Goal: Information Seeking & Learning: Learn about a topic

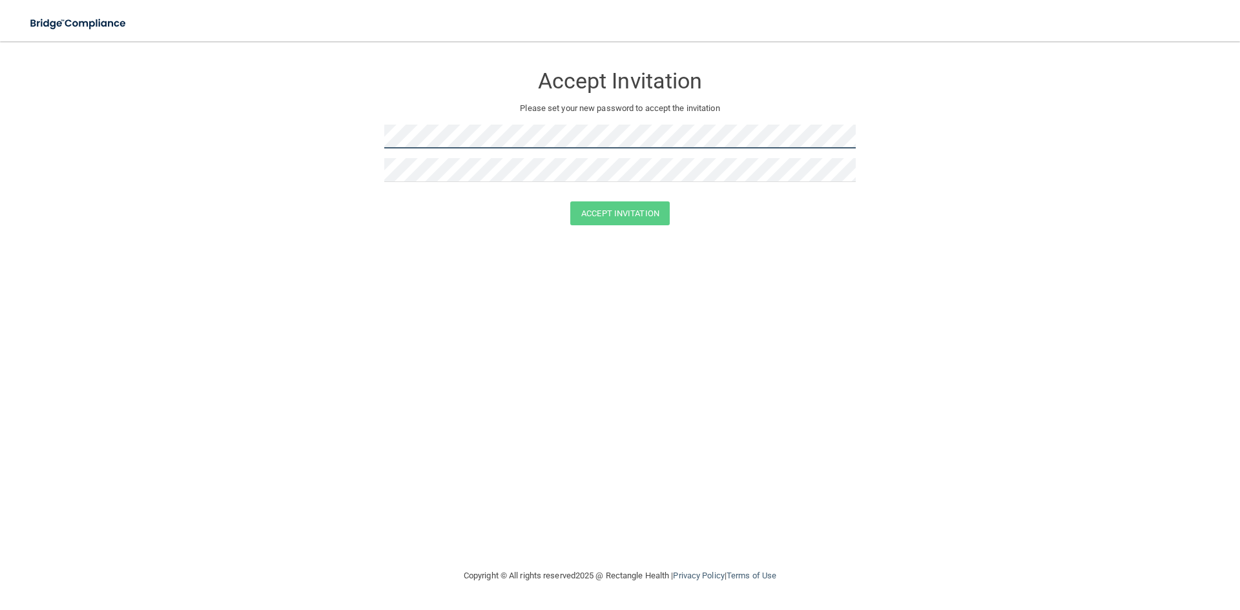
click at [349, 105] on form "Accept Invitation Please set your new password to accept the invitation Accept …" at bounding box center [620, 147] width 1189 height 187
click at [643, 210] on button "Accept Invitation" at bounding box center [619, 214] width 99 height 24
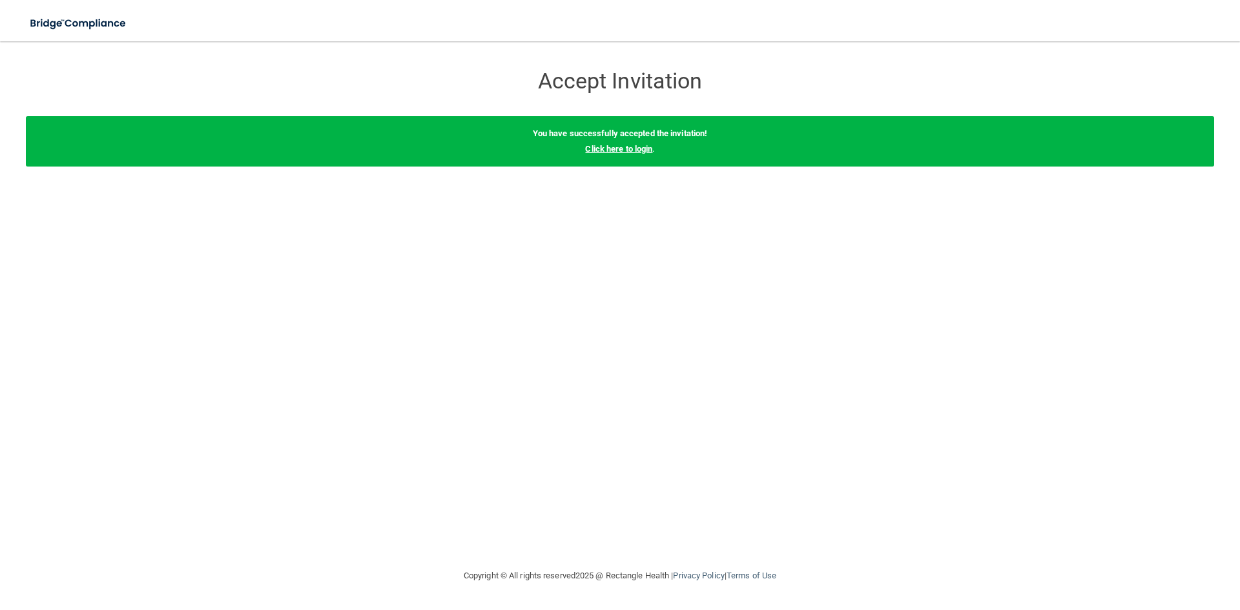
click at [618, 151] on link "Click here to login" at bounding box center [618, 149] width 67 height 10
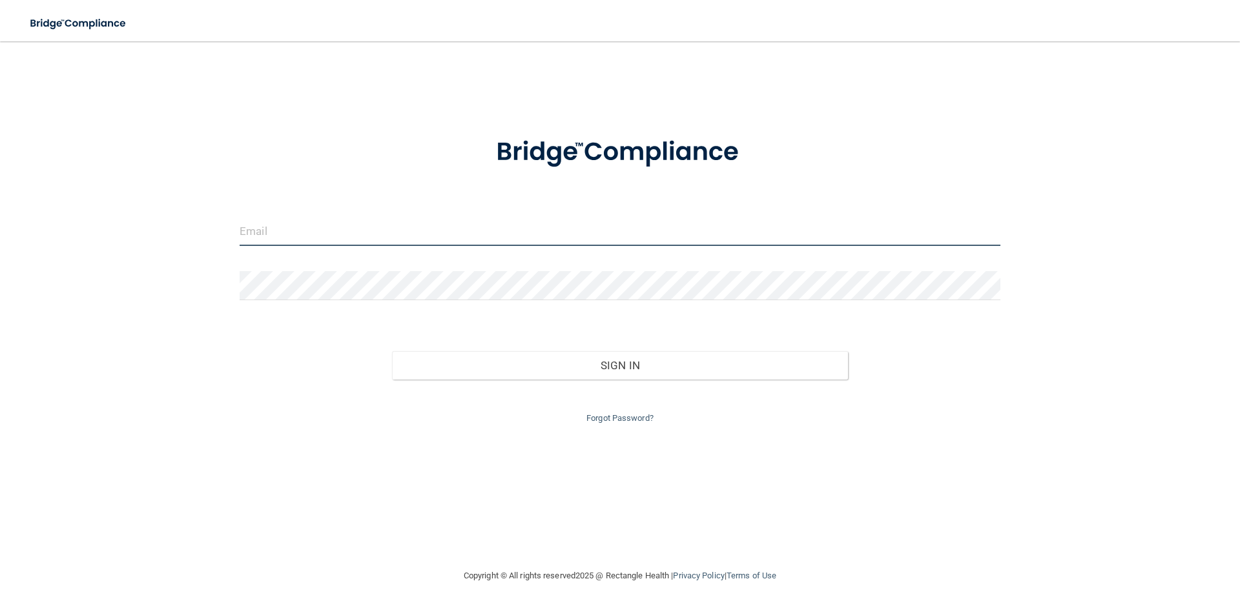
type input "[EMAIL_ADDRESS][DOMAIN_NAME]"
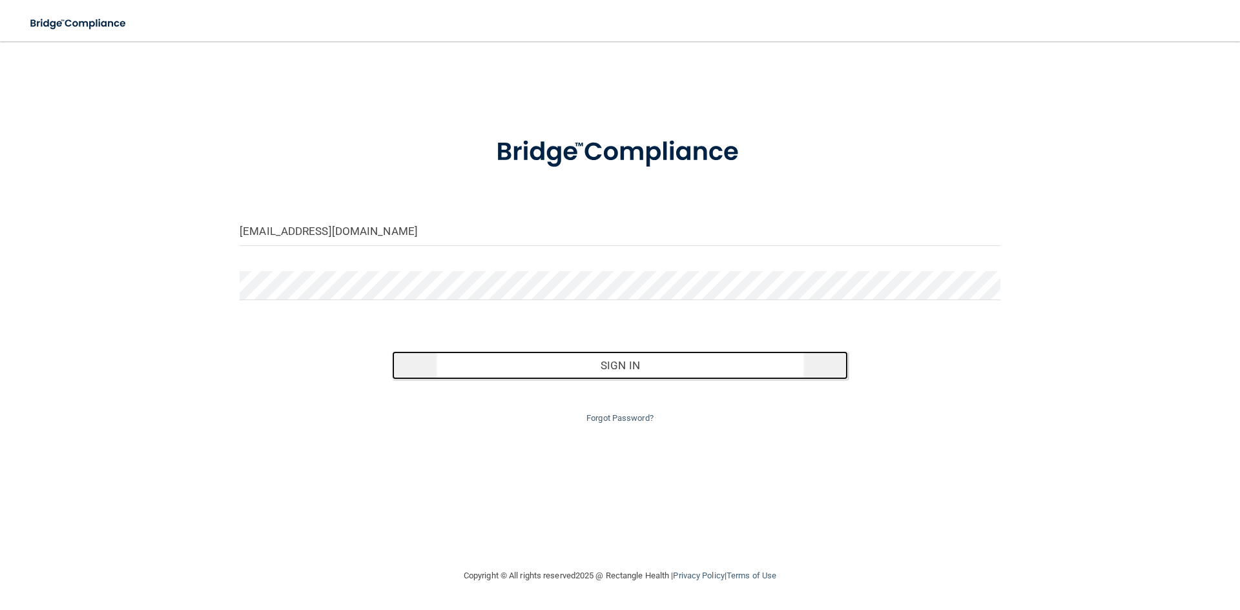
click at [595, 375] on button "Sign In" at bounding box center [620, 365] width 457 height 28
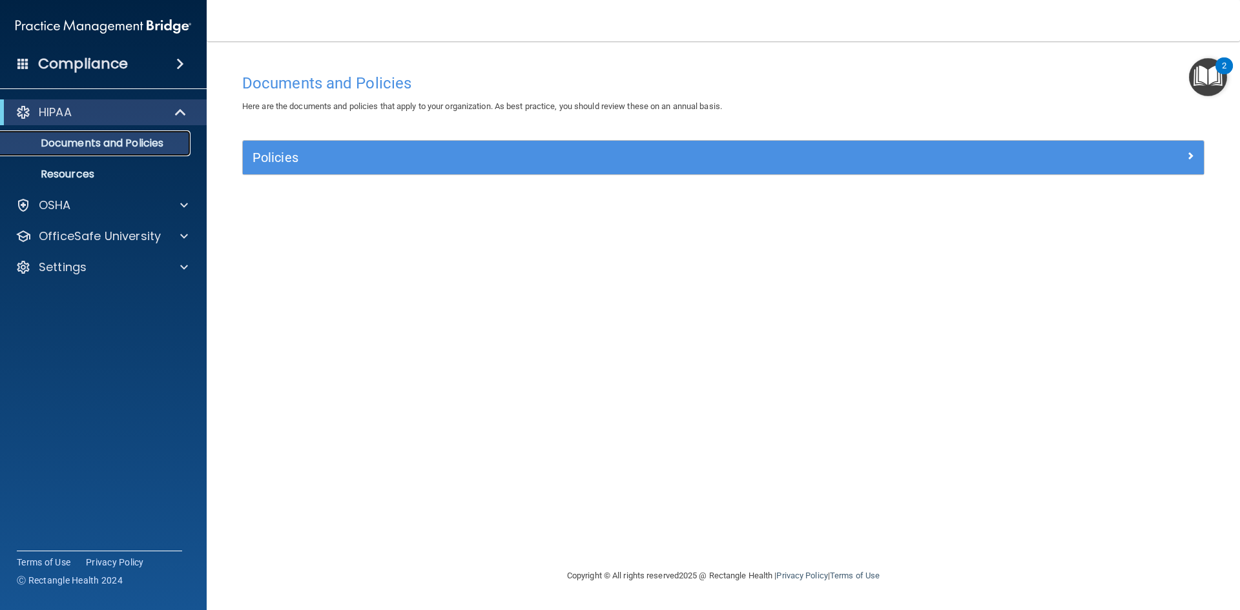
click at [104, 147] on p "Documents and Policies" at bounding box center [96, 143] width 176 height 13
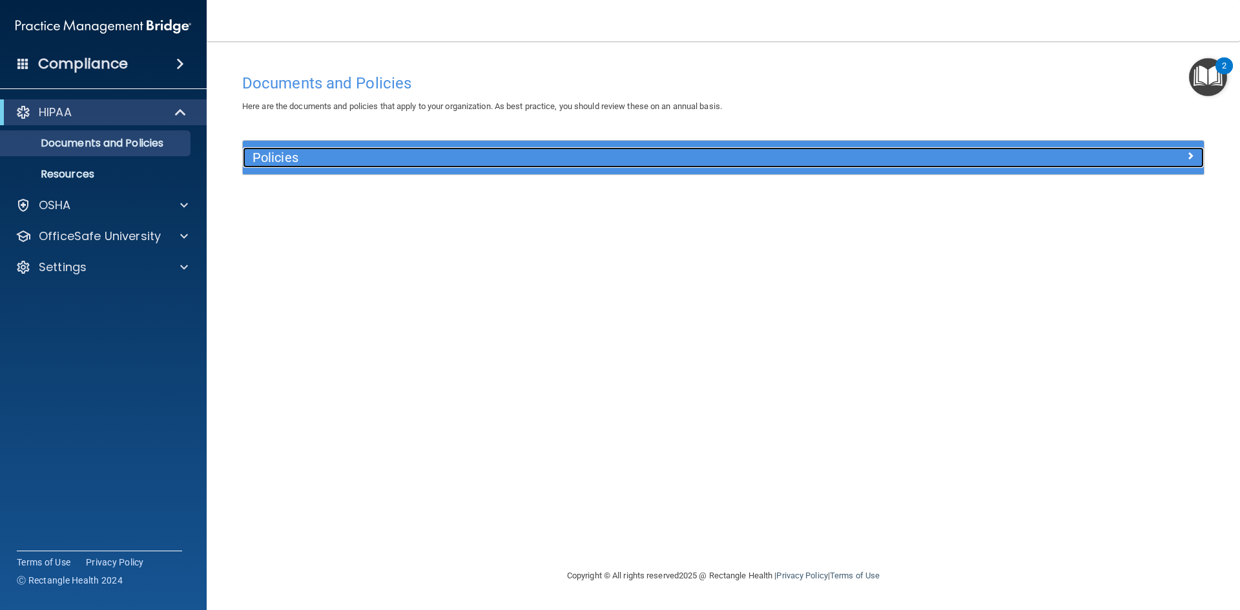
click at [290, 161] on h5 "Policies" at bounding box center [604, 158] width 702 height 14
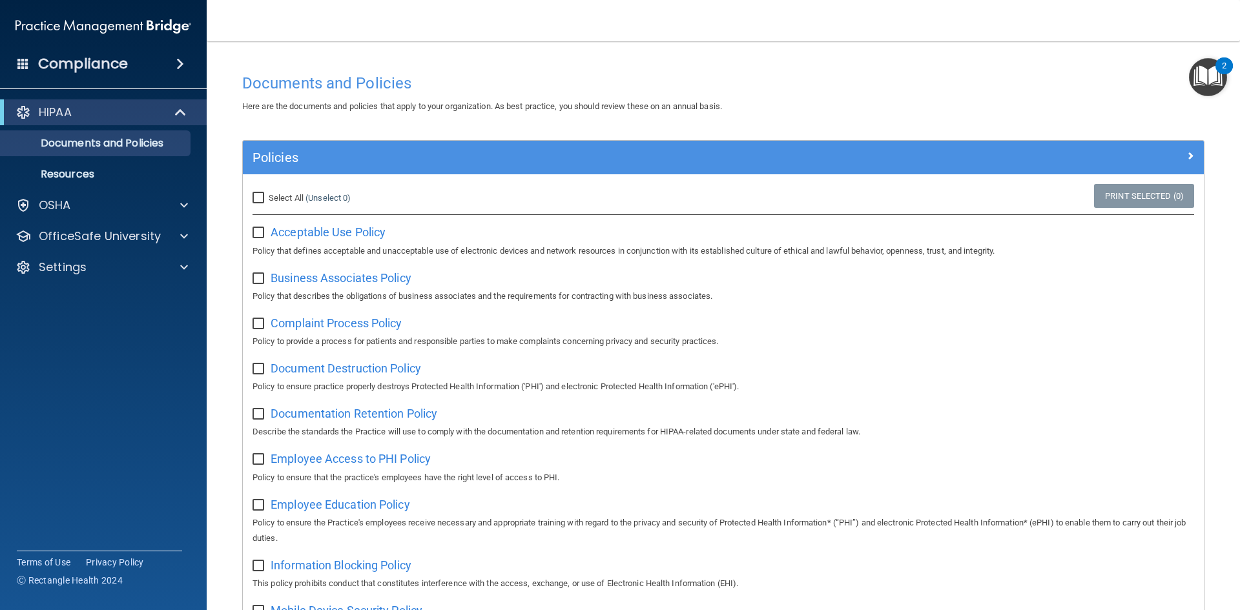
click at [262, 196] on input "Select All (Unselect 0) Unselect All" at bounding box center [260, 198] width 15 height 10
checkbox input "true"
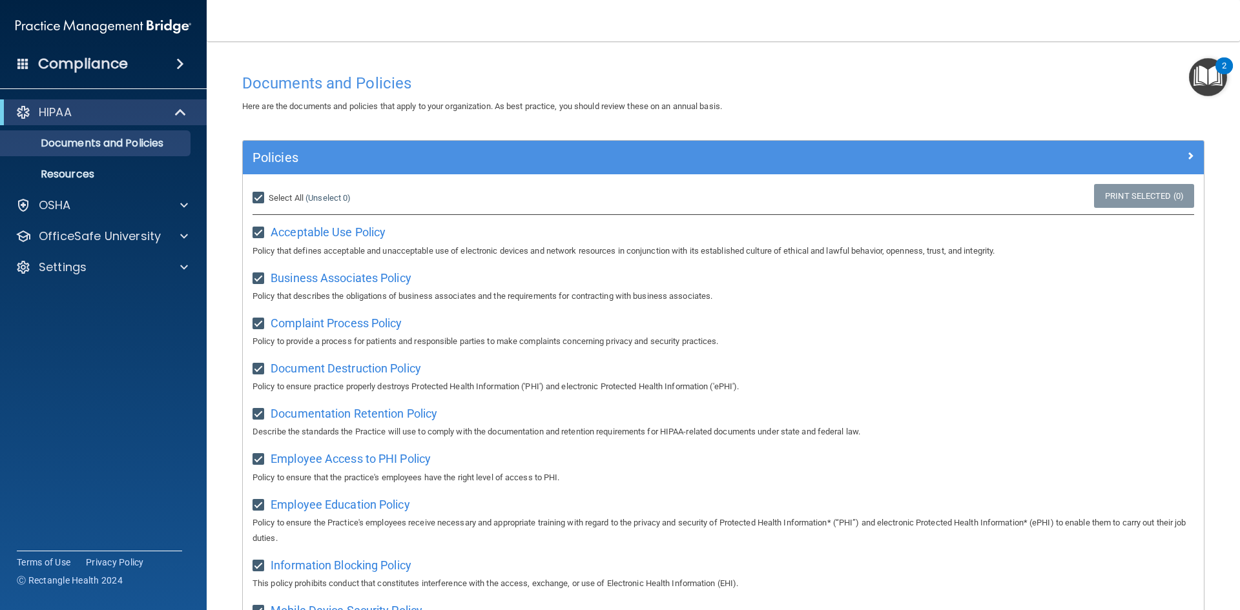
checkbox input "true"
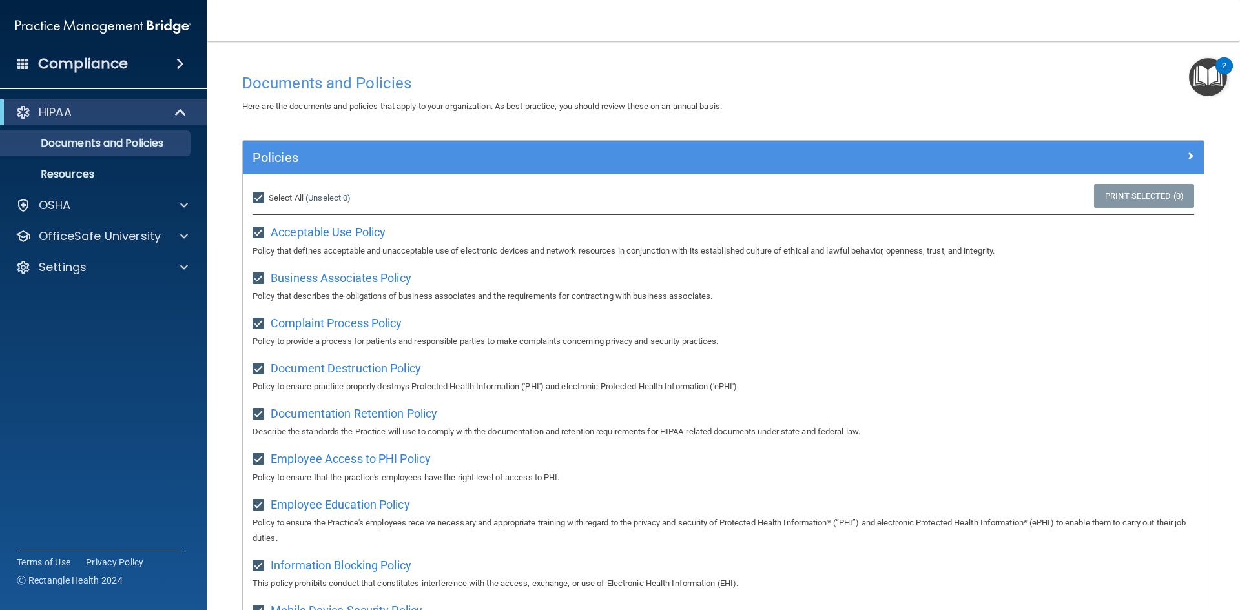
checkbox input "true"
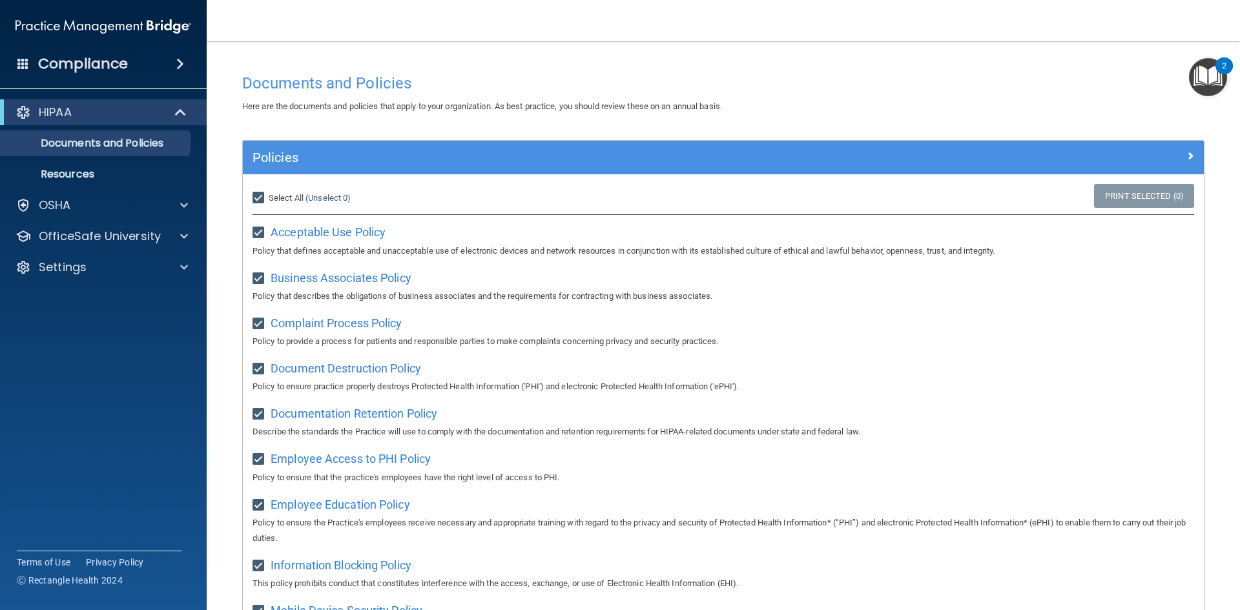
checkbox input "true"
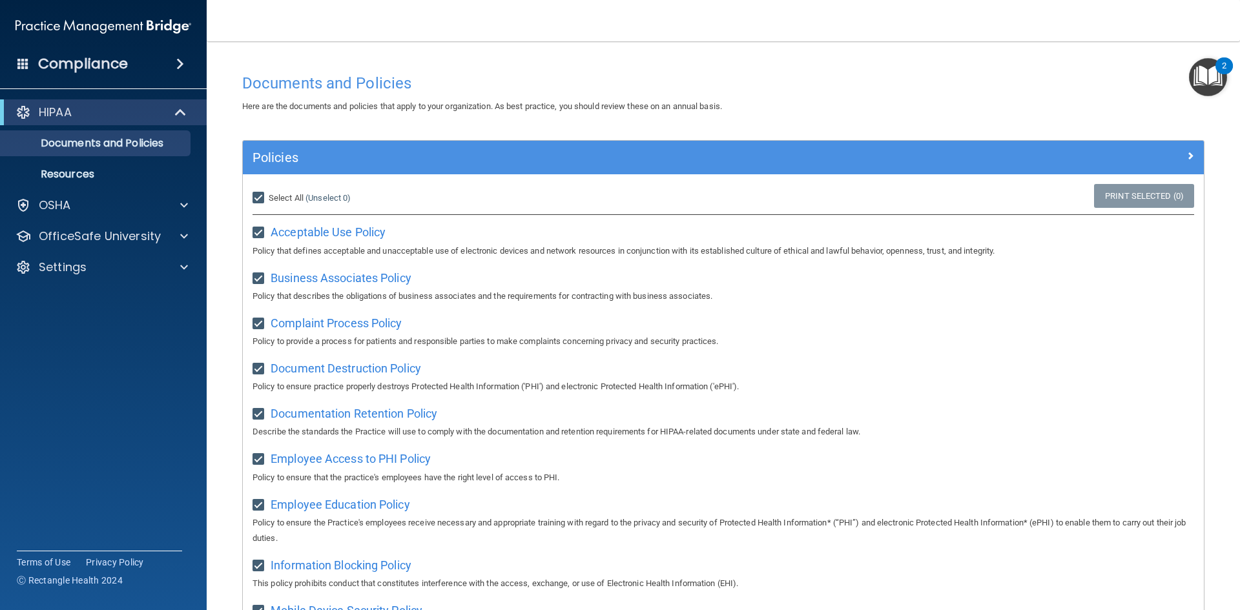
checkbox input "true"
click at [264, 200] on input "Select All (Unselect 21) Unselect All" at bounding box center [260, 198] width 15 height 10
checkbox input "false"
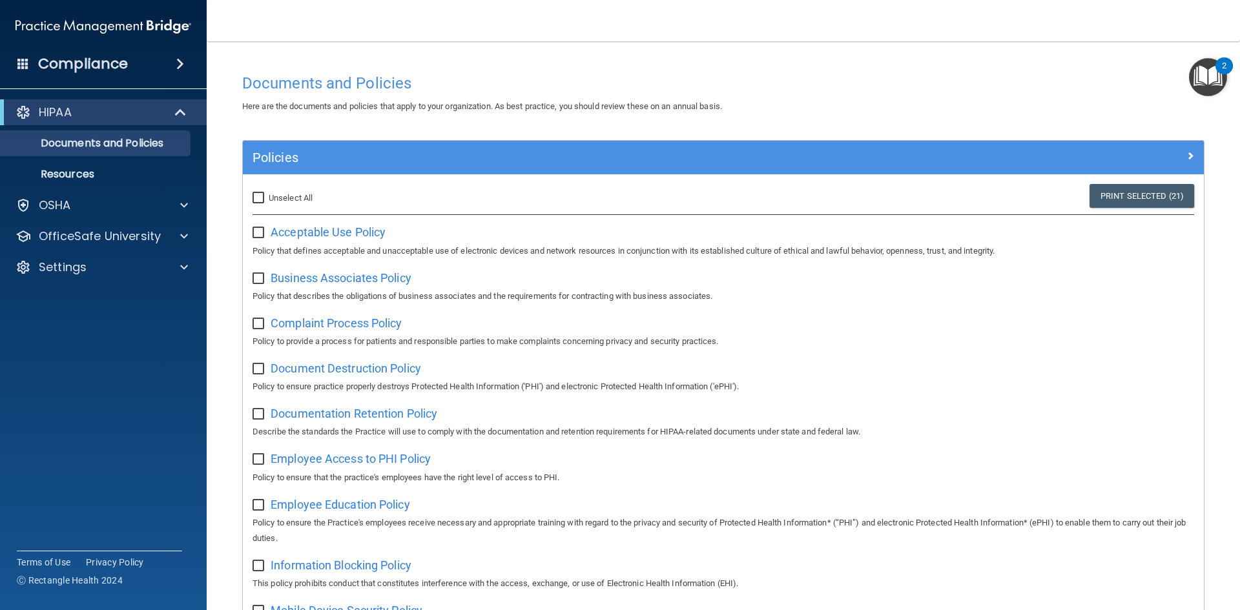
checkbox input "false"
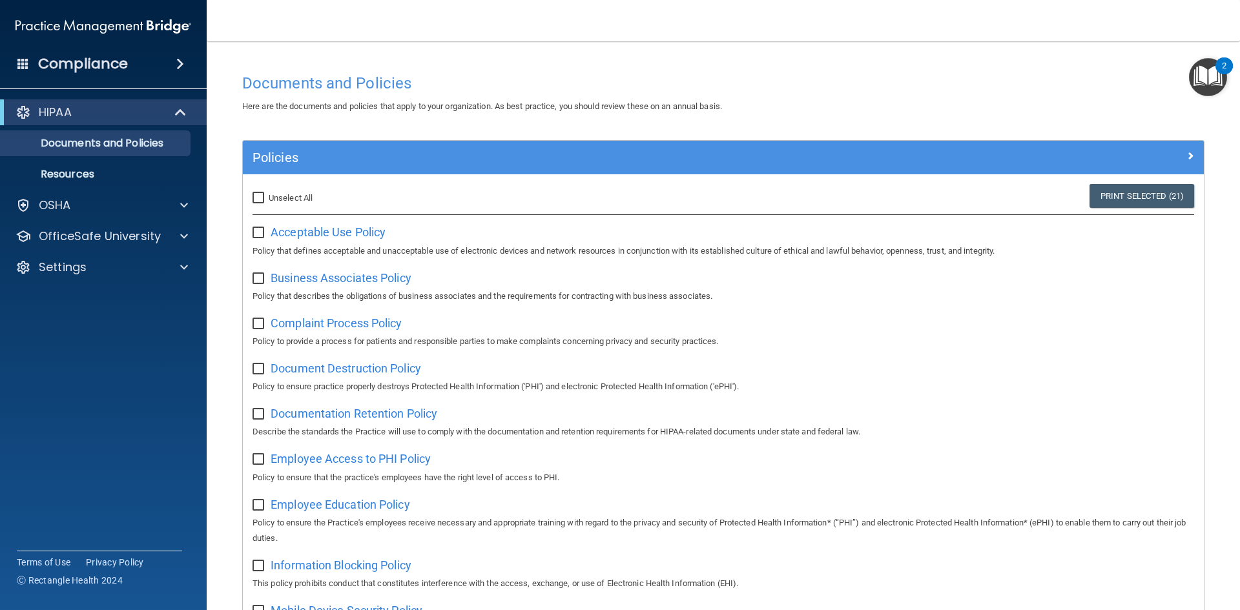
checkbox input "false"
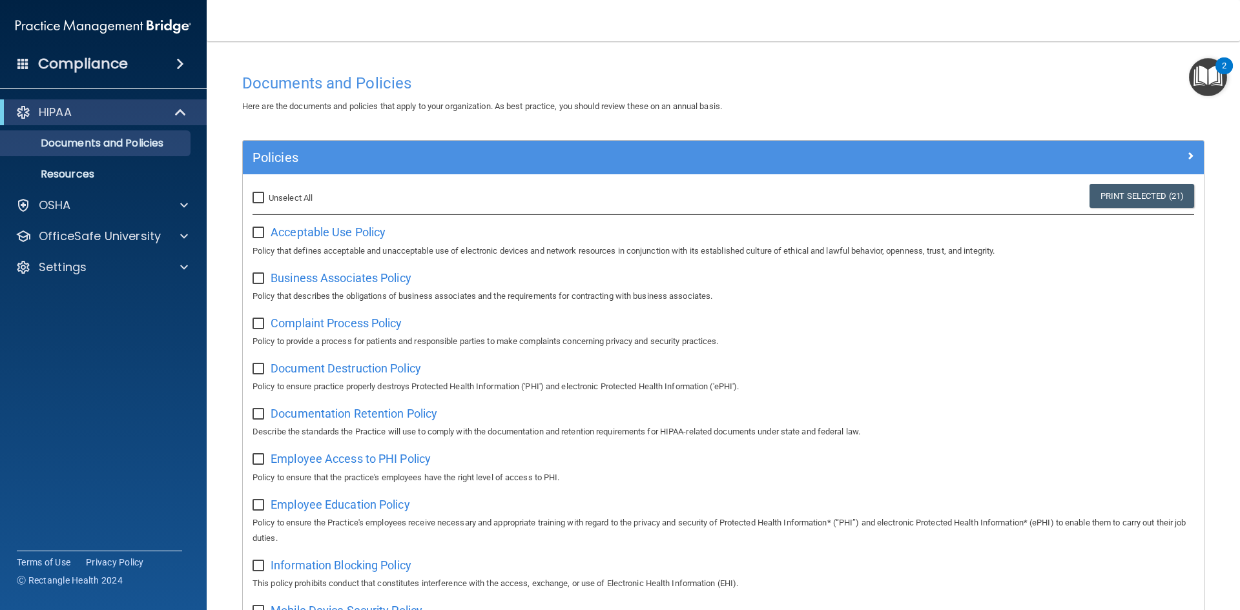
checkbox input "false"
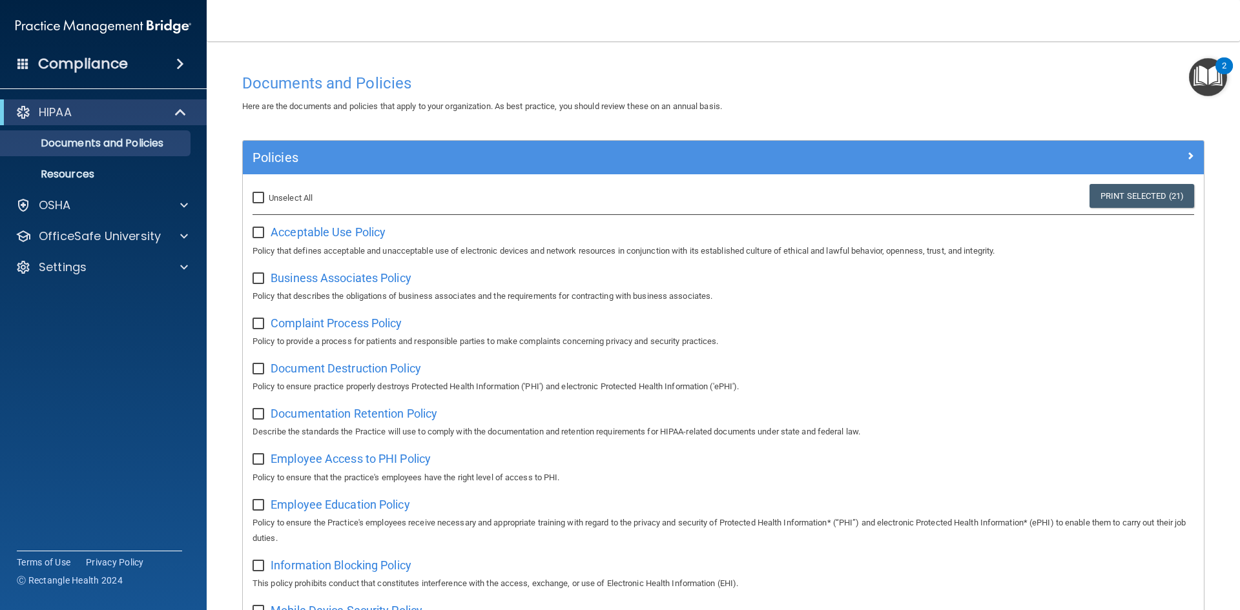
checkbox input "false"
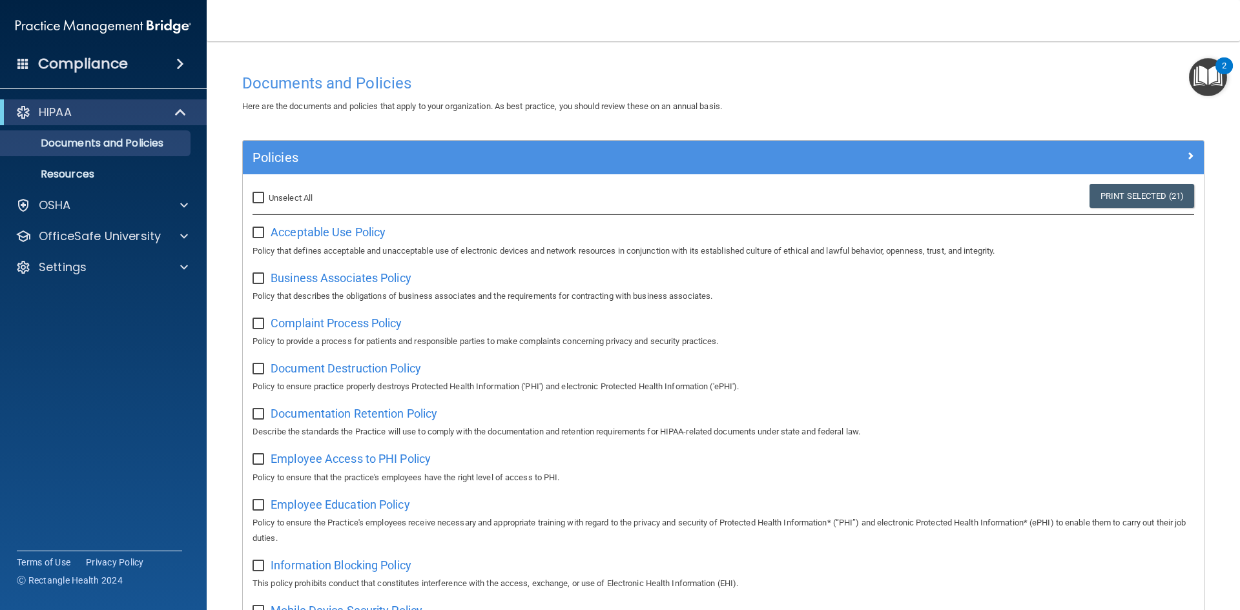
checkbox input "false"
click at [344, 236] on span "Acceptable Use Policy" at bounding box center [328, 232] width 115 height 14
click at [258, 228] on input "checkbox" at bounding box center [260, 233] width 15 height 10
checkbox input "true"
click at [258, 204] on label "Select All (Unselect 1) Unselect All" at bounding box center [302, 199] width 98 height 16
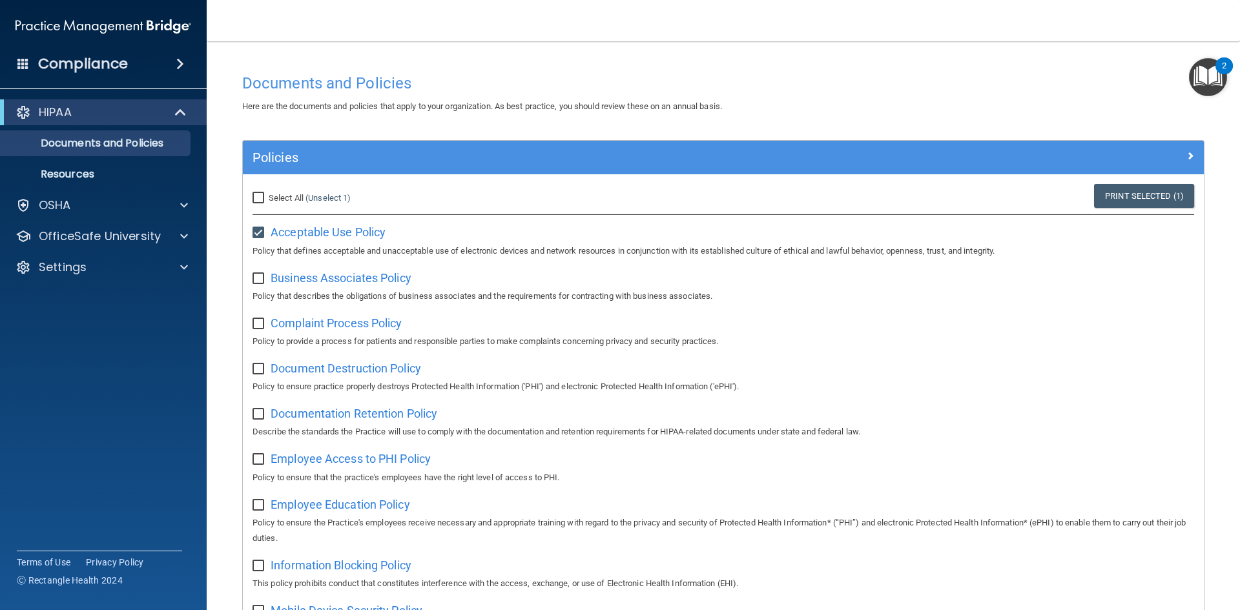
click at [258, 203] on input "Select All (Unselect 1) Unselect All" at bounding box center [260, 198] width 15 height 10
checkbox input "true"
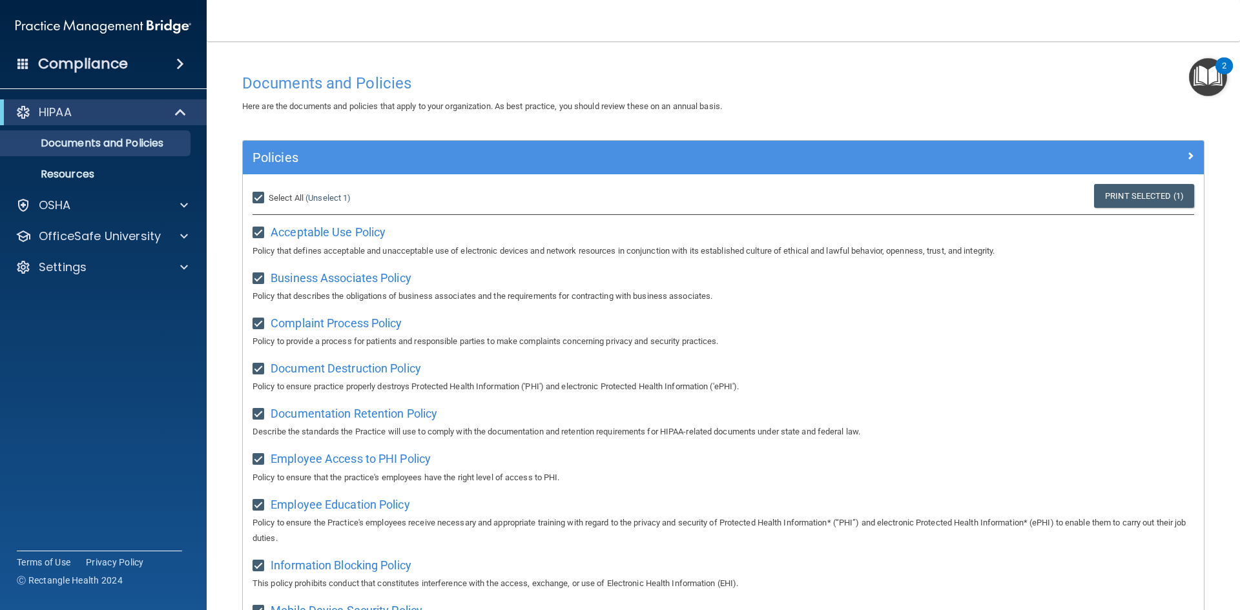
checkbox input "true"
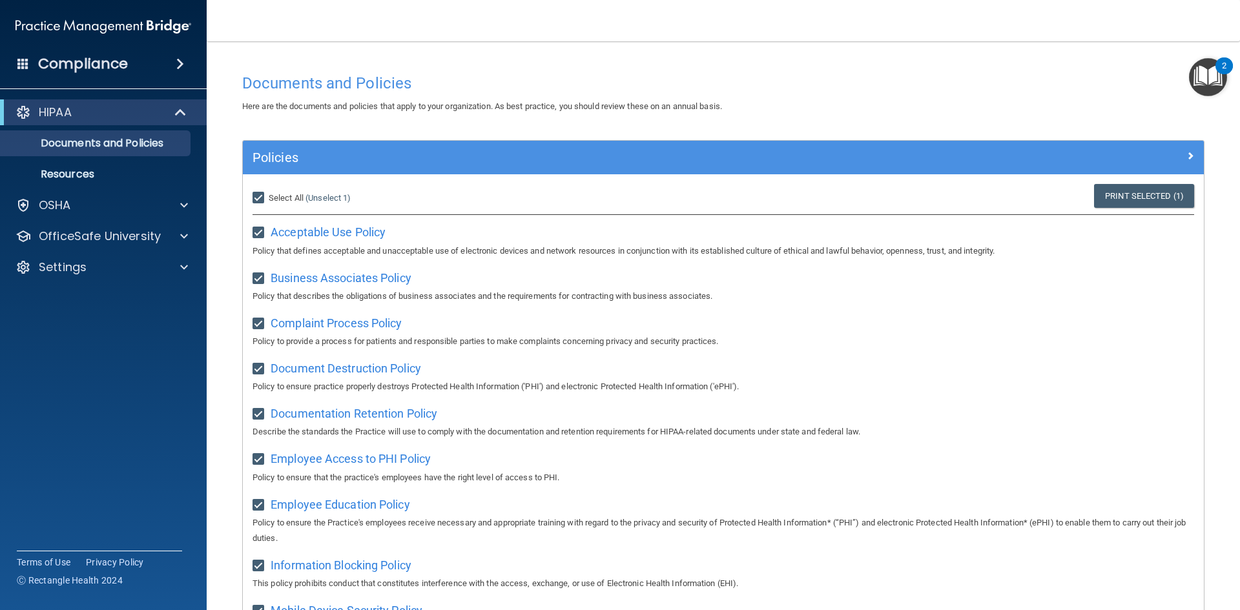
checkbox input "true"
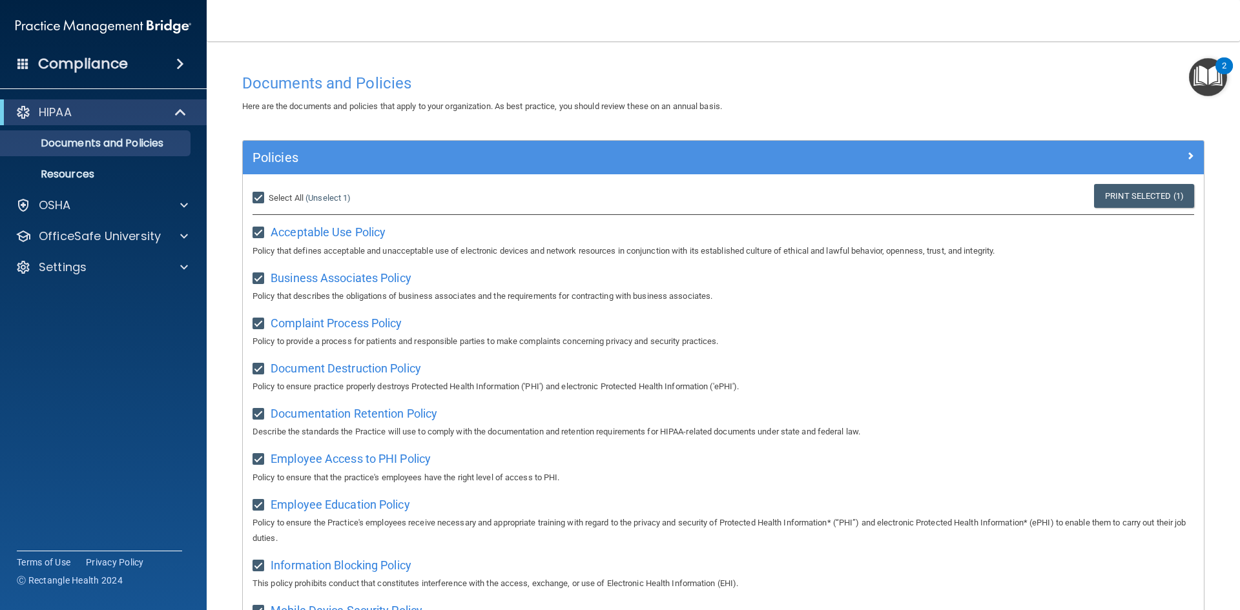
checkbox input "true"
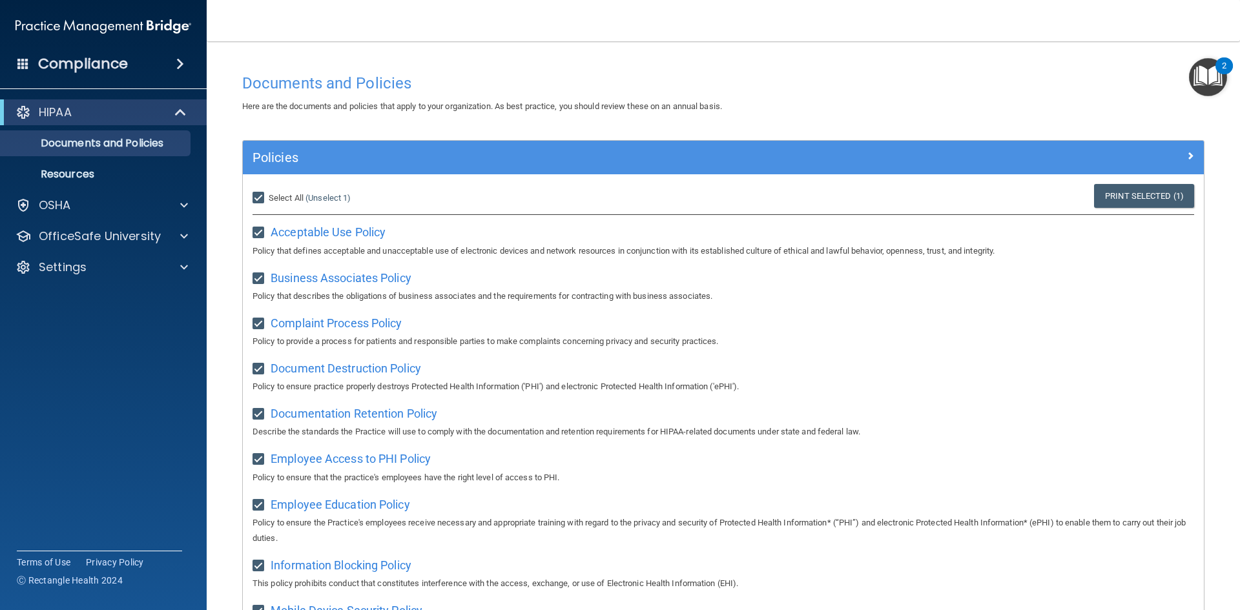
checkbox input "true"
click at [1200, 83] on img "Open Resource Center, 2 new notifications" at bounding box center [1208, 77] width 38 height 38
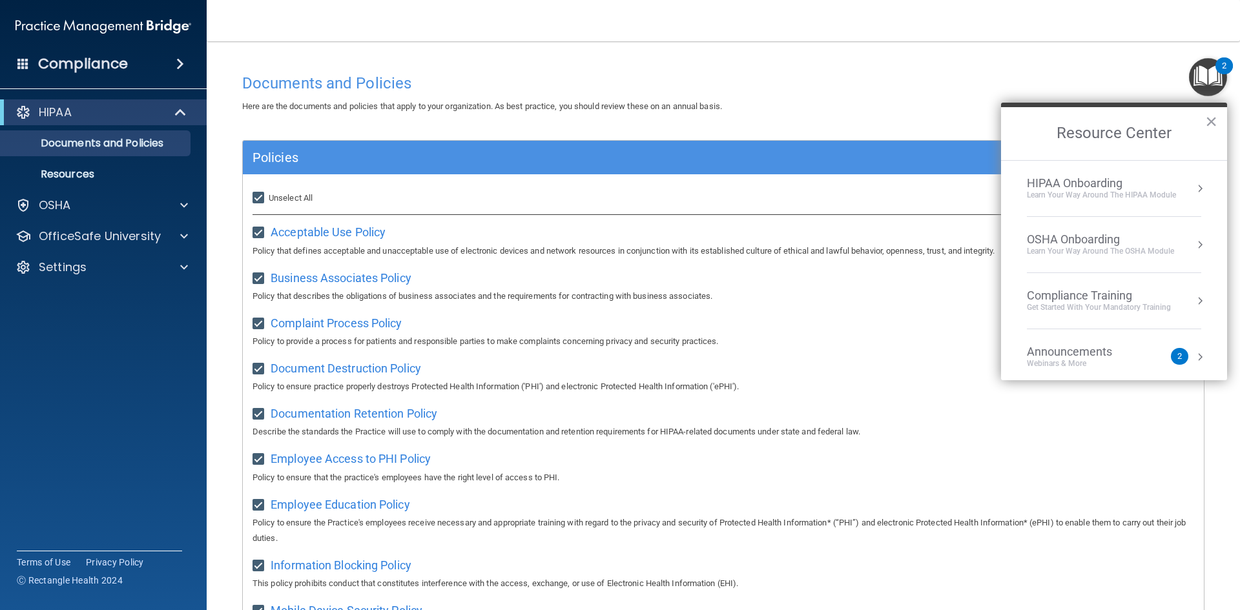
click at [835, 101] on div "Here are the documents and policies that apply to your organization. As best pr…" at bounding box center [724, 107] width 982 height 16
click at [68, 114] on p "HIPAA" at bounding box center [55, 113] width 33 height 16
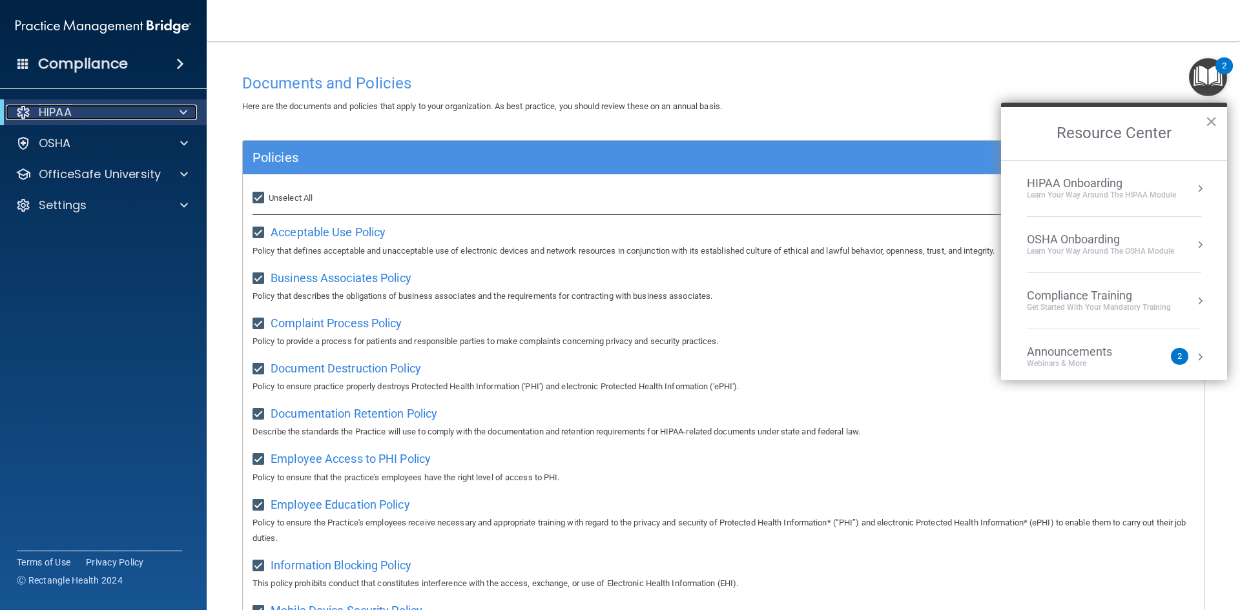
click at [68, 114] on p "HIPAA" at bounding box center [55, 113] width 33 height 16
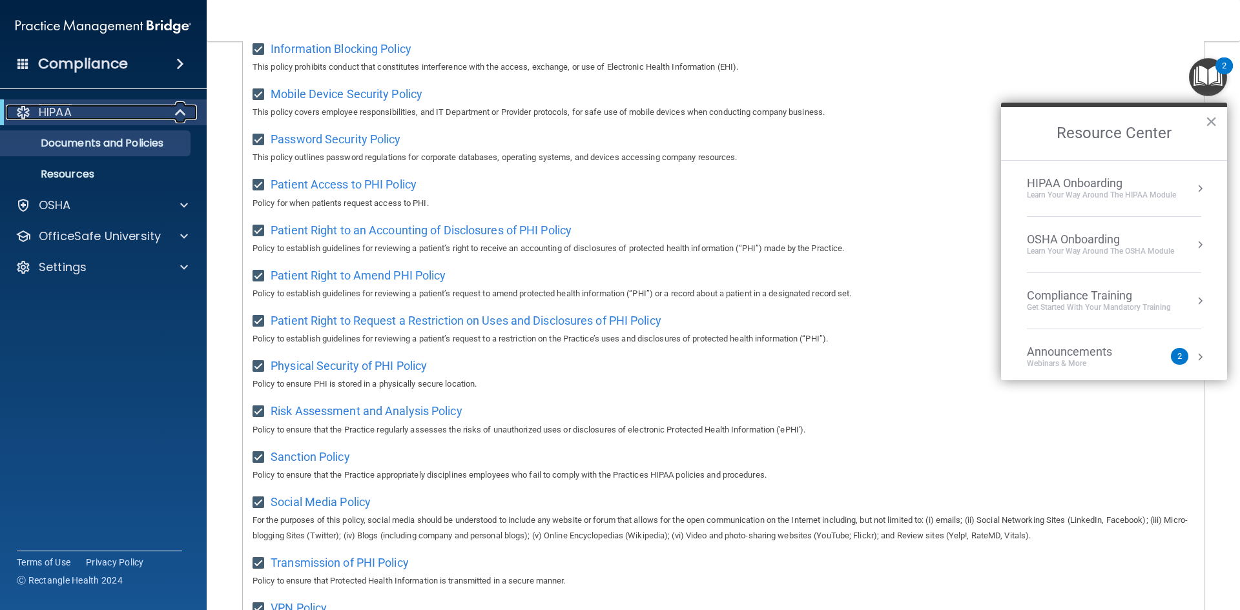
scroll to position [685, 0]
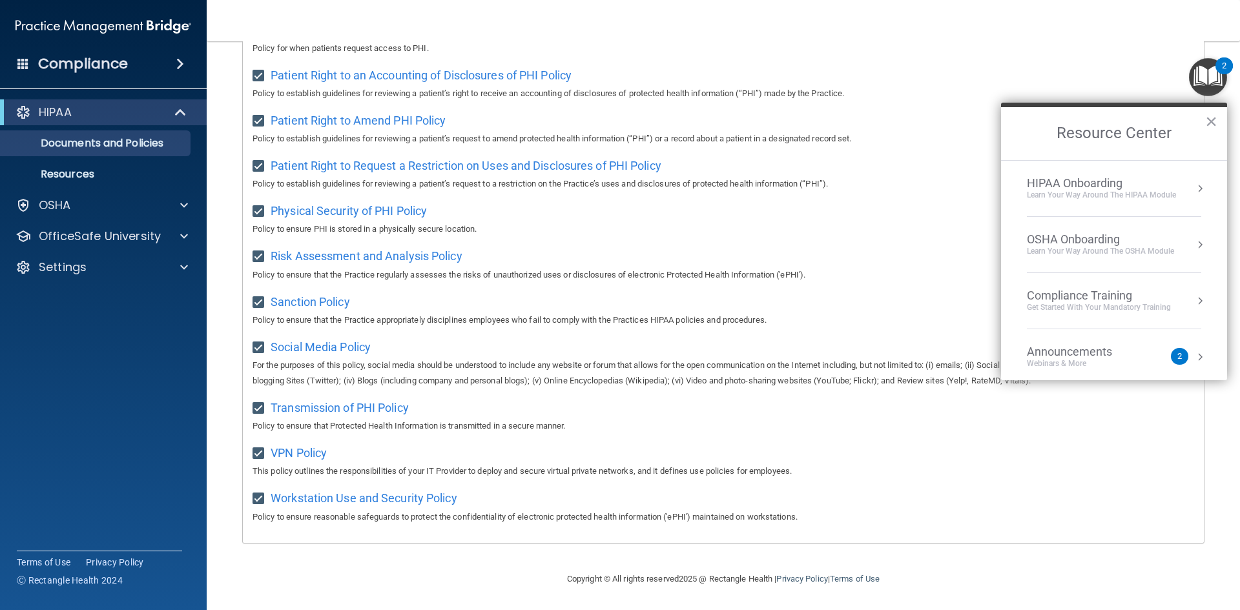
click at [974, 549] on div "Policies Select All (Unselect 21) Unselect All Print Selected (21) Acceptable U…" at bounding box center [724, 13] width 982 height 1090
click at [1146, 191] on div "Learn Your Way around the HIPAA module" at bounding box center [1101, 195] width 149 height 11
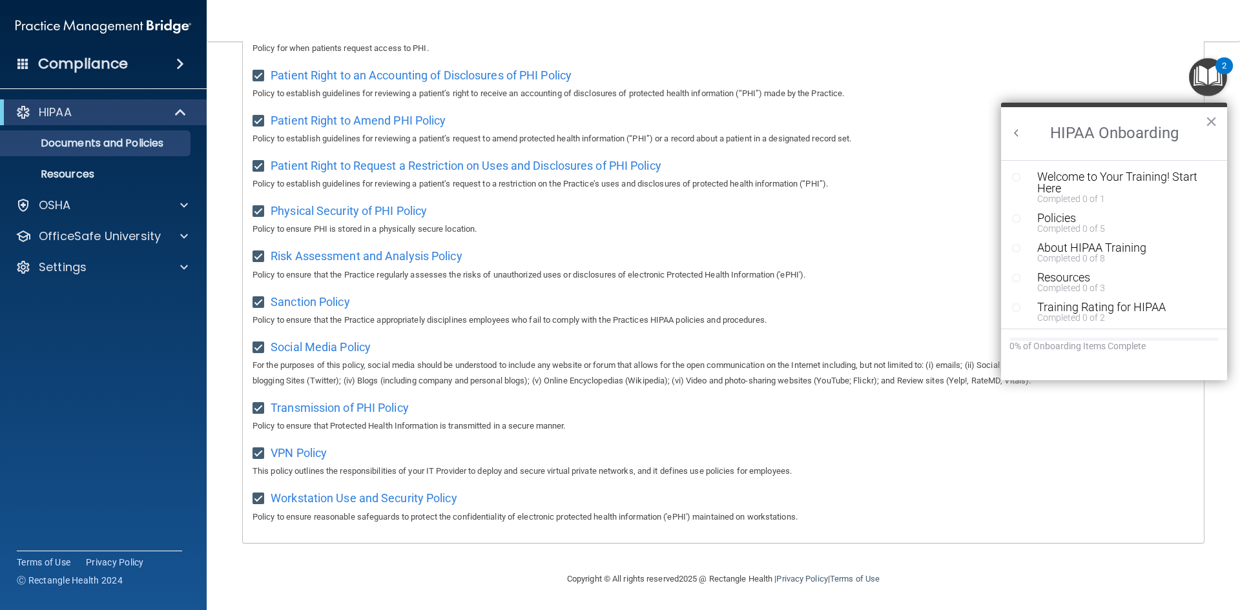
scroll to position [0, 0]
click at [1016, 174] on circle "Resource Center" at bounding box center [1017, 177] width 8 height 8
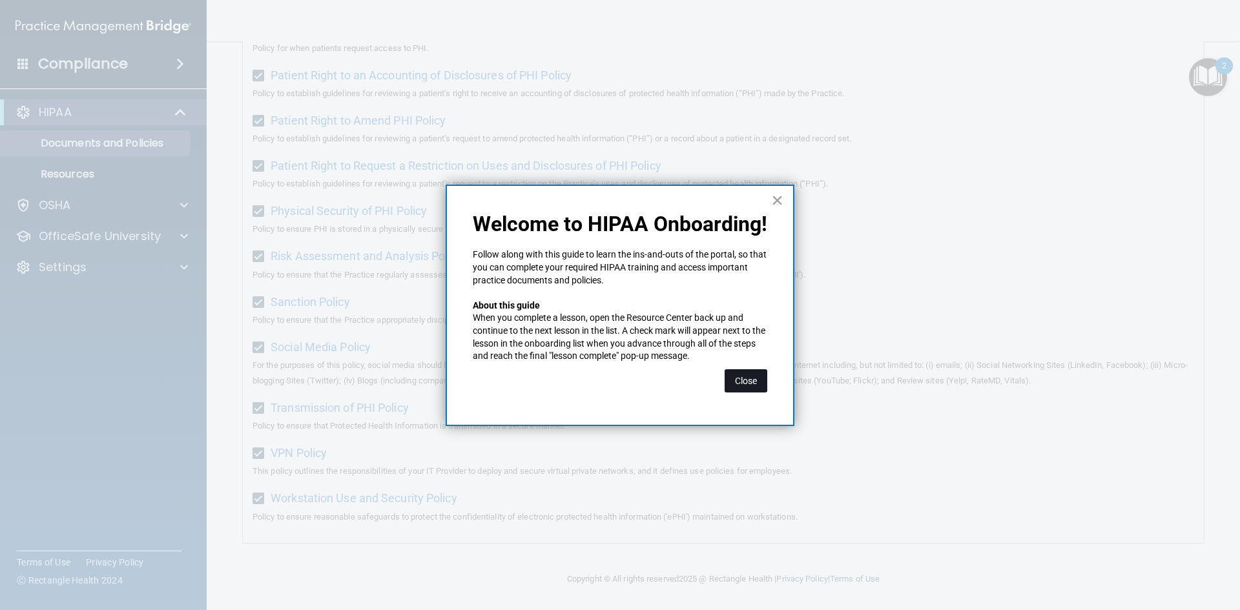
click at [749, 381] on button "Close" at bounding box center [746, 381] width 43 height 23
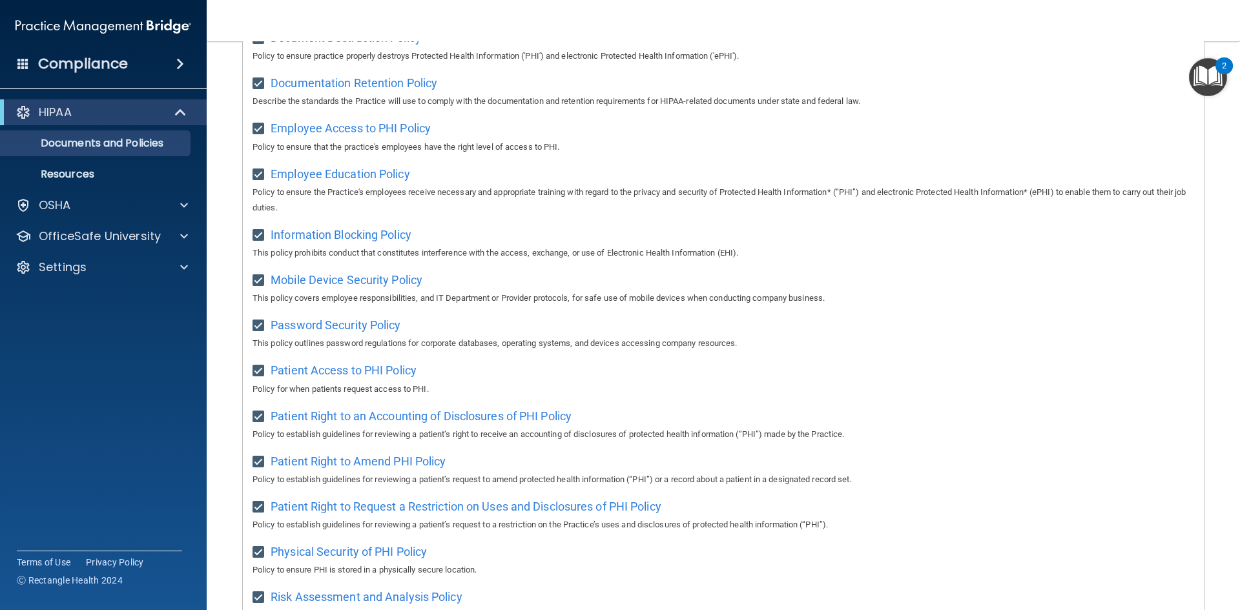
scroll to position [298, 0]
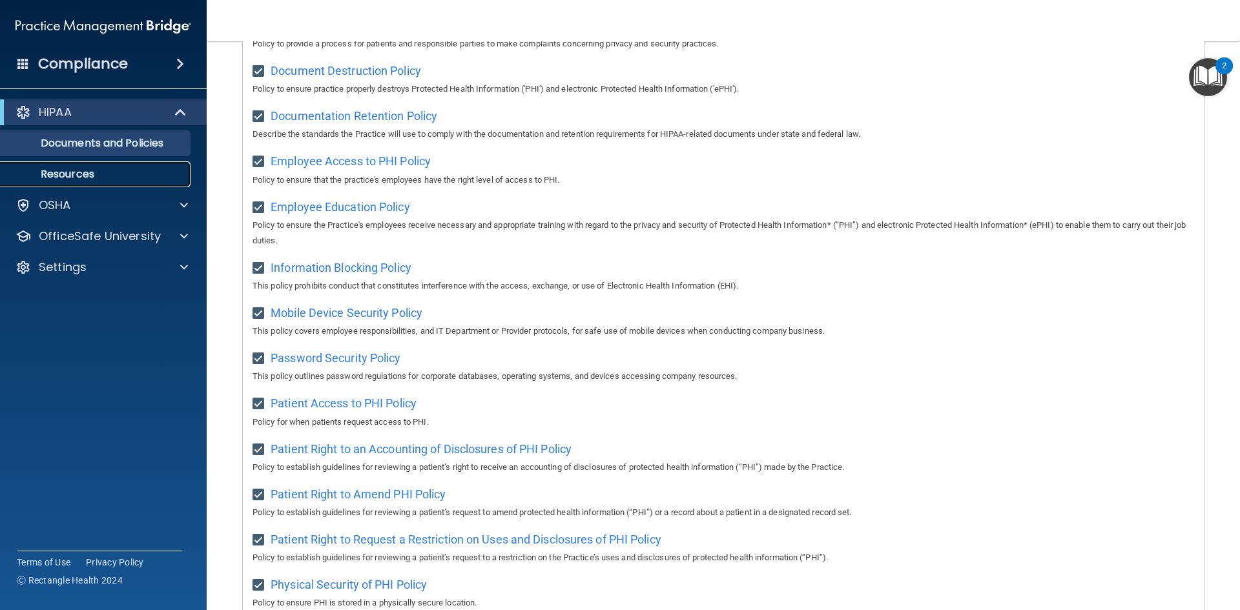
click at [79, 166] on link "Resources" at bounding box center [88, 175] width 203 height 26
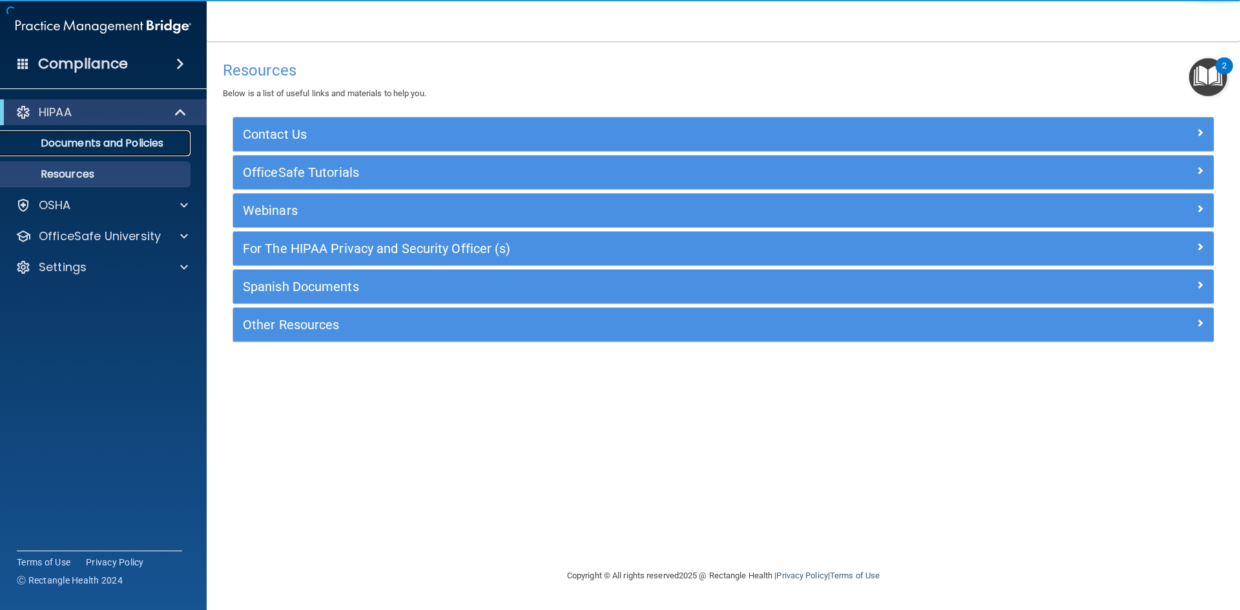
click at [98, 153] on link "Documents and Policies" at bounding box center [88, 143] width 203 height 26
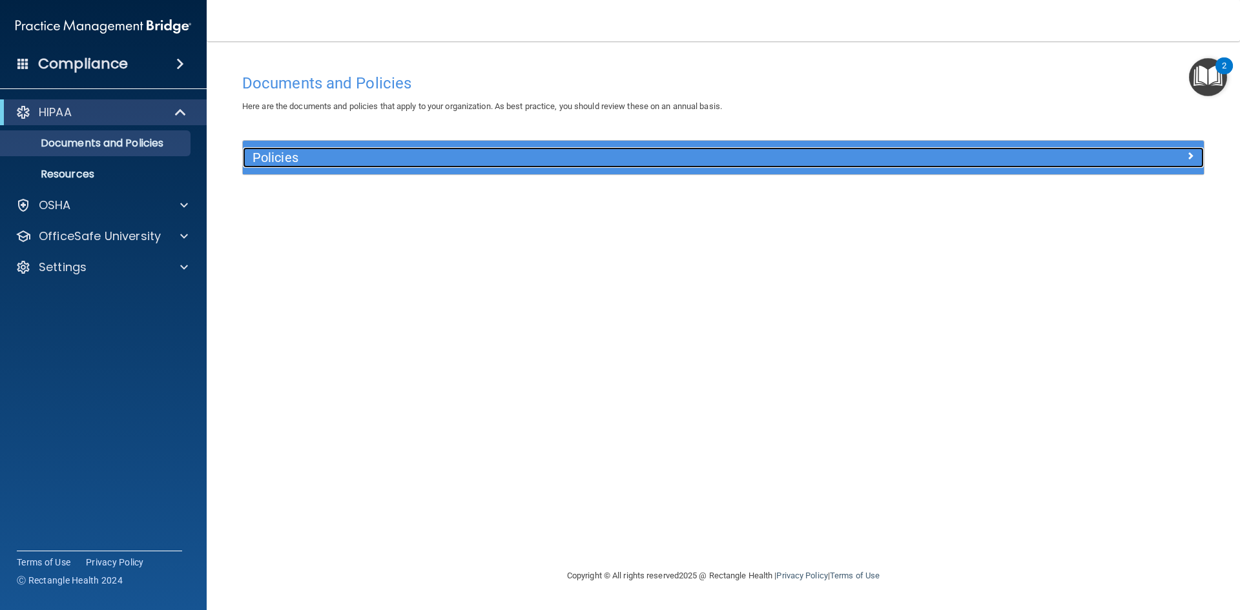
click at [282, 159] on h5 "Policies" at bounding box center [604, 158] width 702 height 14
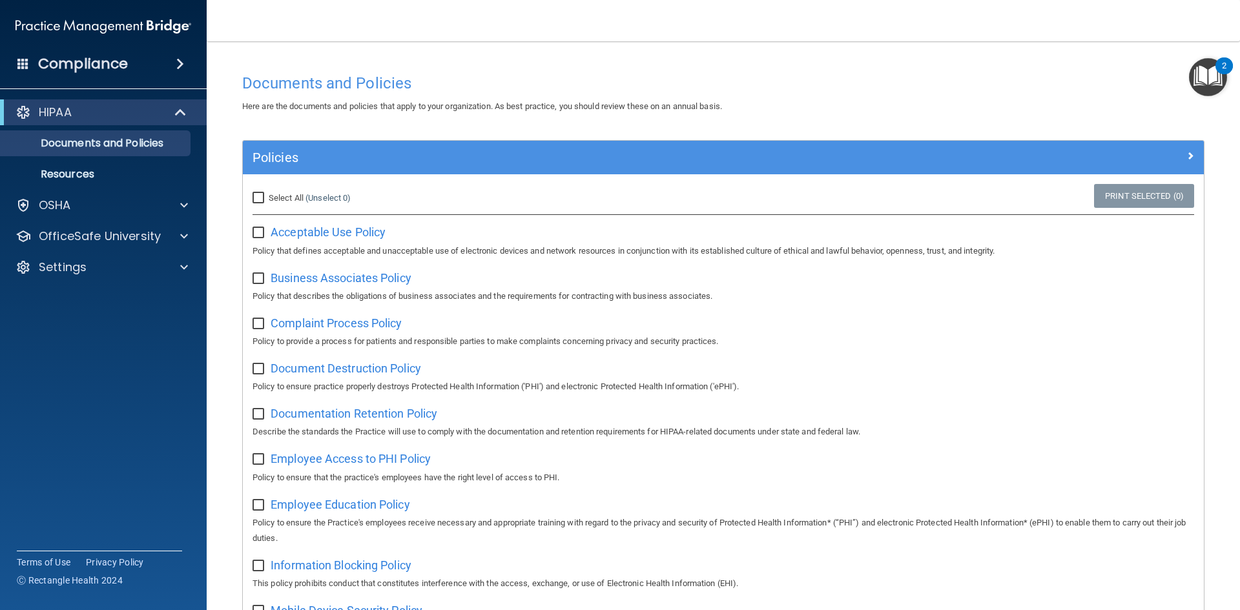
click at [1211, 89] on img "Open Resource Center, 2 new notifications" at bounding box center [1208, 77] width 38 height 38
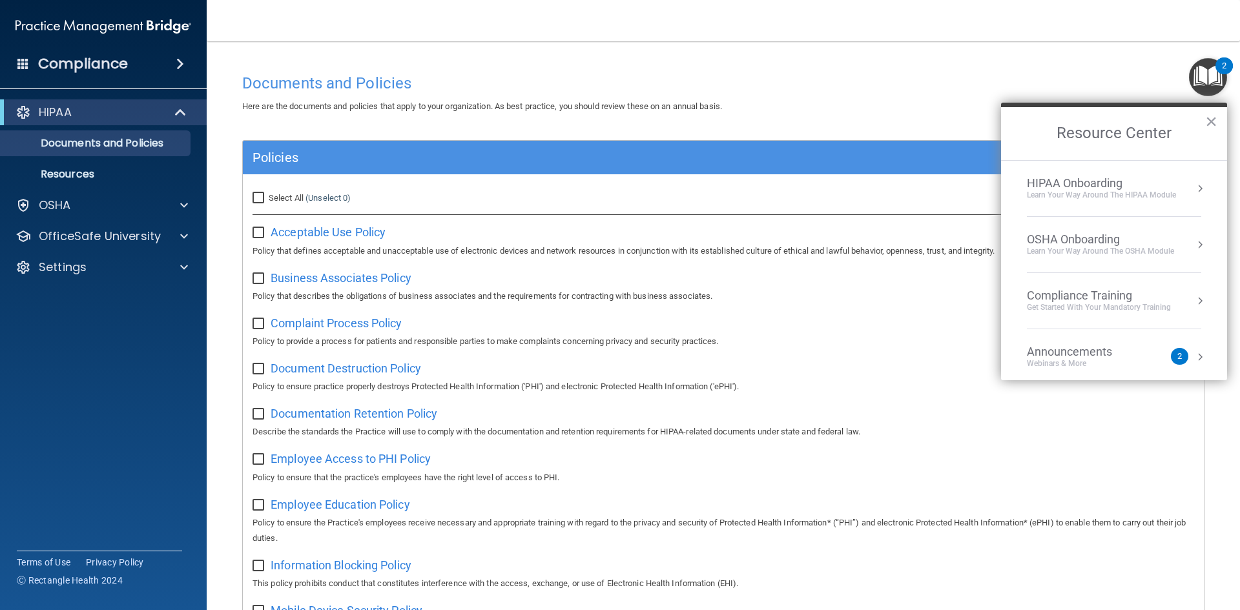
click at [1194, 187] on button "Resource Center" at bounding box center [1200, 188] width 13 height 13
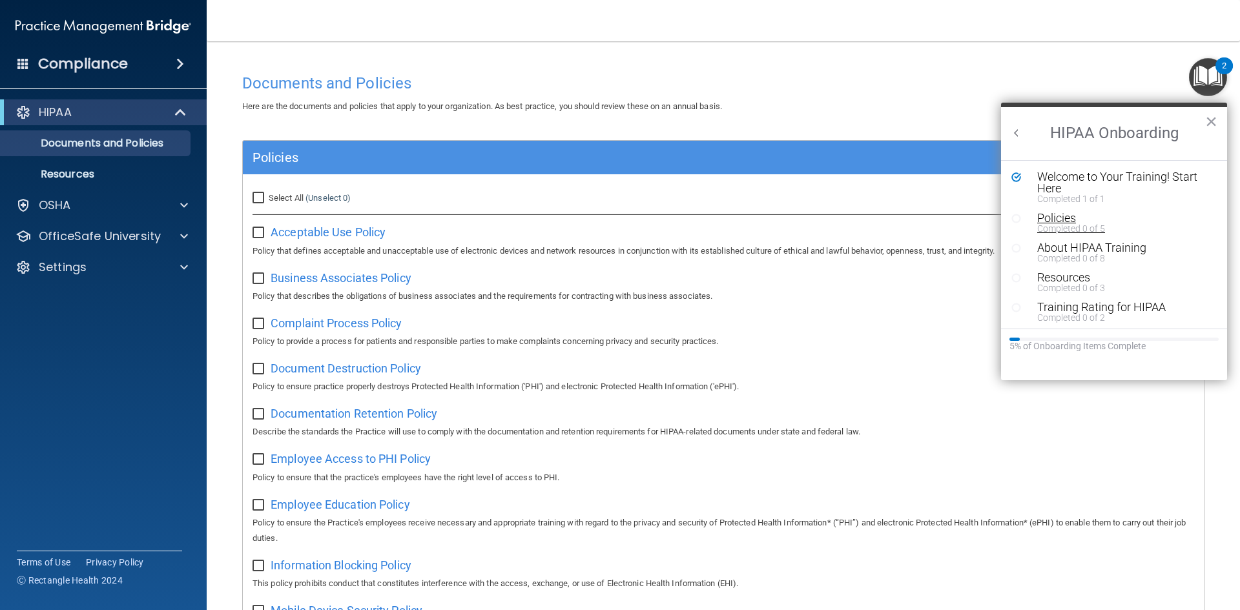
click at [1060, 226] on div "Completed 0 of 5" at bounding box center [1119, 228] width 163 height 9
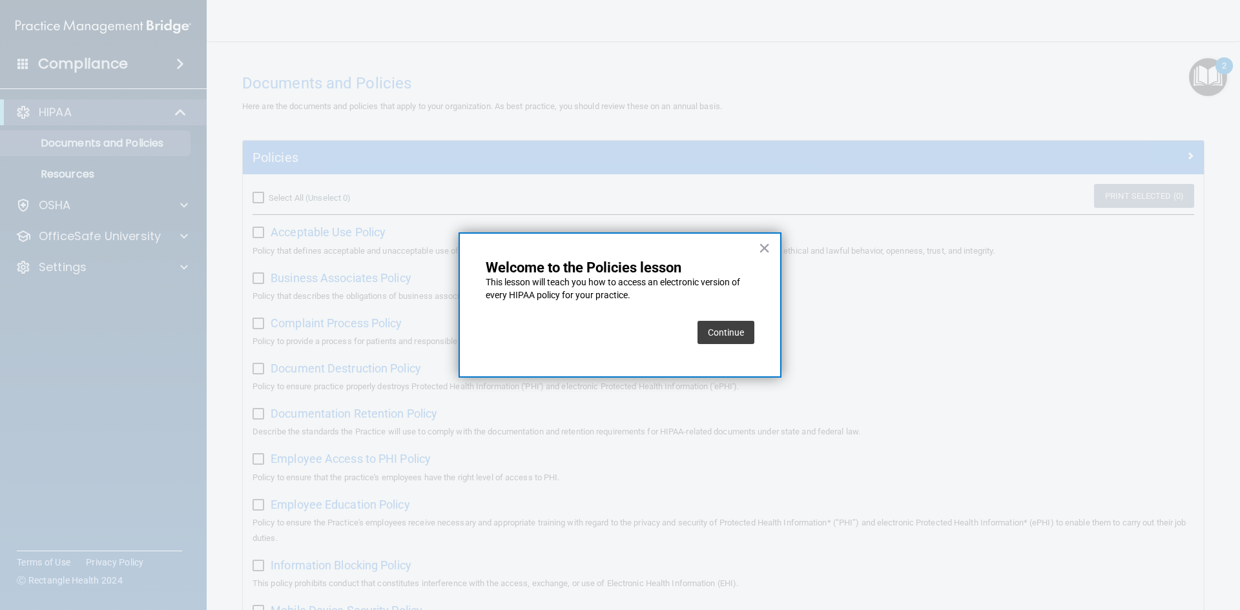
click at [740, 331] on button "Continue" at bounding box center [726, 332] width 57 height 23
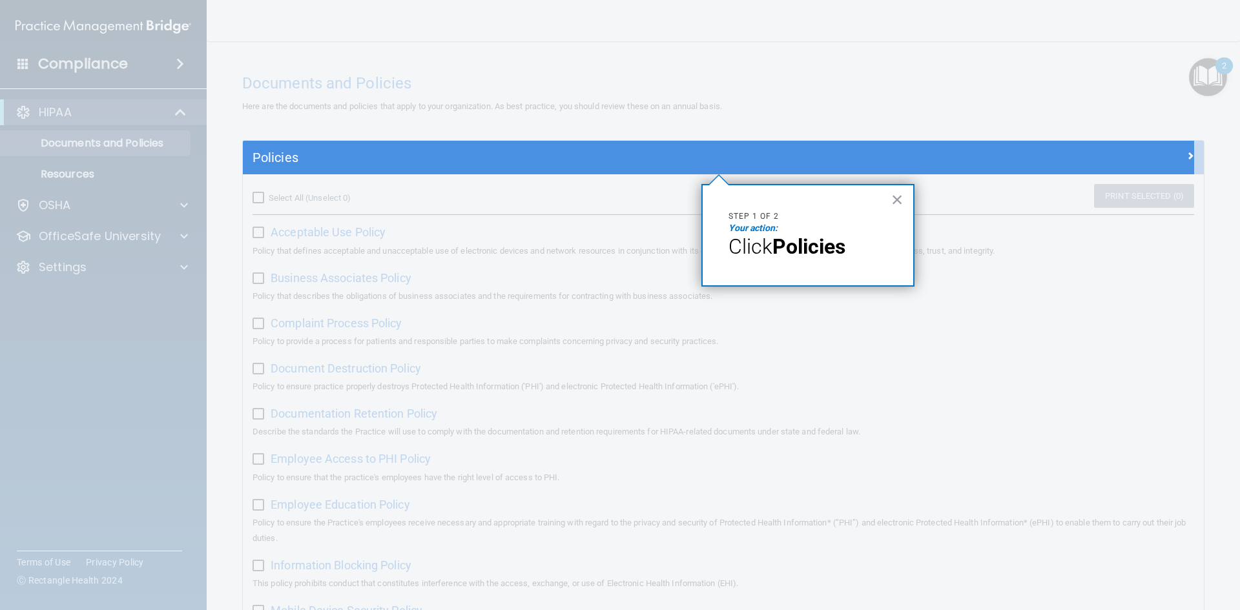
click at [782, 250] on strong "Policies" at bounding box center [809, 247] width 73 height 25
click at [895, 196] on button "×" at bounding box center [898, 199] width 12 height 21
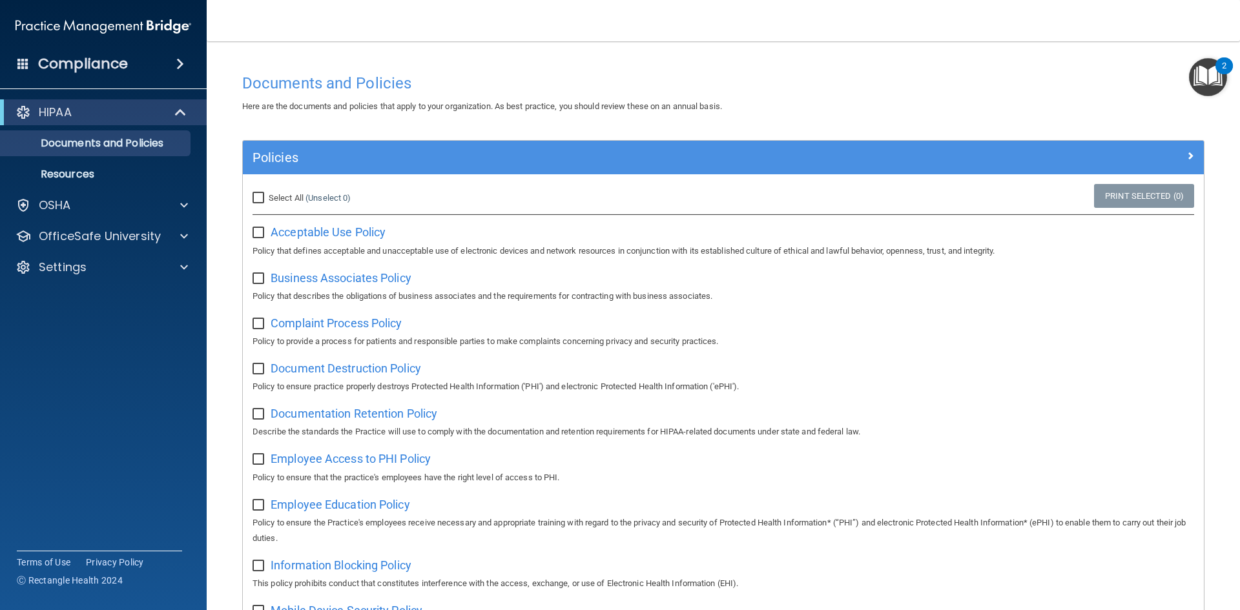
click at [258, 198] on input "Select All (Unselect 0) Unselect All" at bounding box center [260, 198] width 15 height 10
checkbox input "true"
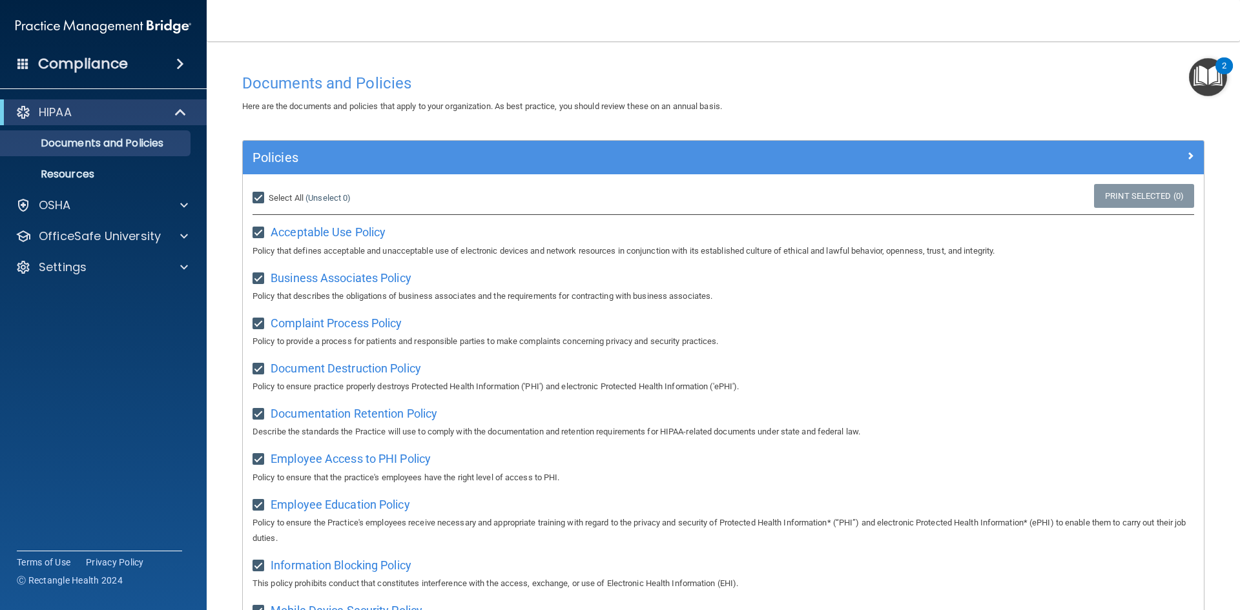
checkbox input "true"
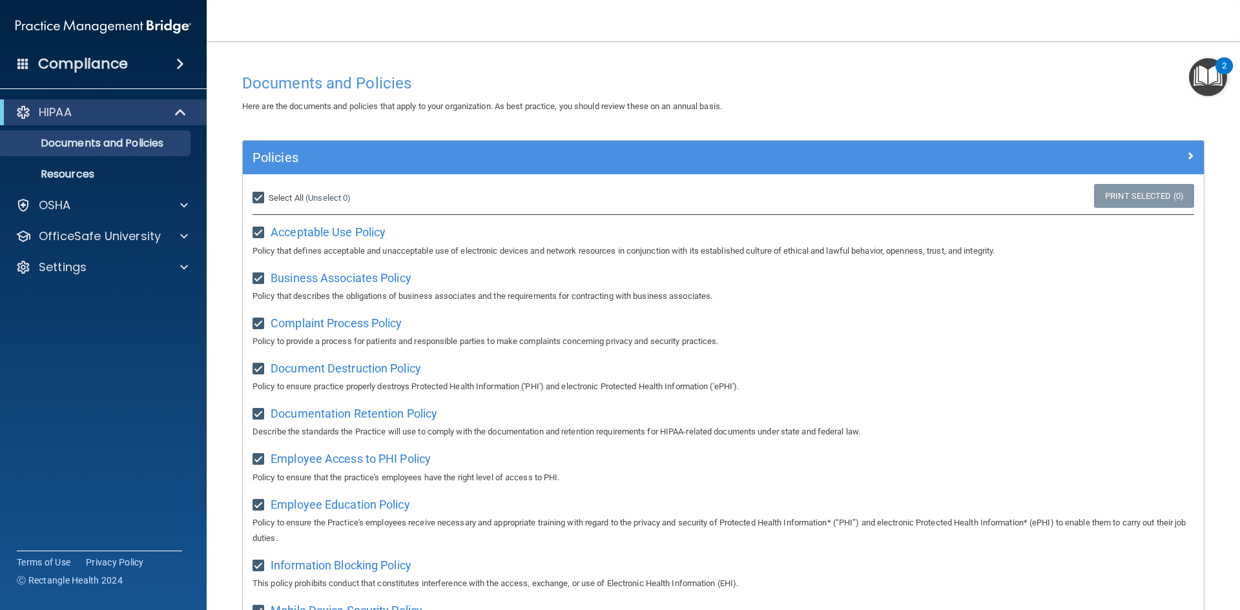
checkbox input "true"
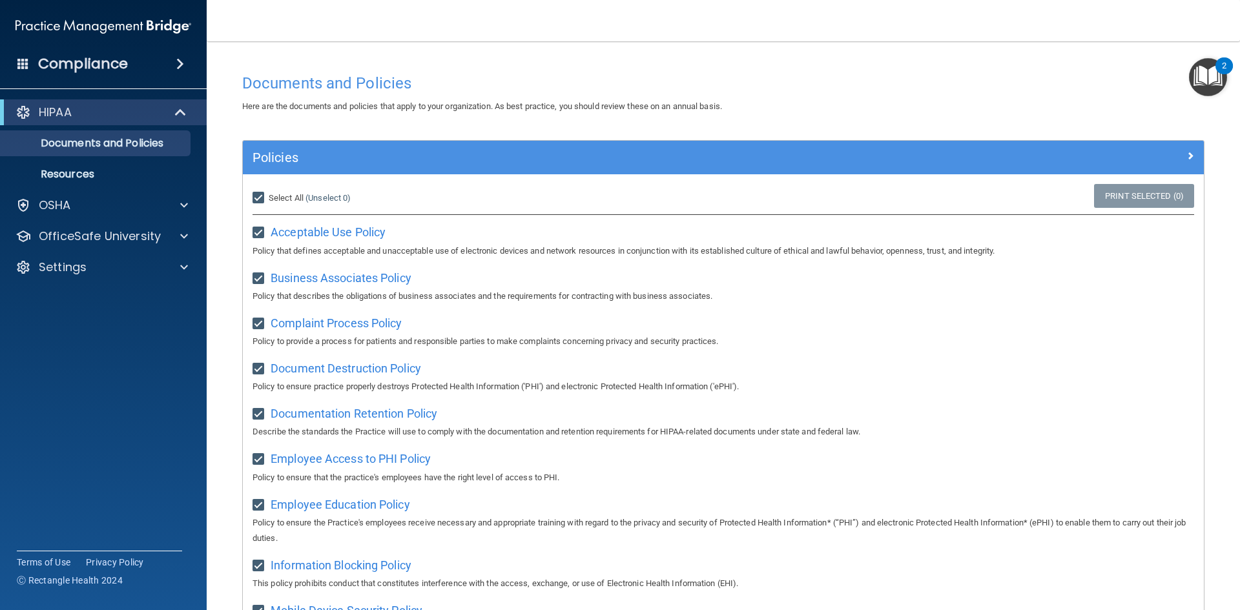
checkbox input "true"
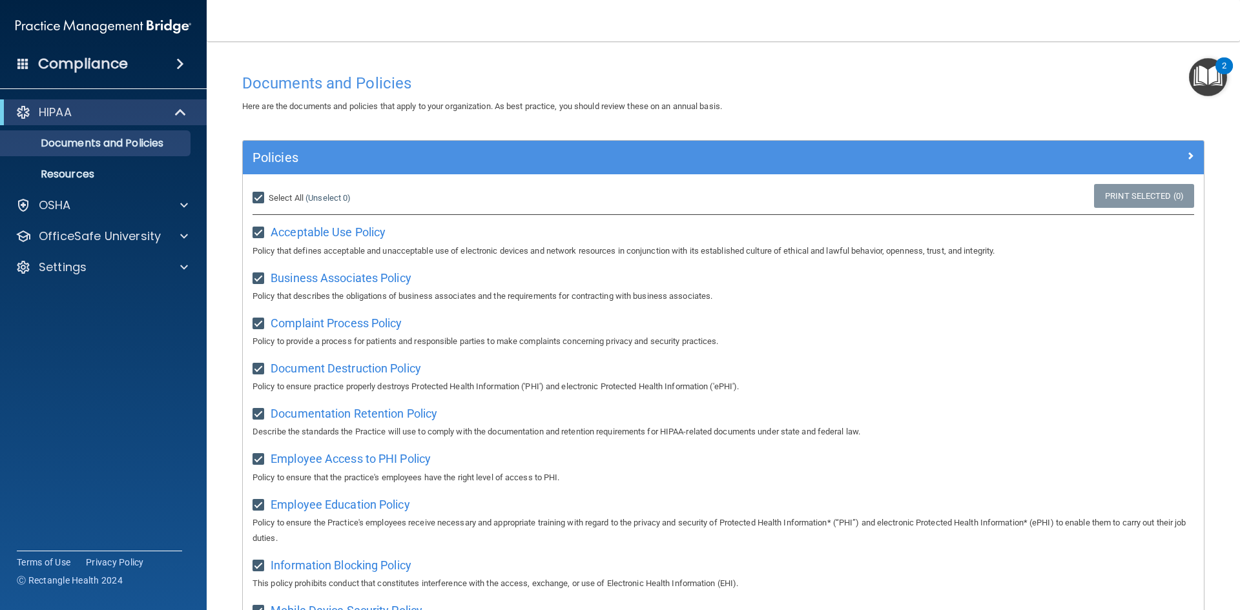
checkbox input "true"
click at [1198, 77] on img "Open Resource Center, 2 new notifications" at bounding box center [1208, 77] width 38 height 38
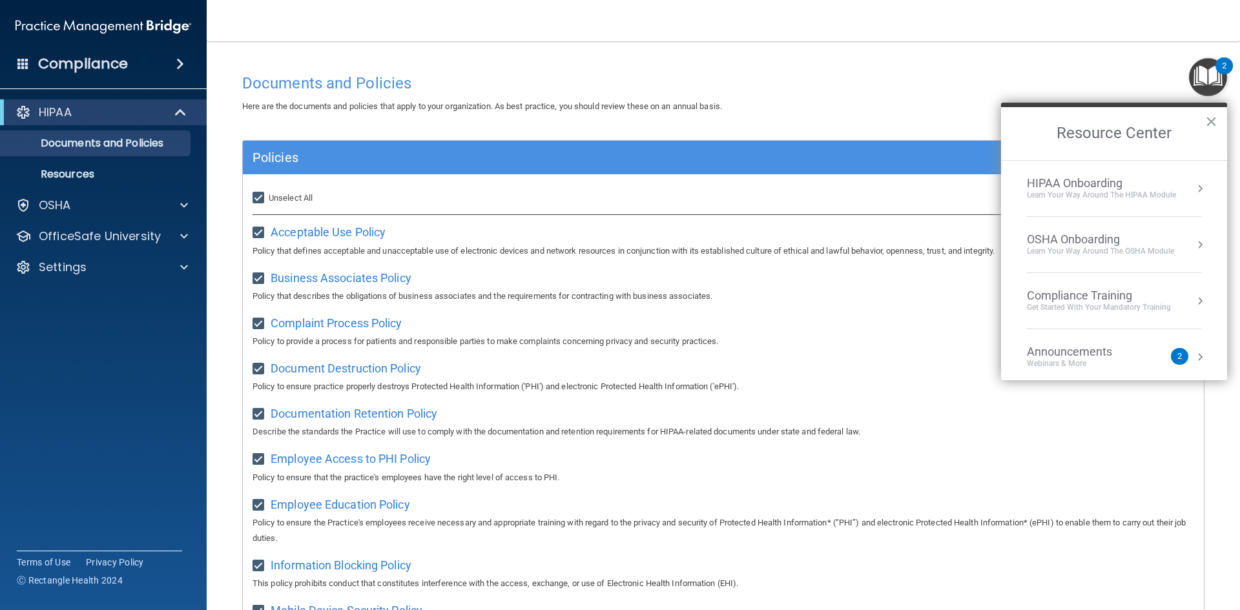
click at [1143, 184] on div "HIPAA Onboarding" at bounding box center [1101, 183] width 149 height 14
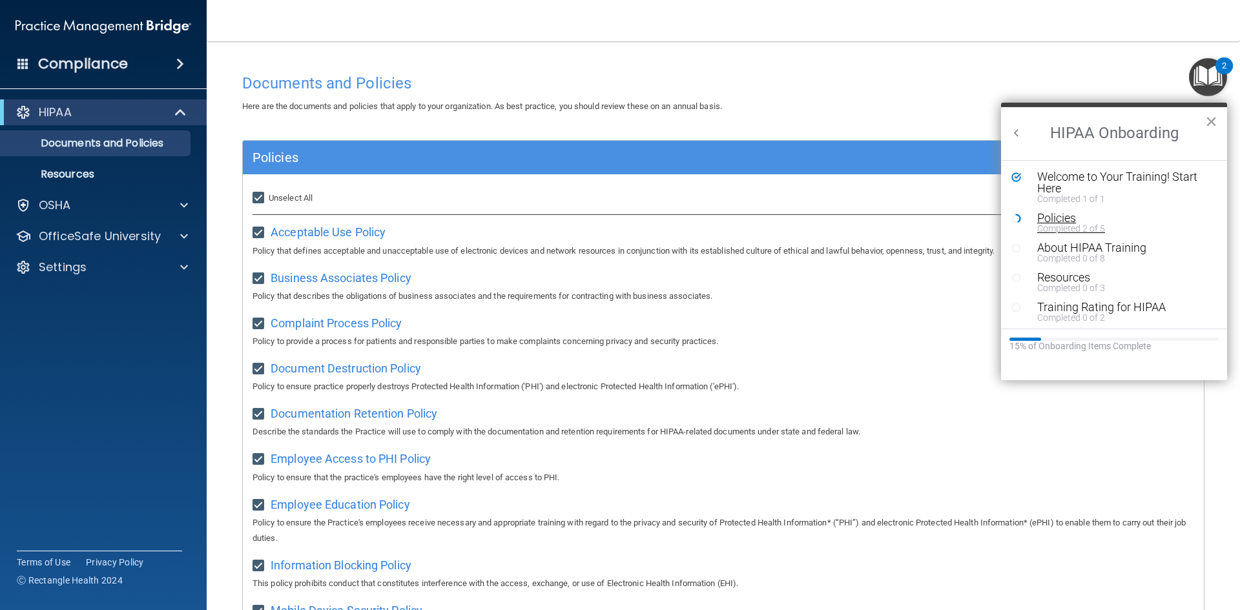
click at [1064, 227] on div "Completed 2 of 5" at bounding box center [1119, 228] width 163 height 9
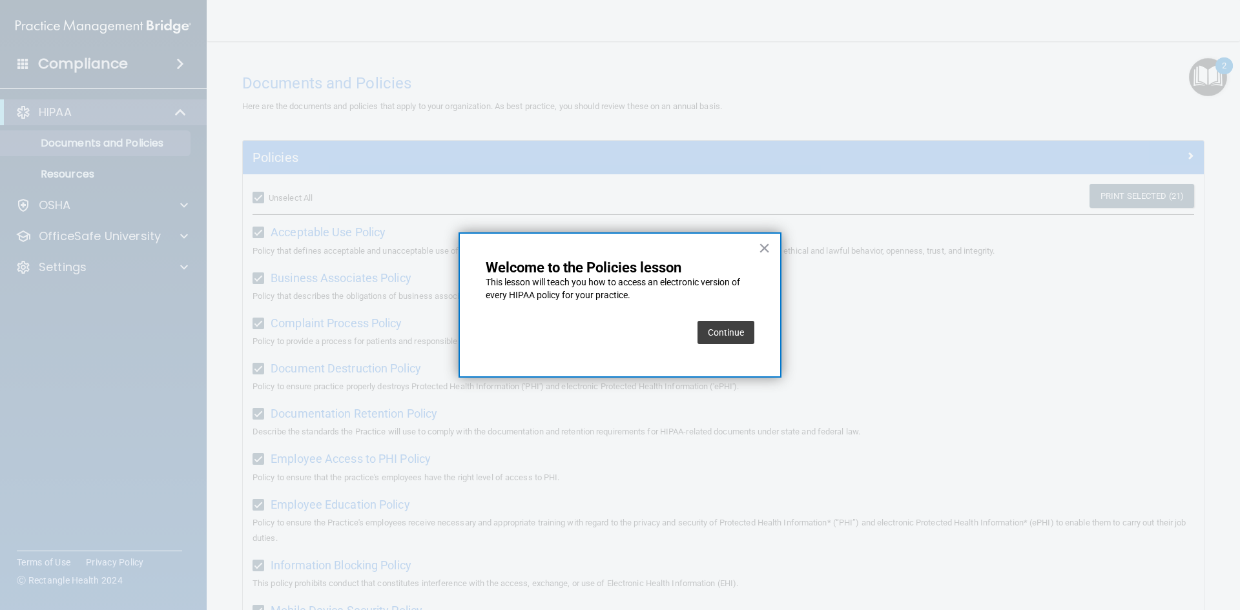
click at [731, 327] on button "Continue" at bounding box center [726, 332] width 57 height 23
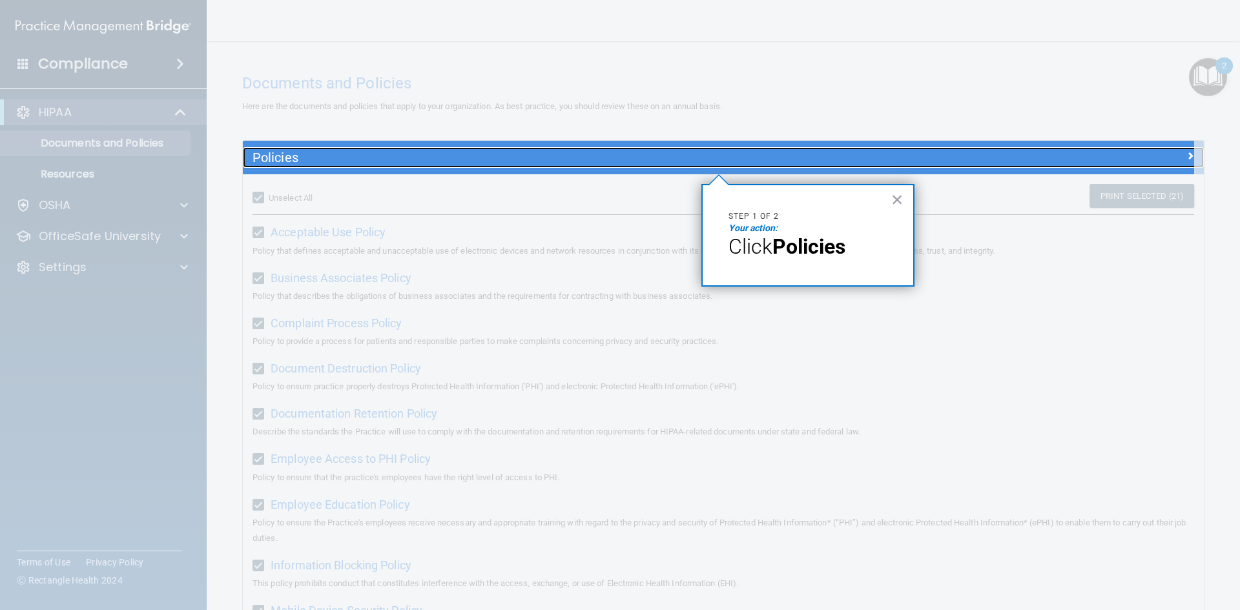
click at [283, 153] on h5 "Policies" at bounding box center [604, 158] width 702 height 14
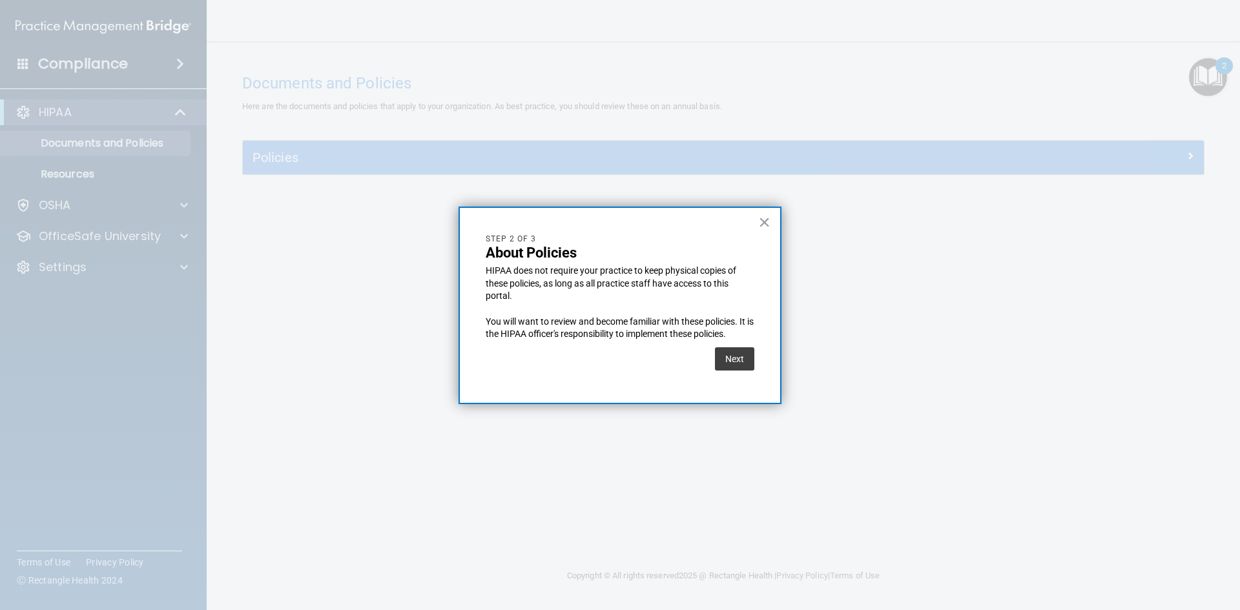
click at [731, 362] on button "Next" at bounding box center [734, 359] width 39 height 23
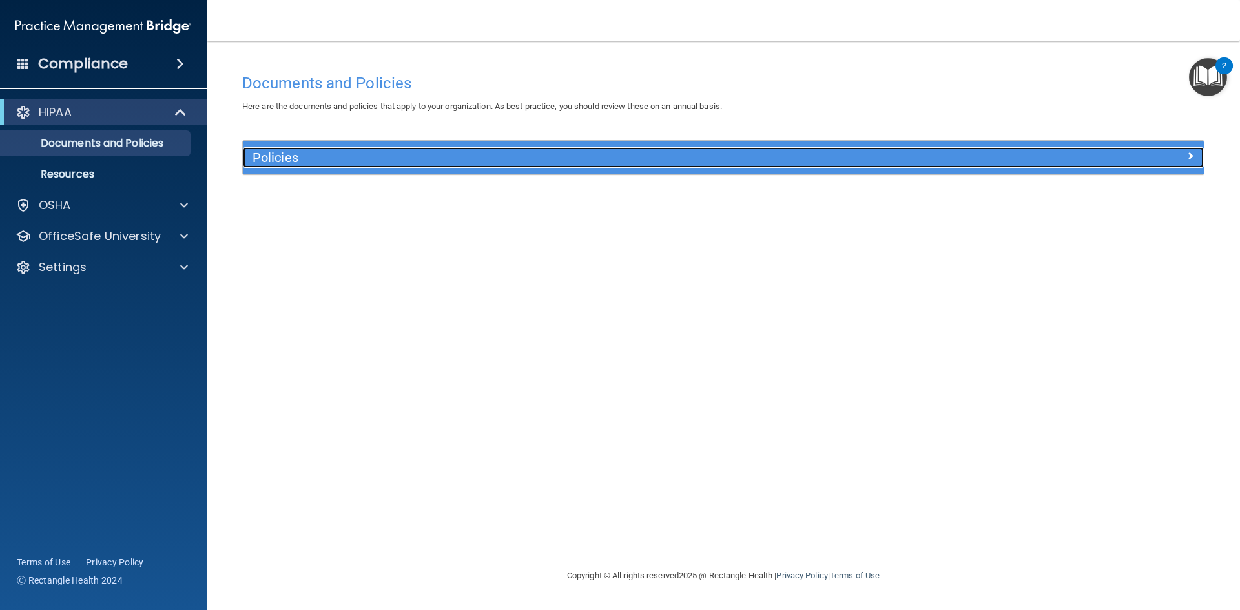
click at [306, 161] on h5 "Policies" at bounding box center [604, 158] width 702 height 14
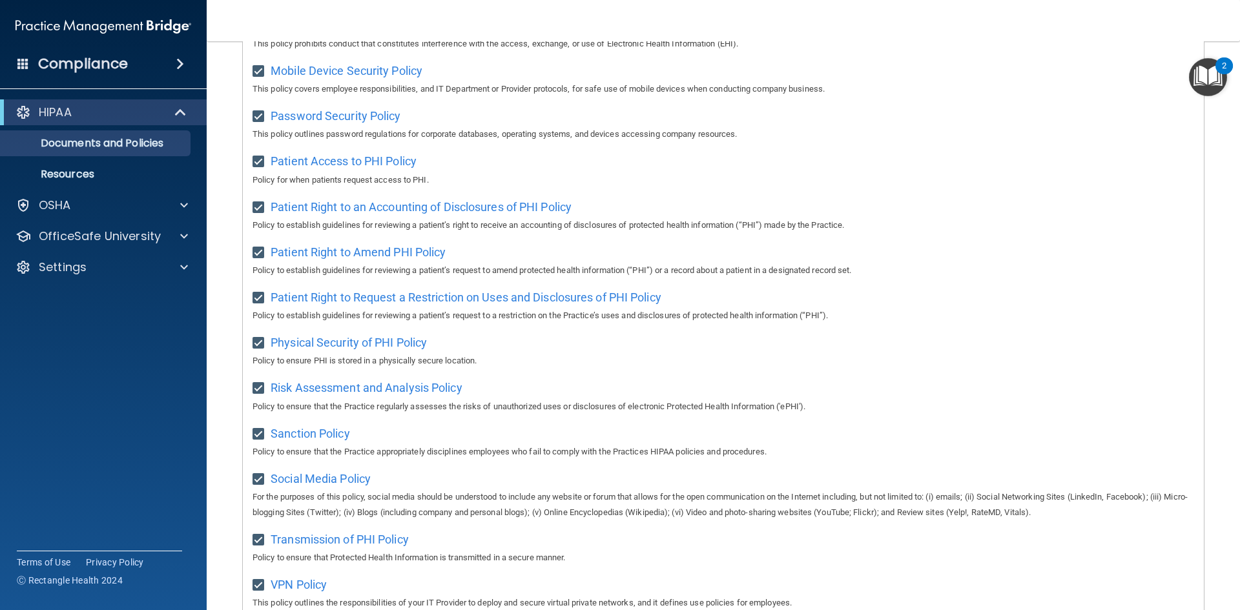
scroll to position [685, 0]
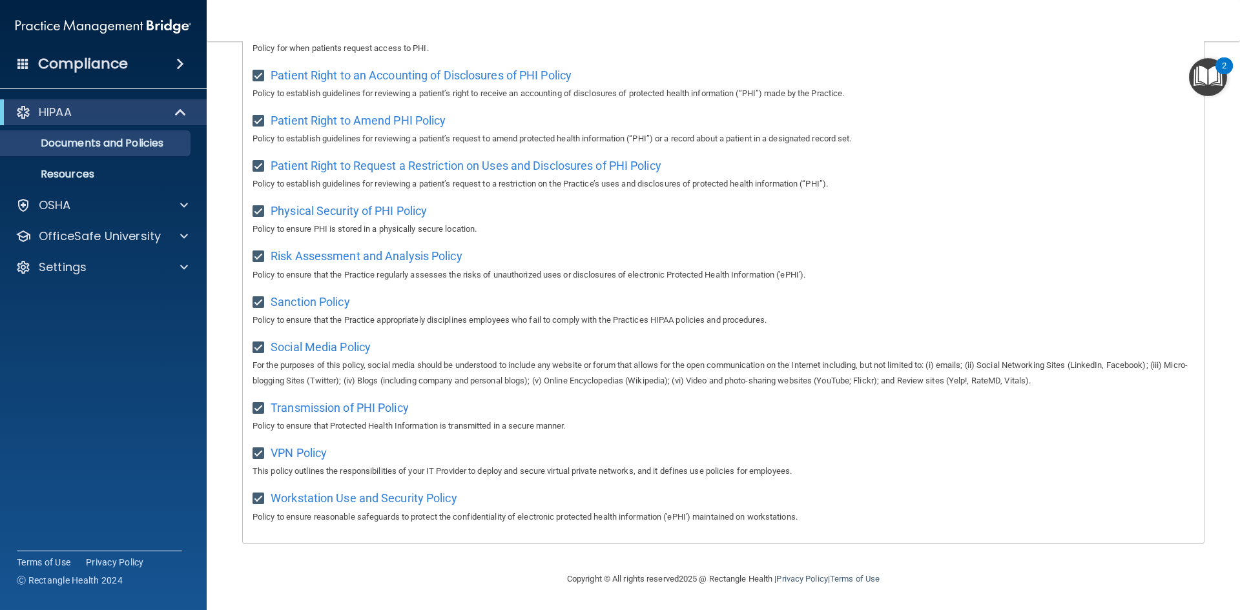
click at [1218, 81] on img "Open Resource Center, 2 new notifications" at bounding box center [1208, 77] width 38 height 38
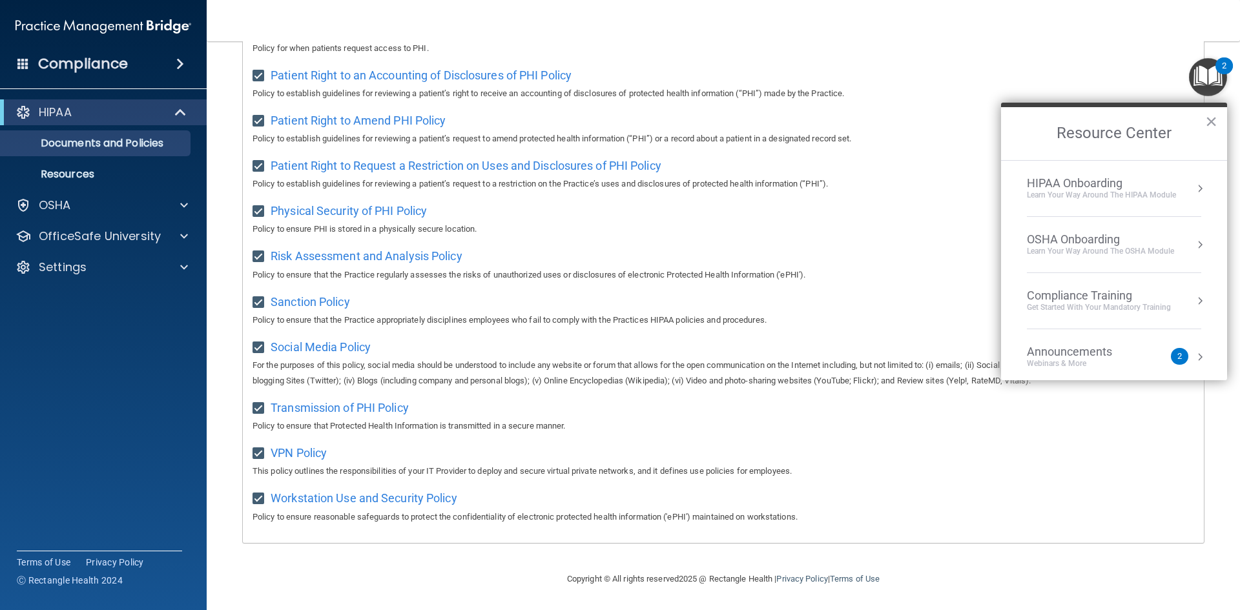
click at [1147, 185] on div "HIPAA Onboarding" at bounding box center [1101, 183] width 149 height 14
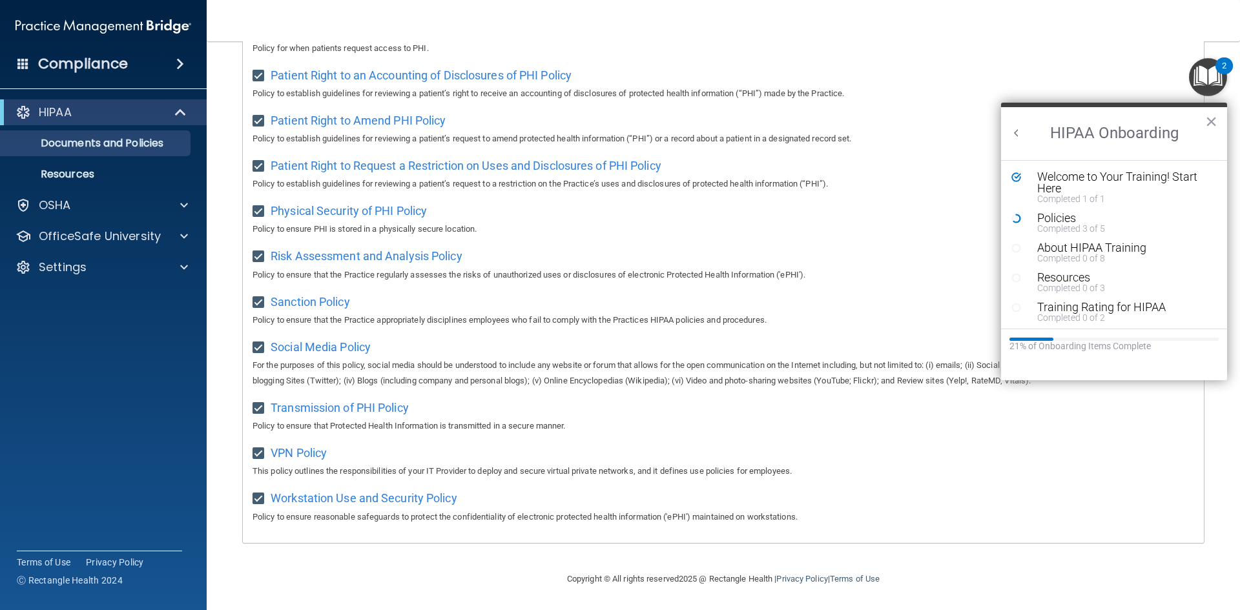
scroll to position [0, 0]
click at [1058, 229] on div "Completed 3 of 5" at bounding box center [1119, 228] width 163 height 9
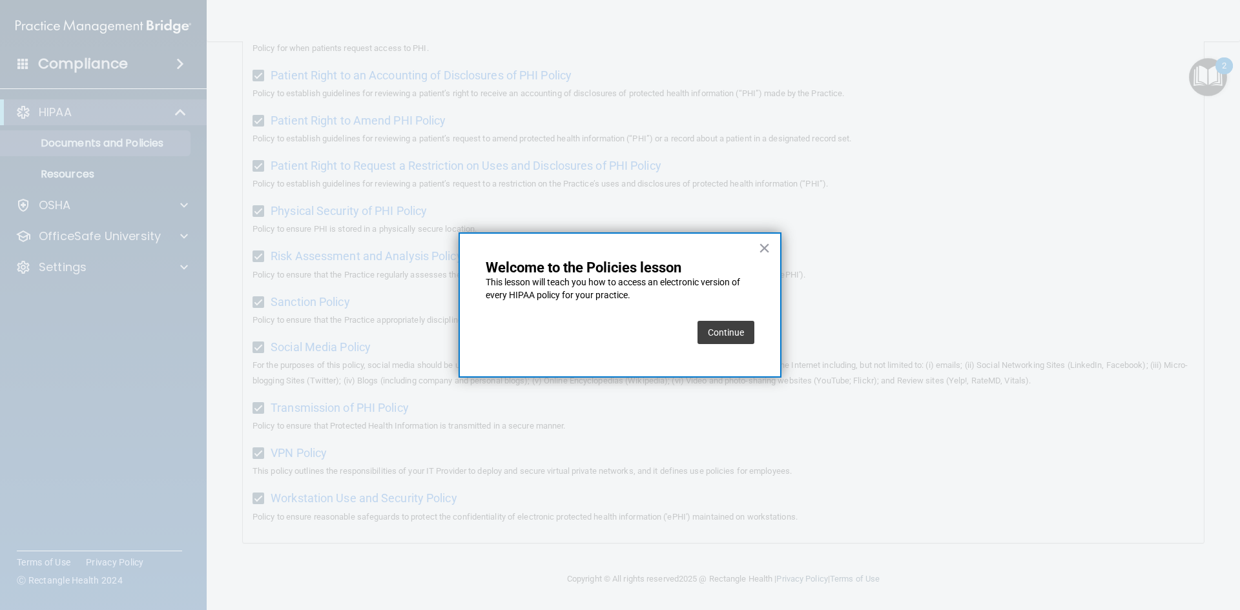
click at [729, 337] on button "Continue" at bounding box center [726, 332] width 57 height 23
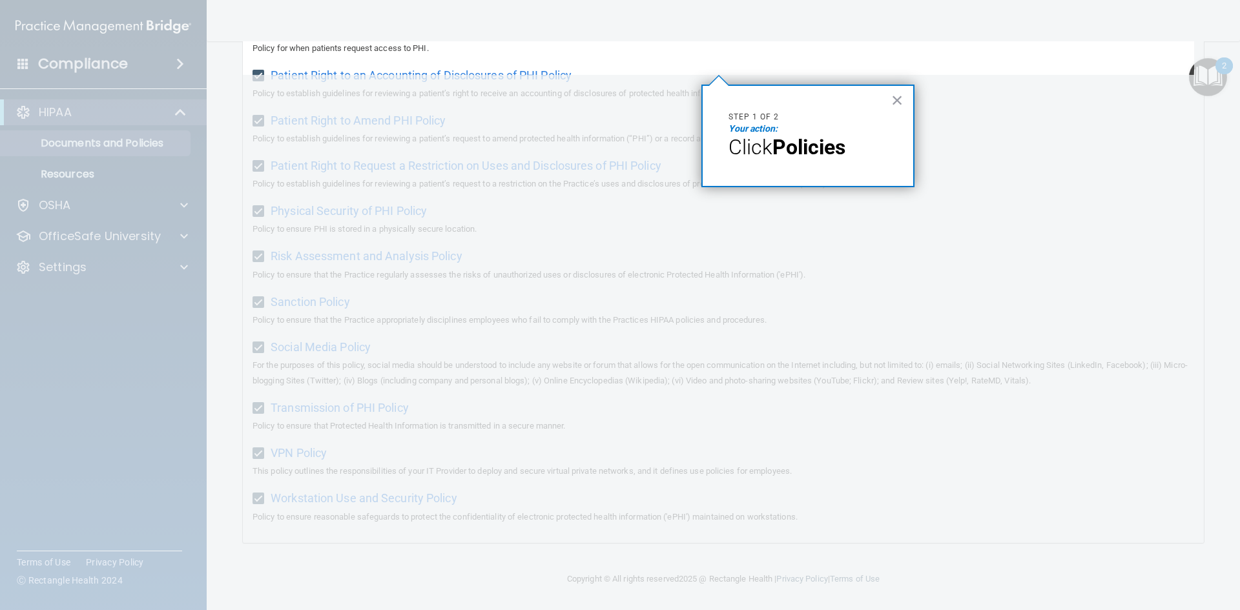
scroll to position [99, 0]
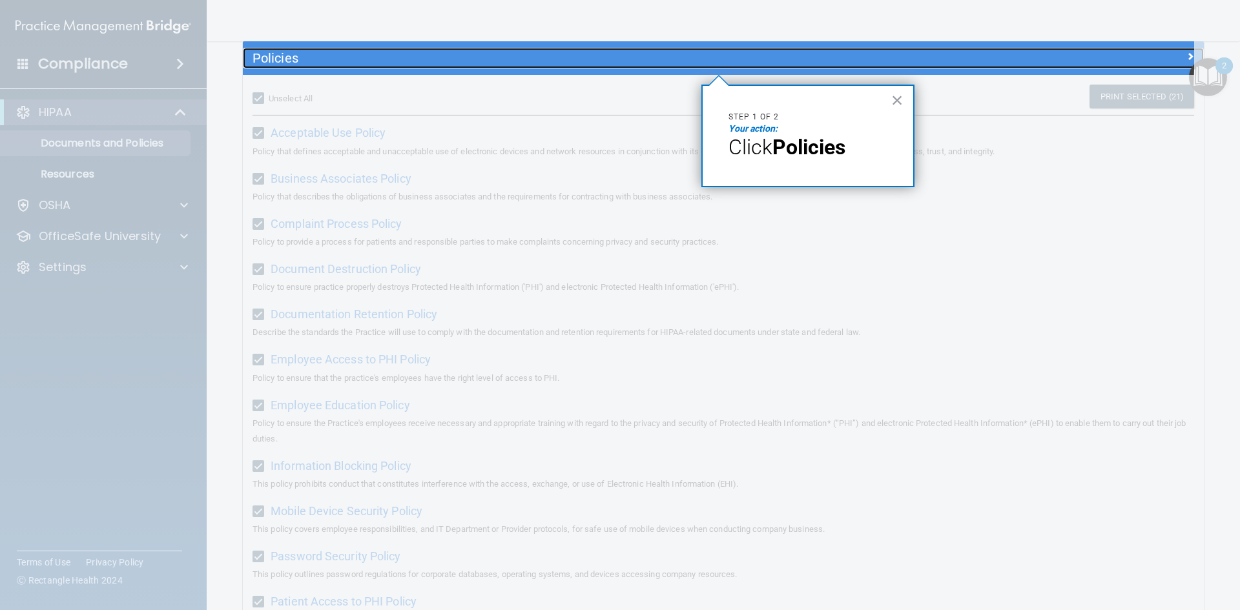
click at [323, 55] on h5 "Policies" at bounding box center [604, 58] width 702 height 14
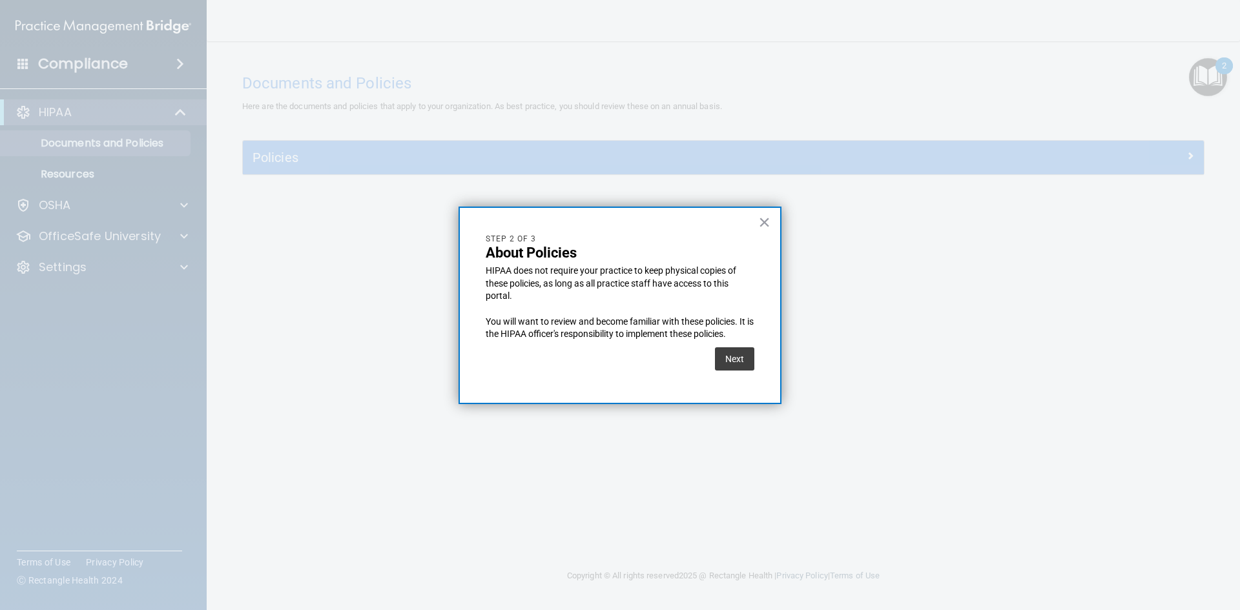
scroll to position [0, 0]
click at [740, 364] on button "Next" at bounding box center [734, 359] width 39 height 23
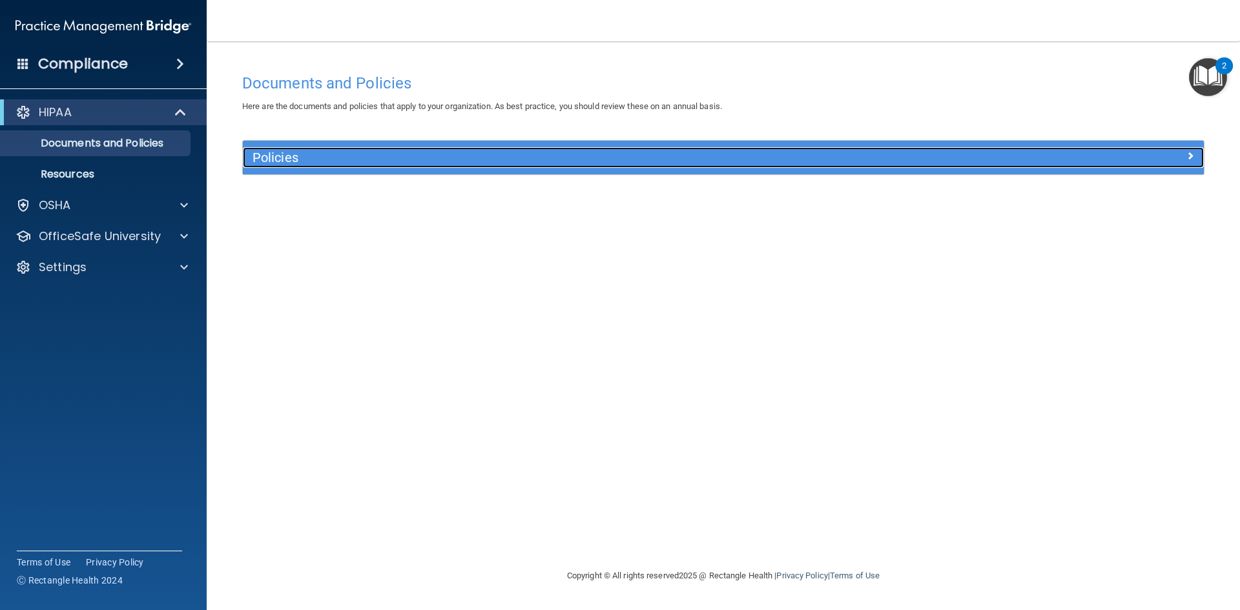
click at [271, 152] on h5 "Policies" at bounding box center [604, 158] width 702 height 14
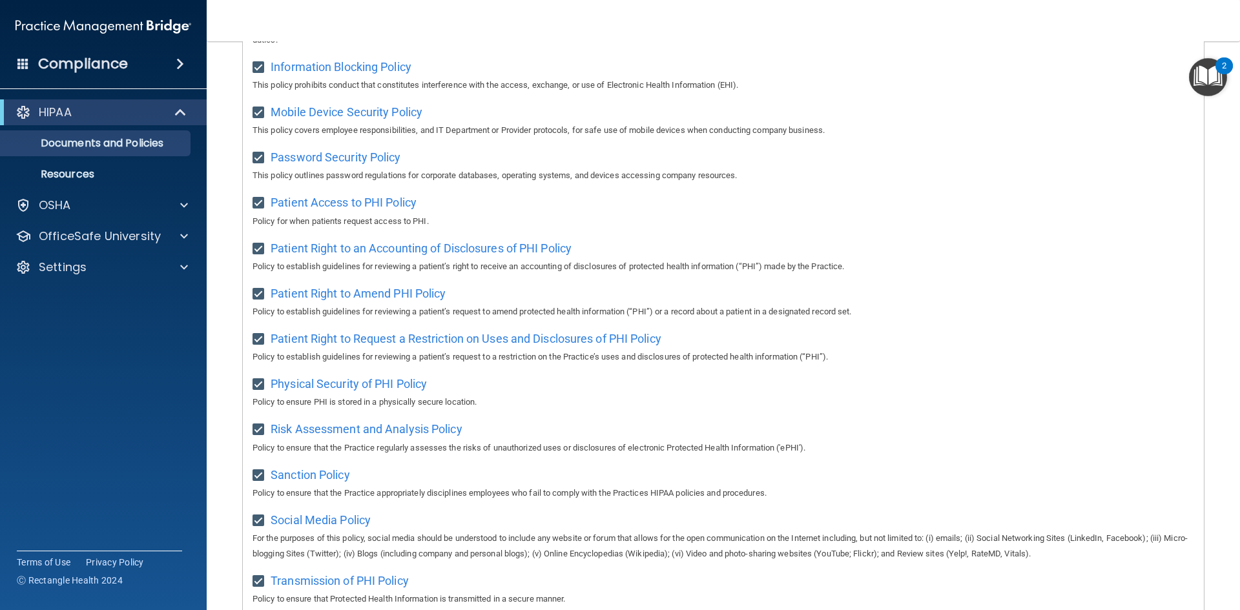
scroll to position [492, 0]
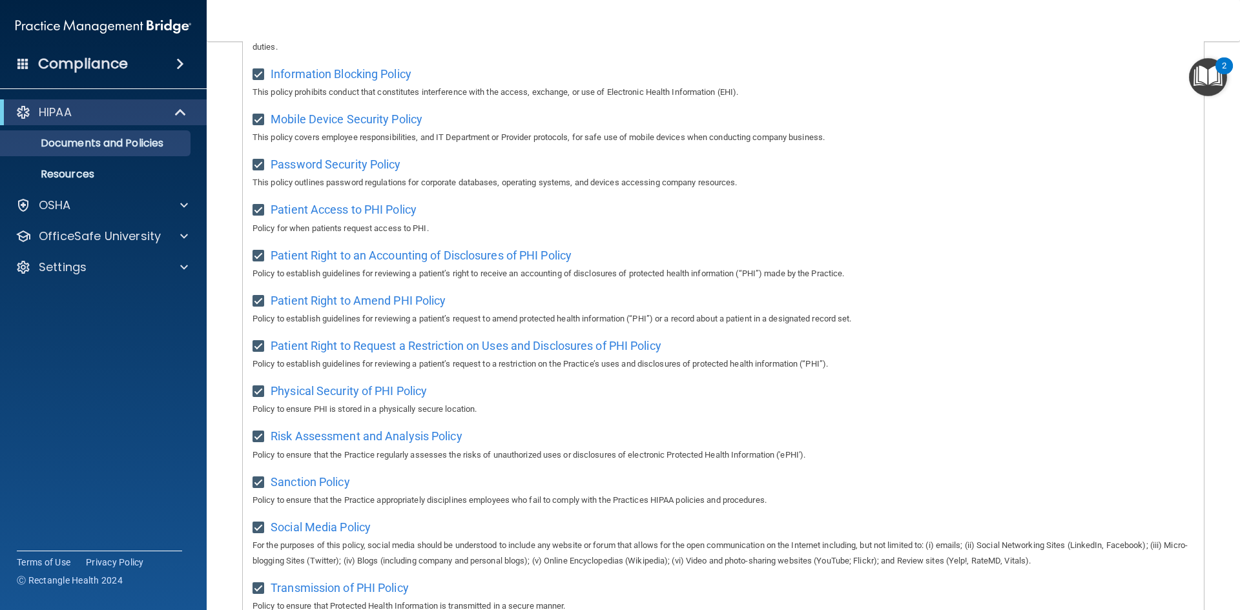
click at [1215, 92] on img "Open Resource Center, 2 new notifications" at bounding box center [1208, 77] width 38 height 38
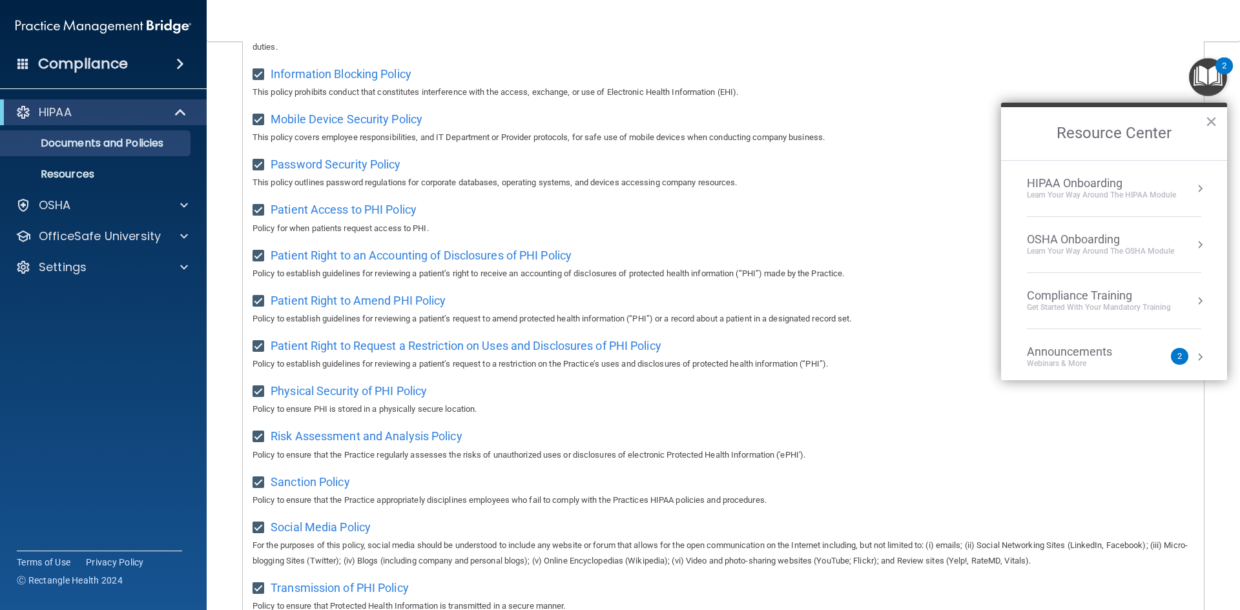
click at [1180, 177] on div "HIPAA Onboarding Learn Your Way around the HIPAA module" at bounding box center [1114, 188] width 174 height 25
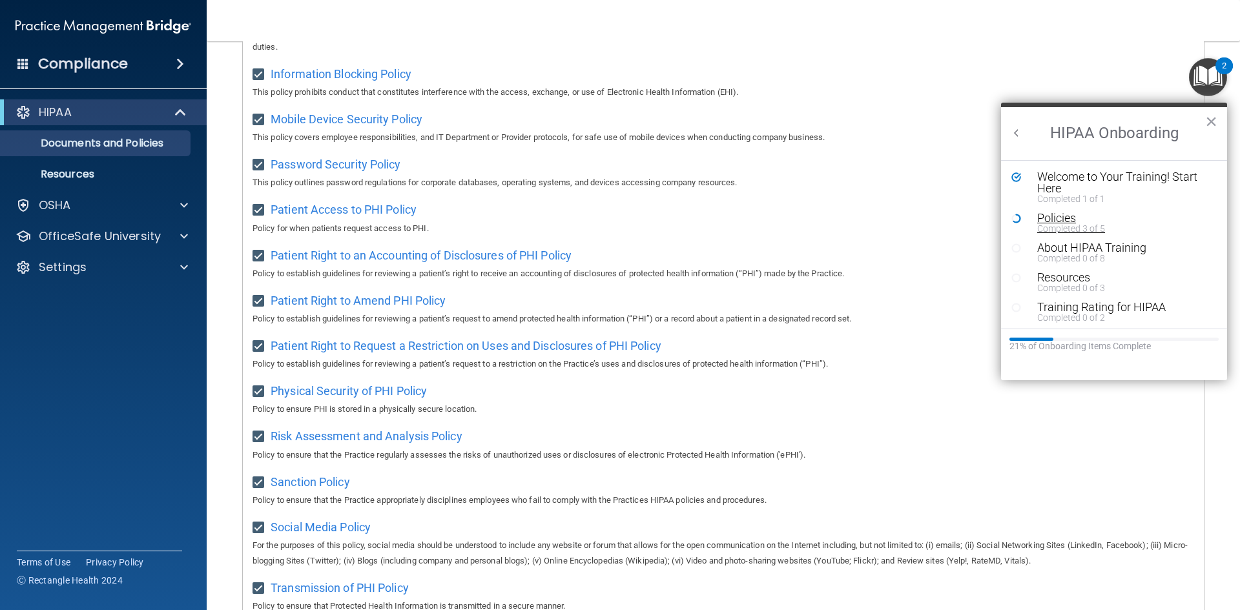
click at [1052, 227] on div "Completed 3 of 5" at bounding box center [1119, 228] width 163 height 9
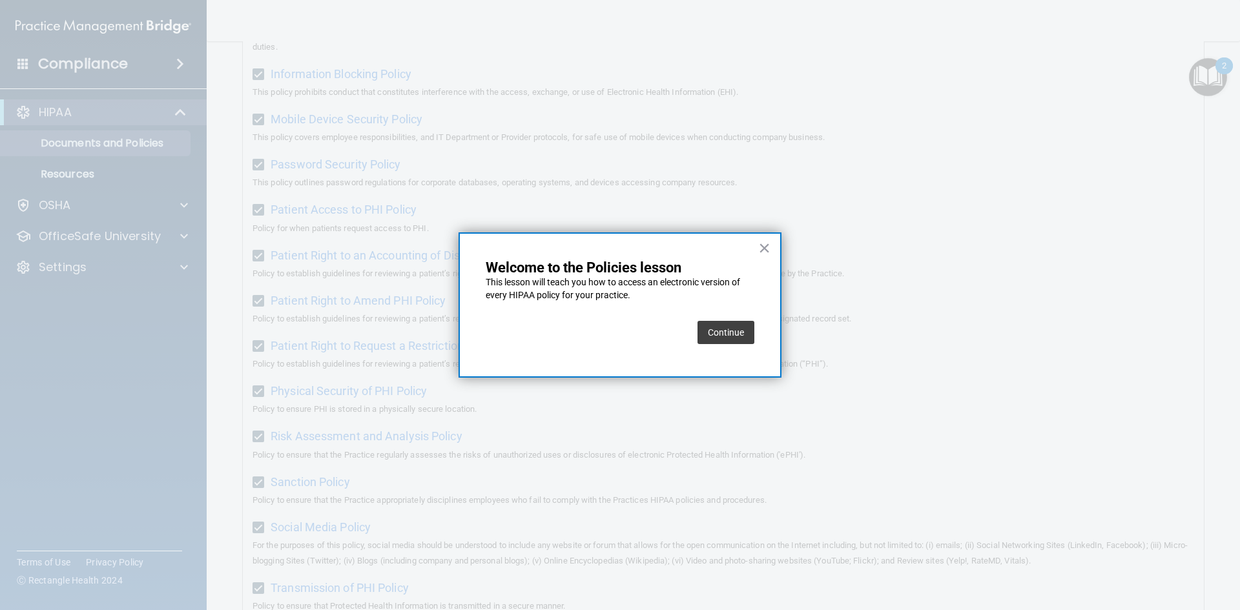
click at [730, 342] on button "Continue" at bounding box center [726, 332] width 57 height 23
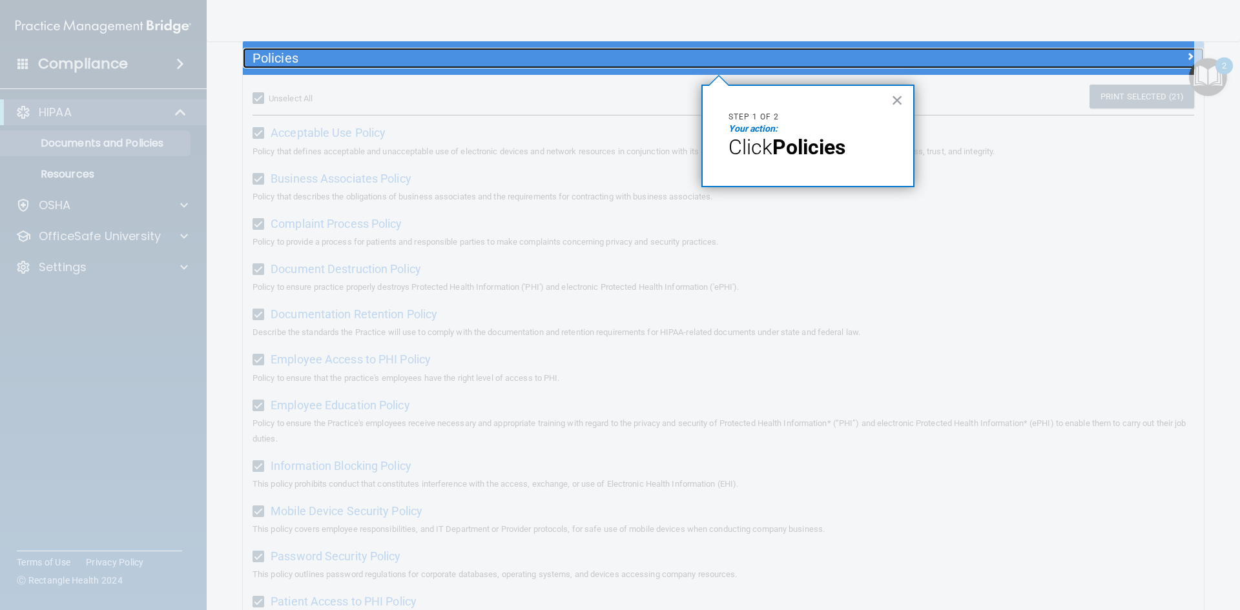
click at [446, 63] on h5 "Policies" at bounding box center [604, 58] width 702 height 14
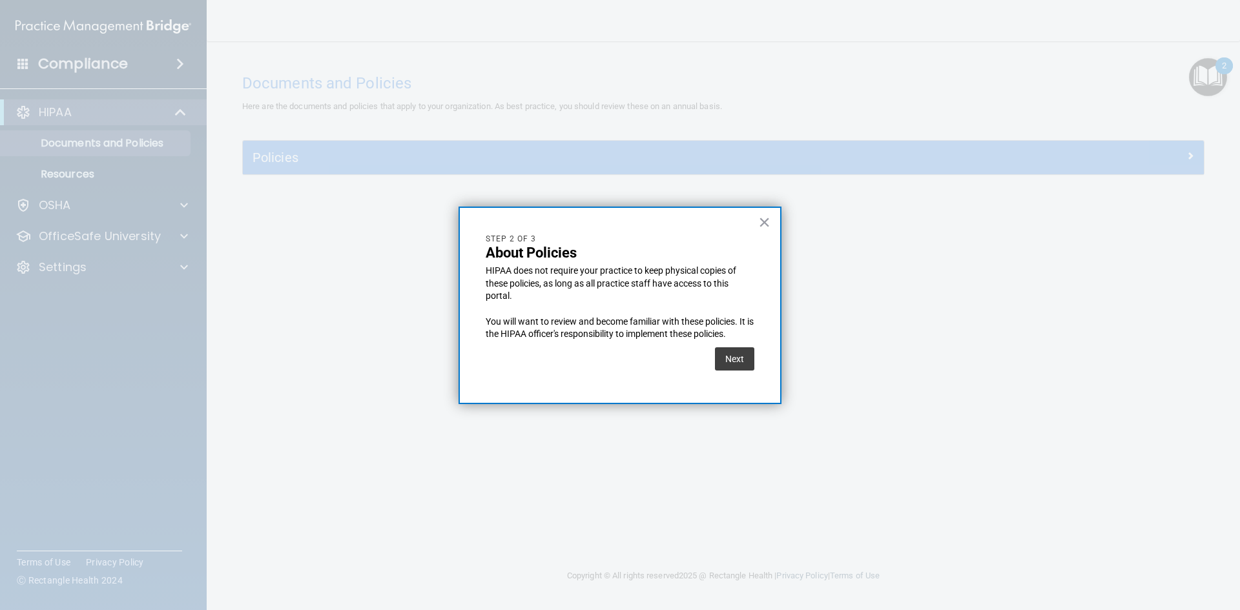
scroll to position [0, 0]
click at [737, 364] on button "Next" at bounding box center [734, 359] width 39 height 23
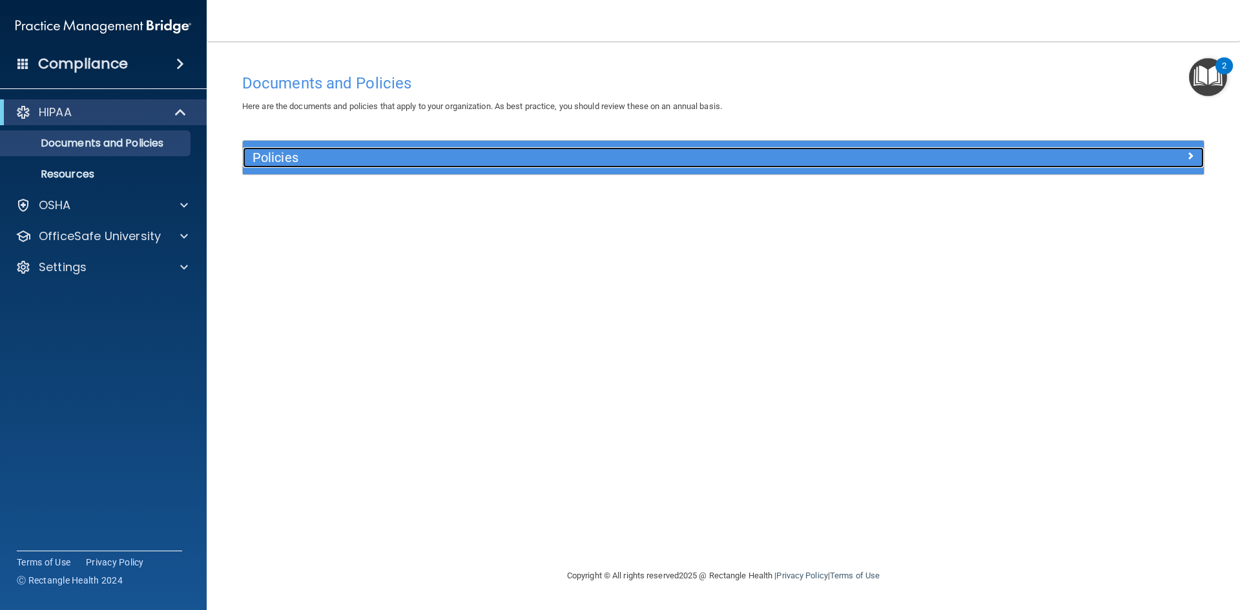
click at [300, 155] on h5 "Policies" at bounding box center [604, 158] width 702 height 14
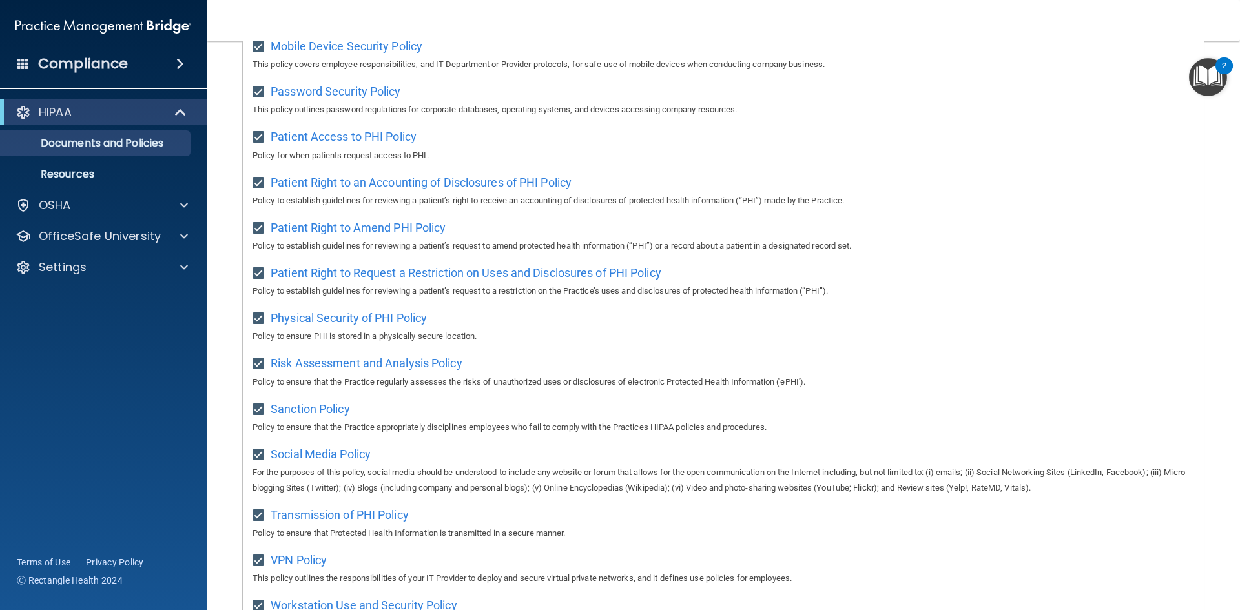
scroll to position [685, 0]
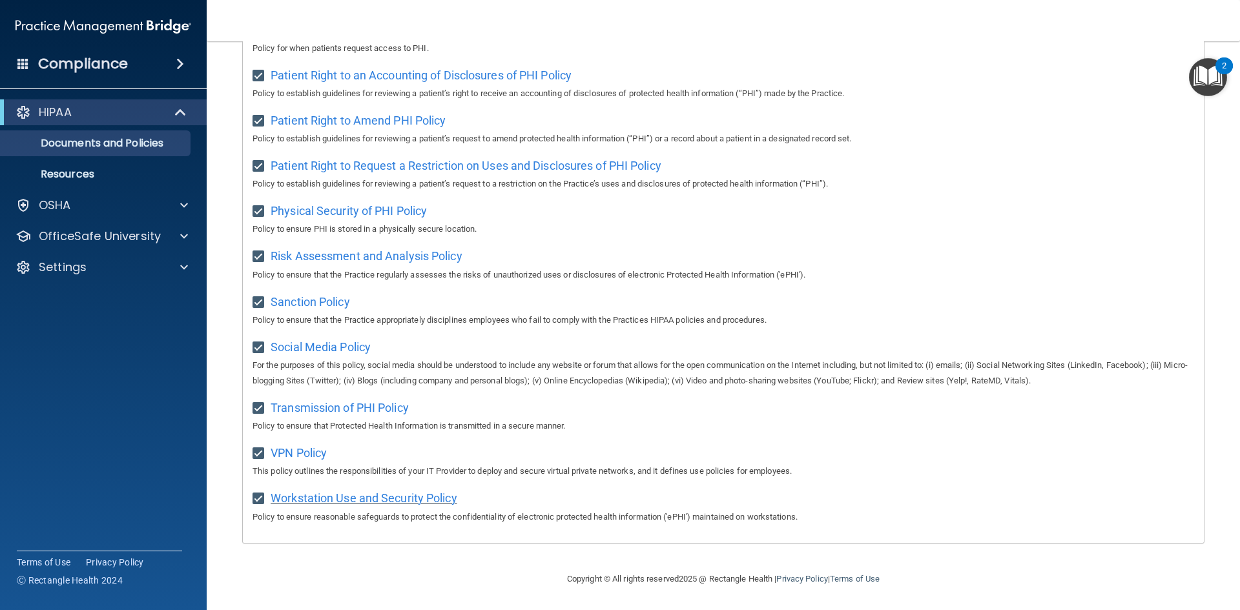
click at [316, 501] on span "Workstation Use and Security Policy" at bounding box center [364, 499] width 187 height 14
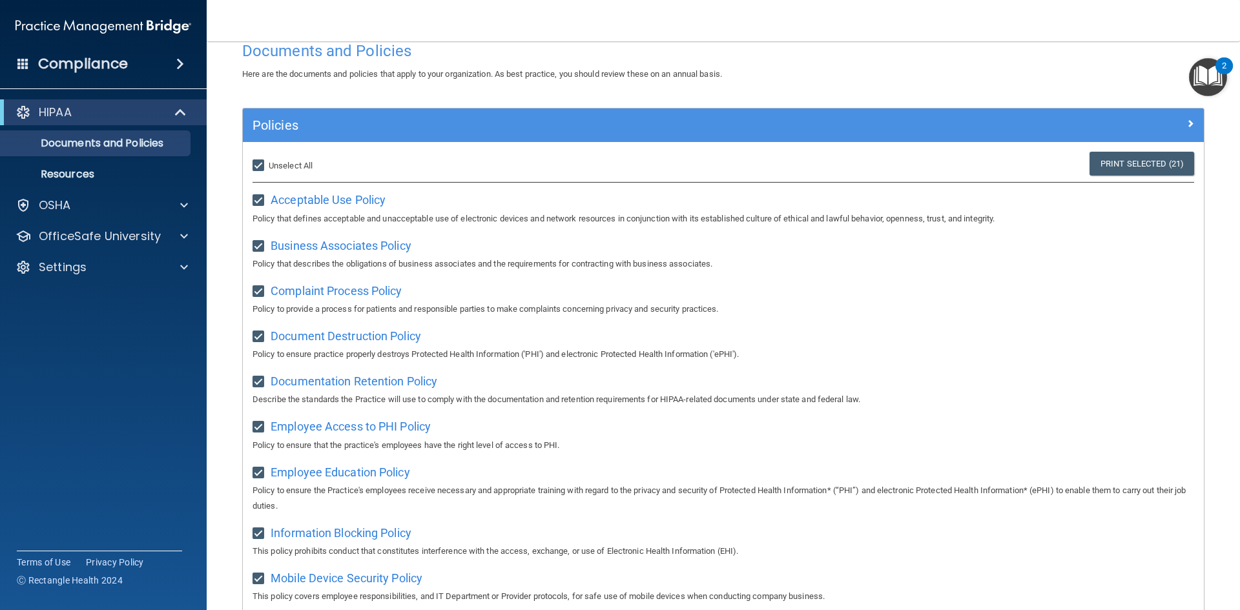
scroll to position [0, 0]
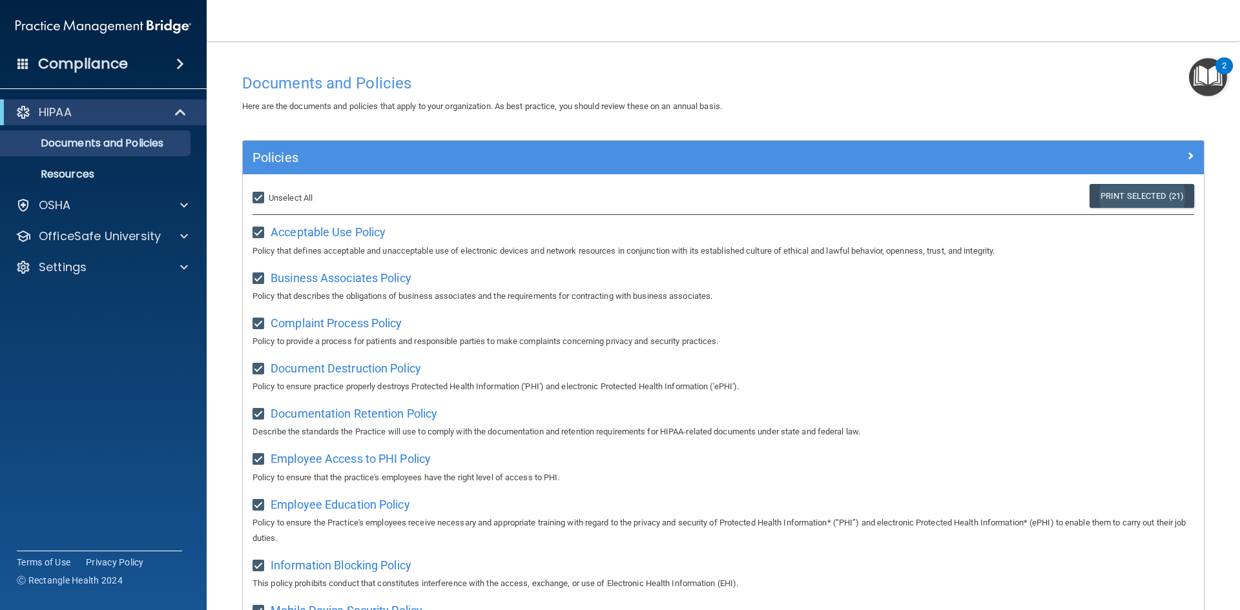
click at [1098, 195] on link "Print Selected (21)" at bounding box center [1142, 196] width 105 height 24
click at [1204, 87] on img "Open Resource Center, 2 new notifications" at bounding box center [1208, 77] width 38 height 38
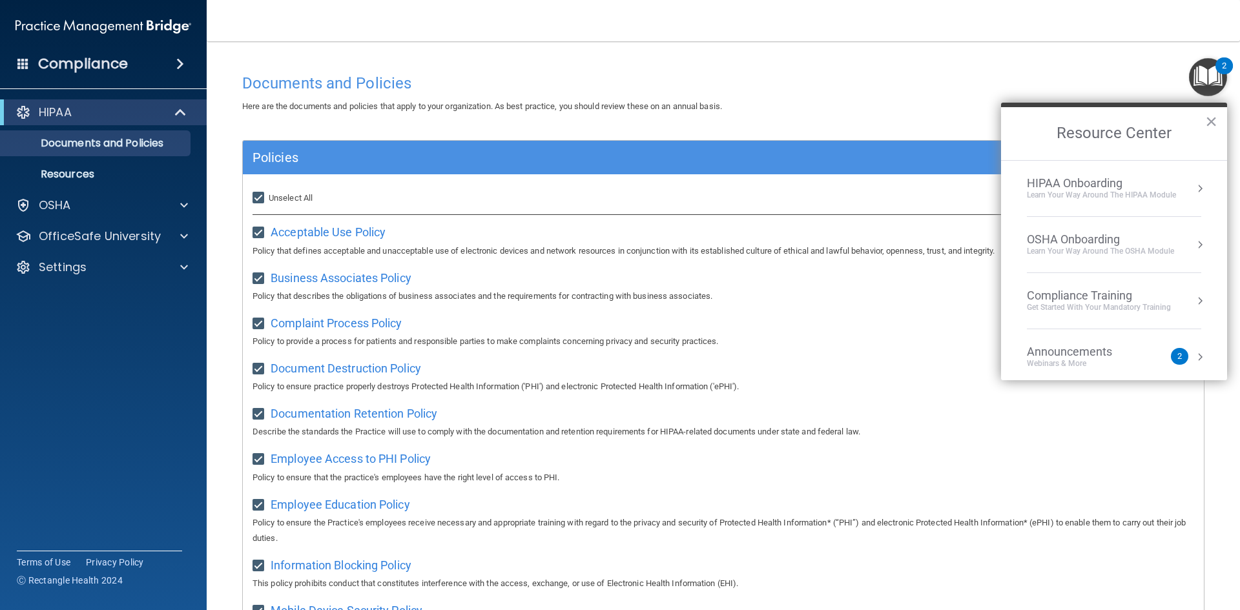
click at [1179, 187] on div "HIPAA Onboarding Learn Your Way around the HIPAA module" at bounding box center [1114, 188] width 174 height 25
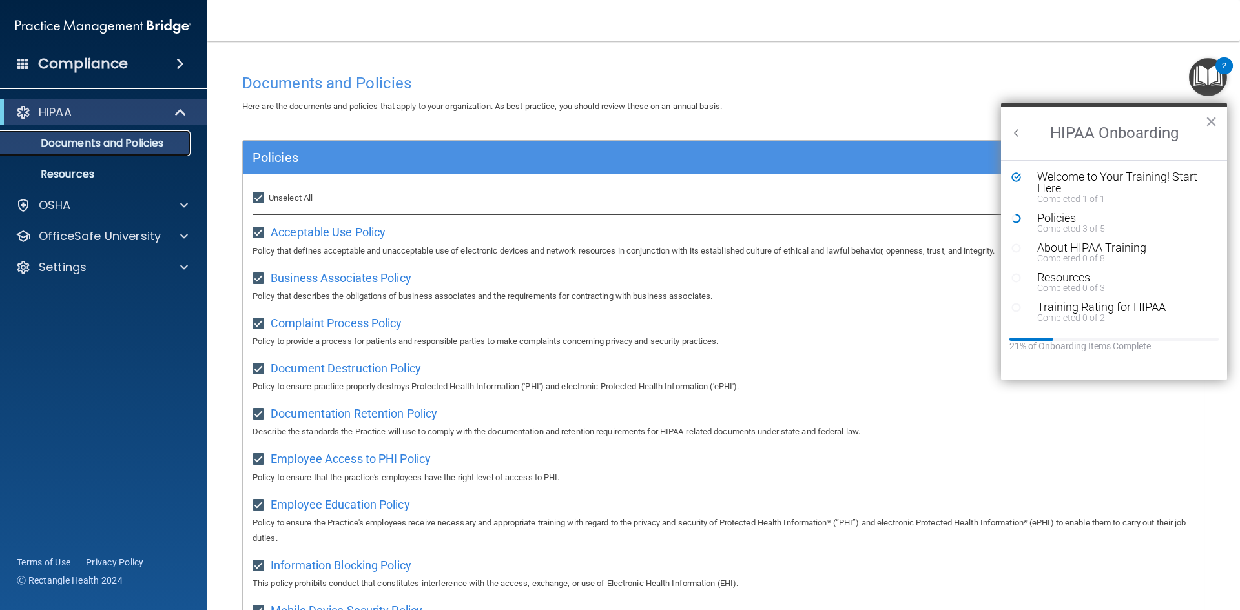
click at [145, 144] on p "Documents and Policies" at bounding box center [96, 143] width 176 height 13
click at [81, 182] on link "Resources" at bounding box center [88, 175] width 203 height 26
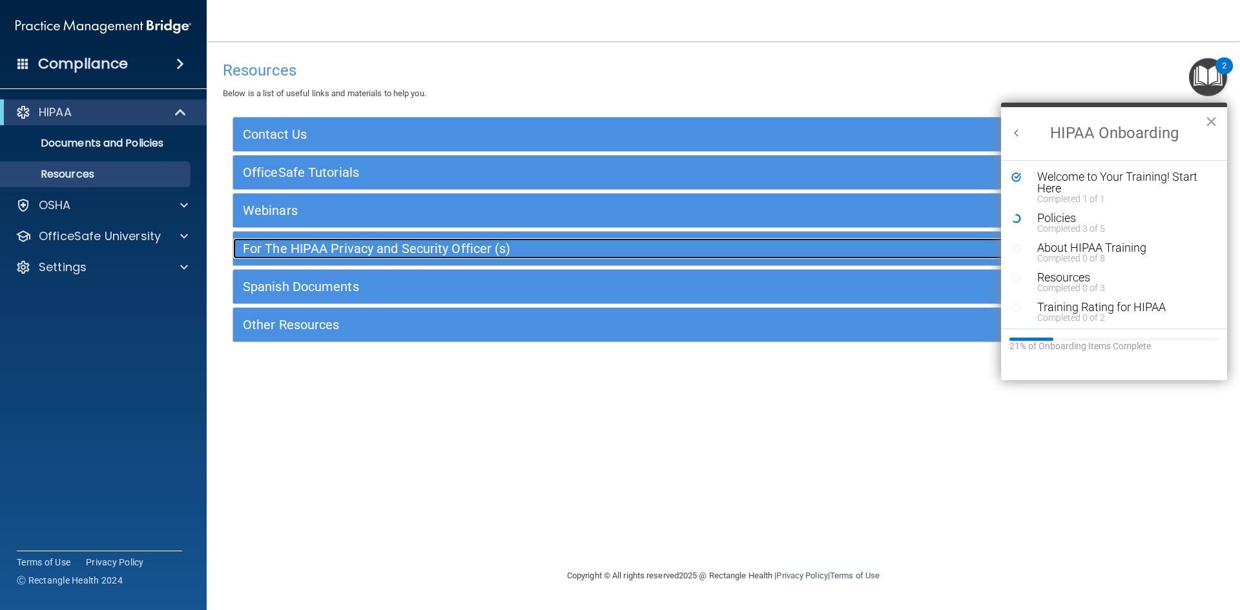
click at [367, 255] on h5 "For The HIPAA Privacy and Security Officer (s)" at bounding box center [601, 249] width 716 height 14
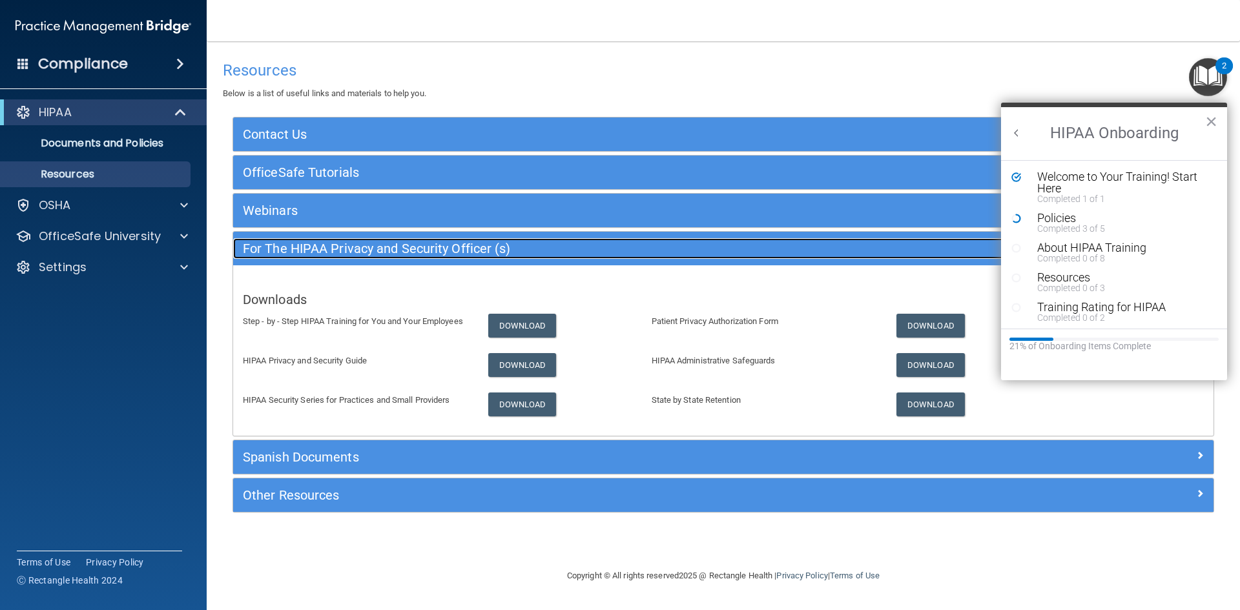
click at [367, 255] on h5 "For The HIPAA Privacy and Security Officer (s)" at bounding box center [601, 249] width 716 height 14
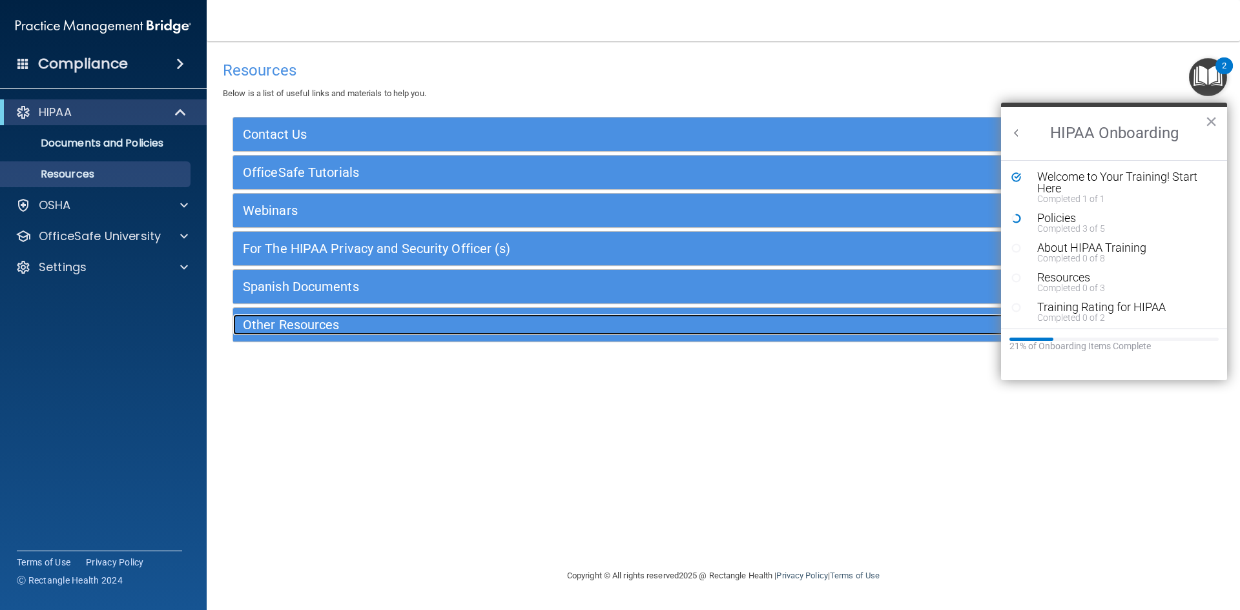
click at [337, 334] on div "Other Resources" at bounding box center [601, 325] width 736 height 21
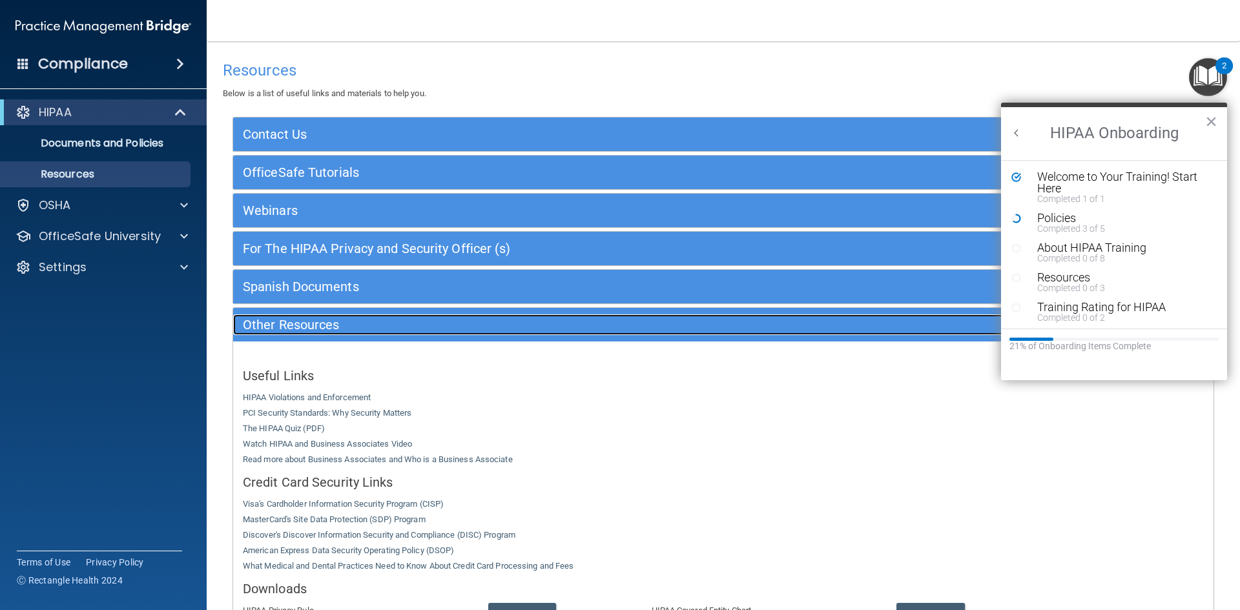
click at [336, 334] on div "Other Resources" at bounding box center [601, 325] width 736 height 21
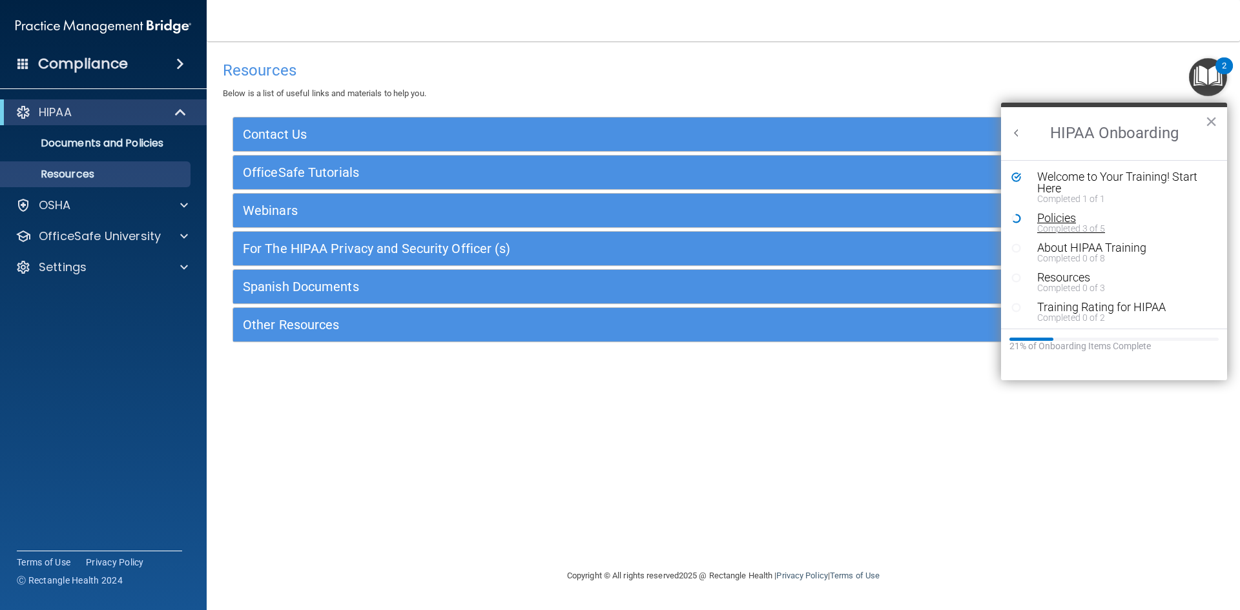
click at [1048, 213] on div "Policies" at bounding box center [1119, 219] width 163 height 12
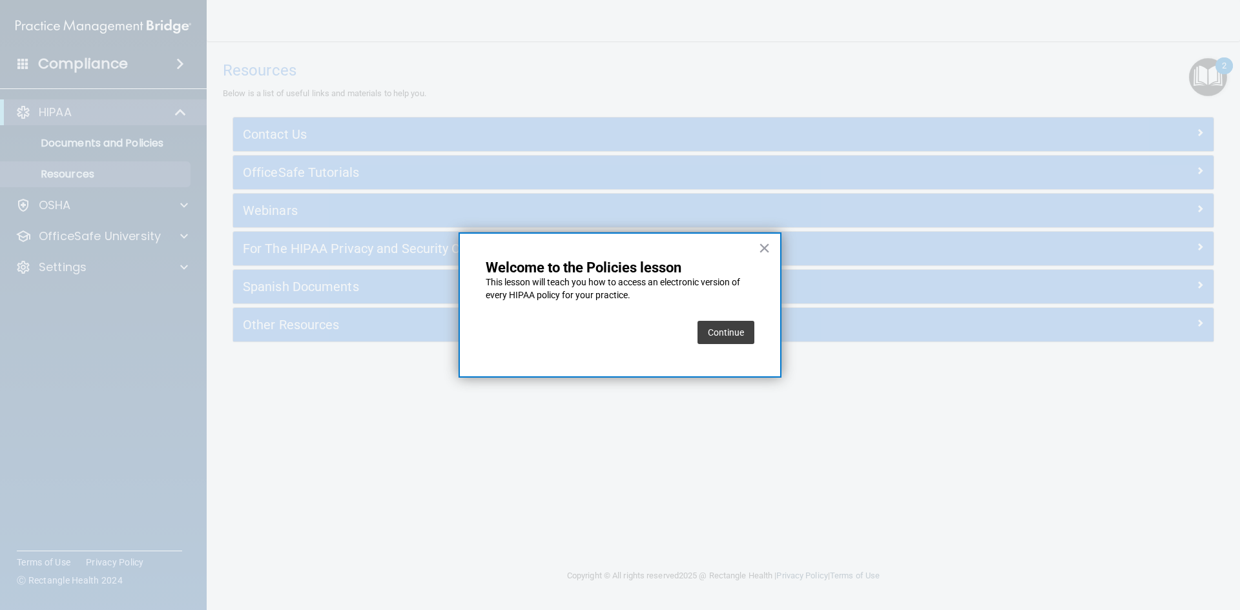
click at [726, 325] on button "Continue" at bounding box center [726, 332] width 57 height 23
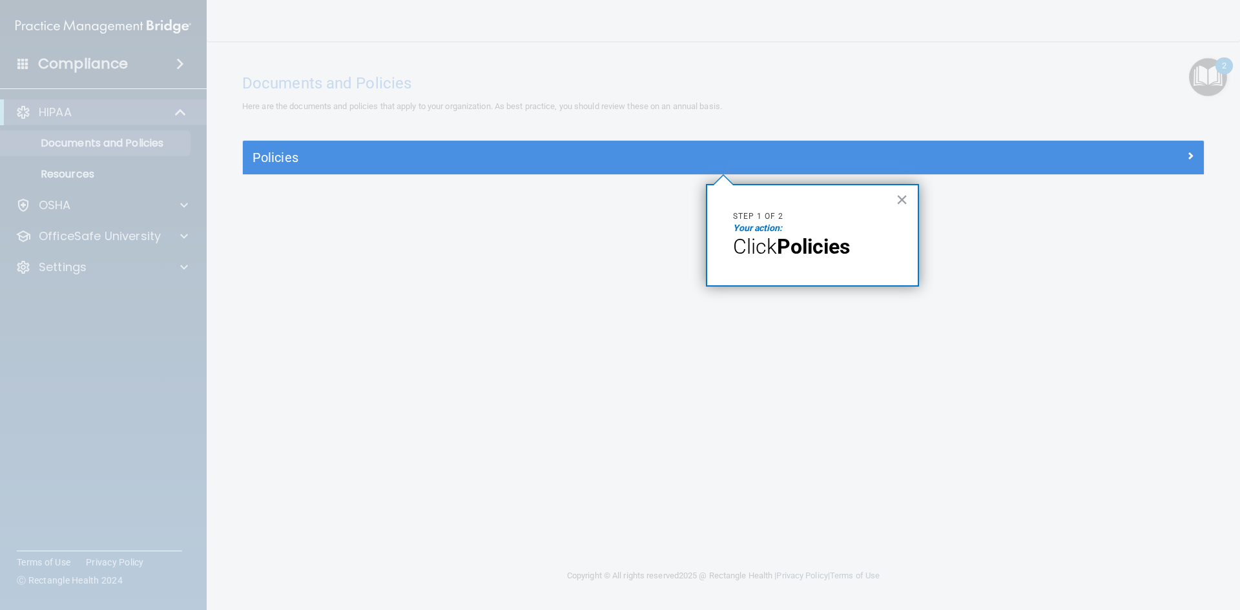
click at [775, 250] on span "Click" at bounding box center [755, 247] width 44 height 25
click at [910, 200] on div "× Step 1 of 2 Your action: Click Policies" at bounding box center [812, 235] width 213 height 103
click at [901, 201] on button "×" at bounding box center [902, 199] width 12 height 21
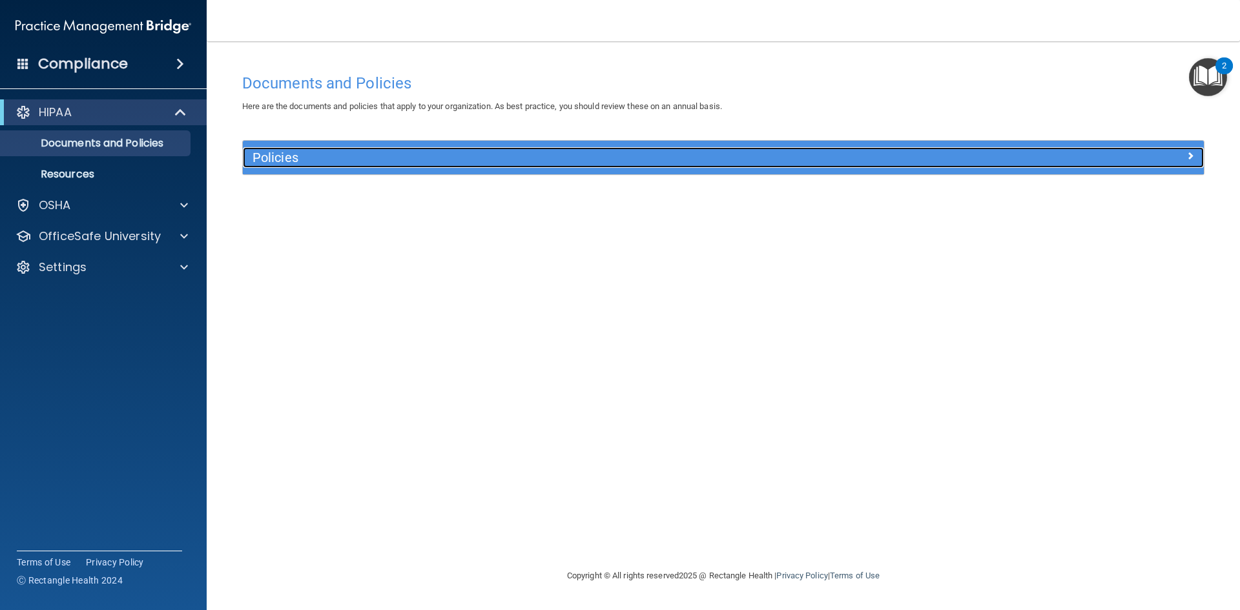
click at [260, 152] on h5 "Policies" at bounding box center [604, 158] width 702 height 14
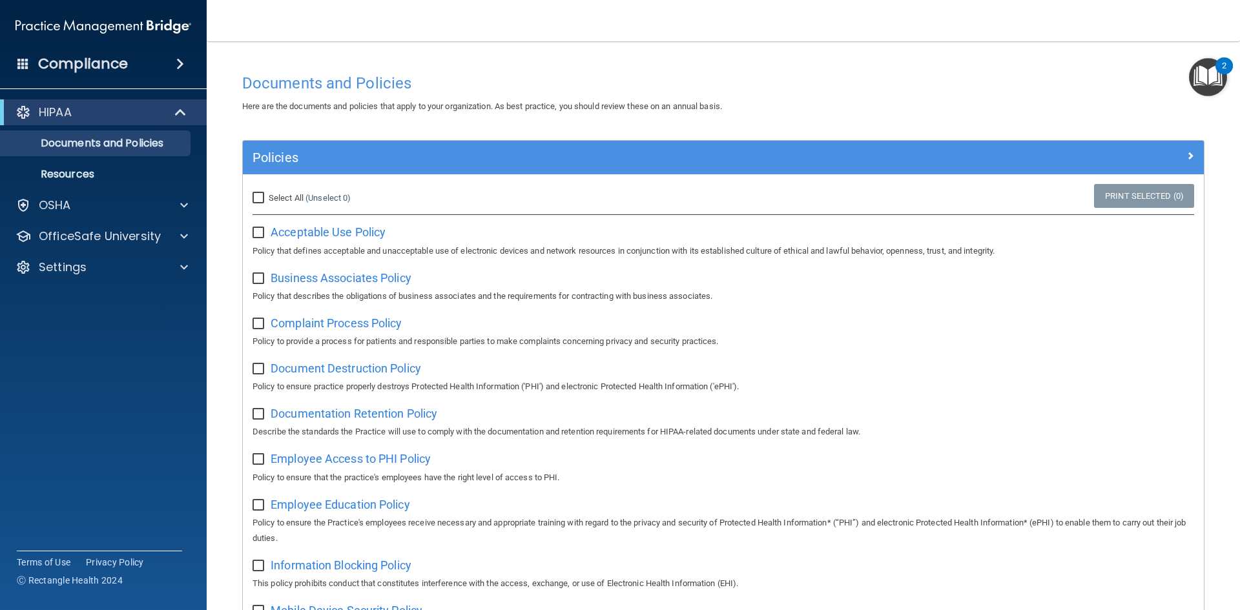
click at [260, 196] on input "Select All (Unselect 0) Unselect All" at bounding box center [260, 198] width 15 height 10
checkbox input "true"
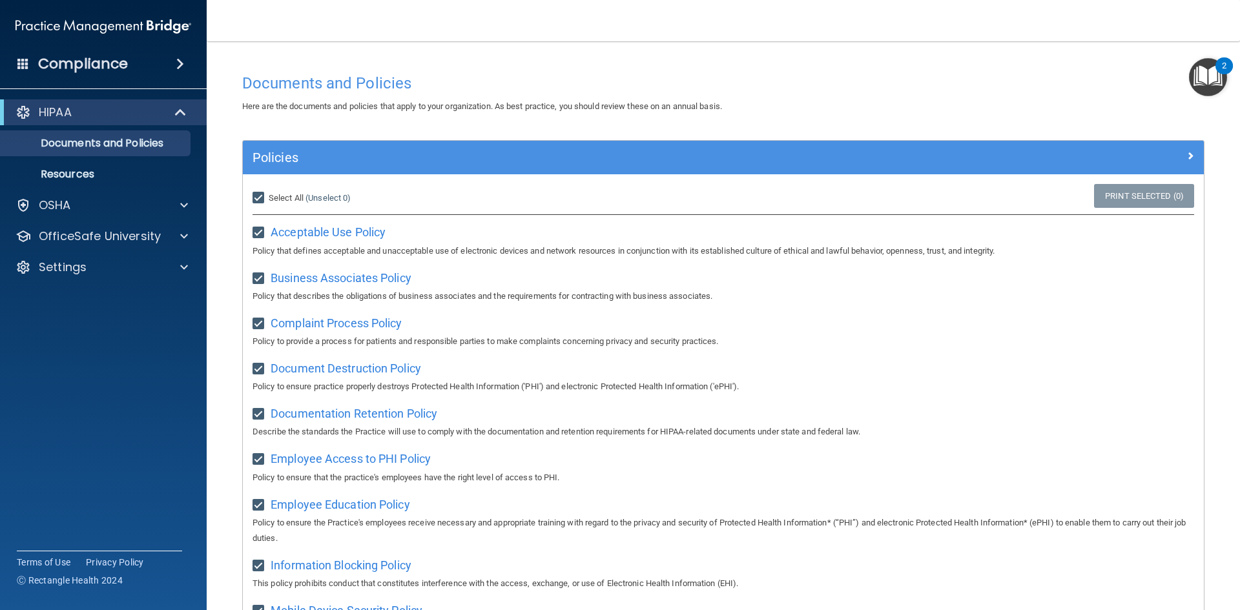
checkbox input "true"
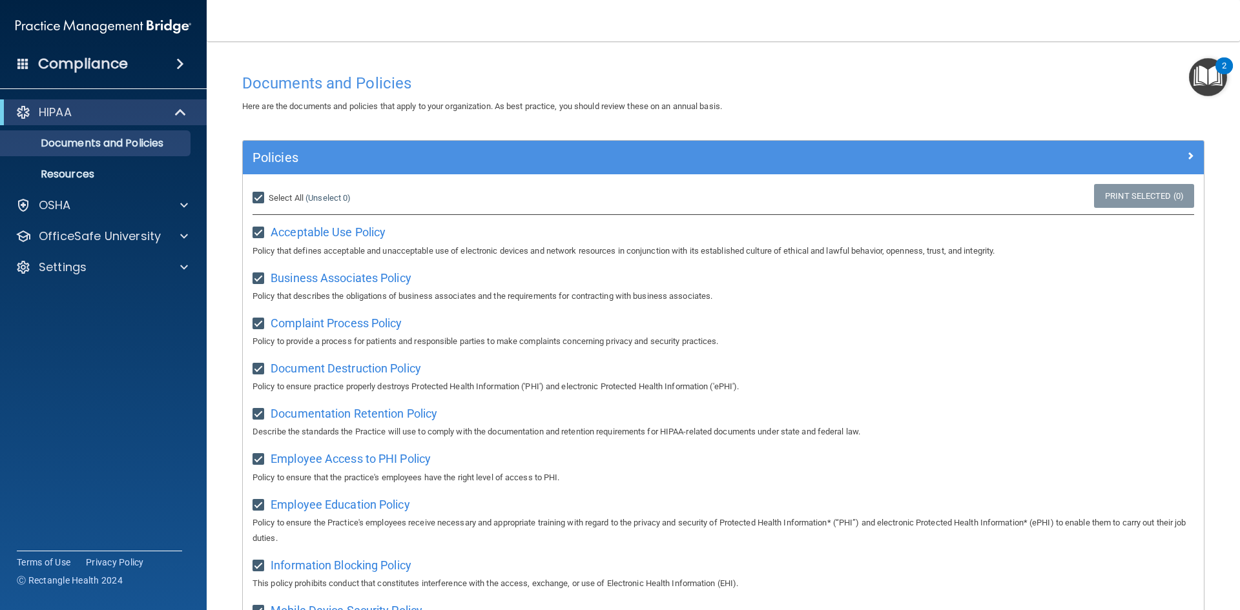
checkbox input "true"
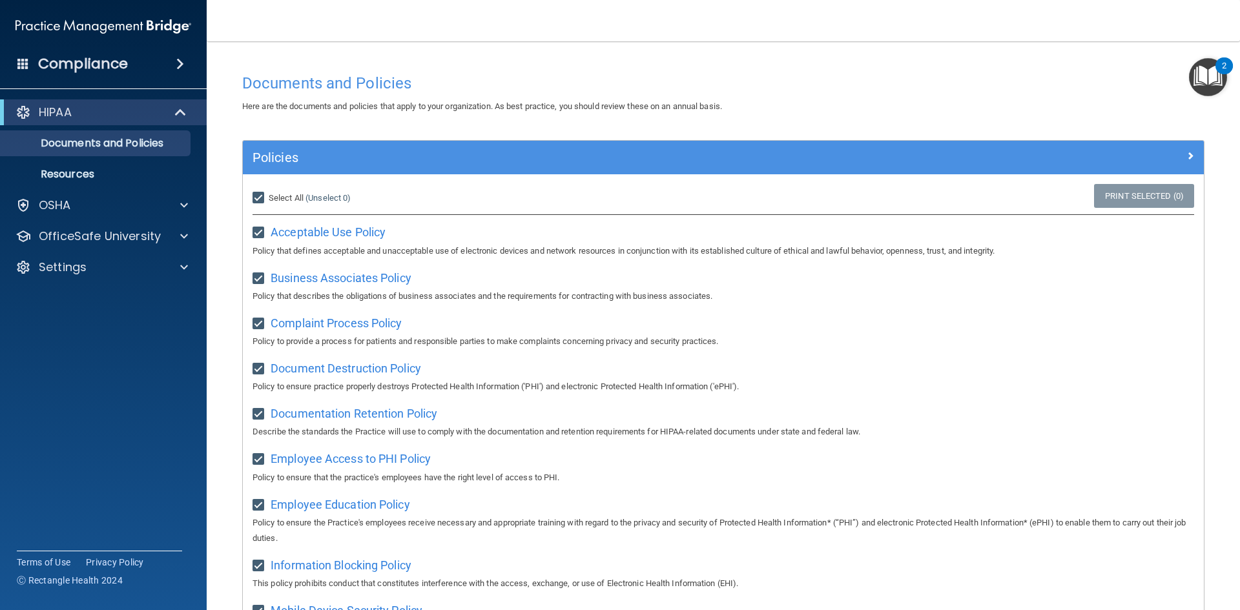
checkbox input "true"
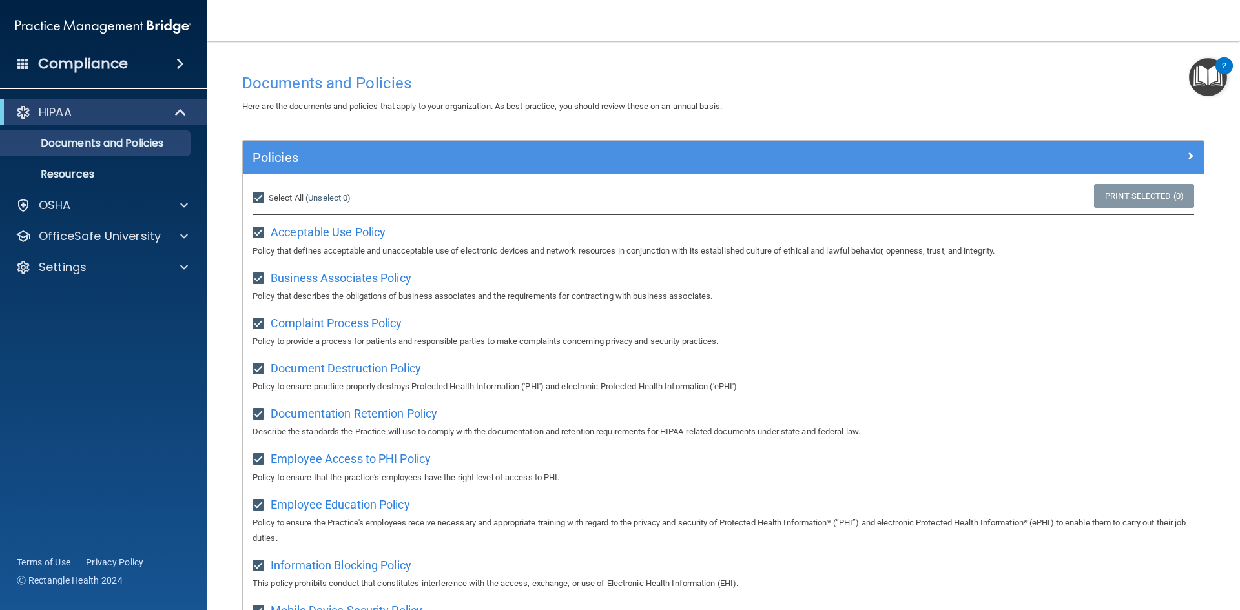
checkbox input "true"
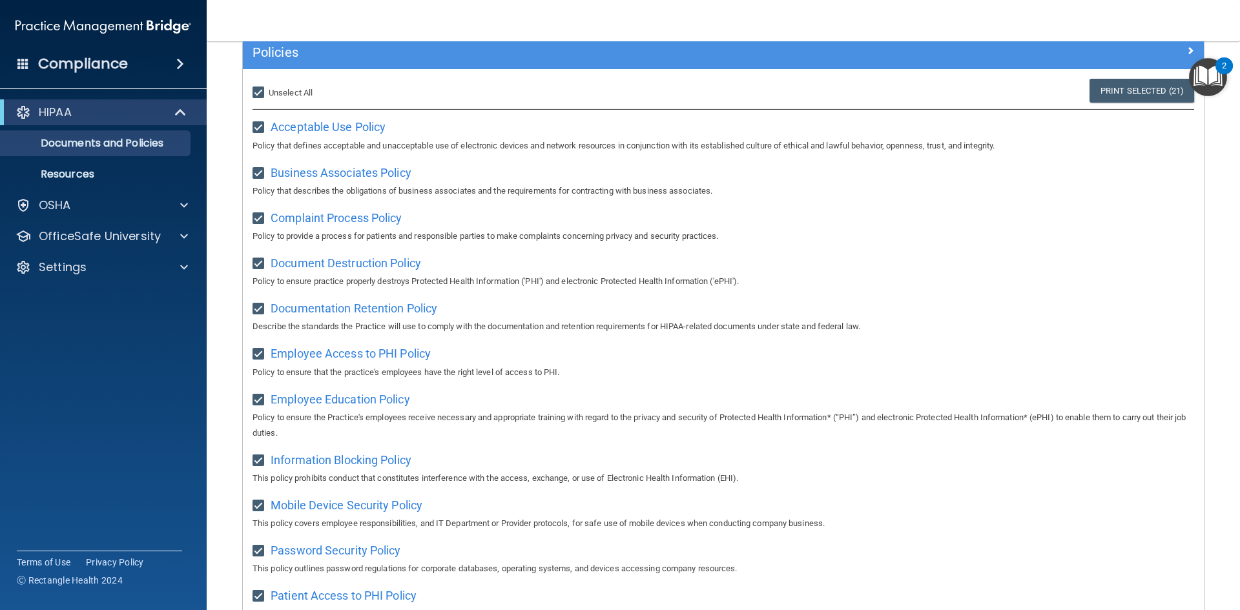
scroll to position [104, 0]
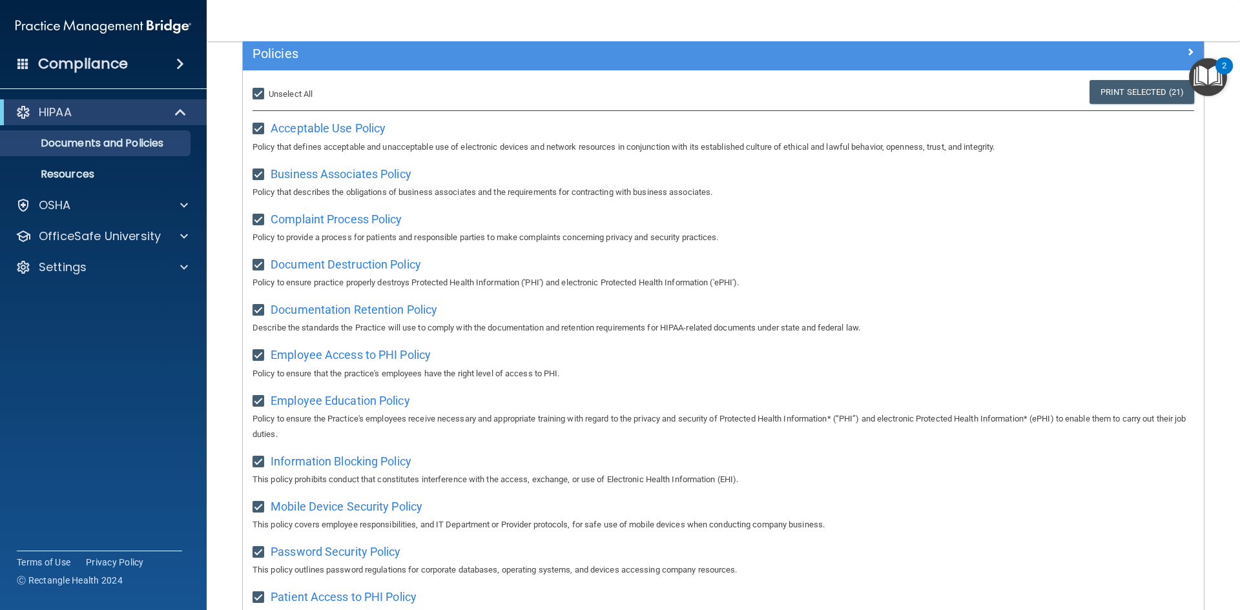
click at [1204, 76] on img "Open Resource Center, 2 new notifications" at bounding box center [1208, 77] width 38 height 38
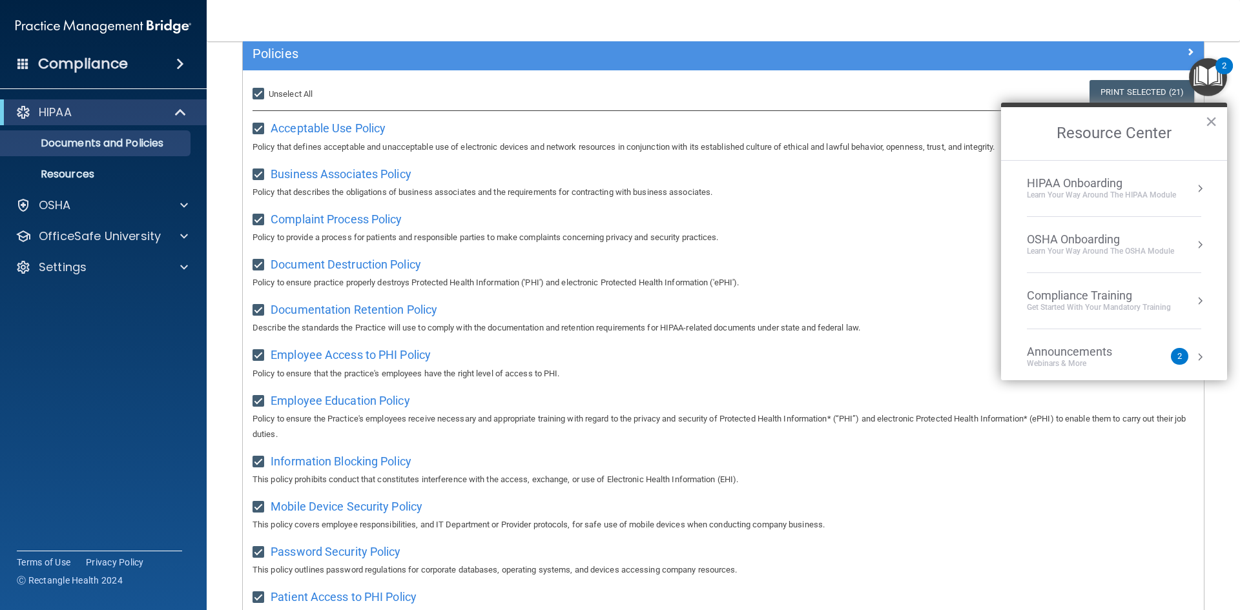
click at [1204, 193] on ol "HIPAA Onboarding Learn Your Way around the HIPAA module OSHA Onboarding Learn y…" at bounding box center [1114, 270] width 226 height 220
click at [1178, 187] on div "HIPAA Onboarding Learn Your Way around the HIPAA module" at bounding box center [1114, 188] width 174 height 25
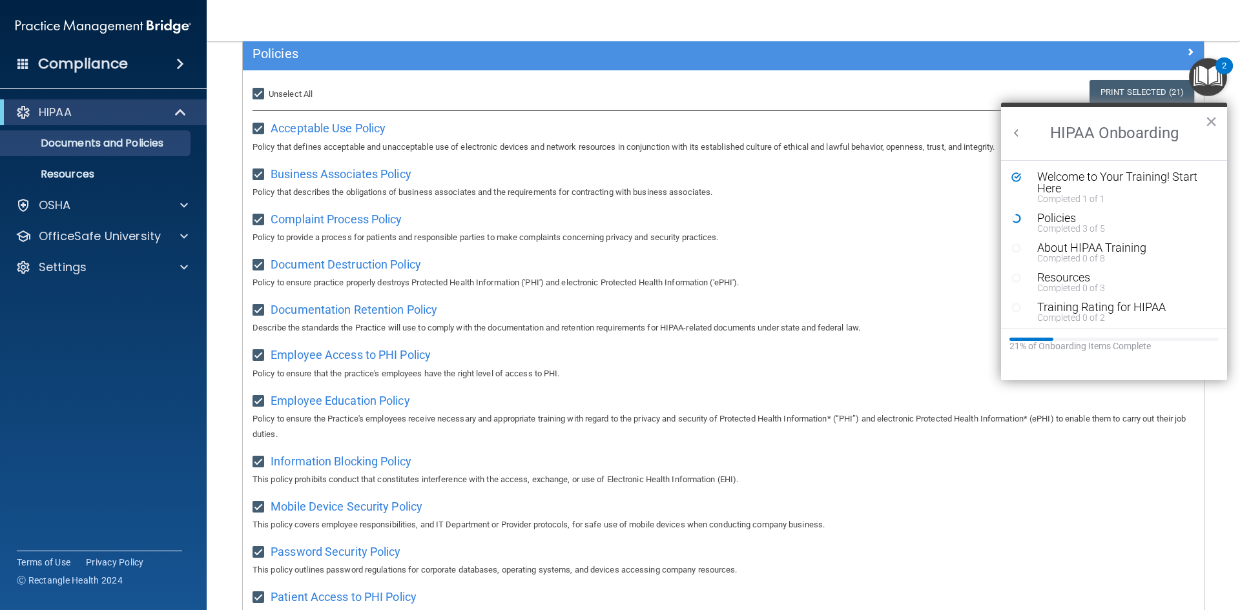
scroll to position [0, 0]
click at [1057, 196] on div "Completed 1 of 1" at bounding box center [1119, 198] width 163 height 9
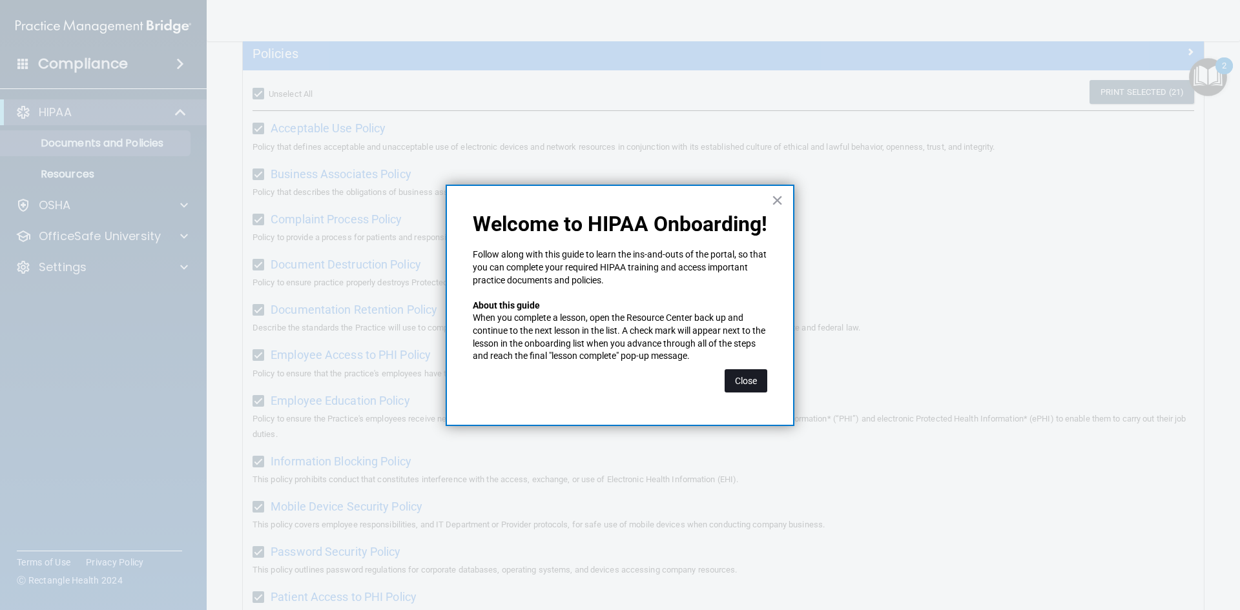
click at [744, 386] on button "Close" at bounding box center [746, 381] width 43 height 23
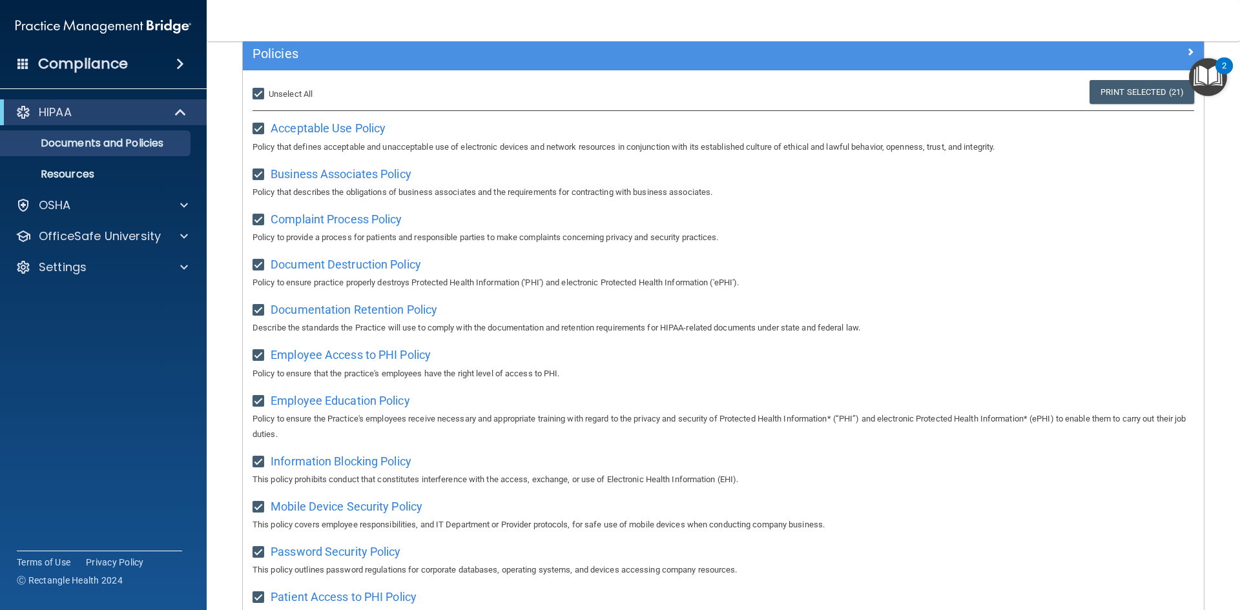
click at [1209, 72] on img "Open Resource Center, 2 new notifications" at bounding box center [1208, 77] width 38 height 38
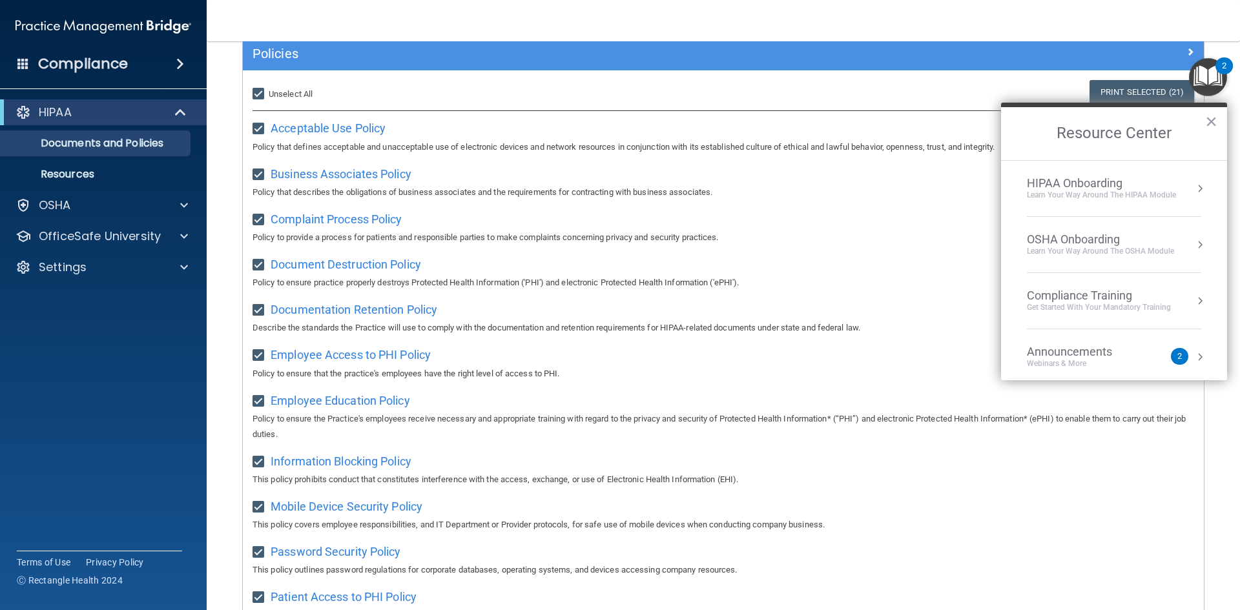
click at [1177, 184] on div "HIPAA Onboarding Learn Your Way around the HIPAA module" at bounding box center [1114, 188] width 174 height 25
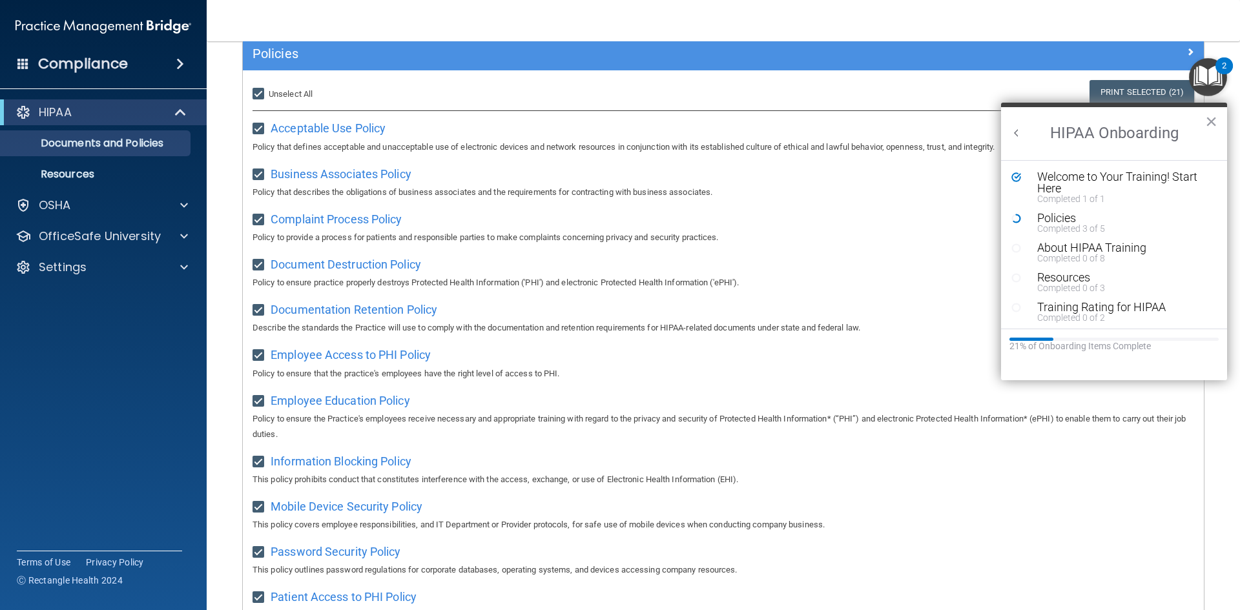
click at [1012, 216] on icon "Resource Center" at bounding box center [1017, 219] width 10 height 10
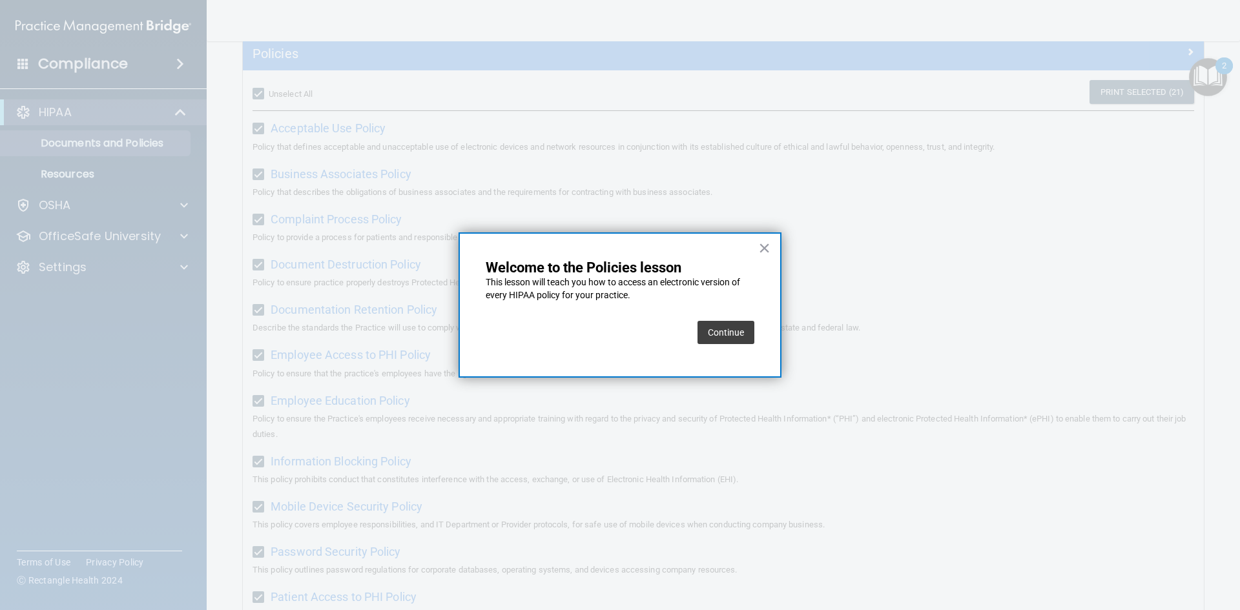
click at [722, 332] on button "Continue" at bounding box center [726, 332] width 57 height 23
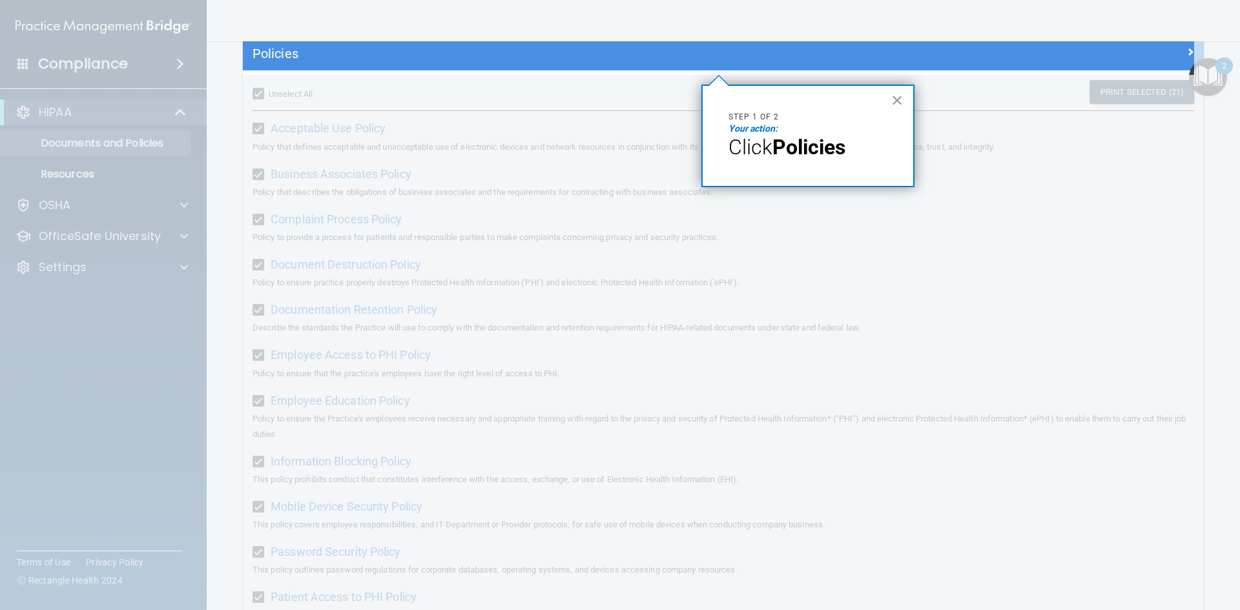
scroll to position [99, 0]
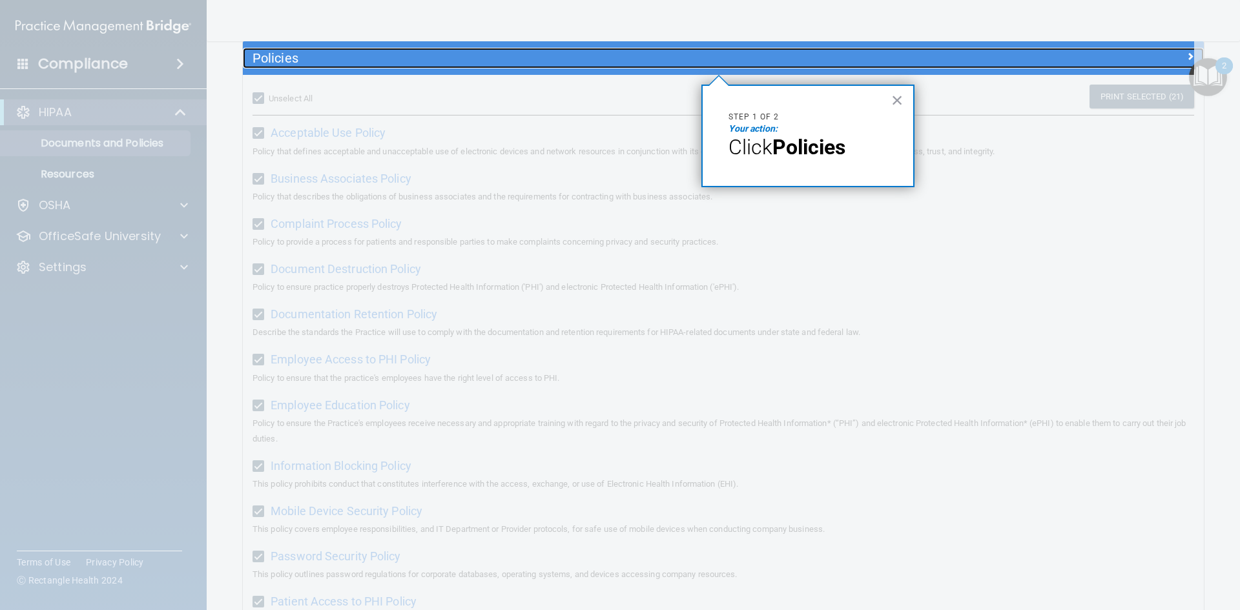
click at [496, 52] on h5 "Policies" at bounding box center [604, 58] width 702 height 14
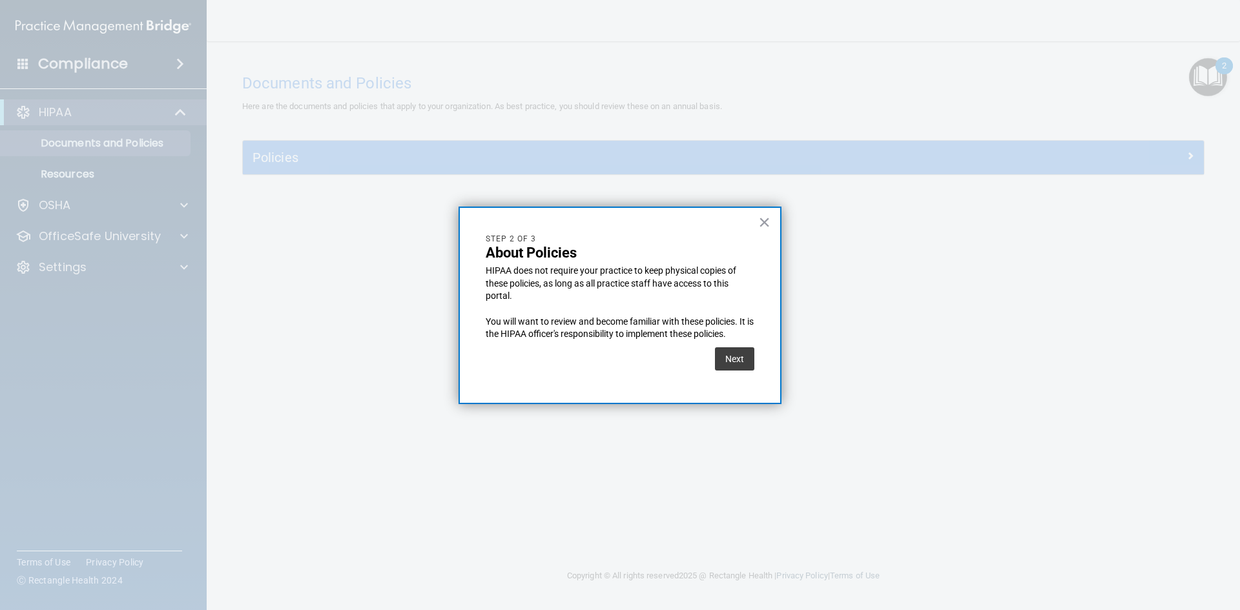
scroll to position [0, 0]
click at [737, 358] on button "Next" at bounding box center [734, 359] width 39 height 23
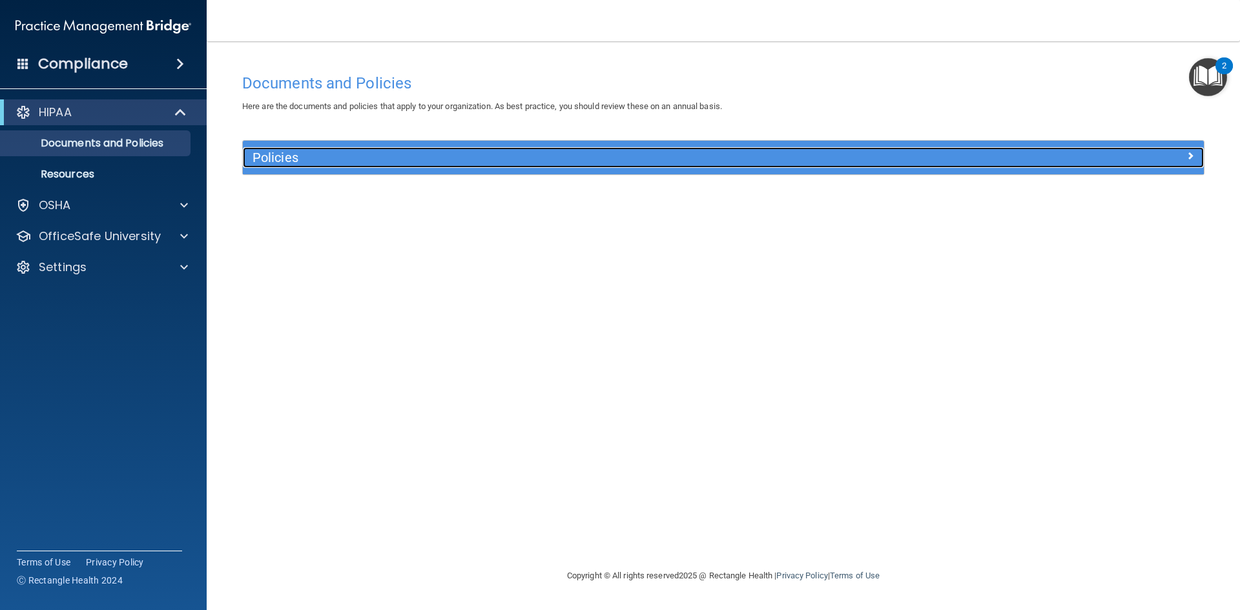
click at [387, 153] on h5 "Policies" at bounding box center [604, 158] width 702 height 14
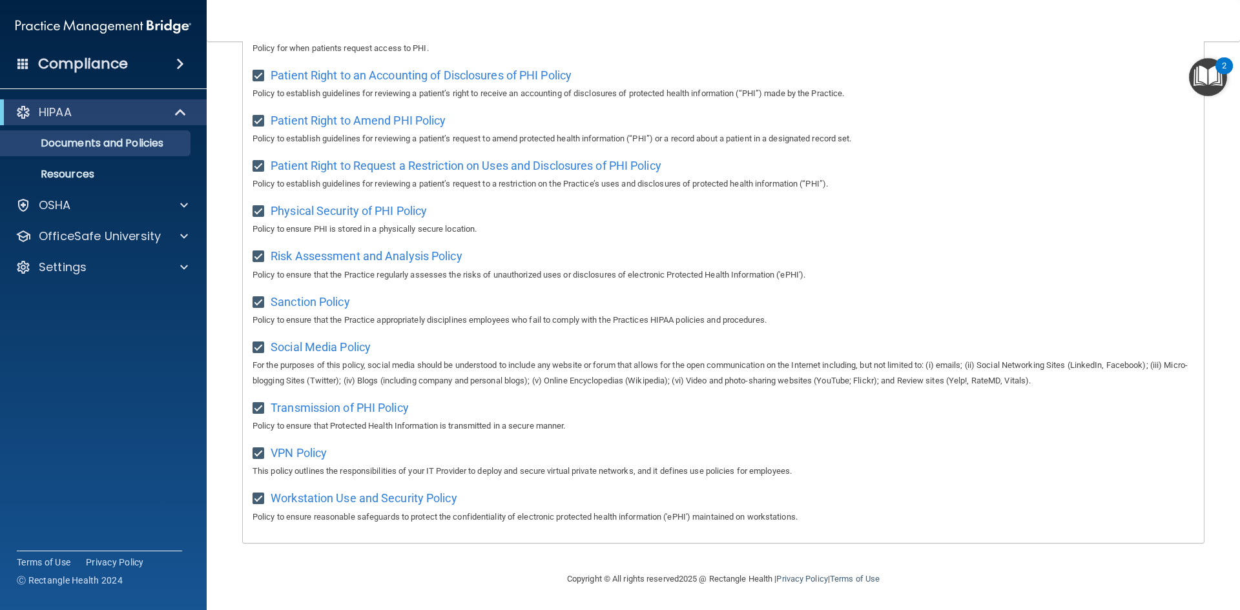
scroll to position [685, 0]
click at [170, 200] on div at bounding box center [182, 206] width 32 height 16
click at [1205, 71] on img "Open Resource Center, 2 new notifications" at bounding box center [1208, 77] width 38 height 38
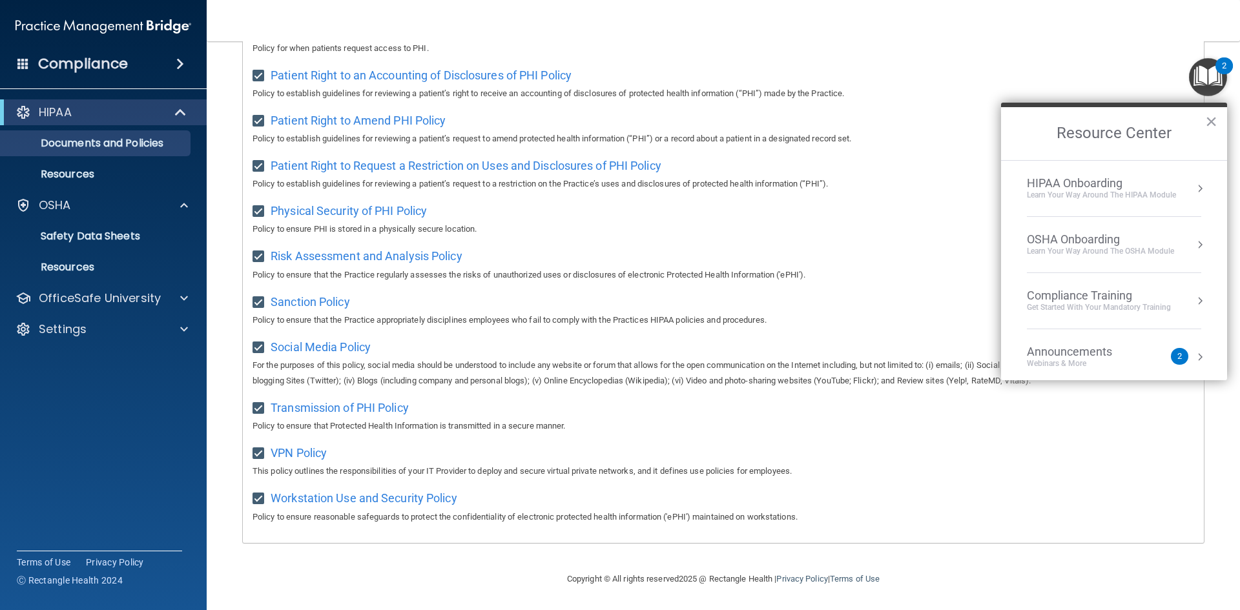
click at [1140, 182] on div "HIPAA Onboarding" at bounding box center [1101, 183] width 149 height 14
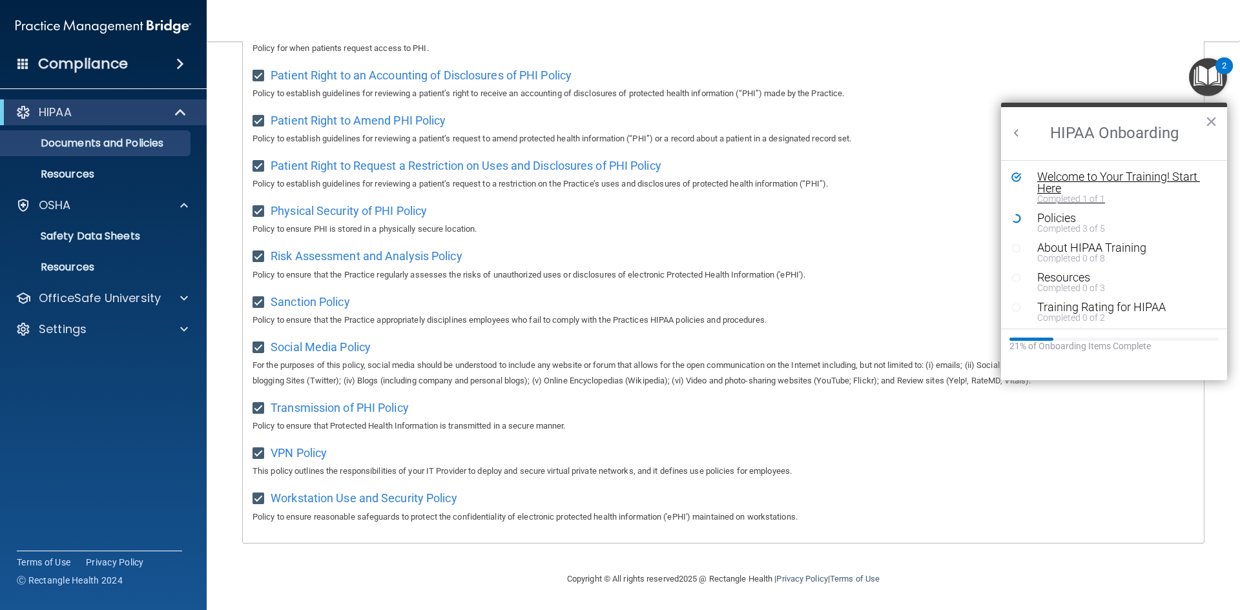
scroll to position [0, 0]
drag, startPoint x: 1010, startPoint y: 219, endPoint x: 1065, endPoint y: 245, distance: 60.7
click at [1064, 244] on ol "Welcome to Your Training! Start Here Completed 1 of 1 Policies Completed 3 of 5…" at bounding box center [1114, 244] width 226 height 169
click at [1070, 254] on div "Completed 0 of 8" at bounding box center [1119, 258] width 163 height 9
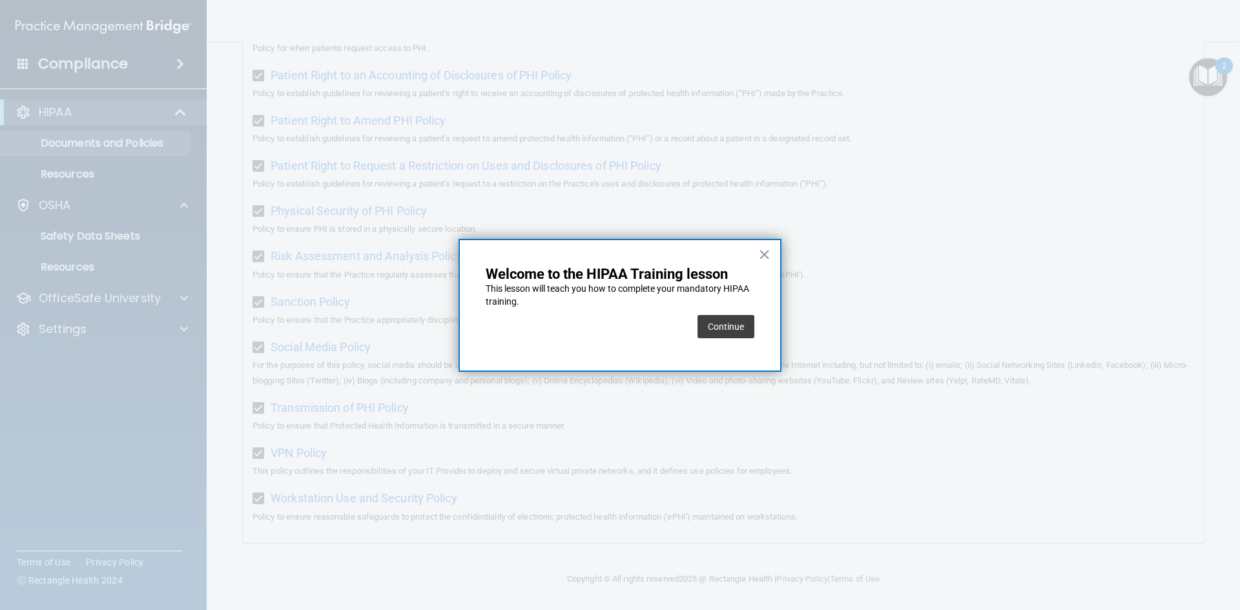
click at [728, 328] on button "Continue" at bounding box center [726, 326] width 57 height 23
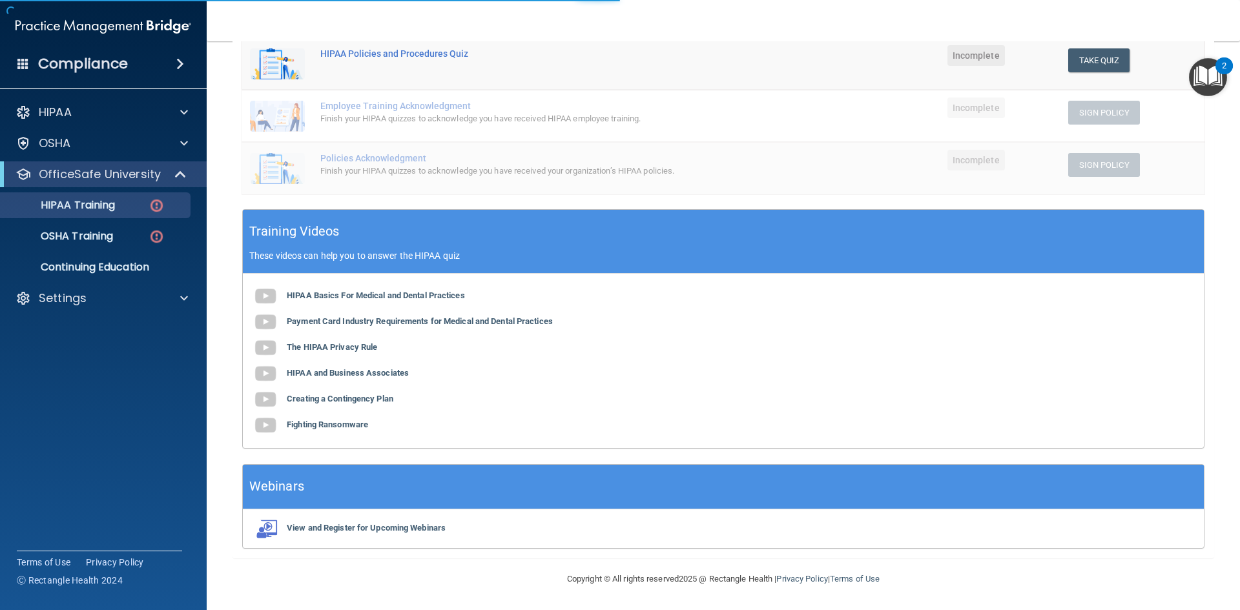
scroll to position [100, 0]
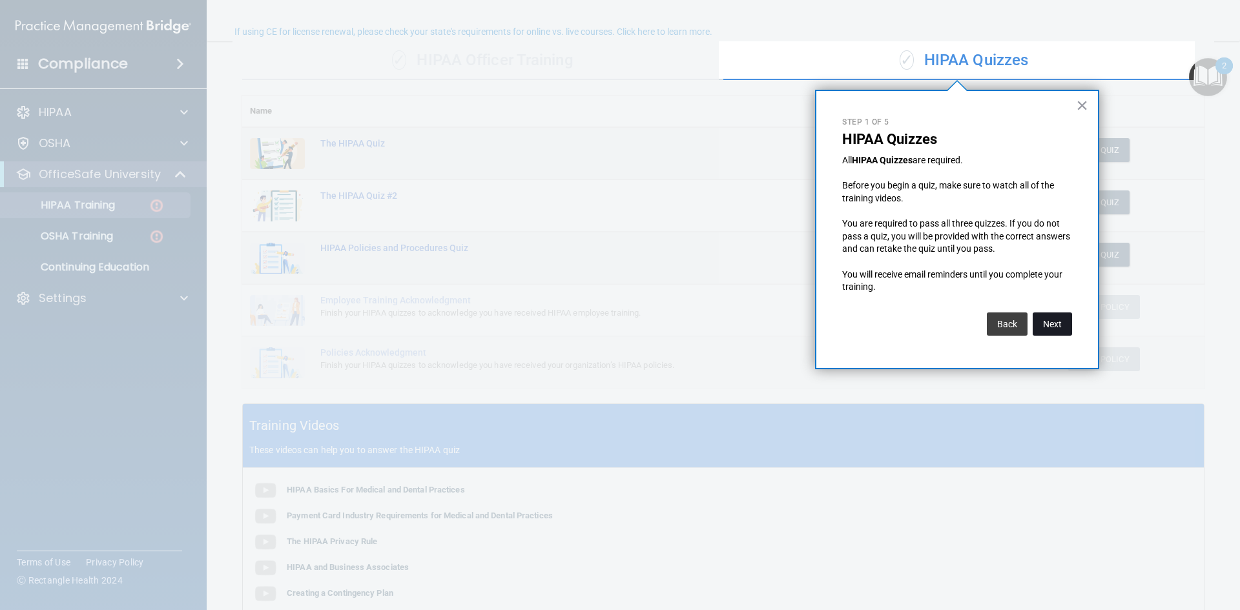
click at [1056, 328] on button "Next" at bounding box center [1052, 324] width 39 height 23
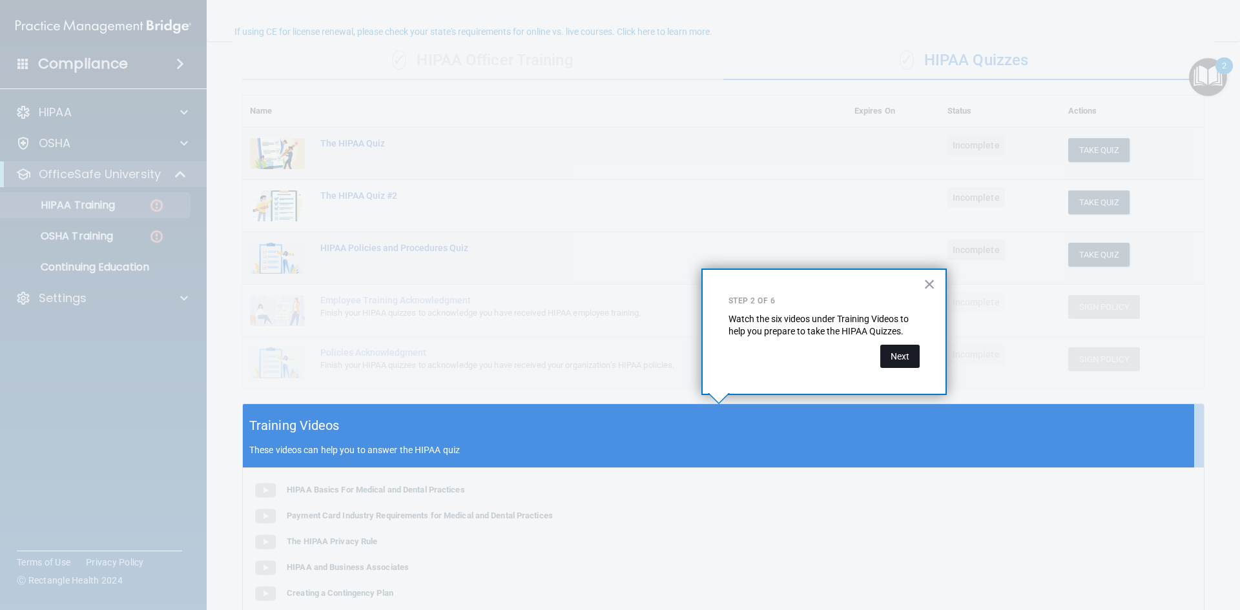
click at [903, 350] on button "Next" at bounding box center [900, 356] width 39 height 23
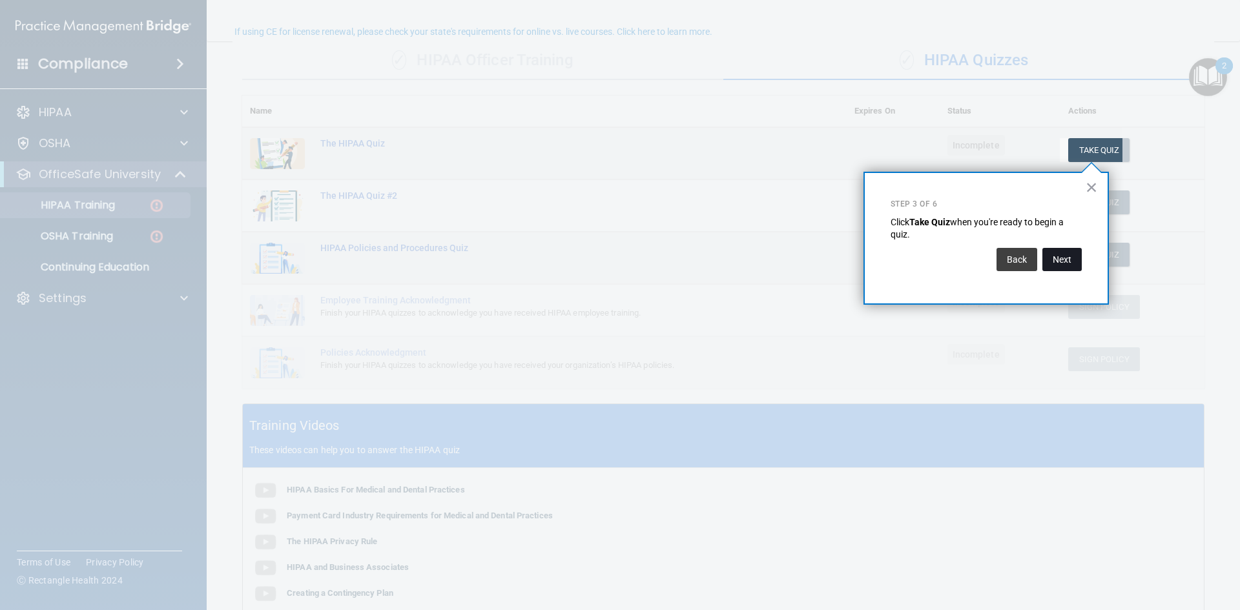
click at [1056, 267] on button "Next" at bounding box center [1062, 259] width 39 height 23
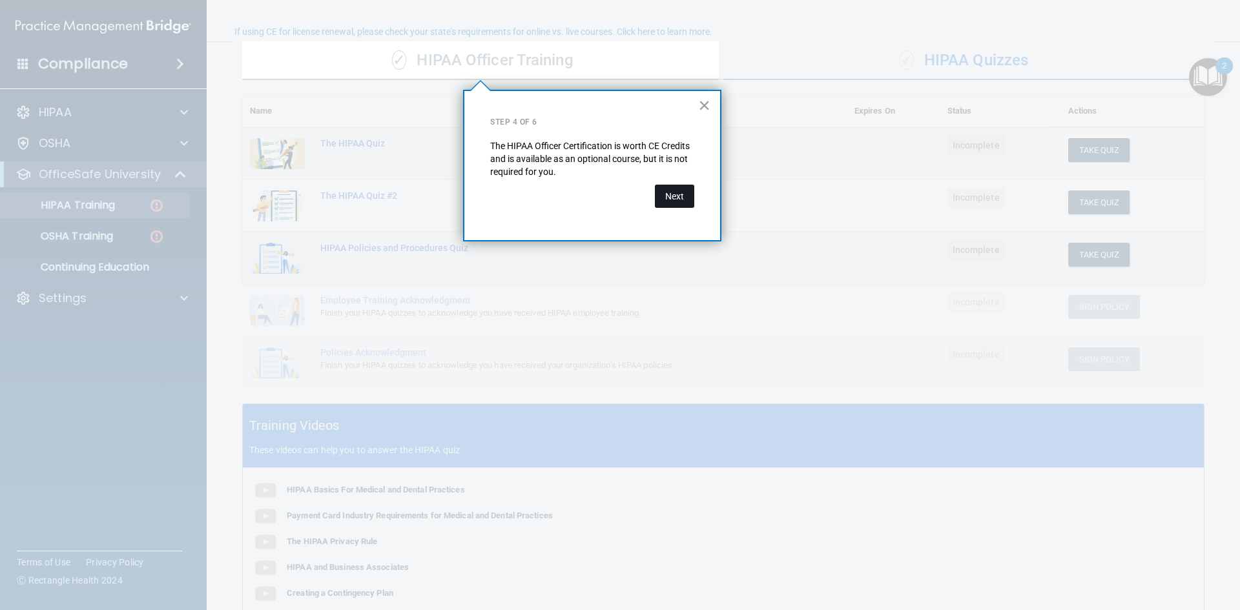
click at [682, 193] on button "Next" at bounding box center [674, 196] width 39 height 23
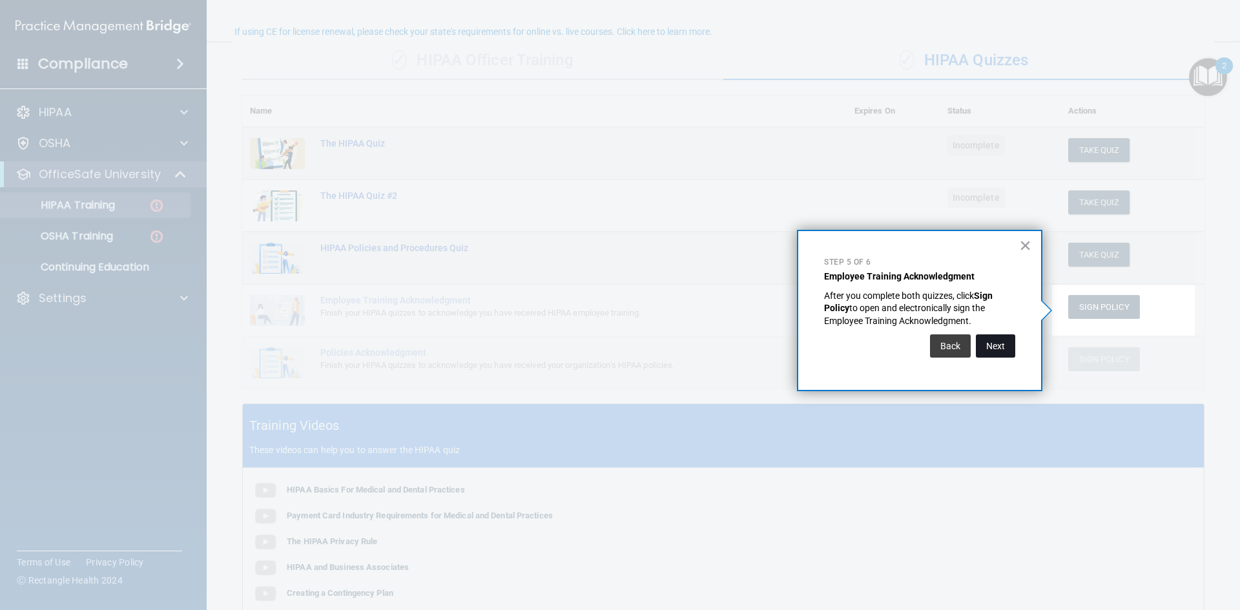
click at [985, 340] on button "Next" at bounding box center [995, 346] width 39 height 23
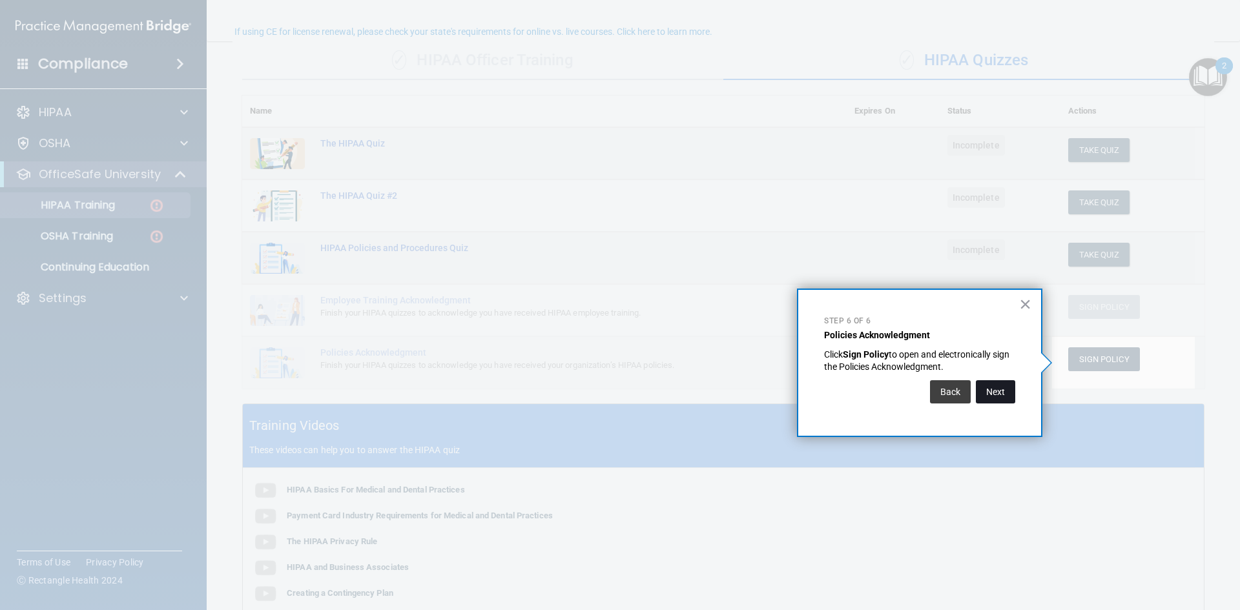
click at [1005, 393] on button "Next" at bounding box center [995, 392] width 39 height 23
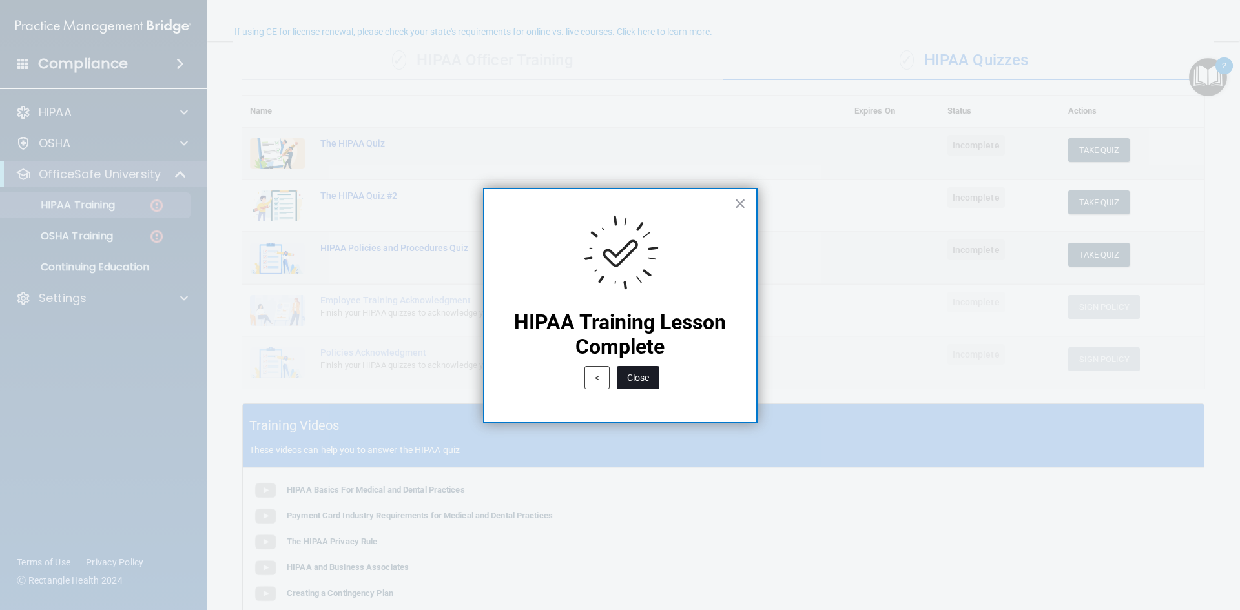
click at [636, 376] on button "Close" at bounding box center [638, 377] width 43 height 23
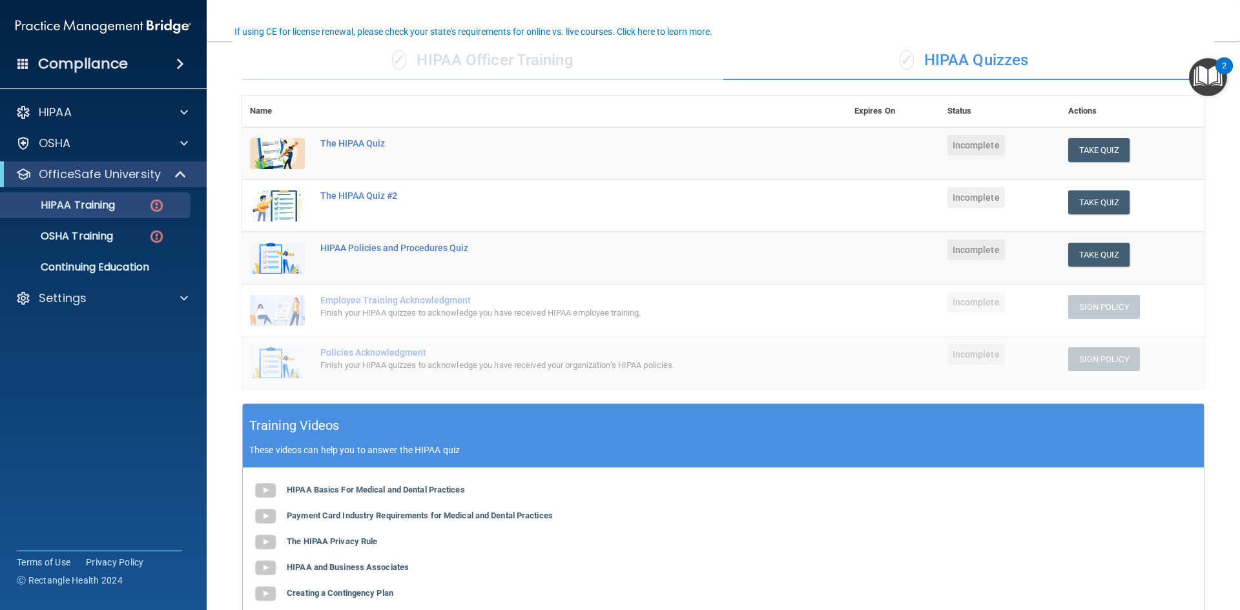
click at [1211, 81] on img "Open Resource Center, 2 new notifications" at bounding box center [1208, 77] width 38 height 38
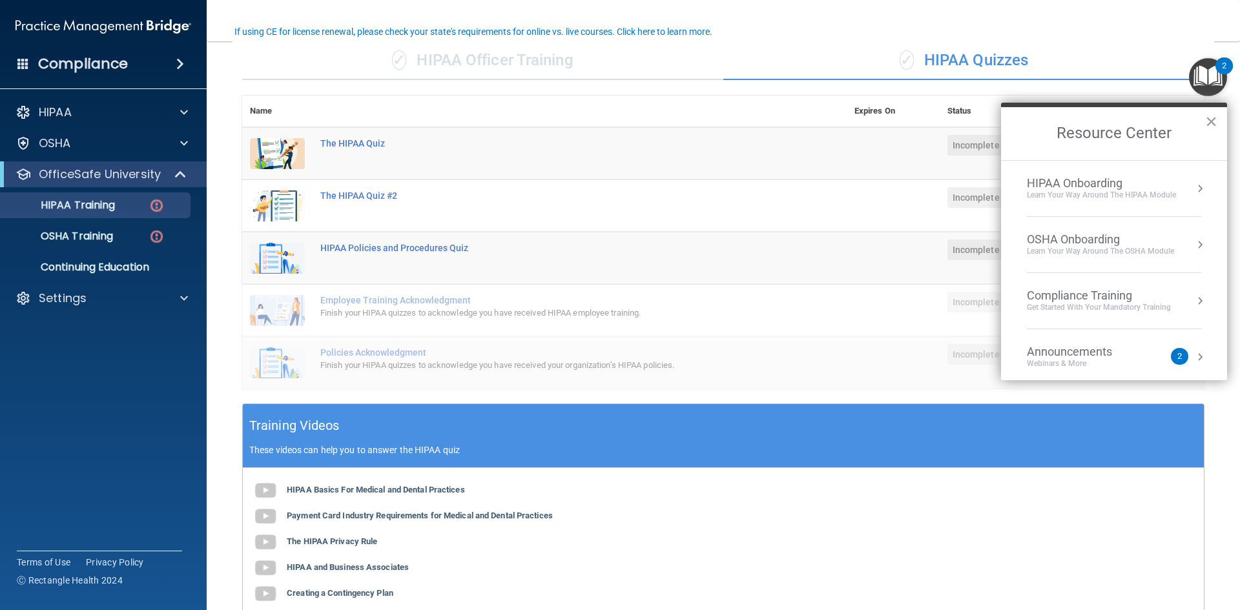
click at [1176, 180] on div "HIPAA Onboarding Learn Your Way around the HIPAA module" at bounding box center [1114, 188] width 174 height 25
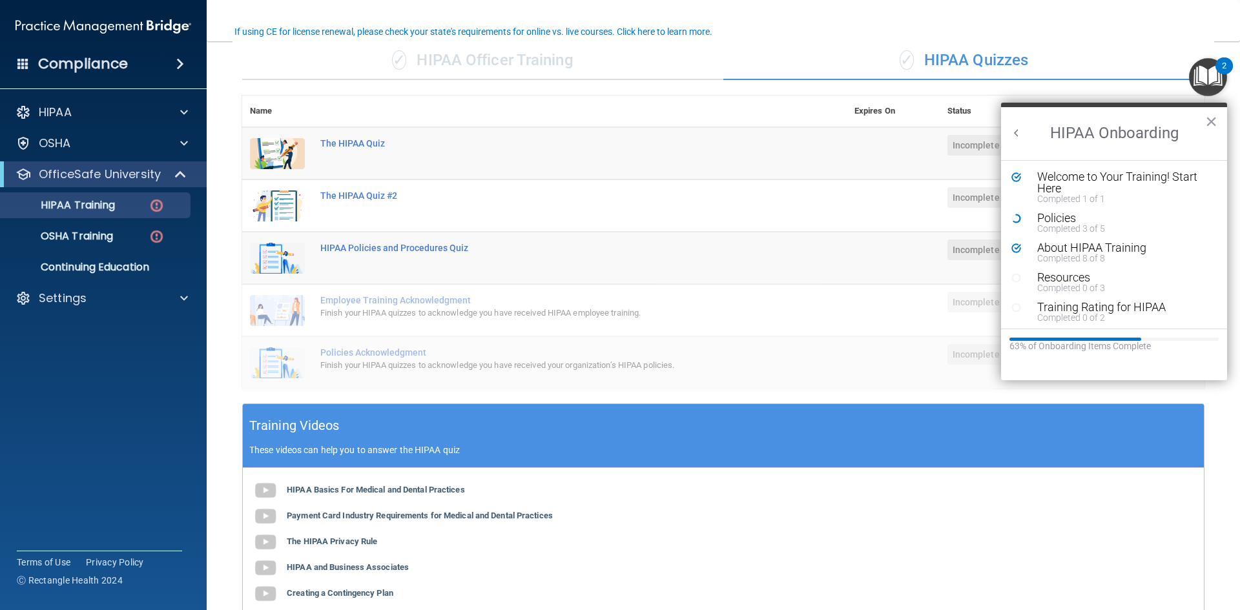
scroll to position [0, 0]
click at [1060, 224] on div "Completed 3 of 5" at bounding box center [1119, 228] width 163 height 9
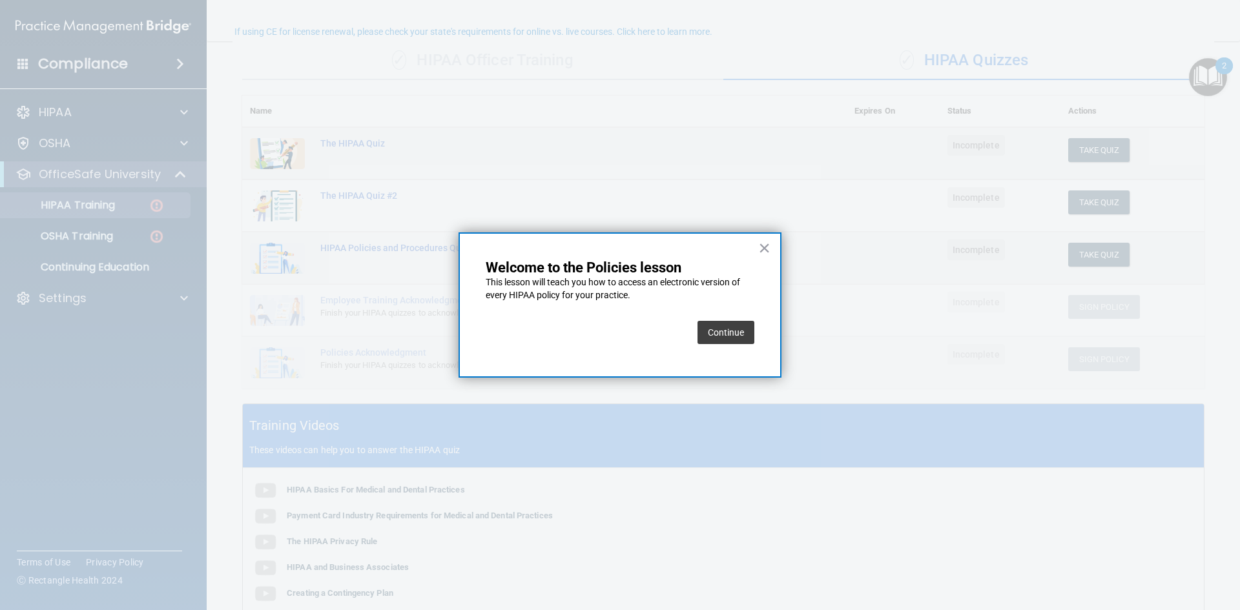
click at [722, 337] on button "Continue" at bounding box center [726, 332] width 57 height 23
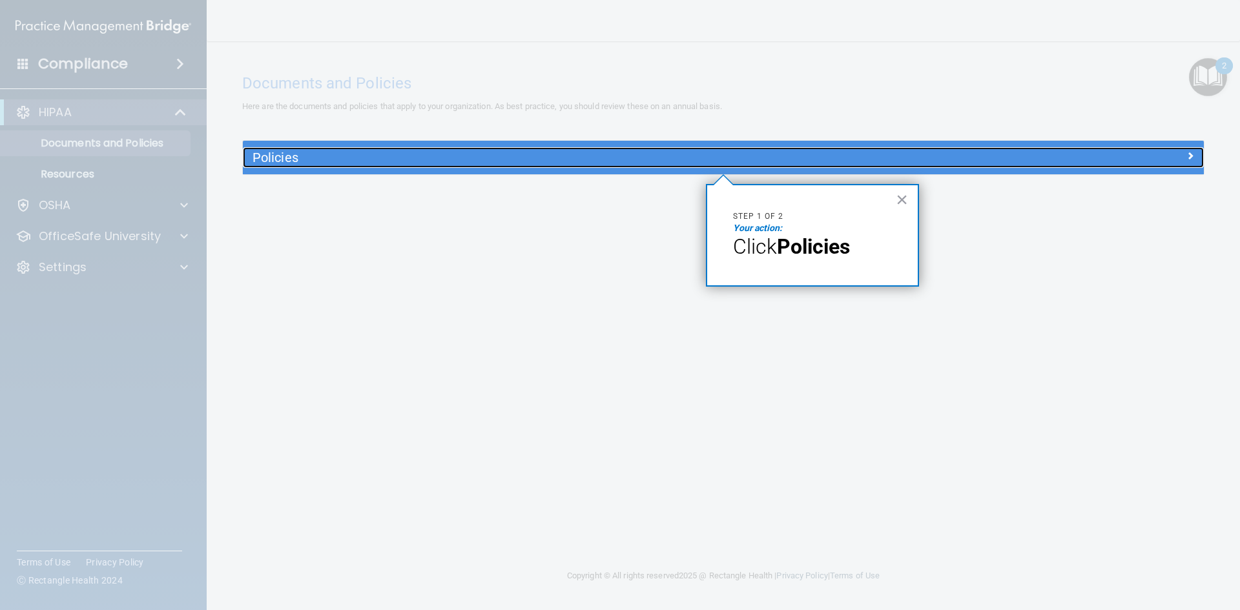
click at [535, 165] on h5 "Policies" at bounding box center [604, 158] width 702 height 14
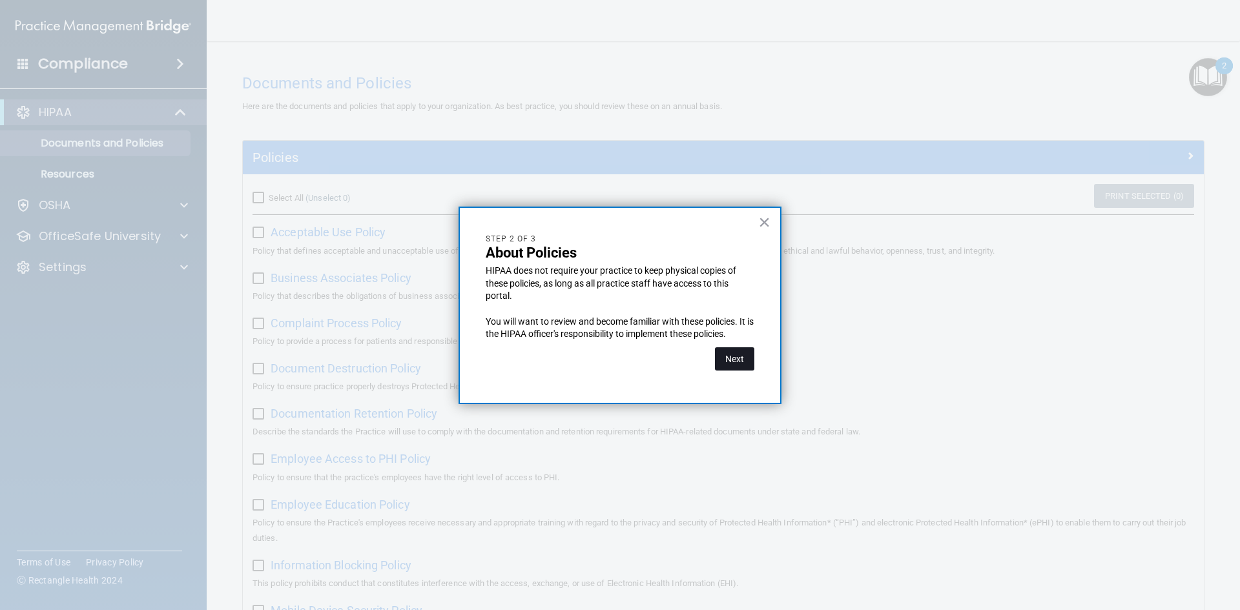
click at [735, 363] on button "Next" at bounding box center [734, 359] width 39 height 23
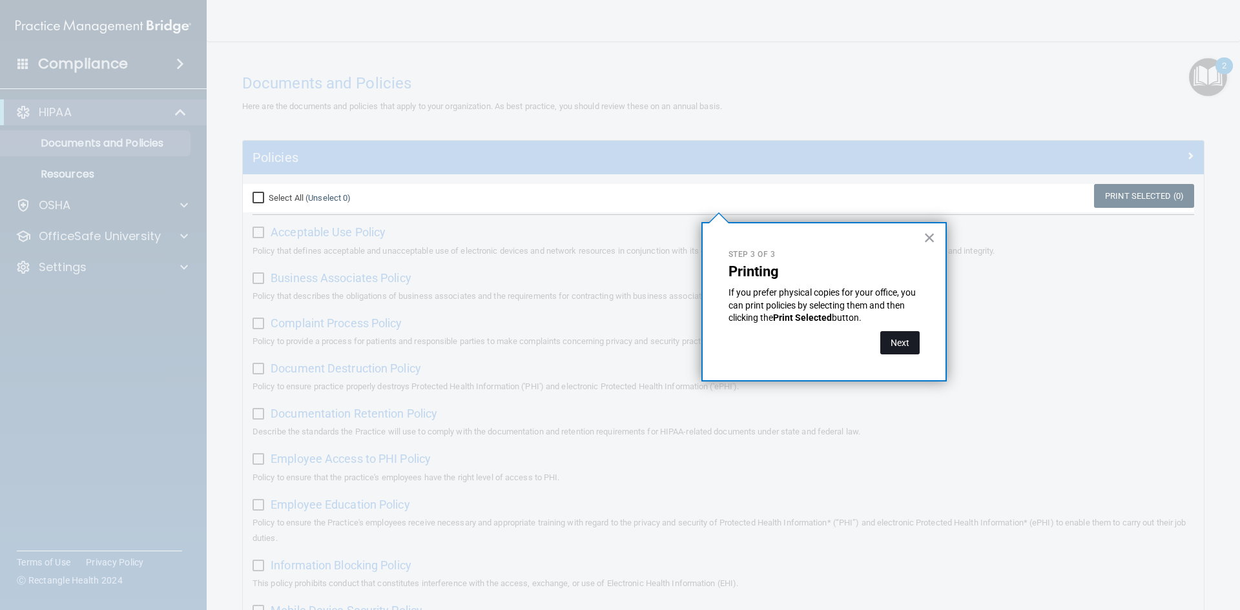
click at [903, 344] on button "Next" at bounding box center [900, 342] width 39 height 23
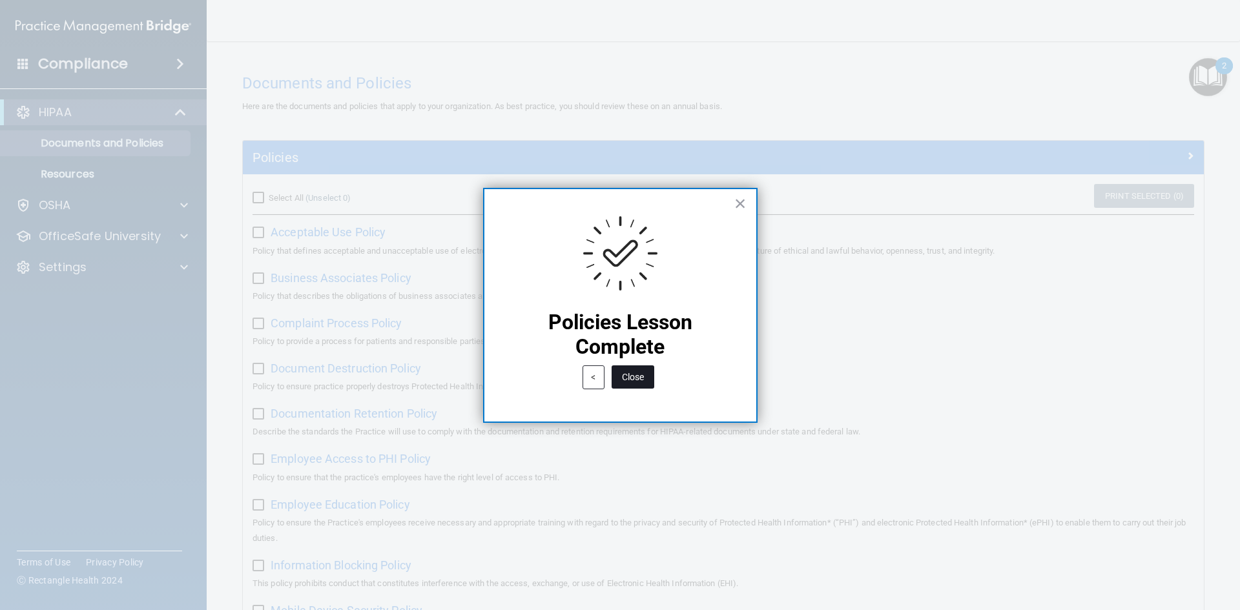
click at [634, 382] on button "Close" at bounding box center [633, 377] width 43 height 23
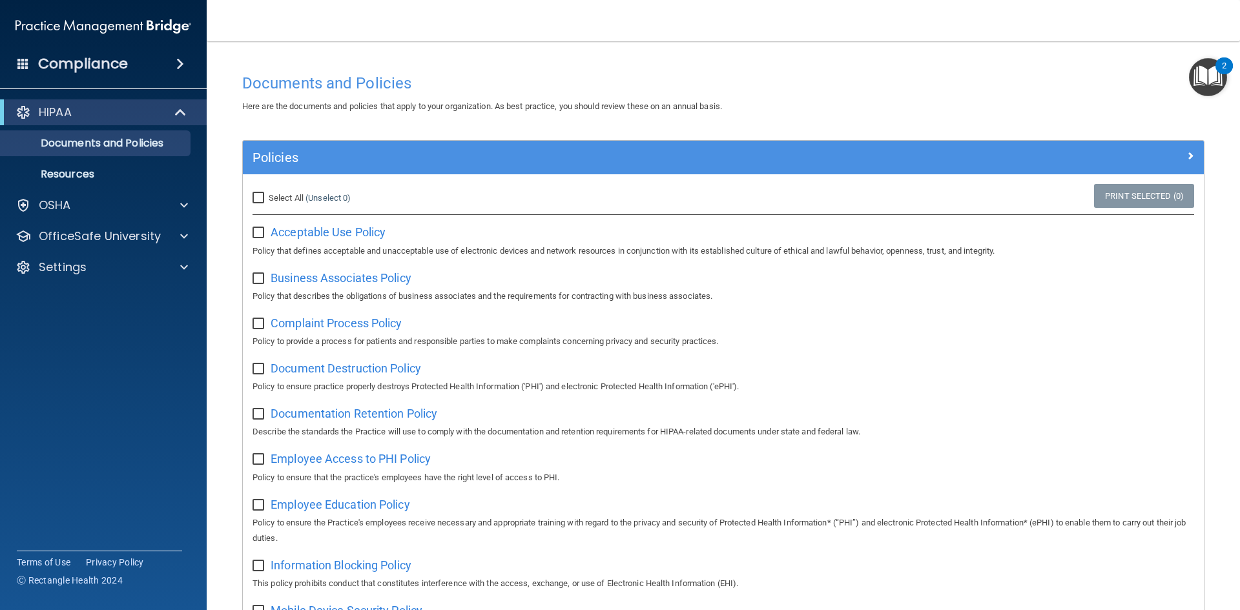
click at [1200, 76] on img "Open Resource Center, 2 new notifications" at bounding box center [1208, 77] width 38 height 38
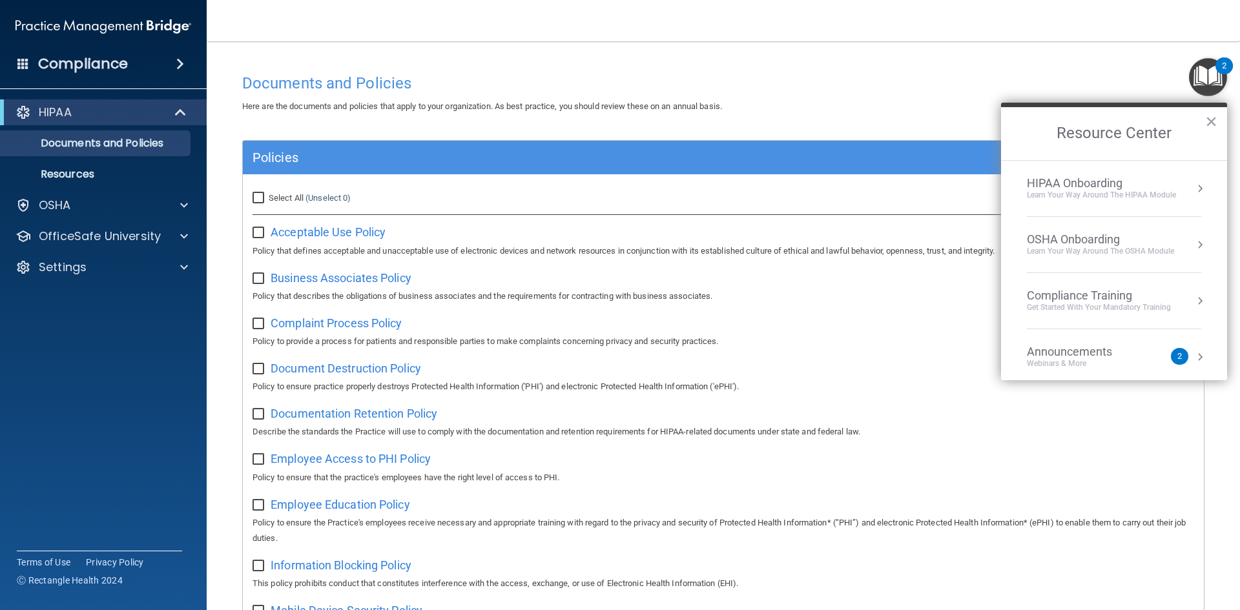
click at [1162, 184] on div "HIPAA Onboarding" at bounding box center [1101, 183] width 149 height 14
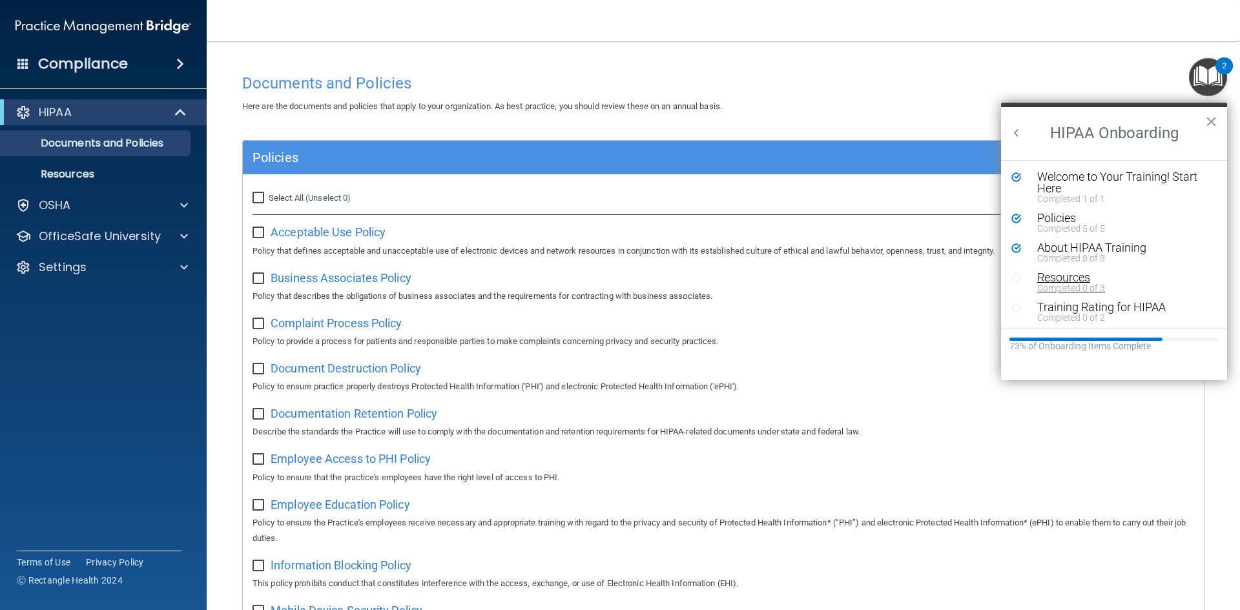
click at [1056, 284] on div "Completed 0 of 3" at bounding box center [1119, 288] width 163 height 9
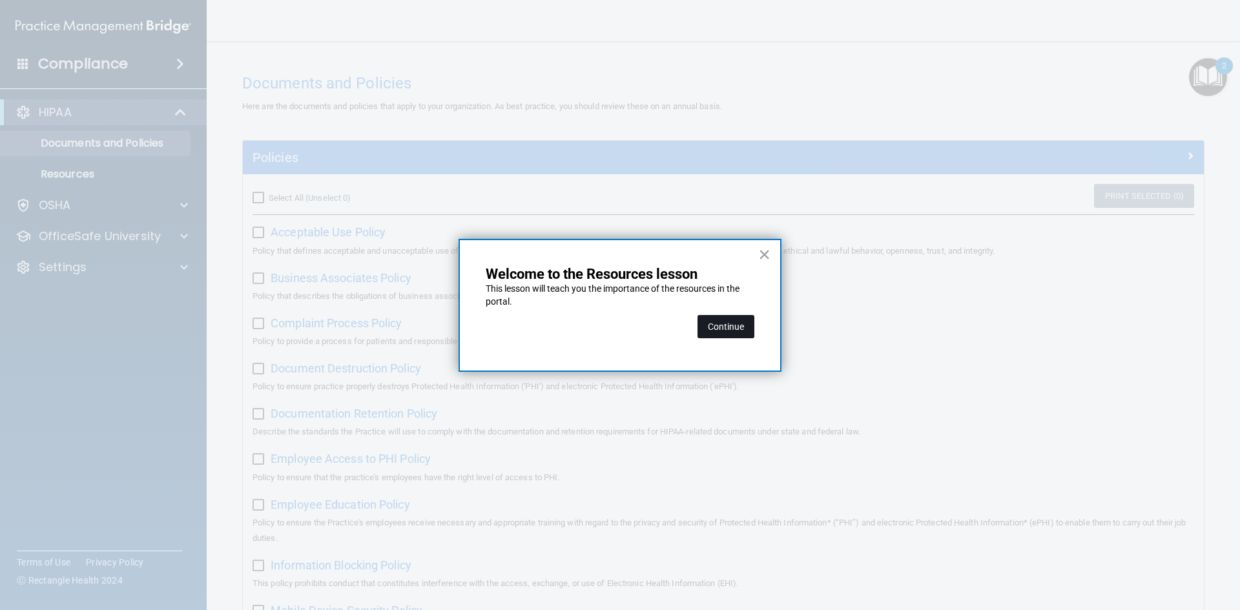
click at [718, 331] on button "Continue" at bounding box center [726, 326] width 57 height 23
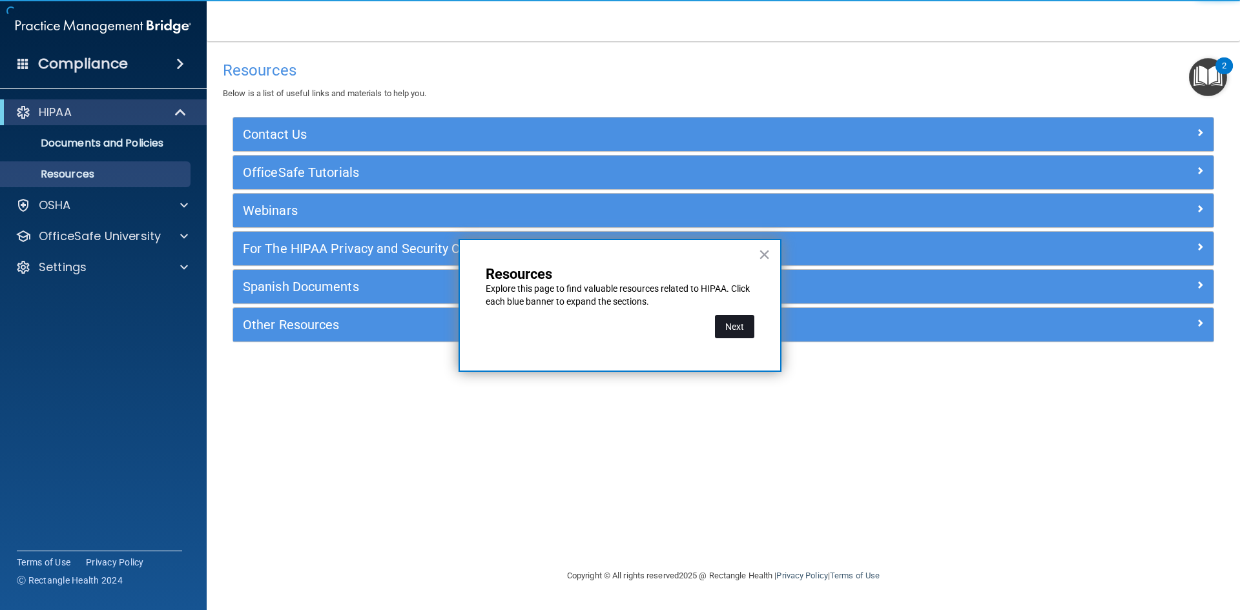
click at [733, 328] on button "Next" at bounding box center [734, 326] width 39 height 23
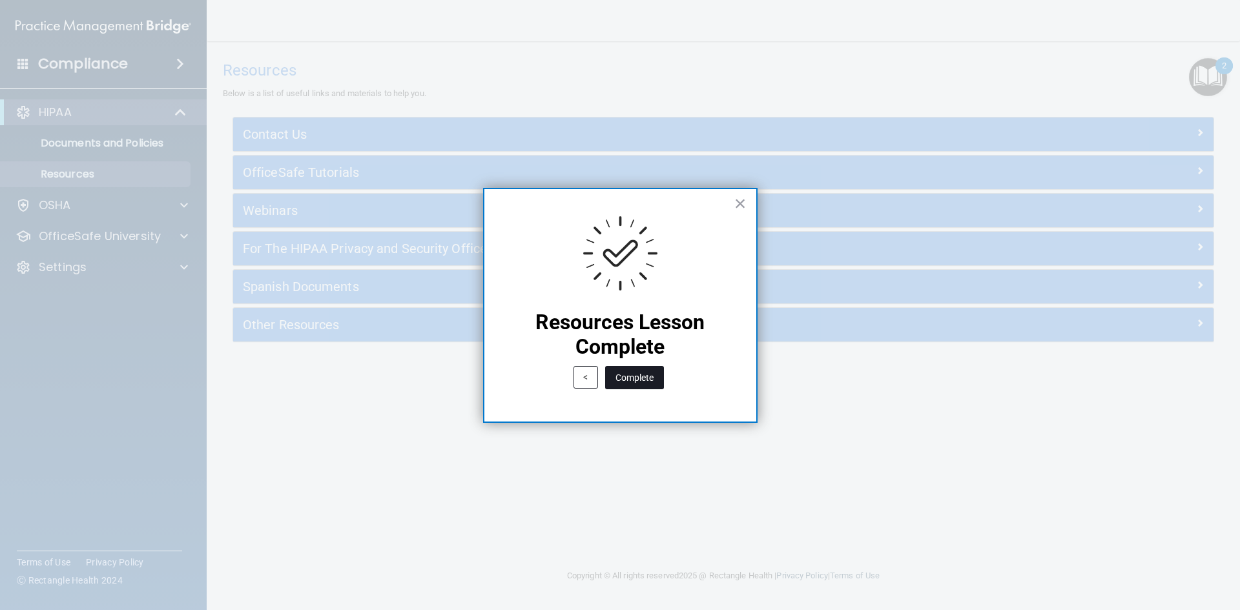
click at [626, 380] on button "Complete" at bounding box center [634, 377] width 59 height 23
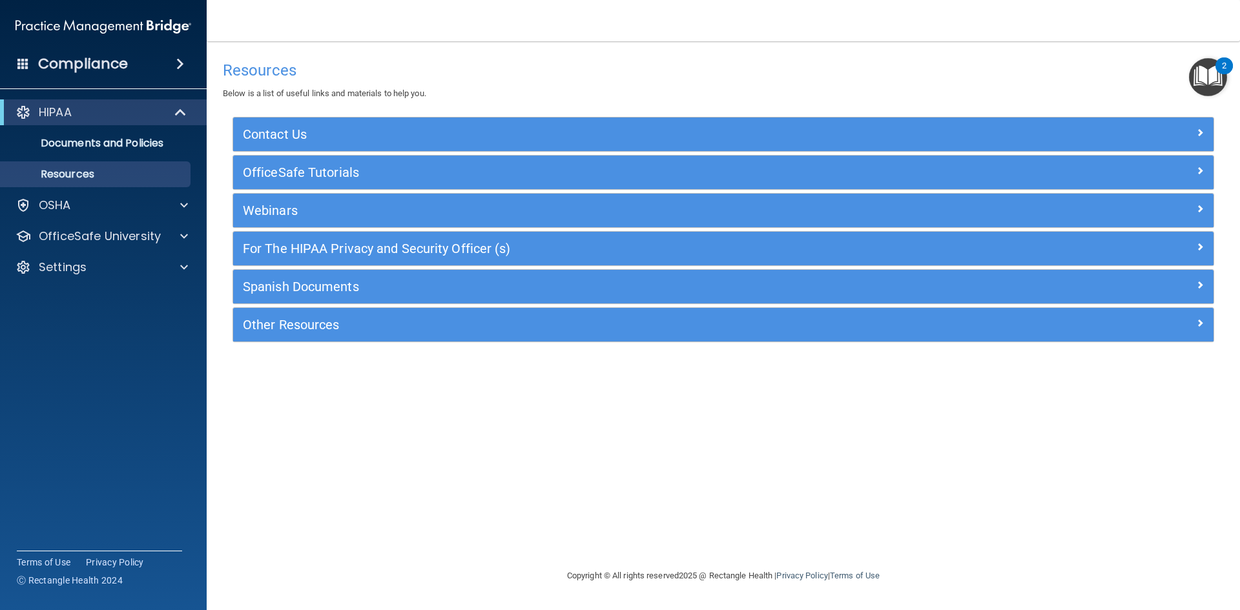
click at [1211, 79] on img "Open Resource Center, 2 new notifications" at bounding box center [1208, 77] width 38 height 38
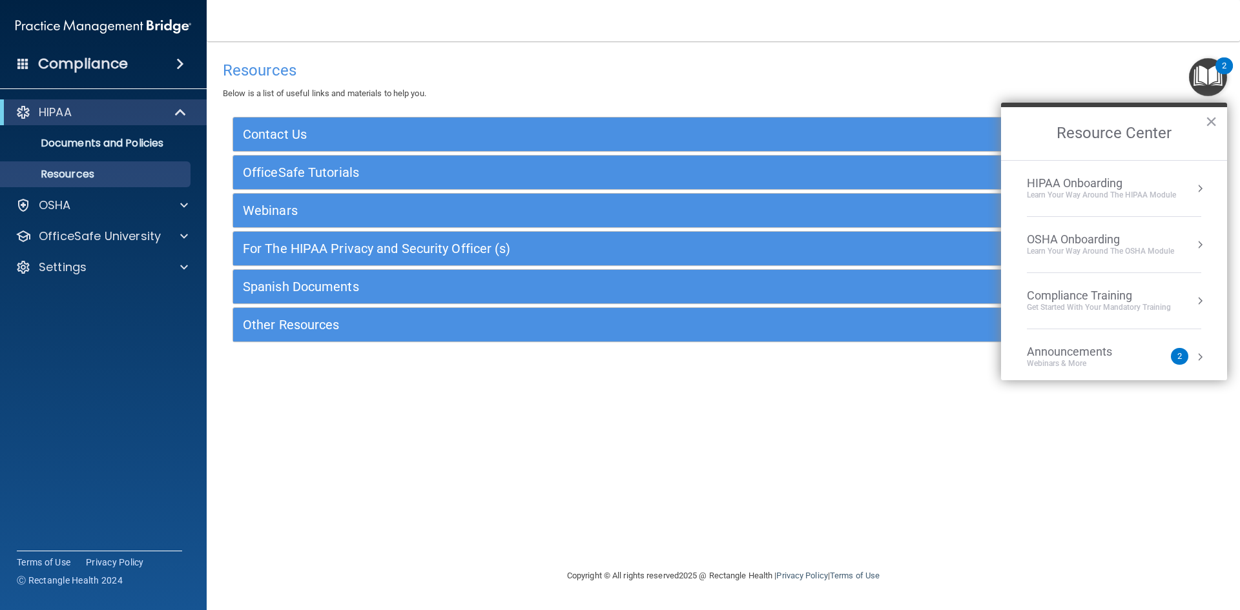
click at [1152, 182] on div "HIPAA Onboarding" at bounding box center [1101, 183] width 149 height 14
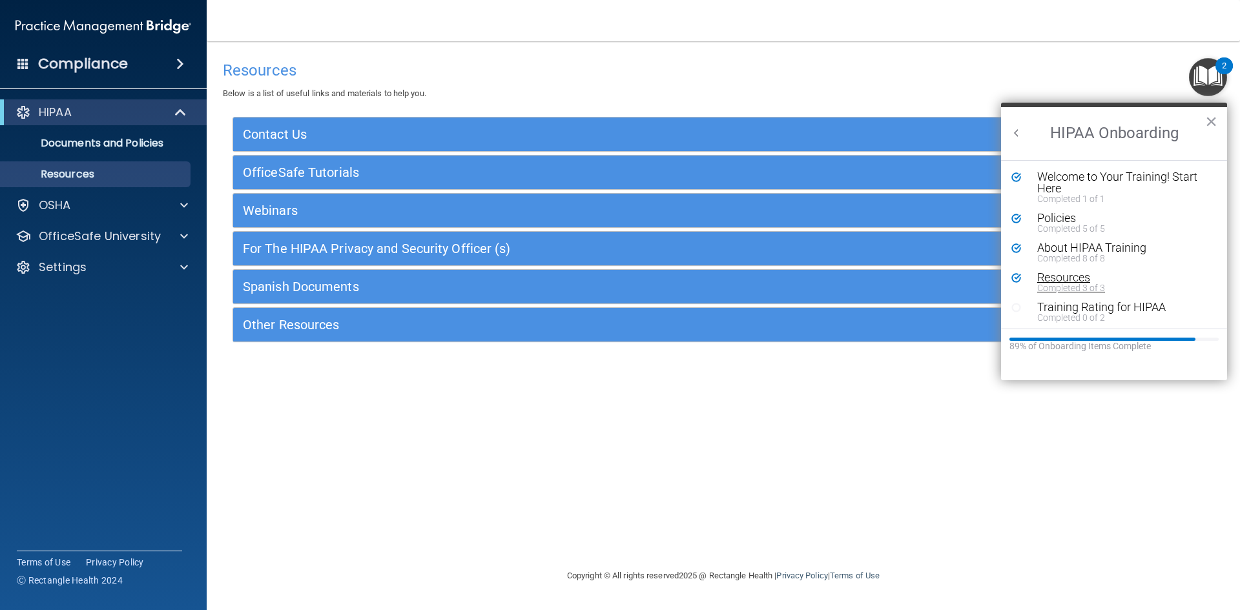
scroll to position [3, 0]
click at [1125, 308] on div "Training Rating for HIPAA" at bounding box center [1119, 305] width 163 height 12
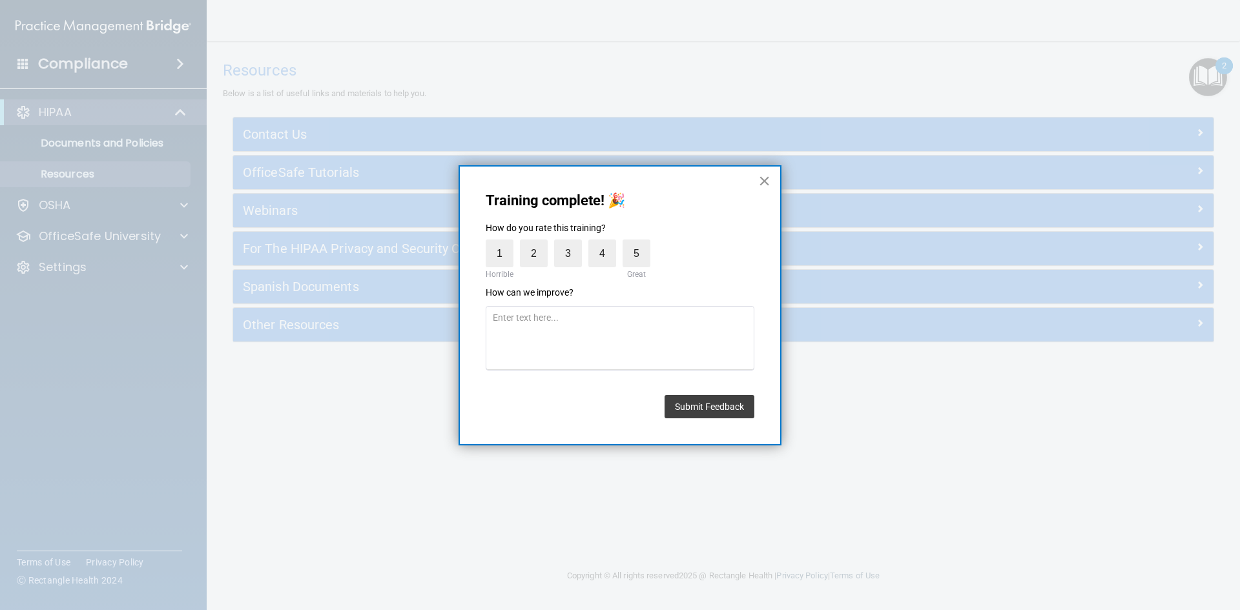
click at [769, 184] on button "×" at bounding box center [764, 181] width 12 height 21
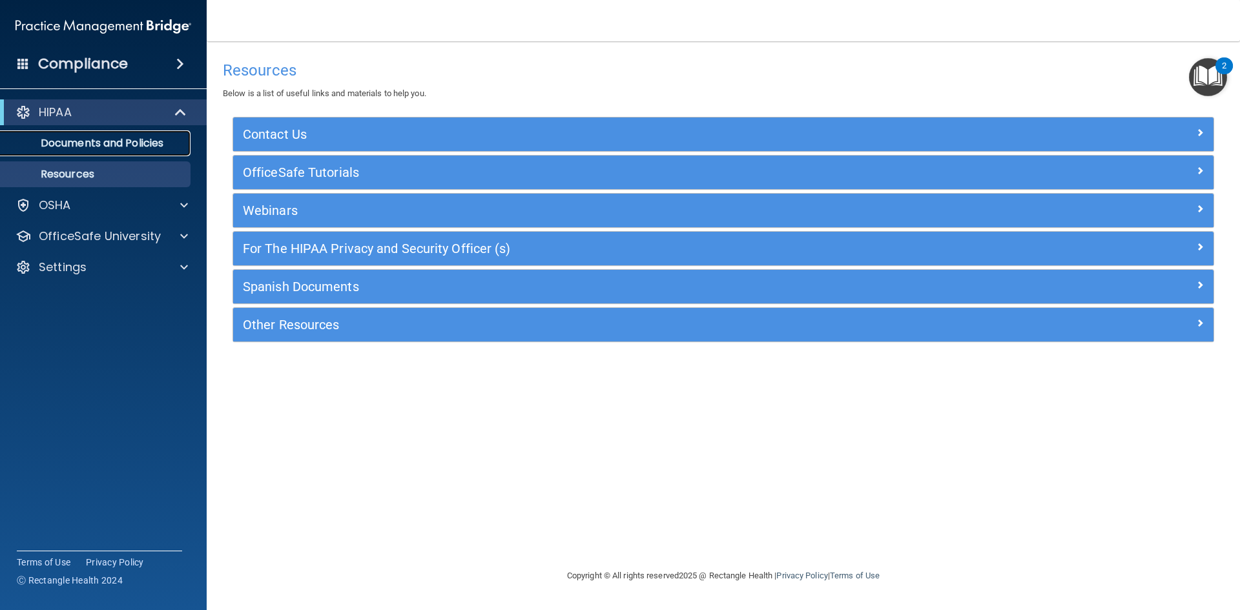
click at [136, 148] on p "Documents and Policies" at bounding box center [96, 143] width 176 height 13
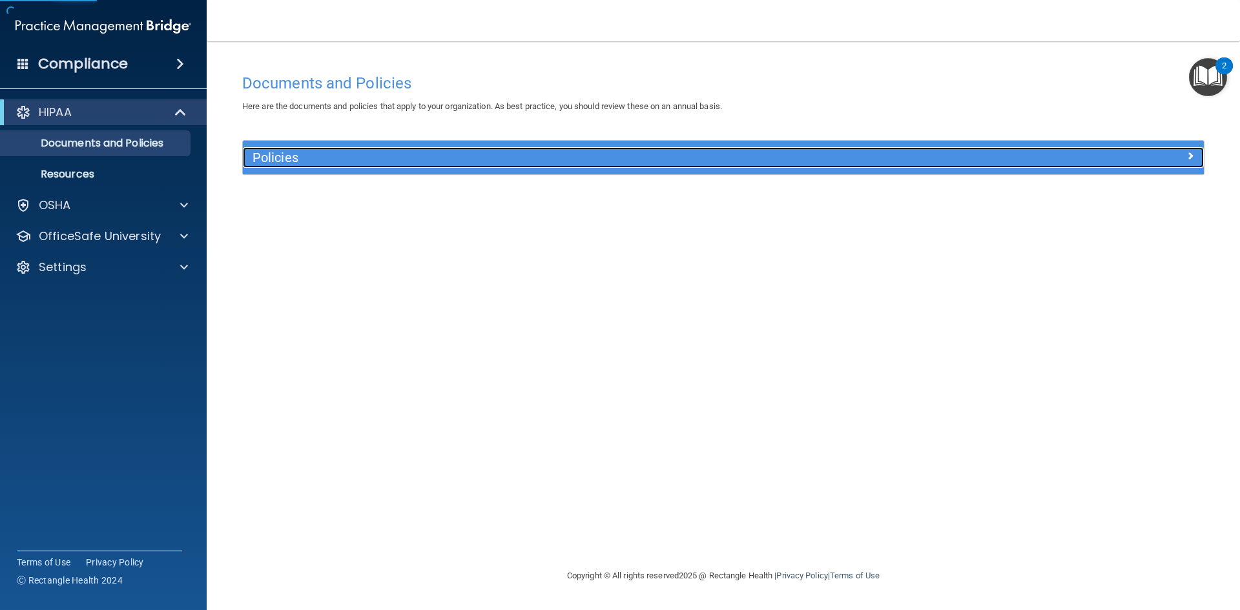
click at [334, 155] on h5 "Policies" at bounding box center [604, 158] width 702 height 14
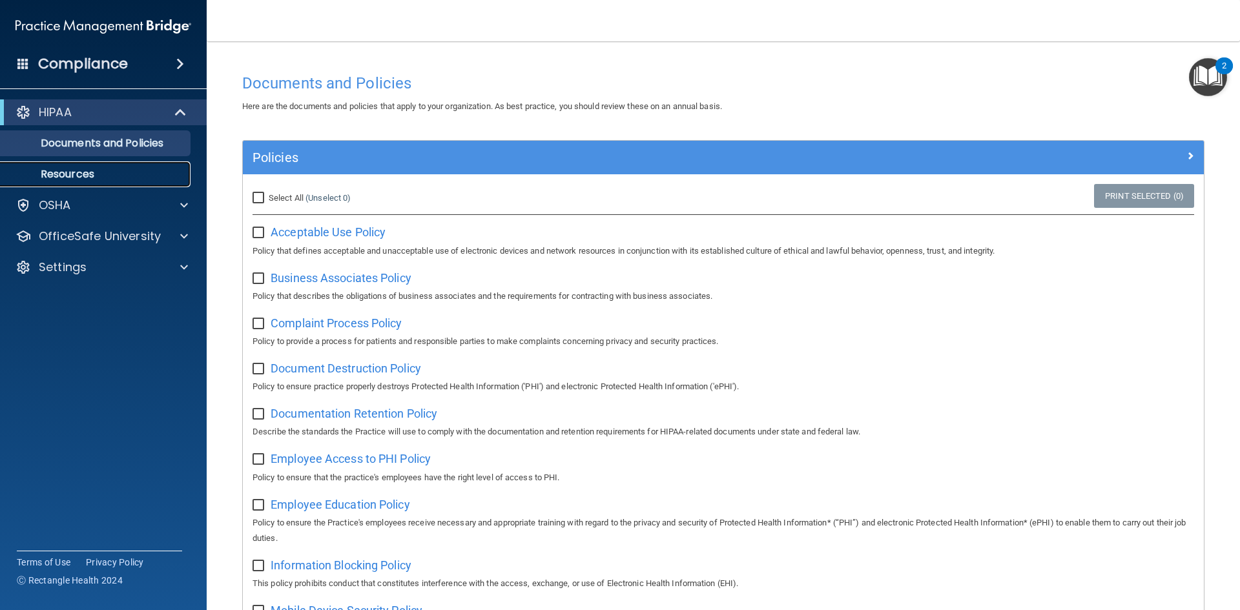
click at [66, 171] on p "Resources" at bounding box center [96, 174] width 176 height 13
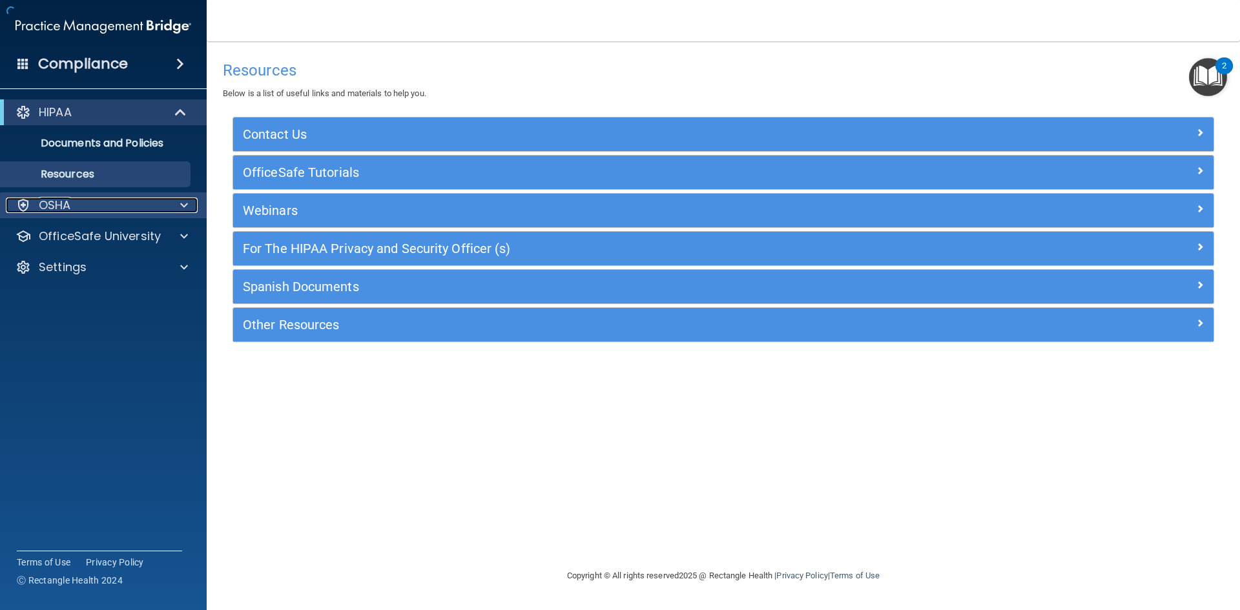
click at [98, 206] on div "OSHA" at bounding box center [86, 206] width 160 height 16
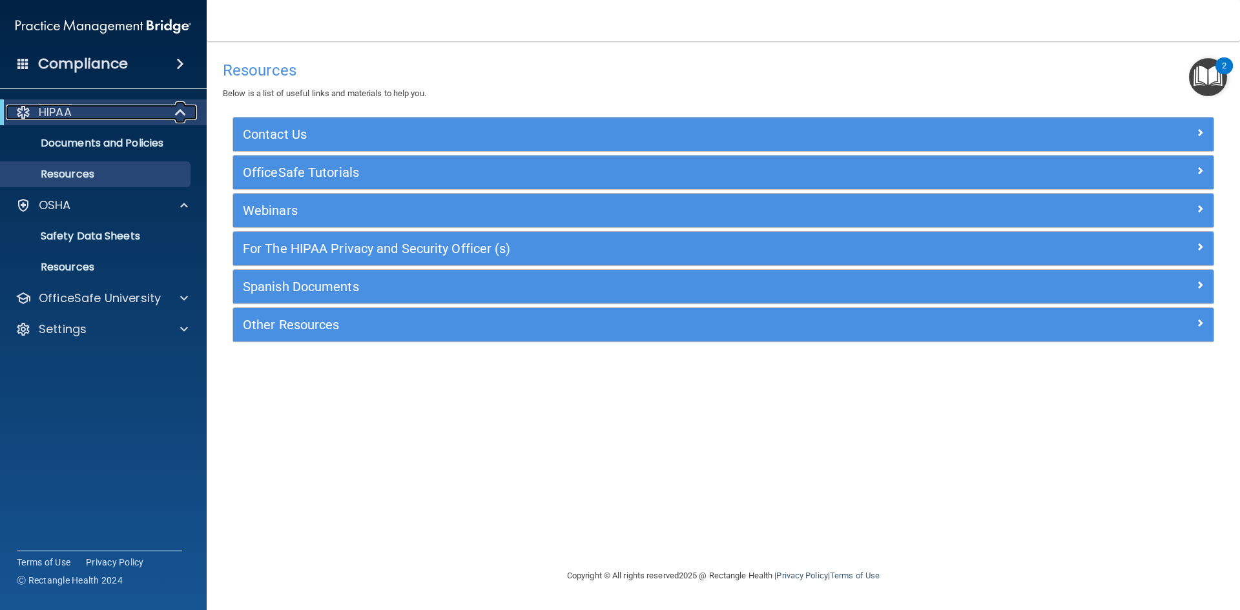
click at [115, 119] on div "HIPAA" at bounding box center [86, 113] width 160 height 16
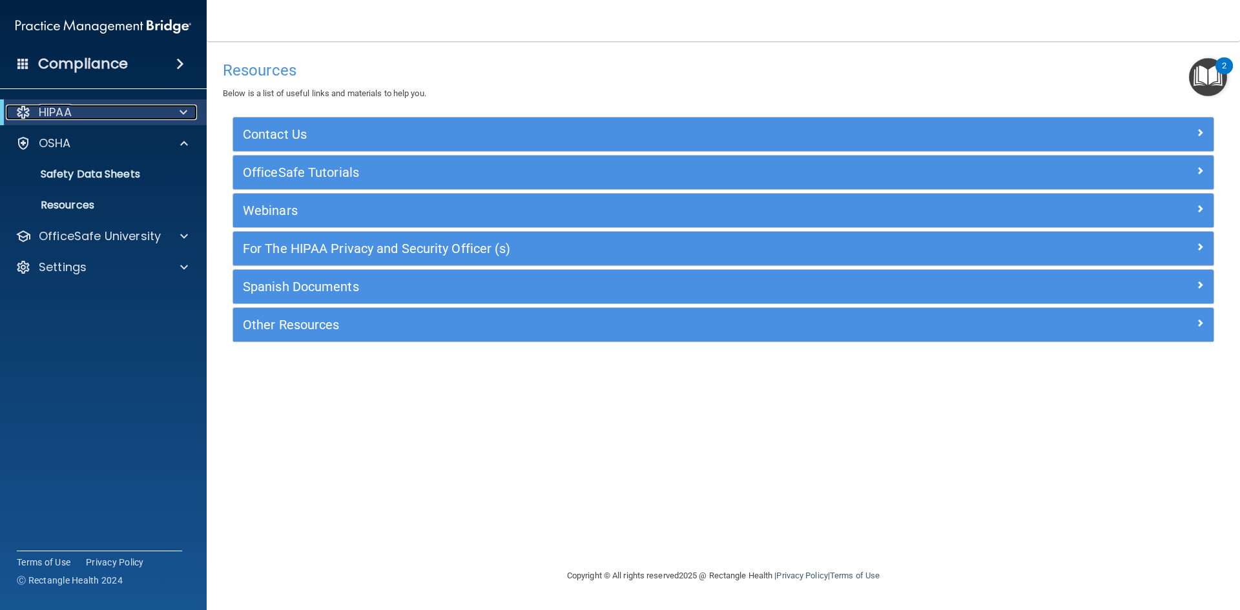
click at [115, 119] on div "HIPAA" at bounding box center [86, 113] width 160 height 16
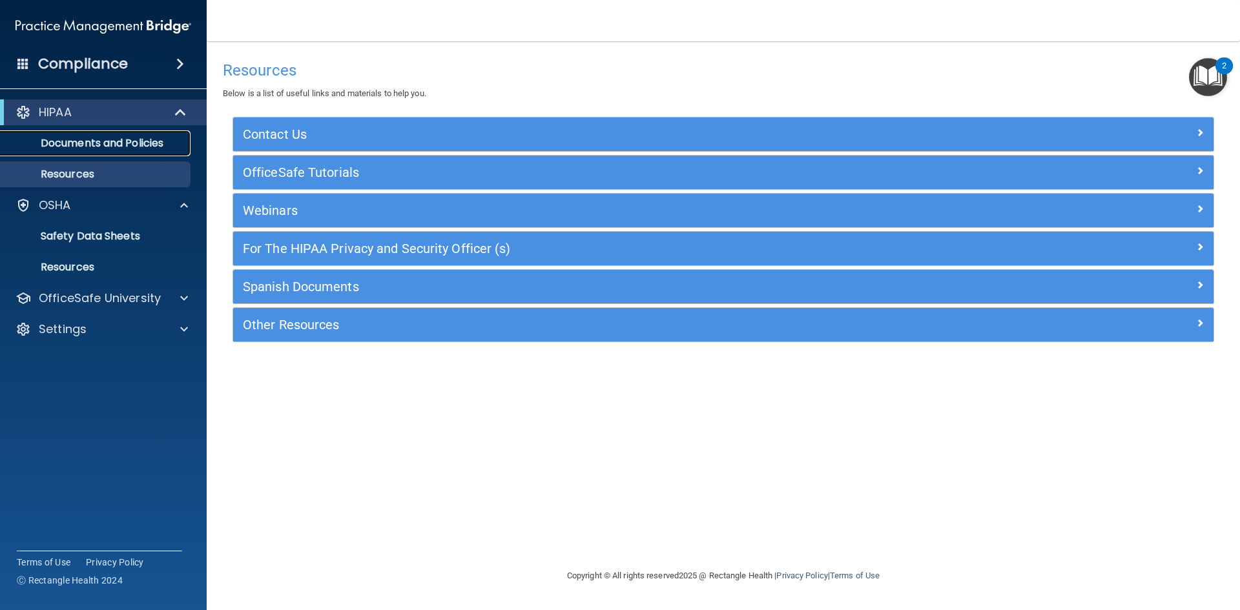
click at [140, 140] on p "Documents and Policies" at bounding box center [96, 143] width 176 height 13
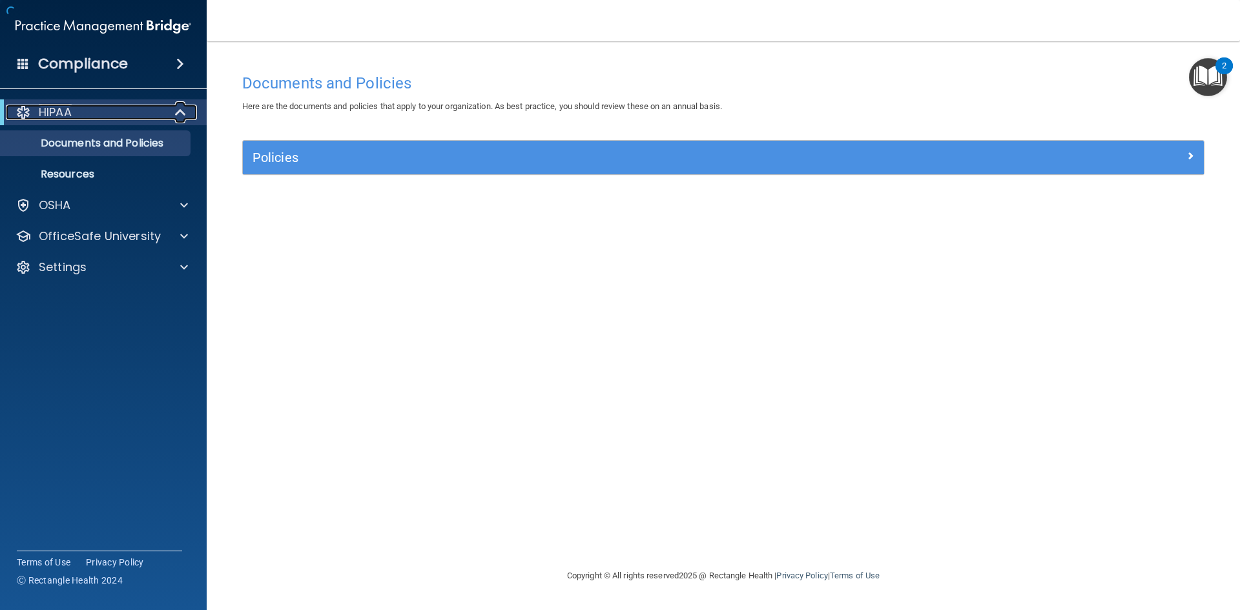
click at [168, 114] on div at bounding box center [181, 113] width 32 height 16
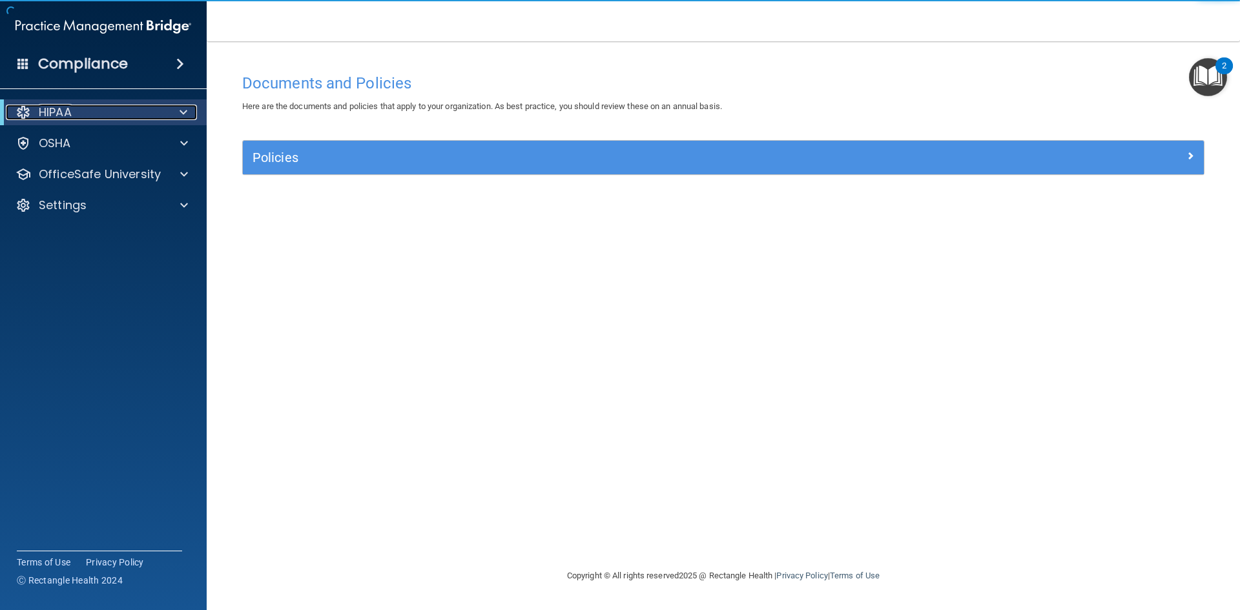
click at [194, 113] on div at bounding box center [181, 113] width 32 height 16
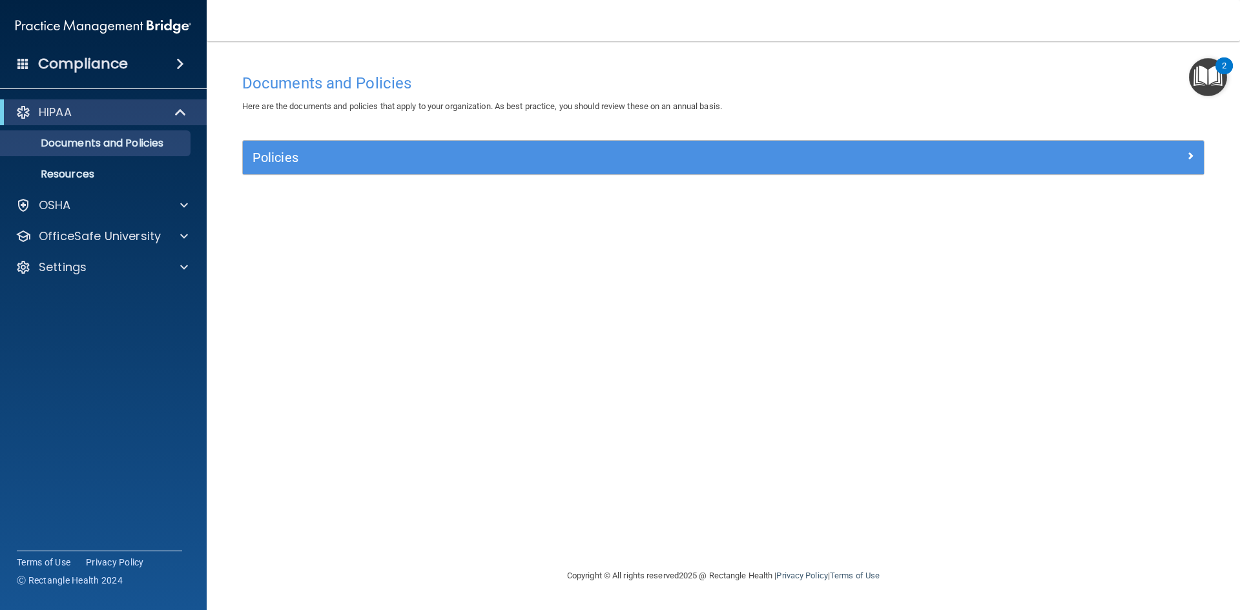
click at [1207, 85] on img "Open Resource Center, 2 new notifications" at bounding box center [1208, 77] width 38 height 38
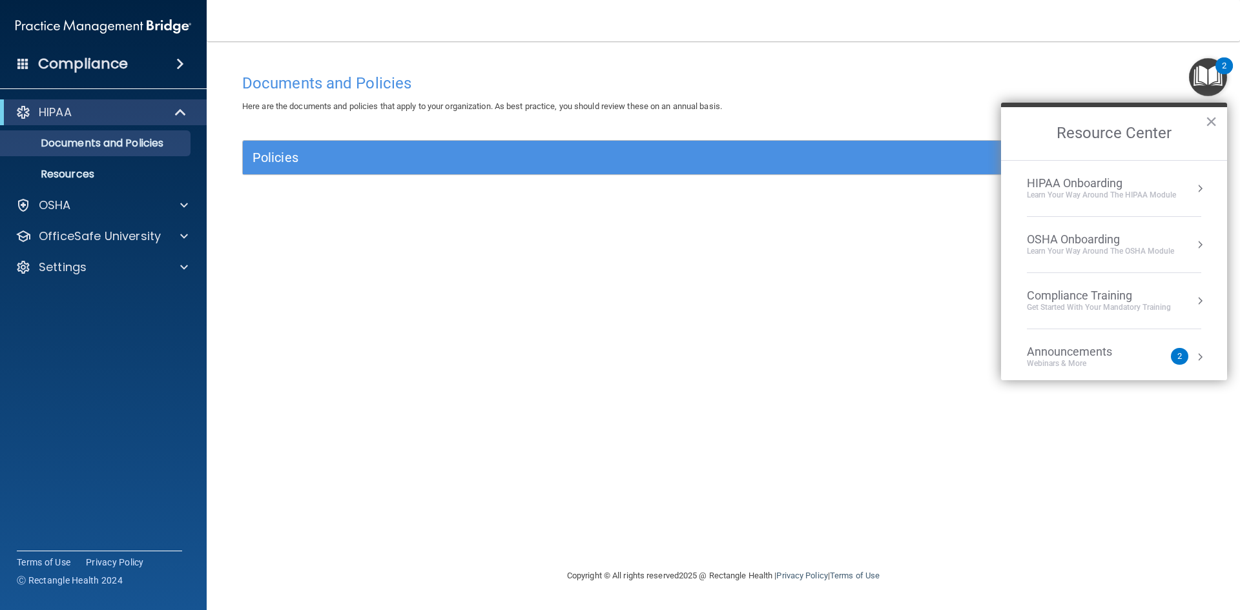
click at [1173, 190] on div "Learn Your Way around the HIPAA module" at bounding box center [1101, 195] width 149 height 11
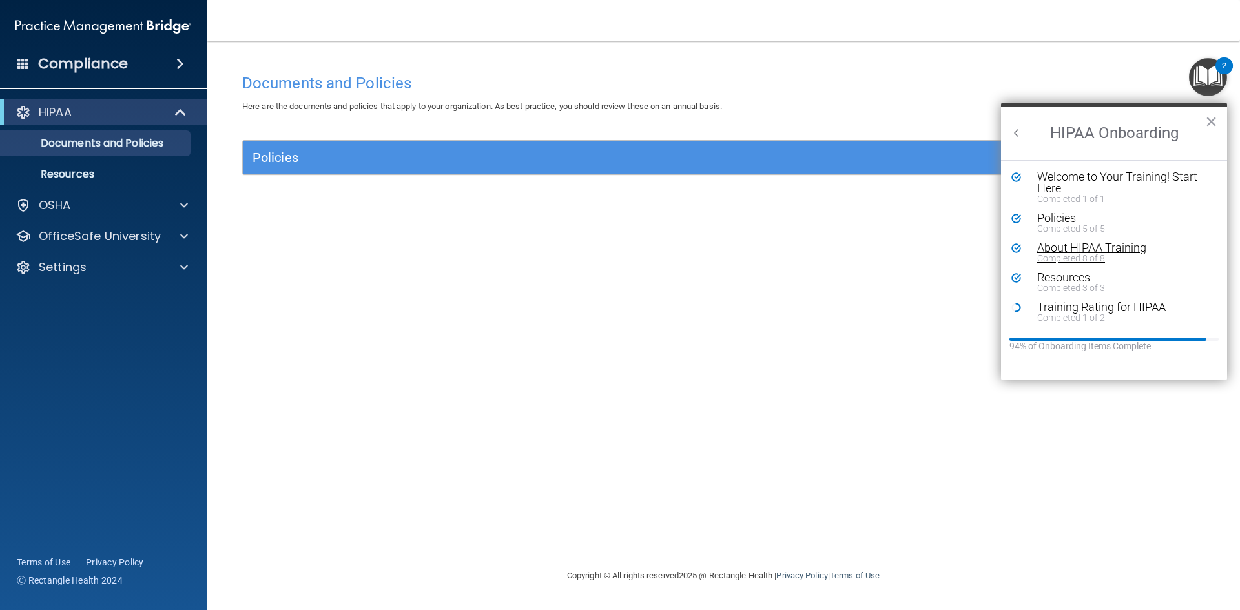
scroll to position [3, 0]
click at [1091, 246] on div "About HIPAA Training" at bounding box center [1119, 246] width 163 height 12
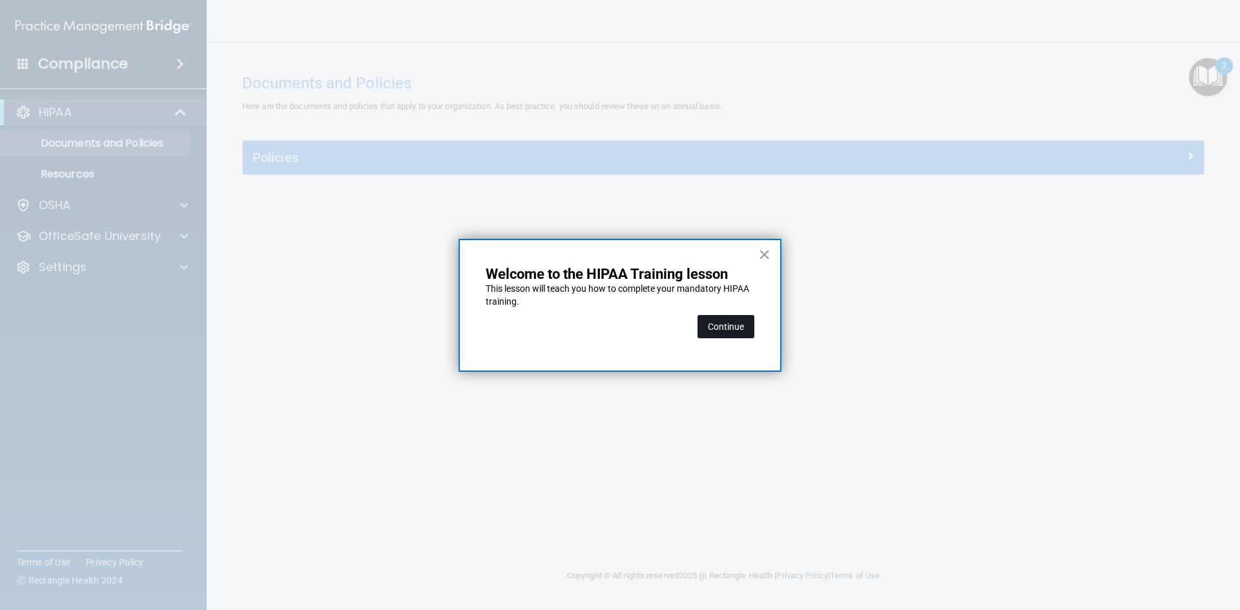
click at [711, 335] on button "Continue" at bounding box center [726, 326] width 57 height 23
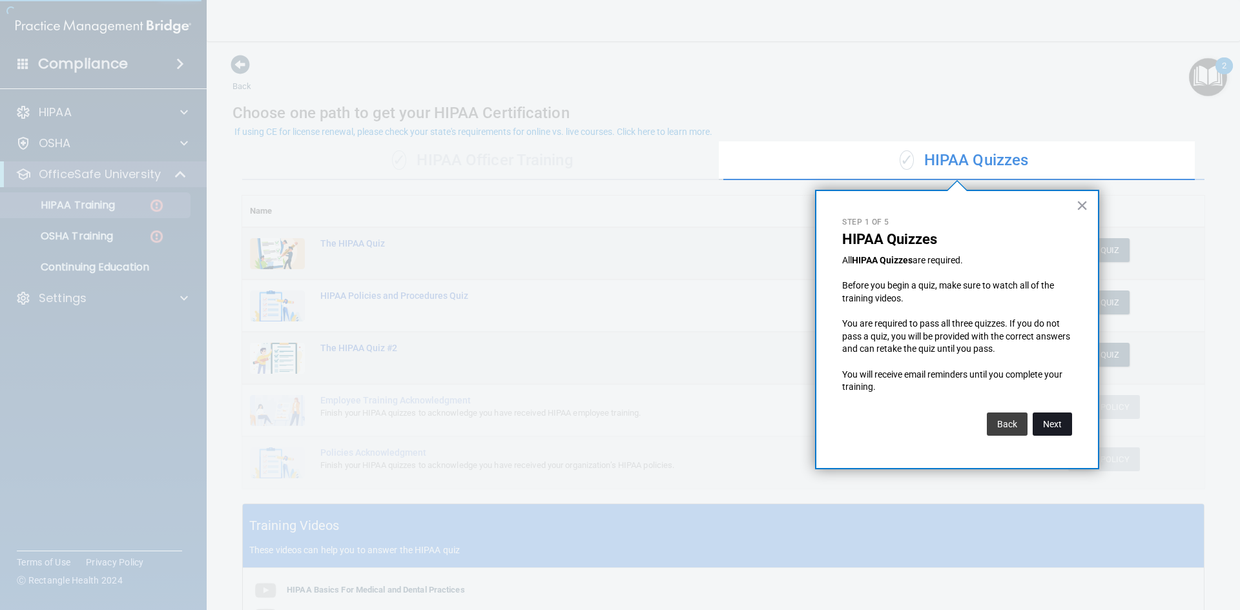
click at [1070, 423] on button "Next" at bounding box center [1052, 424] width 39 height 23
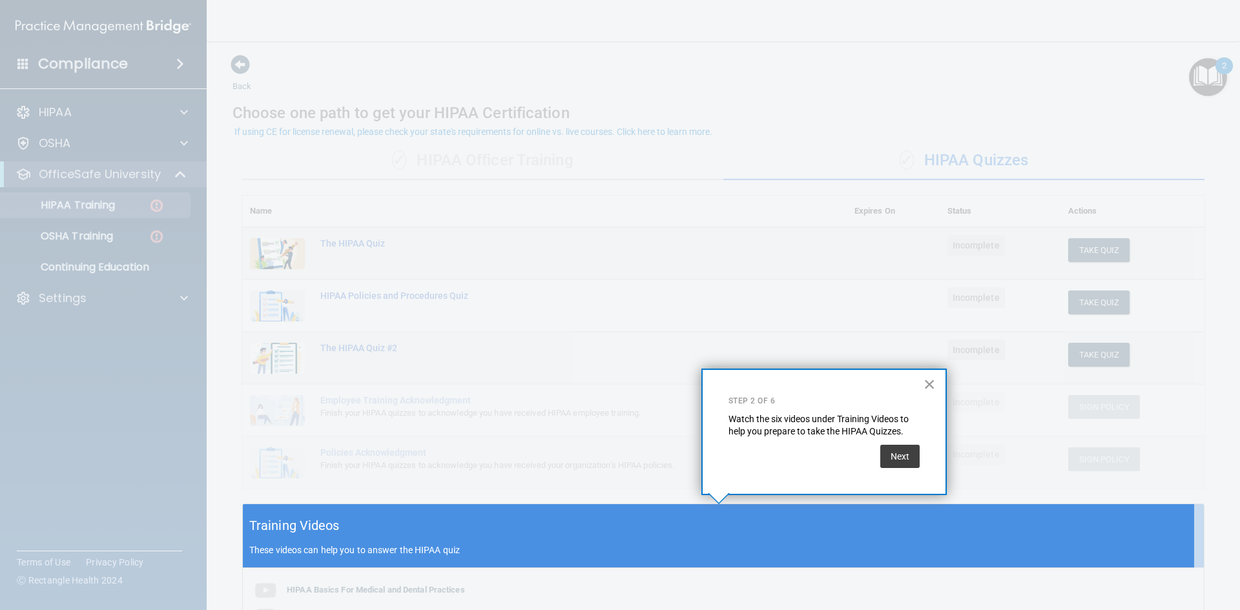
click at [926, 381] on button "×" at bounding box center [930, 384] width 12 height 21
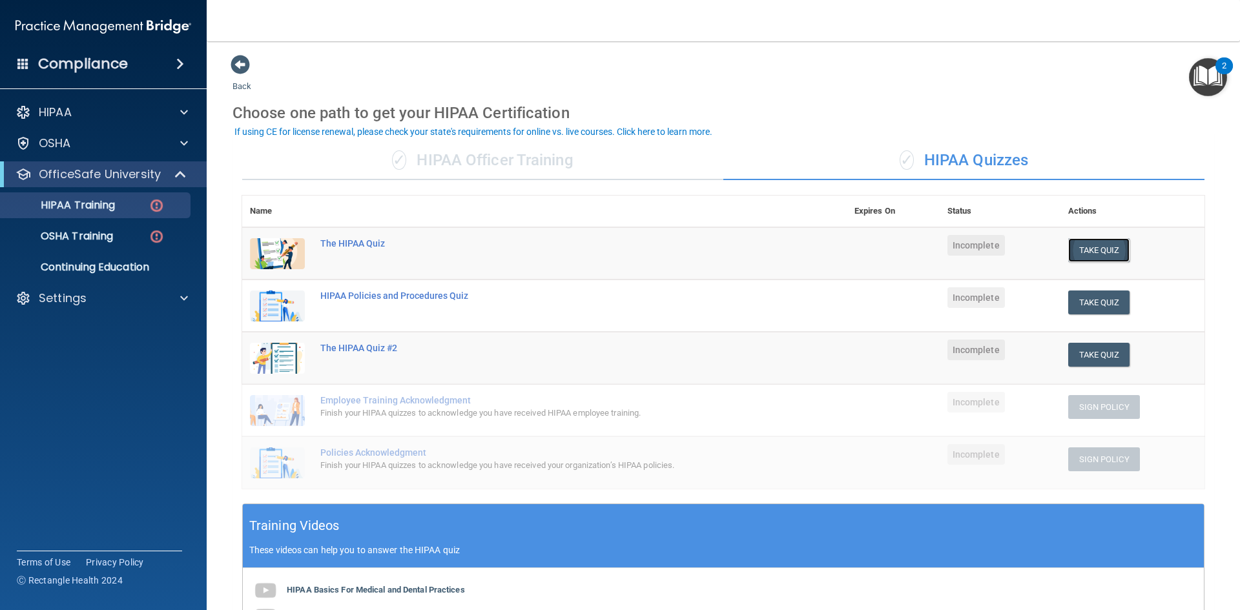
click at [1097, 254] on button "Take Quiz" at bounding box center [1100, 250] width 62 height 24
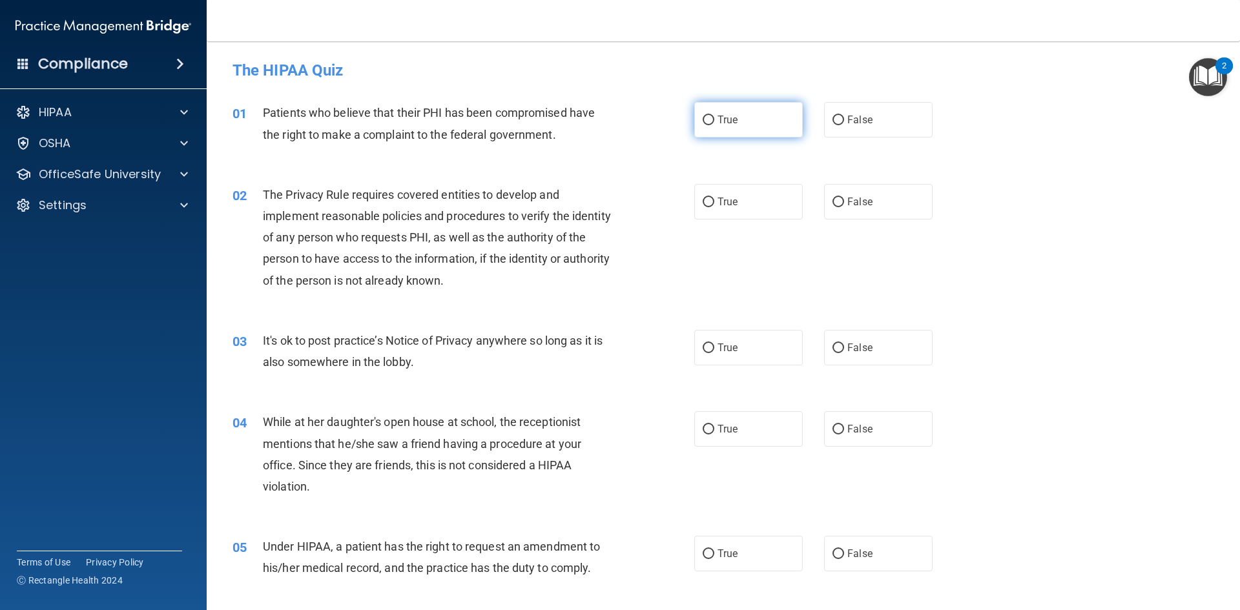
click at [705, 122] on input "True" at bounding box center [709, 121] width 12 height 10
radio input "true"
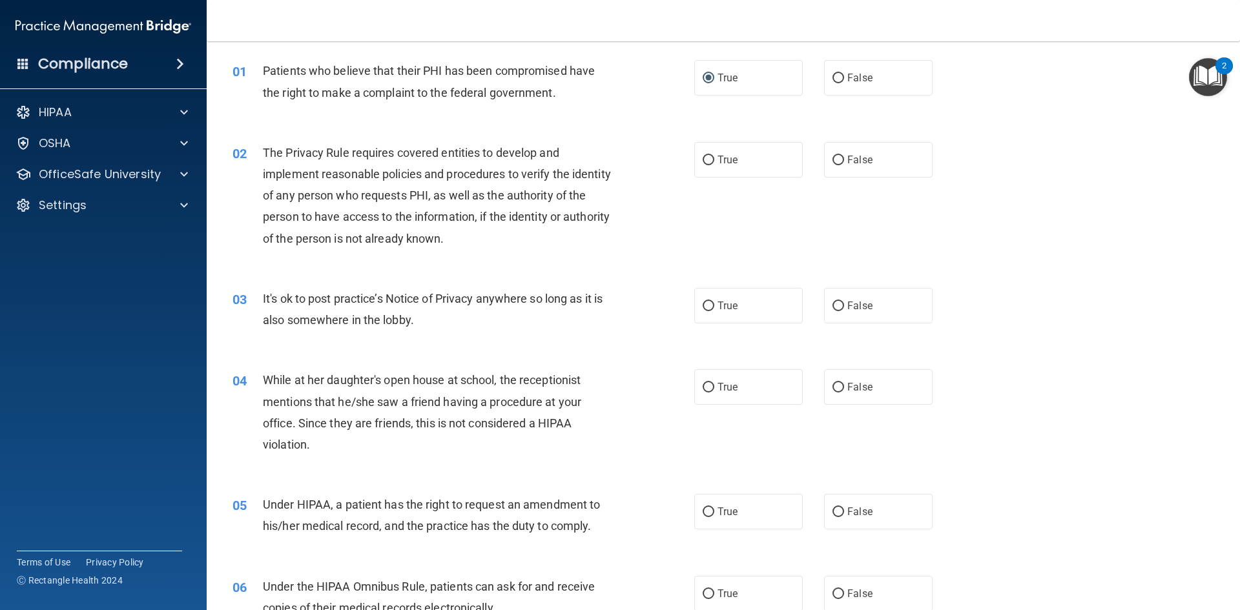
scroll to position [65, 0]
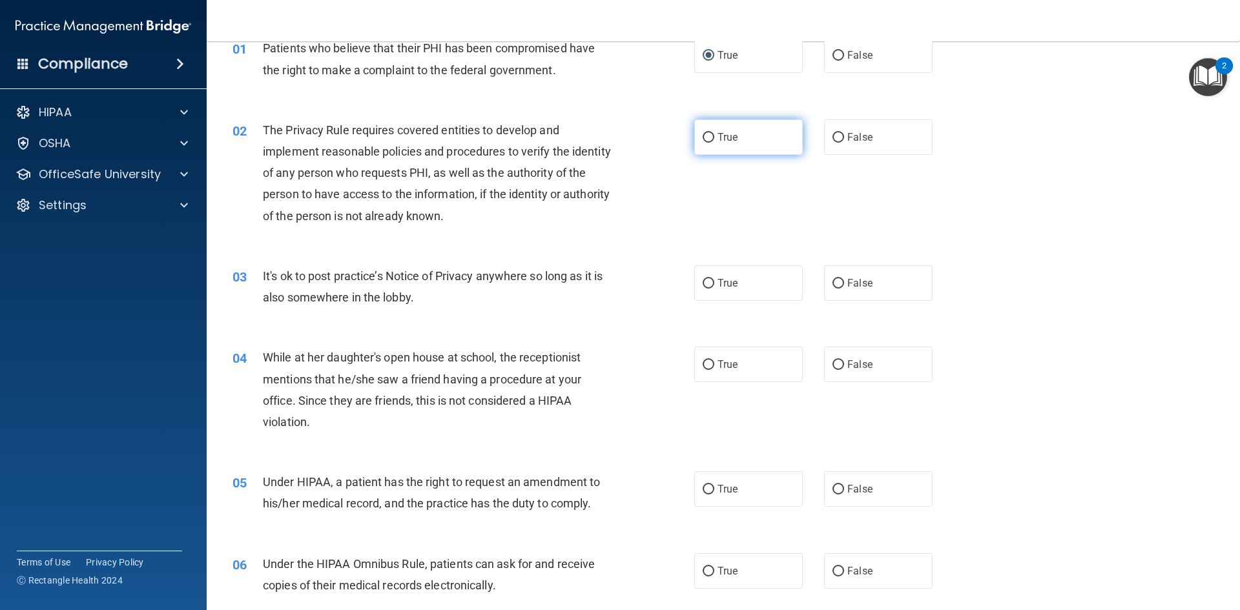
click at [708, 145] on label "True" at bounding box center [748, 138] width 109 height 36
click at [708, 143] on input "True" at bounding box center [709, 138] width 12 height 10
radio input "true"
click at [709, 282] on input "True" at bounding box center [709, 284] width 12 height 10
radio input "true"
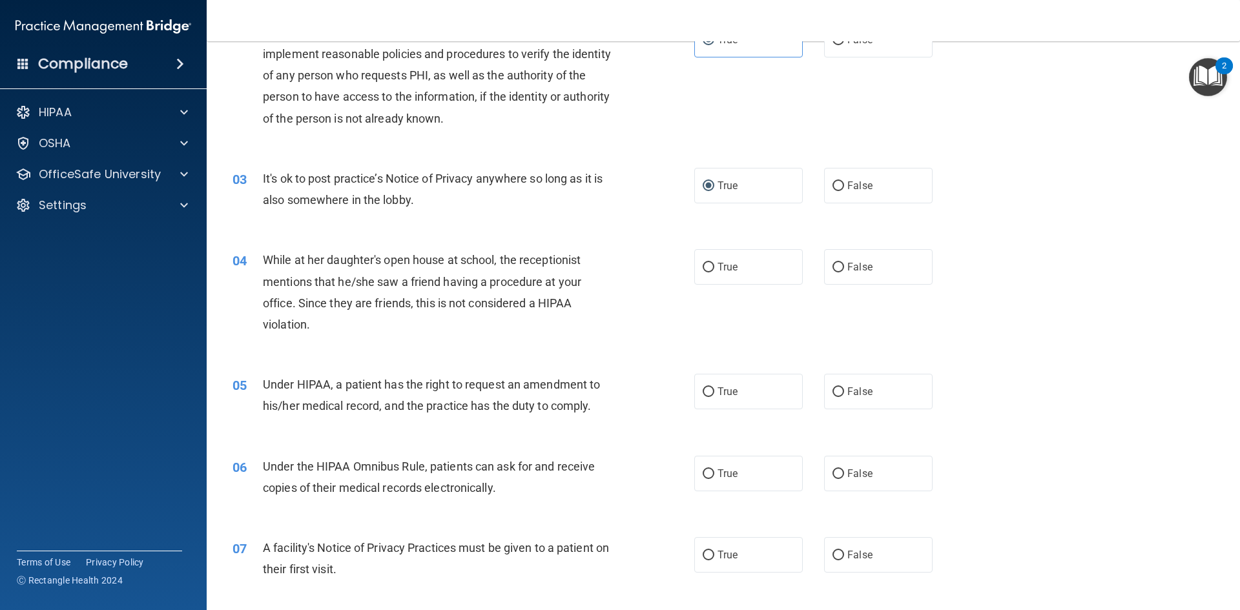
scroll to position [194, 0]
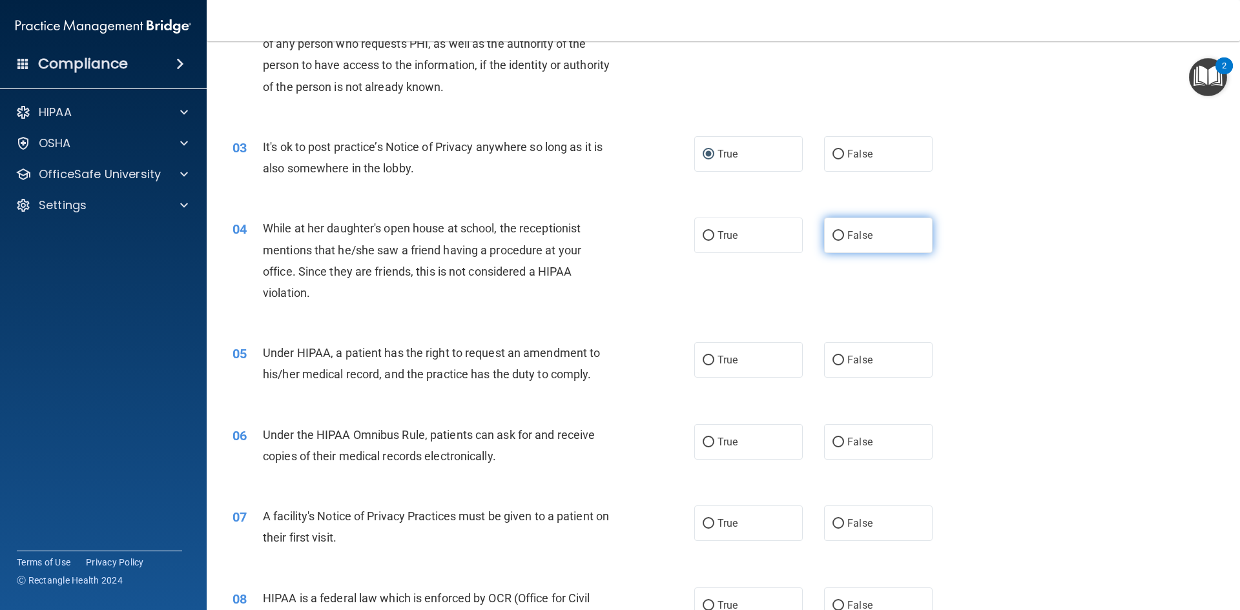
click at [836, 239] on input "False" at bounding box center [839, 236] width 12 height 10
radio input "true"
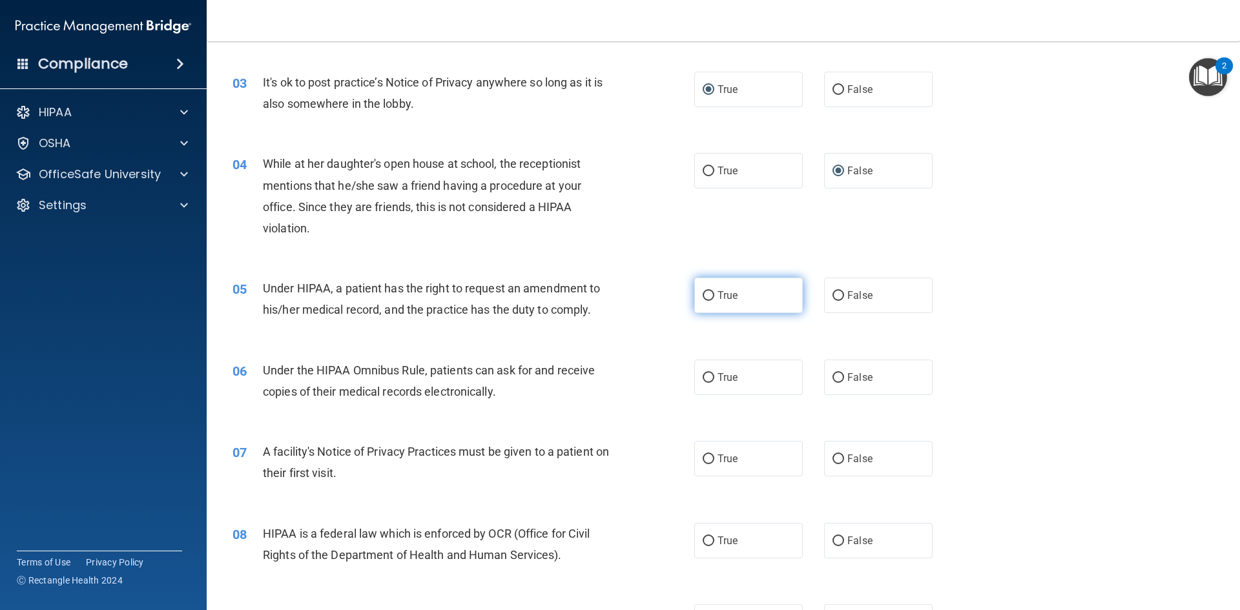
click at [711, 293] on label "True" at bounding box center [748, 296] width 109 height 36
click at [711, 293] on input "True" at bounding box center [709, 296] width 12 height 10
radio input "true"
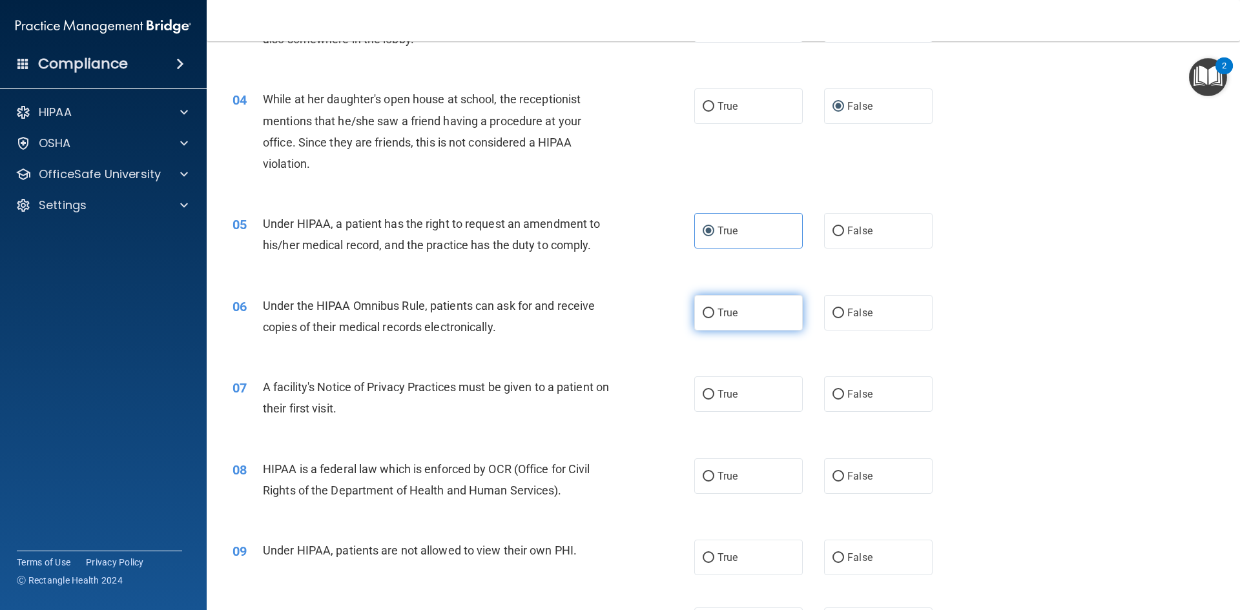
click at [704, 318] on input "True" at bounding box center [709, 314] width 12 height 10
radio input "true"
click at [707, 390] on input "True" at bounding box center [709, 395] width 12 height 10
radio input "true"
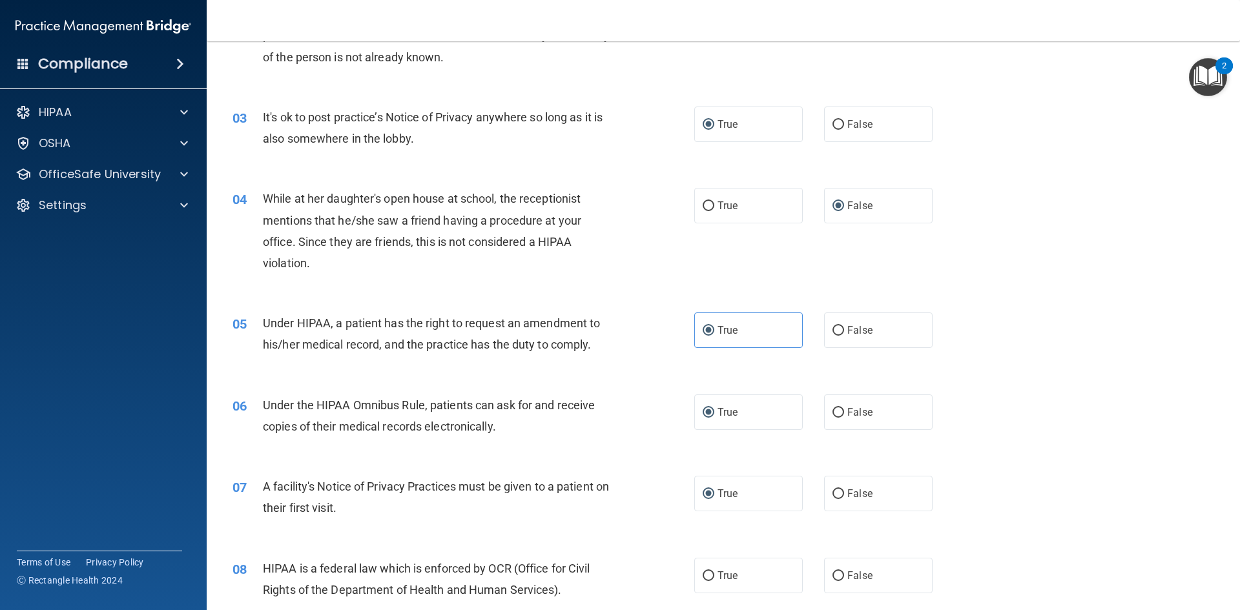
scroll to position [194, 0]
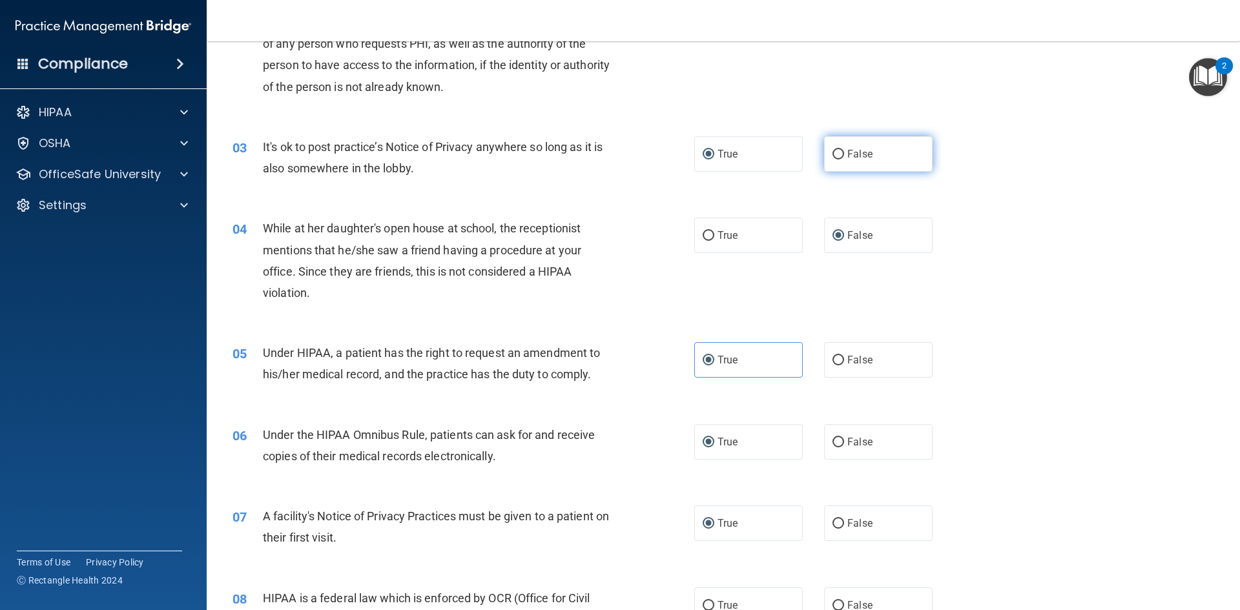
click at [833, 151] on input "False" at bounding box center [839, 155] width 12 height 10
radio input "true"
radio input "false"
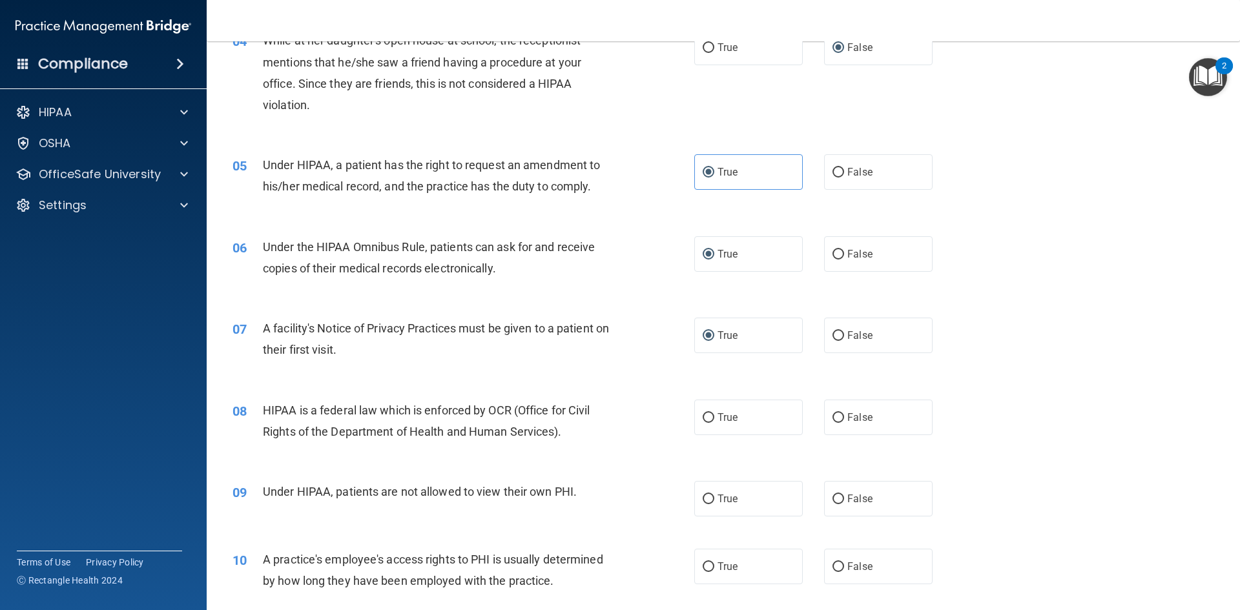
scroll to position [452, 0]
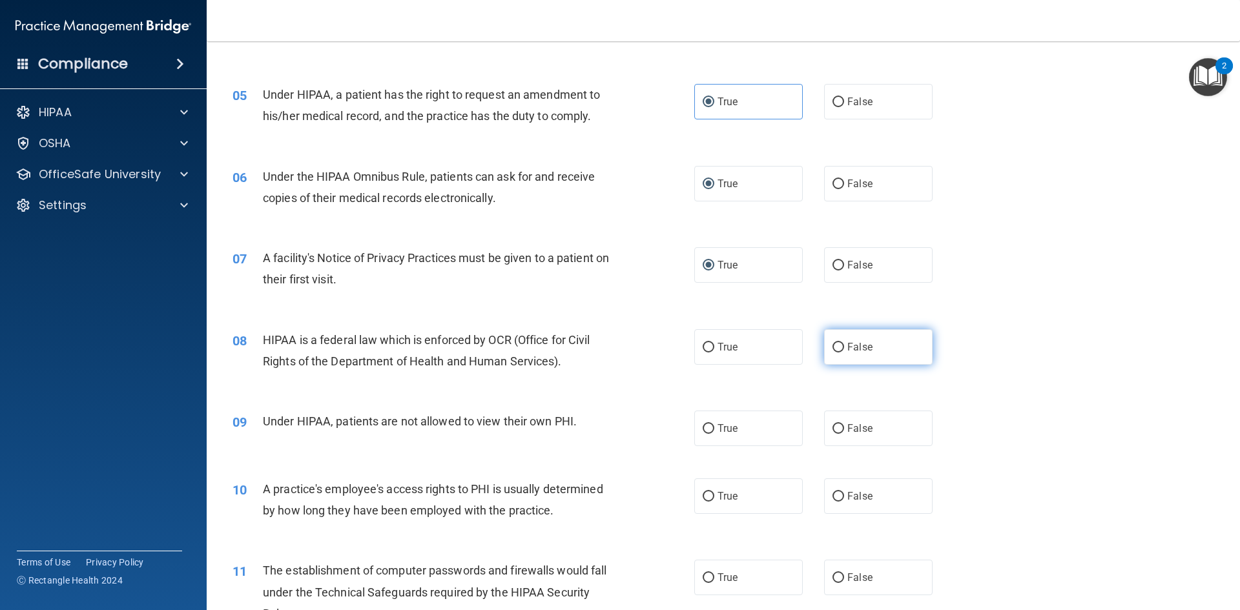
click at [833, 347] on input "False" at bounding box center [839, 348] width 12 height 10
radio input "true"
click at [840, 431] on label "False" at bounding box center [878, 429] width 109 height 36
click at [840, 431] on input "False" at bounding box center [839, 429] width 12 height 10
radio input "true"
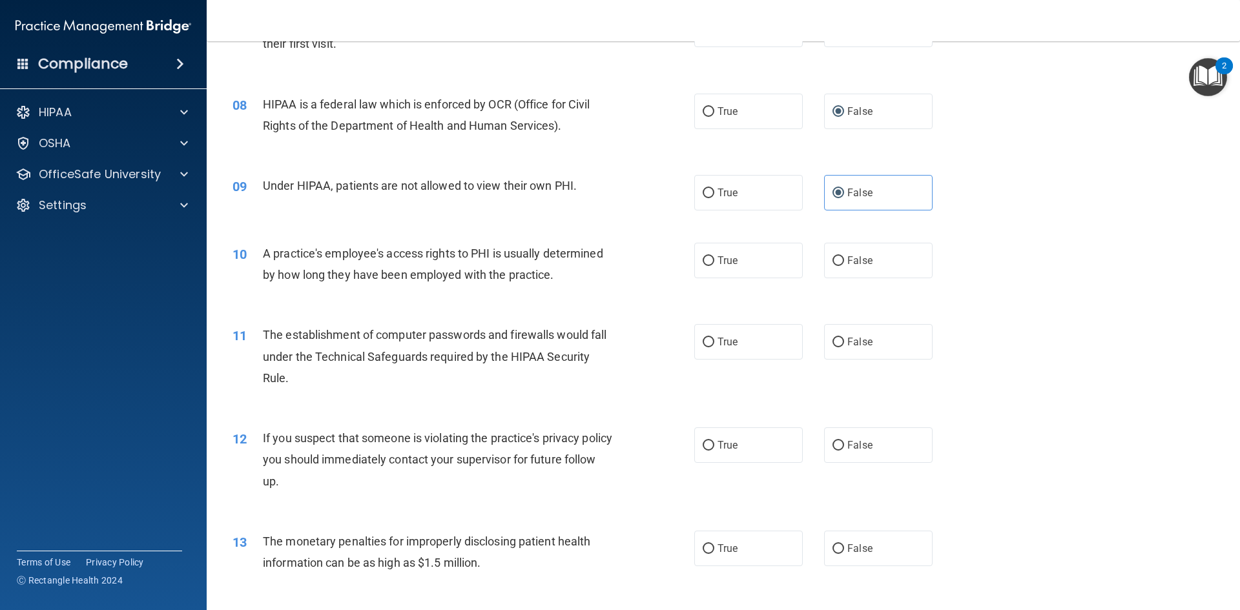
scroll to position [711, 0]
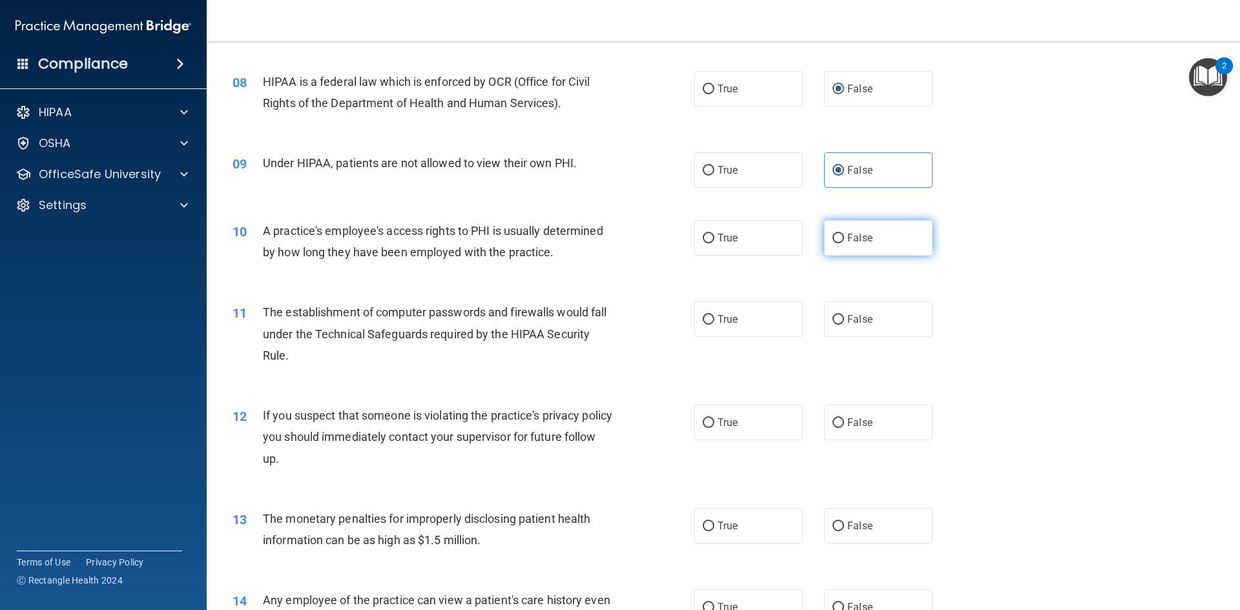
click at [833, 242] on input "False" at bounding box center [839, 239] width 12 height 10
radio input "true"
click at [705, 318] on input "True" at bounding box center [709, 320] width 12 height 10
radio input "true"
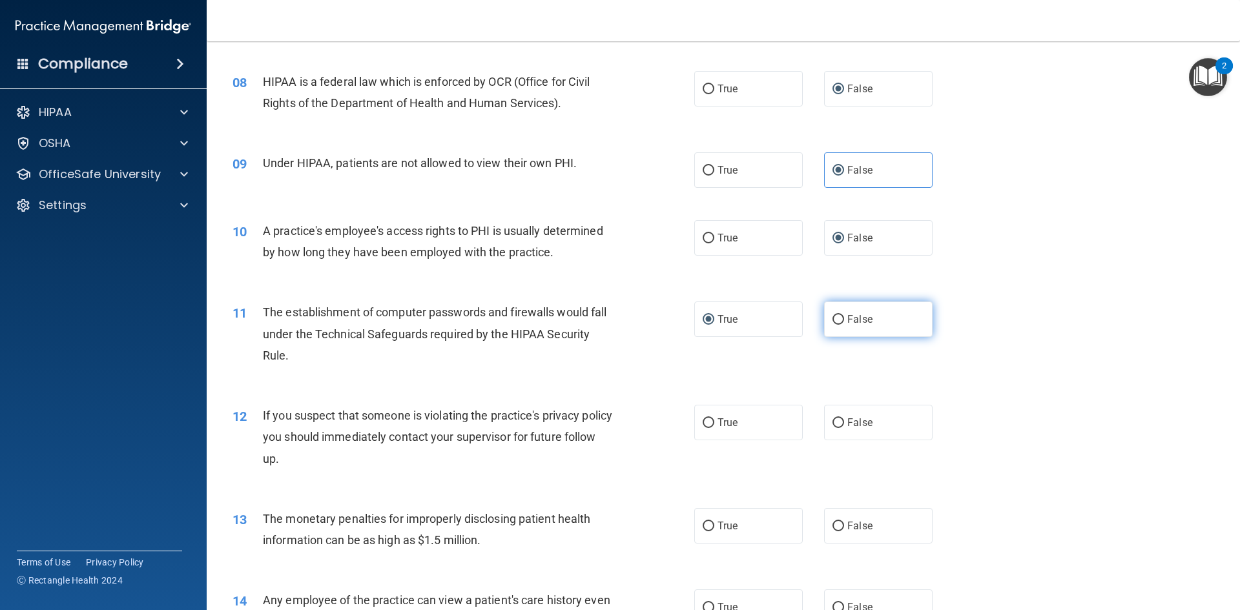
click at [853, 323] on span "False" at bounding box center [860, 319] width 25 height 12
click at [844, 323] on input "False" at bounding box center [839, 320] width 12 height 10
radio input "true"
radio input "false"
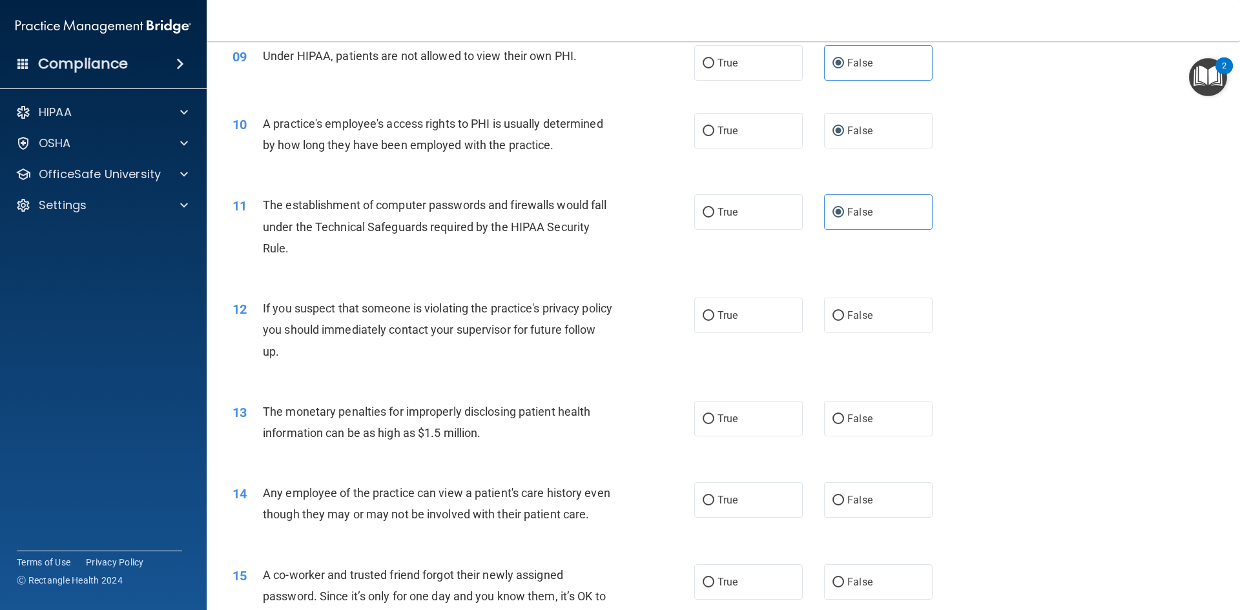
scroll to position [840, 0]
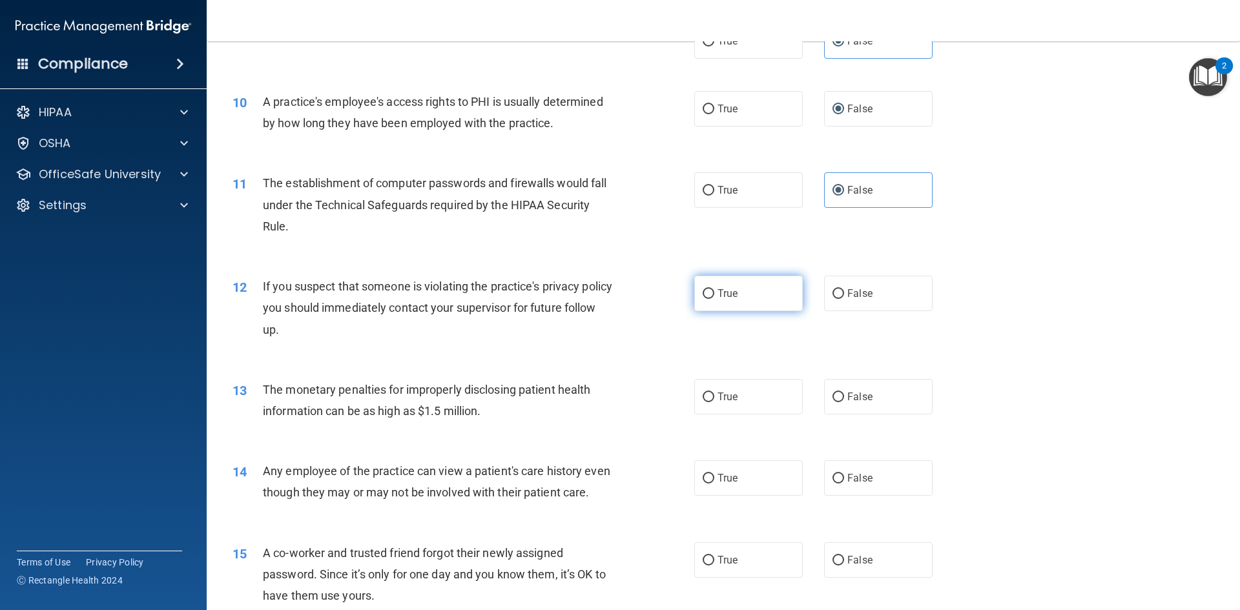
click at [704, 295] on input "True" at bounding box center [709, 294] width 12 height 10
radio input "true"
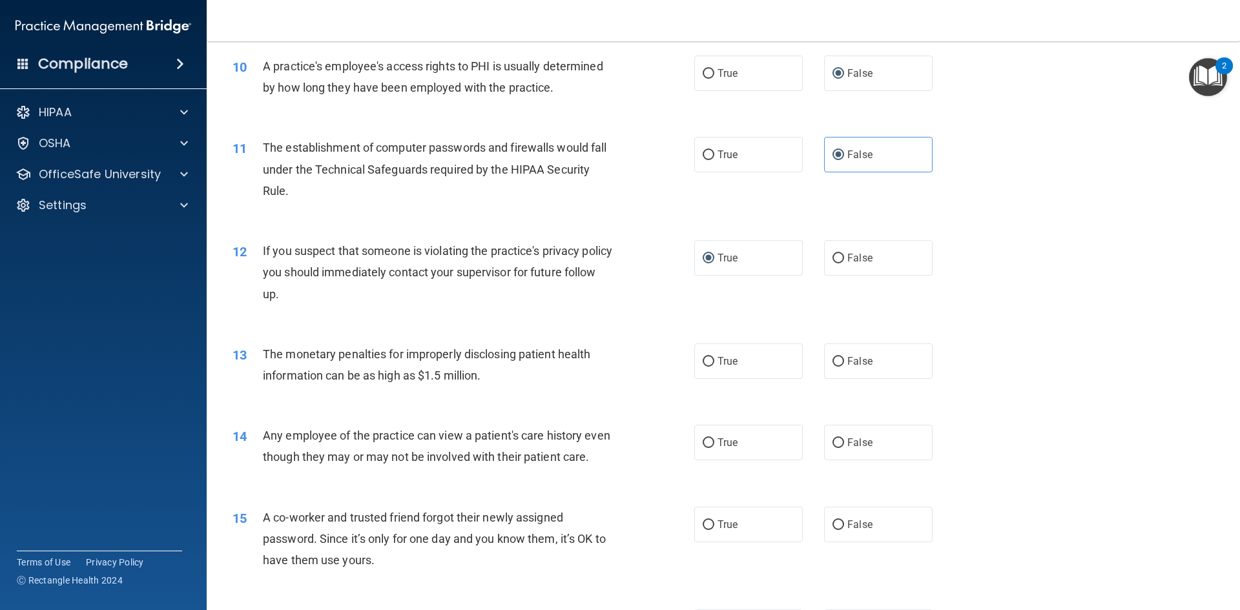
scroll to position [904, 0]
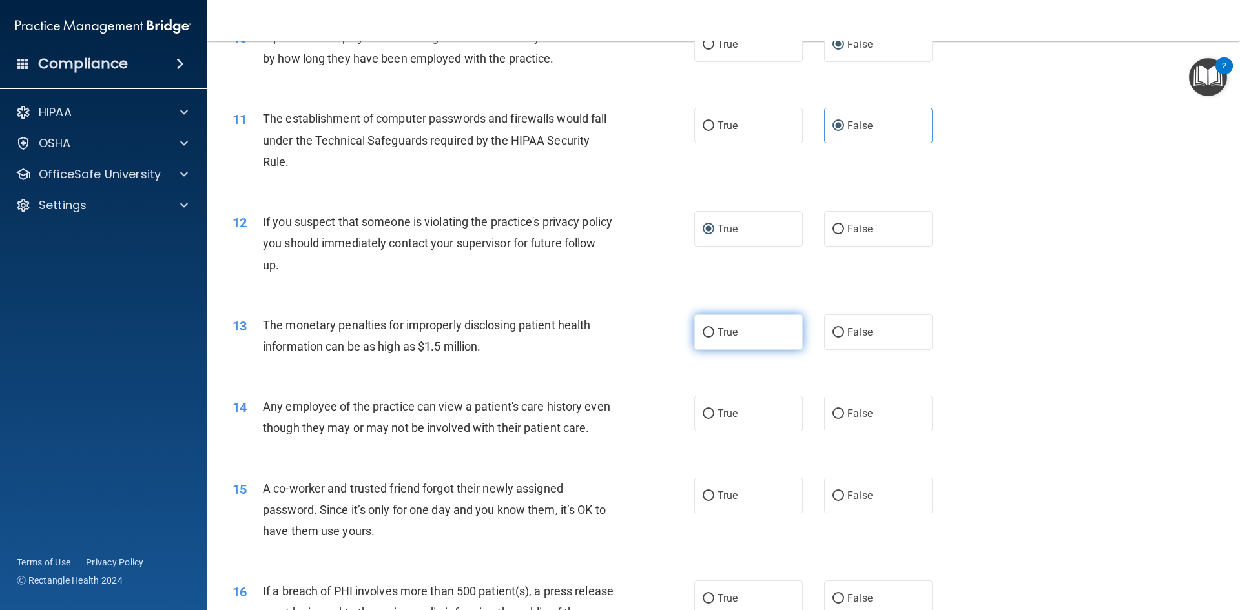
click at [732, 331] on span "True" at bounding box center [728, 332] width 20 height 12
click at [715, 331] on input "True" at bounding box center [709, 333] width 12 height 10
radio input "true"
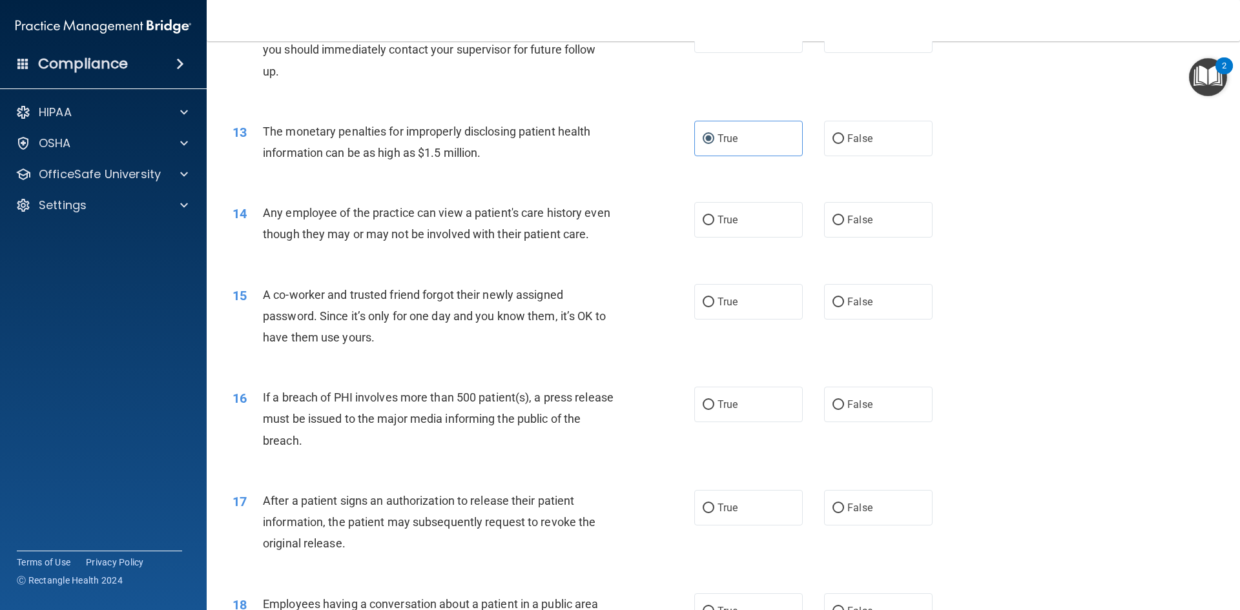
scroll to position [1163, 0]
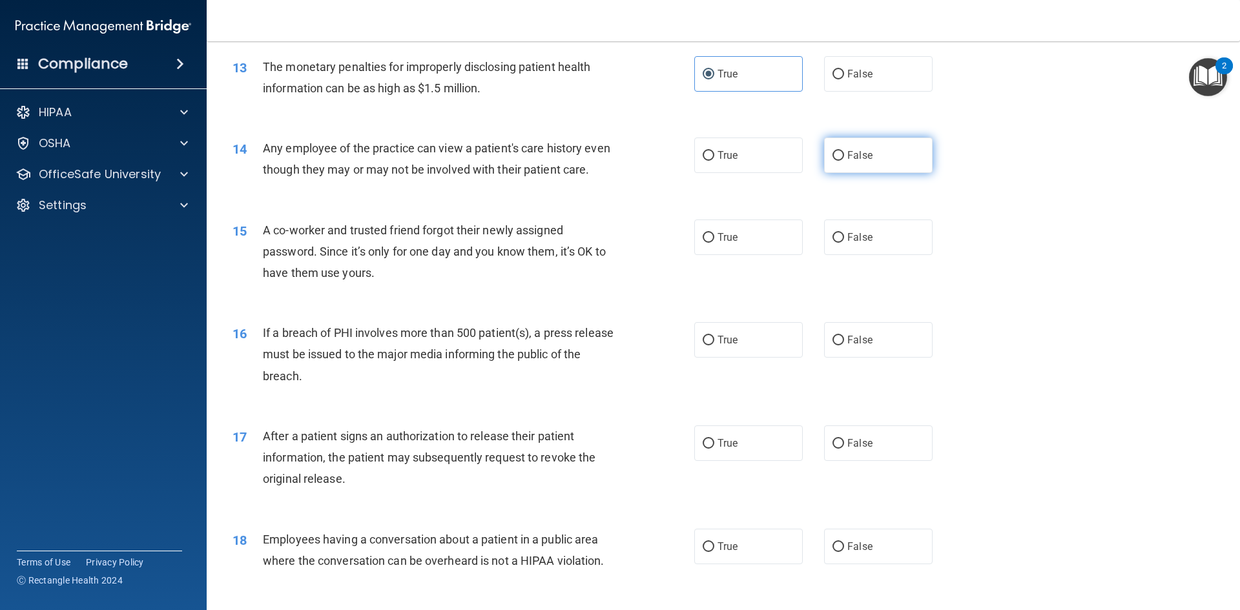
click at [833, 160] on input "False" at bounding box center [839, 156] width 12 height 10
radio input "true"
click at [824, 255] on label "False" at bounding box center [878, 238] width 109 height 36
click at [833, 243] on input "False" at bounding box center [839, 238] width 12 height 10
radio input "true"
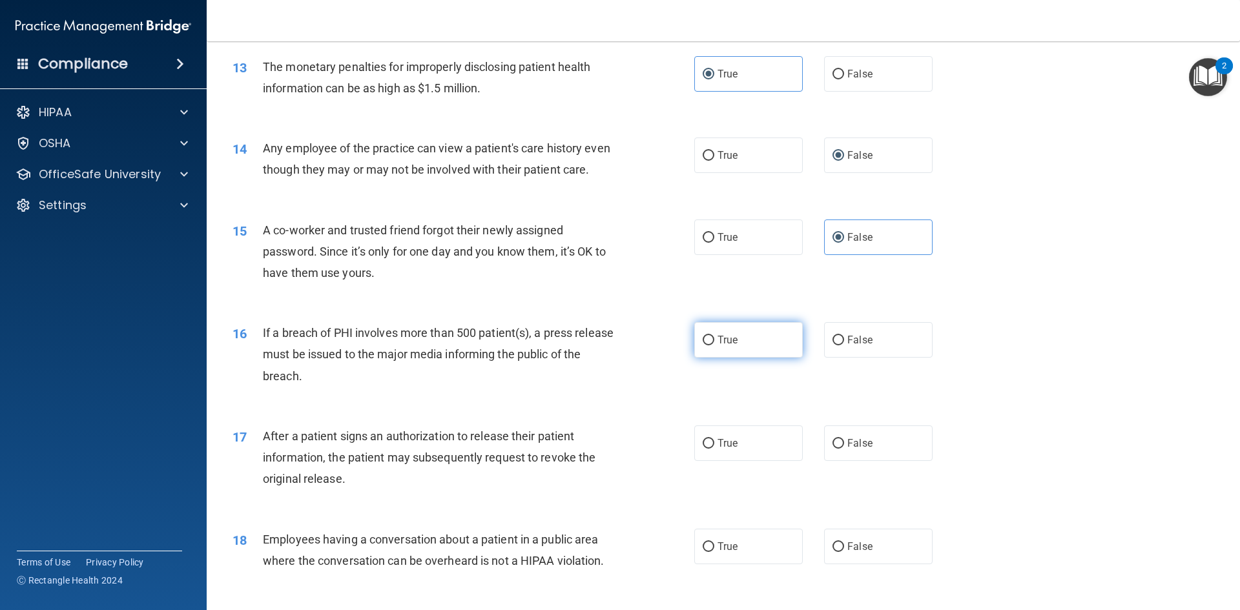
click at [709, 346] on input "True" at bounding box center [709, 341] width 12 height 10
radio input "true"
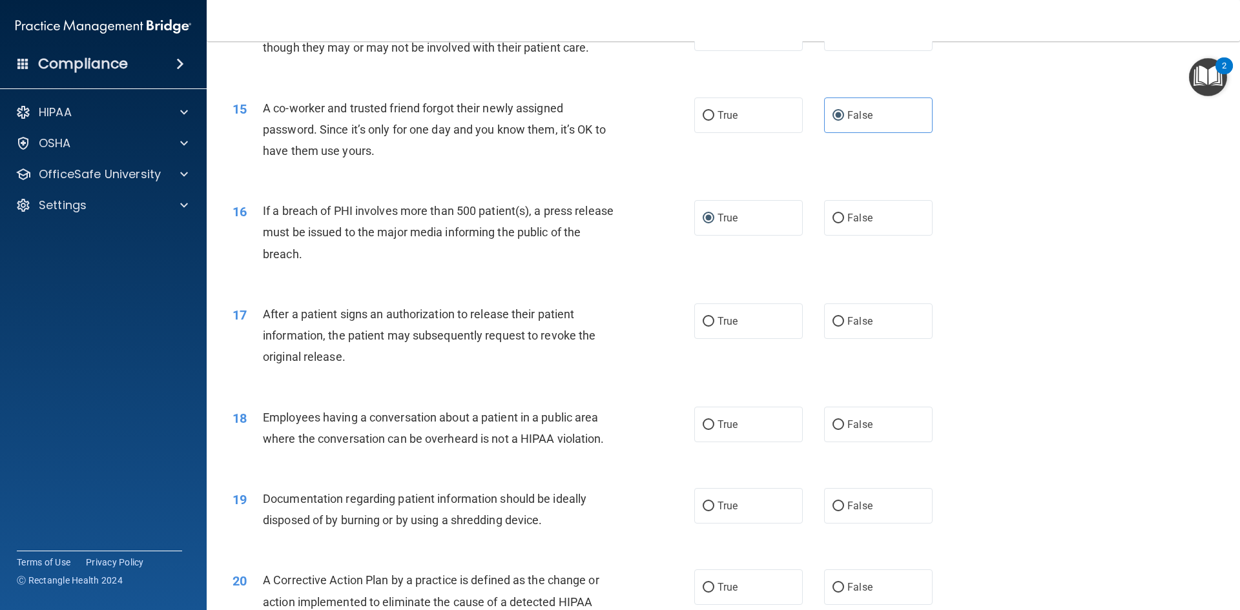
scroll to position [1292, 0]
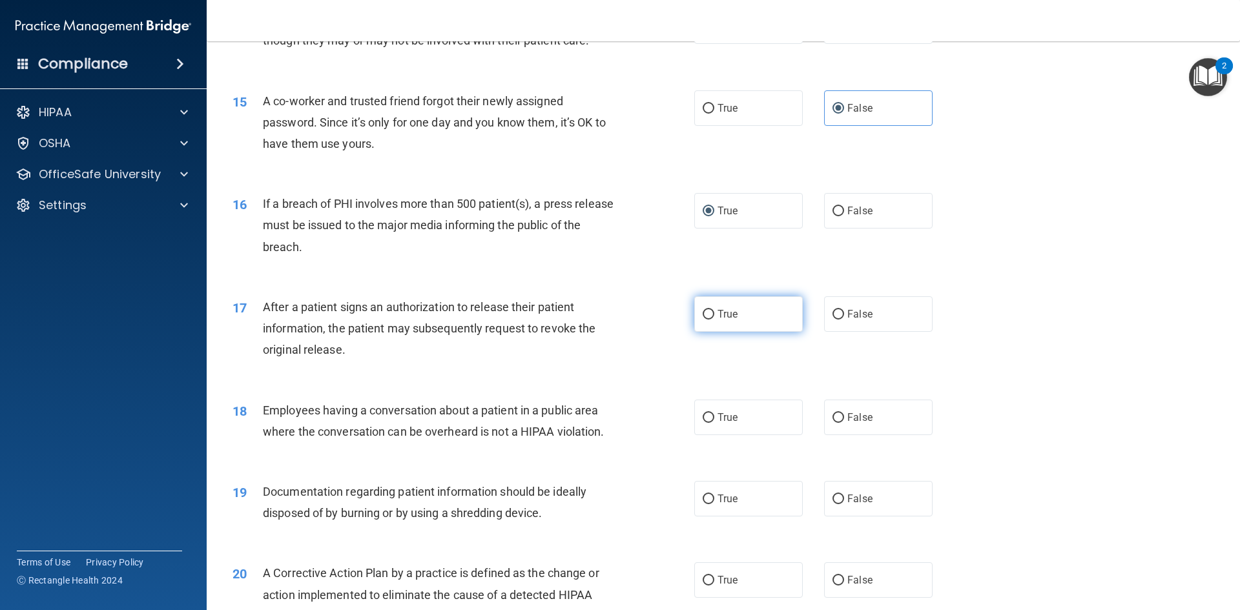
click at [703, 320] on input "True" at bounding box center [709, 315] width 12 height 10
radio input "true"
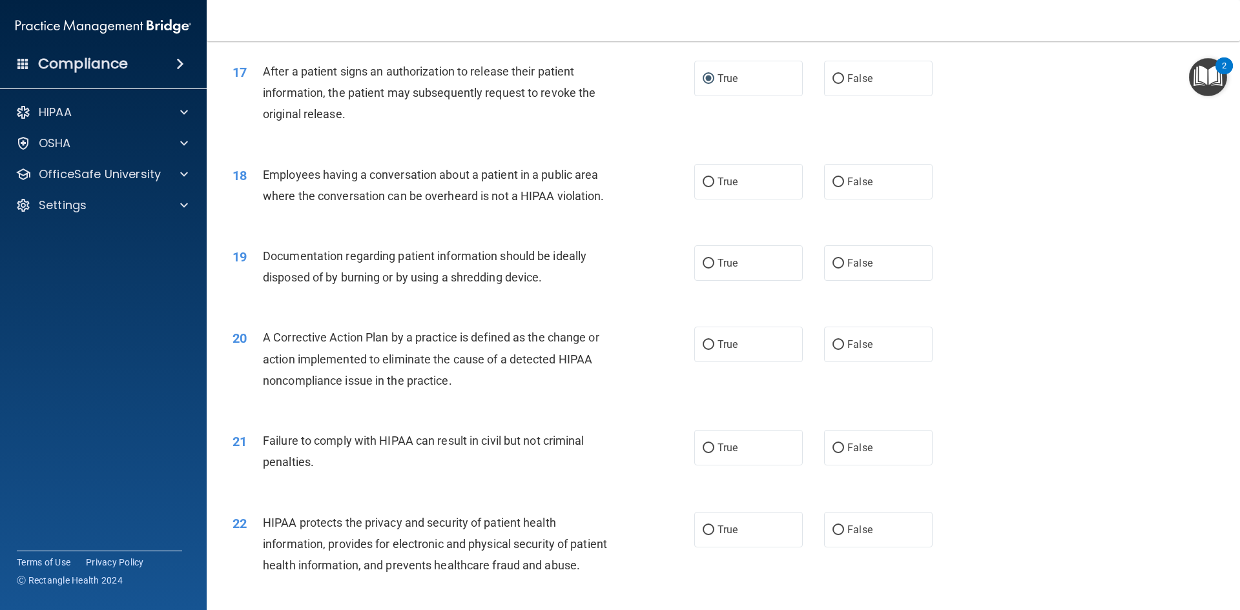
scroll to position [1550, 0]
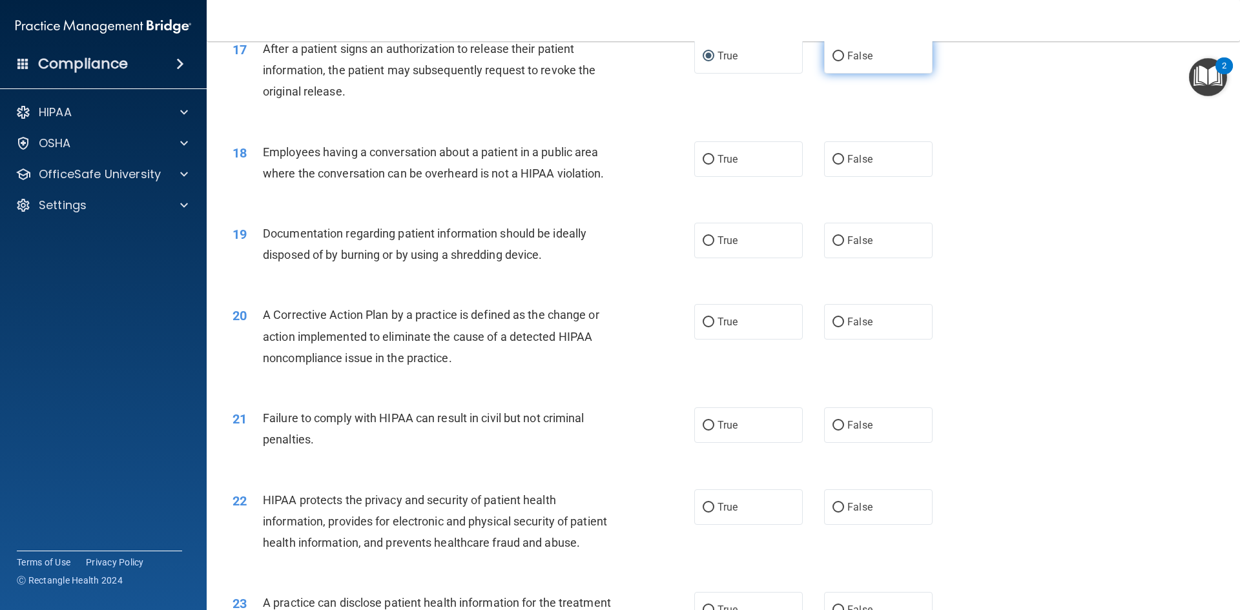
click at [828, 70] on label "False" at bounding box center [878, 56] width 109 height 36
click at [833, 61] on input "False" at bounding box center [839, 57] width 12 height 10
radio input "true"
radio input "false"
click at [846, 177] on label "False" at bounding box center [878, 159] width 109 height 36
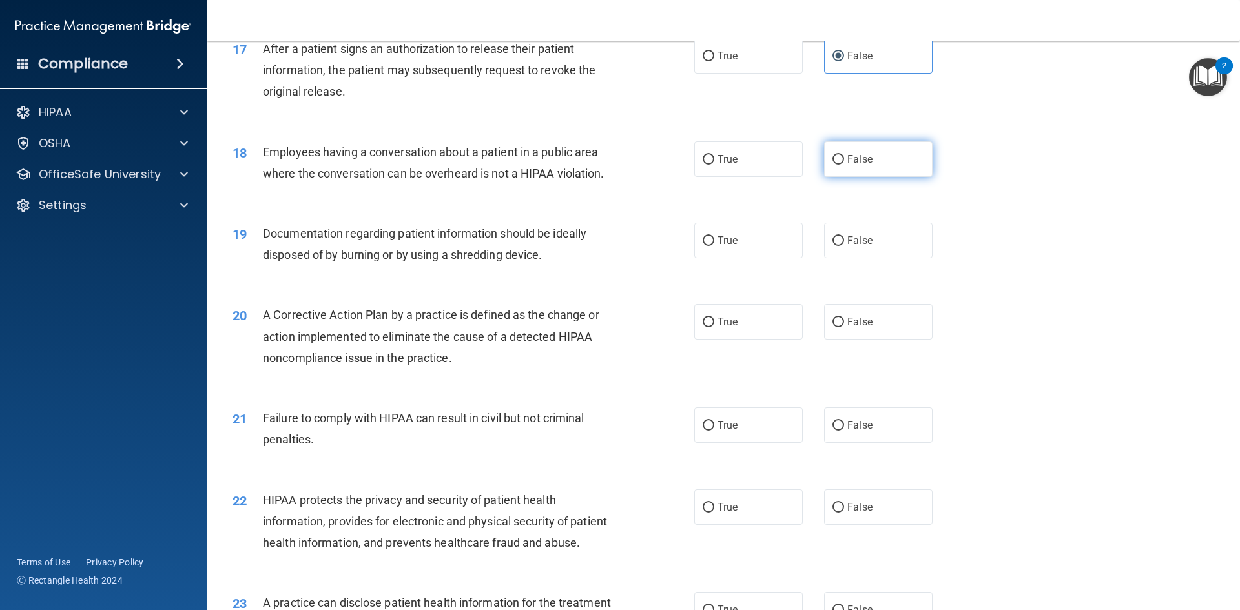
click at [844, 165] on input "False" at bounding box center [839, 160] width 12 height 10
radio input "true"
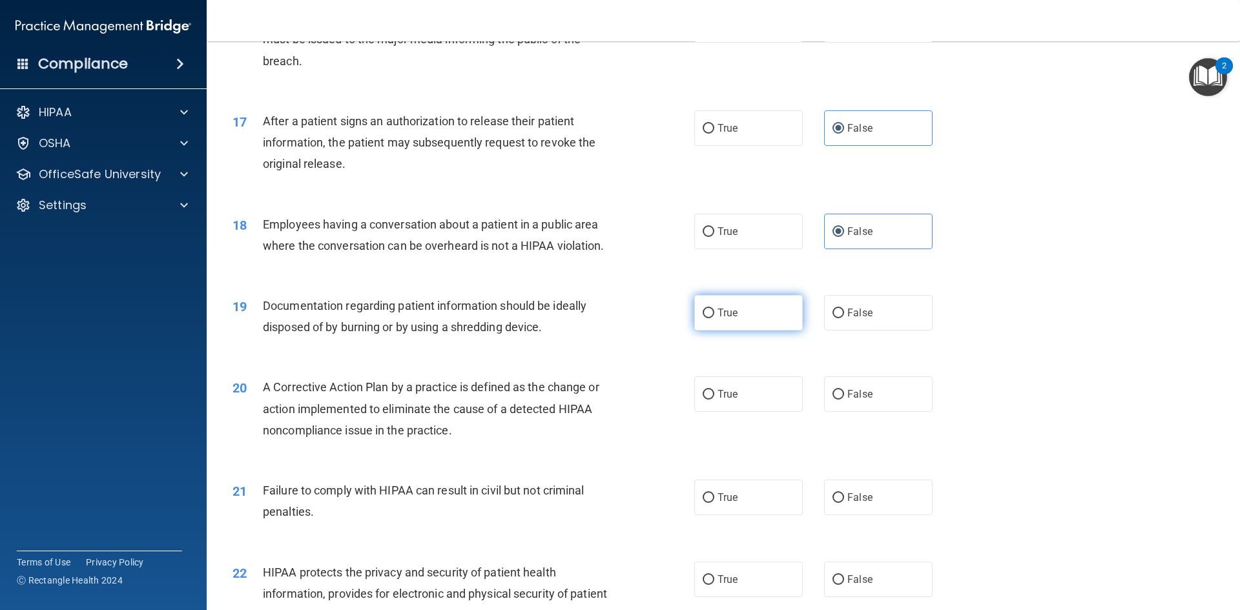
click at [740, 331] on label "True" at bounding box center [748, 313] width 109 height 36
click at [715, 318] on input "True" at bounding box center [709, 314] width 12 height 10
radio input "true"
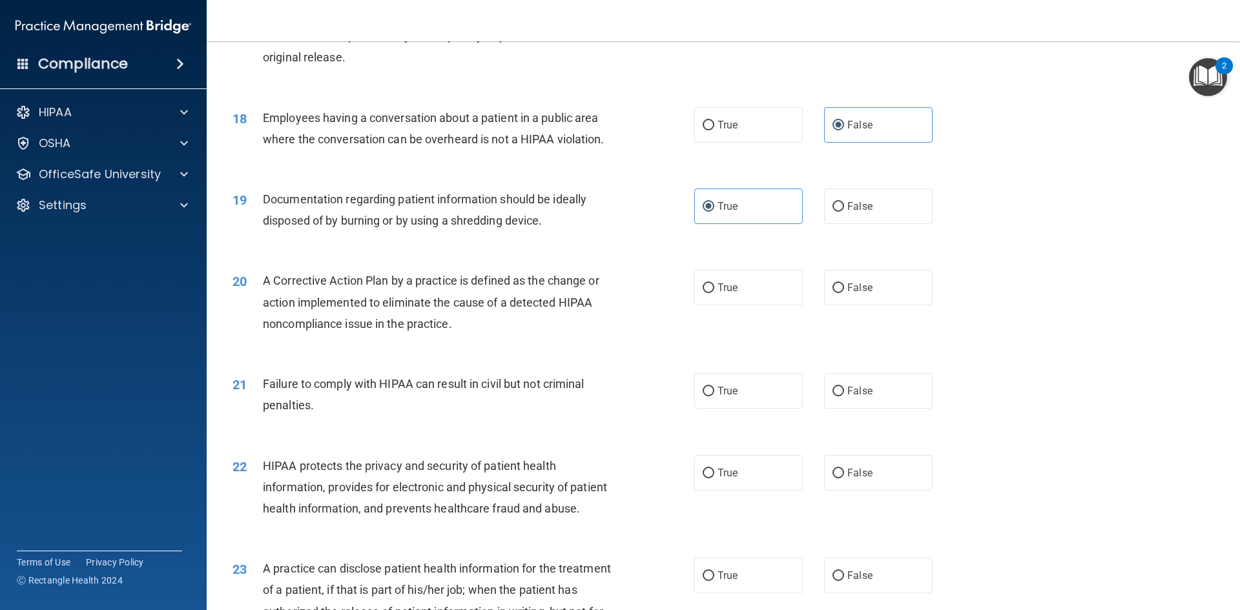
scroll to position [1607, 0]
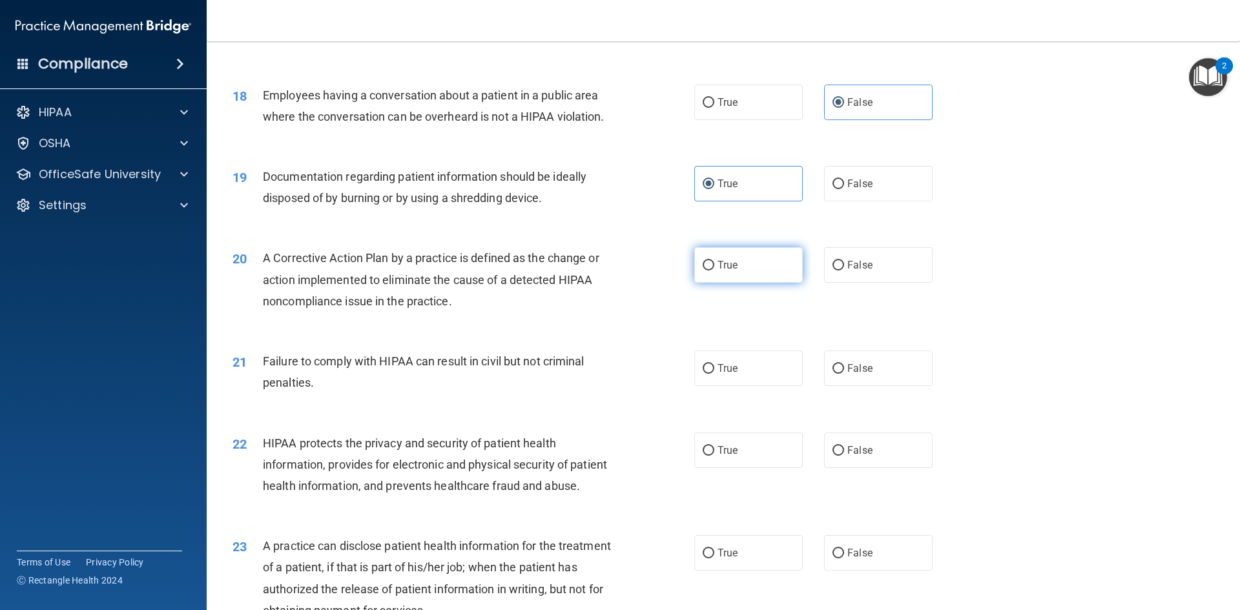
click at [729, 271] on span "True" at bounding box center [728, 265] width 20 height 12
click at [715, 271] on input "True" at bounding box center [709, 266] width 12 height 10
radio input "true"
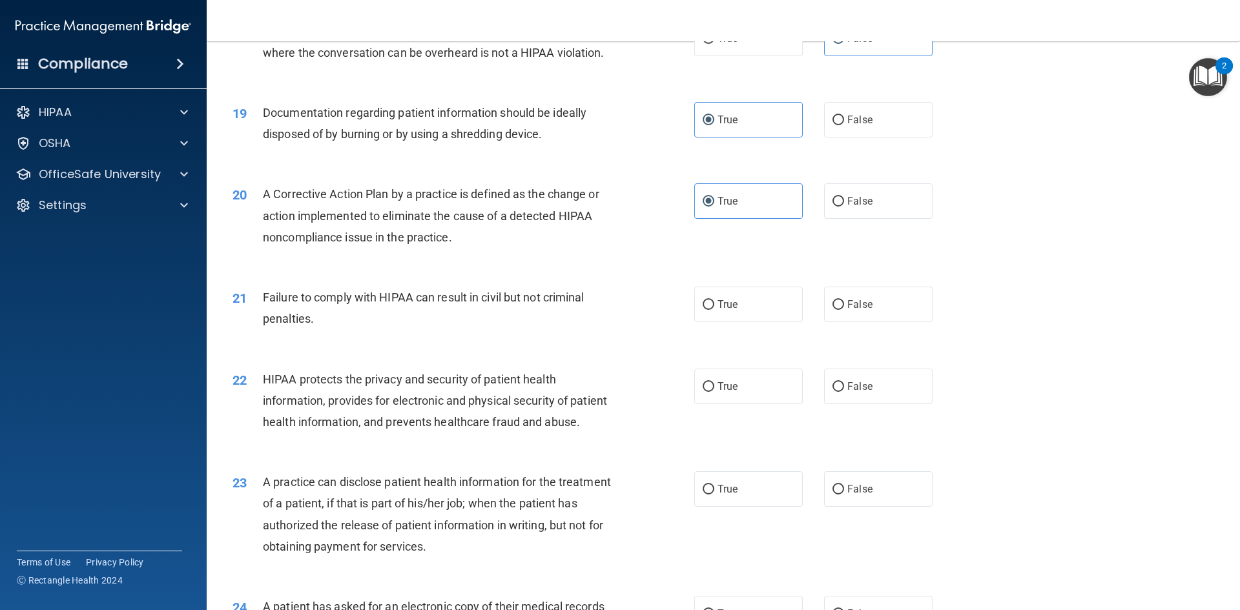
scroll to position [1672, 0]
click at [713, 322] on label "True" at bounding box center [748, 304] width 109 height 36
click at [713, 309] on input "True" at bounding box center [709, 305] width 12 height 10
radio input "true"
click at [850, 322] on label "False" at bounding box center [878, 304] width 109 height 36
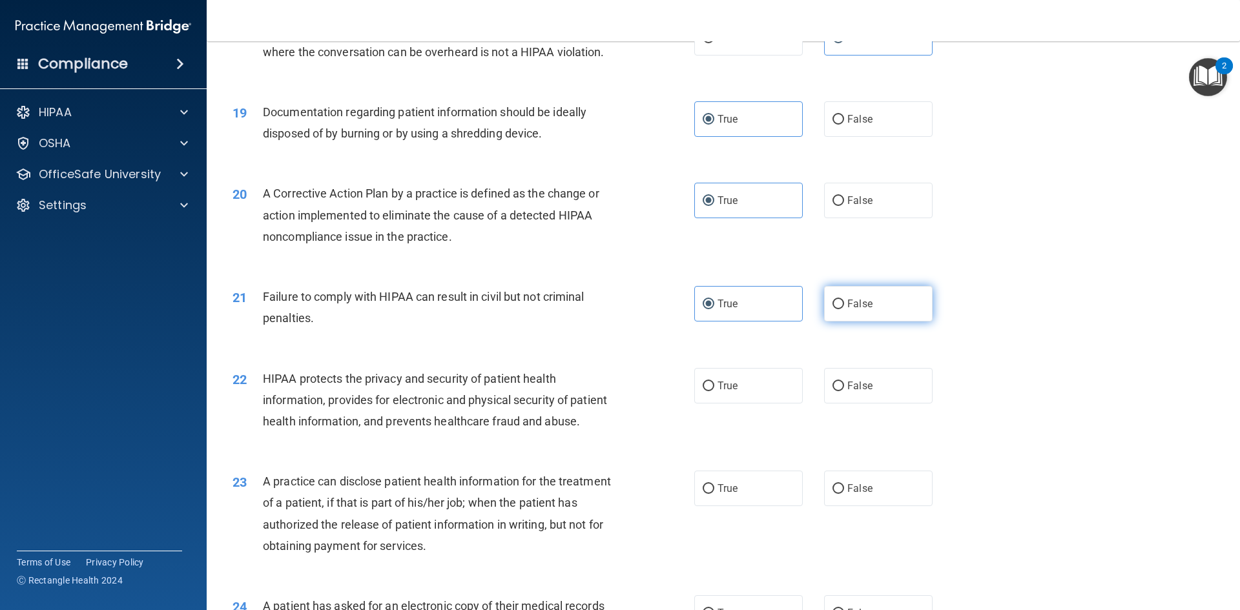
click at [844, 309] on input "False" at bounding box center [839, 305] width 12 height 10
radio input "true"
radio input "false"
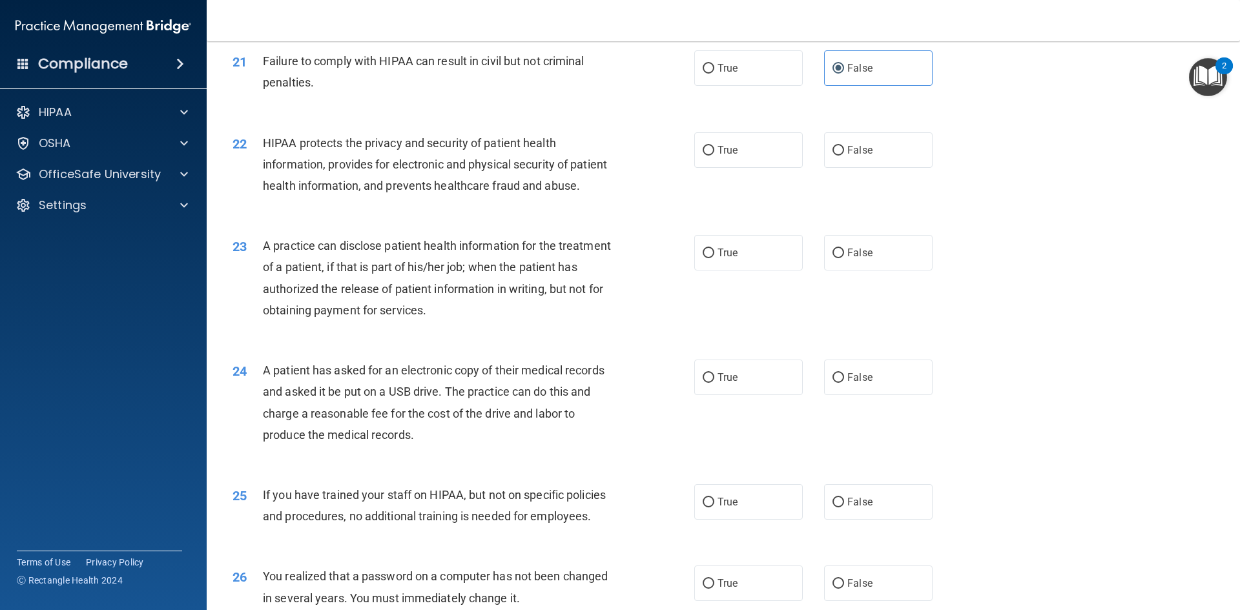
scroll to position [1930, 0]
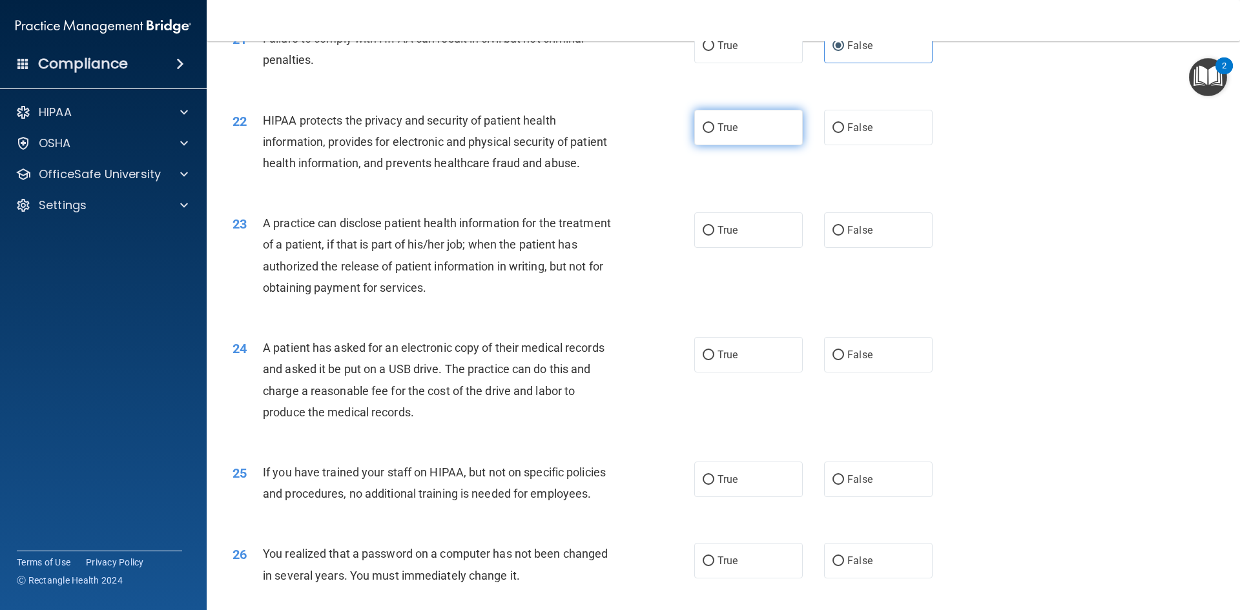
click at [735, 145] on label "True" at bounding box center [748, 128] width 109 height 36
click at [715, 133] on input "True" at bounding box center [709, 128] width 12 height 10
radio input "true"
click at [848, 236] on span "False" at bounding box center [860, 230] width 25 height 12
click at [844, 236] on input "False" at bounding box center [839, 231] width 12 height 10
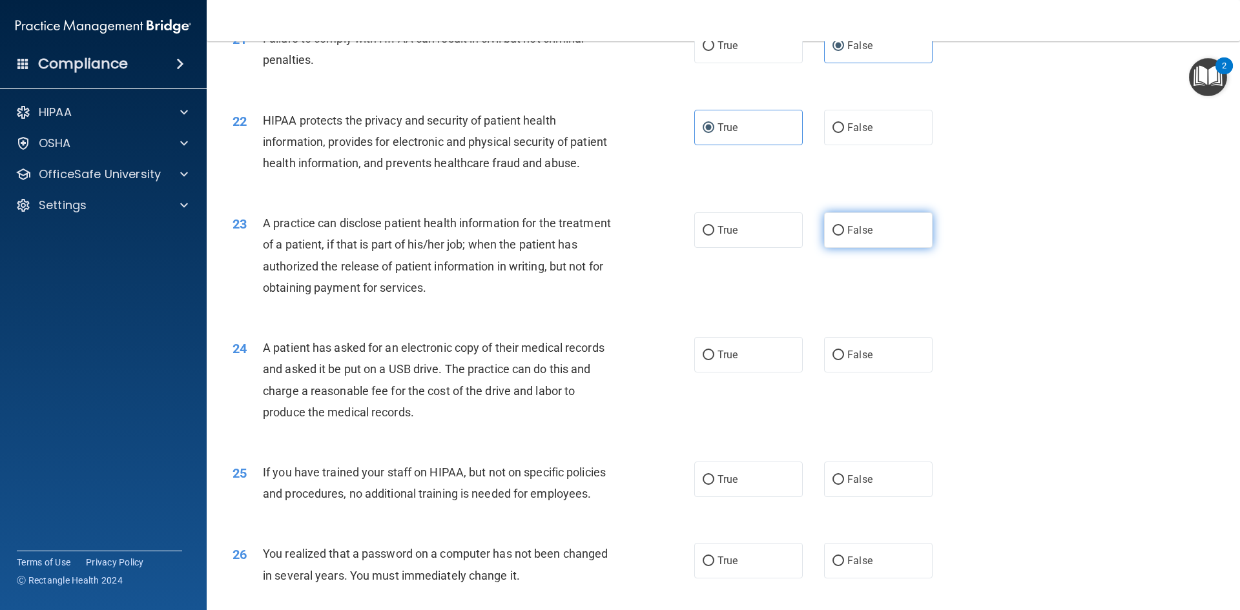
radio input "true"
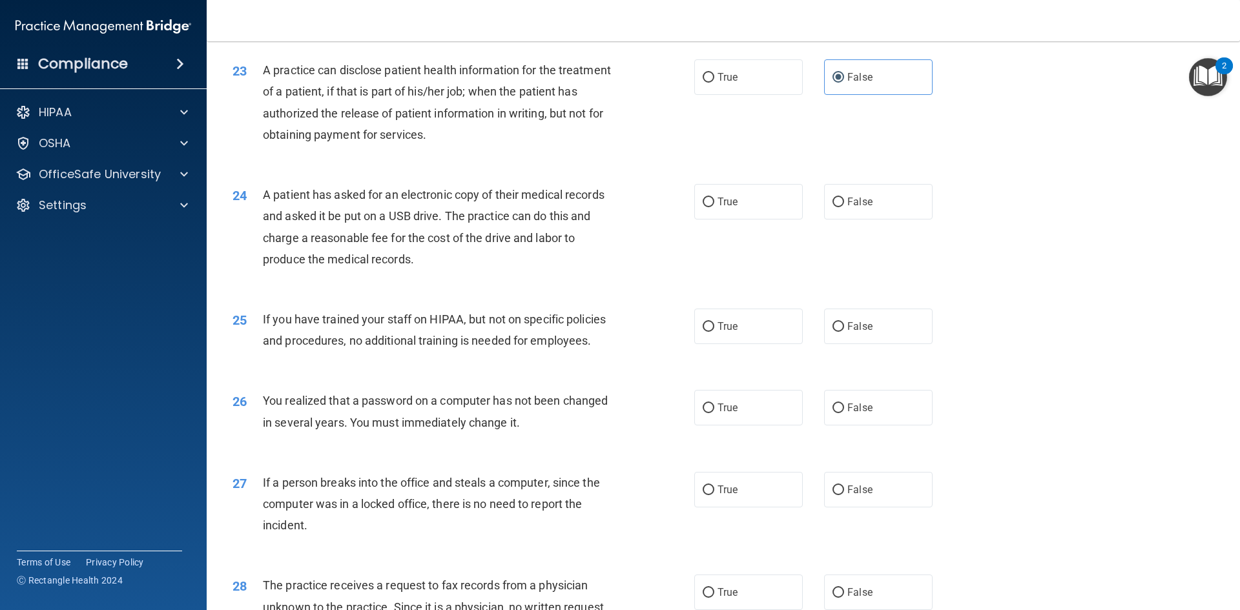
scroll to position [2124, 0]
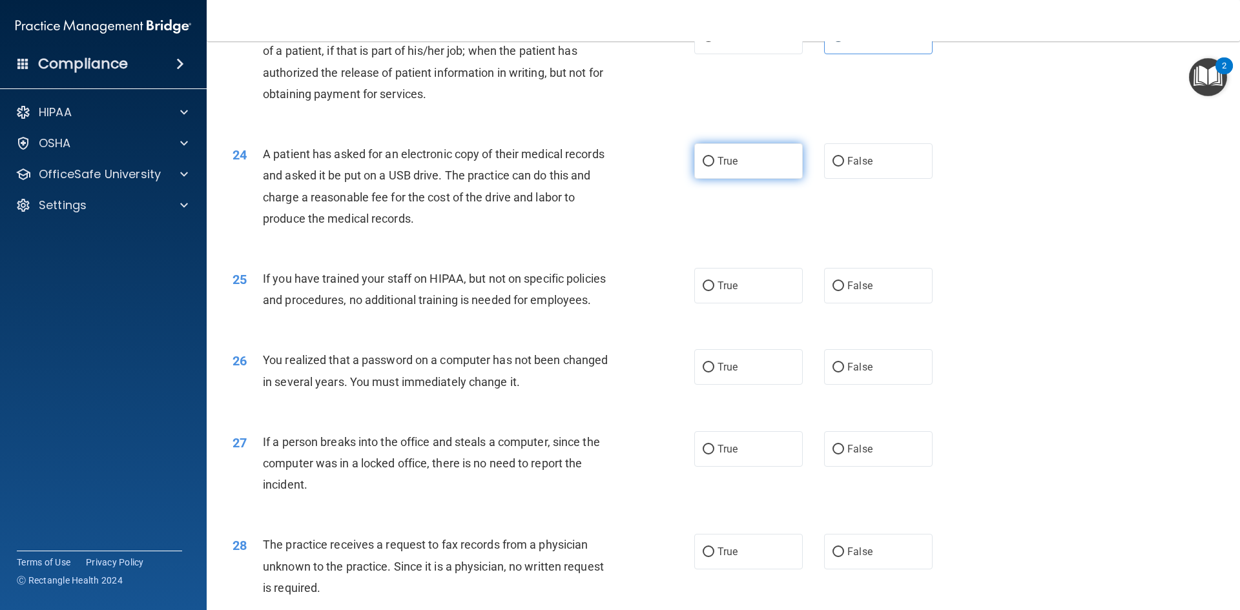
click at [718, 167] on span "True" at bounding box center [728, 161] width 20 height 12
click at [715, 167] on input "True" at bounding box center [709, 162] width 12 height 10
radio input "true"
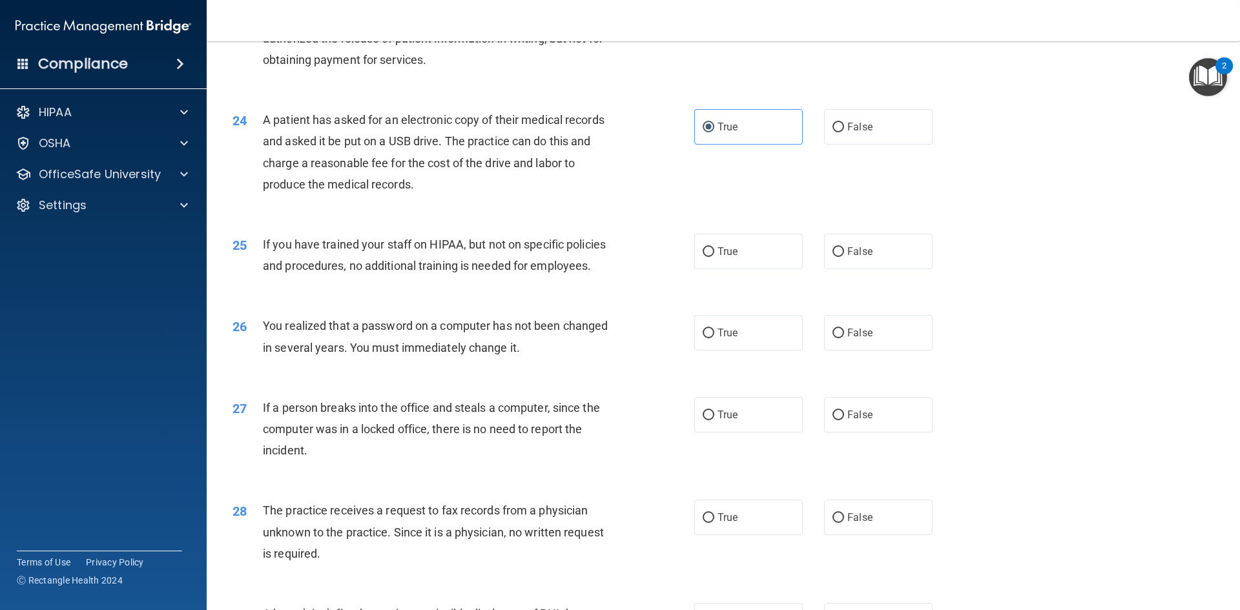
scroll to position [2189, 0]
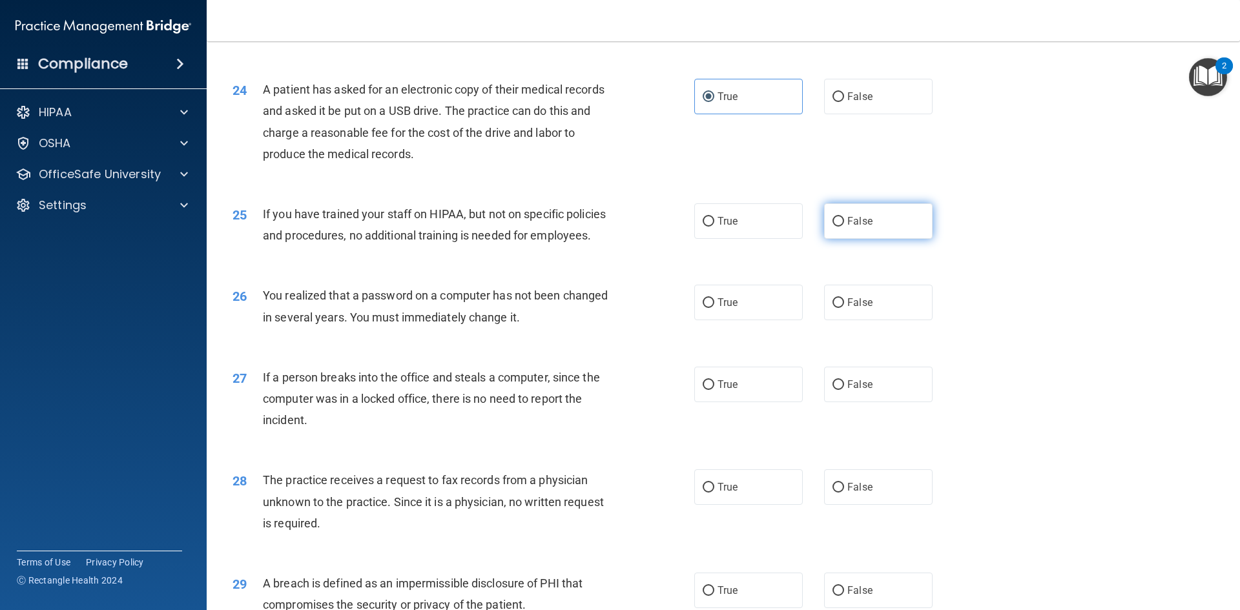
click at [848, 227] on span "False" at bounding box center [860, 221] width 25 height 12
click at [842, 227] on input "False" at bounding box center [839, 222] width 12 height 10
radio input "true"
click at [867, 320] on label "False" at bounding box center [878, 303] width 109 height 36
click at [844, 308] on input "False" at bounding box center [839, 303] width 12 height 10
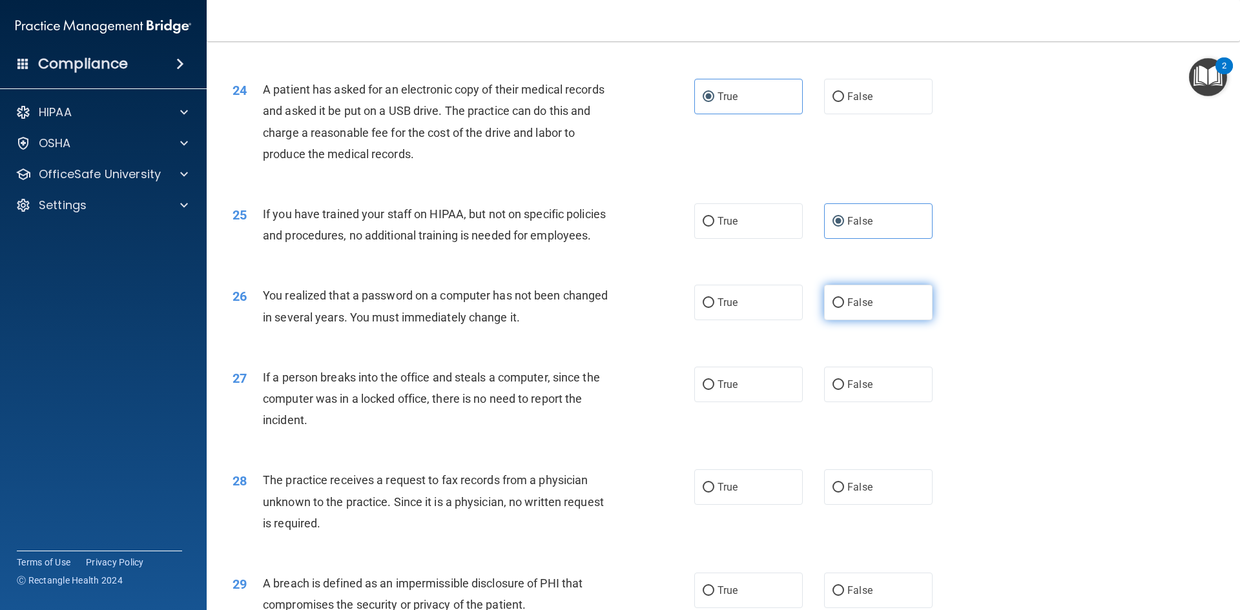
radio input "true"
click at [833, 390] on input "False" at bounding box center [839, 386] width 12 height 10
radio input "true"
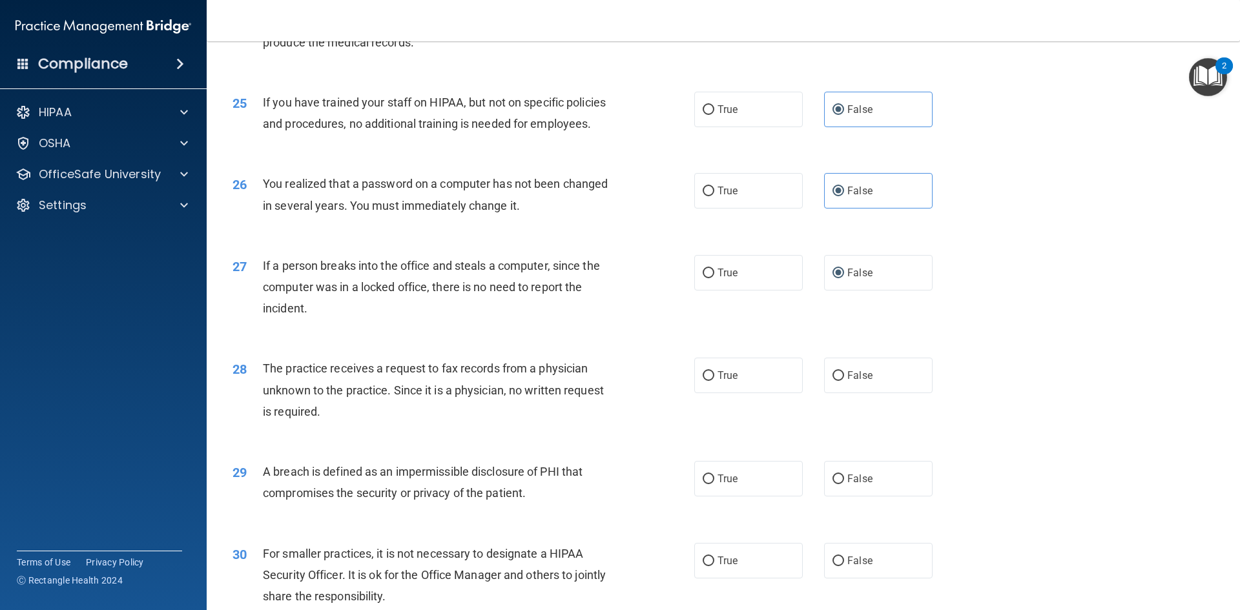
scroll to position [2318, 0]
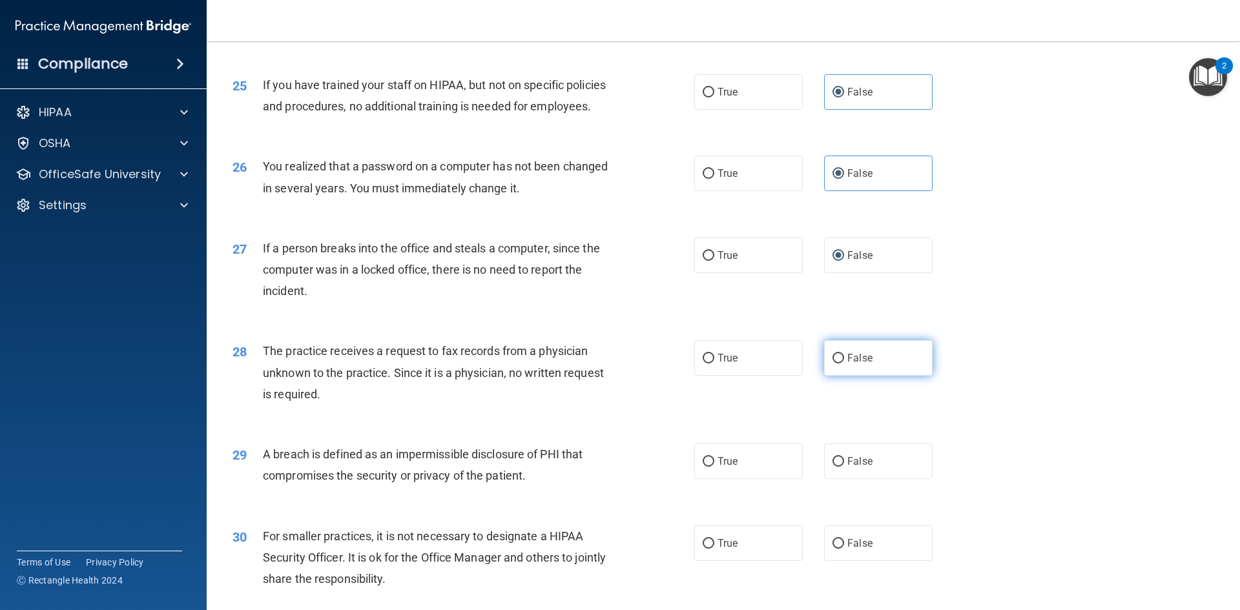
click at [833, 376] on label "False" at bounding box center [878, 358] width 109 height 36
click at [837, 376] on label "False" at bounding box center [878, 358] width 109 height 36
click at [837, 364] on input "False" at bounding box center [839, 359] width 12 height 10
radio input "true"
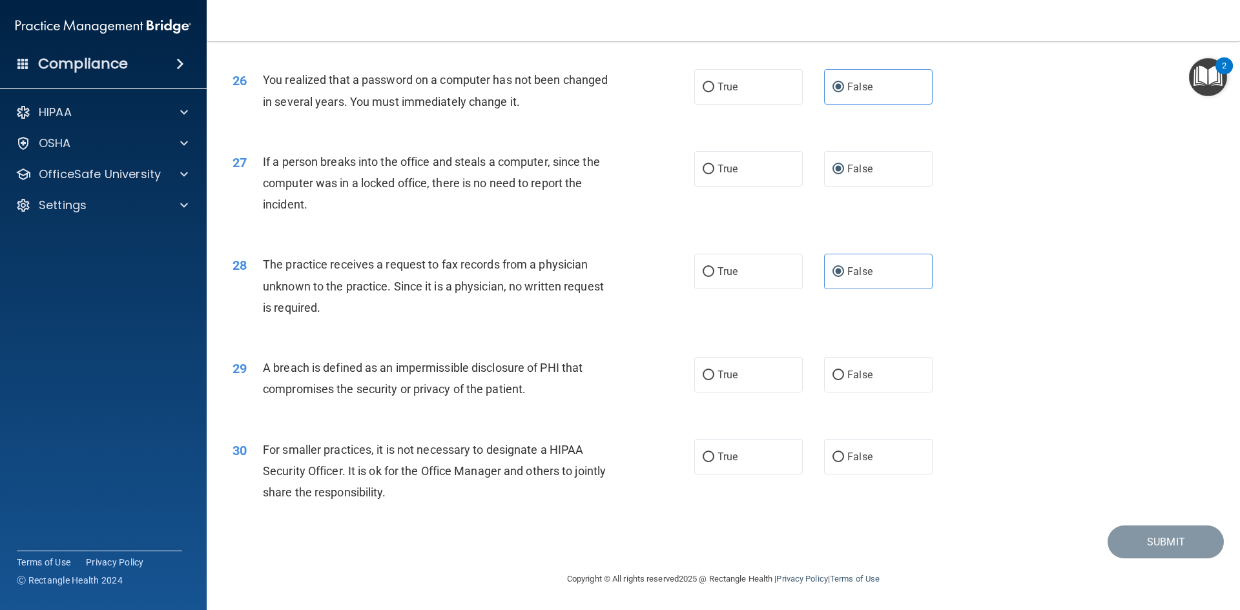
scroll to position [2447, 0]
click at [709, 280] on label "True" at bounding box center [748, 272] width 109 height 36
click at [709, 277] on input "True" at bounding box center [709, 272] width 12 height 10
radio input "true"
radio input "false"
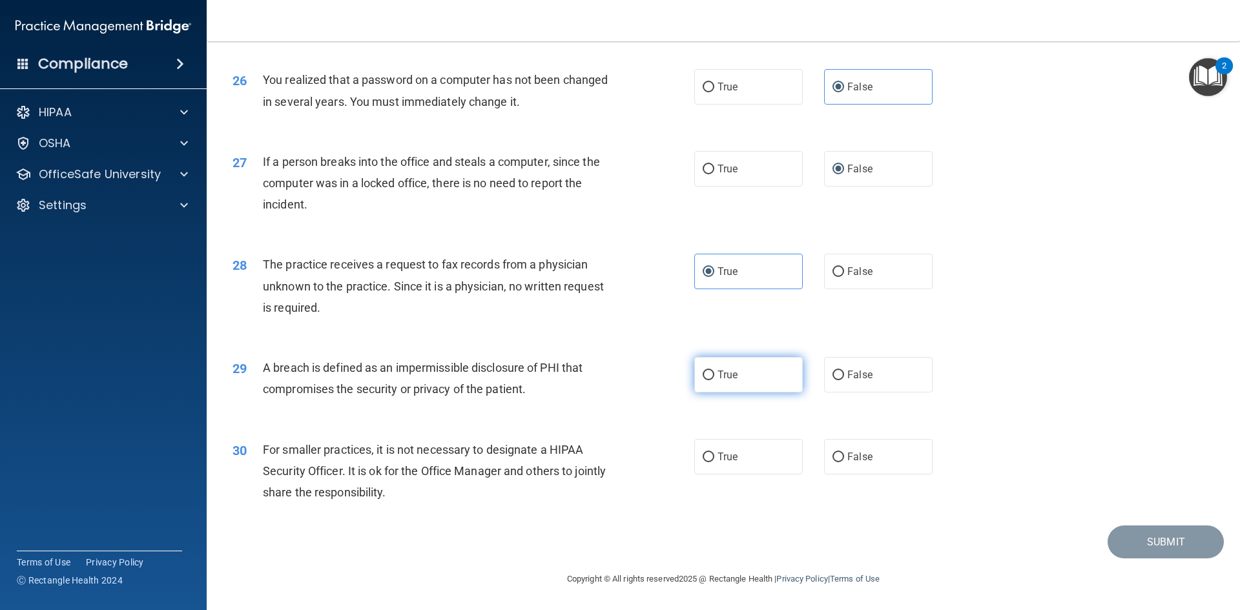
click at [719, 386] on label "True" at bounding box center [748, 375] width 109 height 36
click at [715, 381] on input "True" at bounding box center [709, 376] width 12 height 10
radio input "true"
click at [853, 456] on span "False" at bounding box center [860, 457] width 25 height 12
click at [844, 456] on input "False" at bounding box center [839, 458] width 12 height 10
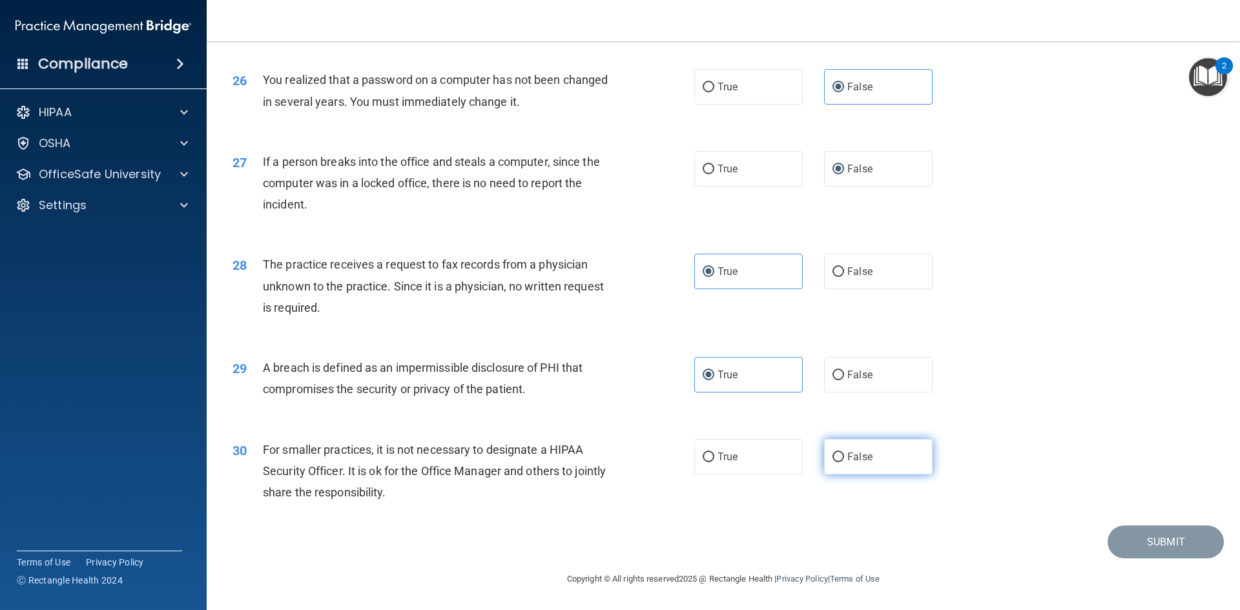
radio input "true"
click at [1129, 541] on button "Submit" at bounding box center [1166, 542] width 116 height 33
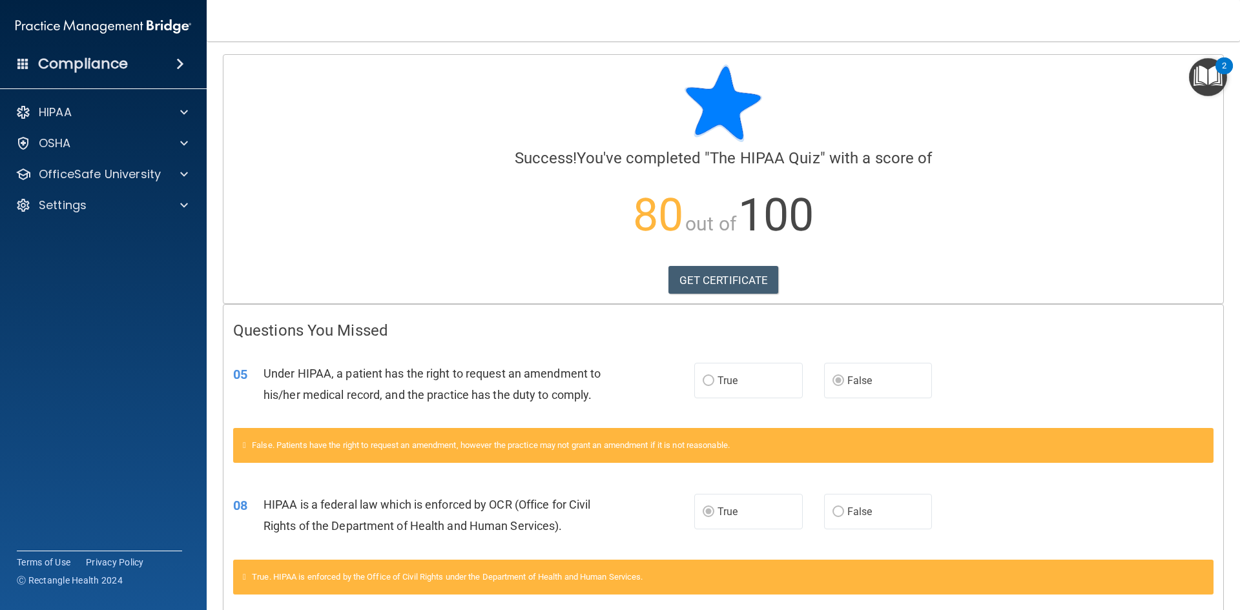
click at [1207, 80] on img "Open Resource Center, 2 new notifications" at bounding box center [1208, 77] width 38 height 38
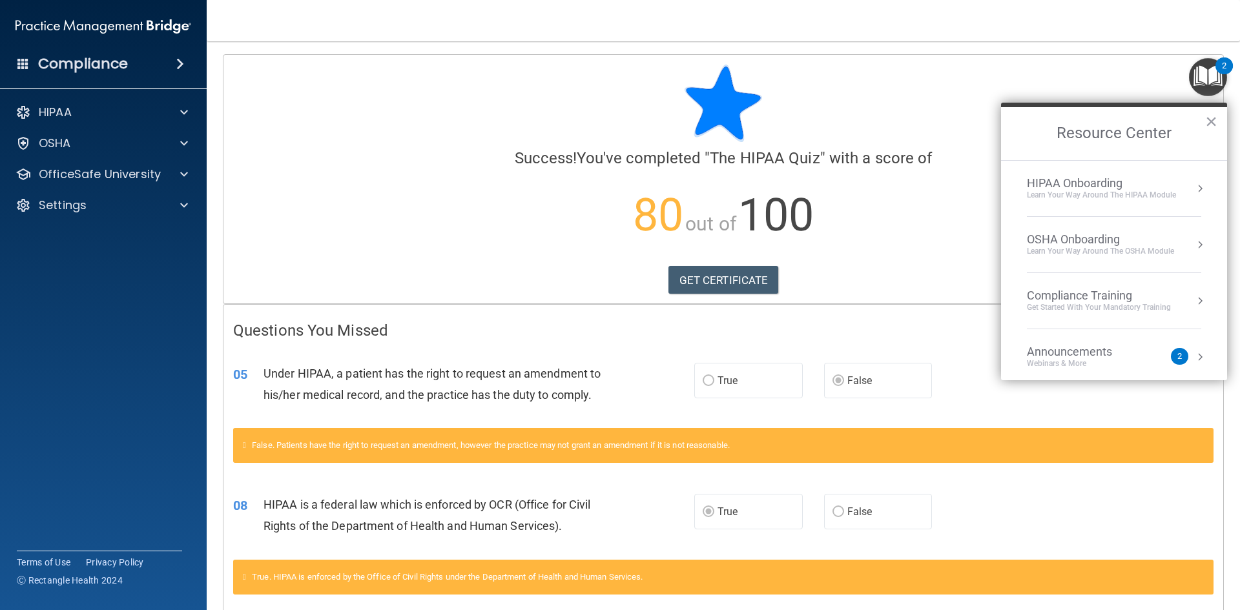
click at [1194, 192] on button "Resource Center" at bounding box center [1200, 188] width 13 height 13
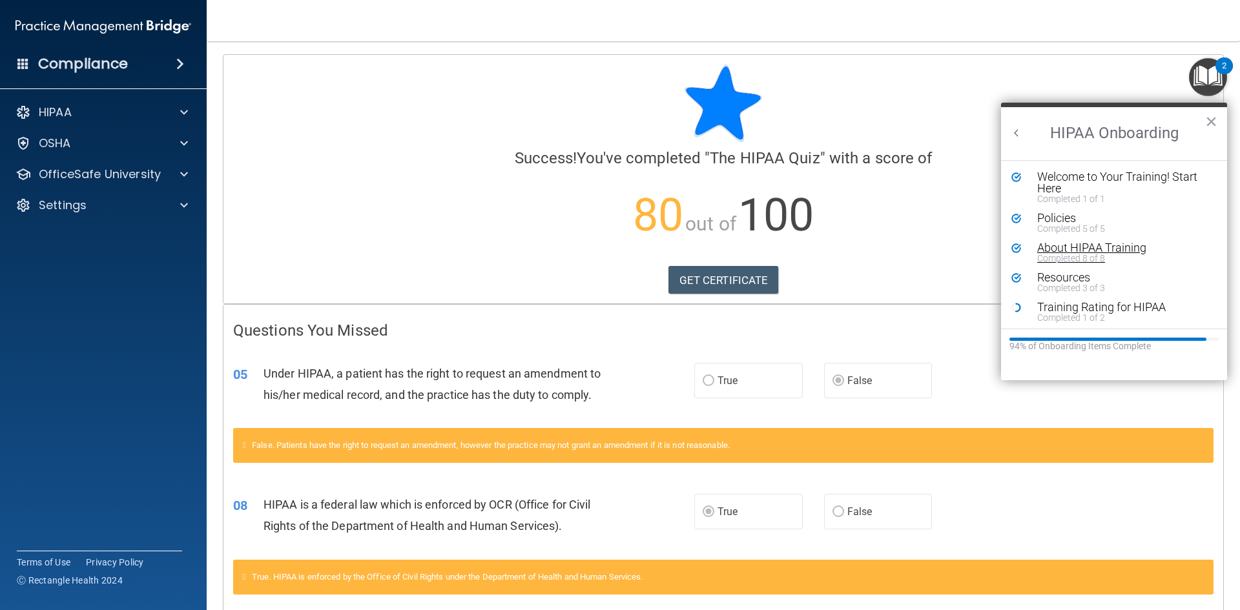
click at [1089, 256] on div "Completed 8 of 8" at bounding box center [1119, 258] width 163 height 9
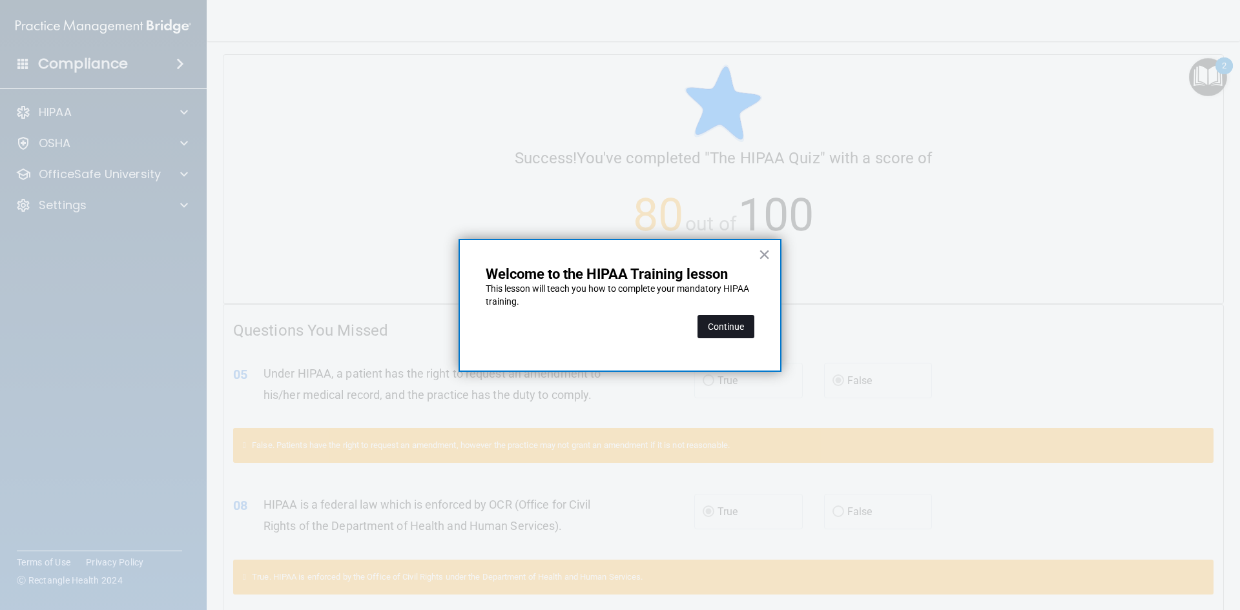
click at [728, 330] on button "Continue" at bounding box center [726, 326] width 57 height 23
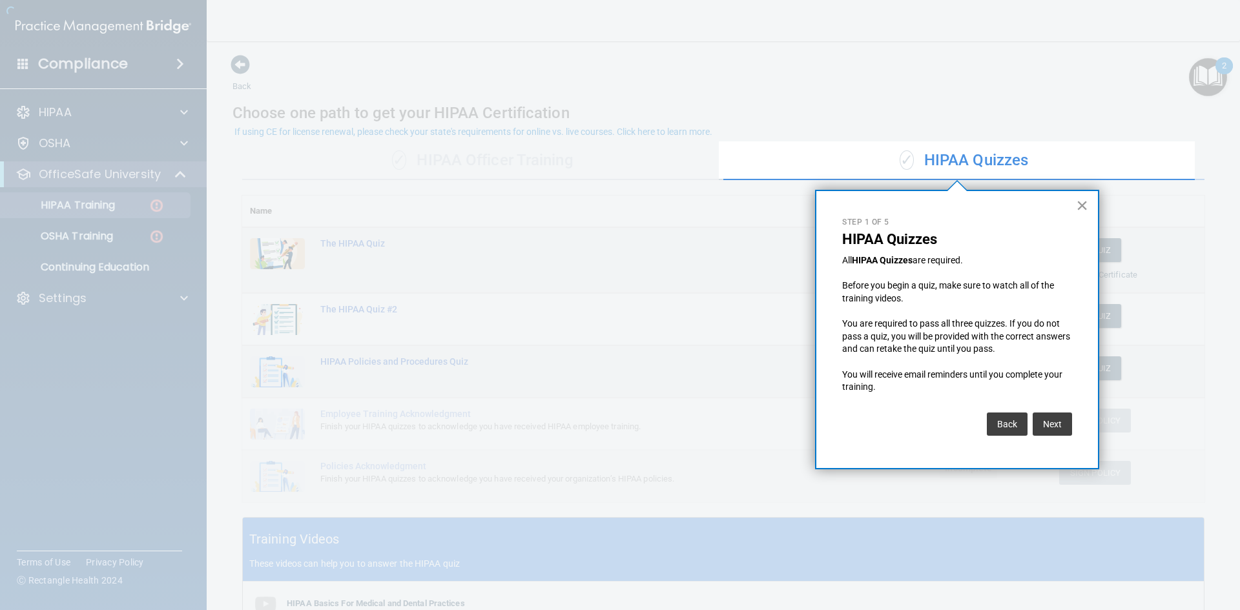
click at [1081, 202] on button "×" at bounding box center [1082, 205] width 12 height 21
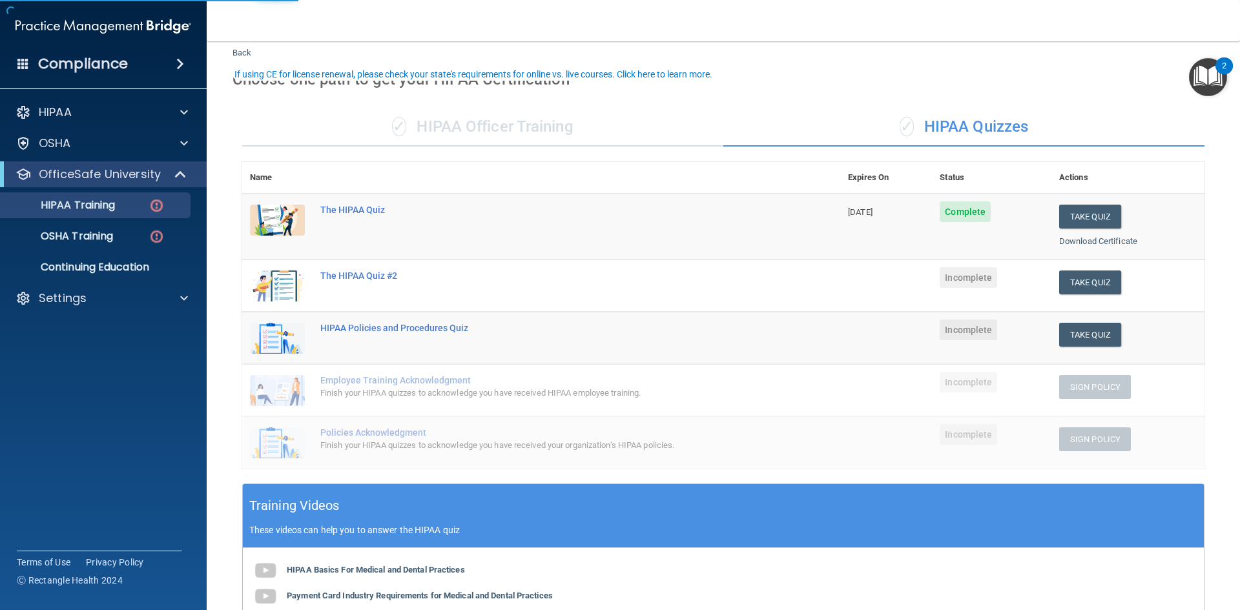
scroll to position [65, 0]
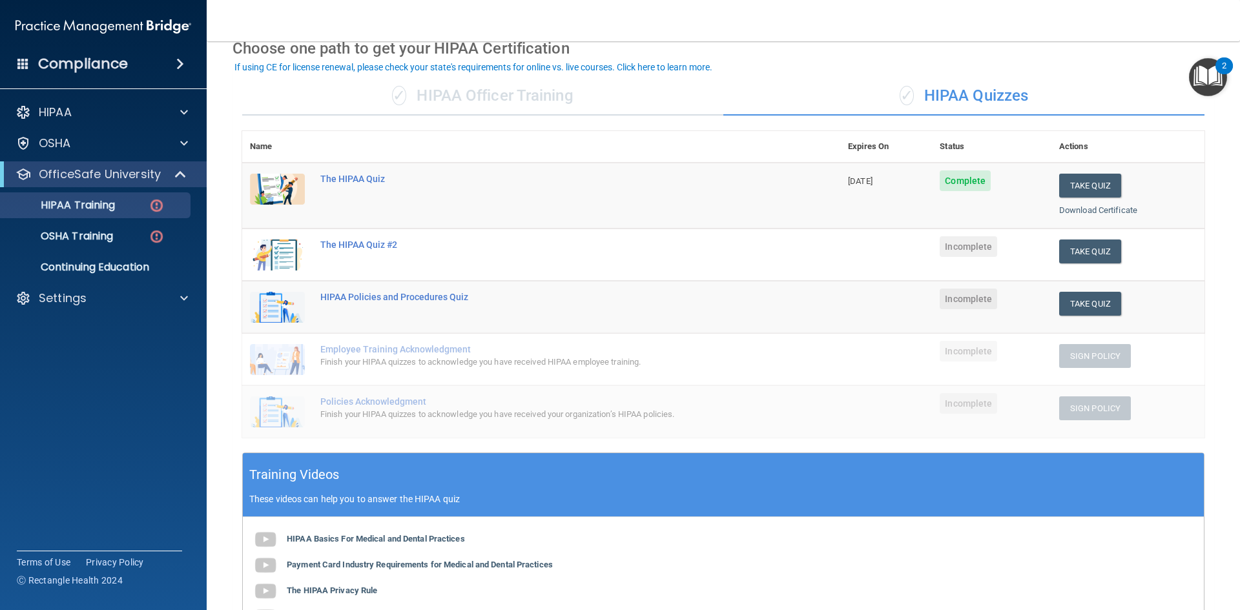
click at [527, 98] on div "✓ HIPAA Officer Training" at bounding box center [482, 96] width 481 height 39
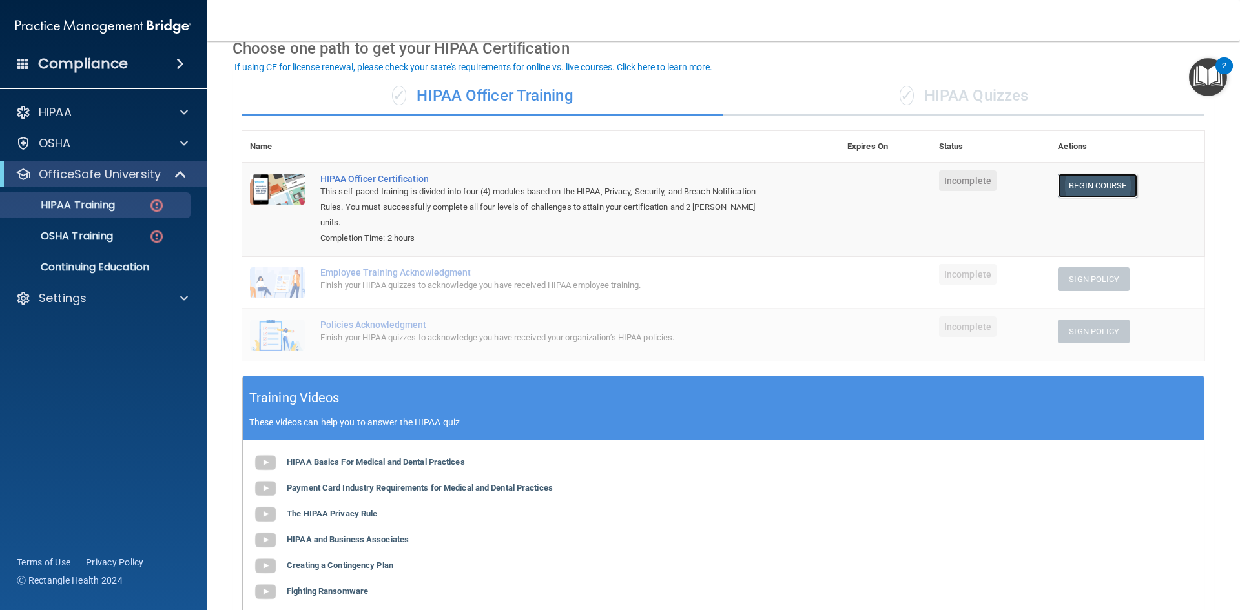
click at [1084, 190] on link "Begin Course" at bounding box center [1097, 186] width 79 height 24
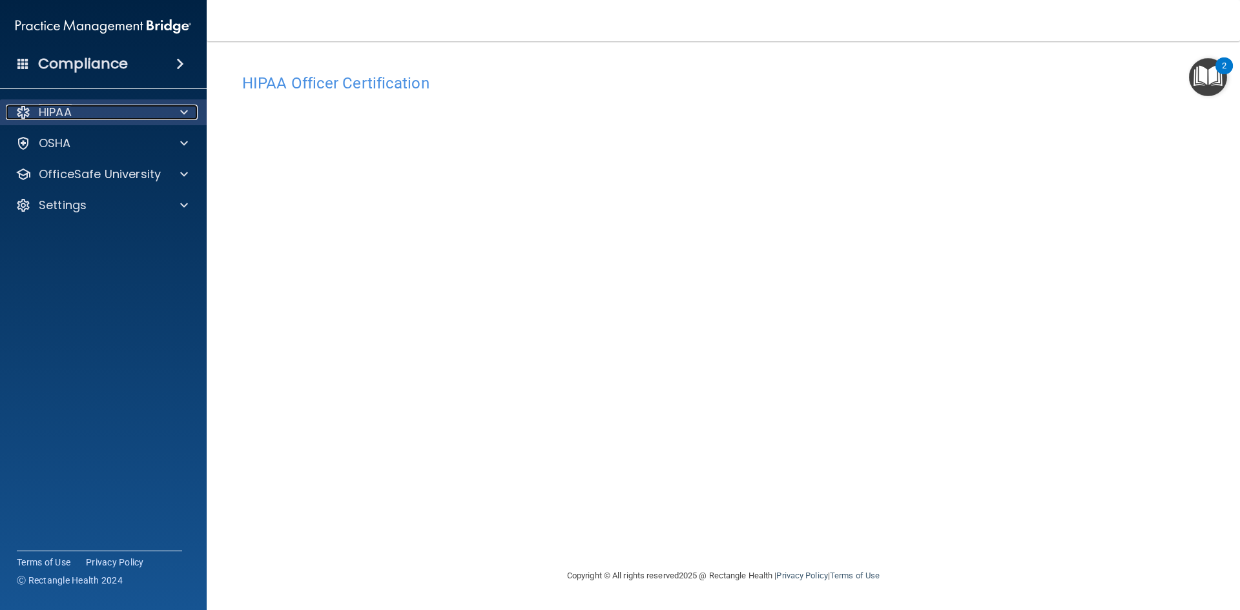
click at [178, 115] on div at bounding box center [182, 113] width 32 height 16
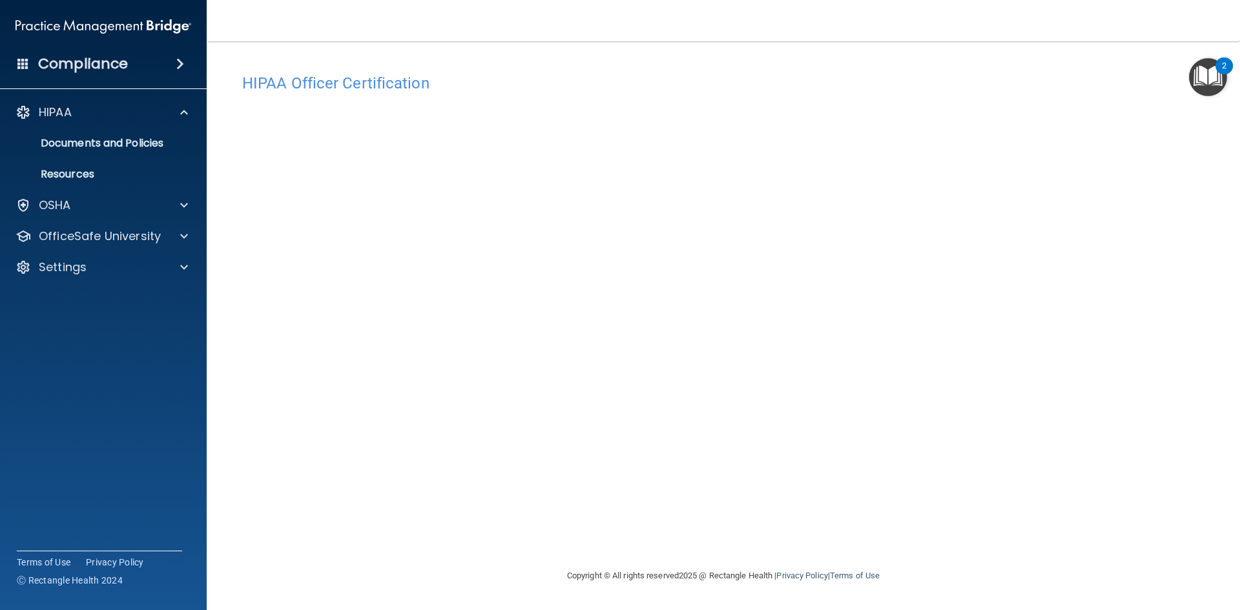
click at [1209, 83] on img "Open Resource Center, 2 new notifications" at bounding box center [1208, 77] width 38 height 38
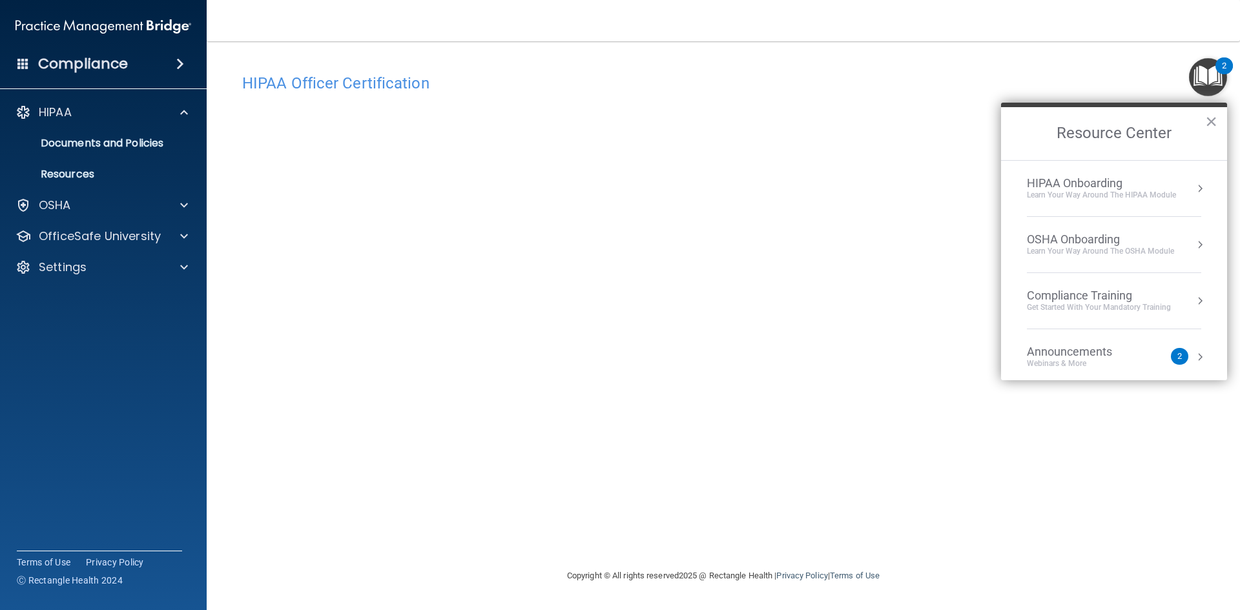
click at [1176, 185] on div "HIPAA Onboarding Learn Your Way around the HIPAA module" at bounding box center [1114, 188] width 174 height 25
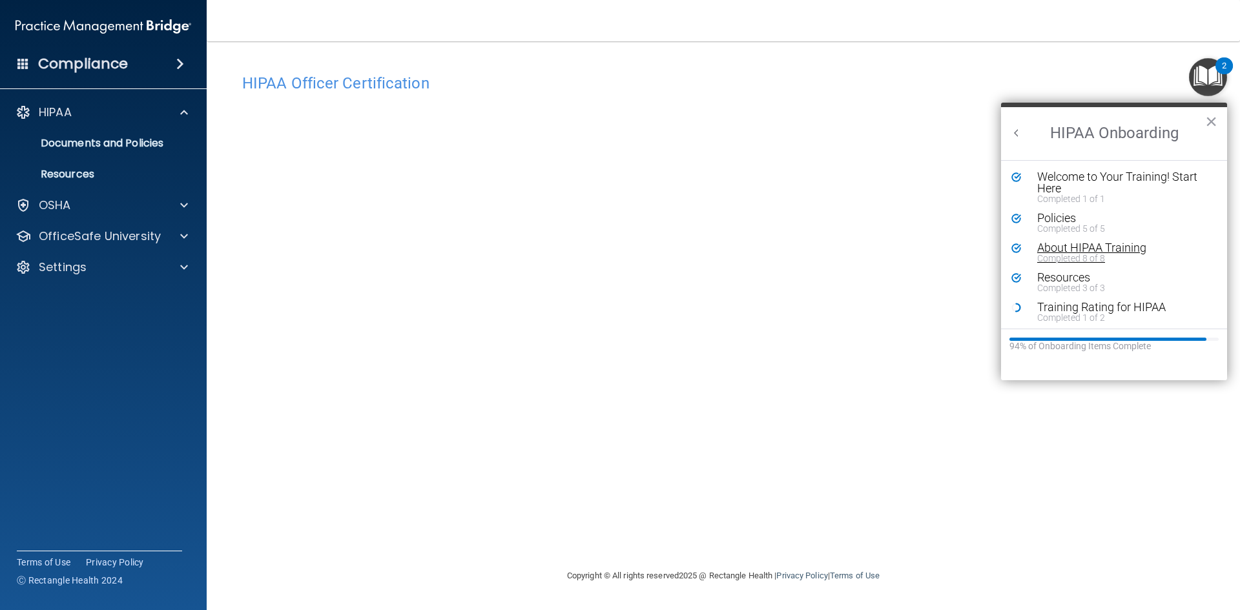
click at [1061, 257] on div "Completed 8 of 8" at bounding box center [1119, 258] width 163 height 9
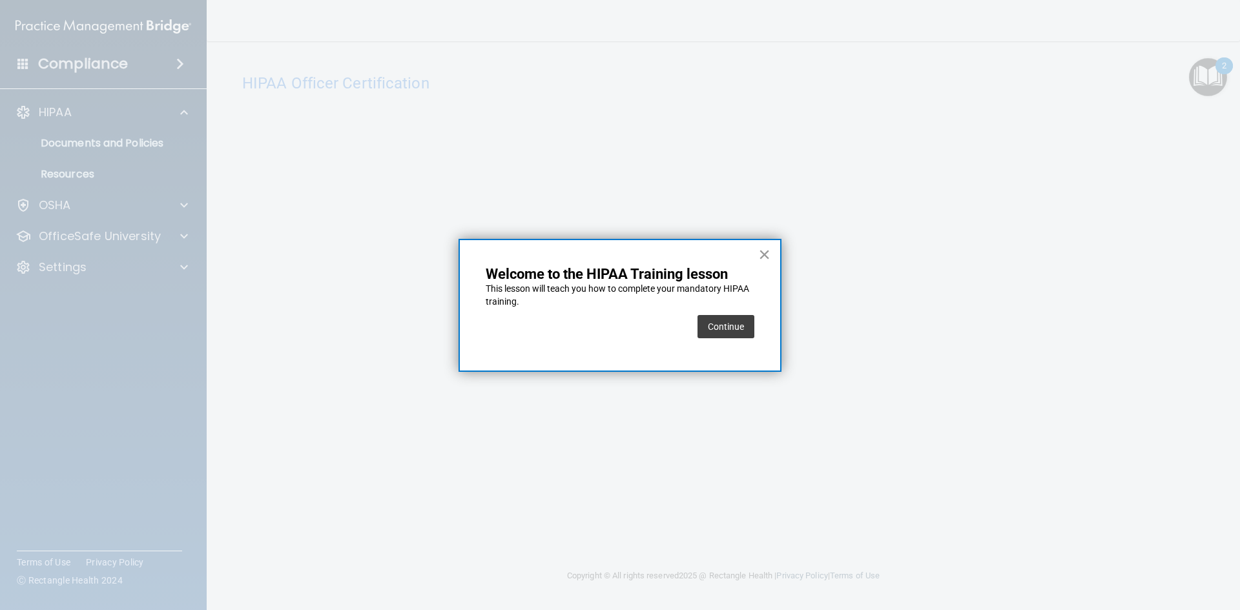
click at [759, 253] on button "×" at bounding box center [764, 254] width 12 height 21
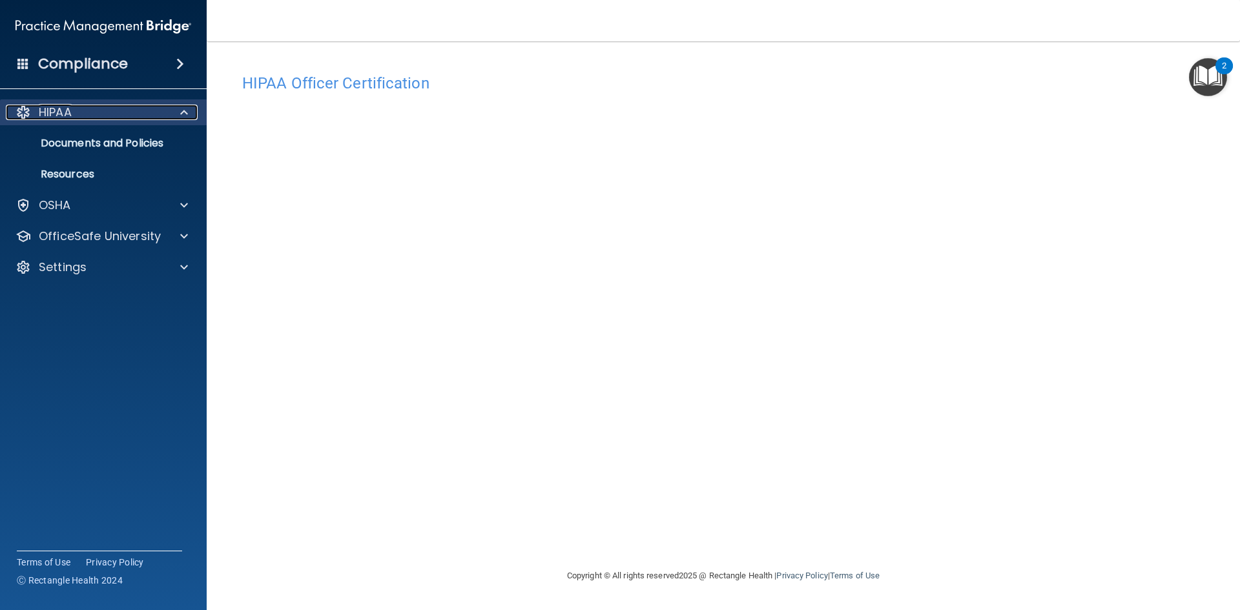
click at [172, 119] on div at bounding box center [182, 113] width 32 height 16
click at [174, 119] on div at bounding box center [182, 113] width 32 height 16
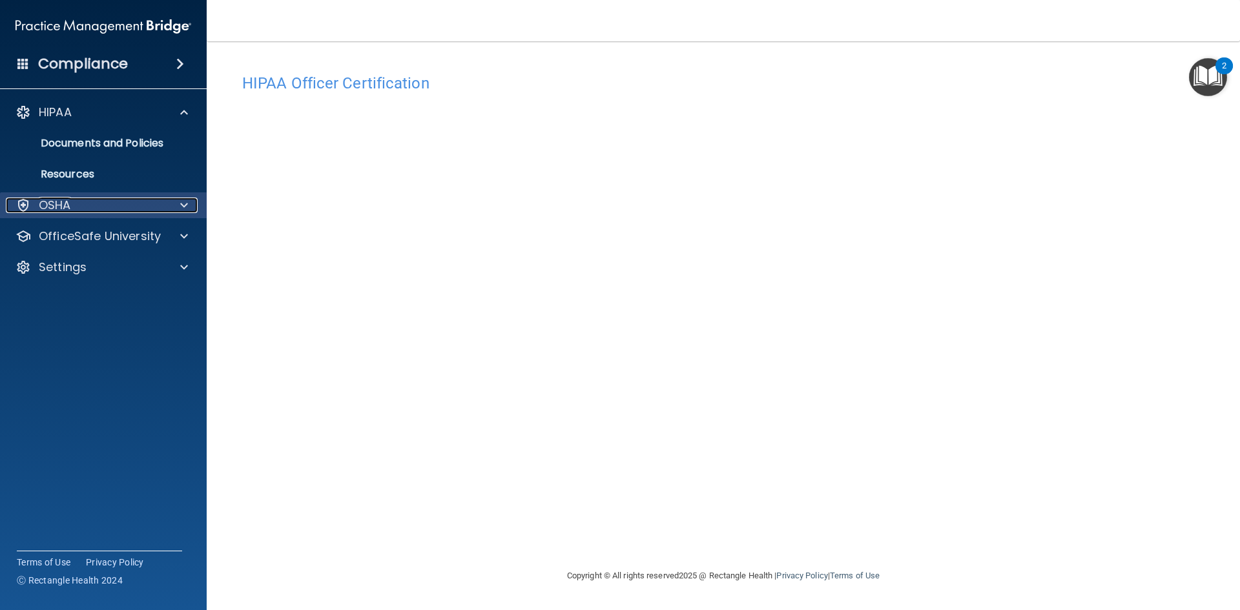
click at [180, 198] on div at bounding box center [182, 206] width 32 height 16
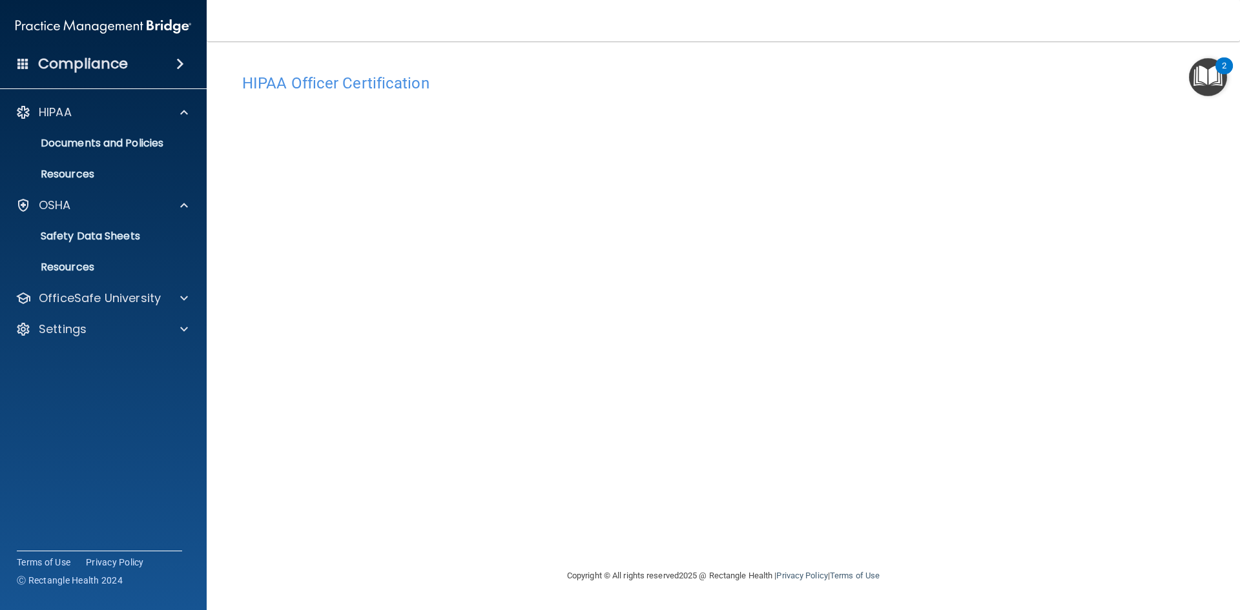
click at [1213, 85] on img "Open Resource Center, 2 new notifications" at bounding box center [1208, 77] width 38 height 38
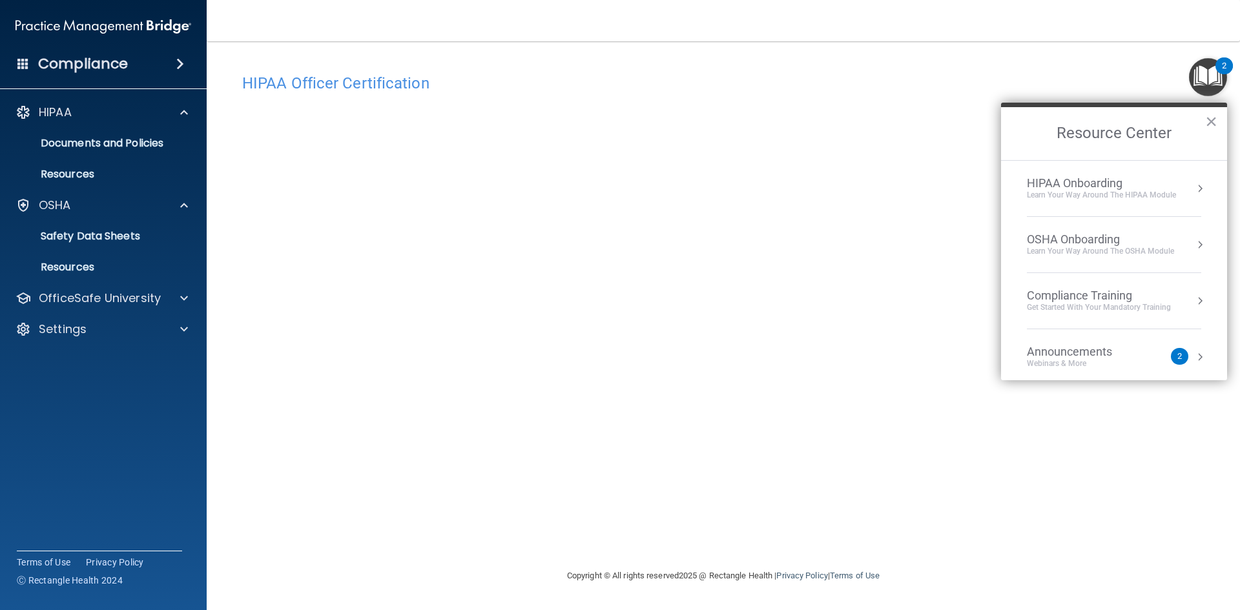
click at [1194, 190] on button "Resource Center" at bounding box center [1200, 188] width 13 height 13
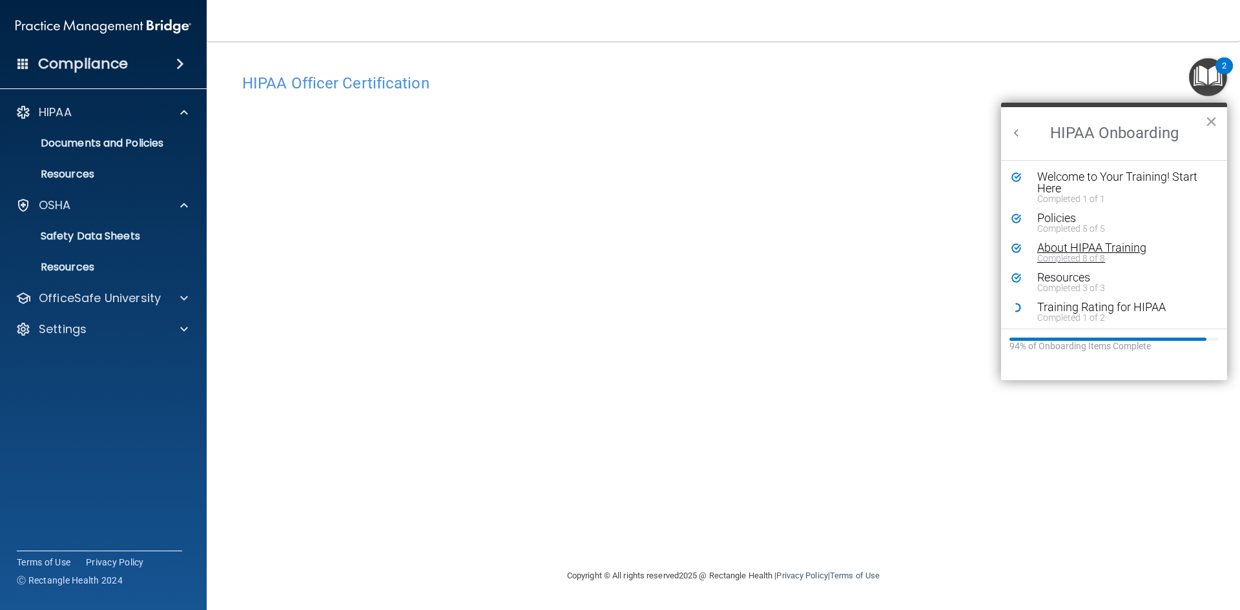
click at [1067, 251] on div "About HIPAA Training" at bounding box center [1119, 248] width 163 height 12
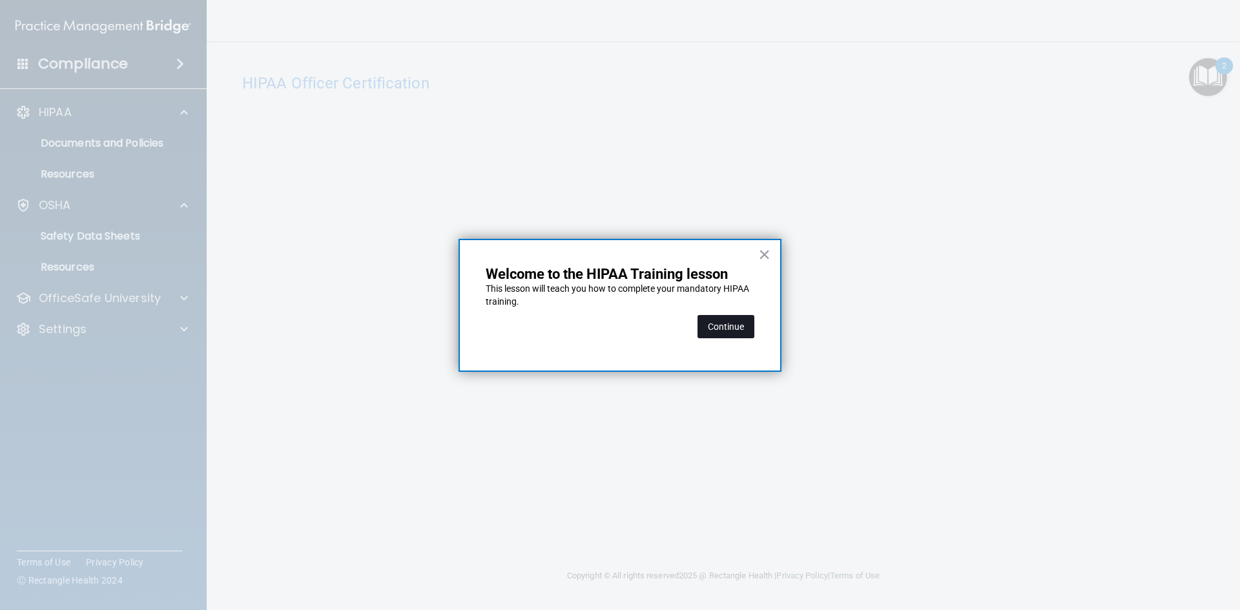
click at [746, 326] on button "Continue" at bounding box center [726, 326] width 57 height 23
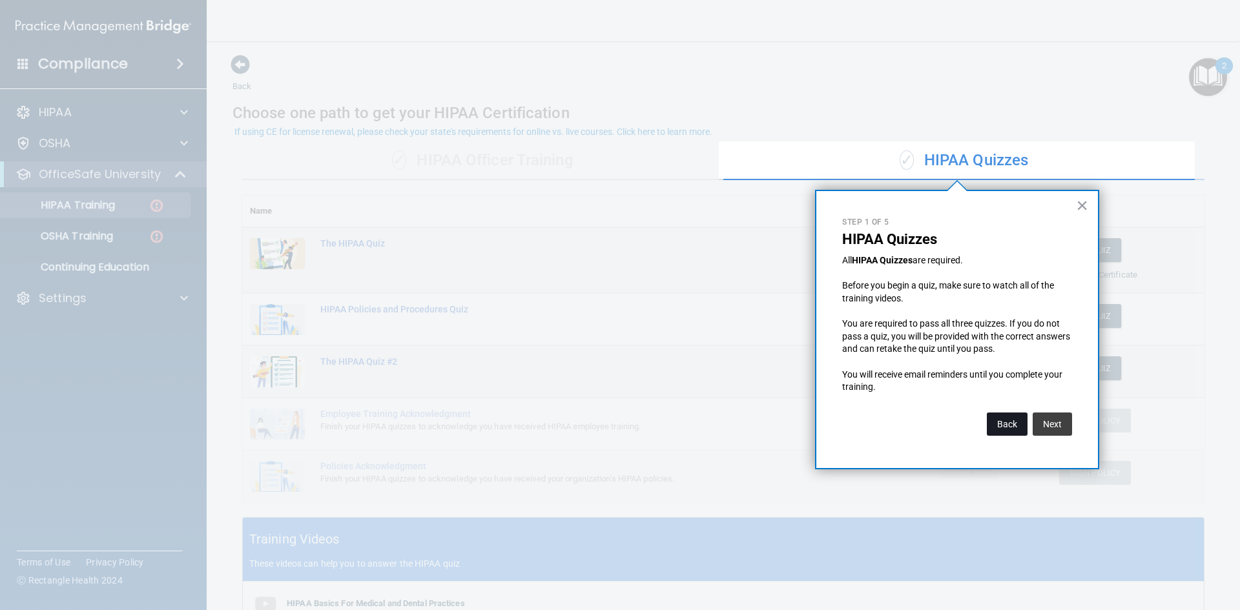
click at [1017, 428] on button "Back" at bounding box center [1007, 424] width 41 height 23
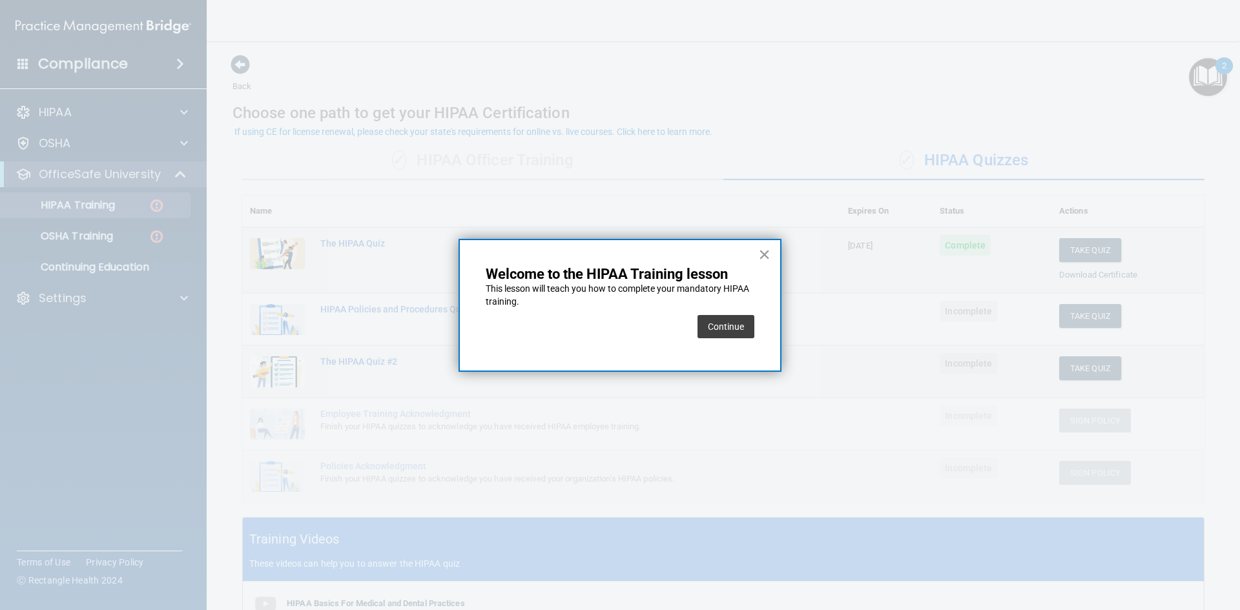
click at [760, 258] on button "×" at bounding box center [764, 254] width 12 height 21
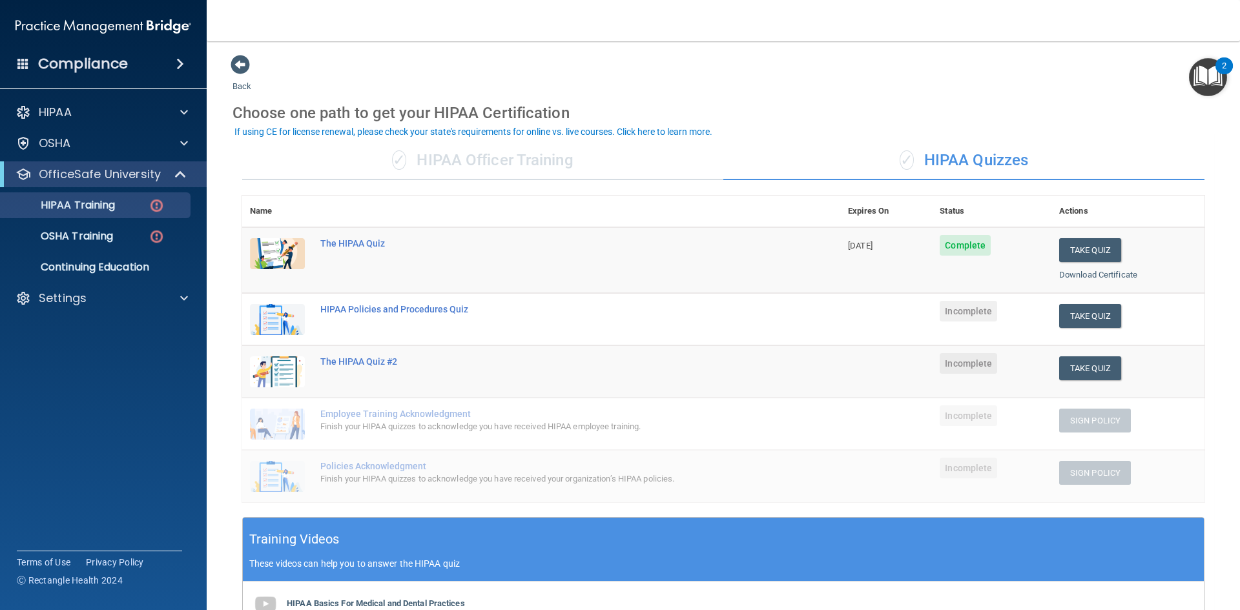
click at [507, 158] on div "✓ HIPAA Officer Training" at bounding box center [482, 160] width 481 height 39
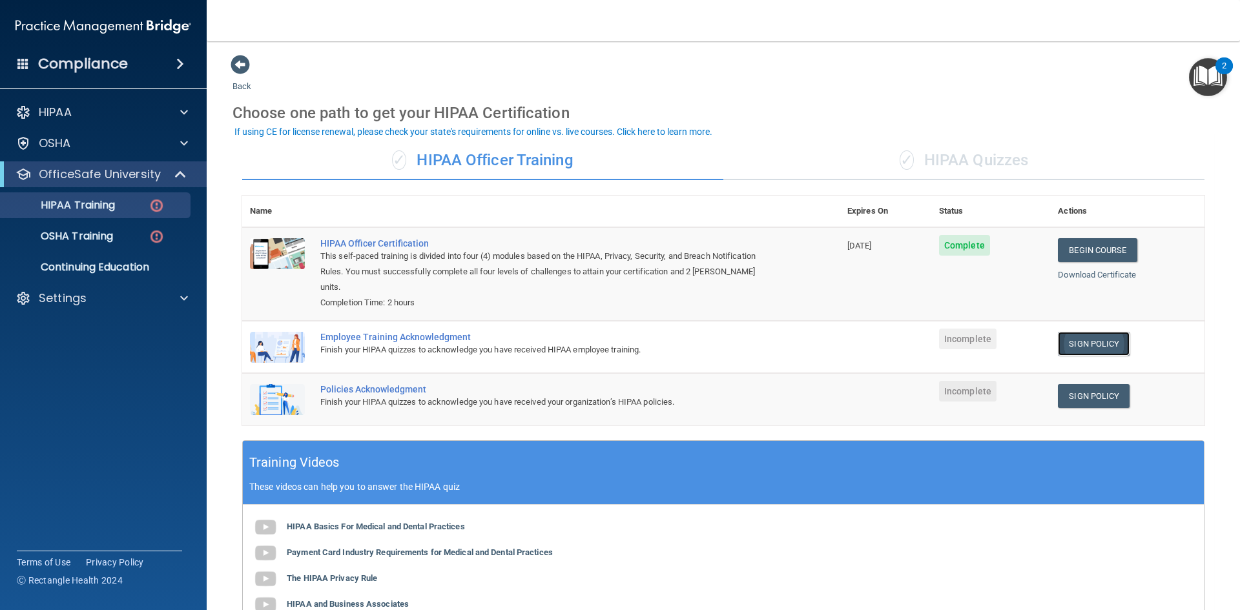
click at [1076, 332] on link "Sign Policy" at bounding box center [1094, 344] width 72 height 24
click at [870, 355] on td at bounding box center [886, 347] width 92 height 52
click at [1089, 332] on link "Sign Policy" at bounding box center [1094, 344] width 72 height 24
click at [515, 160] on div "✓ HIPAA Officer Training" at bounding box center [482, 160] width 481 height 39
click at [82, 212] on p "HIPAA Training" at bounding box center [61, 205] width 107 height 13
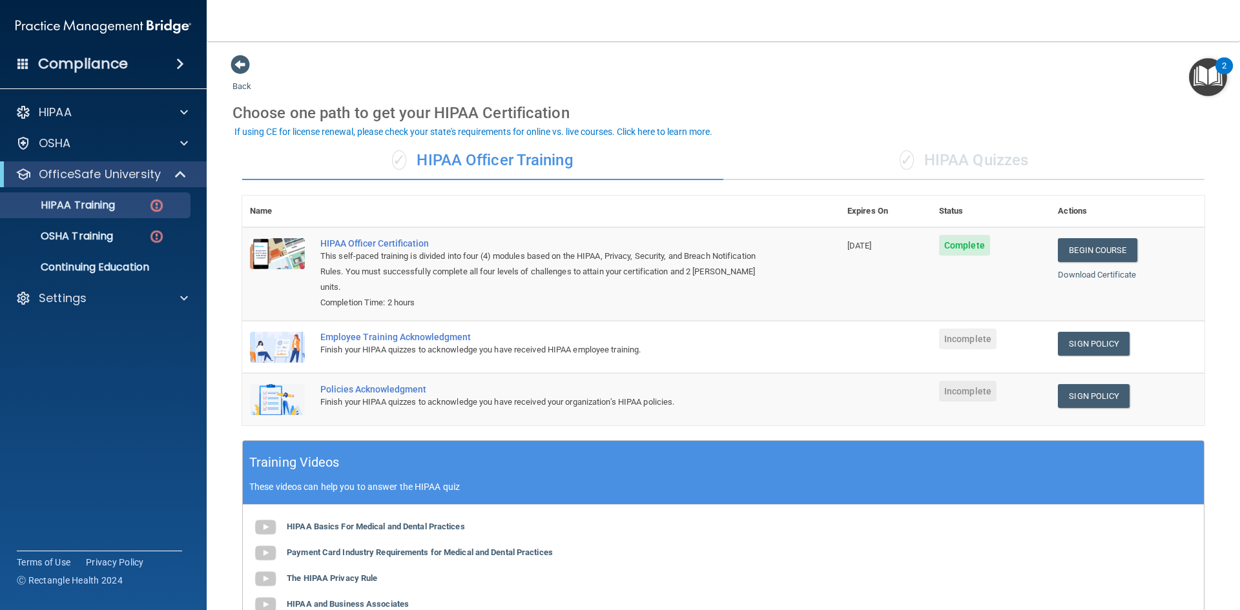
click at [579, 163] on div "✓ HIPAA Officer Training" at bounding box center [482, 160] width 481 height 39
click at [970, 172] on div "✓ HIPAA Quizzes" at bounding box center [964, 160] width 481 height 39
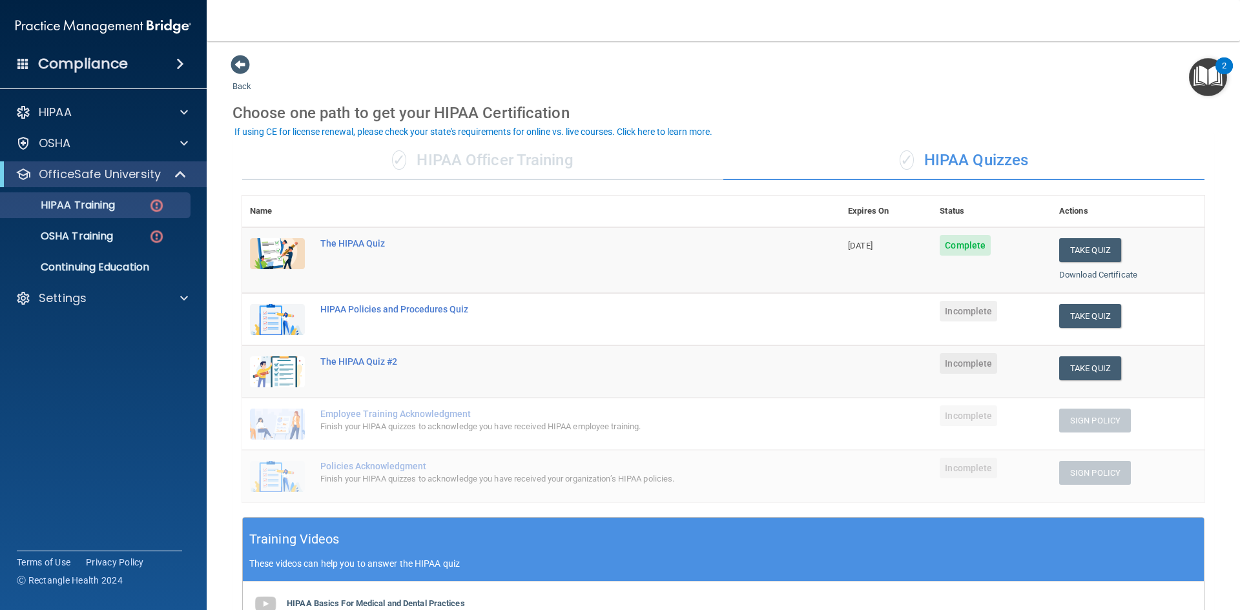
click at [481, 160] on div "✓ HIPAA Officer Training" at bounding box center [482, 160] width 481 height 39
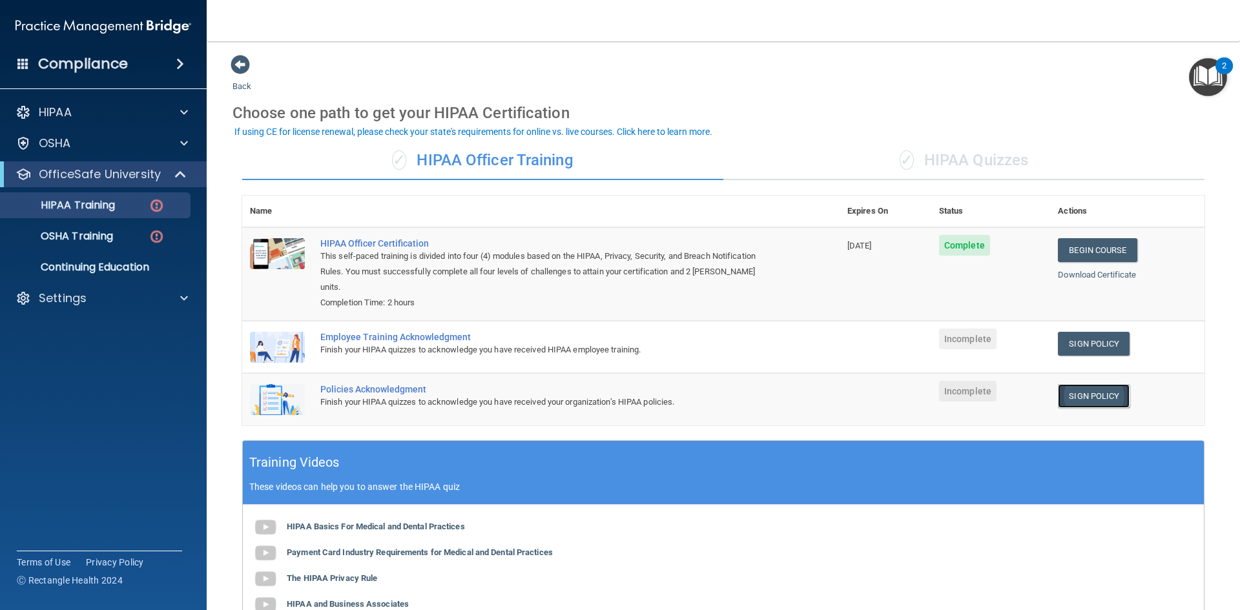
click at [1090, 388] on link "Sign Policy" at bounding box center [1094, 396] width 72 height 24
click at [1072, 332] on link "Sign Policy" at bounding box center [1094, 344] width 72 height 24
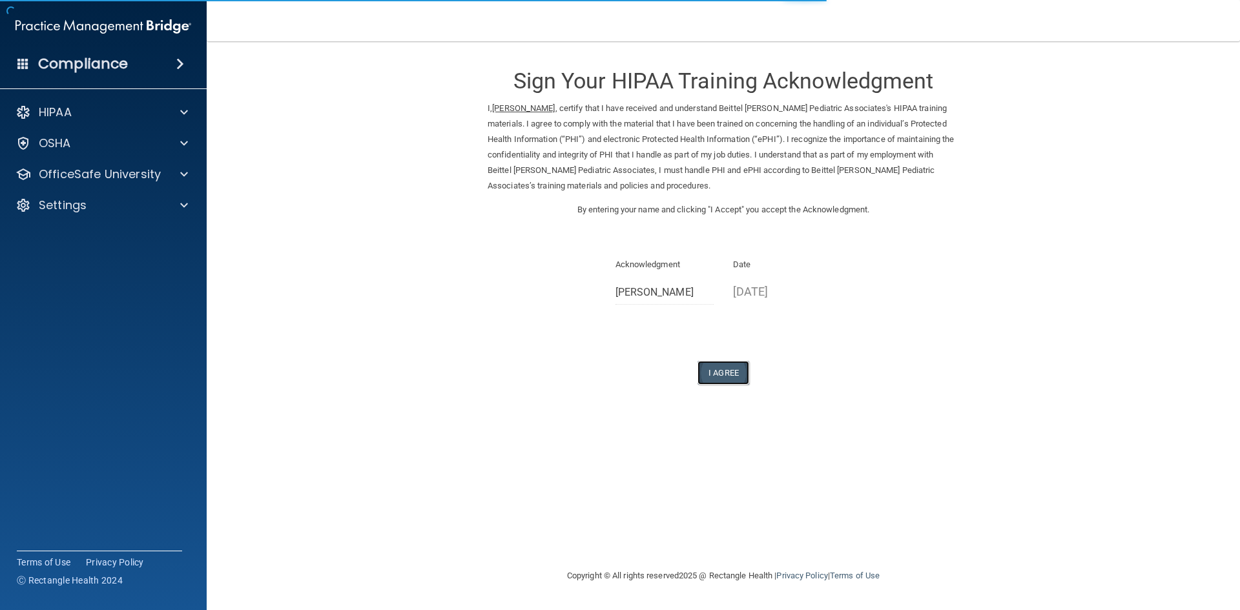
click at [737, 373] on button "I Agree" at bounding box center [724, 373] width 52 height 24
click at [725, 371] on button "I Agree" at bounding box center [724, 373] width 52 height 24
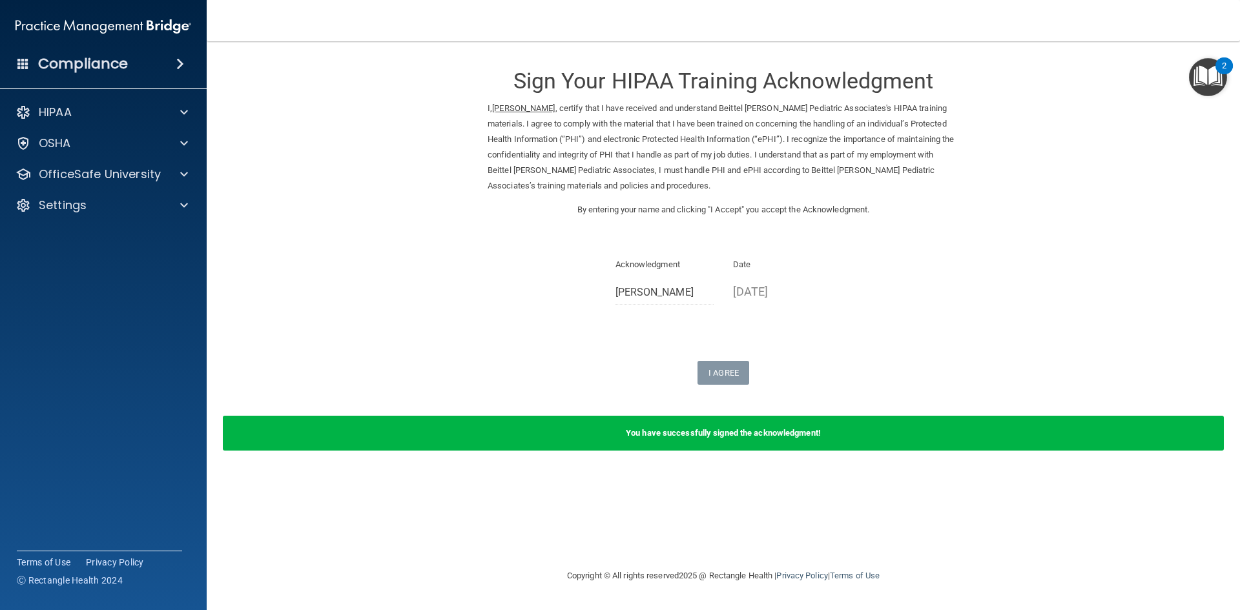
click at [1210, 73] on img "Open Resource Center, 2 new notifications" at bounding box center [1208, 77] width 38 height 38
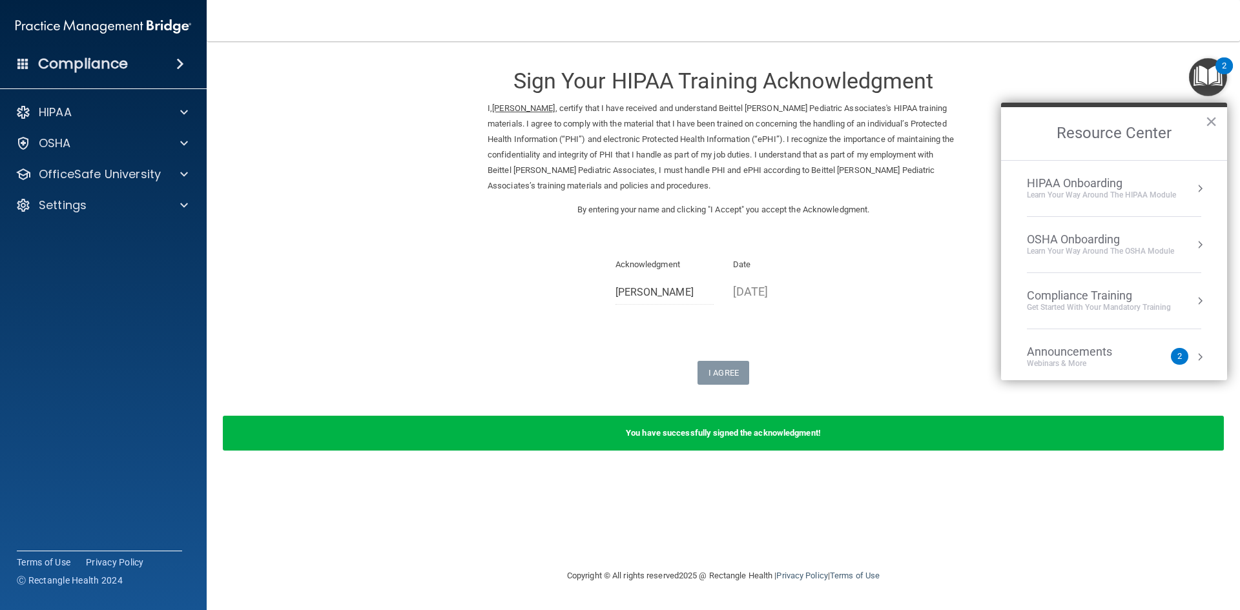
click at [1182, 190] on div "HIPAA Onboarding Learn Your Way around the HIPAA module" at bounding box center [1114, 188] width 174 height 25
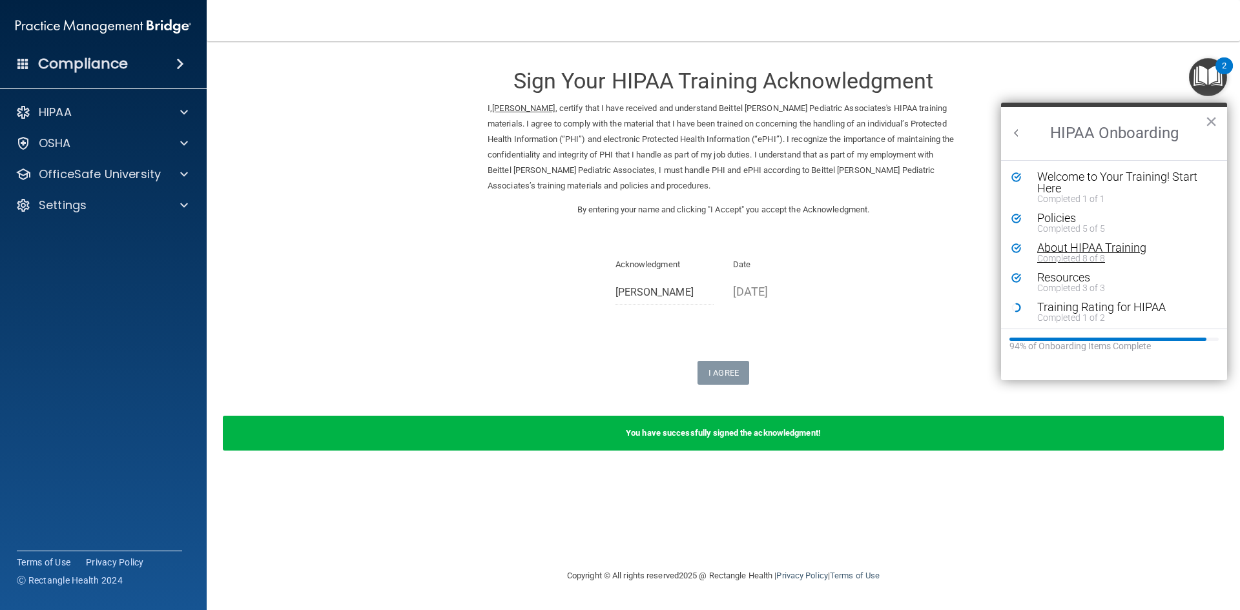
click at [1084, 254] on div "Completed 8 of 8" at bounding box center [1119, 258] width 163 height 9
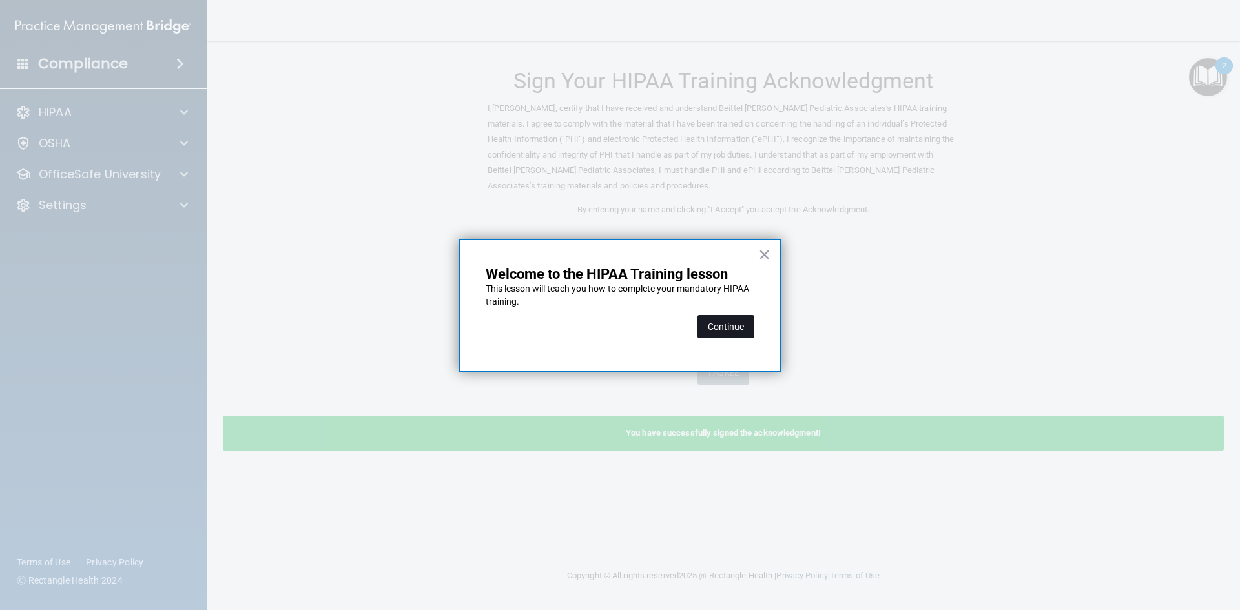
click at [739, 333] on button "Continue" at bounding box center [726, 326] width 57 height 23
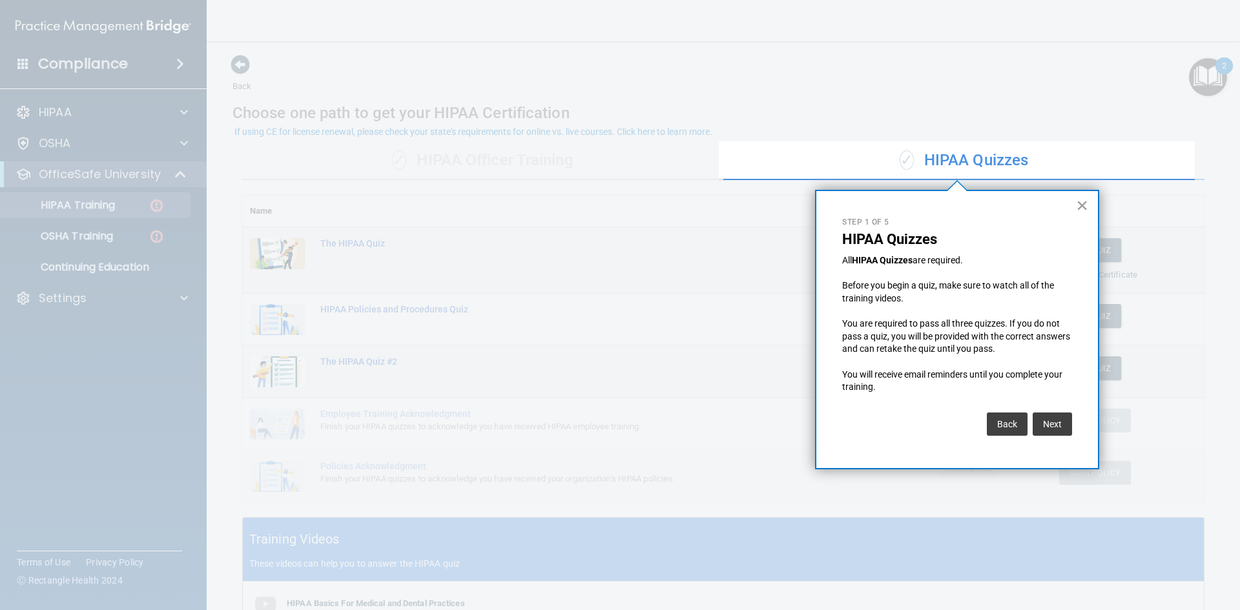
click at [1087, 199] on button "×" at bounding box center [1082, 205] width 12 height 21
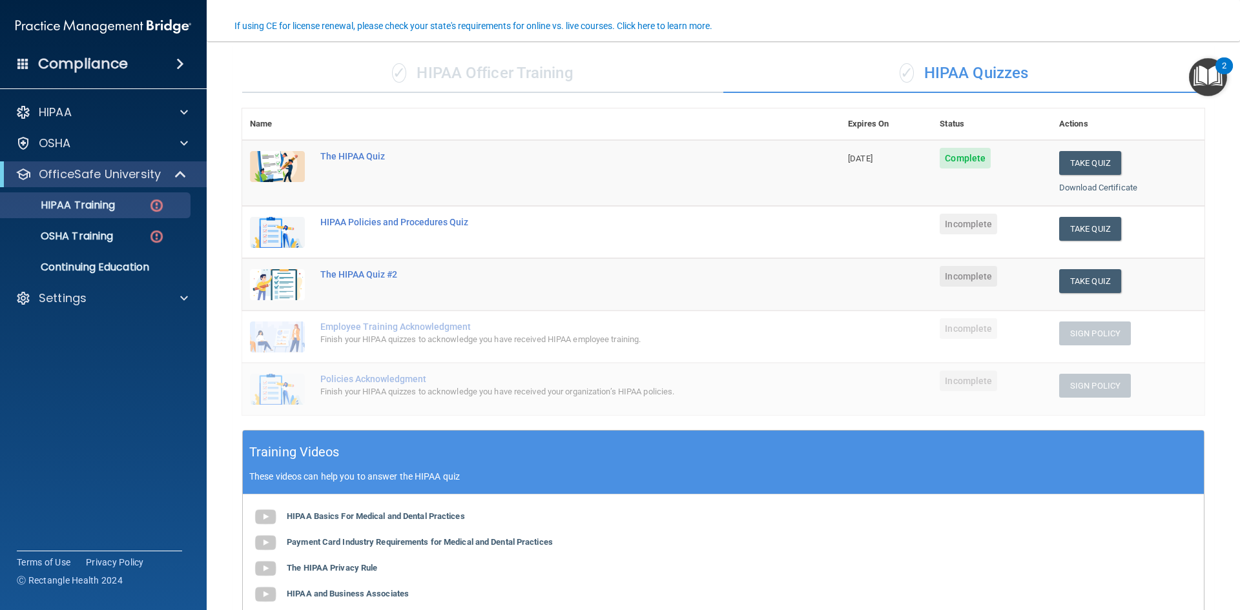
scroll to position [65, 0]
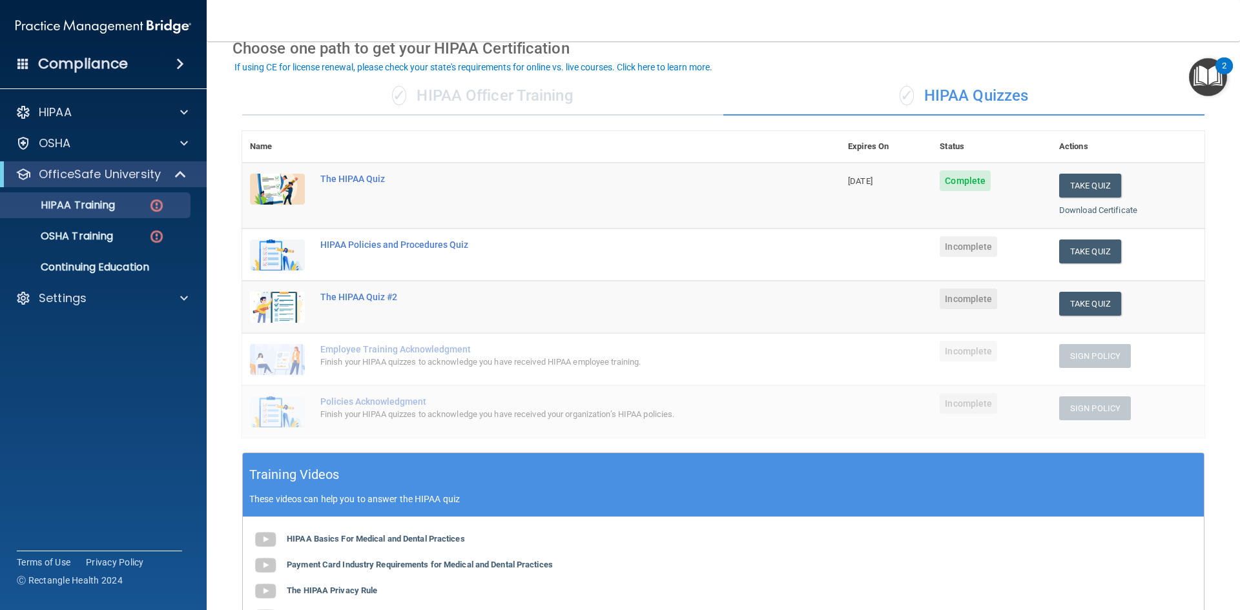
click at [506, 99] on div "✓ HIPAA Officer Training" at bounding box center [482, 96] width 481 height 39
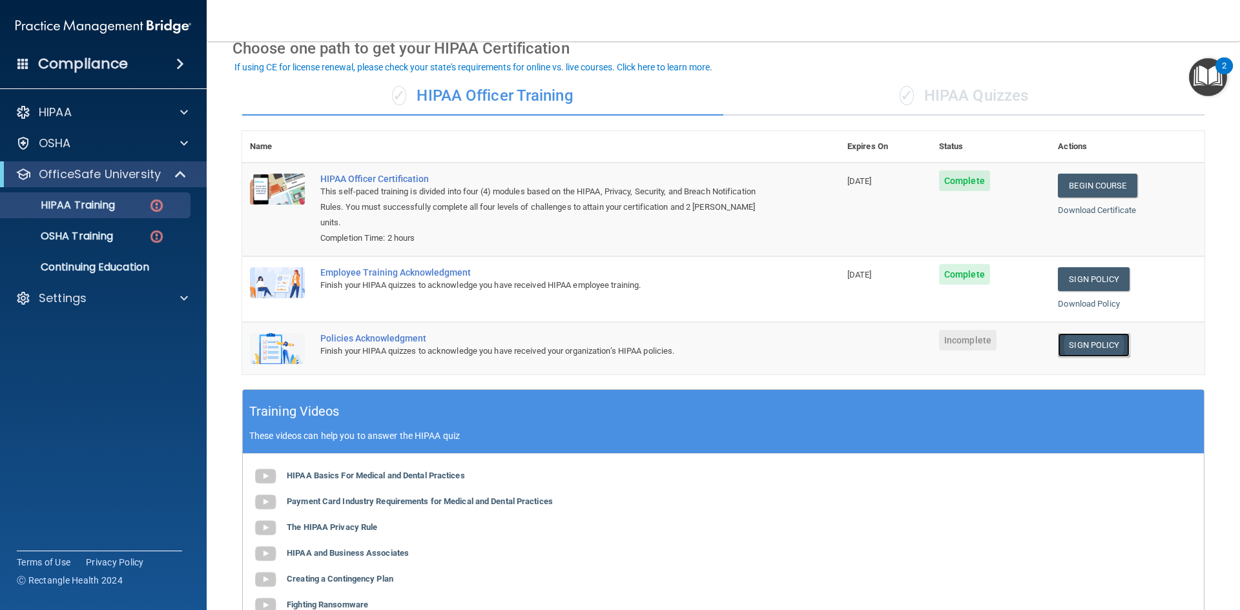
click at [1084, 333] on link "Sign Policy" at bounding box center [1094, 345] width 72 height 24
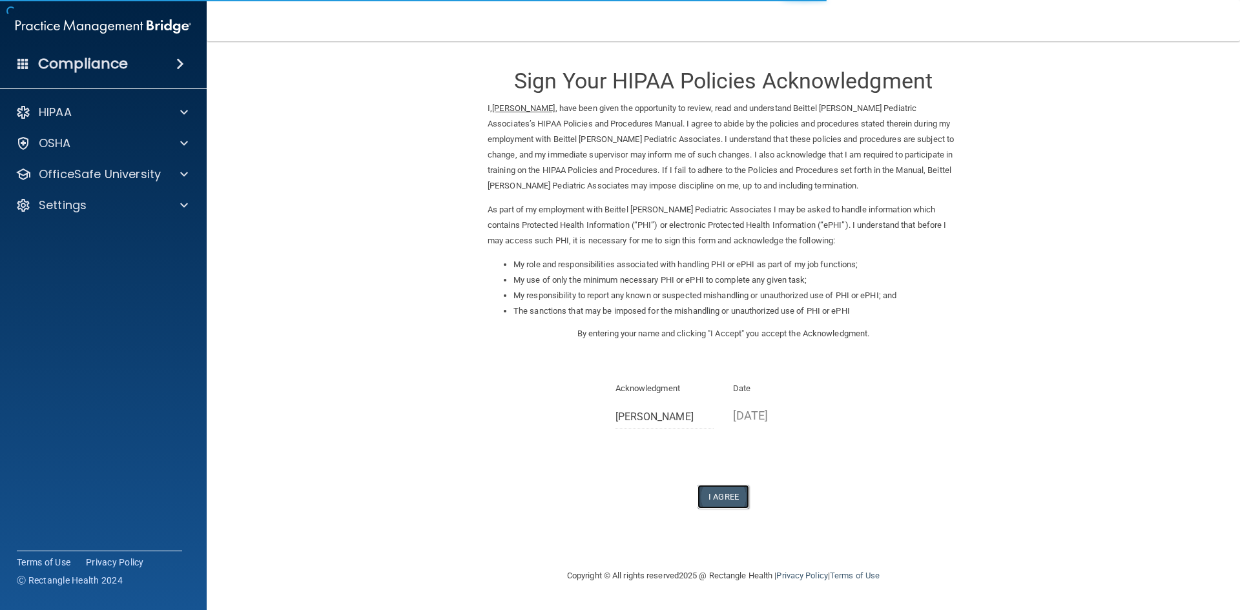
click at [727, 499] on button "I Agree" at bounding box center [724, 497] width 52 height 24
click at [729, 500] on button "I Agree" at bounding box center [724, 497] width 52 height 24
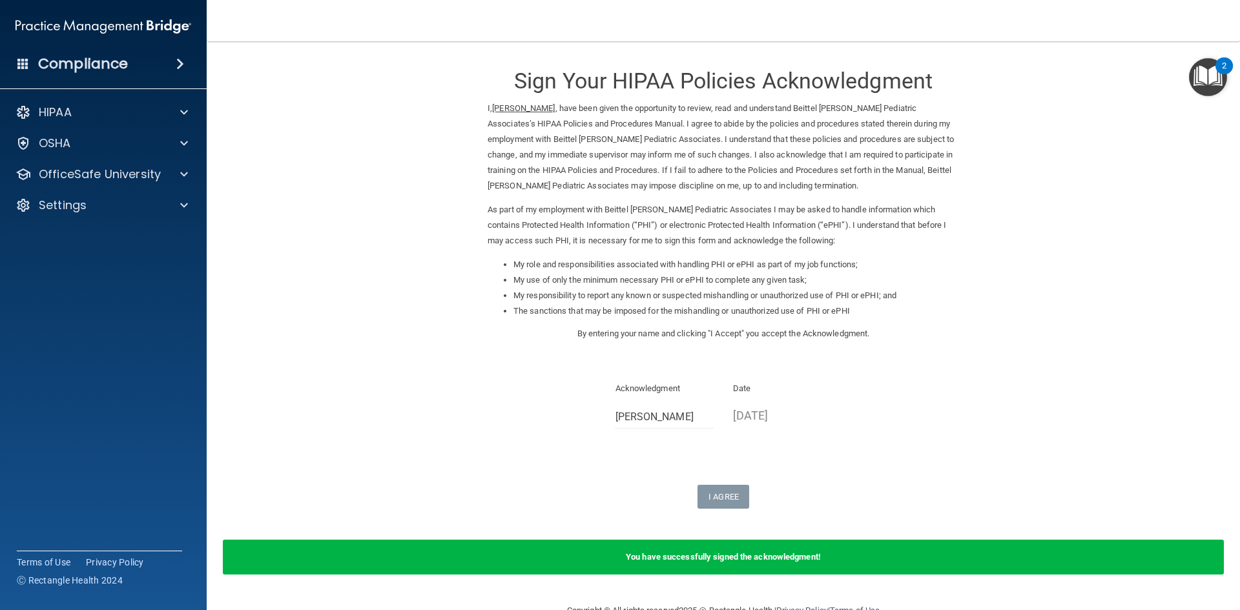
click at [1208, 77] on img "Open Resource Center, 2 new notifications" at bounding box center [1208, 77] width 38 height 38
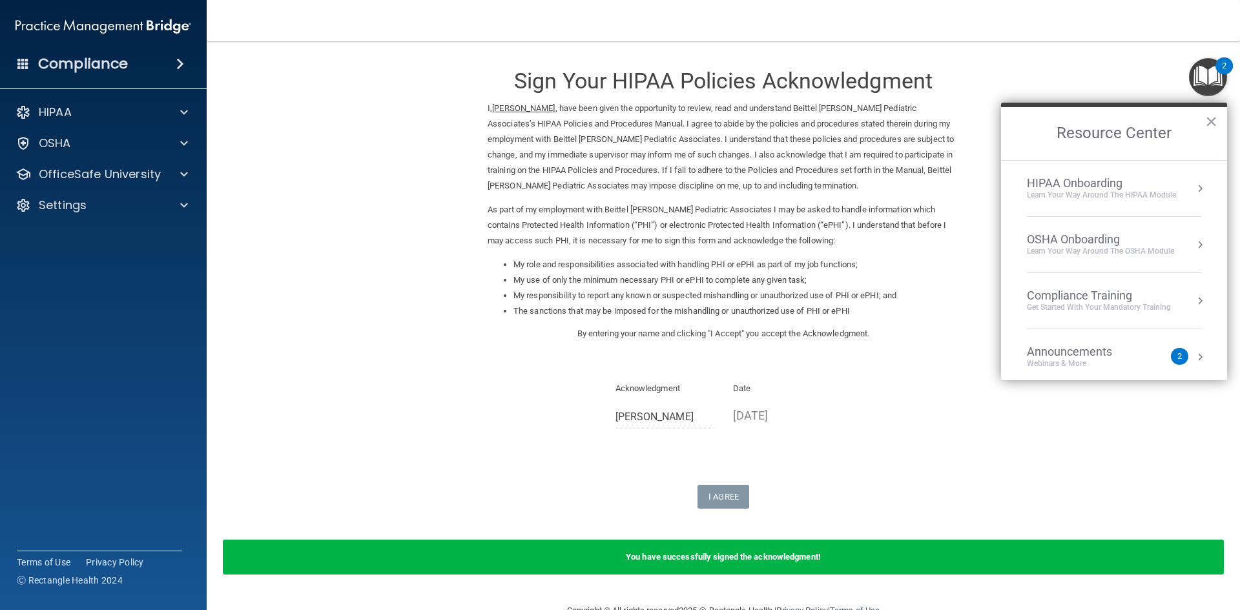
click at [1162, 180] on div "HIPAA Onboarding" at bounding box center [1101, 183] width 149 height 14
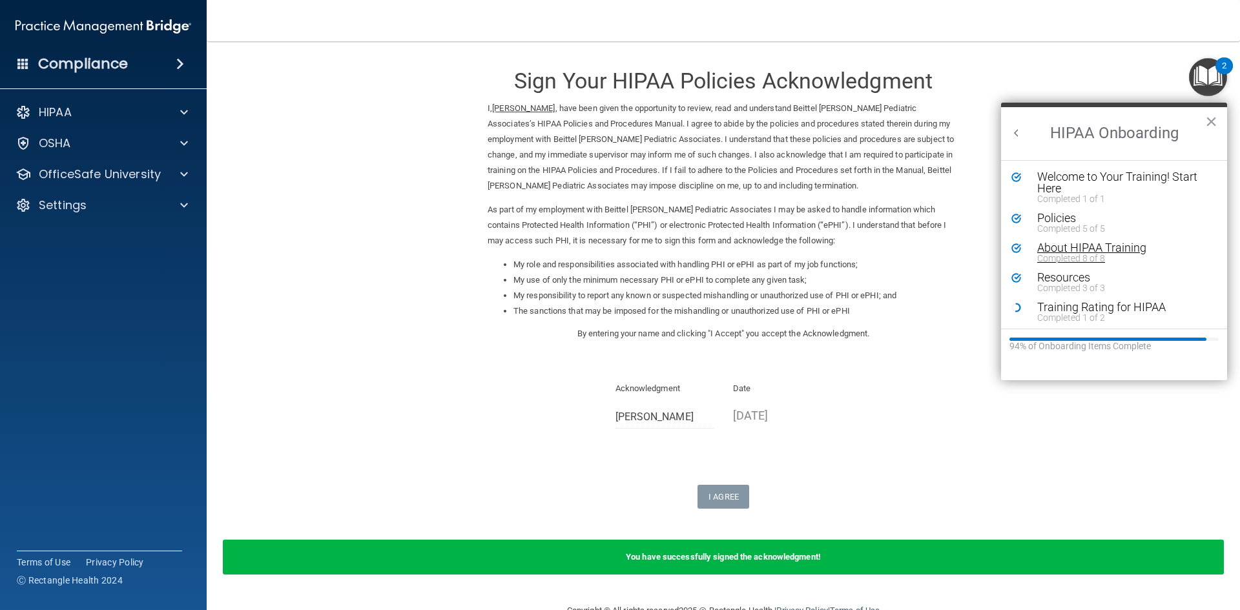
click at [1076, 257] on div "Completed 8 of 8" at bounding box center [1119, 258] width 163 height 9
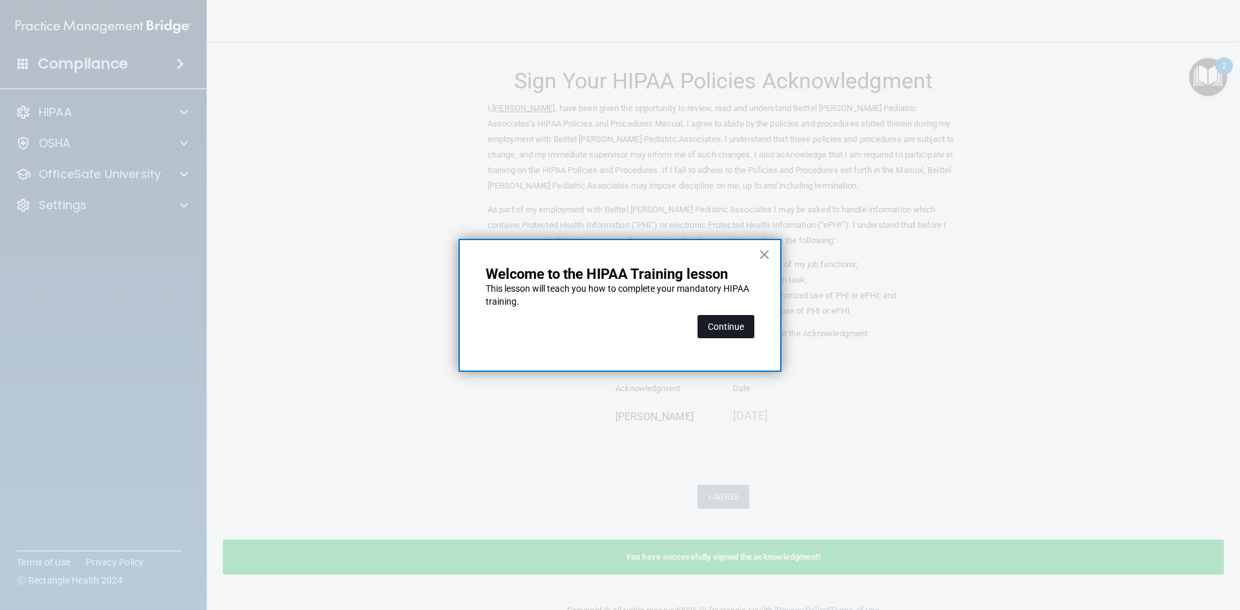
click at [731, 328] on button "Continue" at bounding box center [726, 326] width 57 height 23
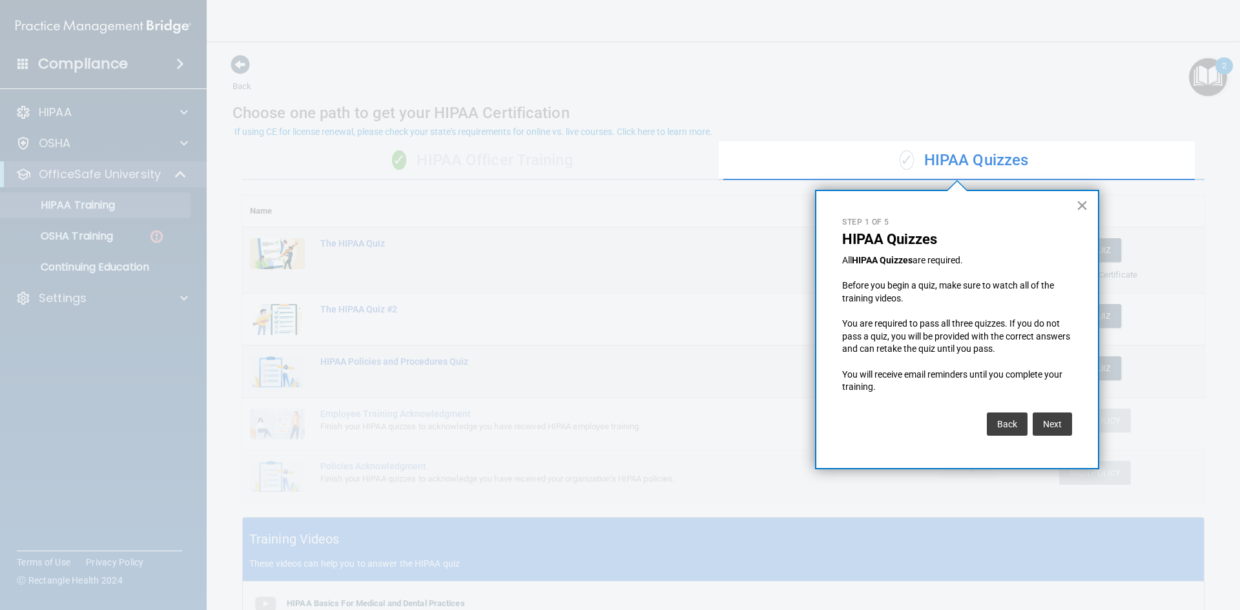
click at [1077, 203] on button "×" at bounding box center [1082, 205] width 12 height 21
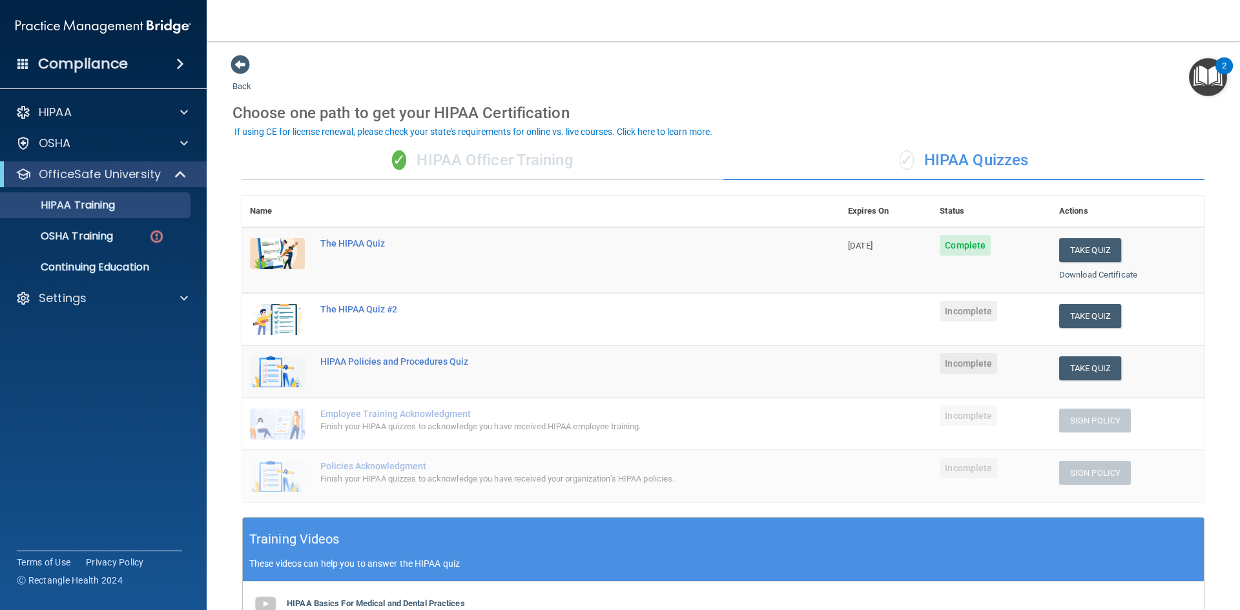
click at [491, 165] on div "✓ HIPAA Officer Training" at bounding box center [482, 160] width 481 height 39
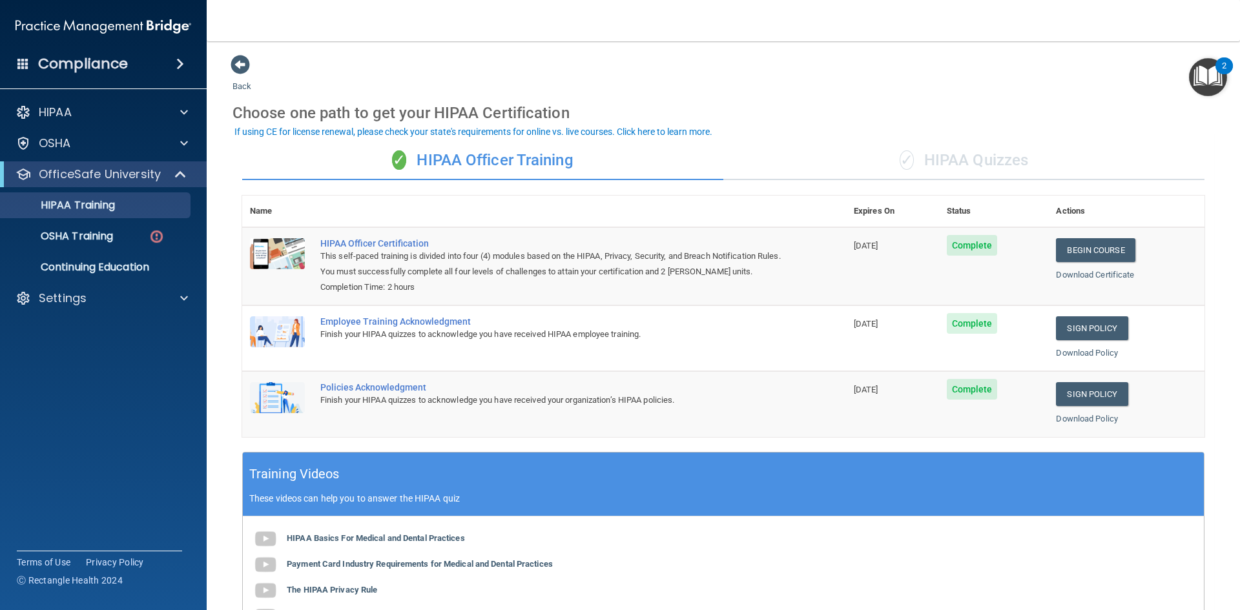
click at [944, 162] on div "✓ HIPAA Quizzes" at bounding box center [964, 160] width 481 height 39
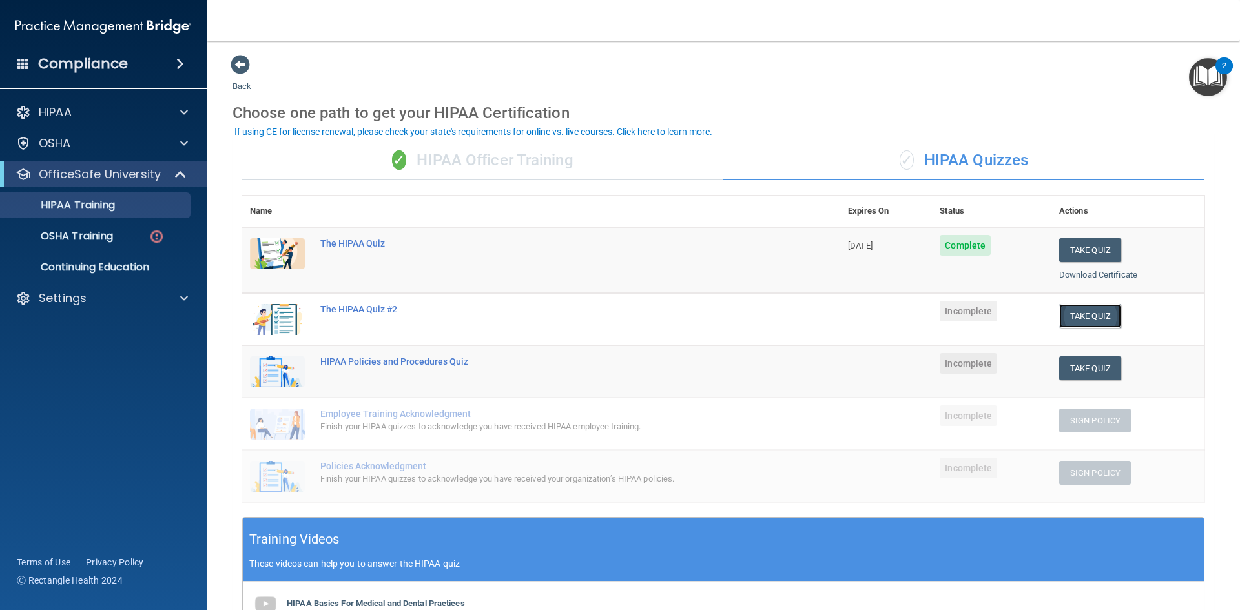
click at [1073, 318] on button "Take Quiz" at bounding box center [1090, 316] width 62 height 24
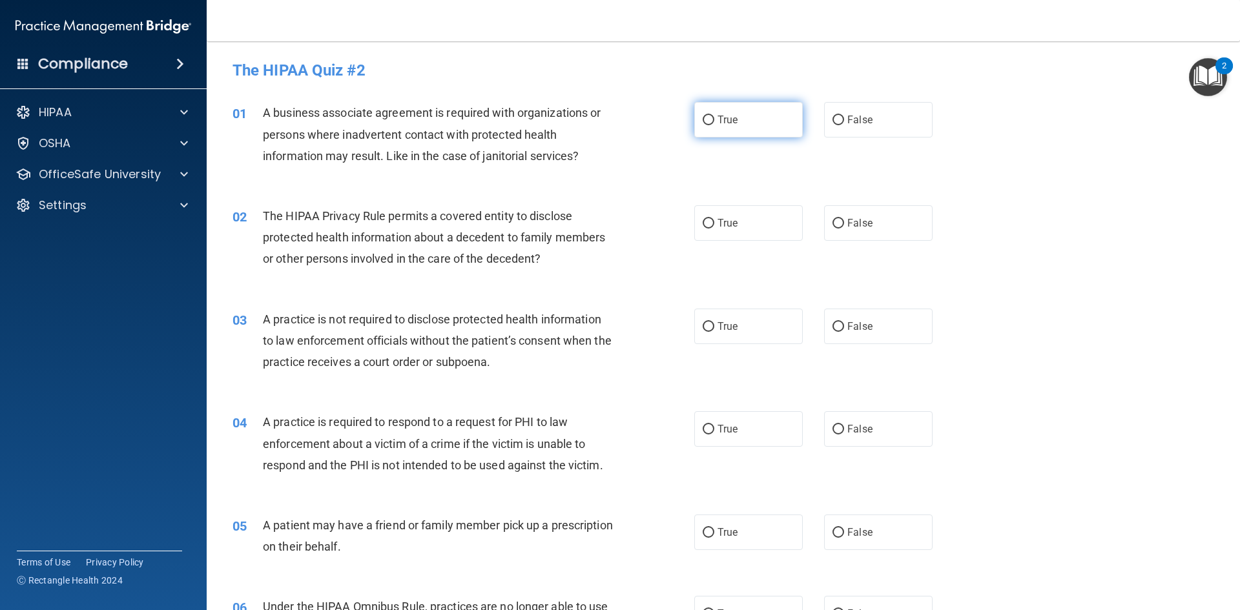
click at [709, 127] on label "True" at bounding box center [748, 120] width 109 height 36
click at [709, 125] on input "True" at bounding box center [709, 121] width 12 height 10
radio input "true"
click at [838, 231] on label "False" at bounding box center [878, 223] width 109 height 36
click at [838, 229] on input "False" at bounding box center [839, 224] width 12 height 10
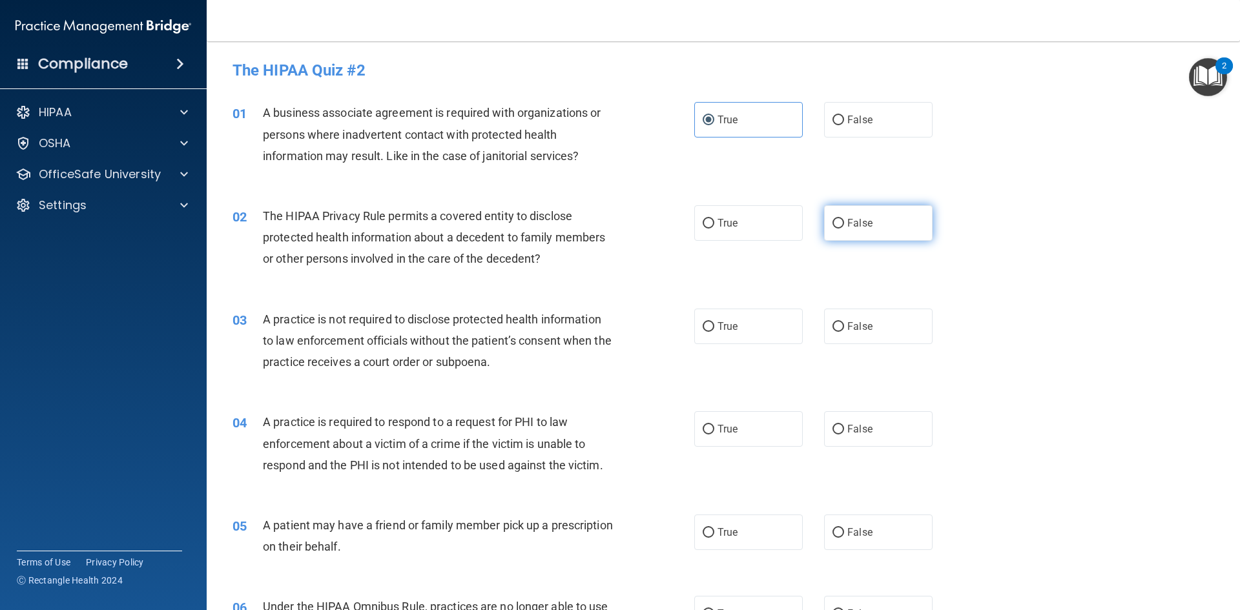
radio input "true"
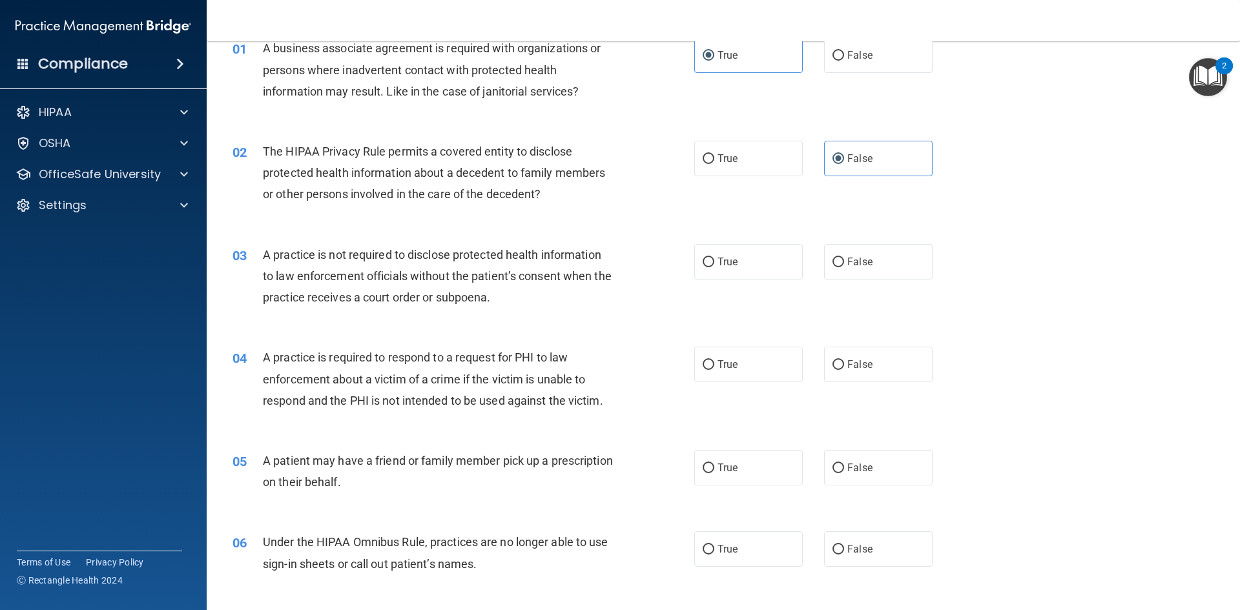
scroll to position [129, 0]
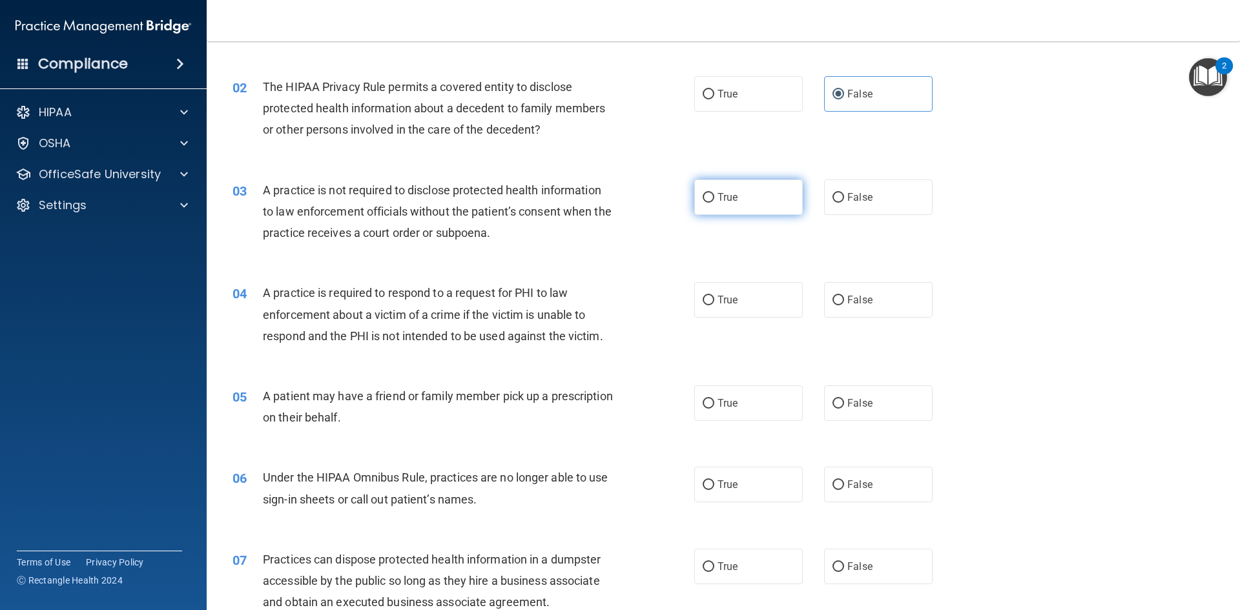
click at [703, 199] on input "True" at bounding box center [709, 198] width 12 height 10
radio input "true"
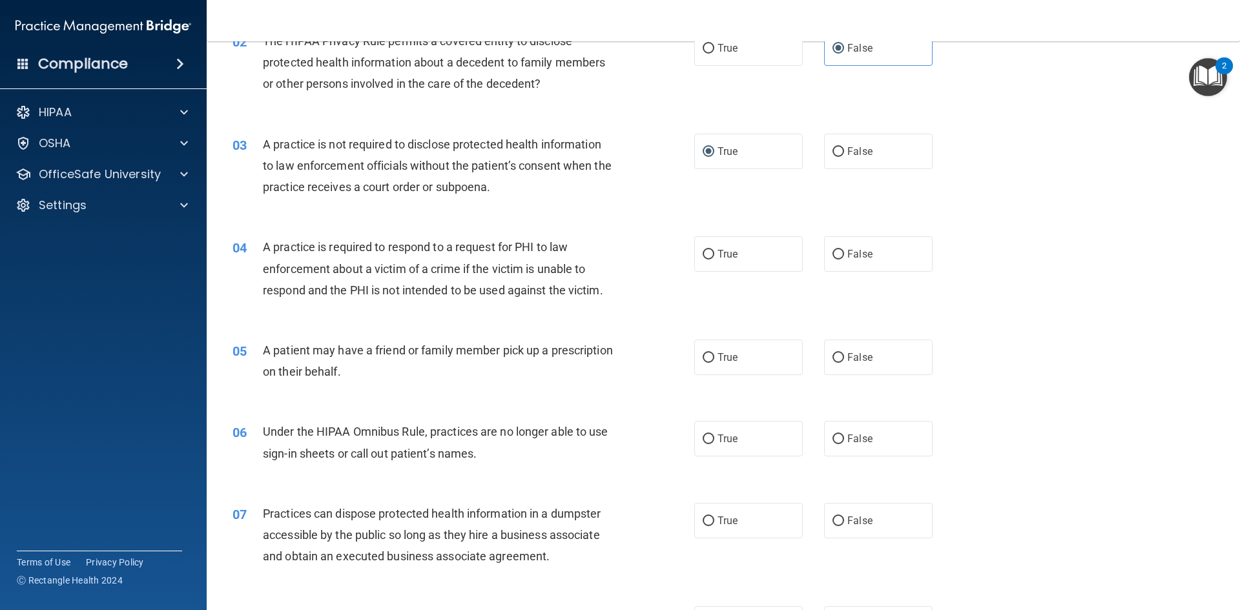
scroll to position [258, 0]
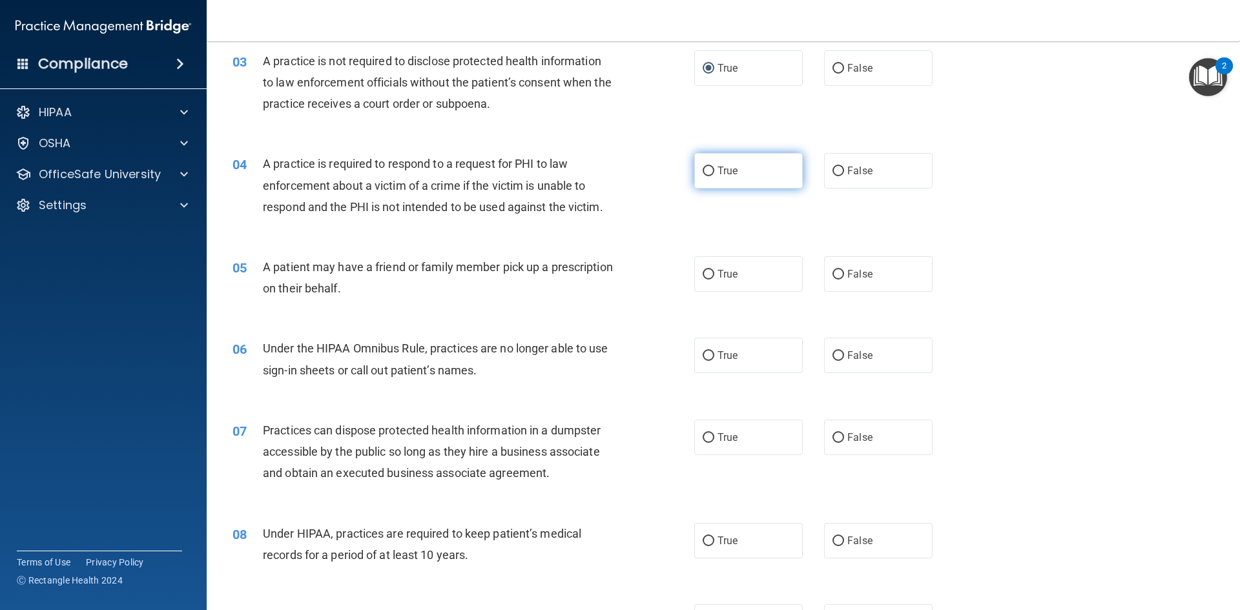
click at [707, 175] on input "True" at bounding box center [709, 172] width 12 height 10
radio input "true"
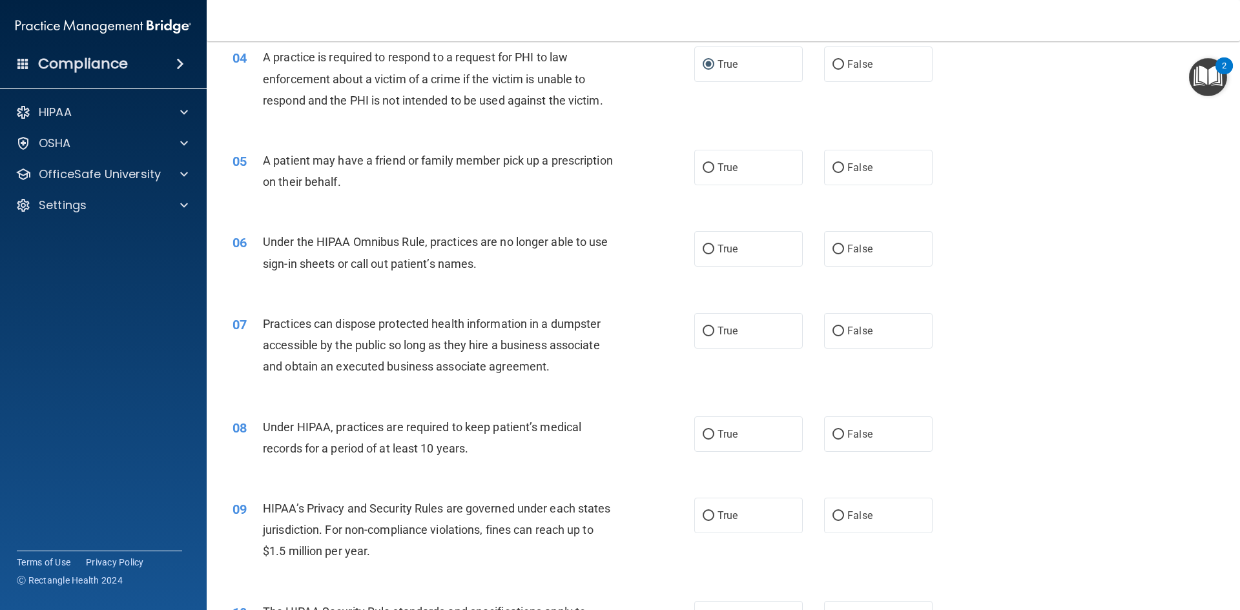
scroll to position [388, 0]
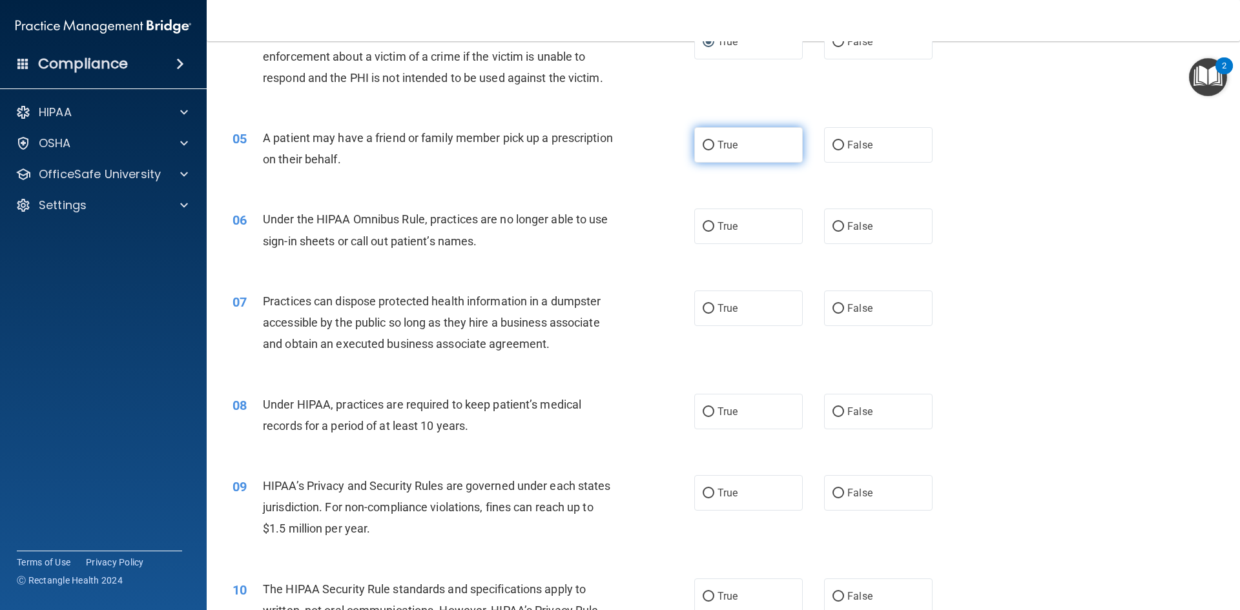
click at [721, 148] on span "True" at bounding box center [728, 145] width 20 height 12
click at [715, 148] on input "True" at bounding box center [709, 146] width 12 height 10
radio input "true"
click at [849, 233] on label "False" at bounding box center [878, 227] width 109 height 36
click at [833, 229] on input "False" at bounding box center [839, 227] width 12 height 10
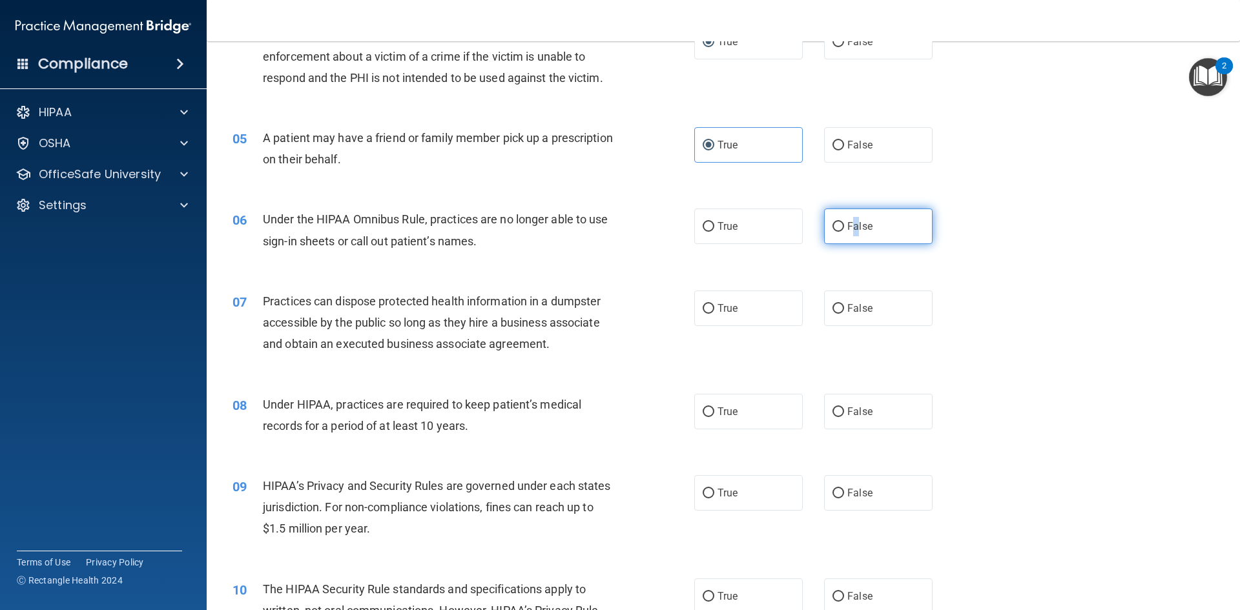
radio input "true"
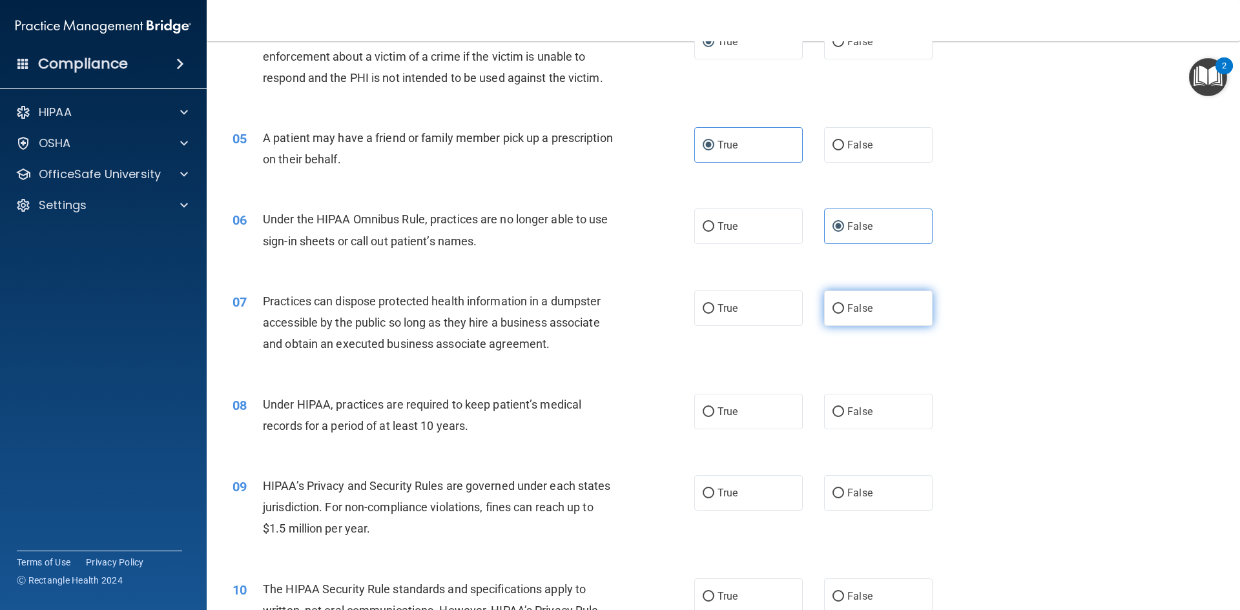
click at [861, 319] on label "False" at bounding box center [878, 309] width 109 height 36
click at [844, 314] on input "False" at bounding box center [839, 309] width 12 height 10
radio input "true"
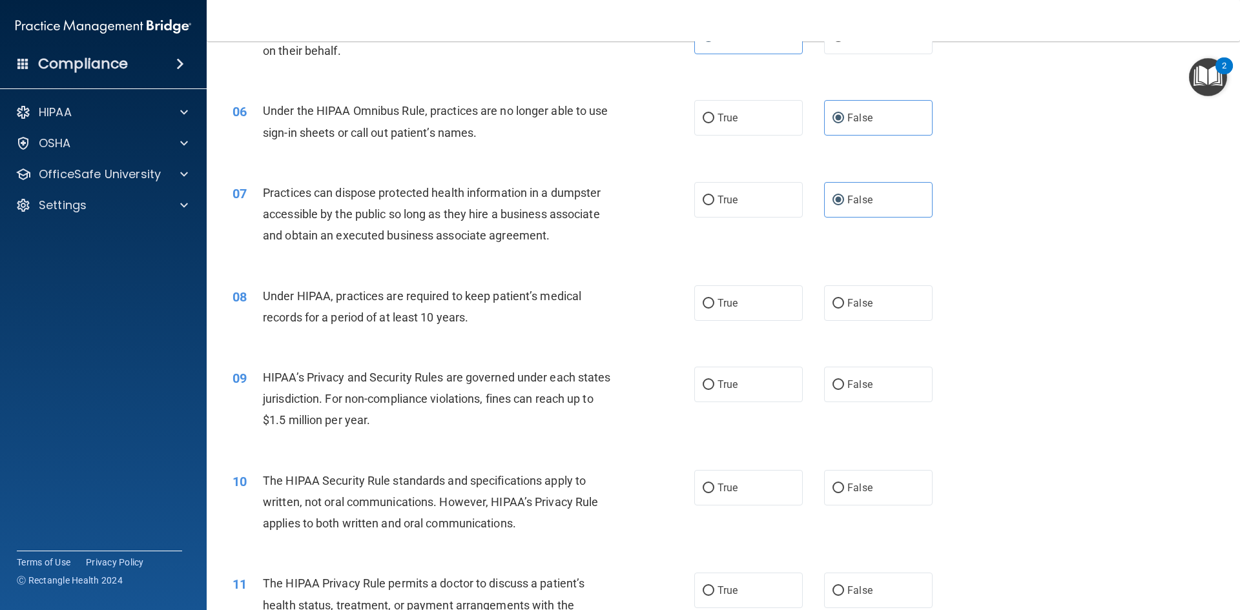
scroll to position [517, 0]
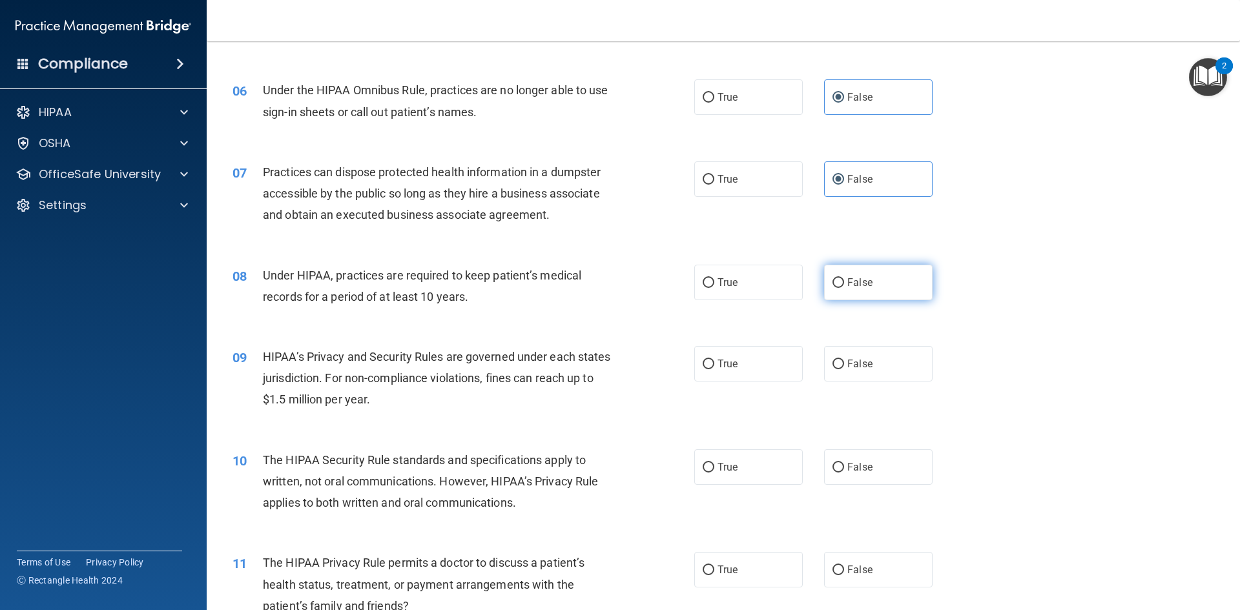
click at [833, 286] on input "False" at bounding box center [839, 283] width 12 height 10
radio input "true"
click at [709, 368] on input "True" at bounding box center [709, 365] width 12 height 10
radio input "true"
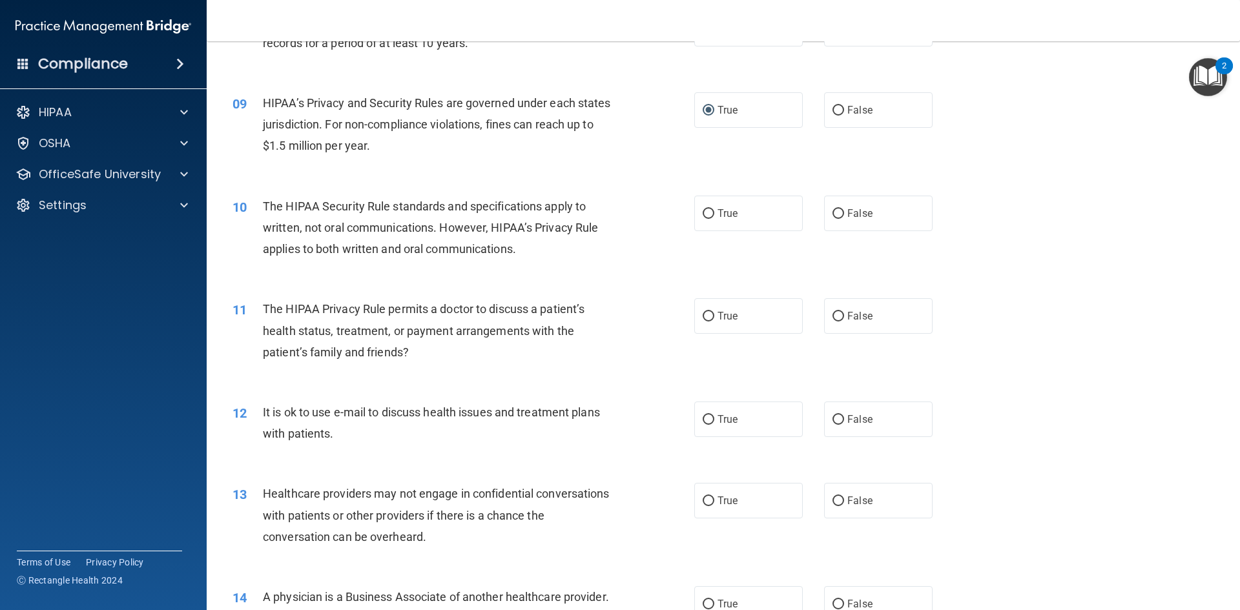
scroll to position [775, 0]
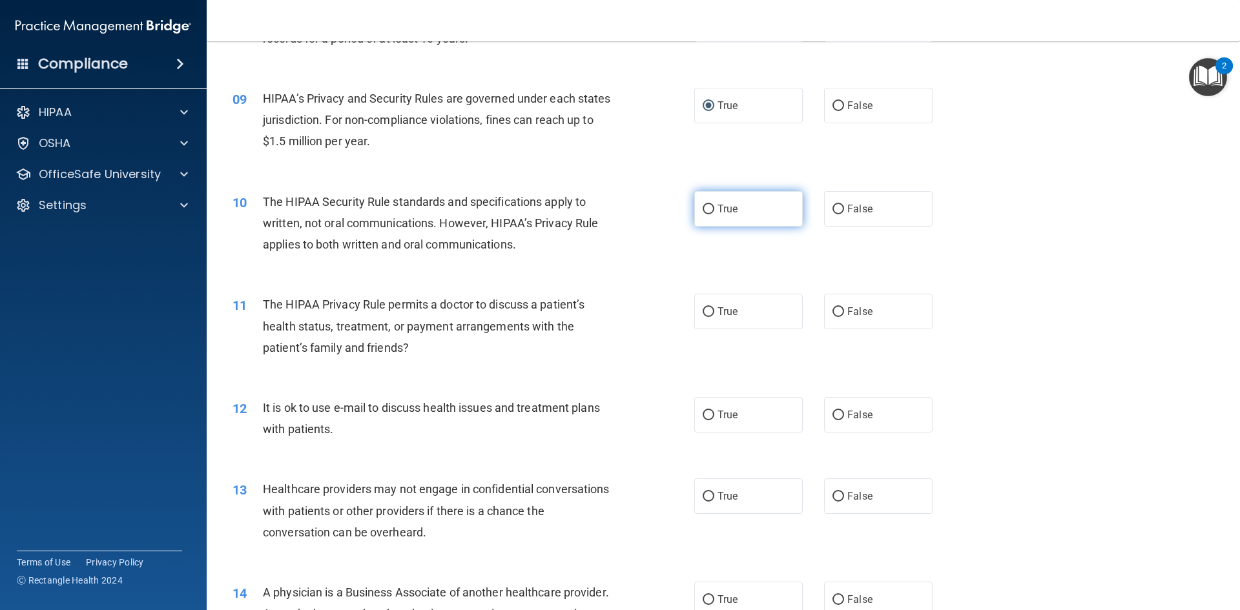
click at [703, 208] on input "True" at bounding box center [709, 210] width 12 height 10
radio input "true"
click at [862, 324] on label "False" at bounding box center [878, 312] width 109 height 36
click at [844, 317] on input "False" at bounding box center [839, 313] width 12 height 10
radio input "true"
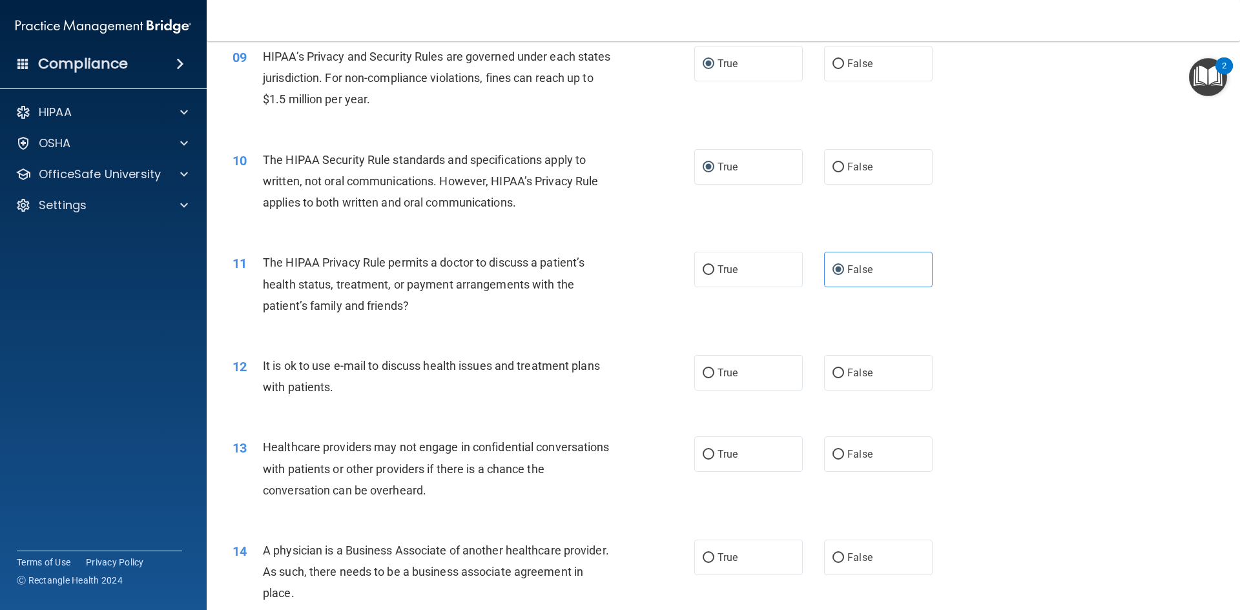
scroll to position [840, 0]
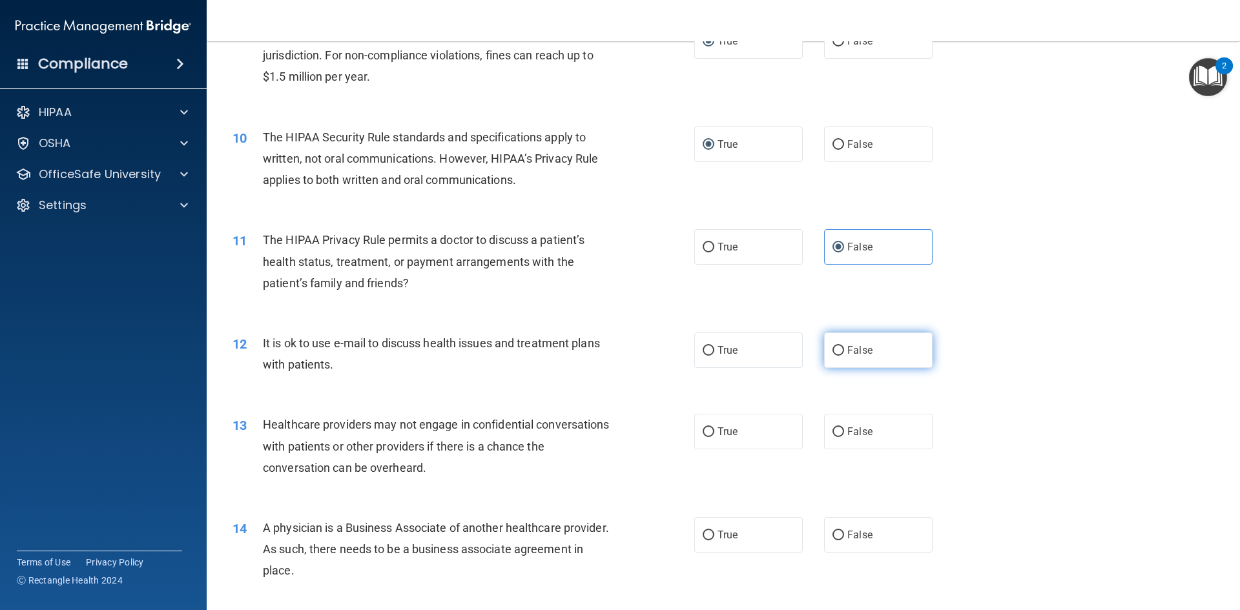
click at [846, 360] on label "False" at bounding box center [878, 351] width 109 height 36
click at [844, 356] on input "False" at bounding box center [839, 351] width 12 height 10
radio input "true"
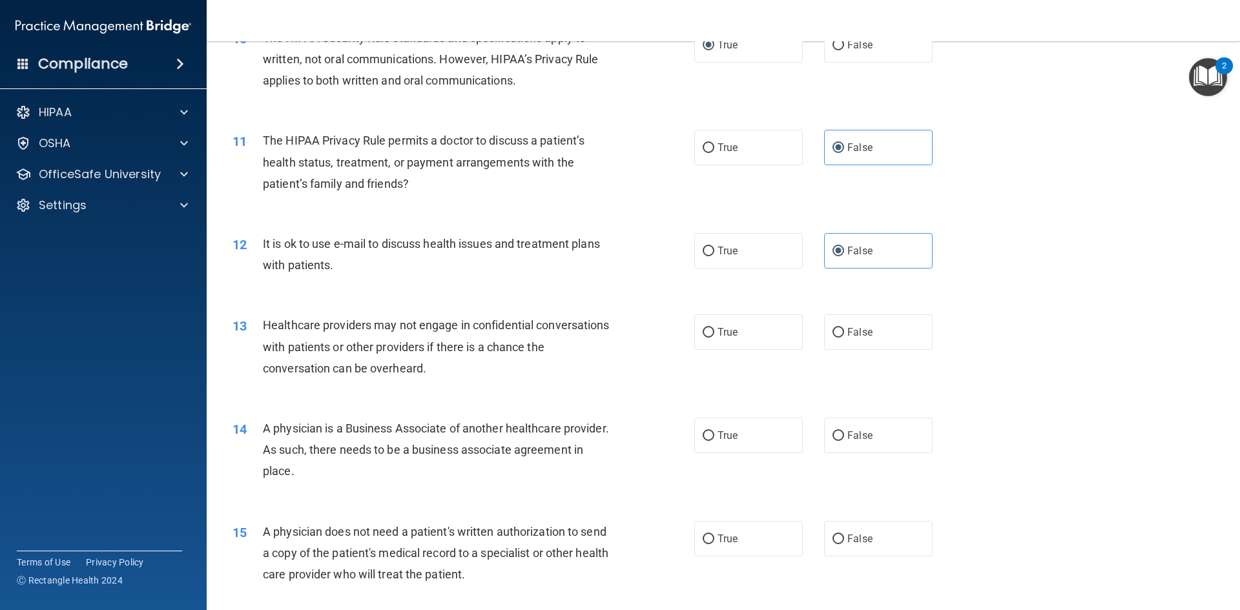
scroll to position [969, 0]
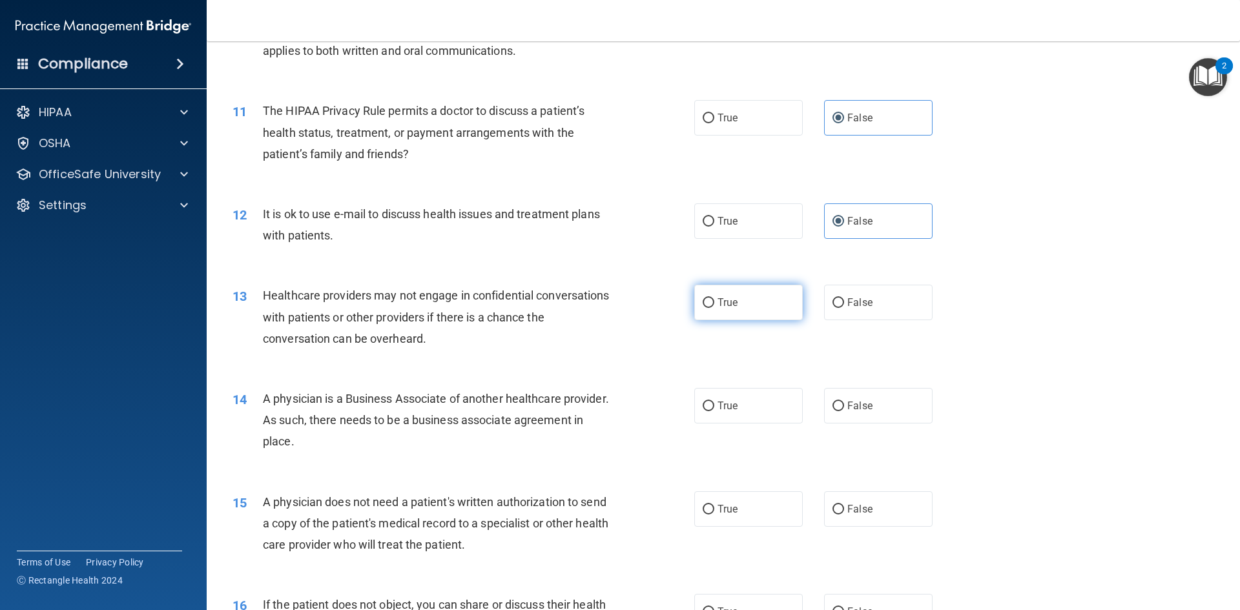
click at [718, 299] on span "True" at bounding box center [728, 303] width 20 height 12
click at [715, 299] on input "True" at bounding box center [709, 303] width 12 height 10
radio input "true"
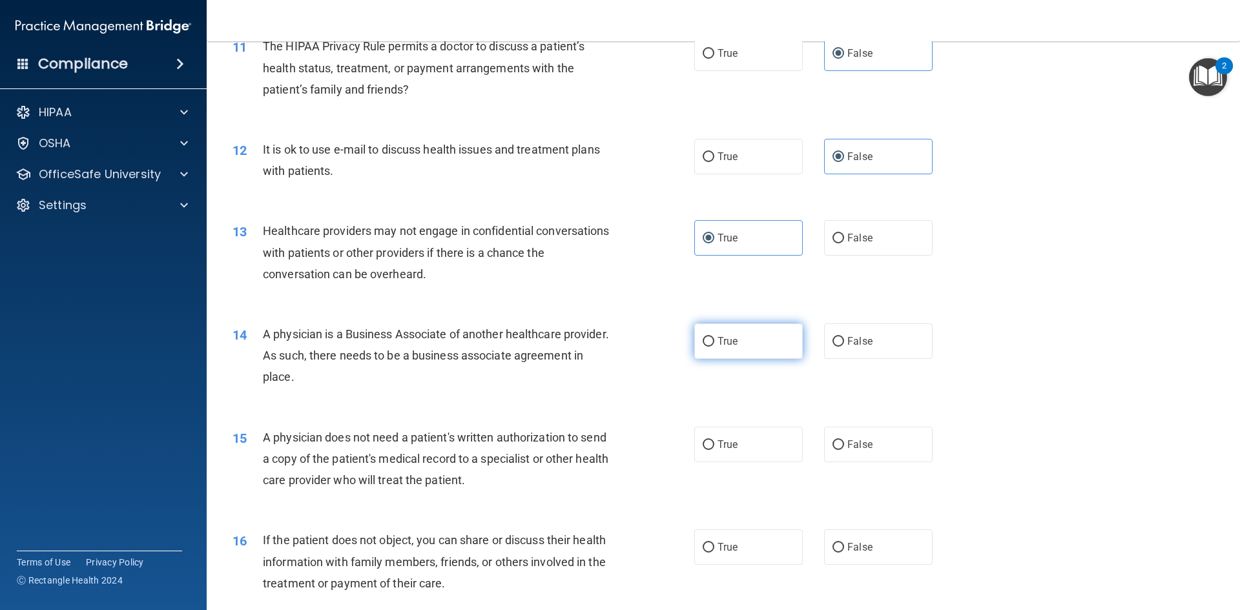
click at [727, 337] on span "True" at bounding box center [728, 341] width 20 height 12
click at [715, 337] on input "True" at bounding box center [709, 342] width 12 height 10
radio input "true"
click at [711, 442] on label "True" at bounding box center [748, 445] width 109 height 36
click at [711, 442] on input "True" at bounding box center [709, 446] width 12 height 10
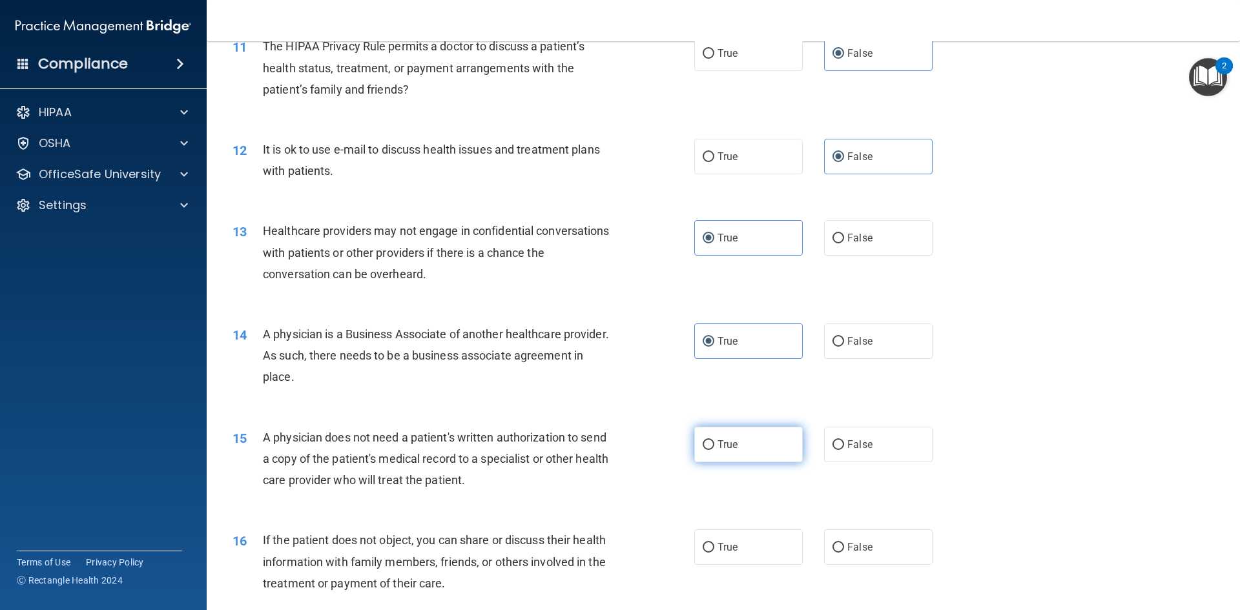
radio input "true"
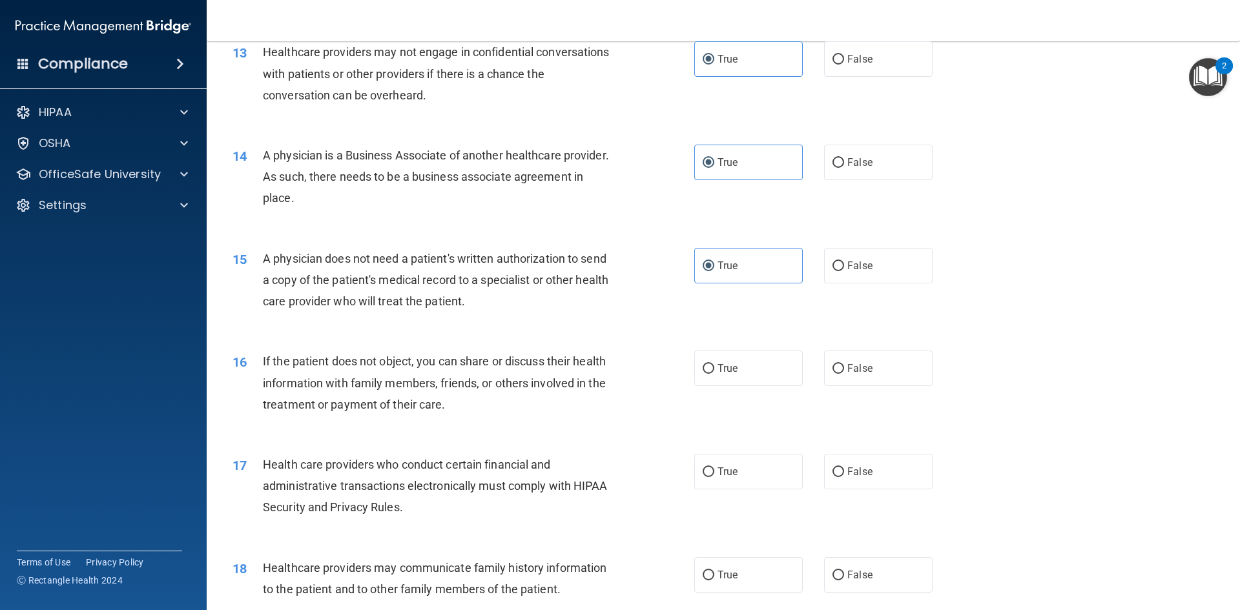
scroll to position [1227, 0]
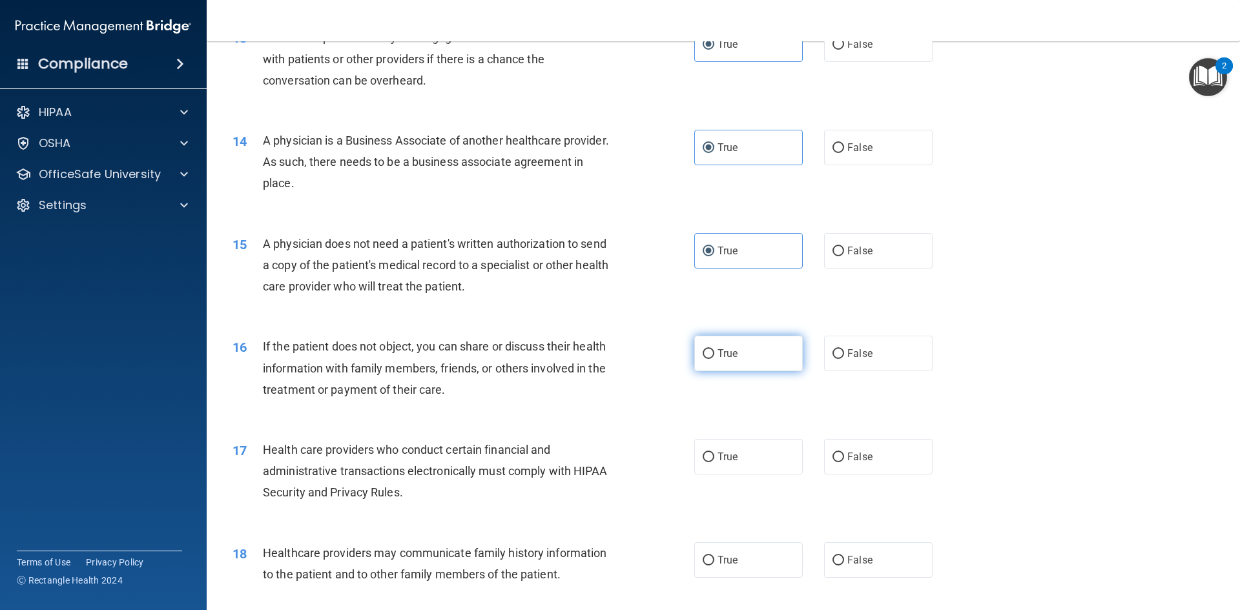
click at [739, 365] on label "True" at bounding box center [748, 354] width 109 height 36
click at [715, 359] on input "True" at bounding box center [709, 355] width 12 height 10
radio input "true"
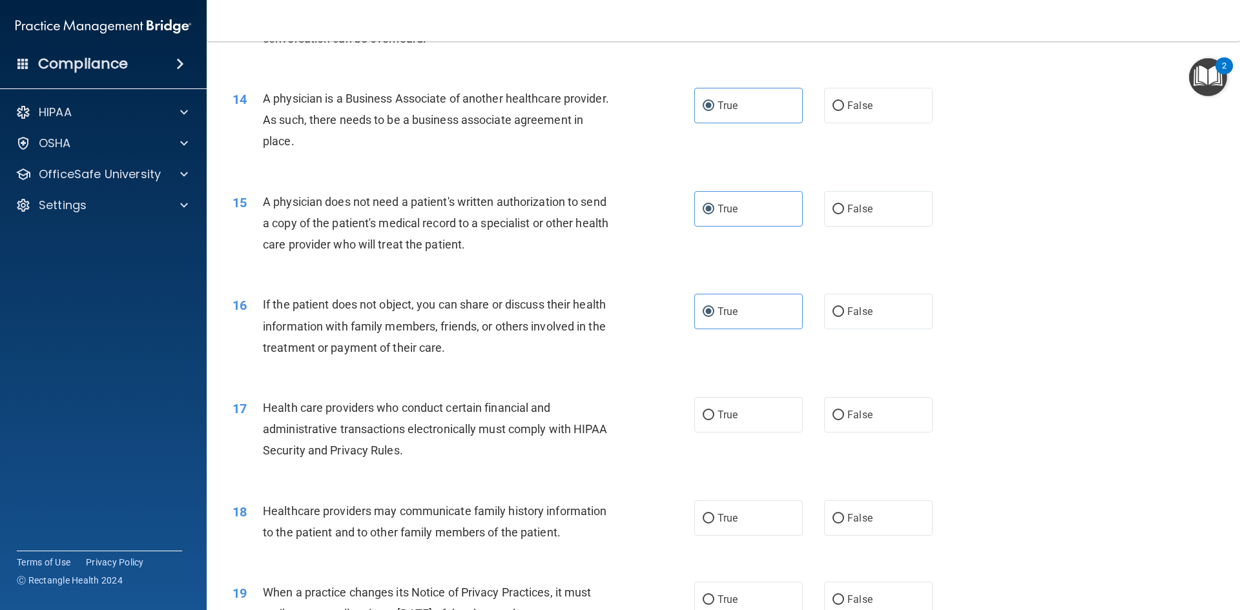
scroll to position [1292, 0]
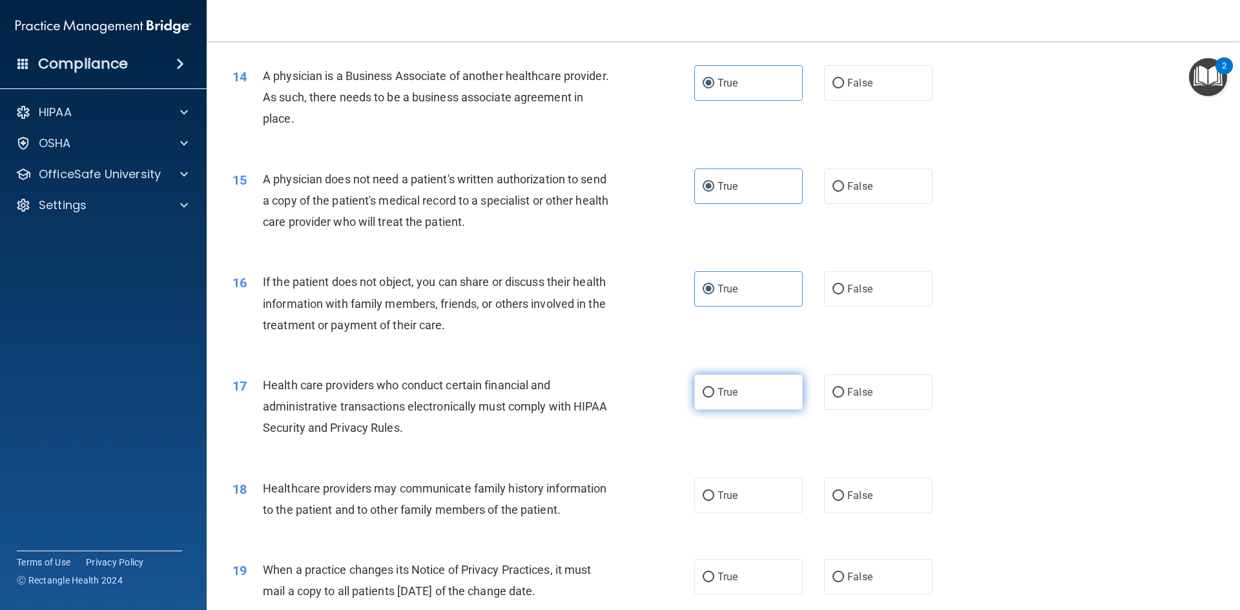
click at [726, 397] on span "True" at bounding box center [728, 392] width 20 height 12
click at [715, 397] on input "True" at bounding box center [709, 393] width 12 height 10
radio input "true"
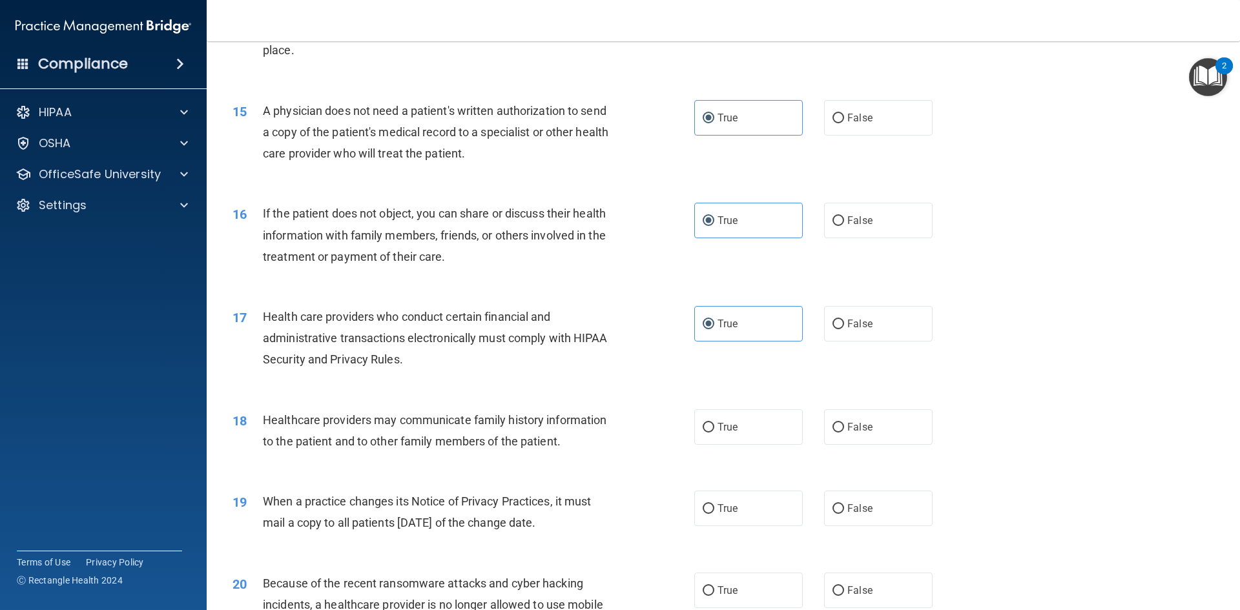
scroll to position [1421, 0]
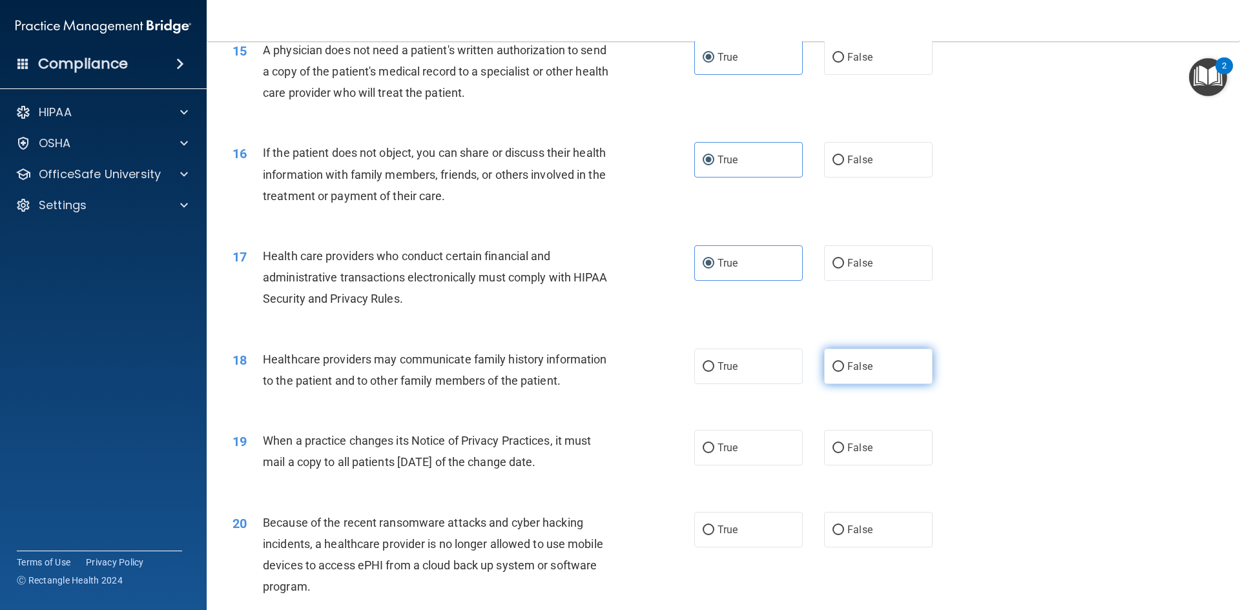
click at [853, 377] on label "False" at bounding box center [878, 367] width 109 height 36
click at [844, 372] on input "False" at bounding box center [839, 367] width 12 height 10
radio input "true"
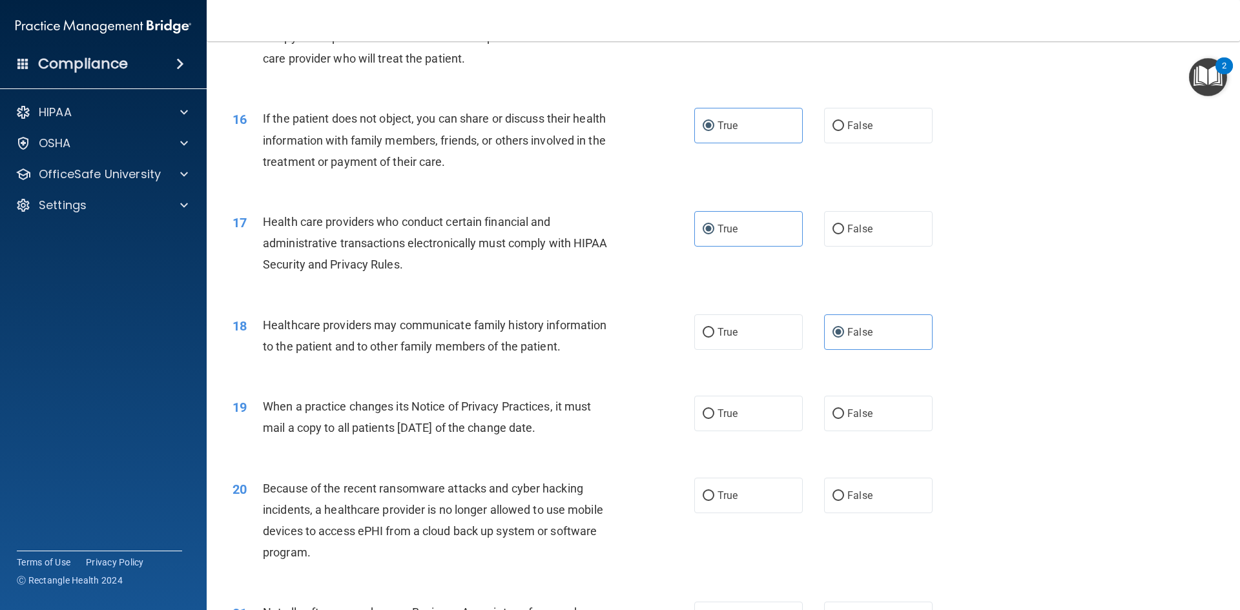
scroll to position [1486, 0]
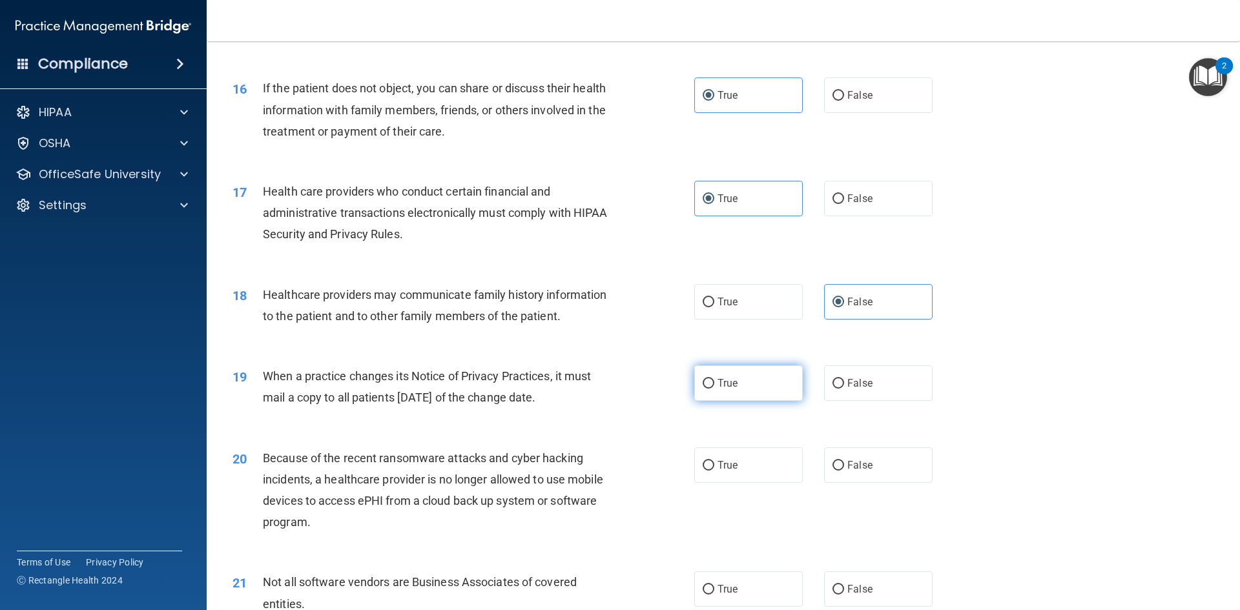
click at [703, 388] on input "True" at bounding box center [709, 384] width 12 height 10
radio input "true"
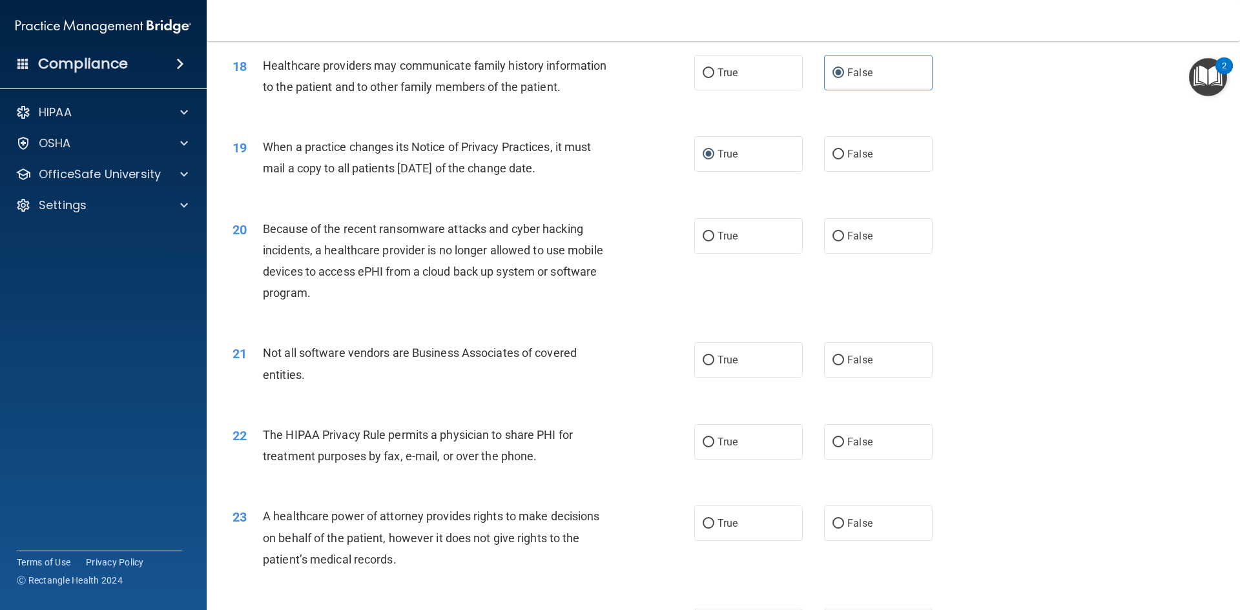
scroll to position [1744, 0]
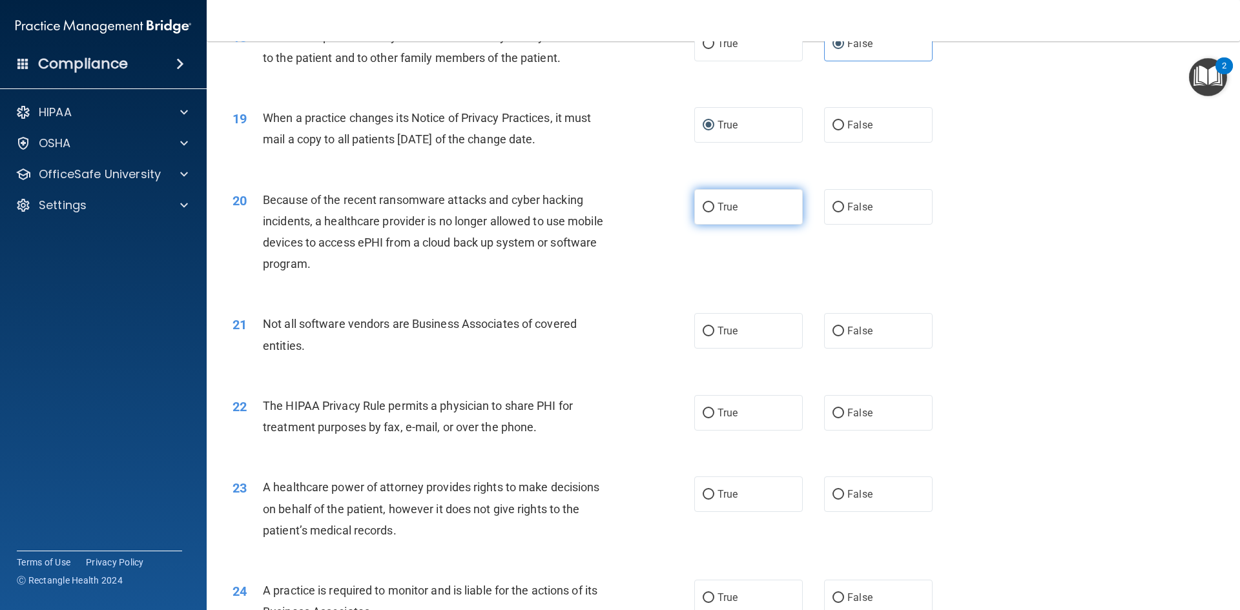
click at [704, 205] on input "True" at bounding box center [709, 208] width 12 height 10
radio input "true"
click at [851, 220] on label "False" at bounding box center [878, 207] width 109 height 36
click at [844, 213] on input "False" at bounding box center [839, 208] width 12 height 10
radio input "true"
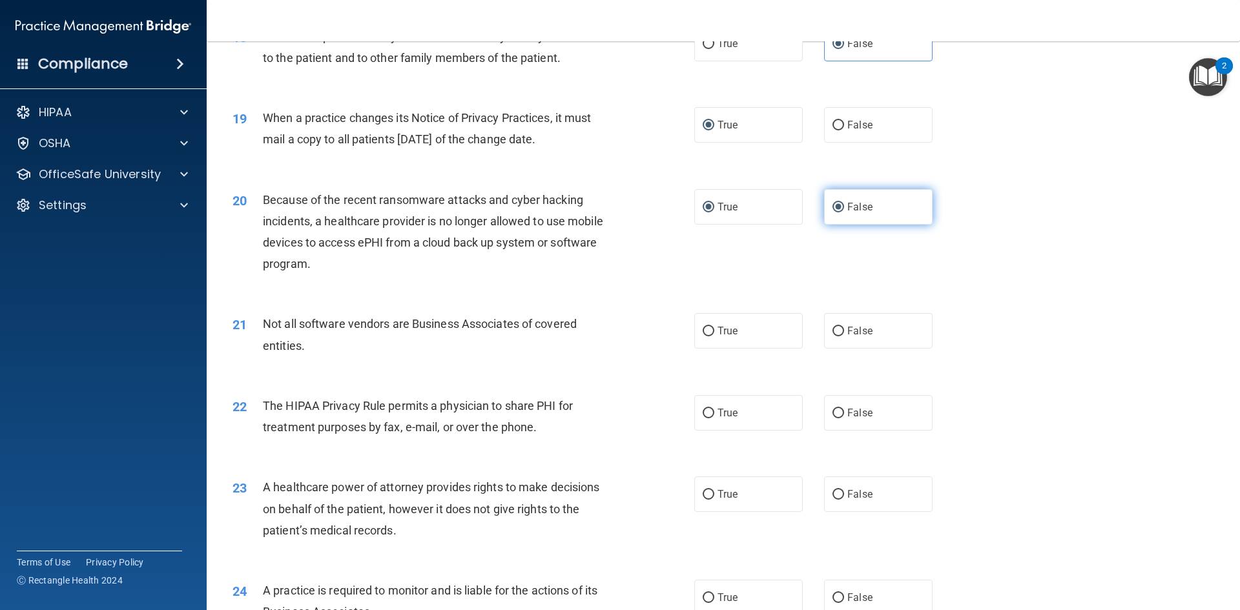
radio input "false"
click at [860, 337] on label "False" at bounding box center [878, 331] width 109 height 36
click at [844, 337] on input "False" at bounding box center [839, 332] width 12 height 10
radio input "true"
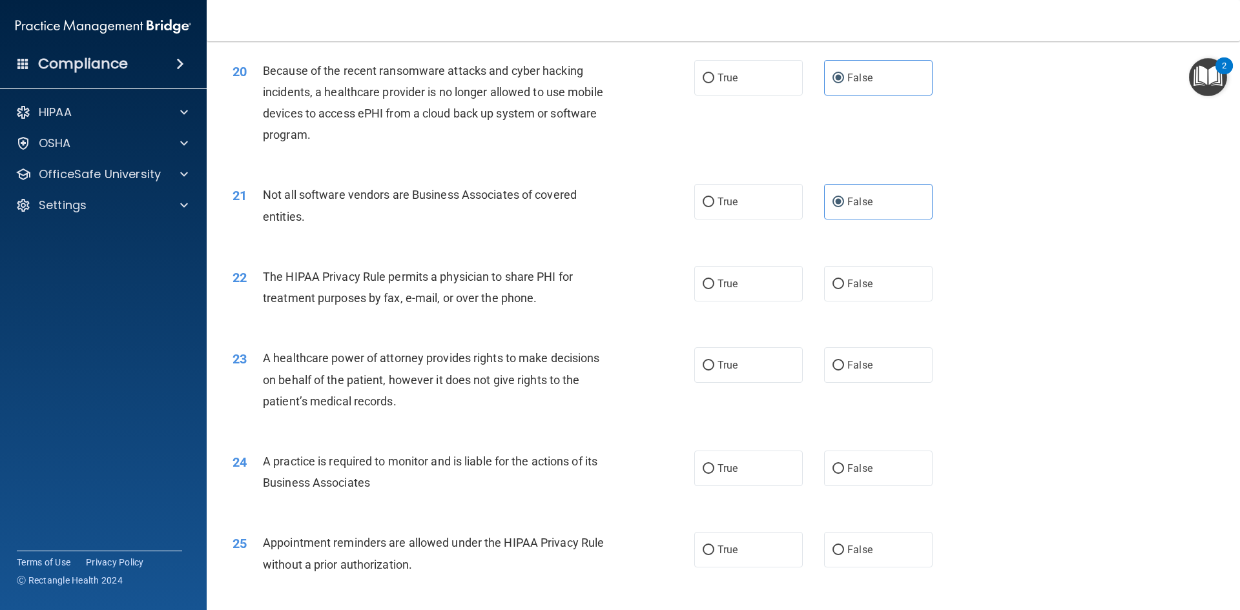
scroll to position [2003, 0]
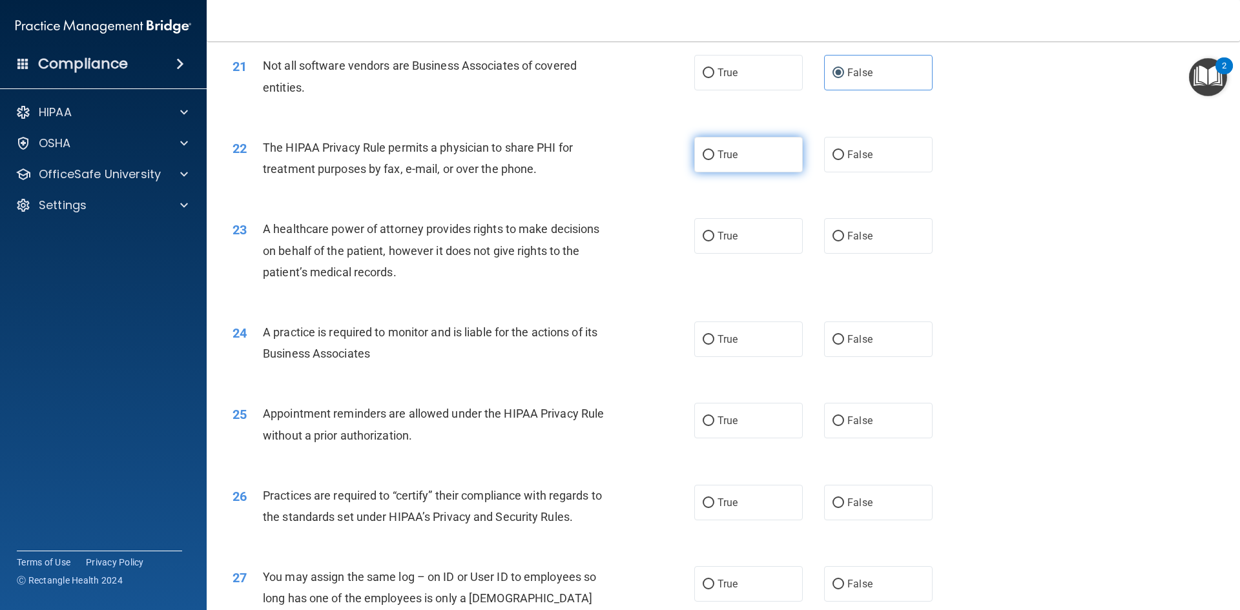
click at [710, 154] on label "True" at bounding box center [748, 155] width 109 height 36
click at [710, 154] on input "True" at bounding box center [709, 156] width 12 height 10
radio input "true"
click at [706, 232] on input "True" at bounding box center [709, 237] width 12 height 10
radio input "true"
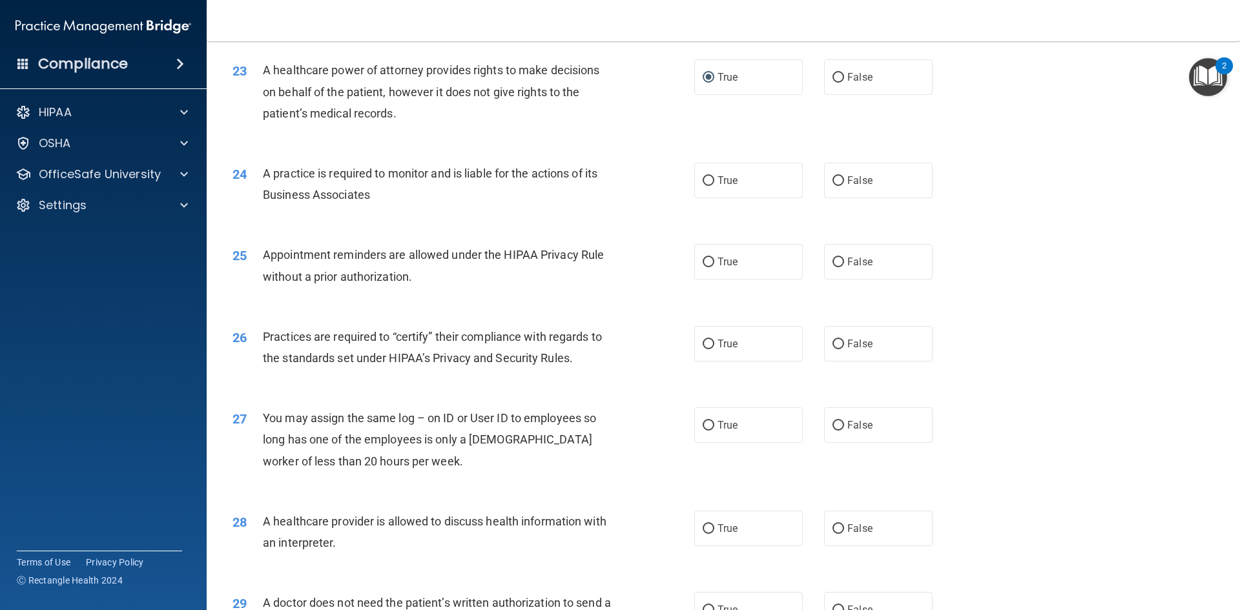
scroll to position [2132, 0]
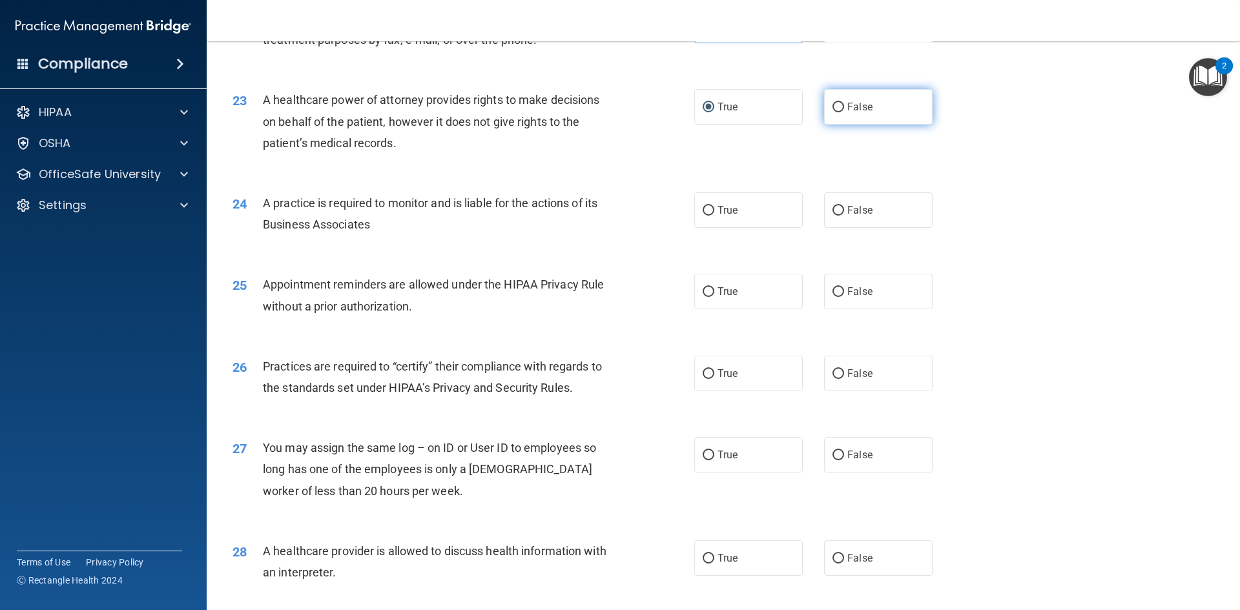
click at [844, 114] on label "False" at bounding box center [878, 107] width 109 height 36
click at [844, 112] on input "False" at bounding box center [839, 108] width 12 height 10
radio input "true"
radio input "false"
click at [722, 218] on label "True" at bounding box center [748, 211] width 109 height 36
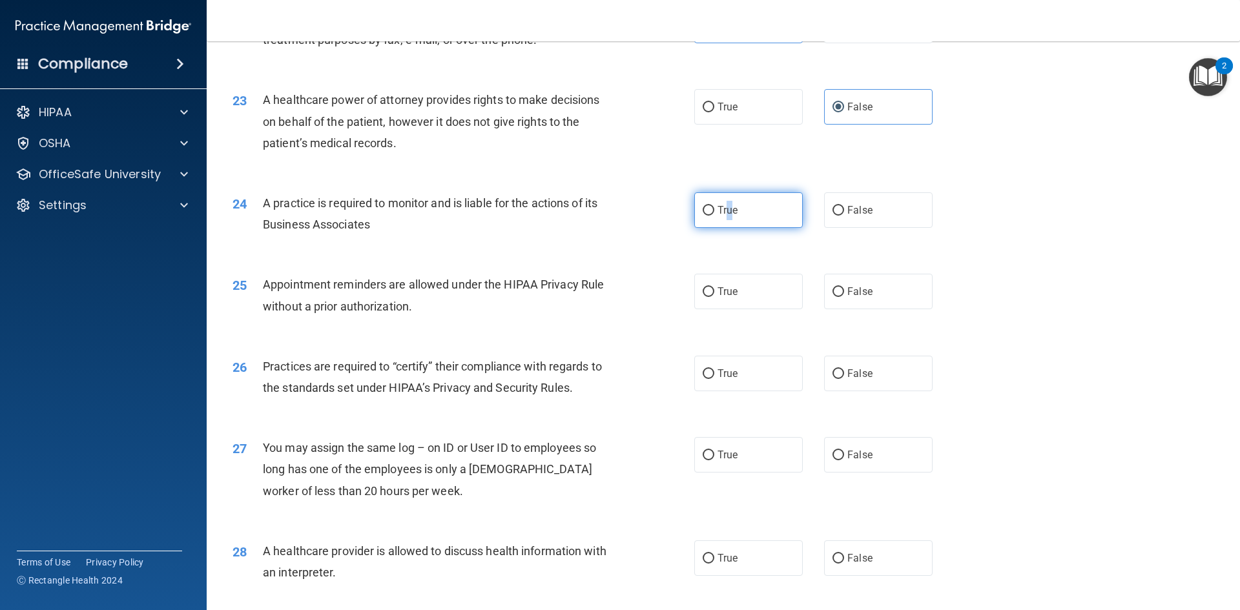
click at [708, 213] on input "True" at bounding box center [709, 211] width 12 height 10
radio input "true"
click at [707, 293] on input "True" at bounding box center [709, 292] width 12 height 10
radio input "true"
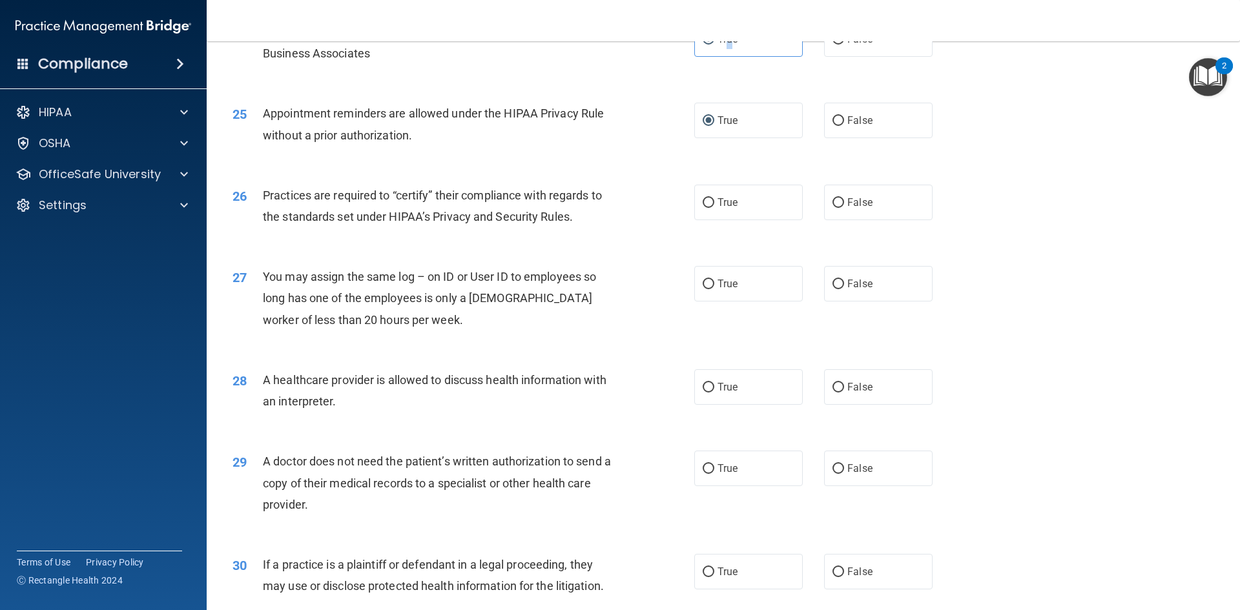
scroll to position [2326, 0]
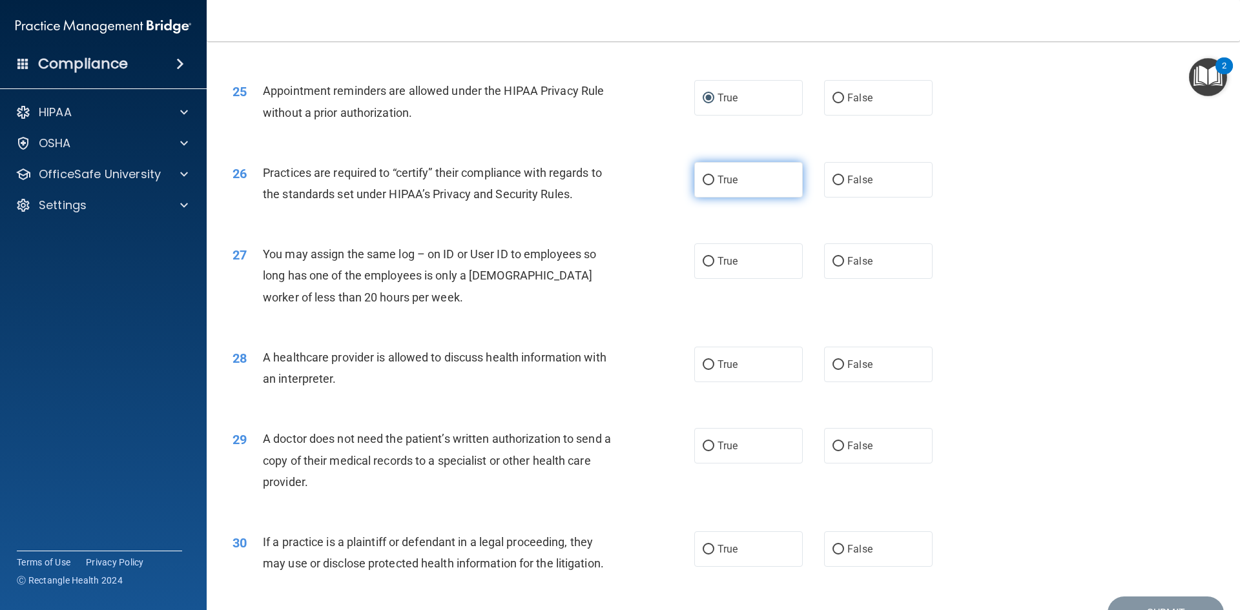
click at [718, 185] on span "True" at bounding box center [728, 180] width 20 height 12
click at [715, 185] on input "True" at bounding box center [709, 181] width 12 height 10
radio input "true"
click at [862, 266] on span "False" at bounding box center [860, 261] width 25 height 12
click at [844, 266] on input "False" at bounding box center [839, 262] width 12 height 10
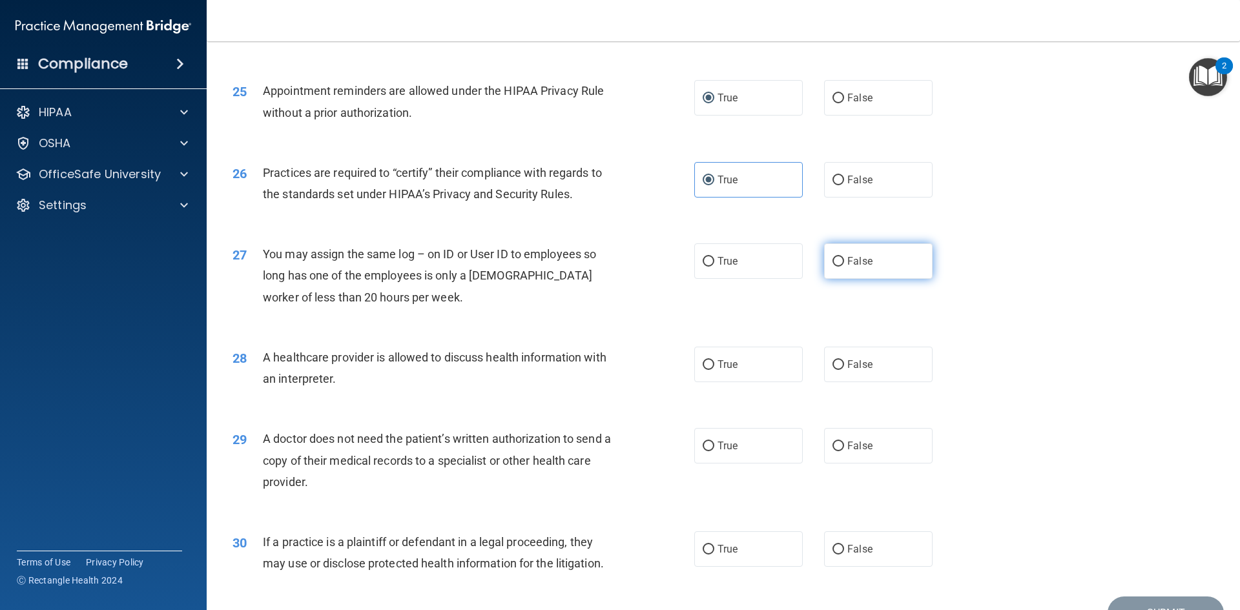
radio input "true"
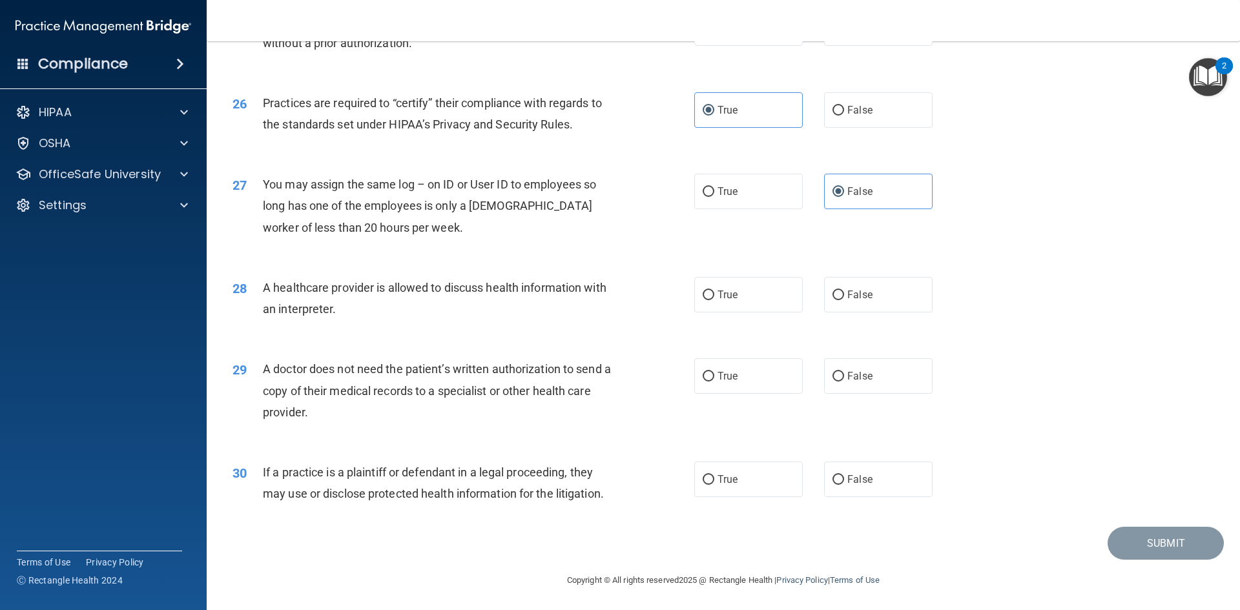
scroll to position [2397, 0]
click at [833, 296] on input "False" at bounding box center [839, 294] width 12 height 10
radio input "true"
click at [718, 376] on span "True" at bounding box center [728, 375] width 20 height 12
click at [713, 376] on input "True" at bounding box center [709, 376] width 12 height 10
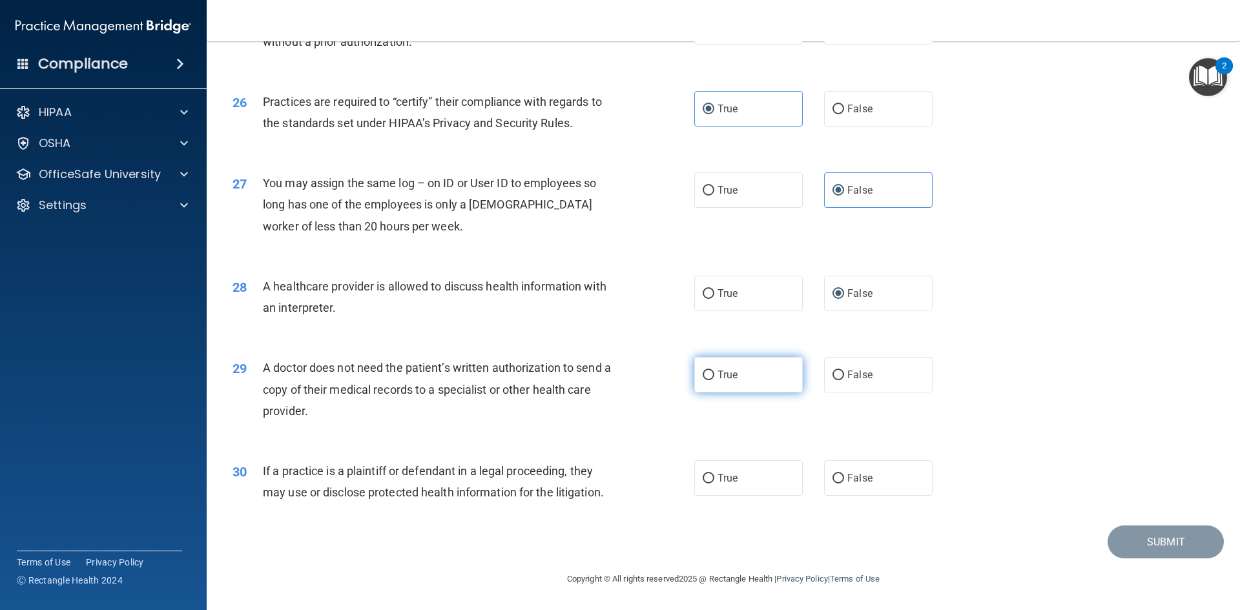
radio input "true"
click at [704, 477] on input "True" at bounding box center [709, 479] width 12 height 10
radio input "true"
click at [1140, 541] on button "Submit" at bounding box center [1166, 542] width 116 height 33
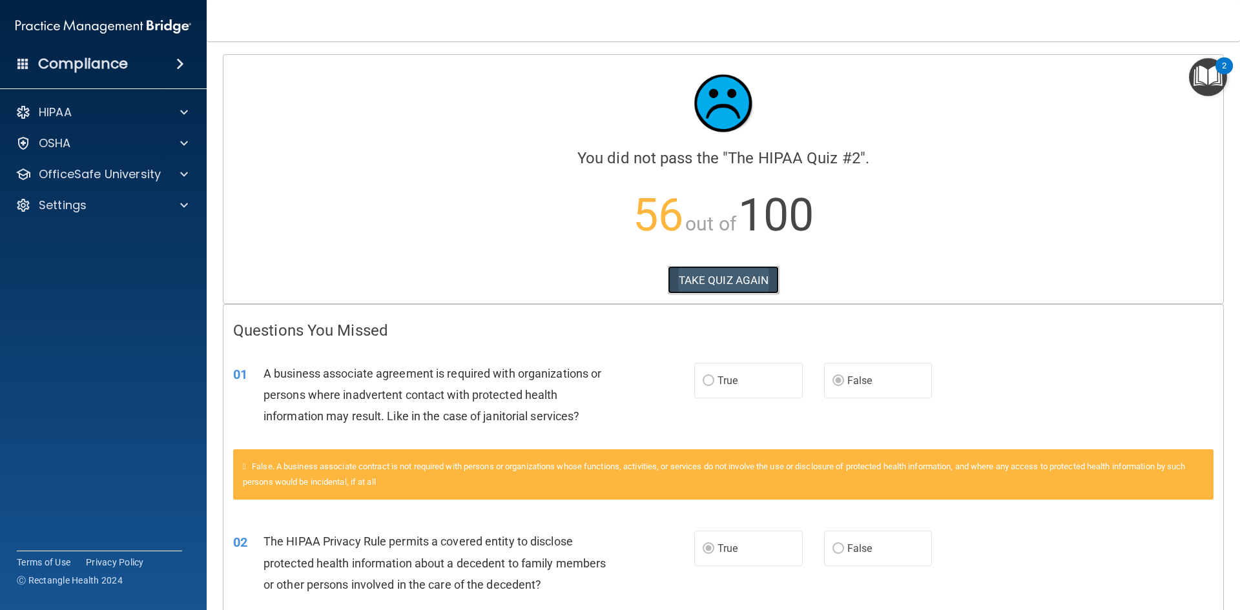
click at [731, 281] on button "TAKE QUIZ AGAIN" at bounding box center [724, 280] width 112 height 28
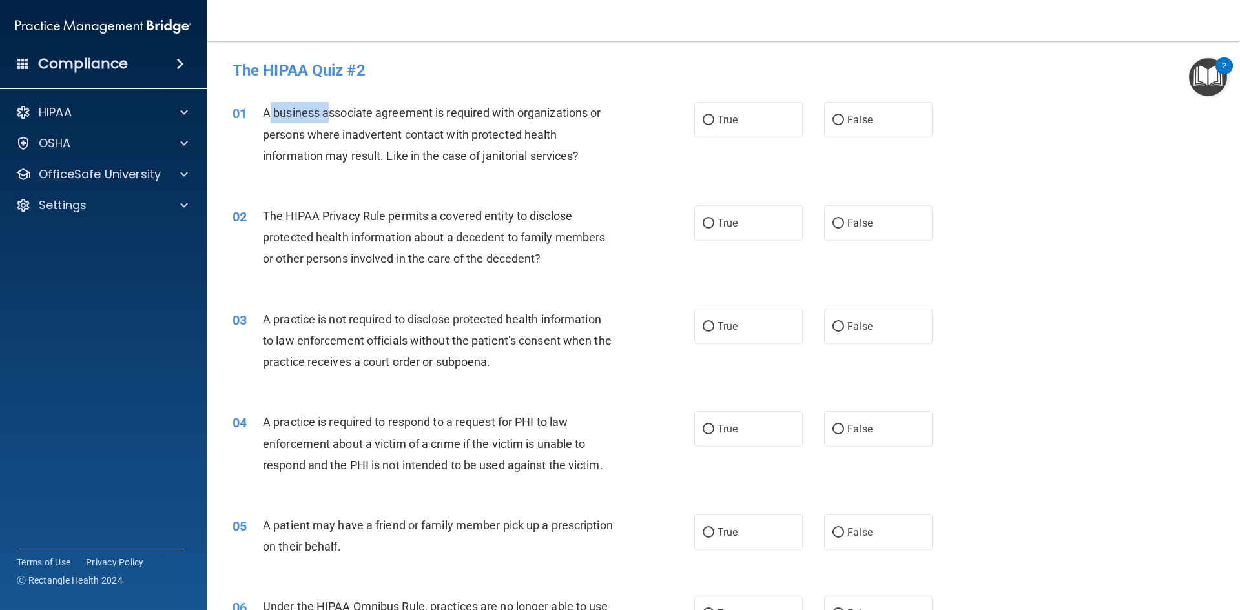
drag, startPoint x: 272, startPoint y: 116, endPoint x: 328, endPoint y: 120, distance: 56.4
click at [328, 120] on div "A business associate agreement is required with organizations or persons where …" at bounding box center [443, 134] width 361 height 65
click at [261, 101] on div "01 A business associate agreement is required with organizations or persons whe…" at bounding box center [723, 137] width 1001 height 103
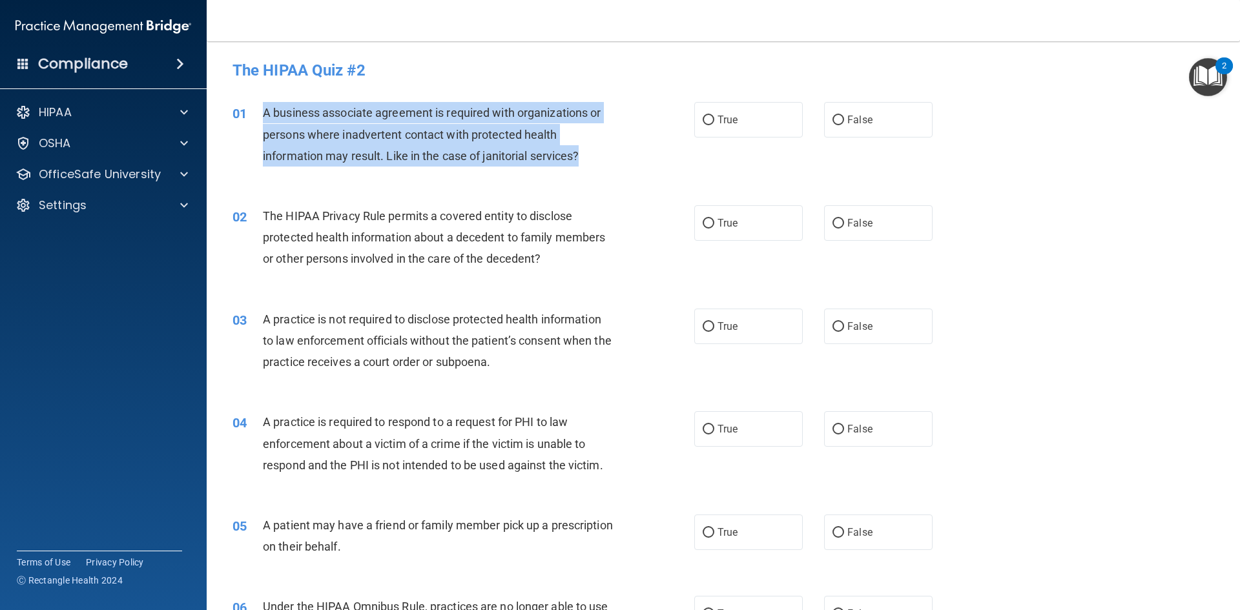
drag, startPoint x: 264, startPoint y: 112, endPoint x: 597, endPoint y: 158, distance: 336.5
click at [597, 158] on div "A business associate agreement is required with organizations or persons where …" at bounding box center [443, 134] width 361 height 65
copy span "A business associate agreement is required with organizations or persons where …"
click at [833, 120] on input "False" at bounding box center [839, 121] width 12 height 10
radio input "true"
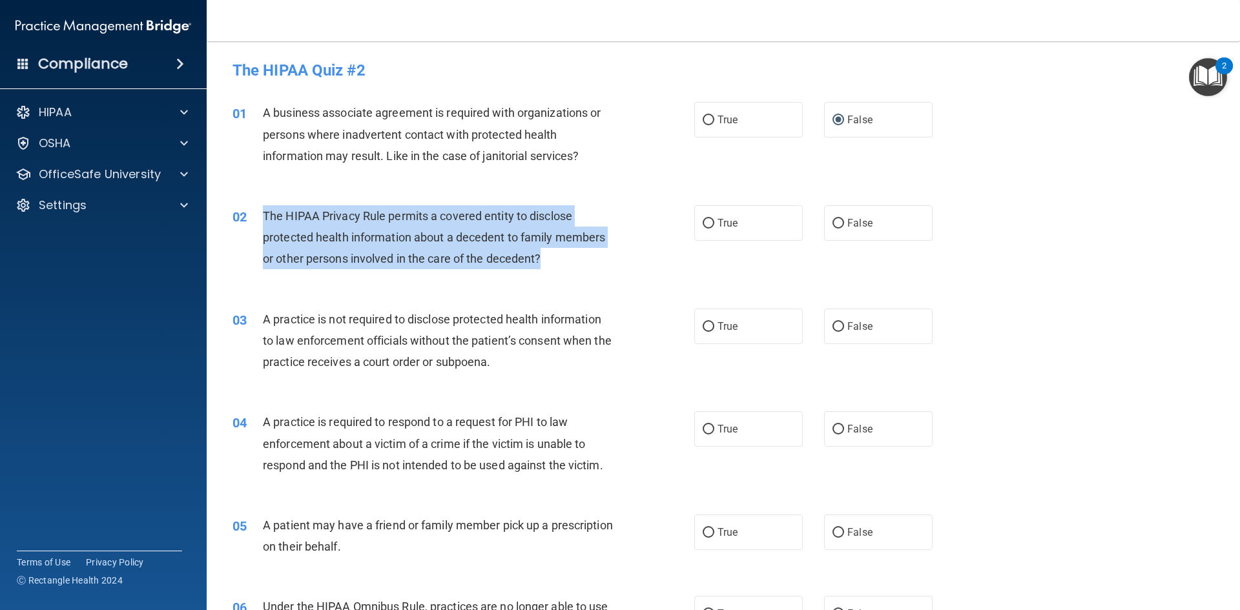
drag, startPoint x: 264, startPoint y: 214, endPoint x: 565, endPoint y: 264, distance: 304.5
click at [565, 264] on div "The HIPAA Privacy Rule permits a covered entity to disclose protected health in…" at bounding box center [443, 237] width 361 height 65
copy span "The HIPAA Privacy Rule permits a covered entity to disclose protected health in…"
click at [706, 221] on input "True" at bounding box center [709, 224] width 12 height 10
radio input "true"
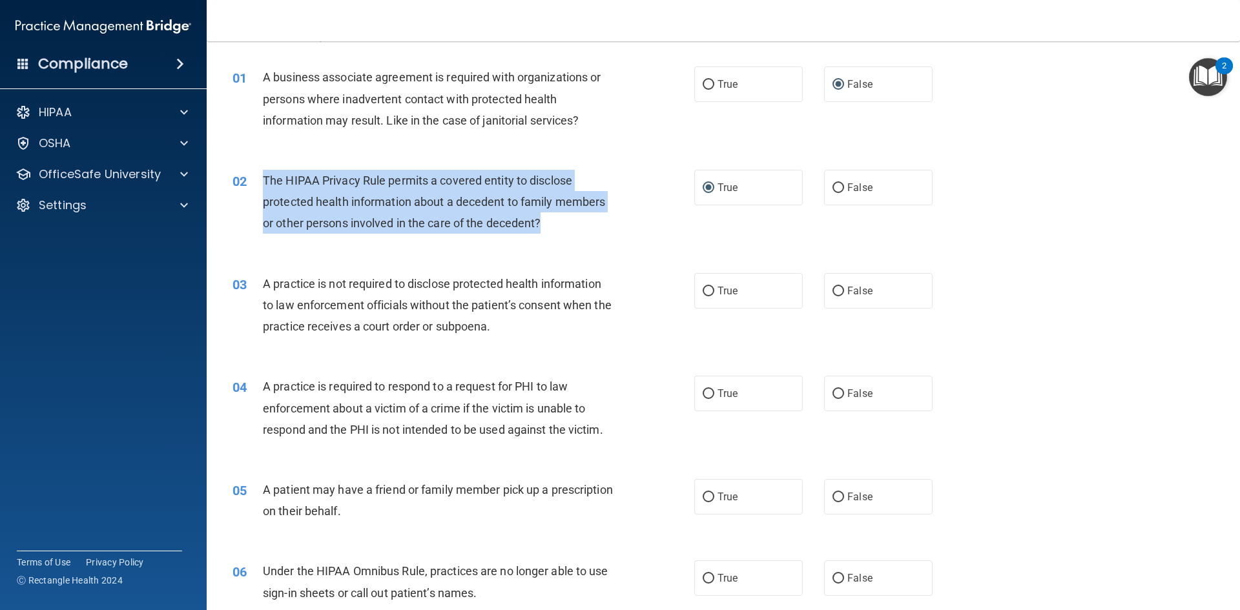
scroll to position [65, 0]
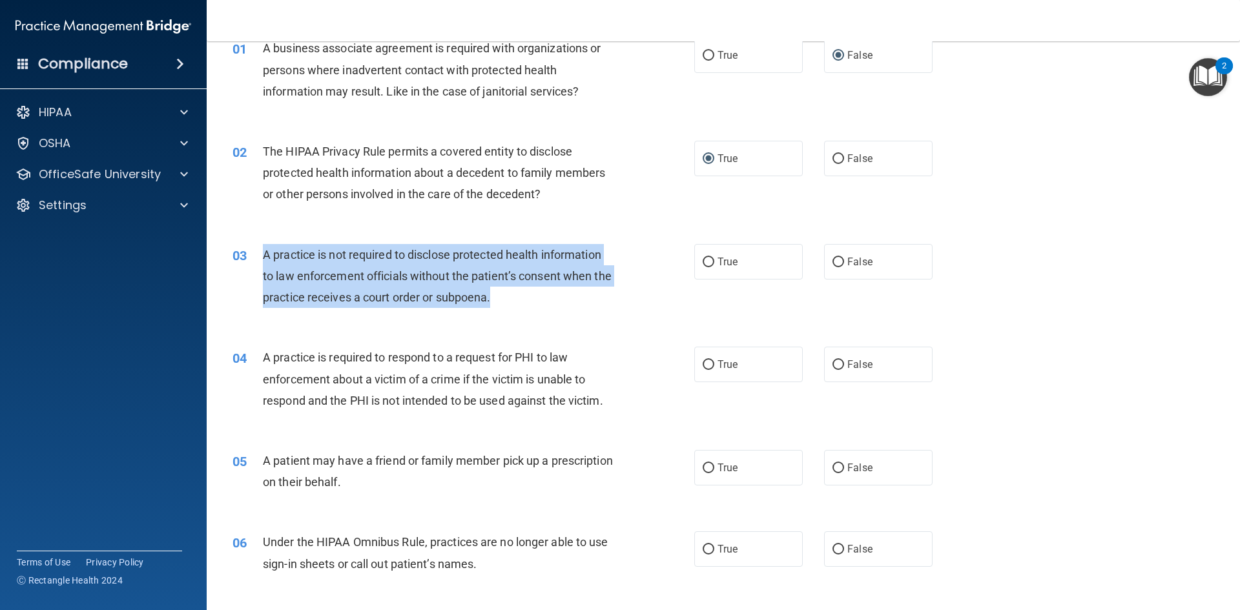
drag, startPoint x: 264, startPoint y: 260, endPoint x: 524, endPoint y: 309, distance: 264.9
click at [524, 309] on div "03 A practice is not required to disclose protected health information to law e…" at bounding box center [463, 279] width 501 height 71
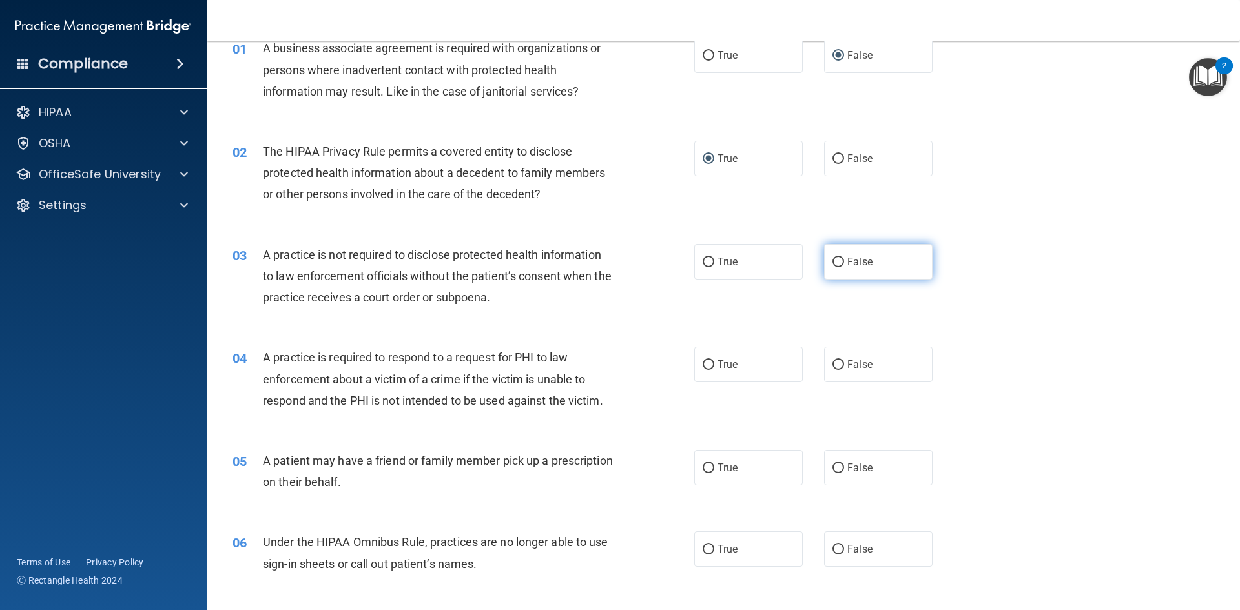
click at [833, 269] on label "False" at bounding box center [878, 262] width 109 height 36
click at [833, 267] on input "False" at bounding box center [839, 263] width 12 height 10
radio input "true"
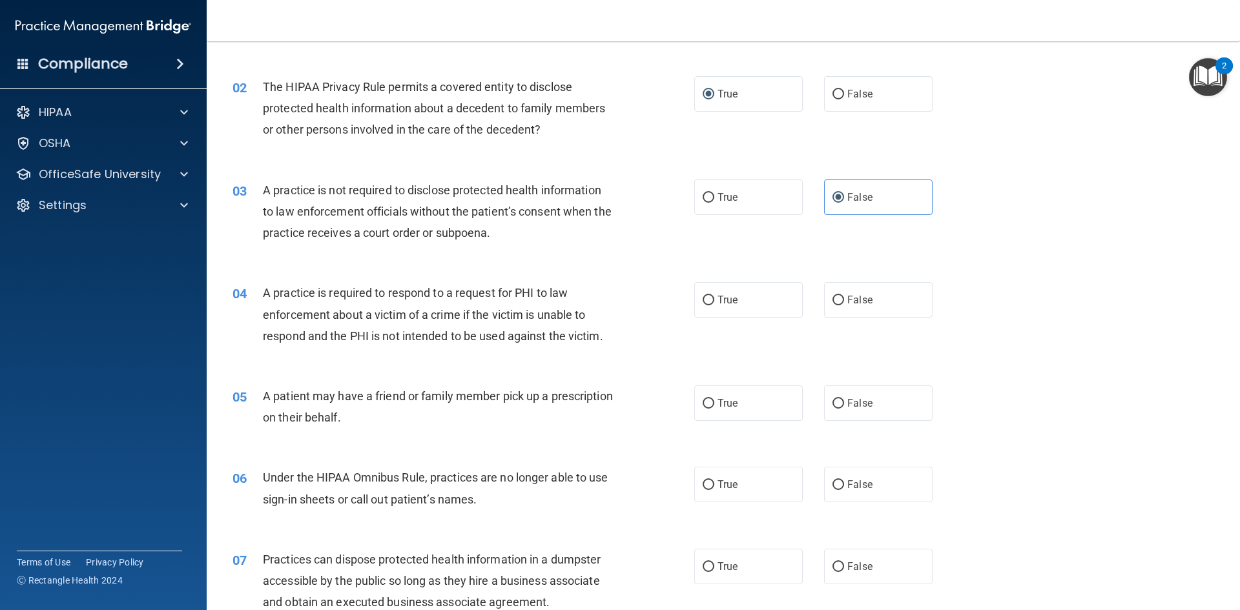
scroll to position [194, 0]
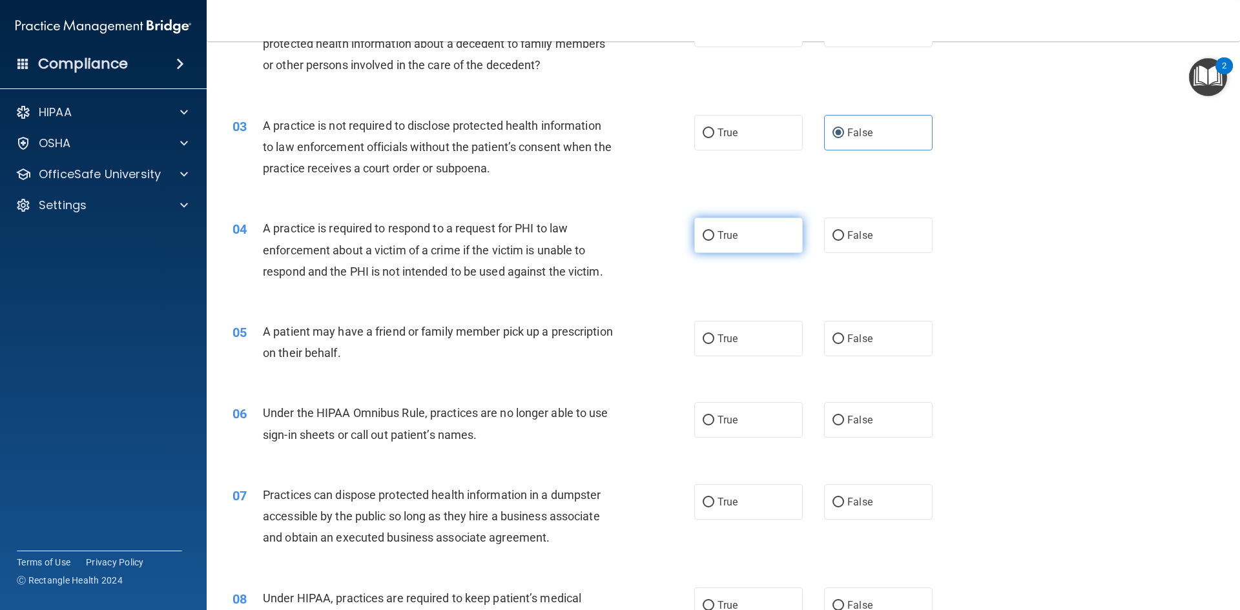
click at [718, 239] on span "True" at bounding box center [728, 235] width 20 height 12
click at [713, 239] on input "True" at bounding box center [709, 236] width 12 height 10
radio input "true"
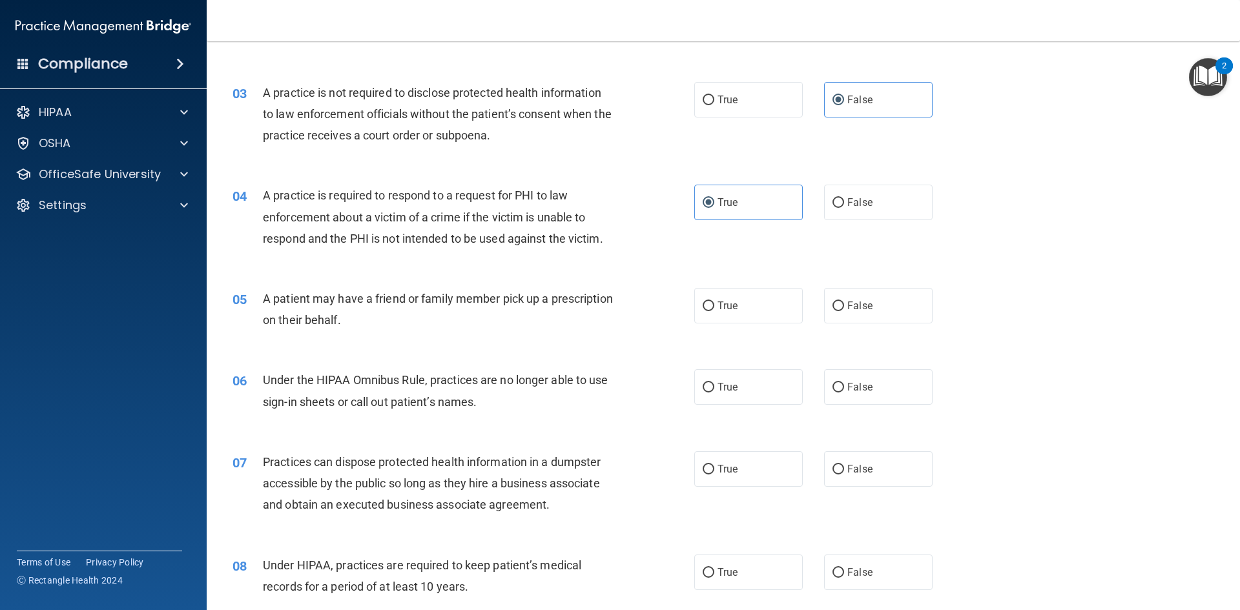
scroll to position [258, 0]
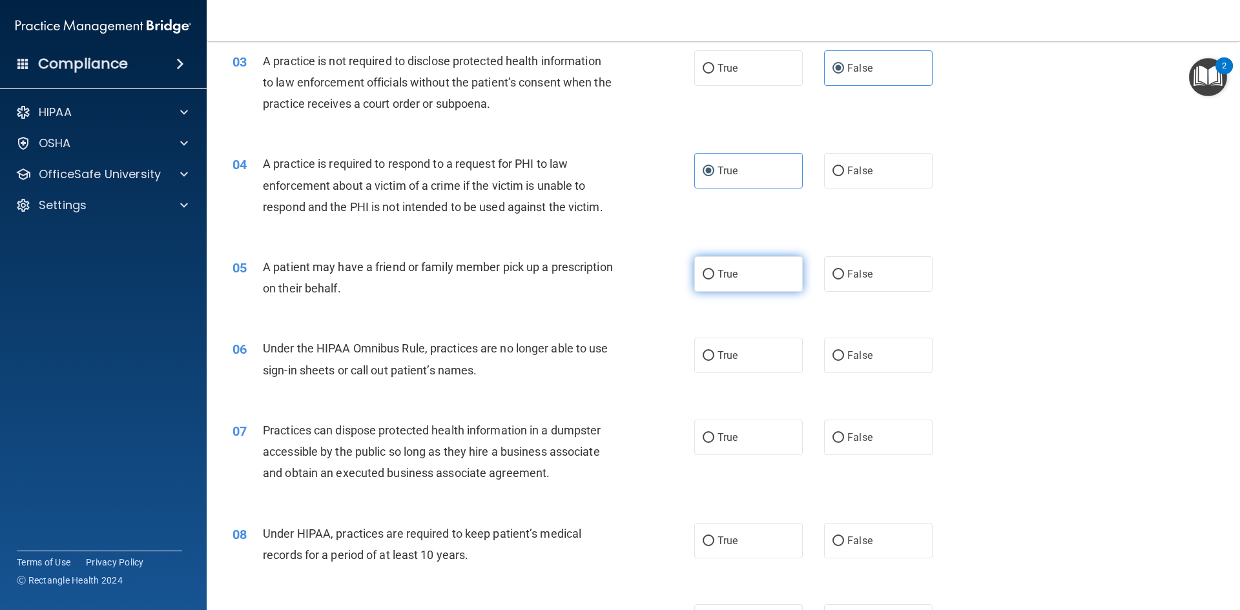
click at [704, 276] on input "True" at bounding box center [709, 275] width 12 height 10
radio input "true"
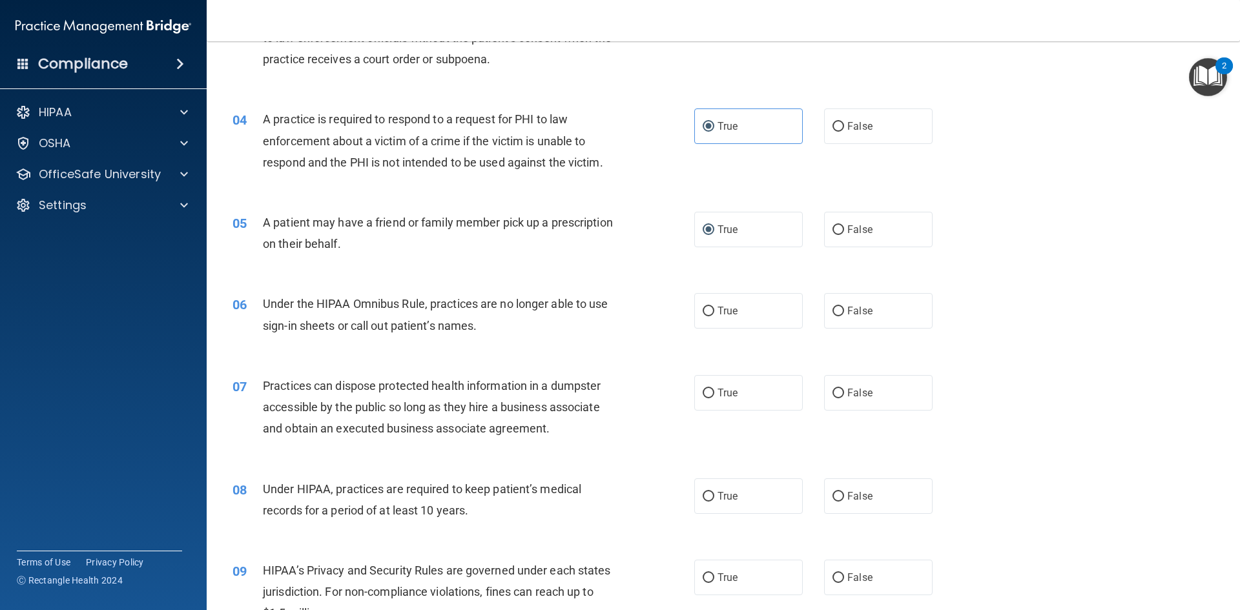
scroll to position [323, 0]
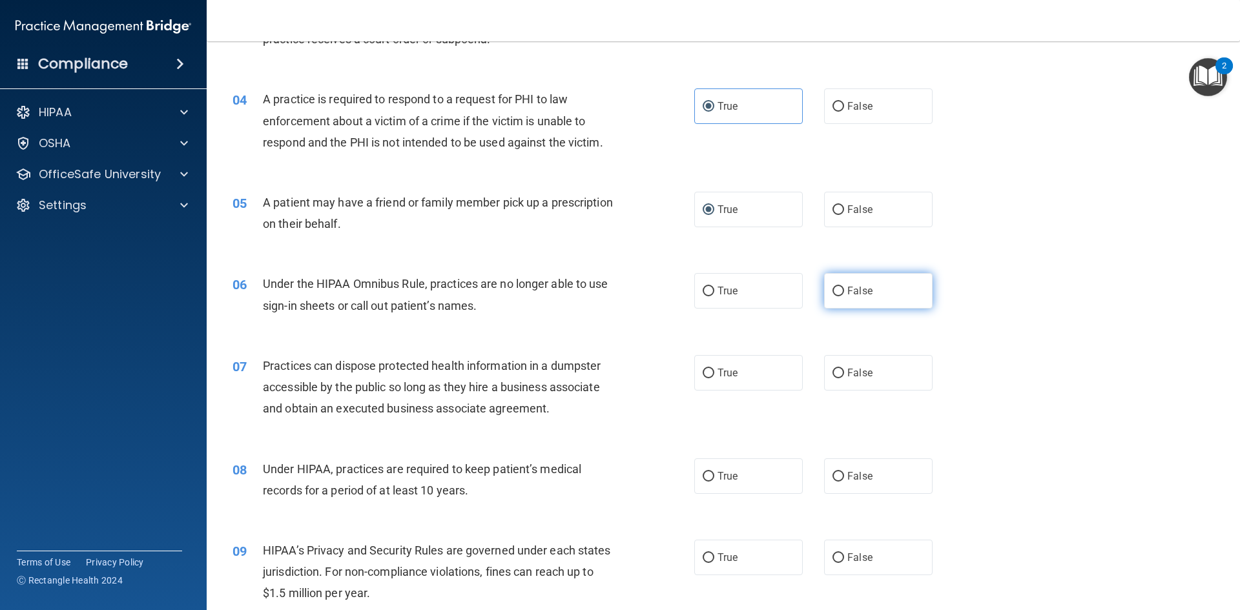
click at [836, 297] on input "False" at bounding box center [839, 292] width 12 height 10
radio input "true"
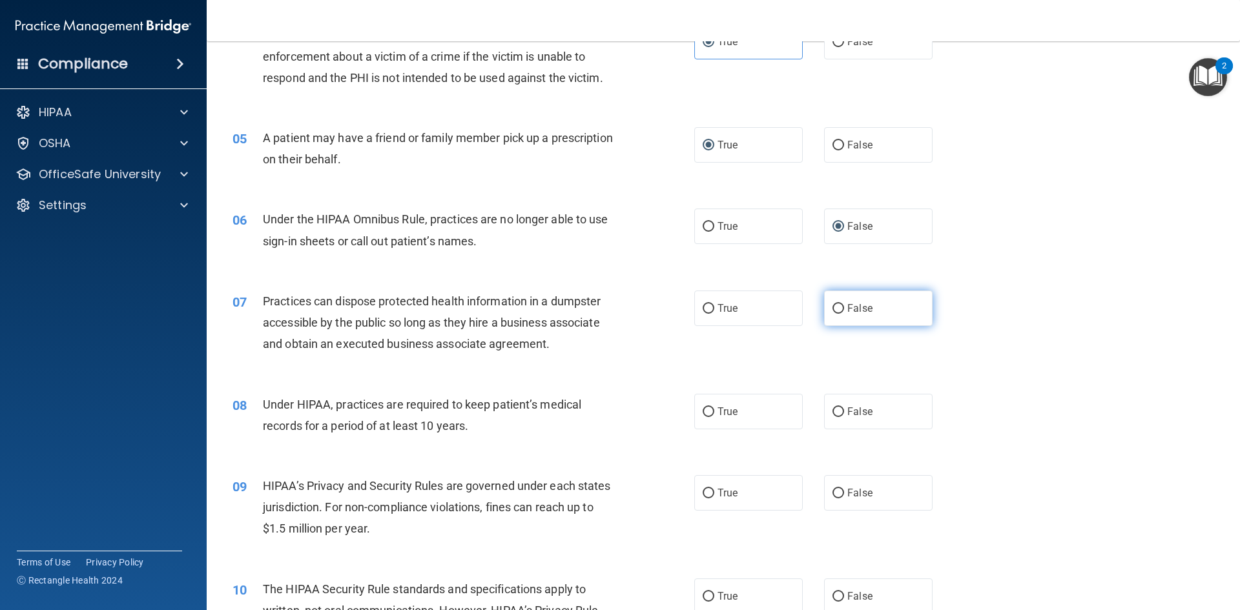
click at [834, 310] on input "False" at bounding box center [839, 309] width 12 height 10
radio input "true"
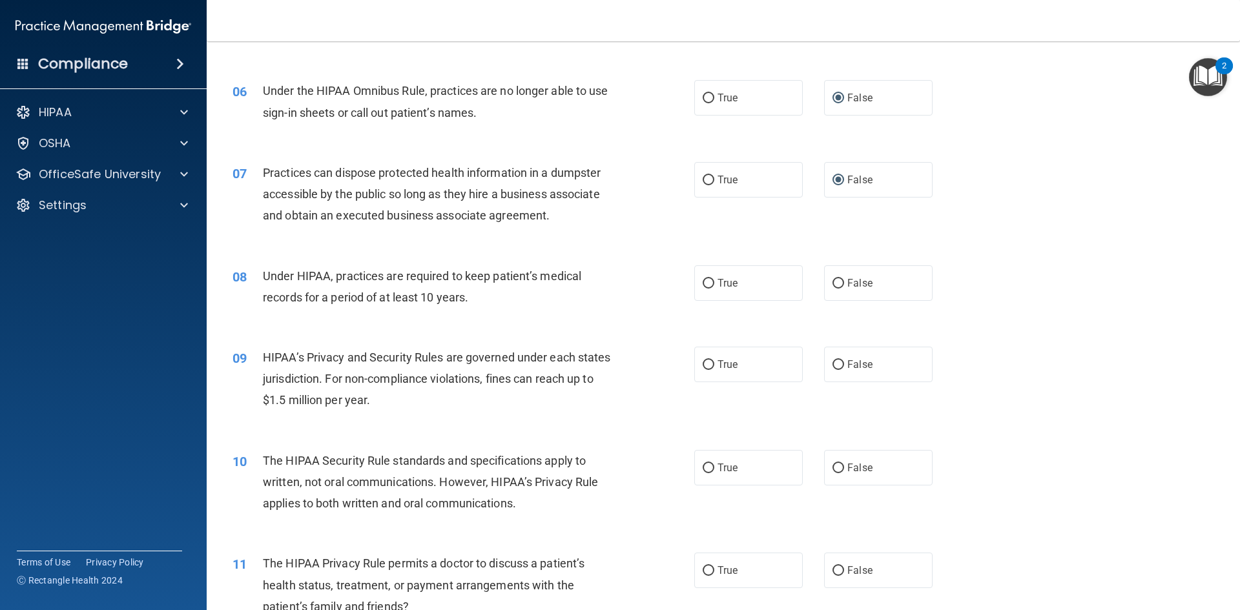
scroll to position [517, 0]
click at [835, 284] on input "False" at bounding box center [839, 283] width 12 height 10
radio input "true"
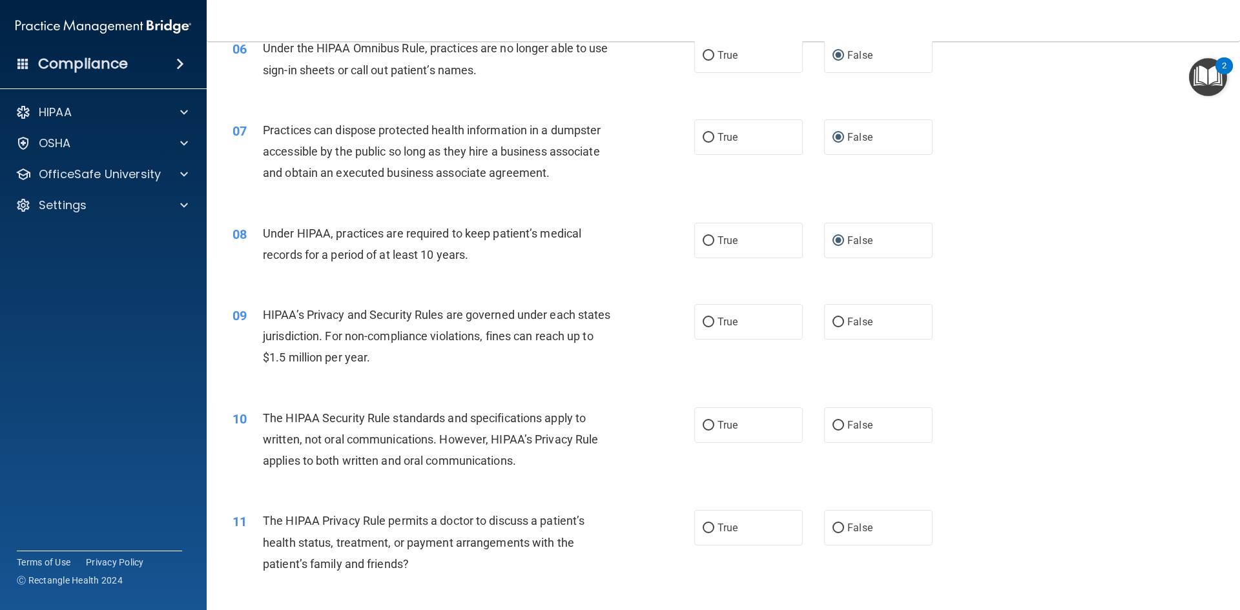
scroll to position [581, 0]
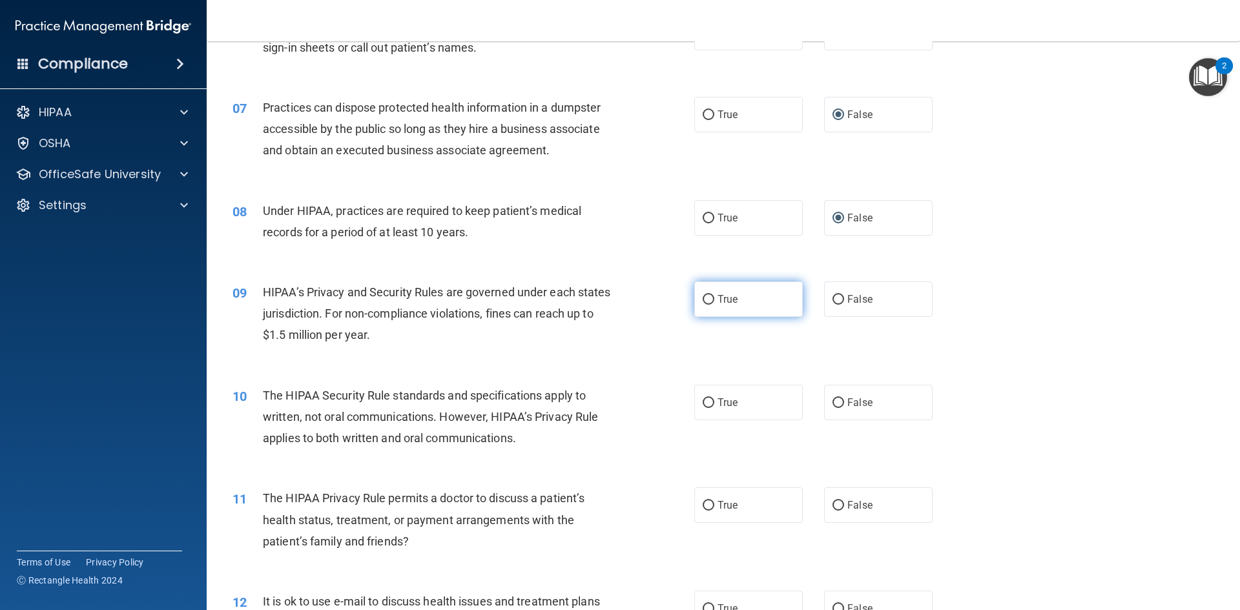
click at [705, 299] on input "True" at bounding box center [709, 300] width 12 height 10
radio input "true"
drag, startPoint x: 391, startPoint y: 335, endPoint x: 341, endPoint y: 325, distance: 51.3
click at [339, 325] on div "HIPAA’s Privacy and Security Rules are governed under each states jurisdiction.…" at bounding box center [443, 314] width 361 height 65
click at [421, 344] on div "HIPAA’s Privacy and Security Rules are governed under each states jurisdiction.…" at bounding box center [443, 314] width 361 height 65
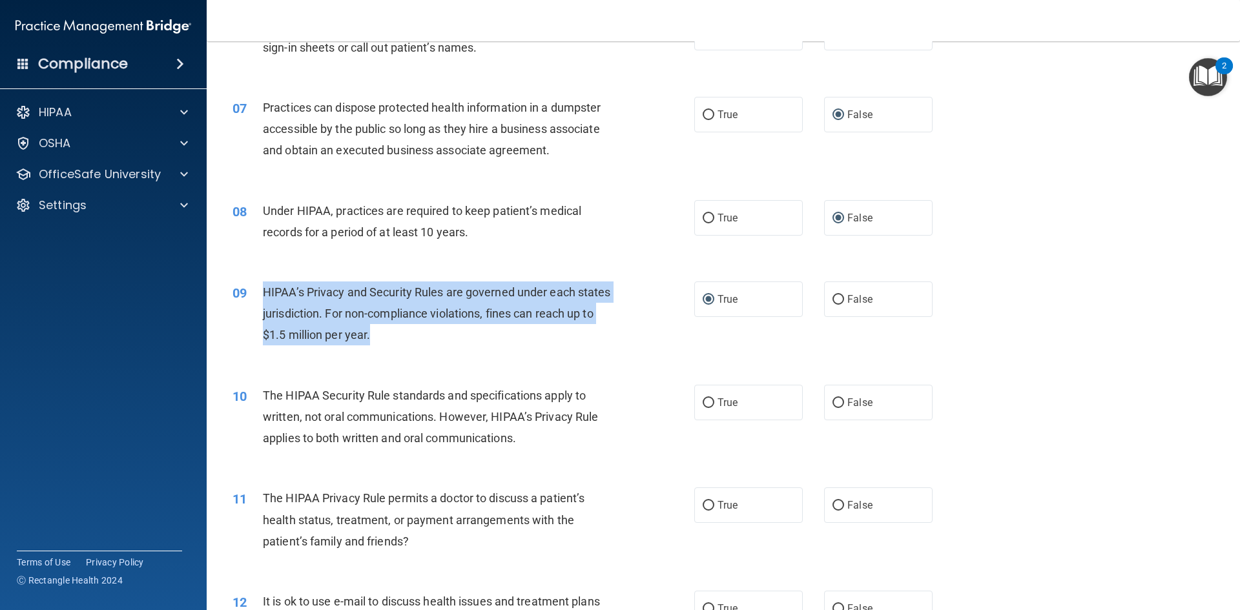
drag, startPoint x: 410, startPoint y: 335, endPoint x: 256, endPoint y: 286, distance: 160.8
click at [256, 286] on div "09 HIPAA’s Privacy and Security Rules are governed under each states jurisdicti…" at bounding box center [463, 317] width 501 height 71
copy div "HIPAA’s Privacy and Security Rules are governed under each states jurisdiction.…"
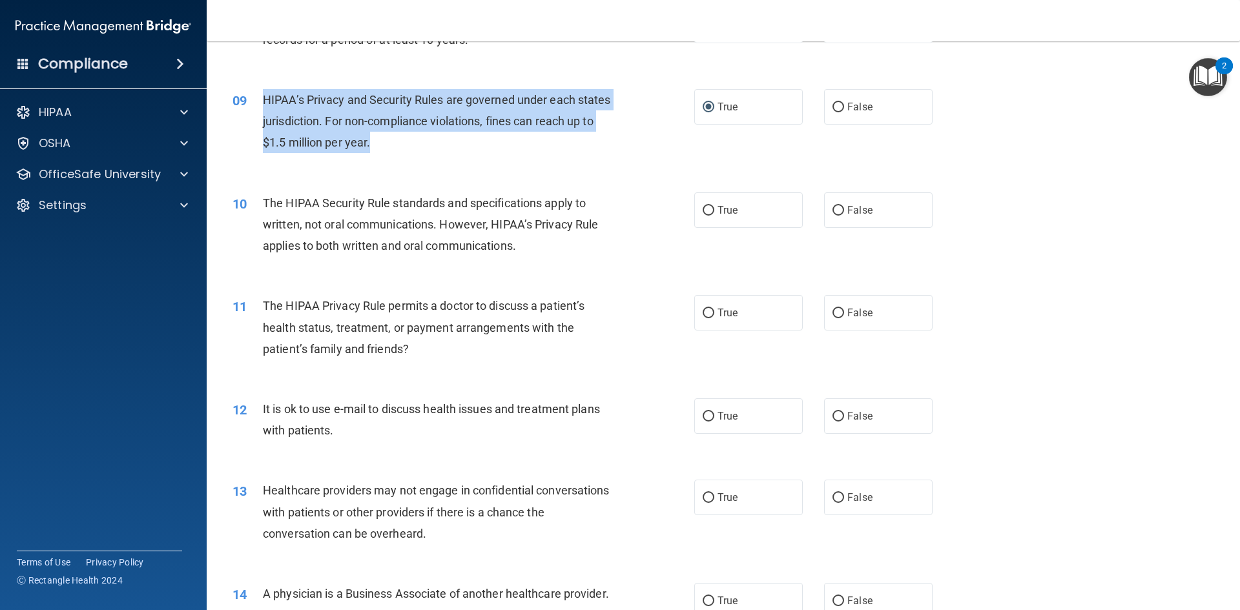
scroll to position [775, 0]
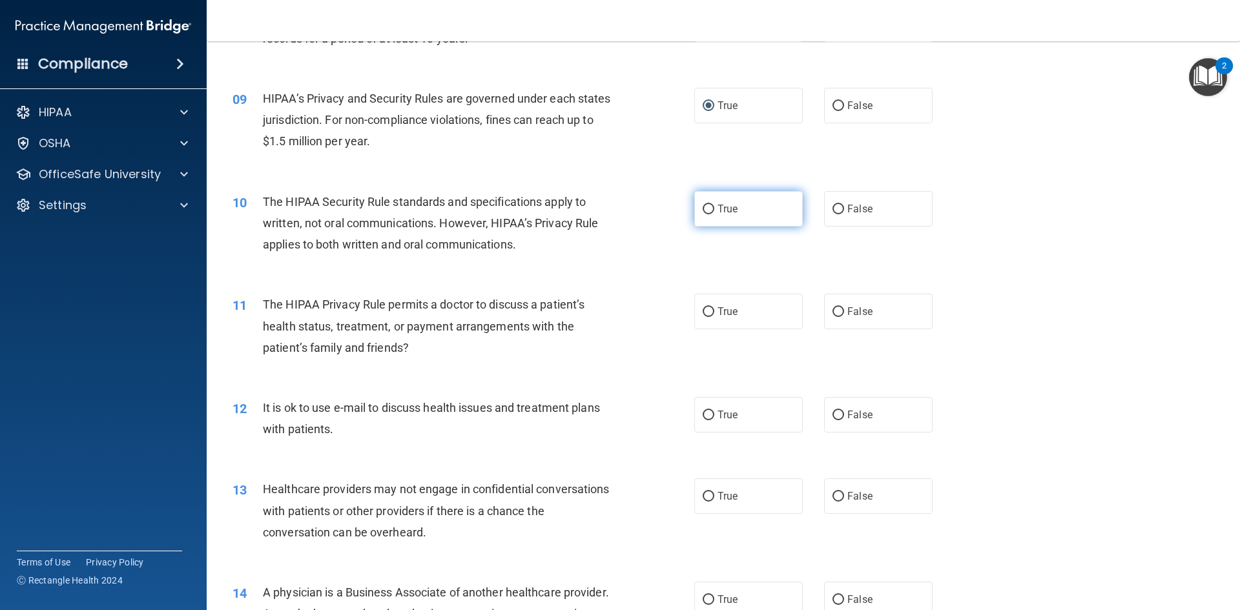
click at [711, 216] on label "True" at bounding box center [748, 209] width 109 height 36
click at [711, 214] on input "True" at bounding box center [709, 210] width 12 height 10
radio input "true"
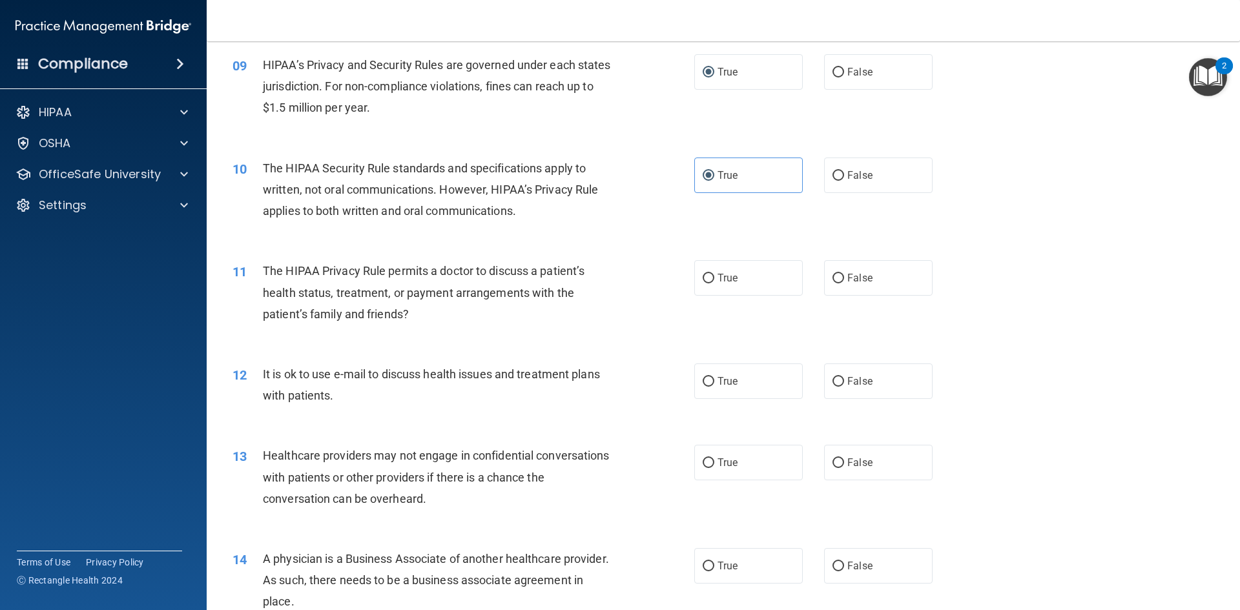
scroll to position [840, 0]
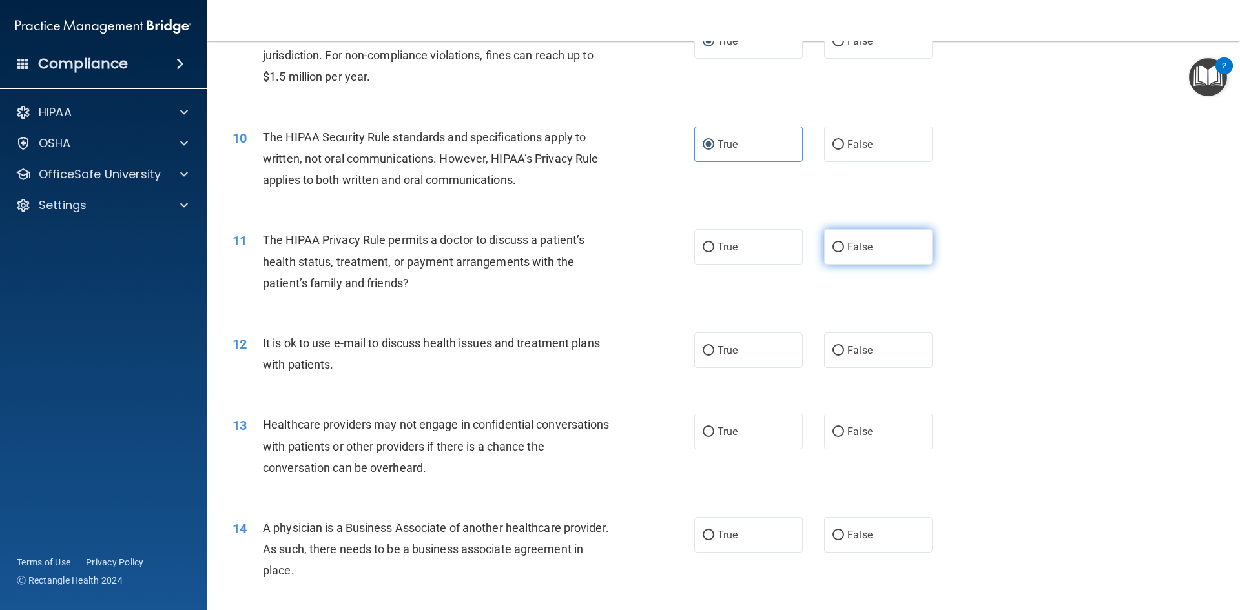
click at [840, 247] on label "False" at bounding box center [878, 247] width 109 height 36
click at [840, 247] on input "False" at bounding box center [839, 248] width 12 height 10
radio input "true"
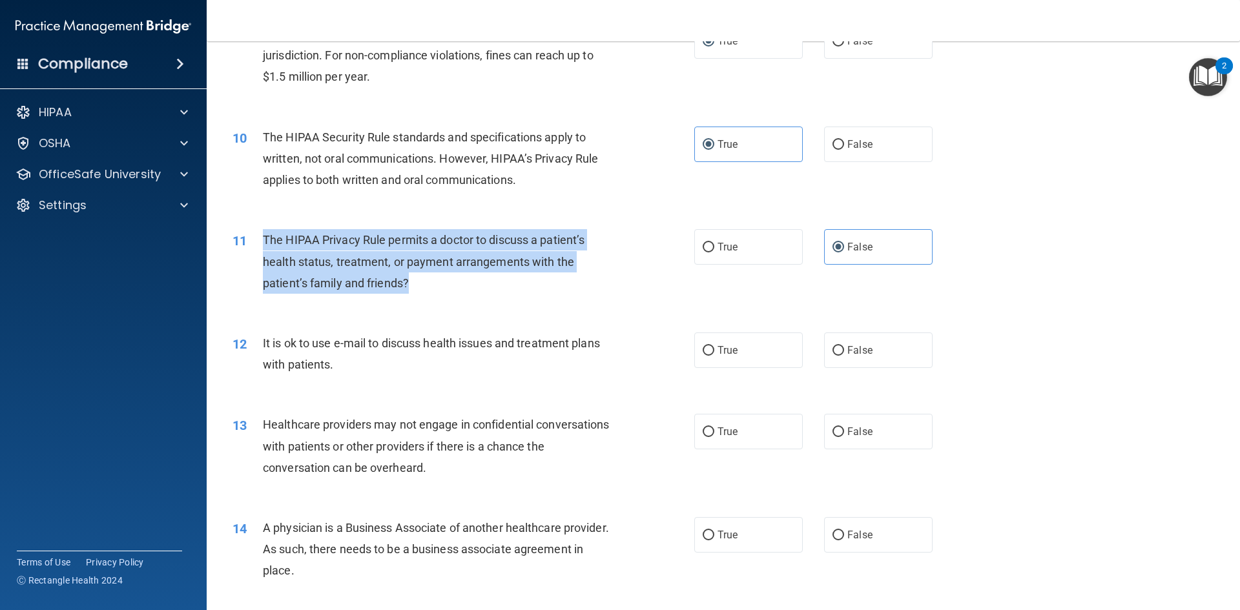
drag, startPoint x: 410, startPoint y: 288, endPoint x: 264, endPoint y: 248, distance: 150.8
click at [253, 247] on div "11 The HIPAA Privacy Rule permits a doctor to discuss a patient’s health status…" at bounding box center [463, 264] width 501 height 71
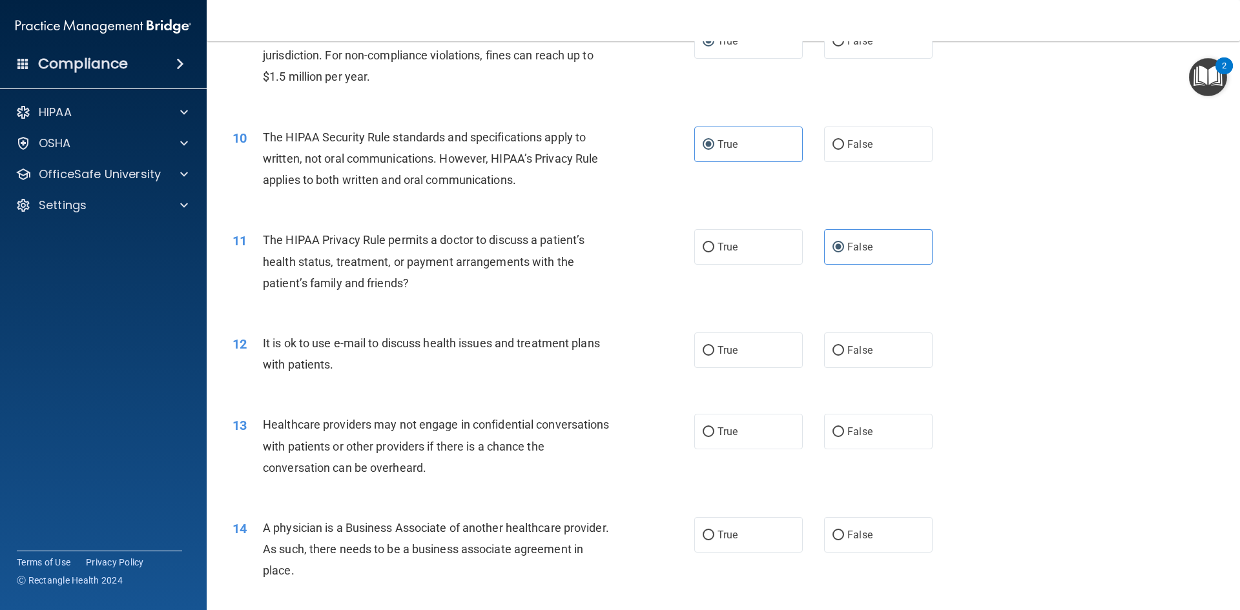
click at [428, 326] on div "12 It is ok to use e-mail to discuss health issues and treatment plans with pat…" at bounding box center [723, 357] width 1001 height 81
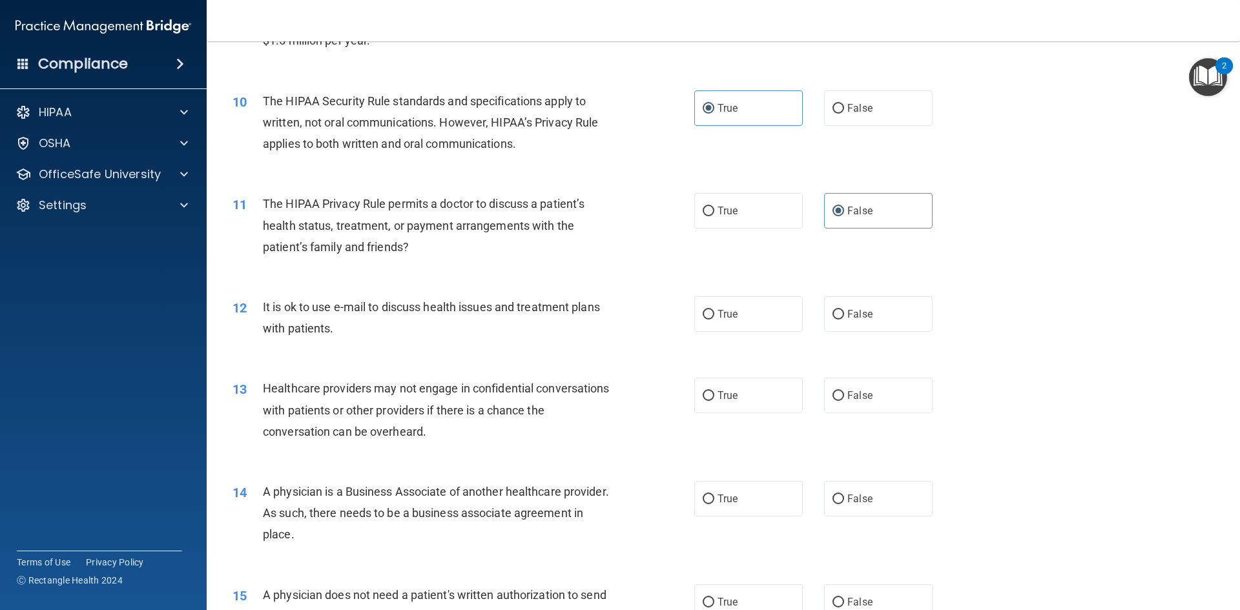
scroll to position [904, 0]
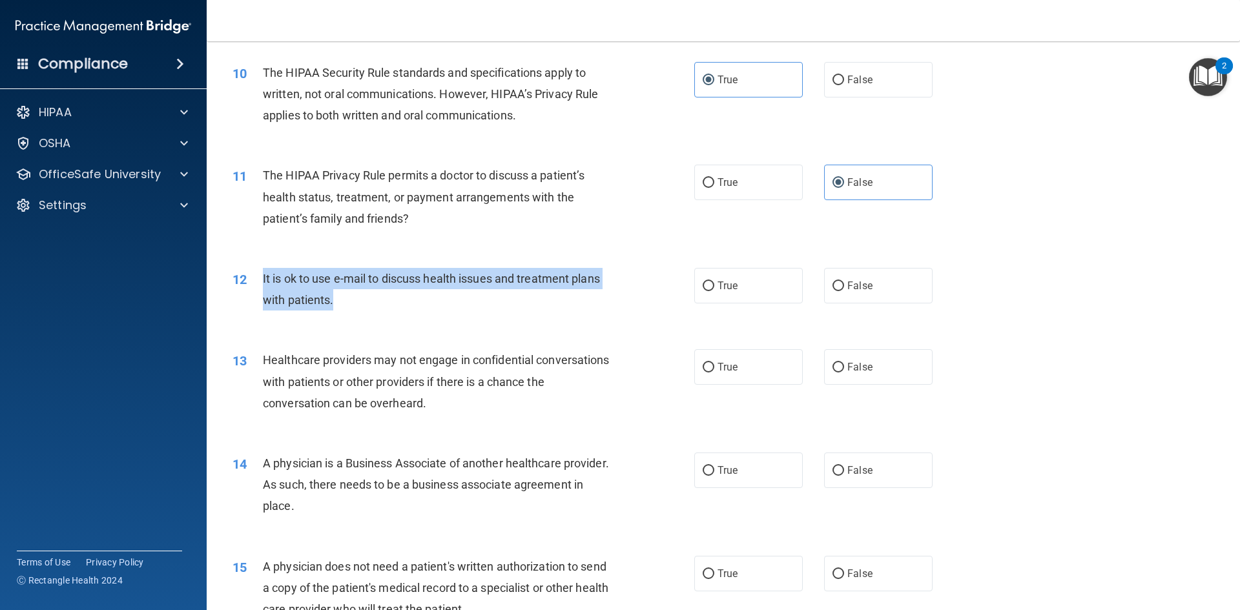
drag, startPoint x: 343, startPoint y: 301, endPoint x: 263, endPoint y: 285, distance: 81.7
click at [263, 285] on div "It is ok to use e-mail to discuss health issues and treatment plans with patien…" at bounding box center [443, 289] width 361 height 43
copy span "It is ok to use e-mail to discuss health issues and treatment plans with patien…"
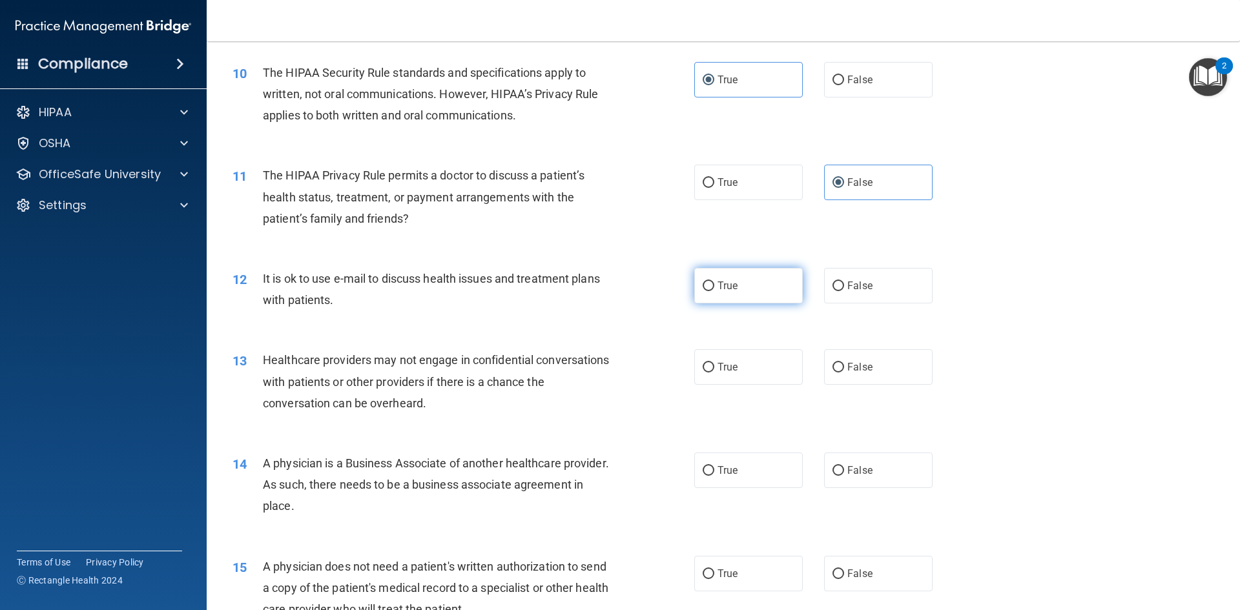
click at [711, 289] on label "True" at bounding box center [748, 286] width 109 height 36
click at [711, 289] on input "True" at bounding box center [709, 287] width 12 height 10
radio input "true"
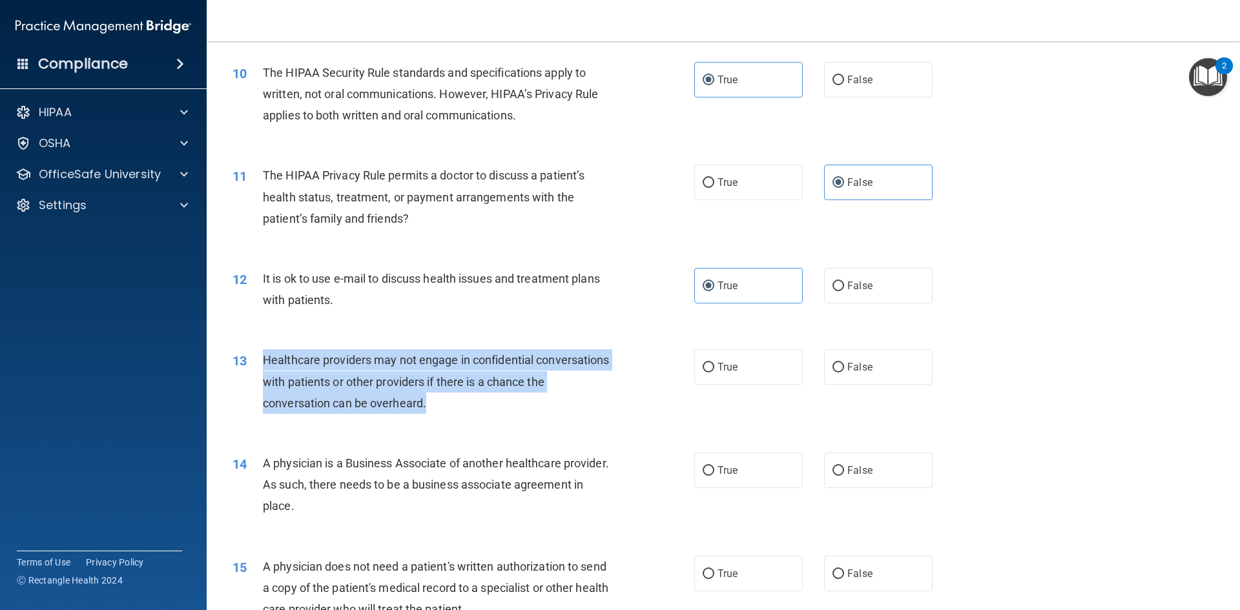
drag, startPoint x: 456, startPoint y: 406, endPoint x: 258, endPoint y: 355, distance: 204.8
click at [258, 355] on div "13 Healthcare providers may not engage in confidential conversations with patie…" at bounding box center [463, 385] width 501 height 71
copy div "Healthcare providers may not engage in confidential conversations with patients…"
click at [836, 366] on input "False" at bounding box center [839, 368] width 12 height 10
radio input "true"
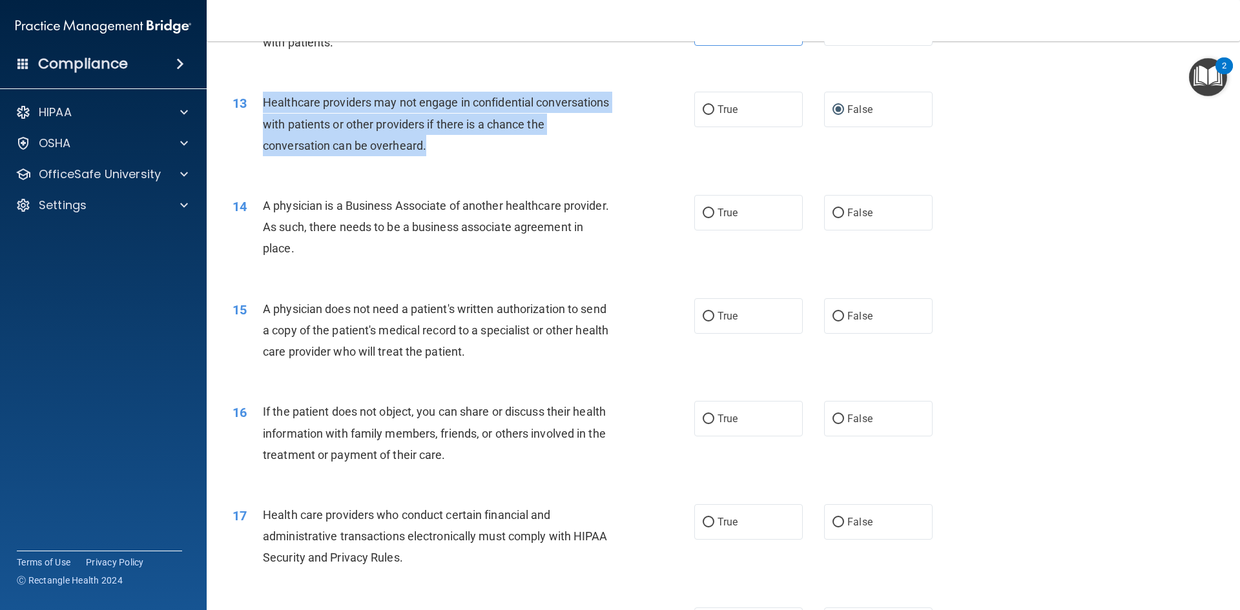
scroll to position [1163, 0]
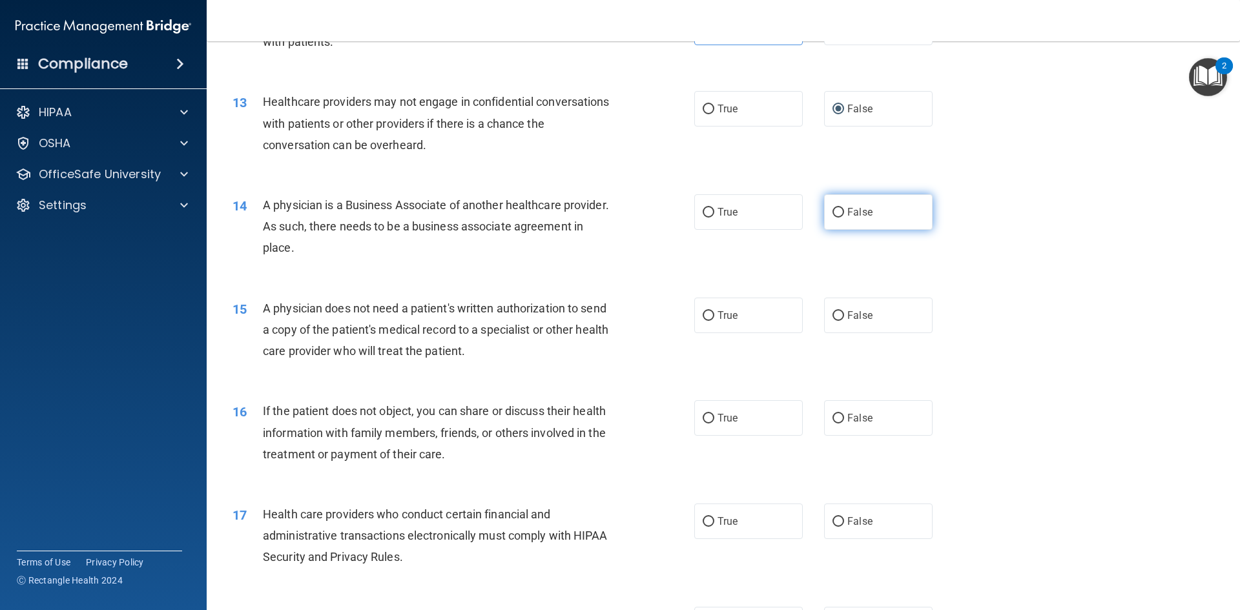
click at [840, 214] on label "False" at bounding box center [878, 212] width 109 height 36
click at [840, 214] on input "False" at bounding box center [839, 213] width 12 height 10
radio input "true"
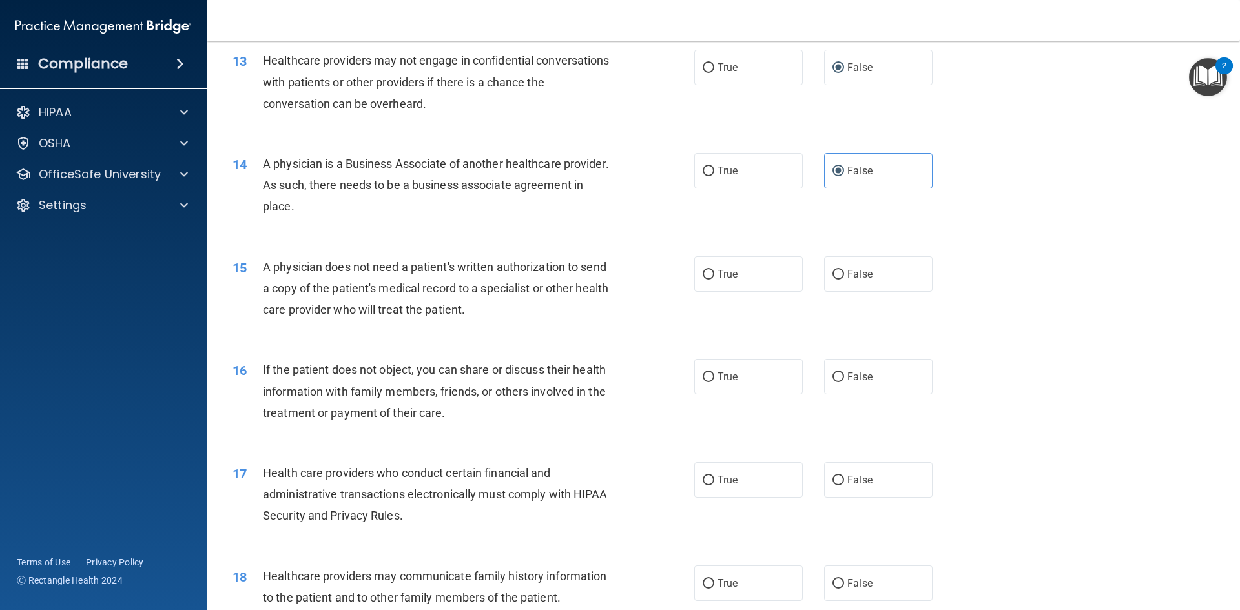
scroll to position [1227, 0]
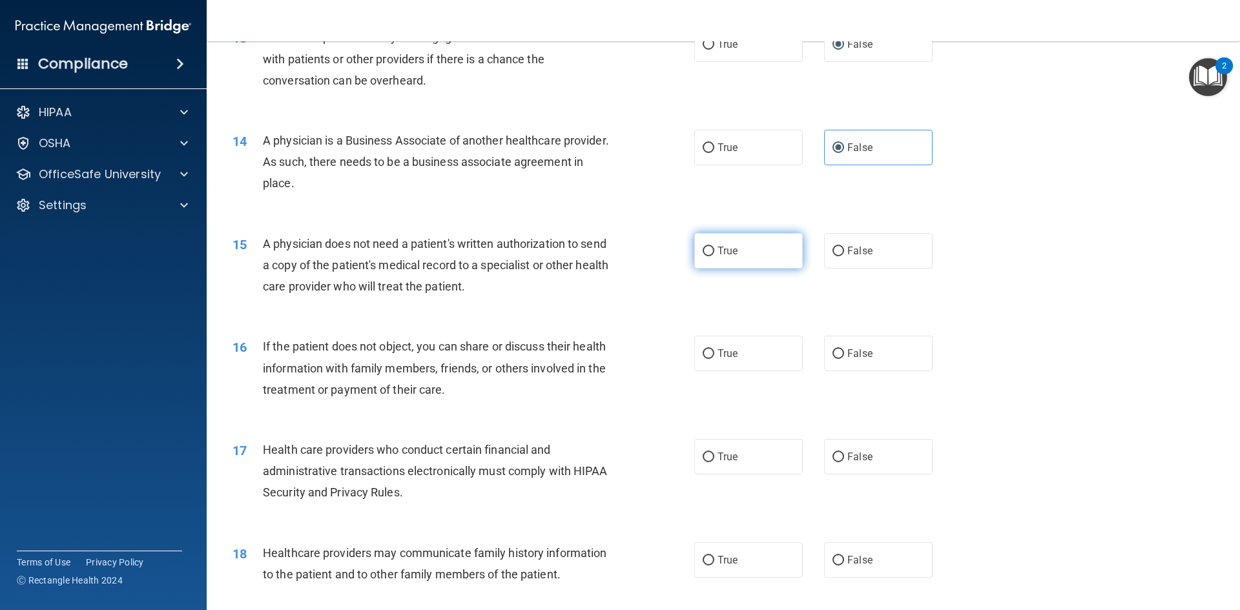
click at [703, 248] on input "True" at bounding box center [709, 252] width 12 height 10
radio input "true"
click at [703, 351] on input "True" at bounding box center [709, 355] width 12 height 10
radio input "true"
click at [707, 457] on input "True" at bounding box center [709, 458] width 12 height 10
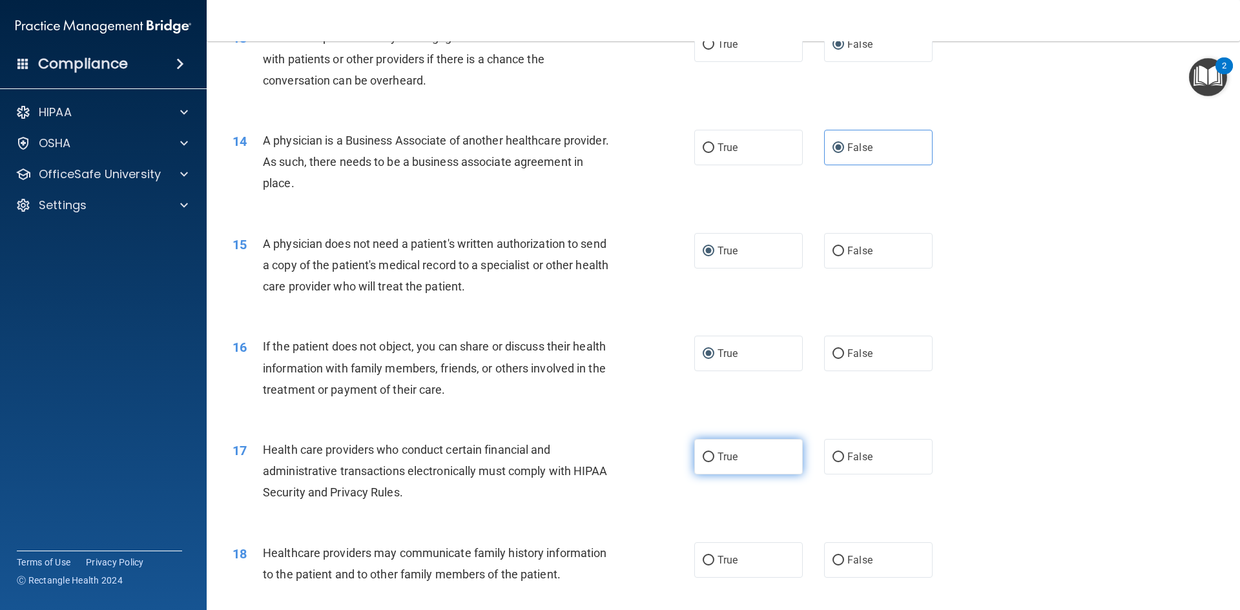
radio input "true"
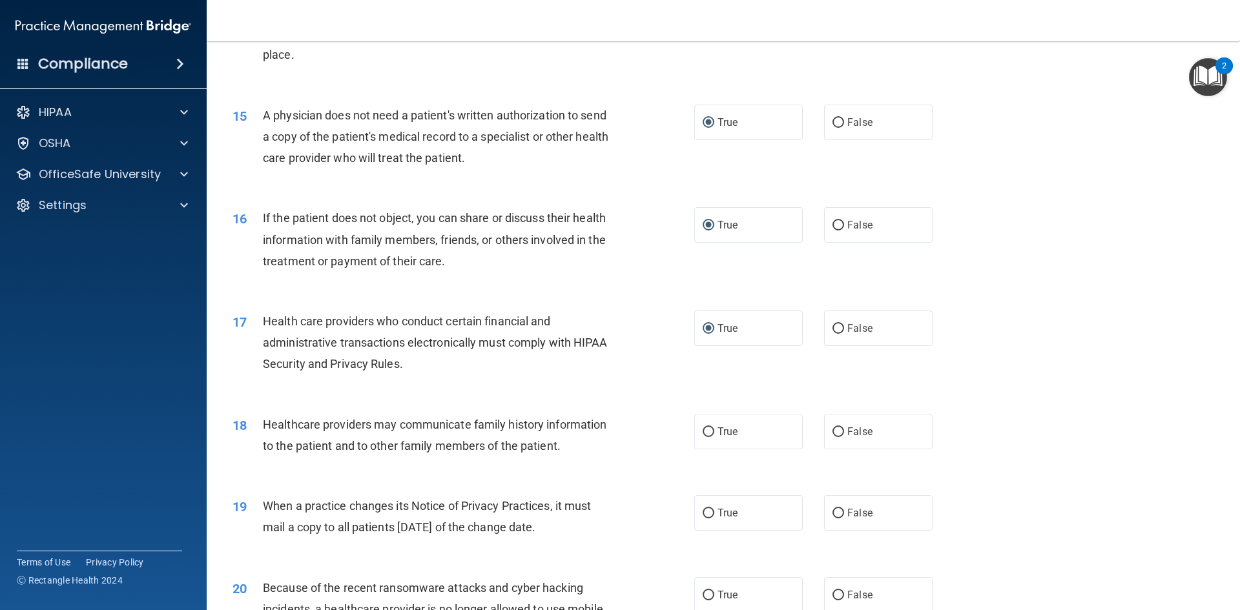
scroll to position [1357, 0]
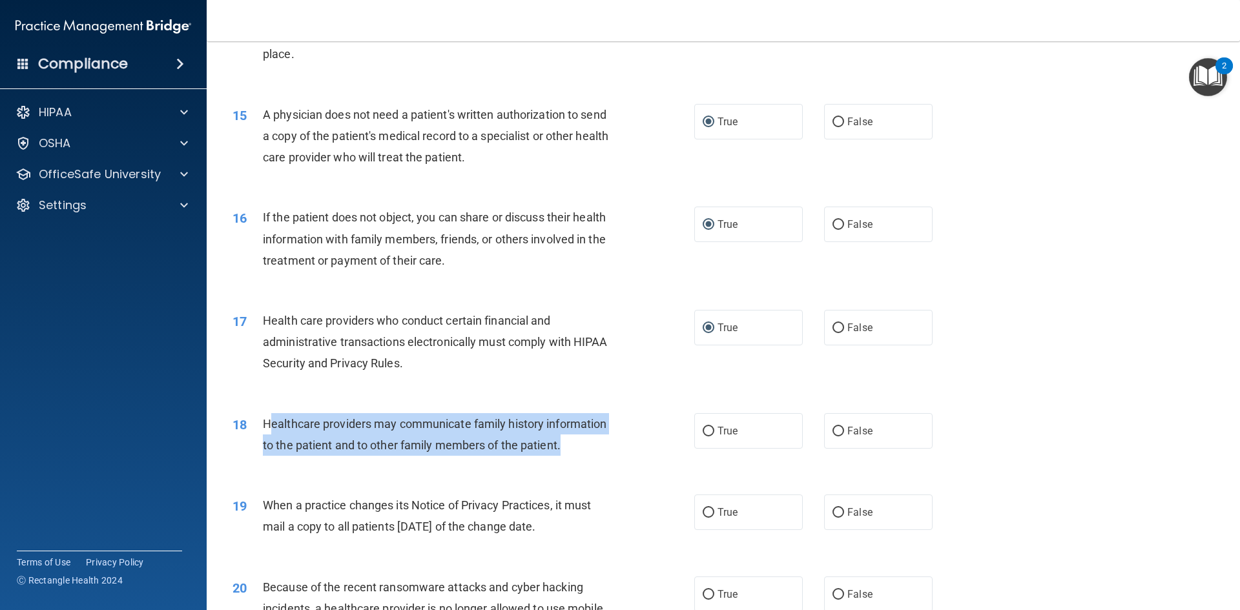
drag, startPoint x: 572, startPoint y: 450, endPoint x: 267, endPoint y: 416, distance: 306.8
click at [267, 416] on div "Healthcare providers may communicate family history information to the patient …" at bounding box center [443, 434] width 361 height 43
click at [833, 435] on input "False" at bounding box center [839, 432] width 12 height 10
radio input "true"
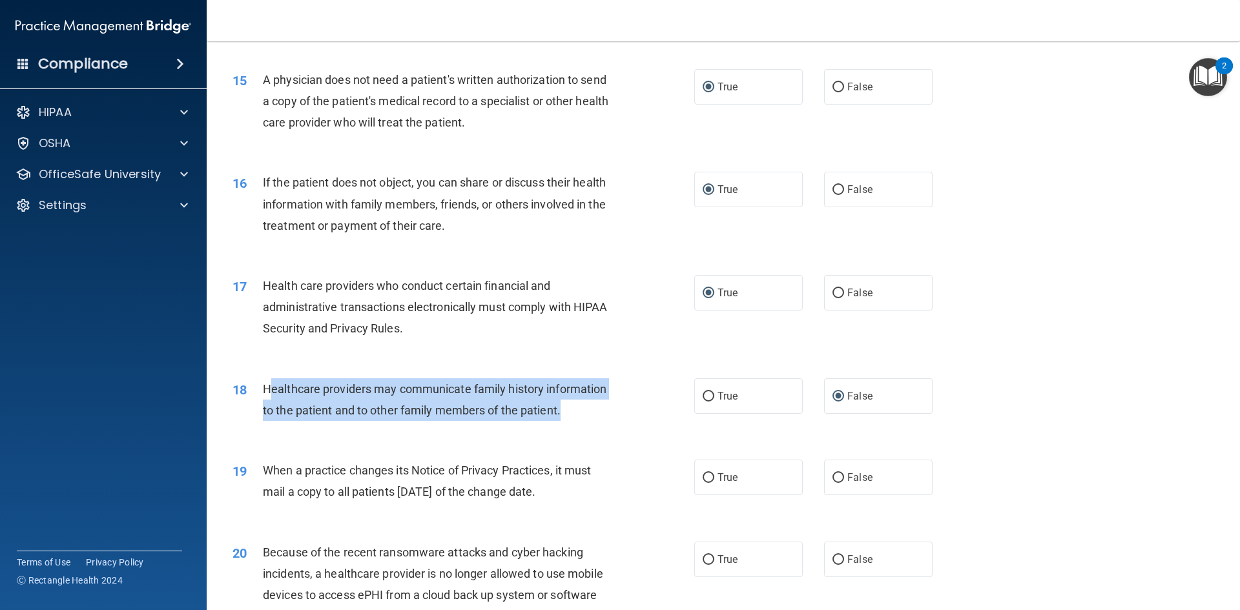
scroll to position [1486, 0]
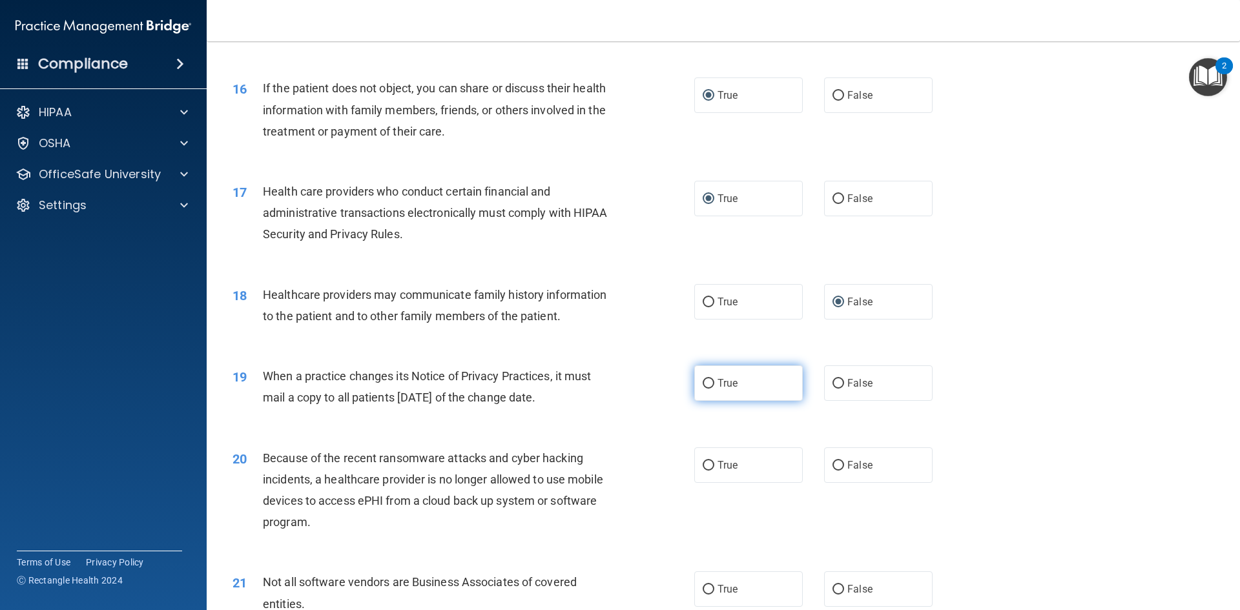
click at [709, 391] on label "True" at bounding box center [748, 384] width 109 height 36
click at [709, 389] on input "True" at bounding box center [709, 384] width 12 height 10
radio input "true"
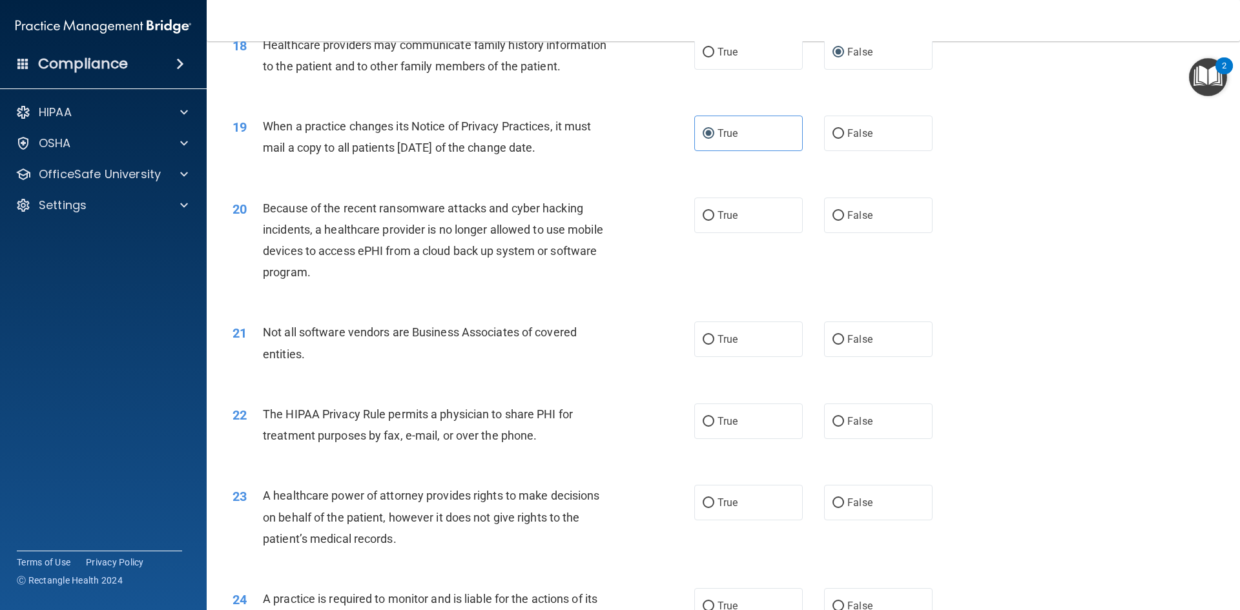
scroll to position [1744, 0]
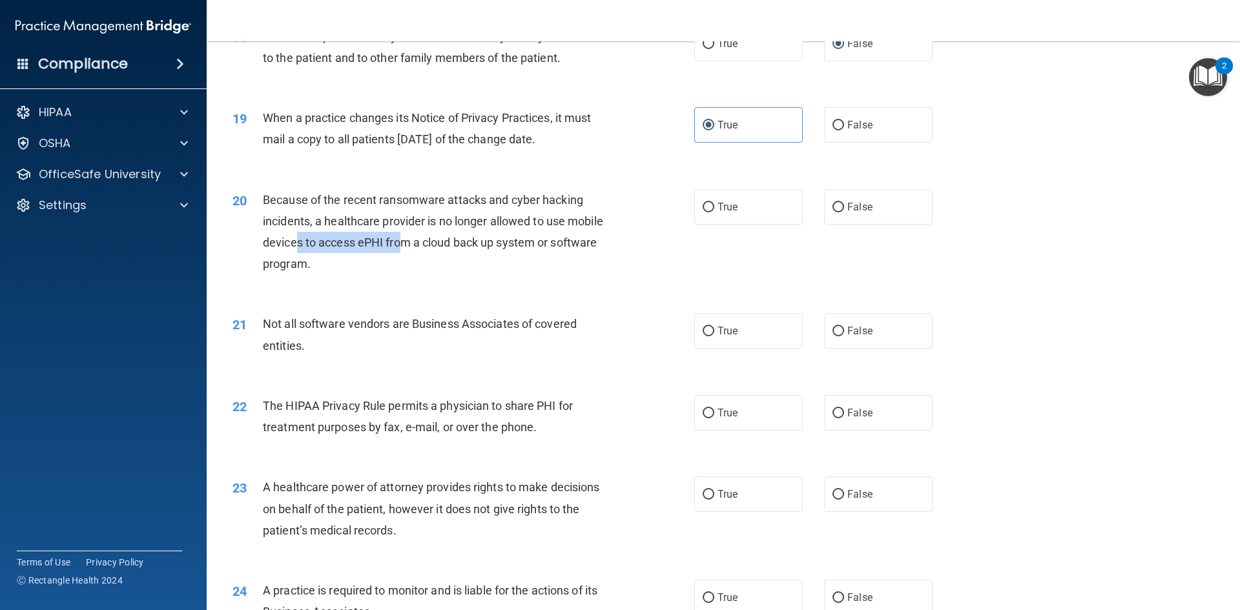
drag, startPoint x: 347, startPoint y: 247, endPoint x: 348, endPoint y: 260, distance: 13.6
click at [298, 247] on div "Because of the recent ransomware attacks and cyber hacking incidents, a healthc…" at bounding box center [443, 232] width 361 height 86
click at [342, 275] on div "20 Because of the recent ransomware attacks and cyber hacking incidents, a heal…" at bounding box center [463, 235] width 501 height 92
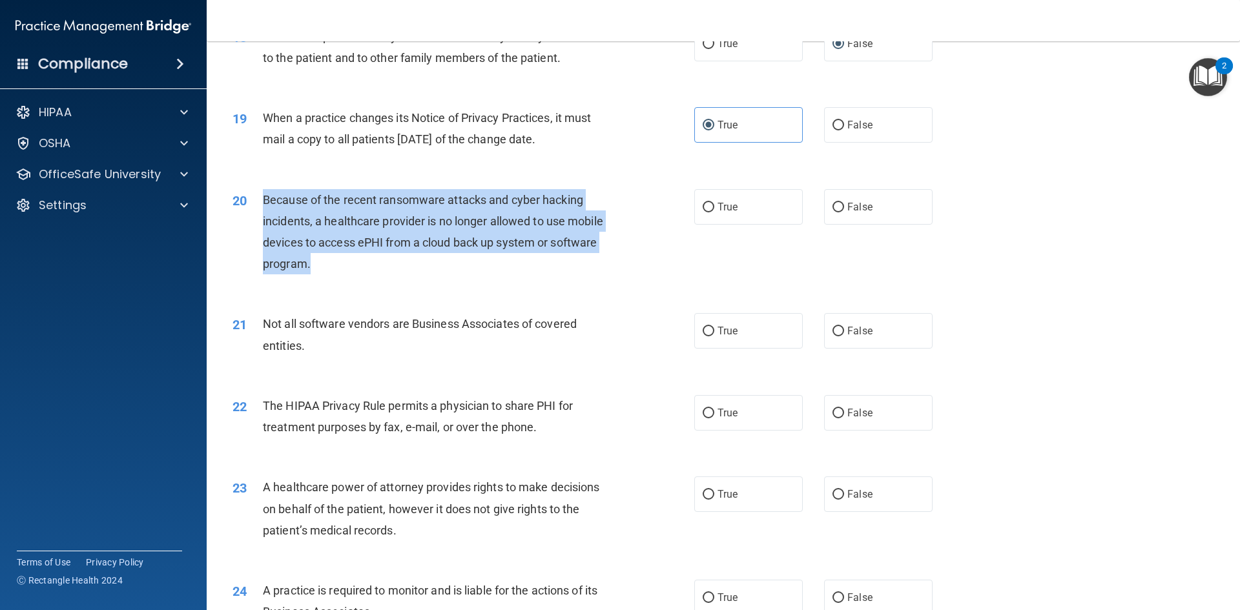
drag, startPoint x: 342, startPoint y: 270, endPoint x: 264, endPoint y: 199, distance: 105.6
click at [264, 199] on div "Because of the recent ransomware attacks and cyber hacking incidents, a healthc…" at bounding box center [443, 232] width 361 height 86
copy span "Because of the recent ransomware attacks and cyber hacking incidents, a healthc…"
click at [709, 206] on input "True" at bounding box center [709, 208] width 12 height 10
radio input "true"
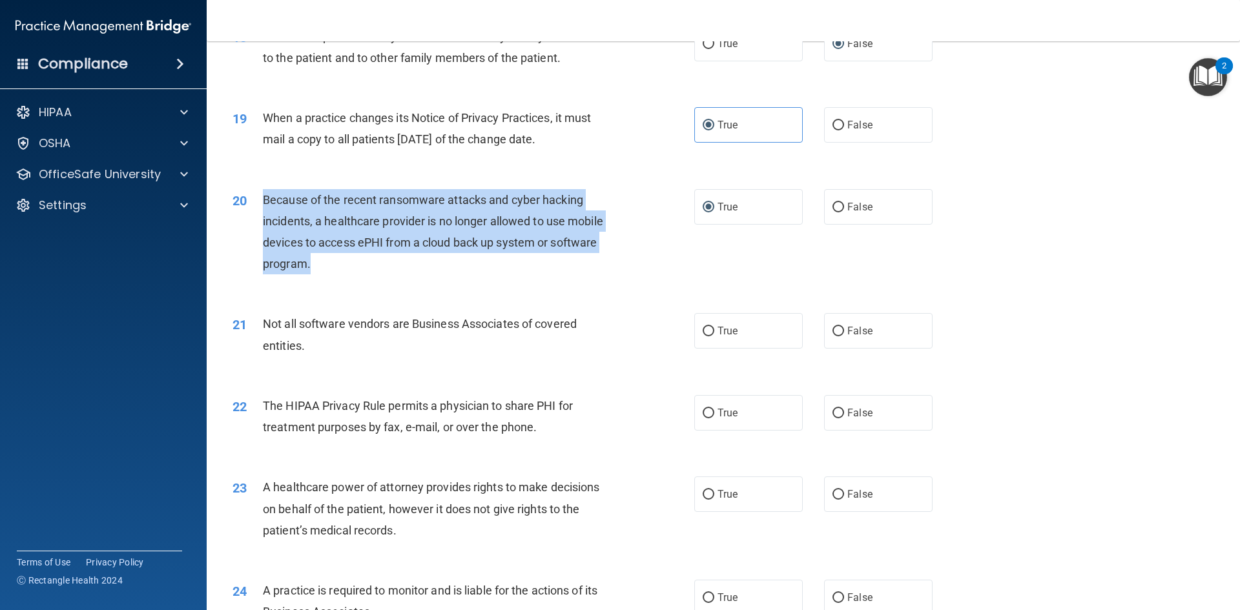
scroll to position [1809, 0]
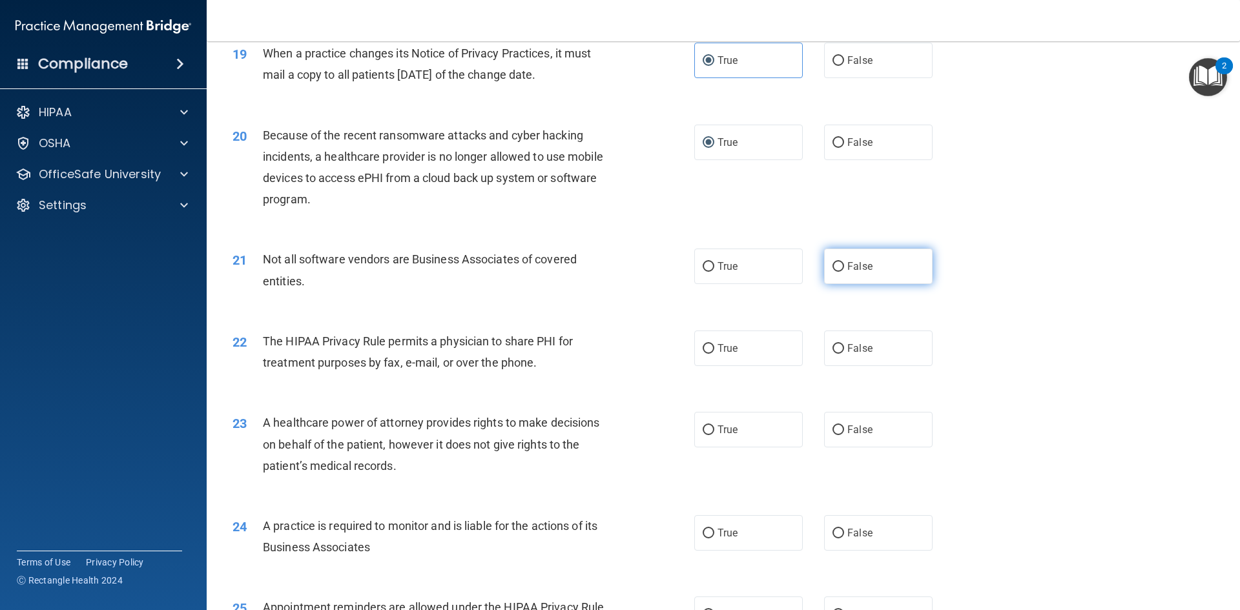
click at [841, 271] on label "False" at bounding box center [878, 267] width 109 height 36
click at [841, 271] on input "False" at bounding box center [839, 267] width 12 height 10
radio input "true"
click at [729, 346] on span "True" at bounding box center [728, 348] width 20 height 12
click at [715, 346] on input "True" at bounding box center [709, 349] width 12 height 10
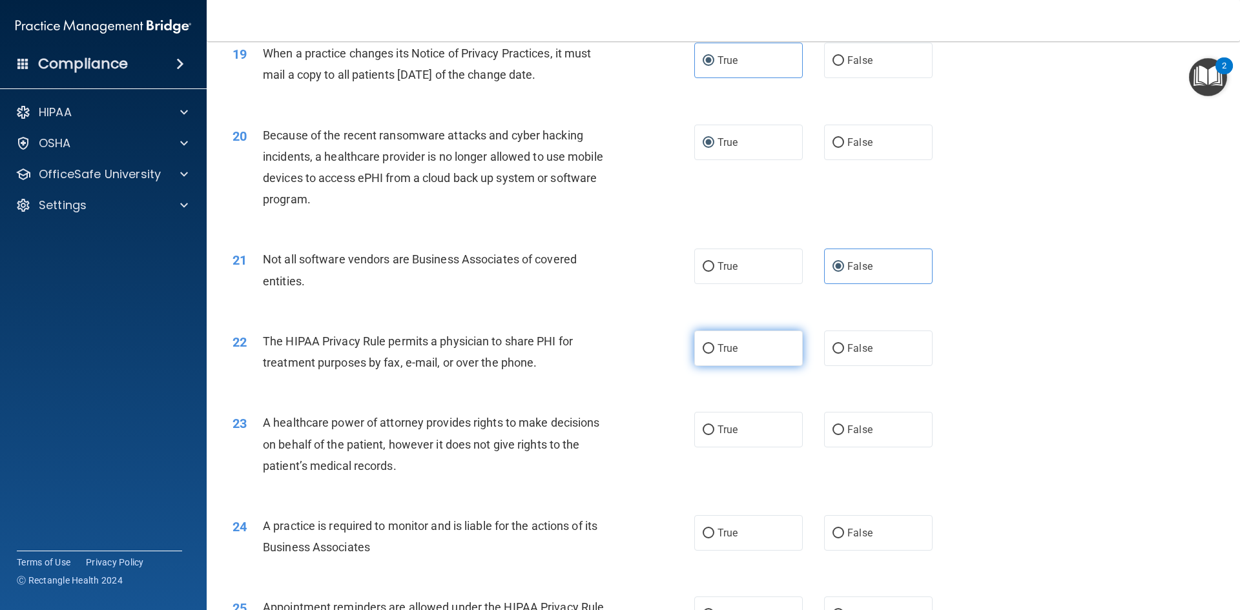
radio input "true"
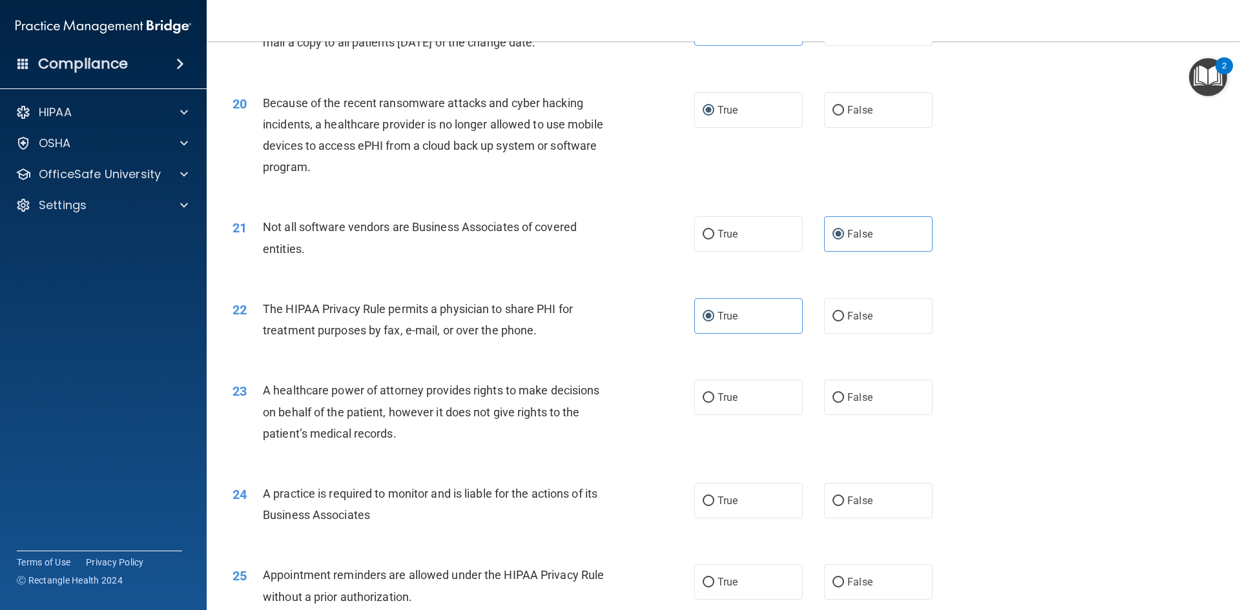
scroll to position [1873, 0]
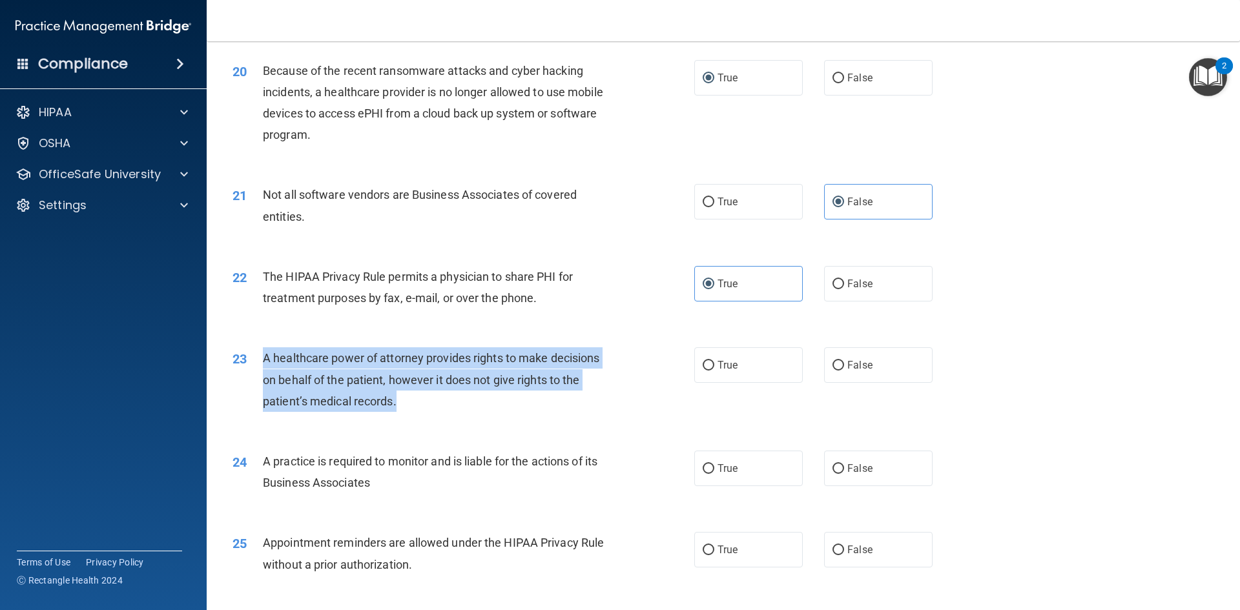
drag, startPoint x: 408, startPoint y: 403, endPoint x: 260, endPoint y: 360, distance: 154.0
click at [260, 360] on div "23 A healthcare power of attorney provides rights to make decisions on behalf o…" at bounding box center [463, 383] width 501 height 71
copy div "A healthcare power of attorney provides rights to make decisions on behalf of t…"
click at [834, 370] on input "False" at bounding box center [839, 366] width 12 height 10
radio input "true"
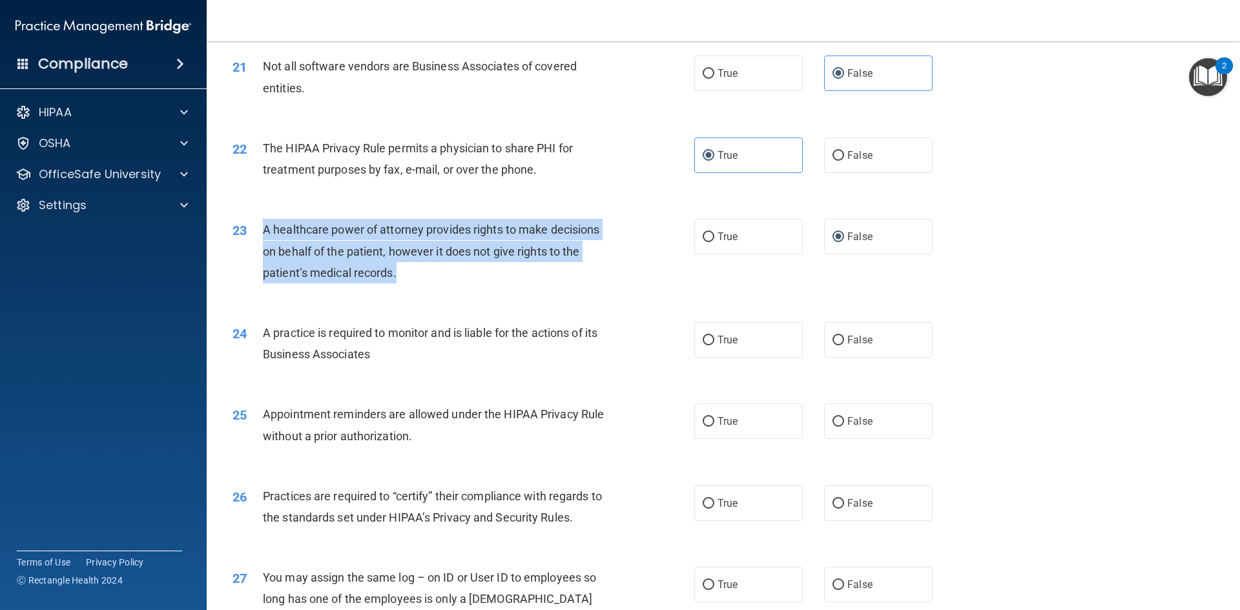
scroll to position [2003, 0]
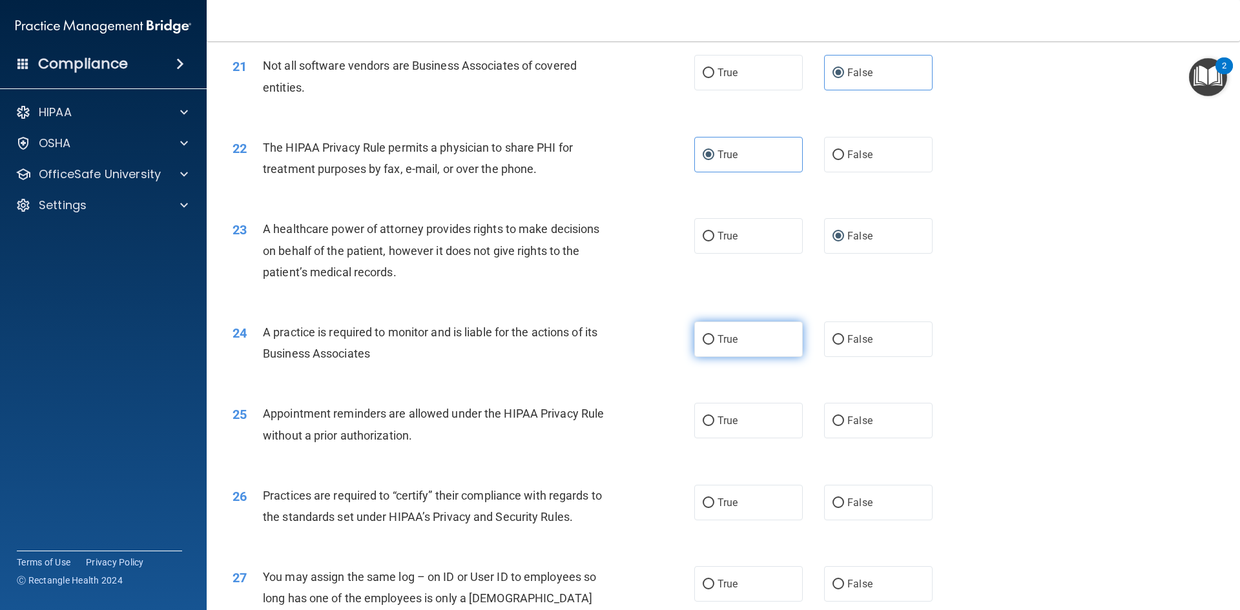
click at [711, 342] on label "True" at bounding box center [748, 340] width 109 height 36
click at [711, 342] on input "True" at bounding box center [709, 340] width 12 height 10
radio input "true"
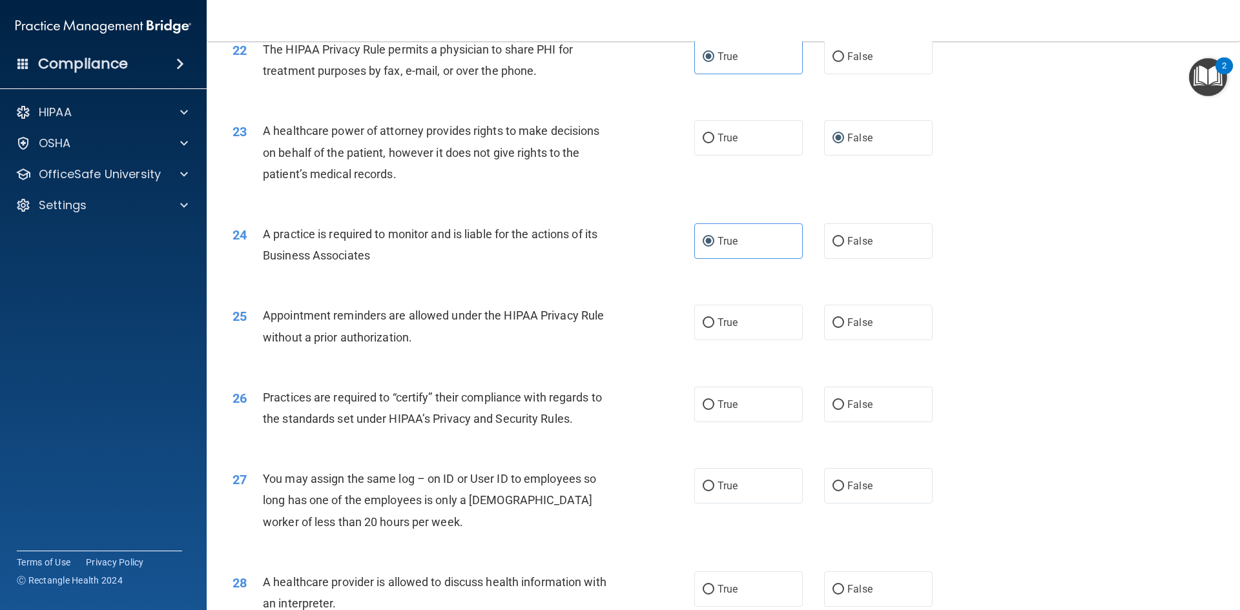
scroll to position [2132, 0]
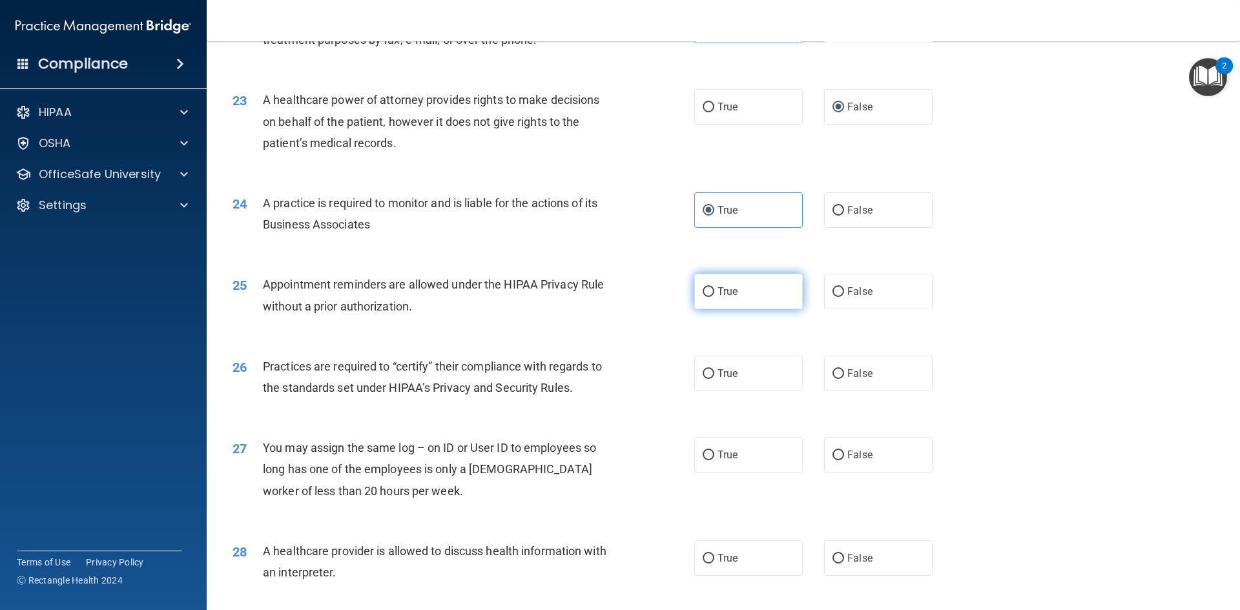
click at [703, 291] on input "True" at bounding box center [709, 292] width 12 height 10
radio input "true"
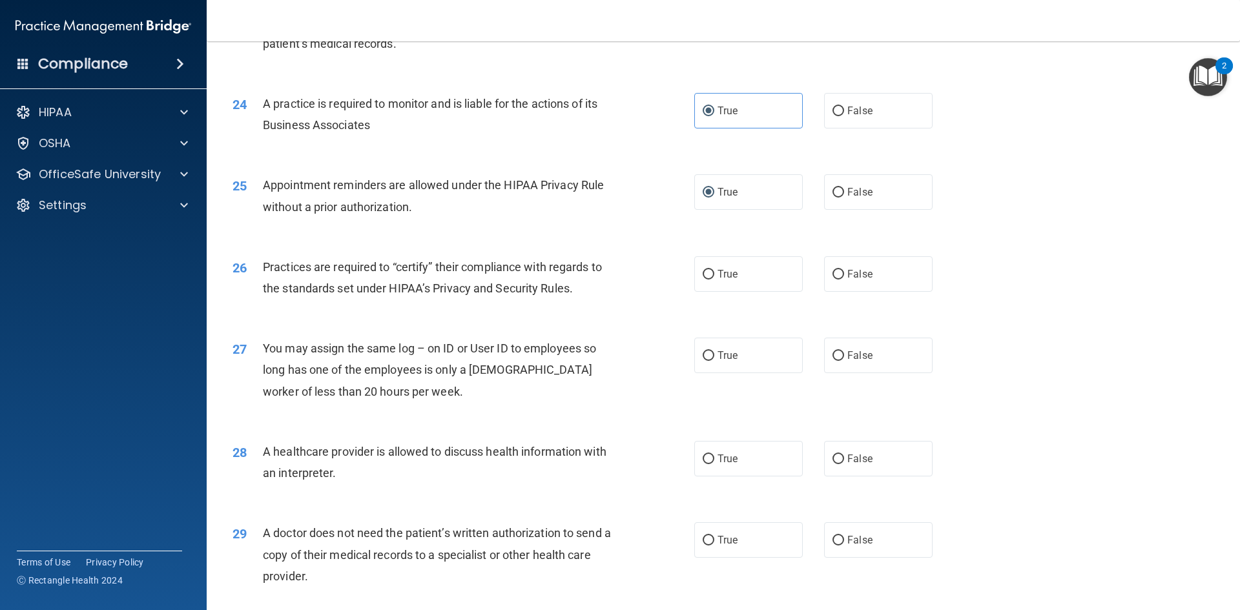
scroll to position [2261, 0]
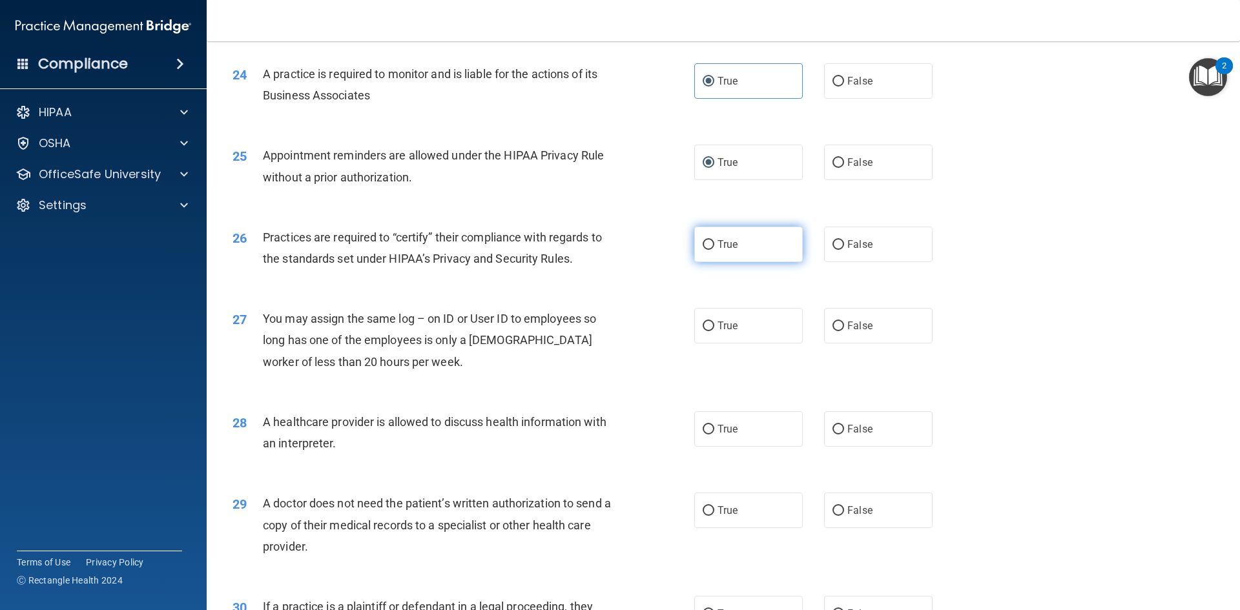
click at [709, 249] on input "True" at bounding box center [709, 245] width 12 height 10
radio input "true"
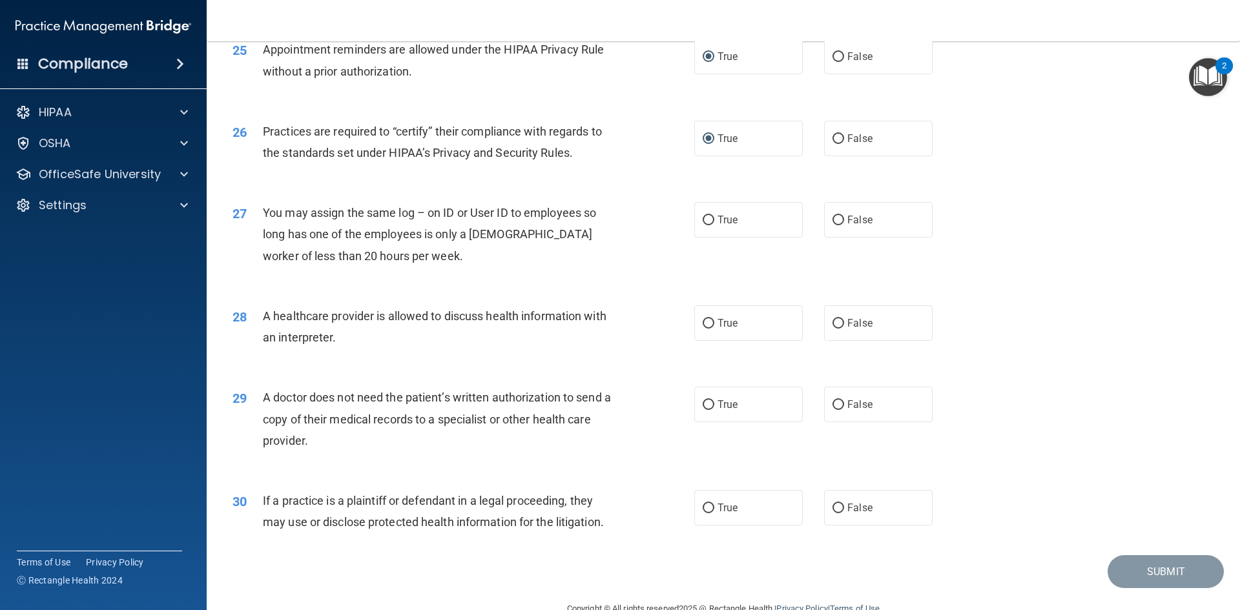
scroll to position [2390, 0]
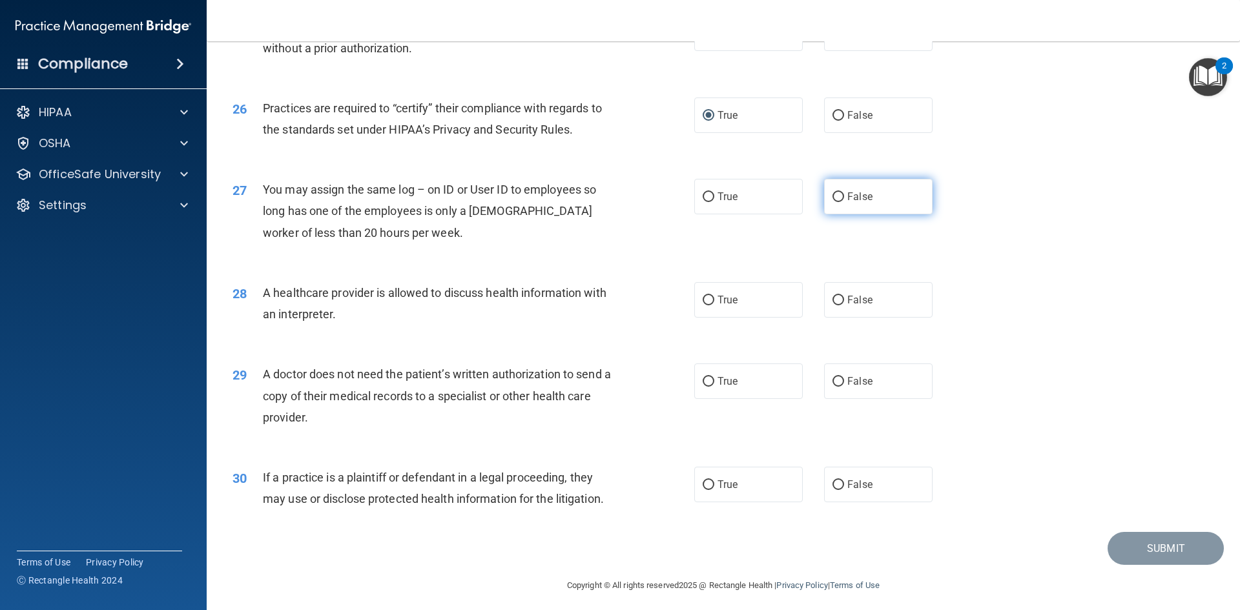
click at [833, 195] on input "False" at bounding box center [839, 198] width 12 height 10
radio input "true"
click at [834, 301] on input "False" at bounding box center [839, 301] width 12 height 10
radio input "true"
click at [344, 316] on div "A healthcare provider is allowed to discuss health information with an interpre…" at bounding box center [443, 303] width 361 height 43
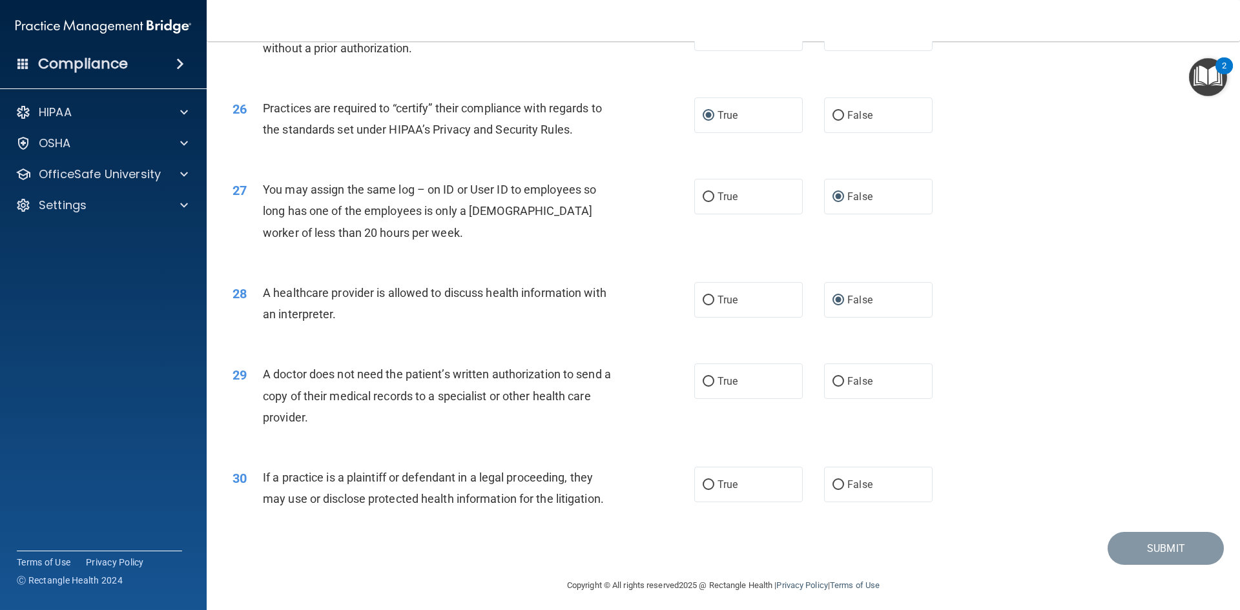
drag, startPoint x: 264, startPoint y: 375, endPoint x: 519, endPoint y: 418, distance: 258.8
click at [519, 418] on div "A doctor does not need the patient’s written authorization to send a copy of th…" at bounding box center [443, 396] width 361 height 65
click at [492, 419] on div "A doctor does not need the patient’s written authorization to send a copy of th…" at bounding box center [443, 396] width 361 height 65
drag, startPoint x: 265, startPoint y: 372, endPoint x: 448, endPoint y: 415, distance: 188.4
click at [448, 415] on div "A doctor does not need the patient’s written authorization to send a copy of th…" at bounding box center [443, 396] width 361 height 65
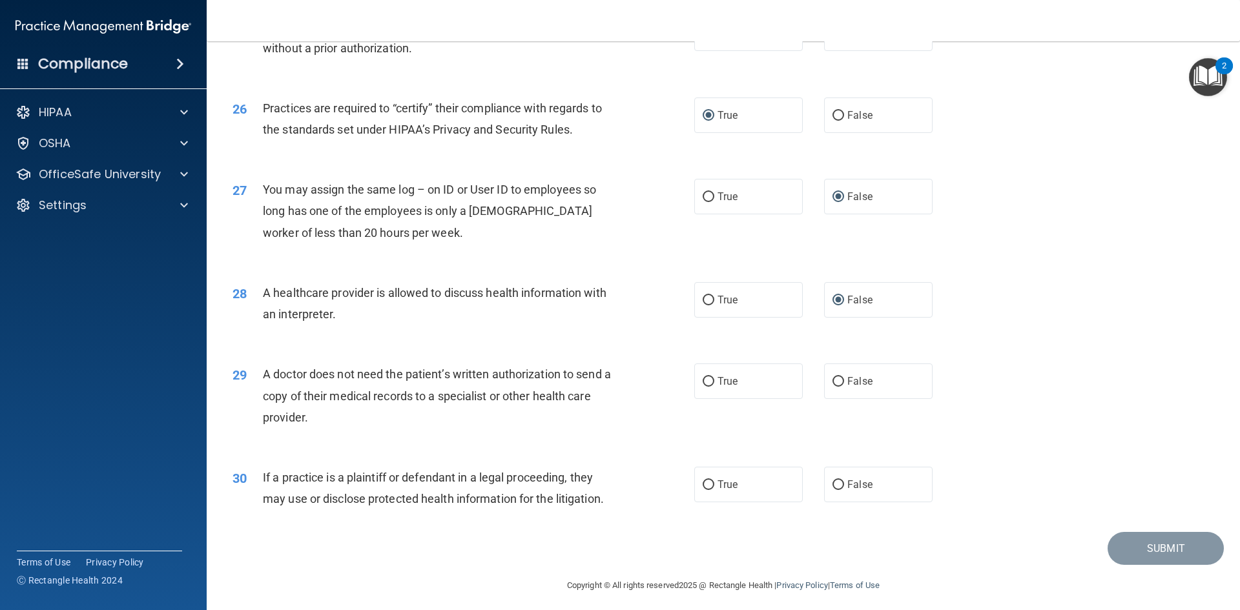
click at [447, 422] on div "A doctor does not need the patient’s written authorization to send a copy of th…" at bounding box center [443, 396] width 361 height 65
click at [623, 421] on div "29 A doctor does not need the patient’s written authorization to send a copy of…" at bounding box center [463, 399] width 501 height 71
click at [651, 384] on div "29 A doctor does not need the patient’s written authorization to send a copy of…" at bounding box center [463, 399] width 501 height 71
click at [704, 382] on input "True" at bounding box center [709, 382] width 12 height 10
radio input "true"
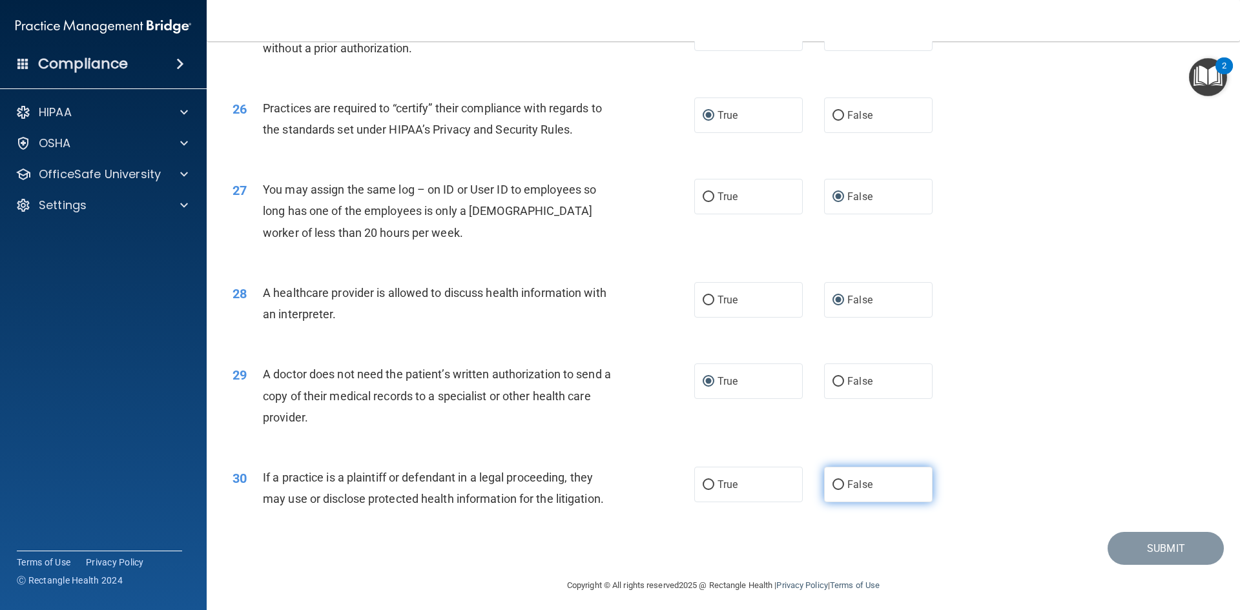
click at [835, 492] on label "False" at bounding box center [878, 485] width 109 height 36
click at [835, 490] on input "False" at bounding box center [839, 486] width 12 height 10
radio input "true"
click at [1132, 547] on button "Submit" at bounding box center [1166, 548] width 116 height 33
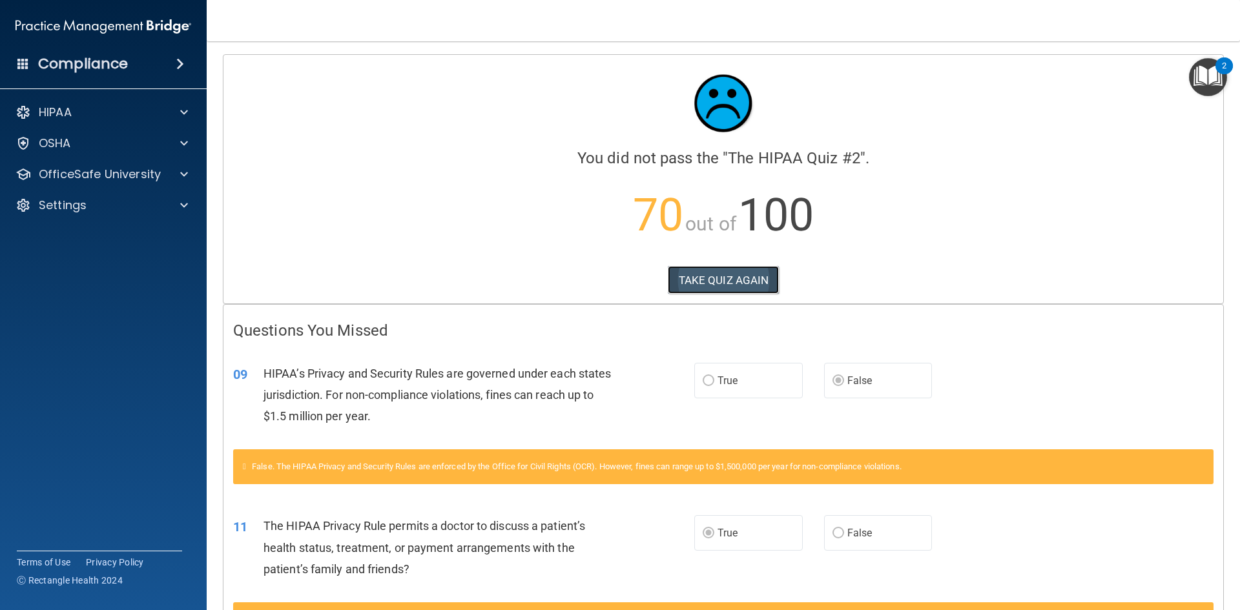
click at [724, 268] on button "TAKE QUIZ AGAIN" at bounding box center [724, 280] width 112 height 28
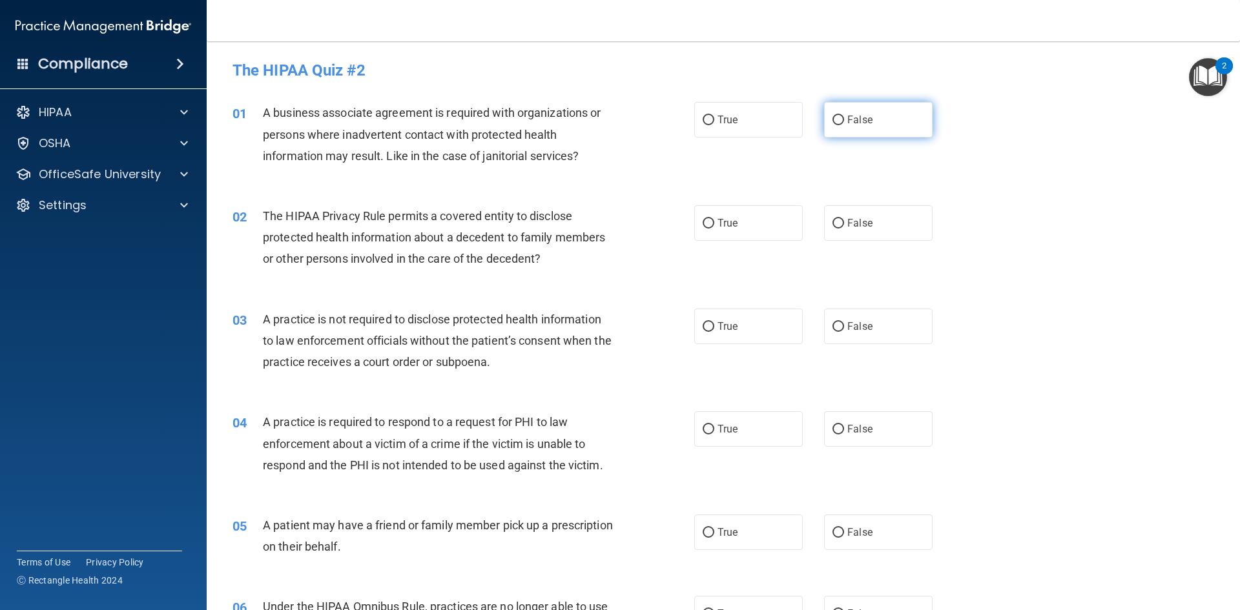
click at [833, 116] on input "False" at bounding box center [839, 121] width 12 height 10
radio input "true"
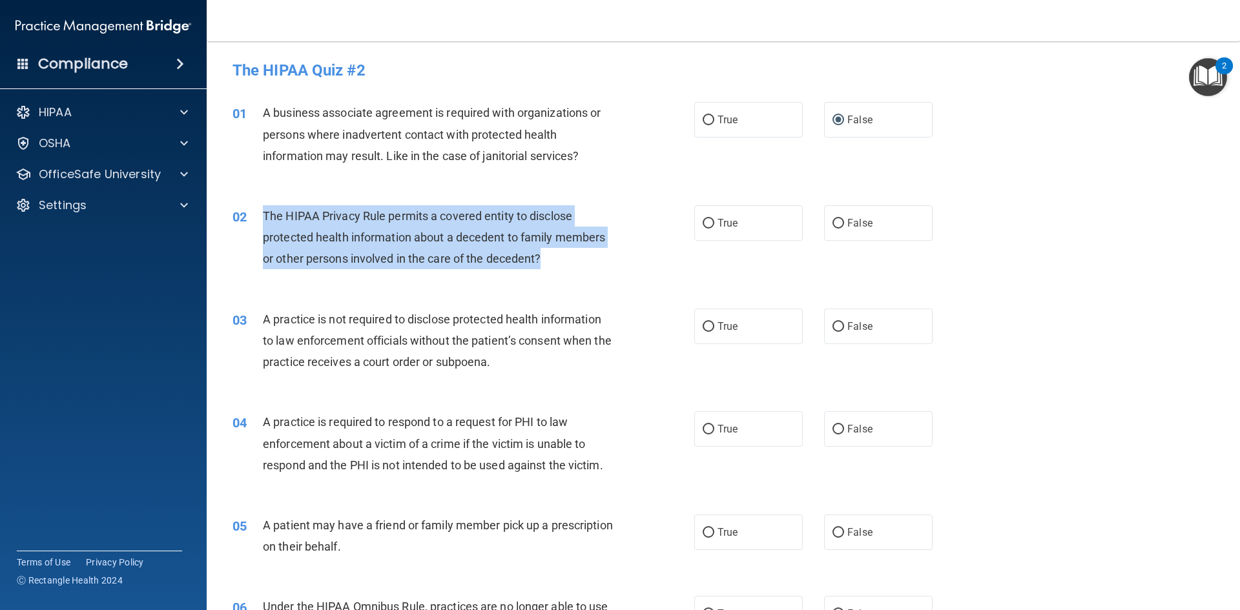
drag, startPoint x: 550, startPoint y: 263, endPoint x: 258, endPoint y: 214, distance: 296.1
click at [258, 214] on div "02 The HIPAA Privacy Rule permits a covered entity to disclose protected health…" at bounding box center [463, 240] width 501 height 71
copy div "The HIPAA Privacy Rule permits a covered entity to disclose protected health in…"
click at [707, 220] on input "True" at bounding box center [709, 224] width 12 height 10
radio input "true"
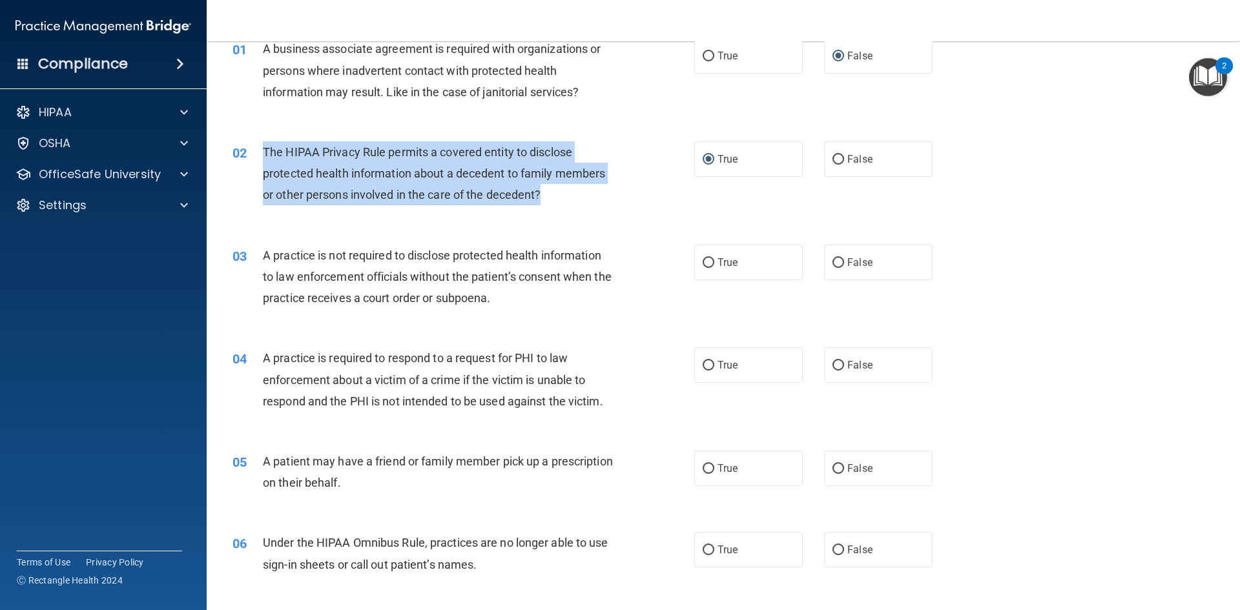
scroll to position [65, 0]
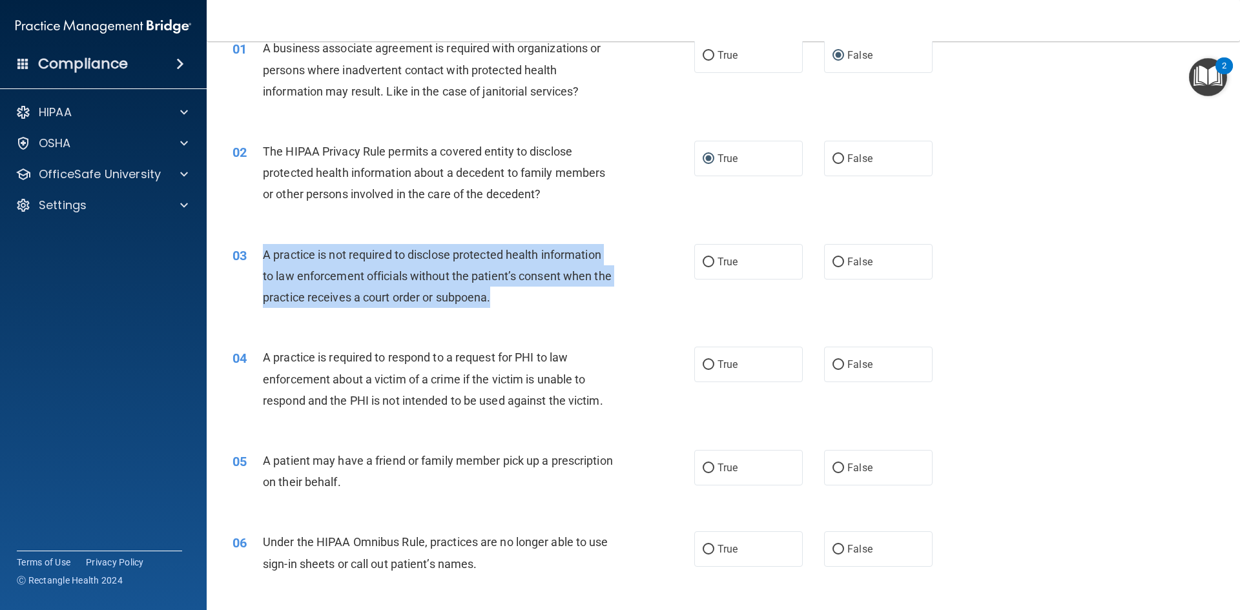
drag, startPoint x: 520, startPoint y: 293, endPoint x: 262, endPoint y: 255, distance: 261.3
click at [262, 255] on div "03 A practice is not required to disclose protected health information to law e…" at bounding box center [463, 279] width 501 height 71
copy div "A practice is not required to disclose protected health information to law enfo…"
click at [833, 261] on input "False" at bounding box center [839, 263] width 12 height 10
radio input "true"
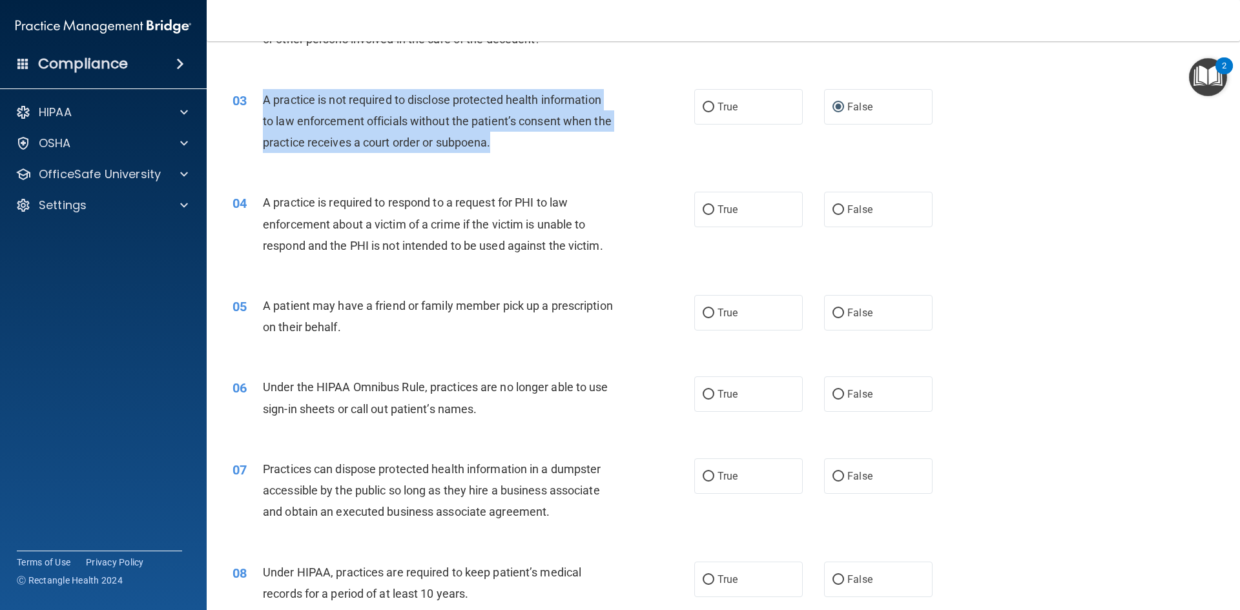
scroll to position [258, 0]
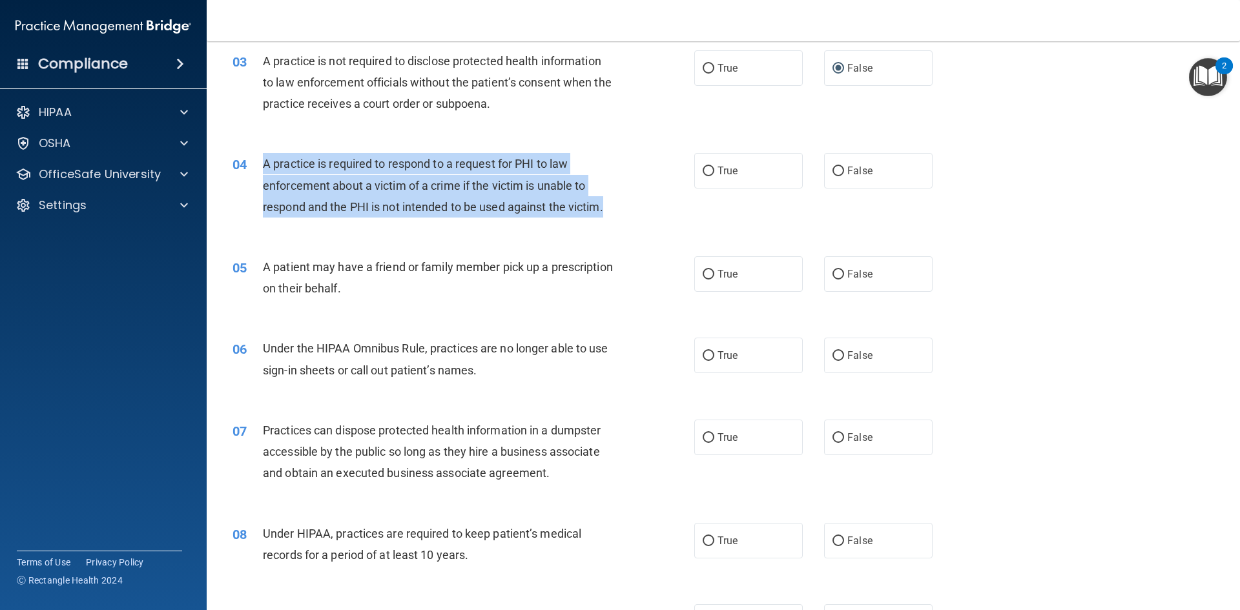
drag, startPoint x: 616, startPoint y: 207, endPoint x: 264, endPoint y: 158, distance: 355.4
click at [264, 158] on div "A practice is required to respond to a request for PHI to law enforcement about…" at bounding box center [443, 185] width 361 height 65
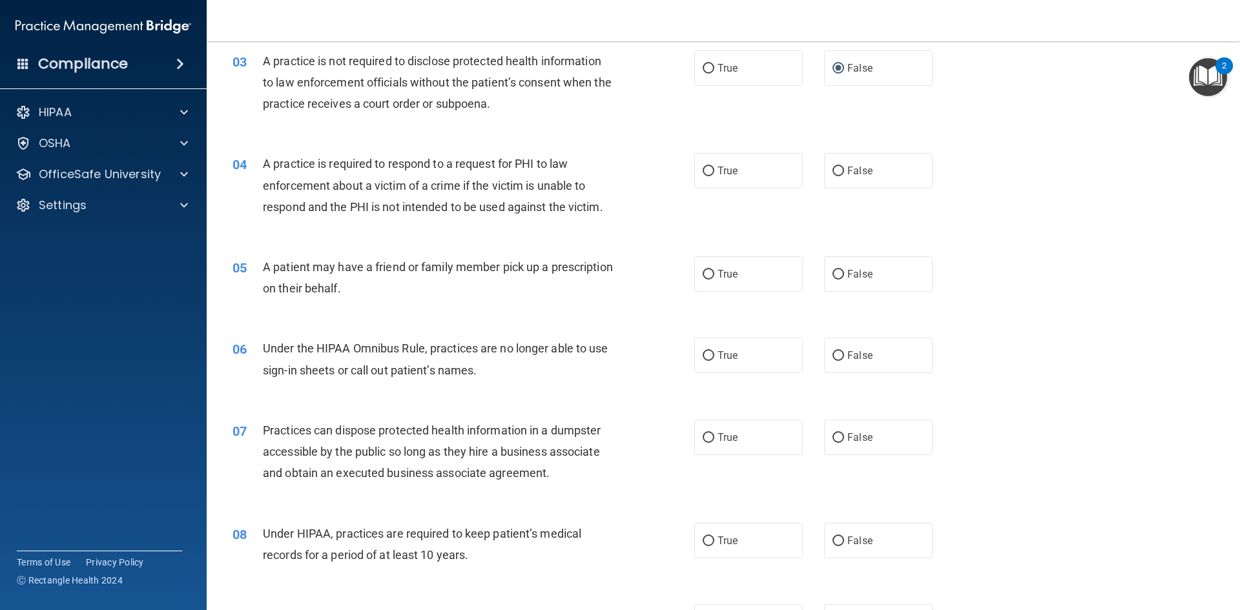
click at [543, 233] on div "04 A practice is required to respond to a request for PHI to law enforcement ab…" at bounding box center [723, 188] width 1001 height 103
click at [707, 172] on input "True" at bounding box center [709, 172] width 12 height 10
radio input "true"
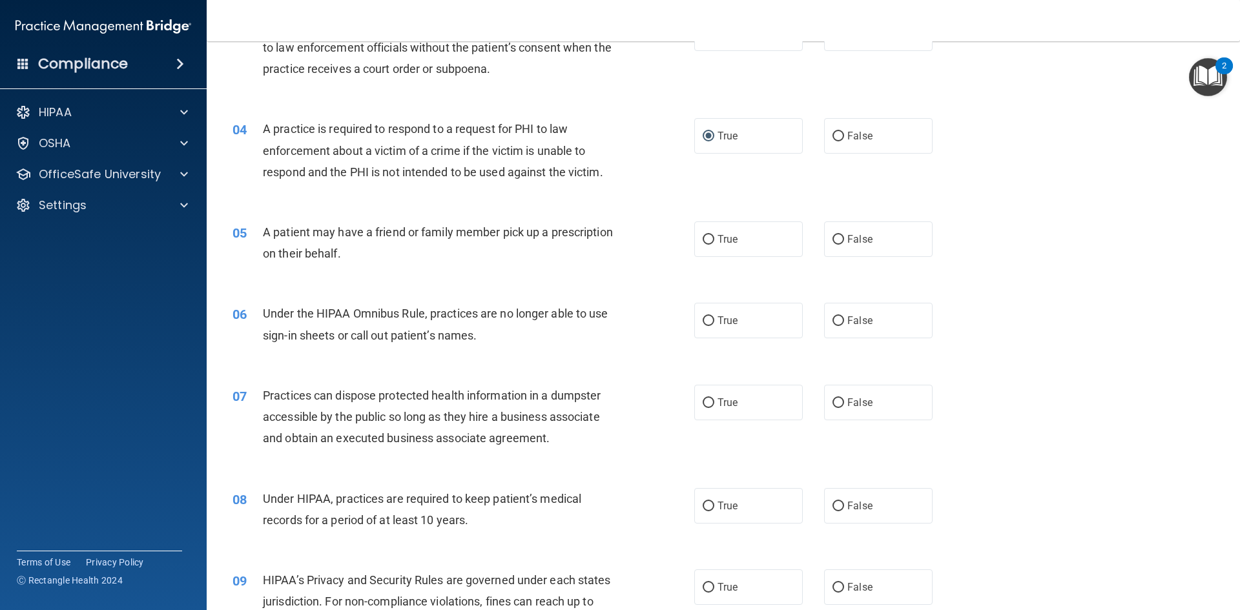
scroll to position [323, 0]
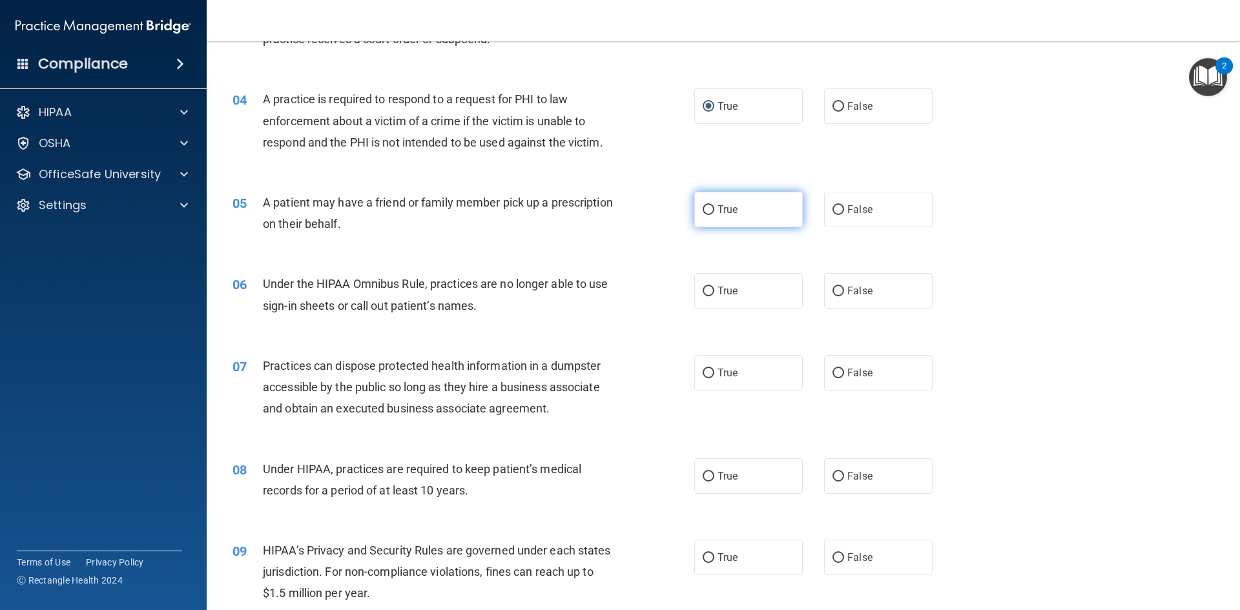
click at [703, 212] on input "True" at bounding box center [709, 210] width 12 height 10
radio input "true"
click at [833, 288] on input "False" at bounding box center [839, 292] width 12 height 10
radio input "true"
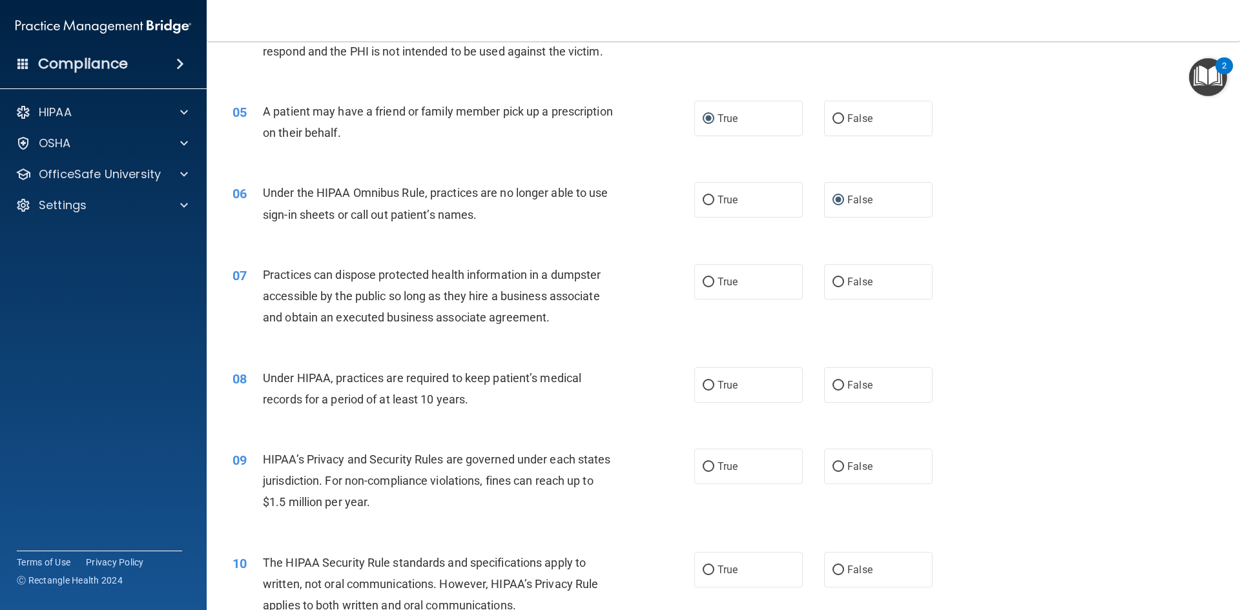
scroll to position [452, 0]
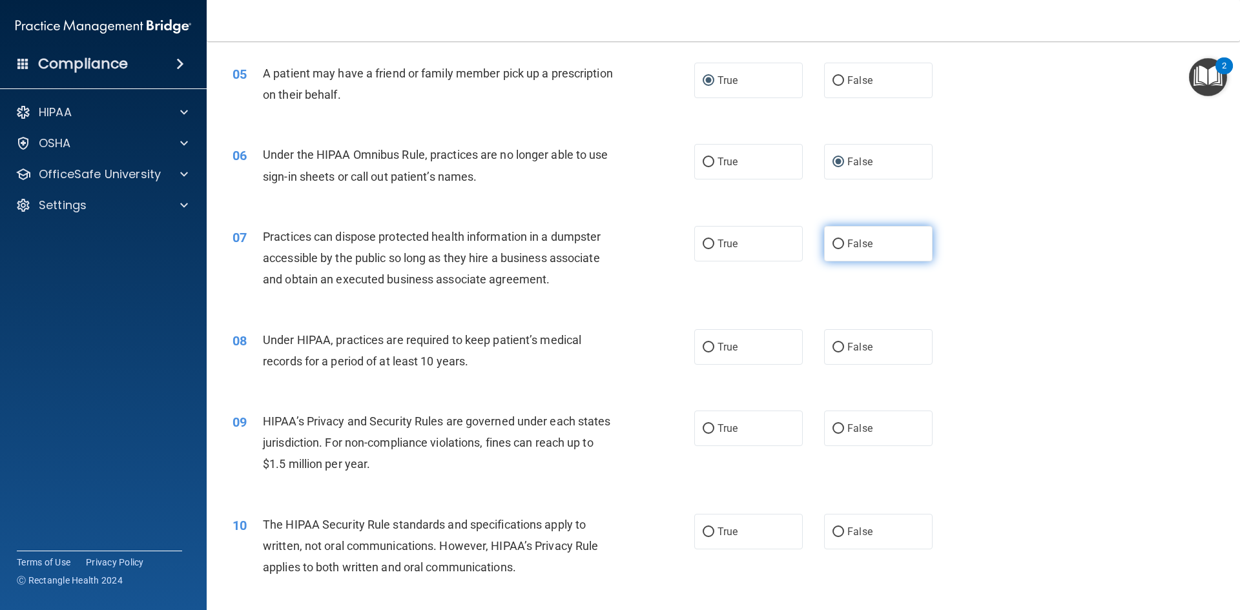
click at [839, 247] on label "False" at bounding box center [878, 244] width 109 height 36
click at [839, 247] on input "False" at bounding box center [839, 245] width 12 height 10
radio input "true"
click at [833, 345] on input "False" at bounding box center [839, 348] width 12 height 10
radio input "true"
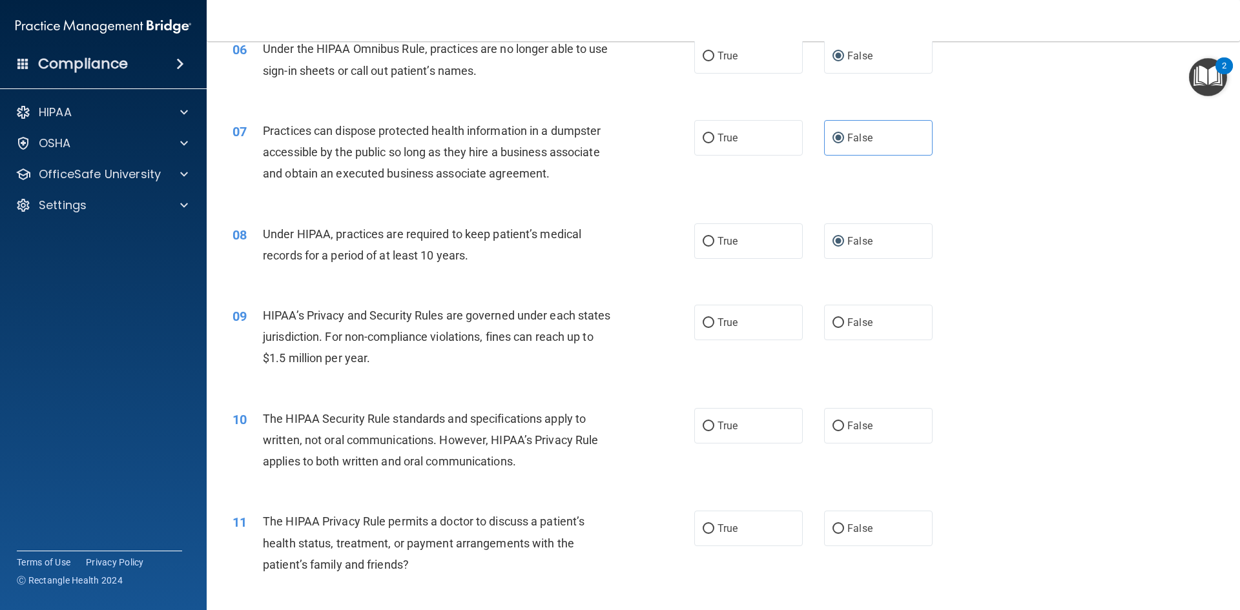
scroll to position [581, 0]
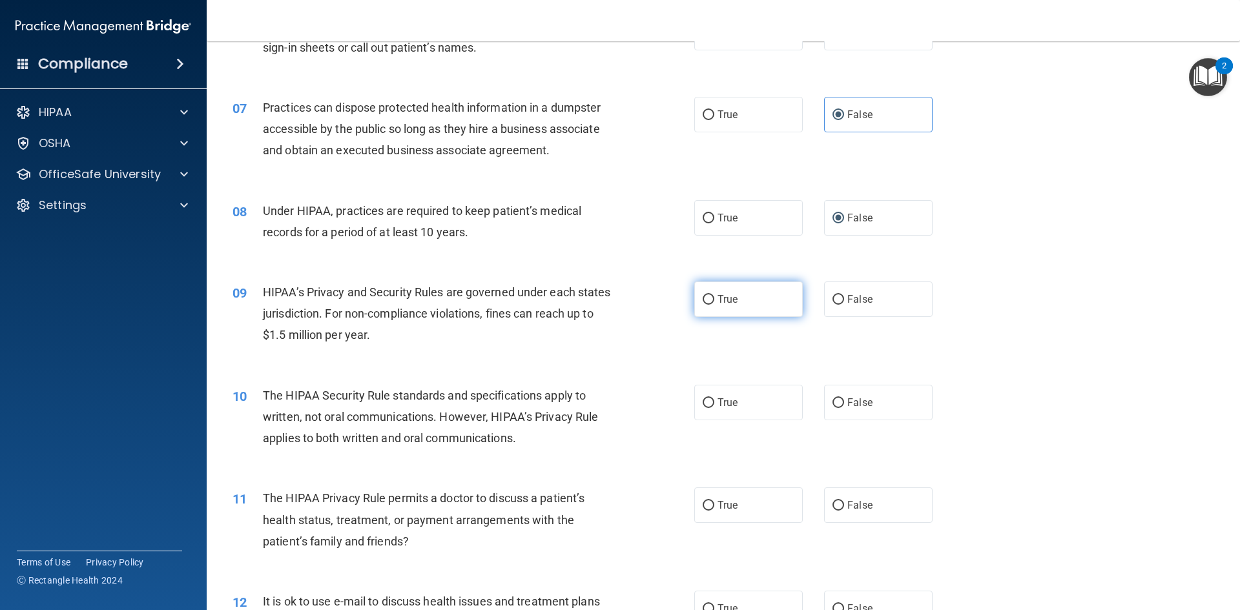
click at [712, 301] on label "True" at bounding box center [748, 300] width 109 height 36
click at [712, 301] on input "True" at bounding box center [709, 300] width 12 height 10
radio input "true"
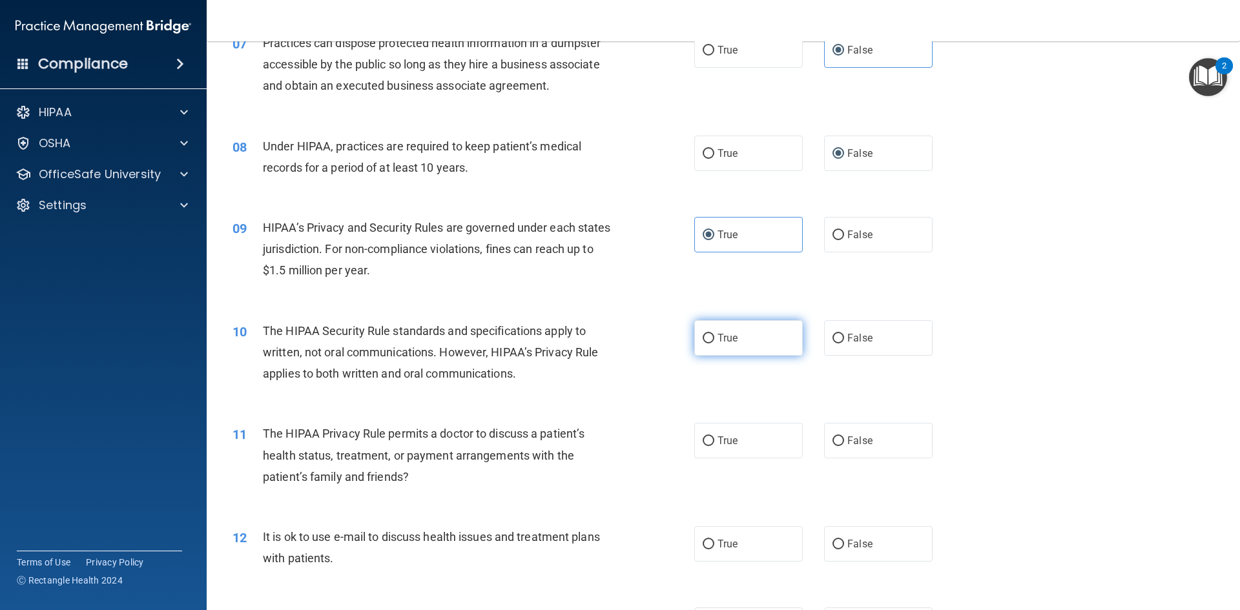
click at [731, 338] on span "True" at bounding box center [728, 338] width 20 height 12
click at [715, 338] on input "True" at bounding box center [709, 339] width 12 height 10
radio input "true"
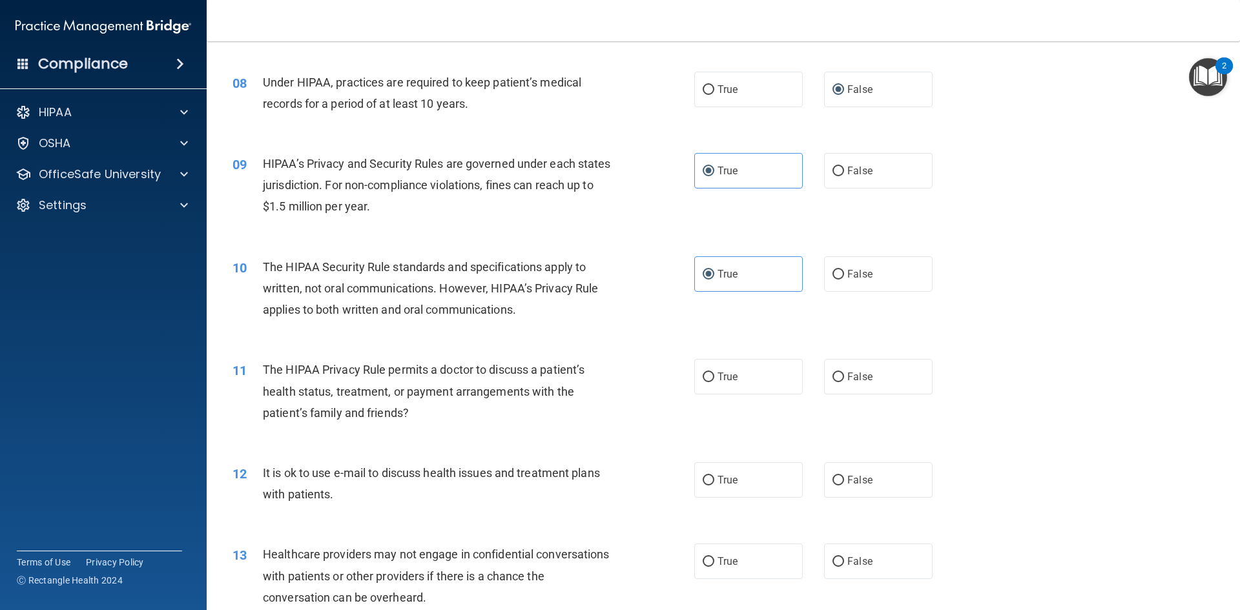
scroll to position [711, 0]
click at [718, 381] on span "True" at bounding box center [728, 376] width 20 height 12
click at [715, 381] on input "True" at bounding box center [709, 377] width 12 height 10
radio input "true"
click at [718, 484] on span "True" at bounding box center [728, 480] width 20 height 12
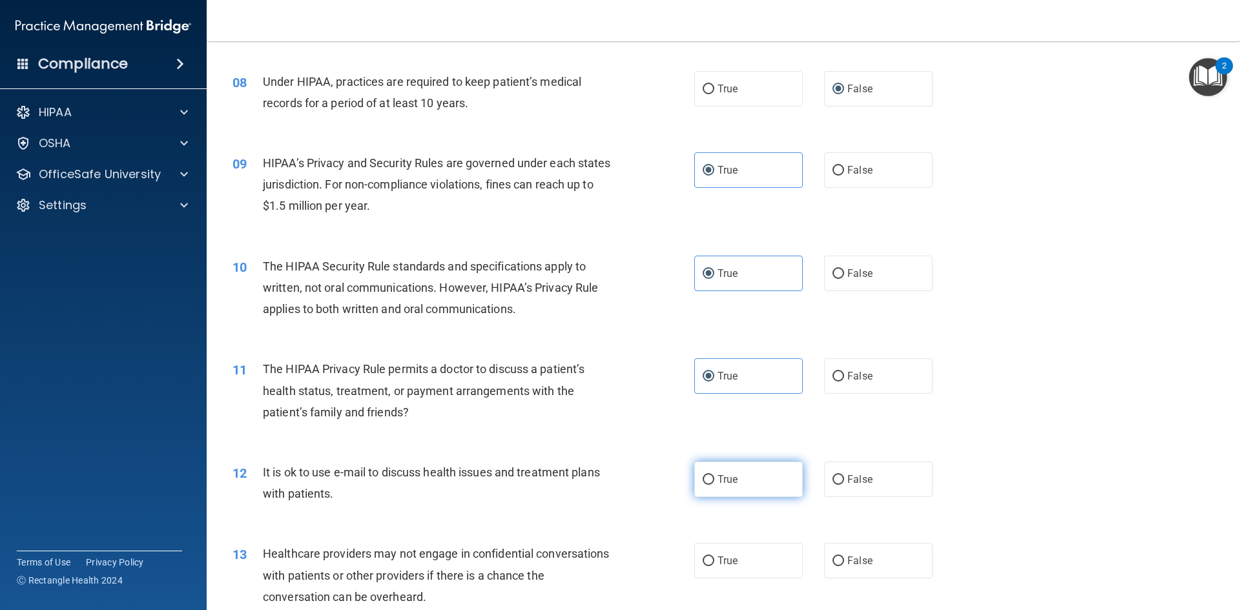
click at [715, 484] on input "True" at bounding box center [709, 480] width 12 height 10
radio input "true"
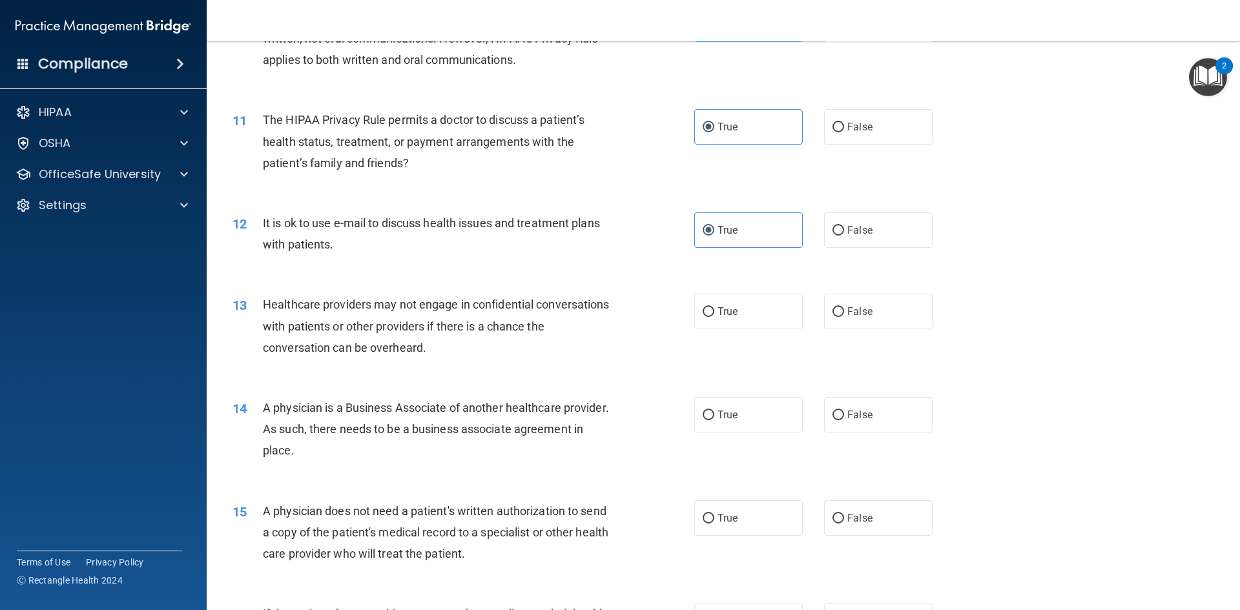
scroll to position [969, 0]
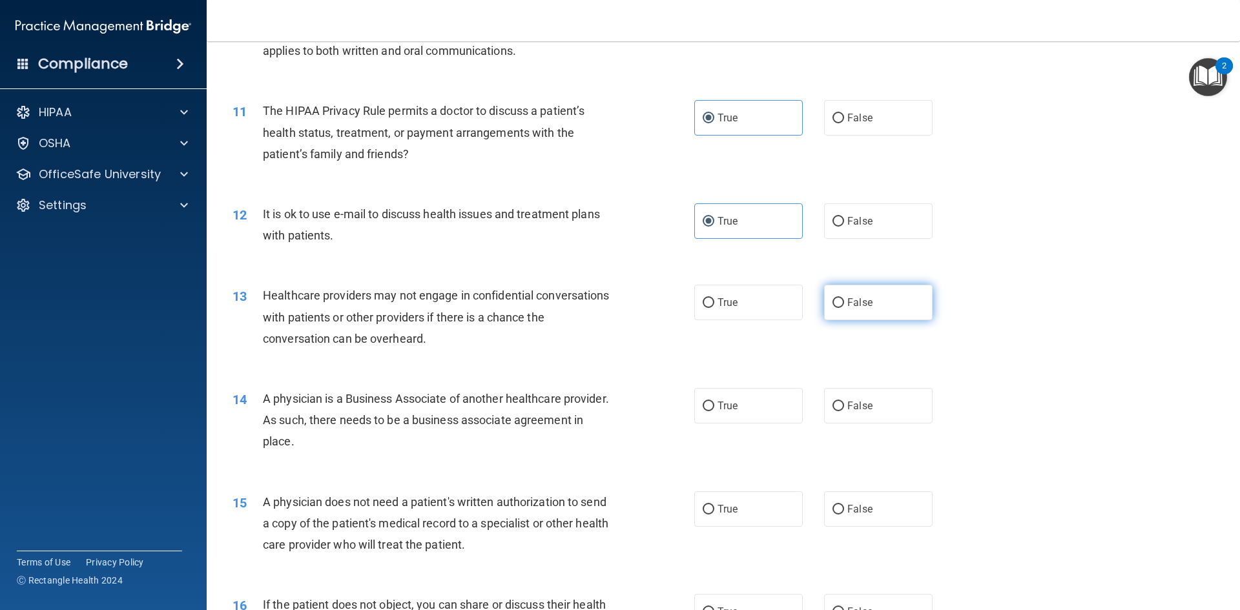
click at [835, 304] on input "False" at bounding box center [839, 303] width 12 height 10
radio input "true"
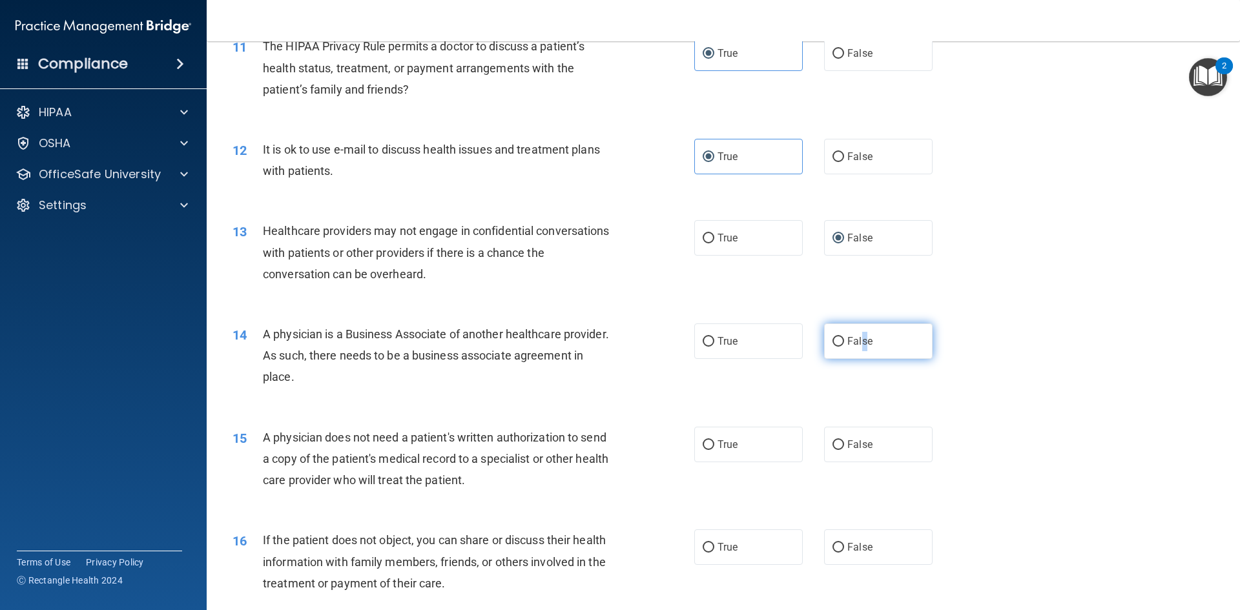
click at [856, 348] on label "False" at bounding box center [878, 342] width 109 height 36
click at [833, 341] on input "False" at bounding box center [839, 342] width 12 height 10
radio input "true"
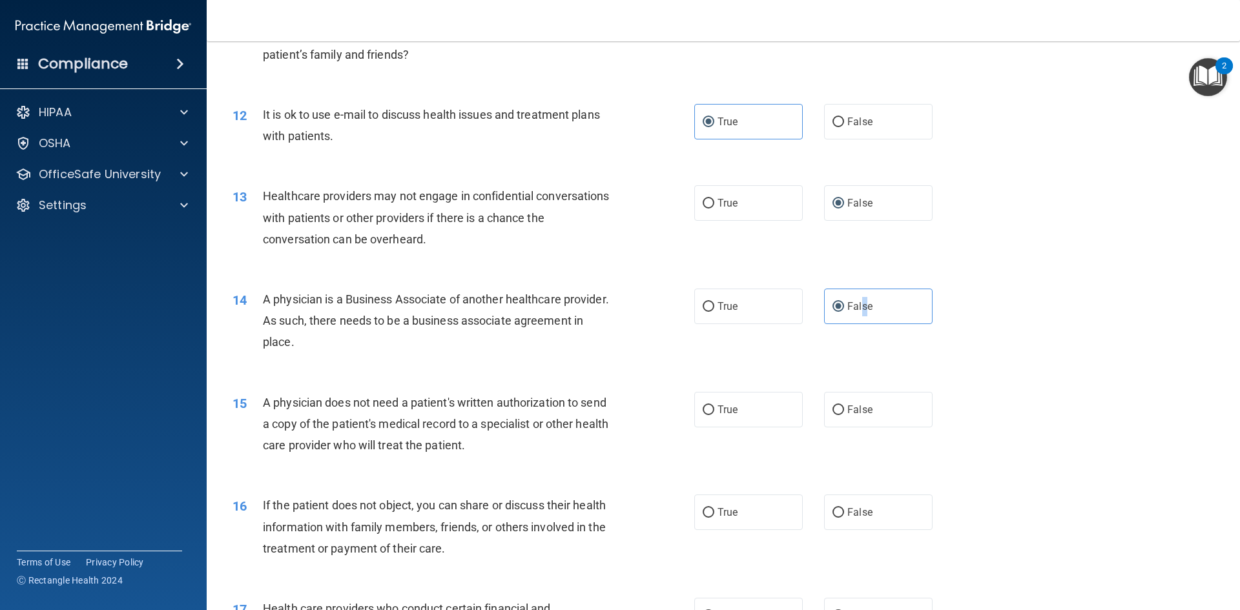
scroll to position [1098, 0]
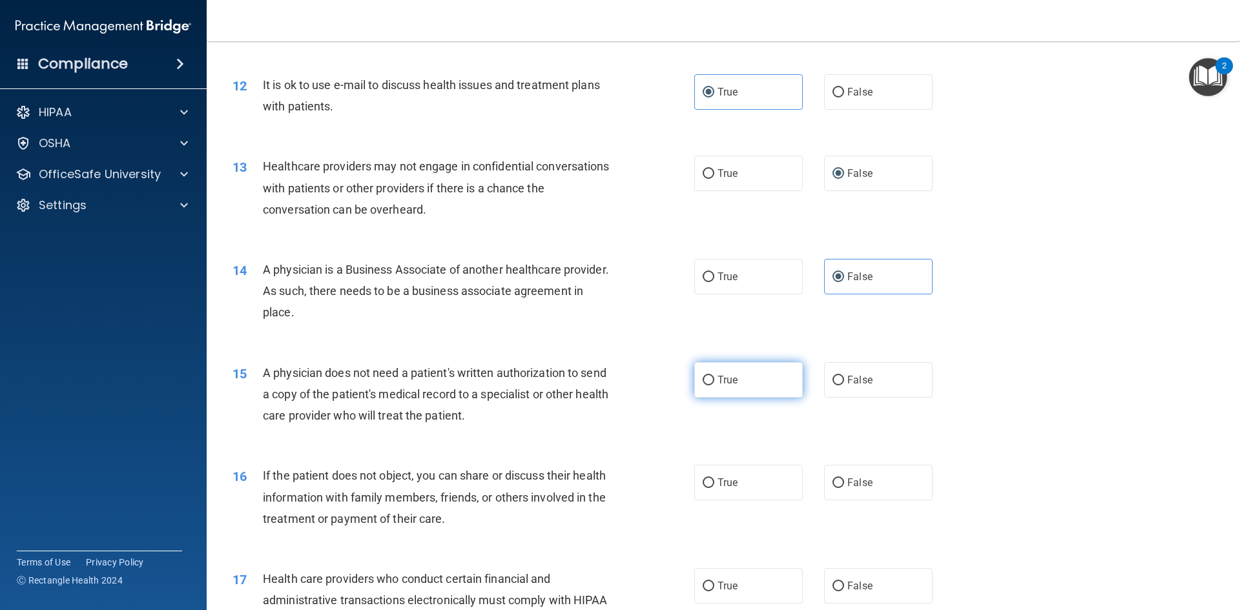
click at [707, 373] on label "True" at bounding box center [748, 380] width 109 height 36
click at [707, 376] on input "True" at bounding box center [709, 381] width 12 height 10
radio input "true"
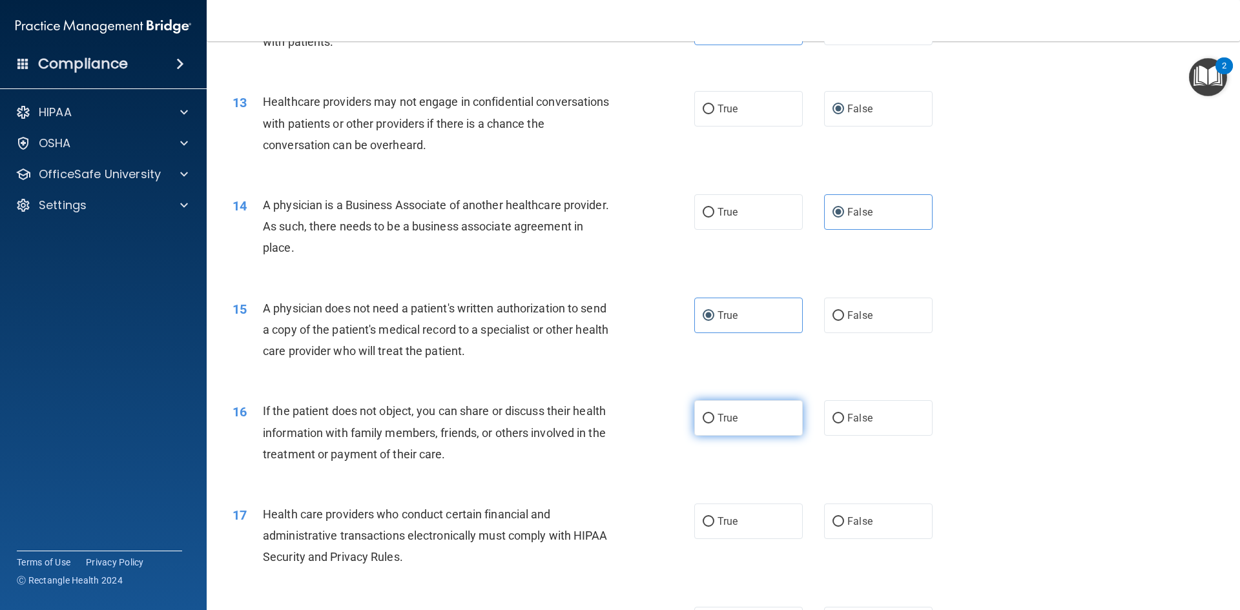
click at [703, 419] on input "True" at bounding box center [709, 419] width 12 height 10
radio input "true"
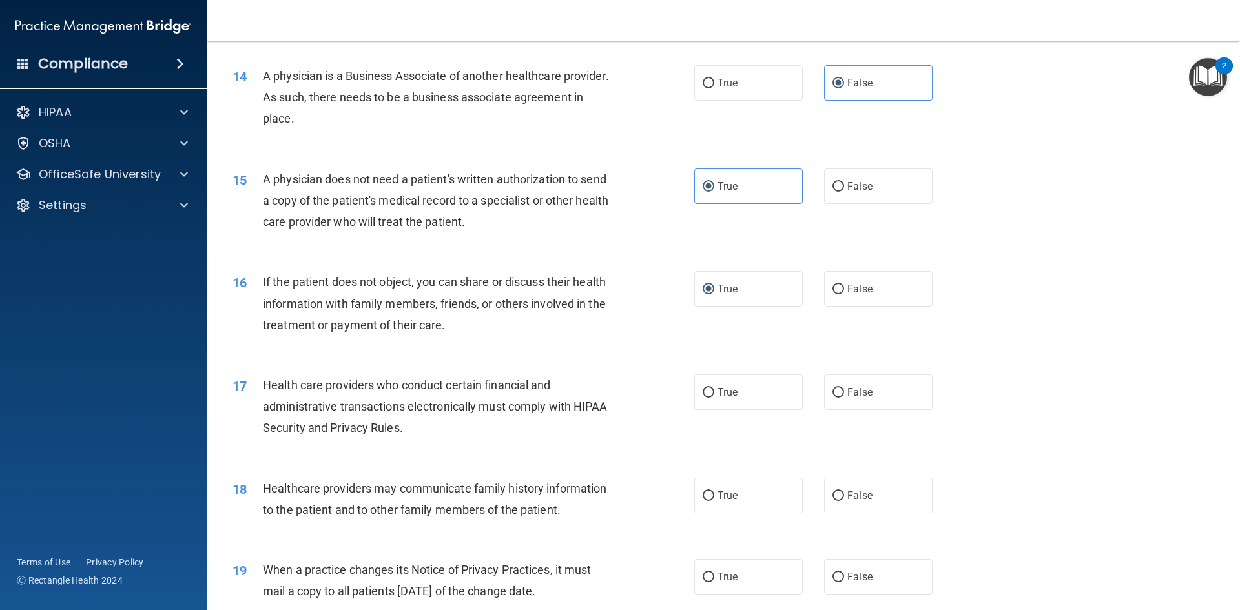
scroll to position [1357, 0]
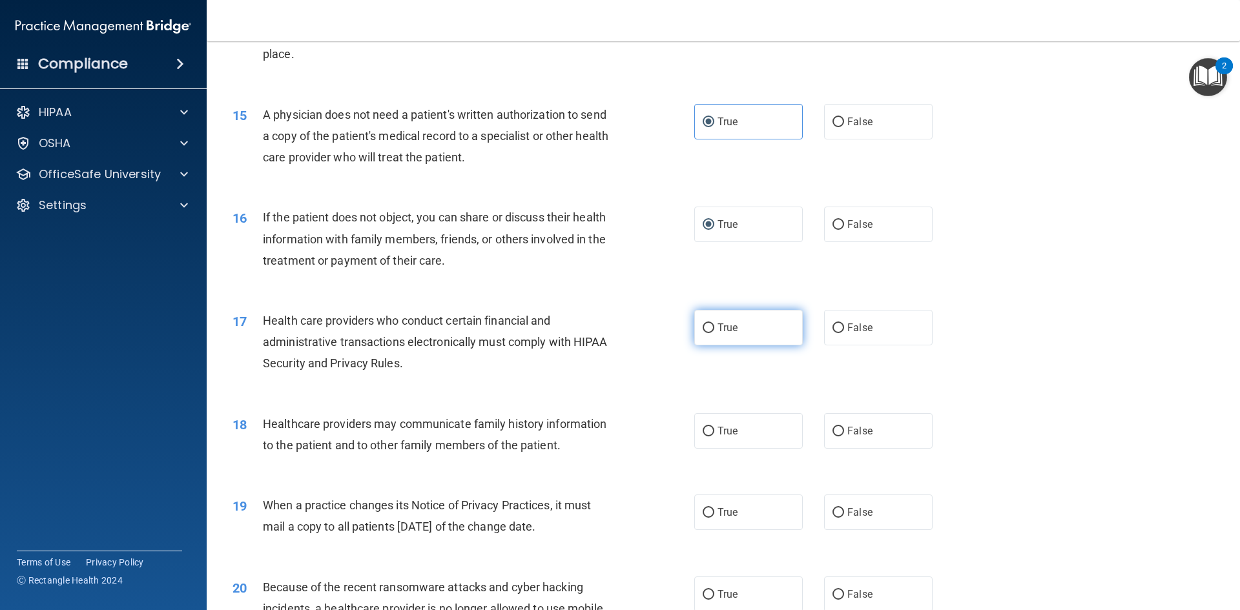
click at [709, 336] on label "True" at bounding box center [748, 328] width 109 height 36
click at [709, 333] on input "True" at bounding box center [709, 329] width 12 height 10
radio input "true"
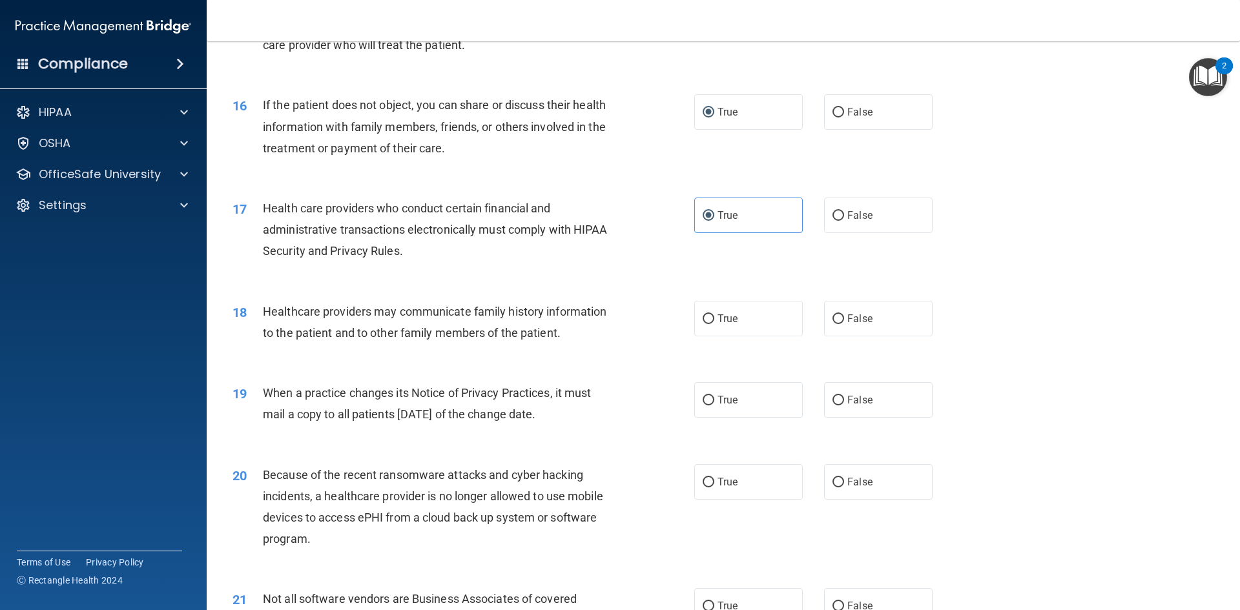
scroll to position [1486, 0]
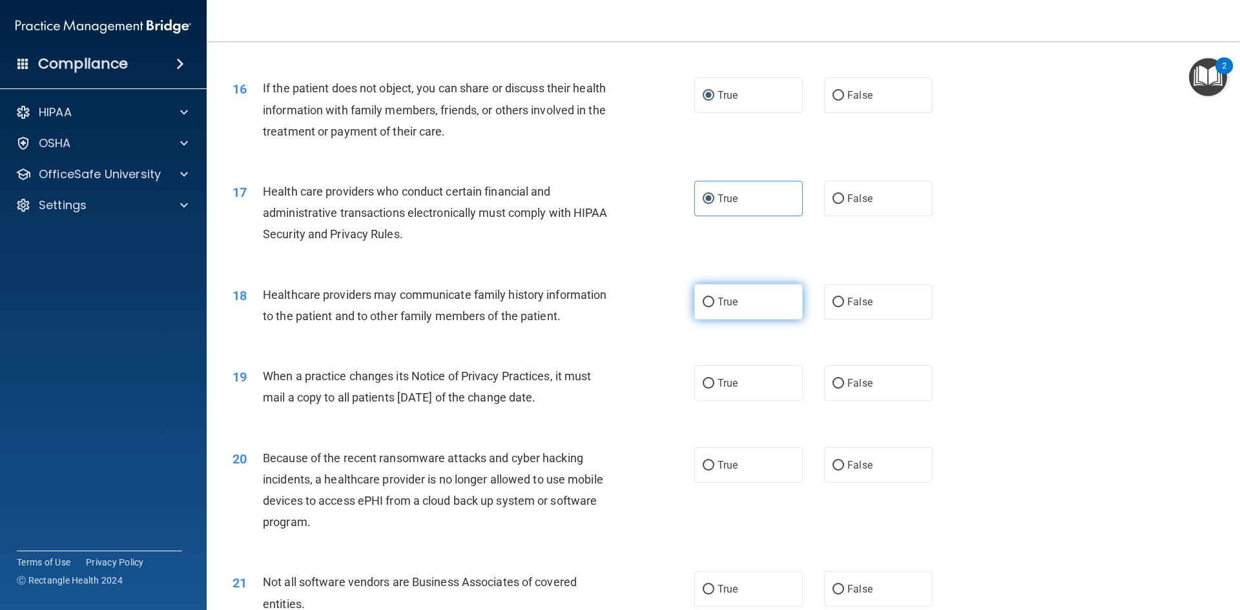
click at [711, 308] on label "True" at bounding box center [748, 302] width 109 height 36
click at [711, 308] on input "True" at bounding box center [709, 303] width 12 height 10
radio input "true"
click at [831, 309] on label "False" at bounding box center [878, 302] width 109 height 36
click at [833, 308] on input "False" at bounding box center [839, 303] width 12 height 10
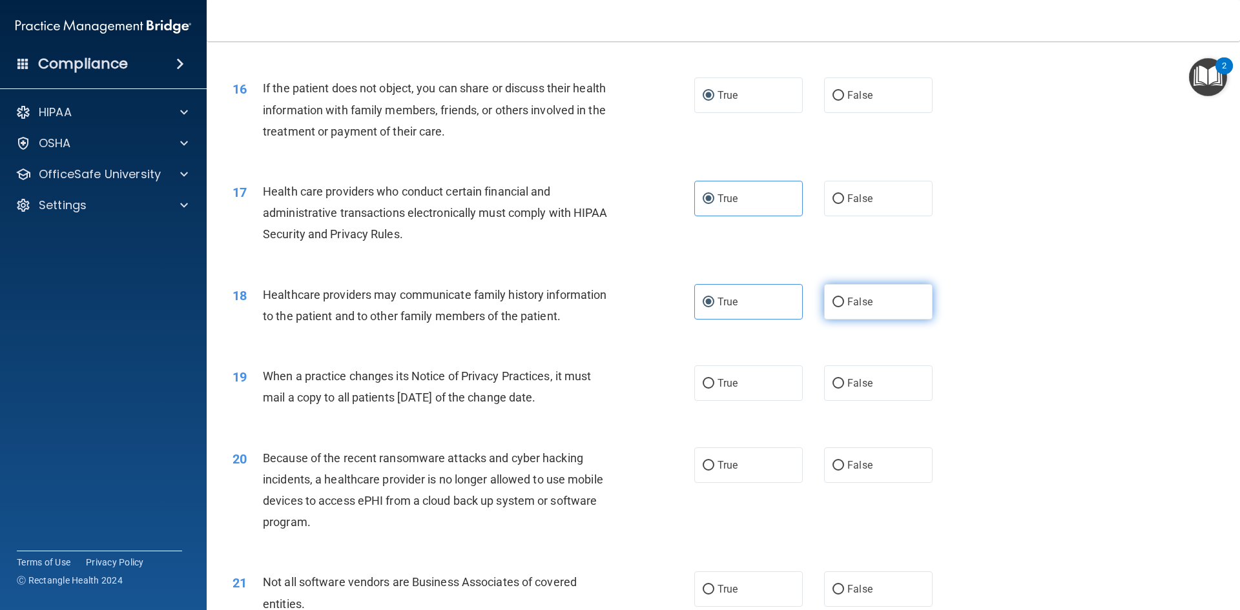
radio input "true"
radio input "false"
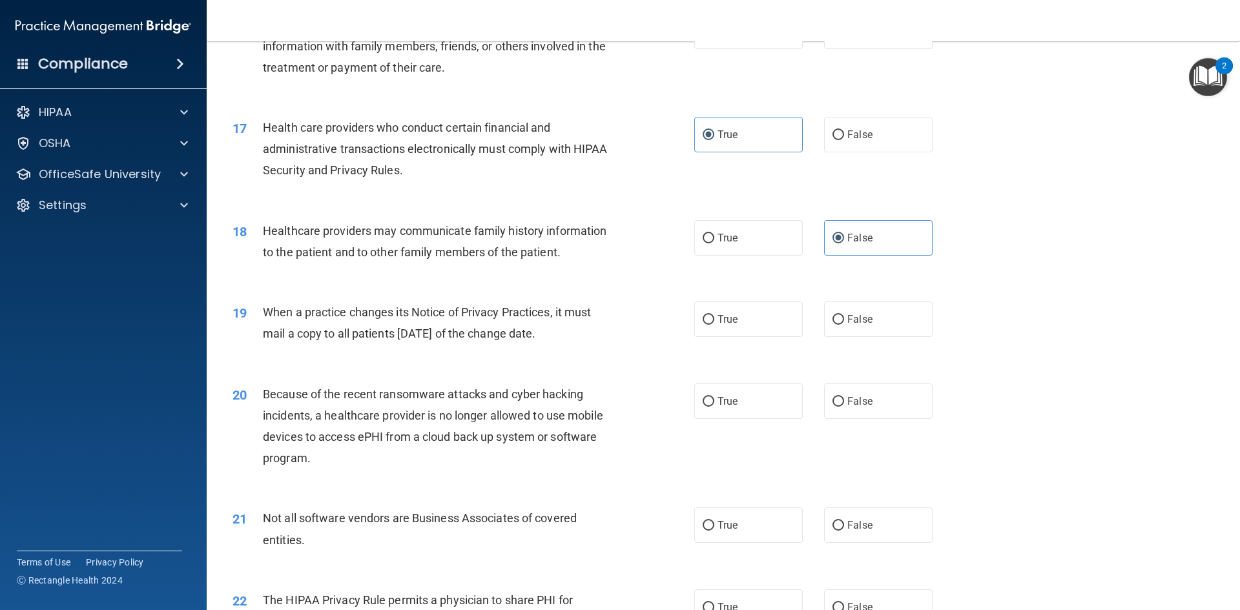
scroll to position [1550, 0]
click at [856, 329] on label "False" at bounding box center [878, 319] width 109 height 36
click at [844, 324] on input "False" at bounding box center [839, 320] width 12 height 10
radio input "true"
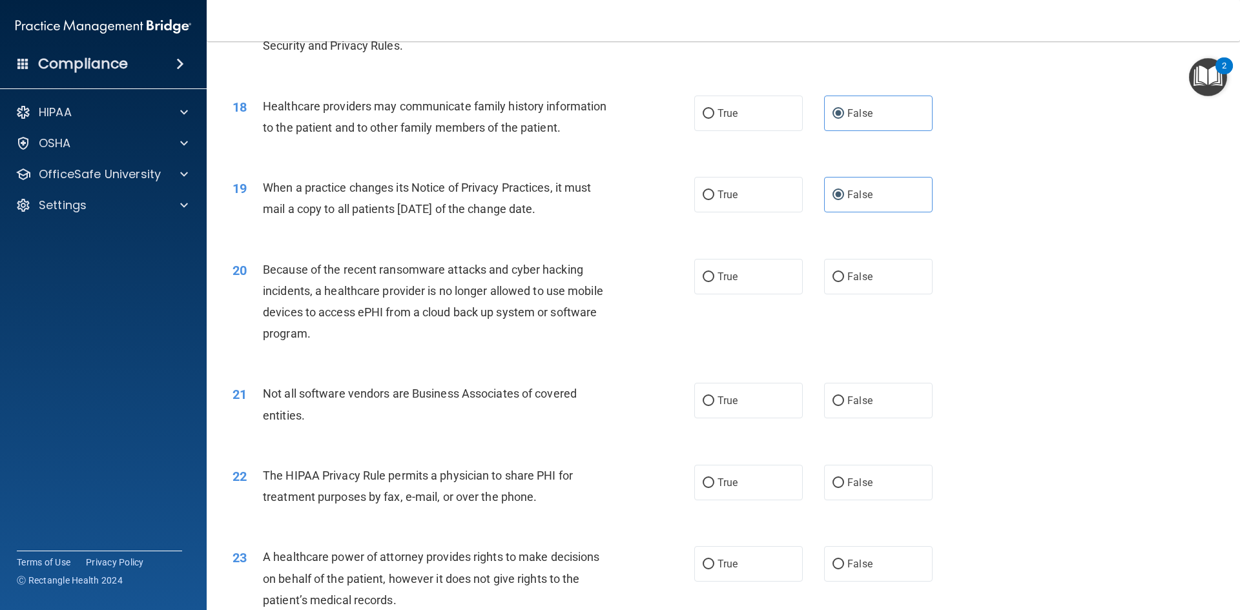
scroll to position [1680, 0]
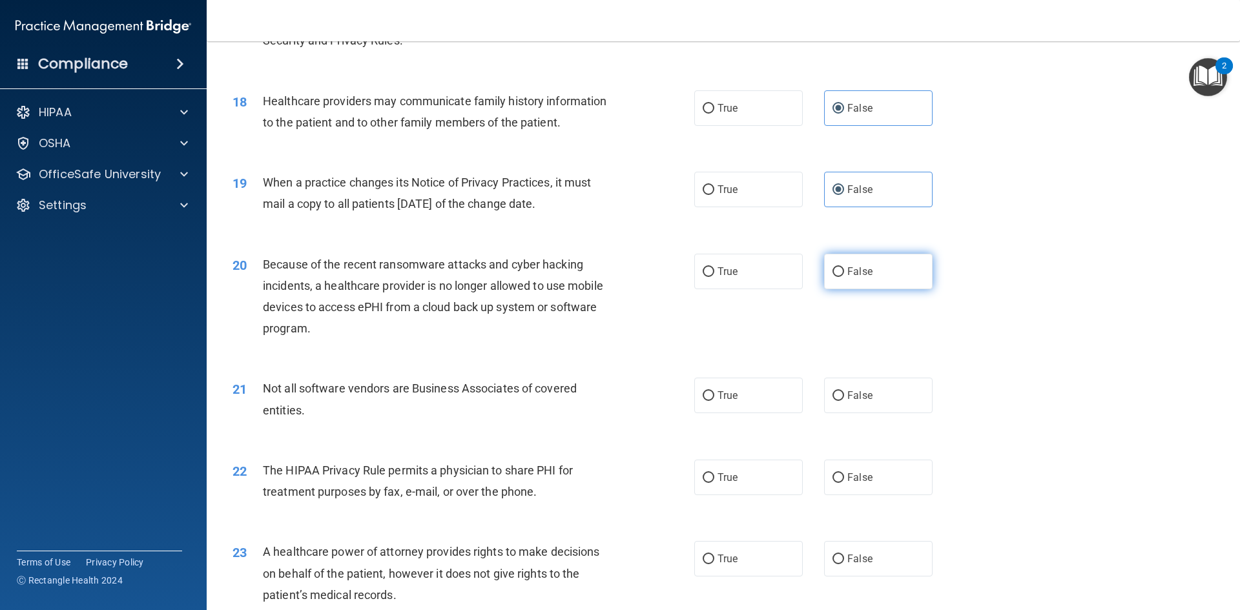
click at [838, 270] on input "False" at bounding box center [839, 272] width 12 height 10
radio input "true"
click at [727, 395] on span "True" at bounding box center [728, 396] width 20 height 12
click at [715, 395] on input "True" at bounding box center [709, 396] width 12 height 10
radio input "true"
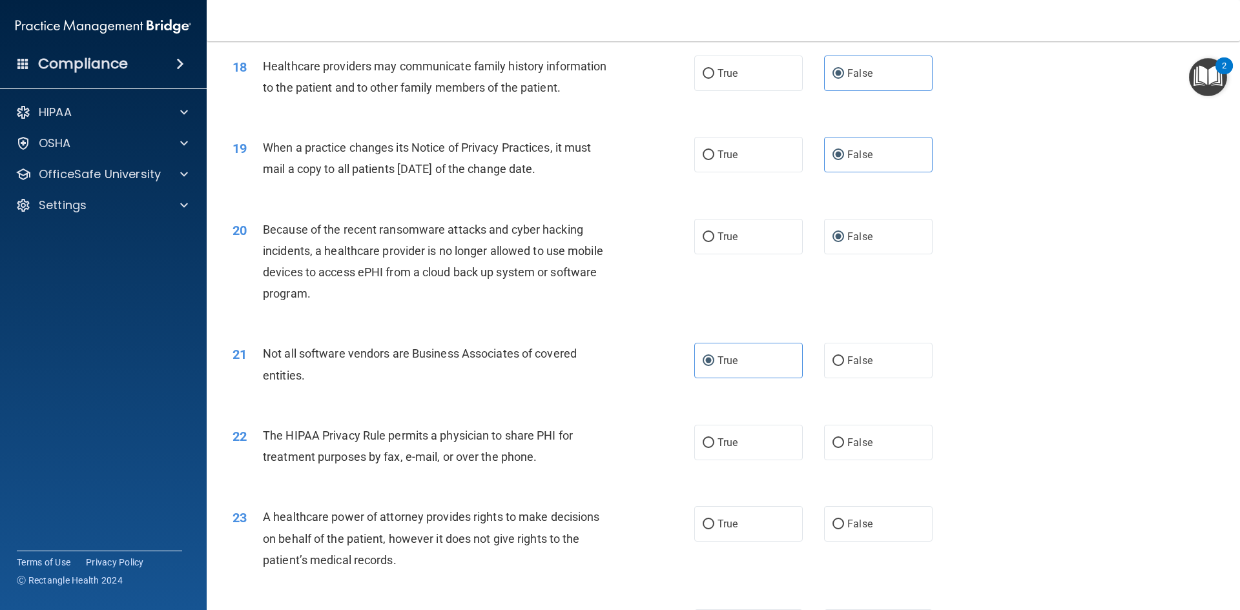
scroll to position [1744, 0]
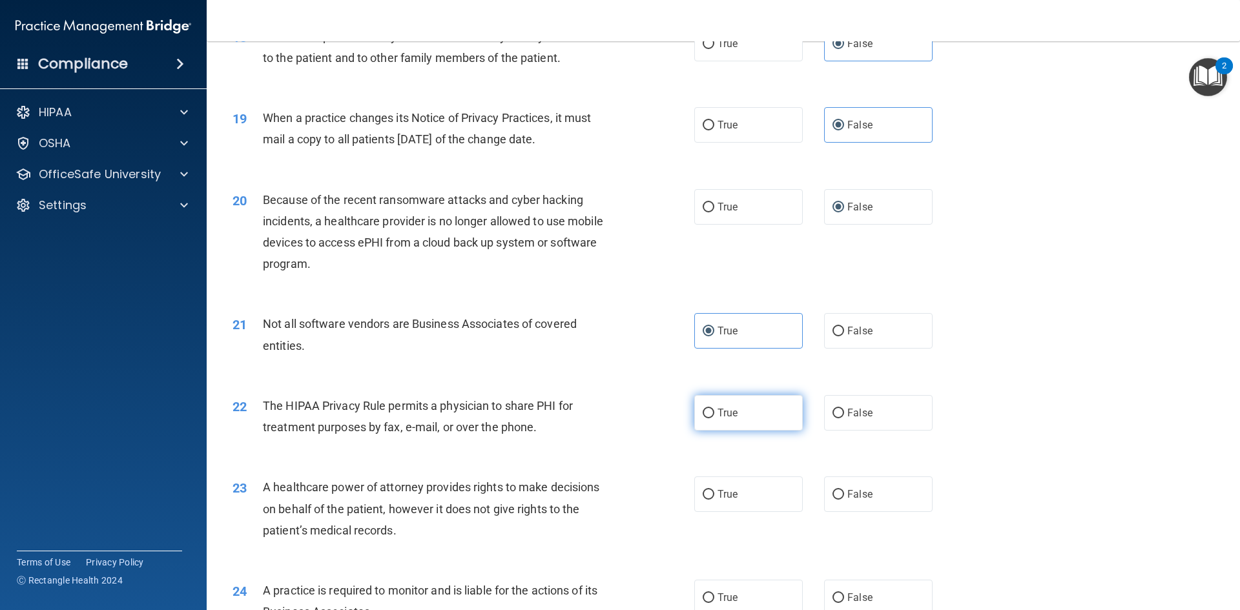
click at [718, 417] on span "True" at bounding box center [728, 413] width 20 height 12
click at [715, 417] on input "True" at bounding box center [709, 414] width 12 height 10
radio input "true"
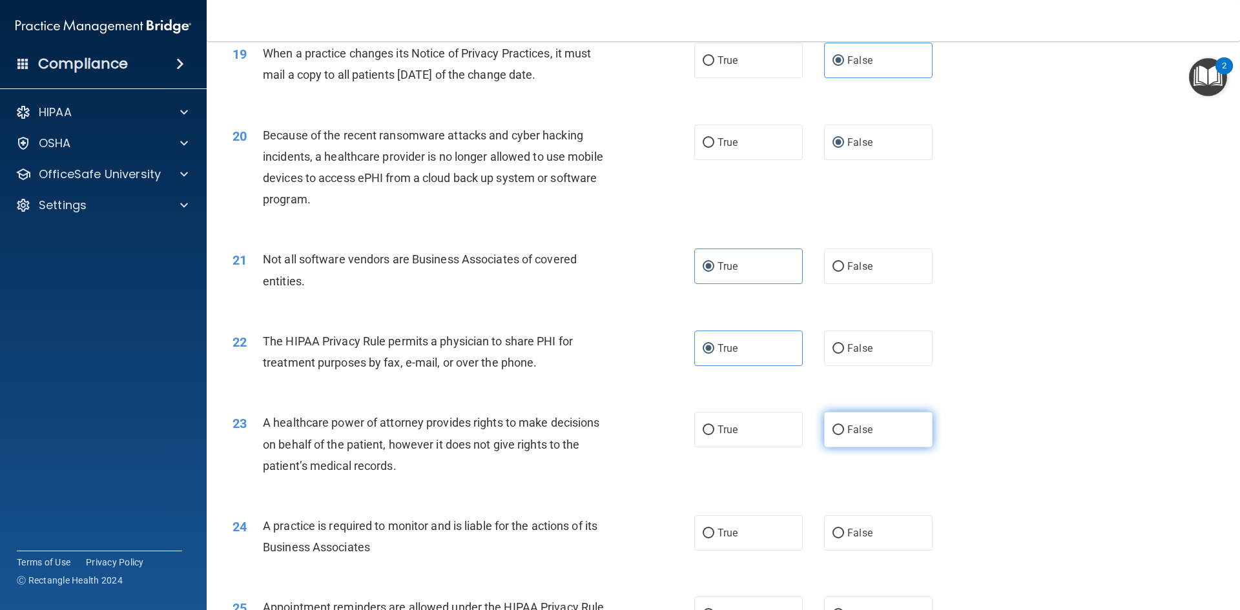
click at [866, 433] on span "False" at bounding box center [860, 430] width 25 height 12
click at [844, 433] on input "False" at bounding box center [839, 431] width 12 height 10
radio input "true"
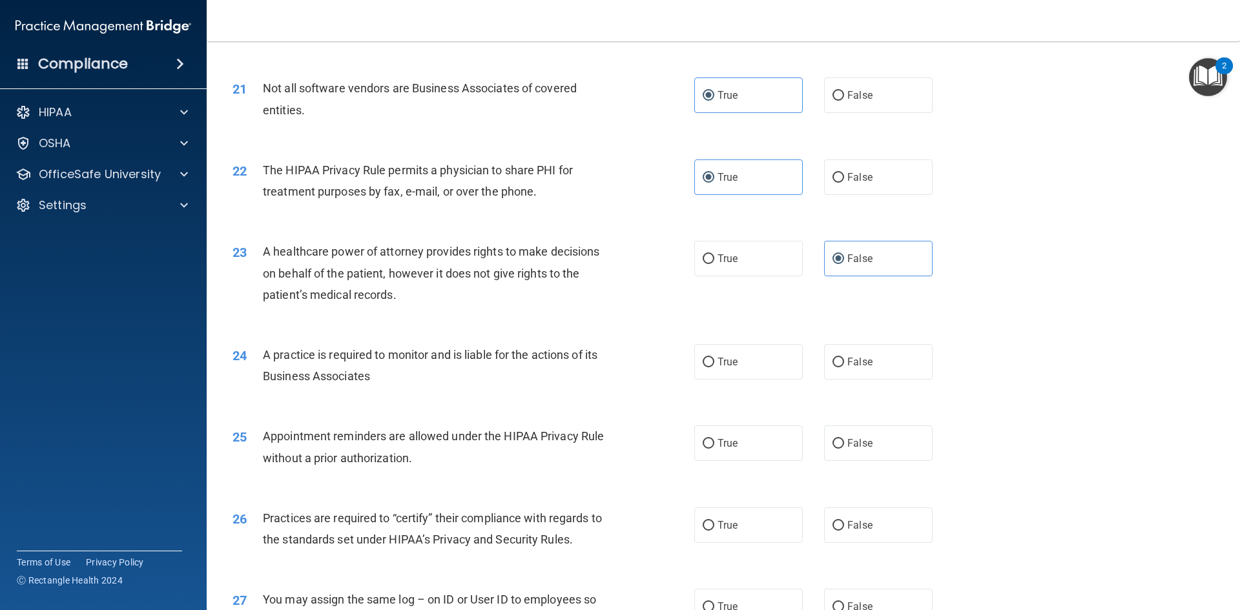
scroll to position [2003, 0]
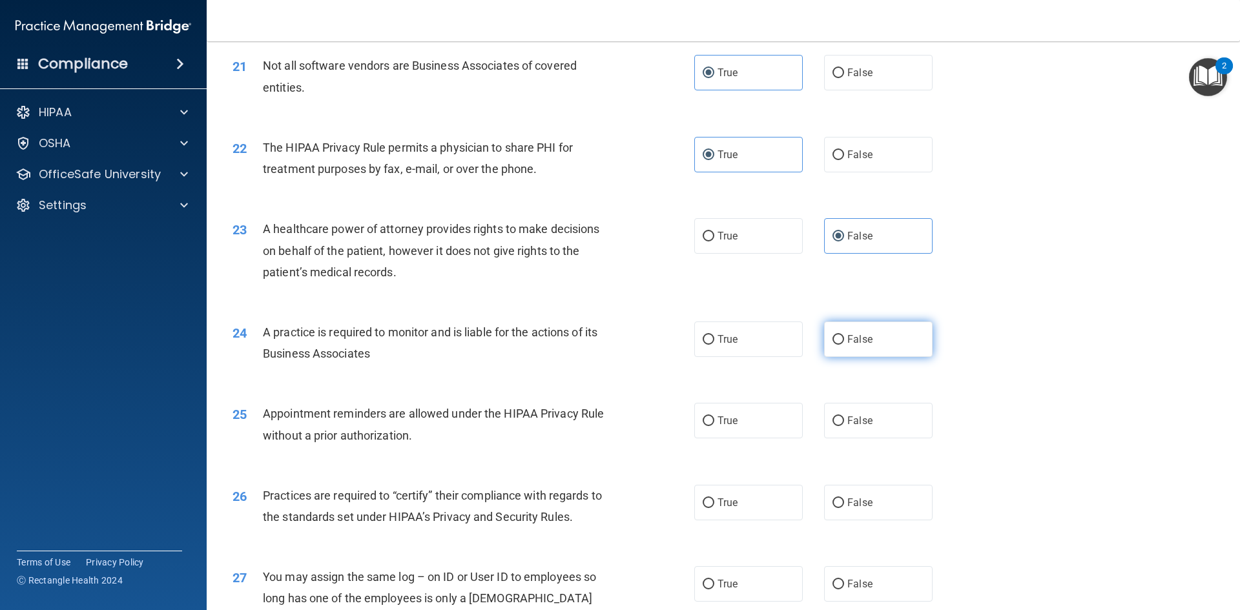
click at [848, 339] on span "False" at bounding box center [860, 339] width 25 height 12
click at [843, 339] on input "False" at bounding box center [839, 340] width 12 height 10
radio input "true"
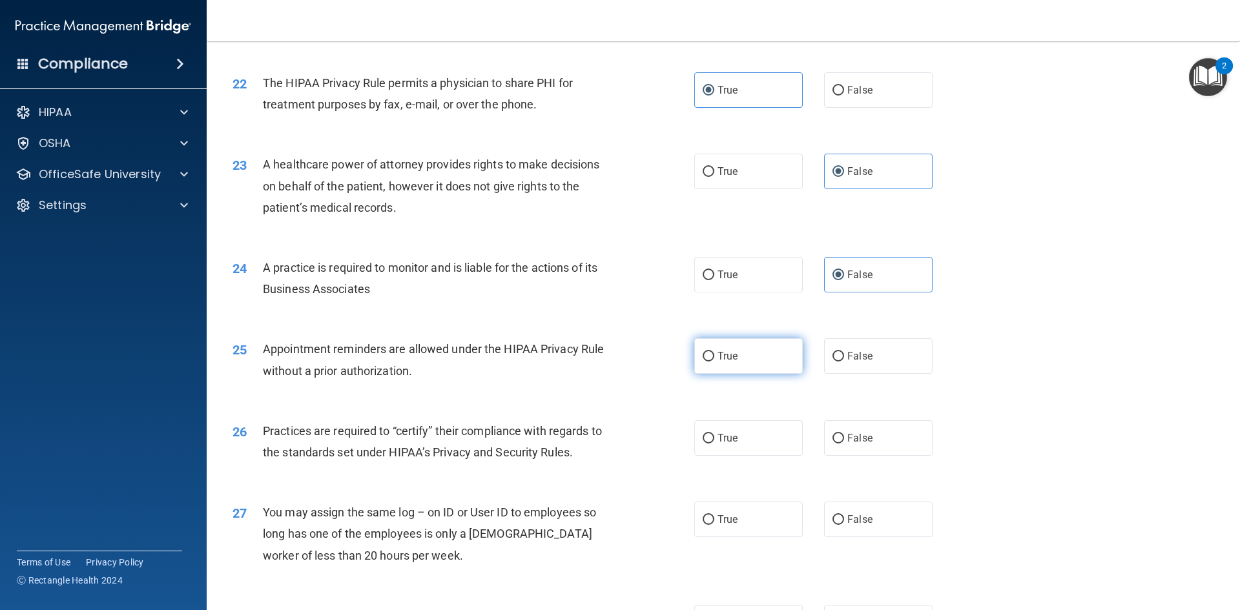
click at [749, 357] on label "True" at bounding box center [748, 357] width 109 height 36
click at [715, 357] on input "True" at bounding box center [709, 357] width 12 height 10
radio input "true"
click at [857, 448] on label "False" at bounding box center [878, 439] width 109 height 36
click at [844, 444] on input "False" at bounding box center [839, 439] width 12 height 10
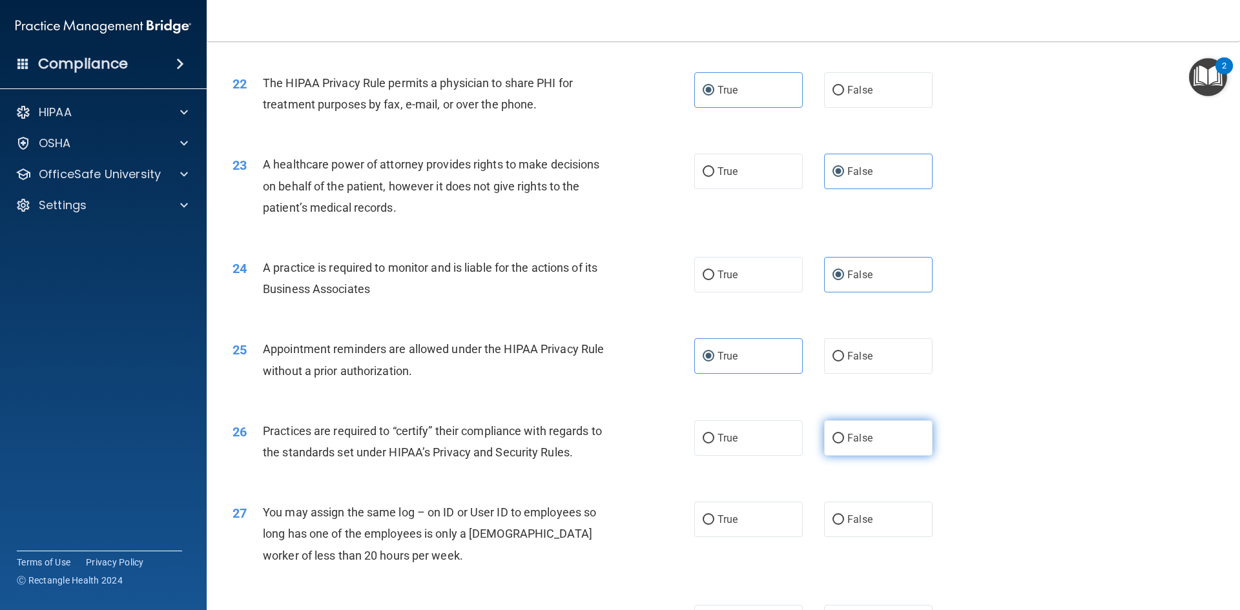
radio input "true"
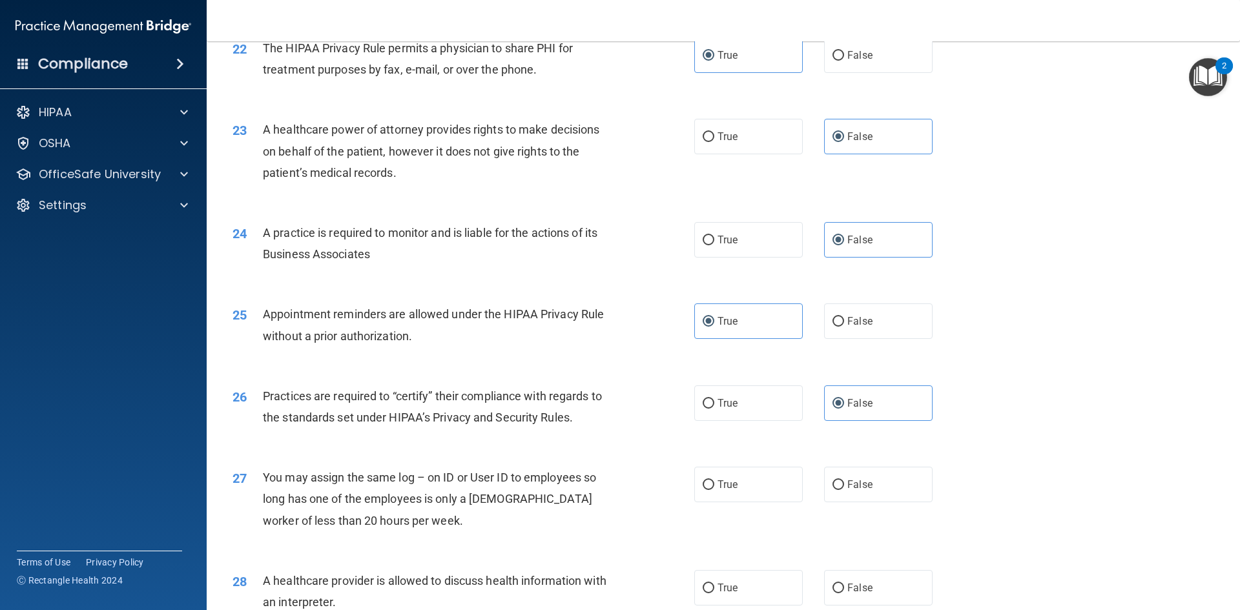
scroll to position [2132, 0]
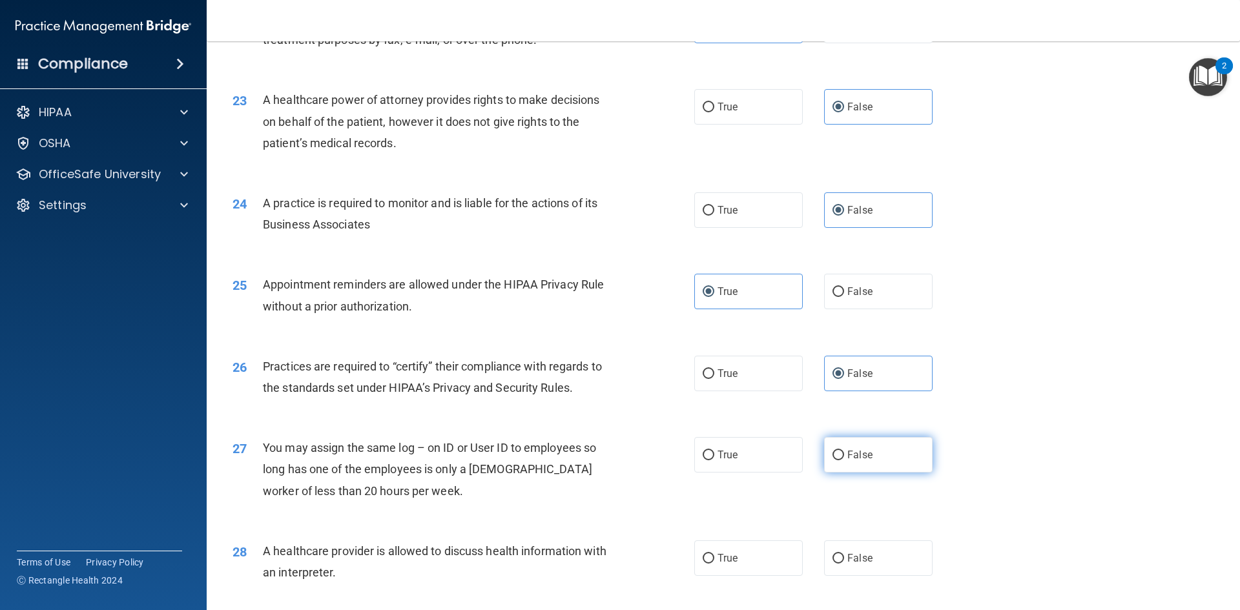
click at [868, 467] on label "False" at bounding box center [878, 455] width 109 height 36
click at [844, 461] on input "False" at bounding box center [839, 456] width 12 height 10
radio input "true"
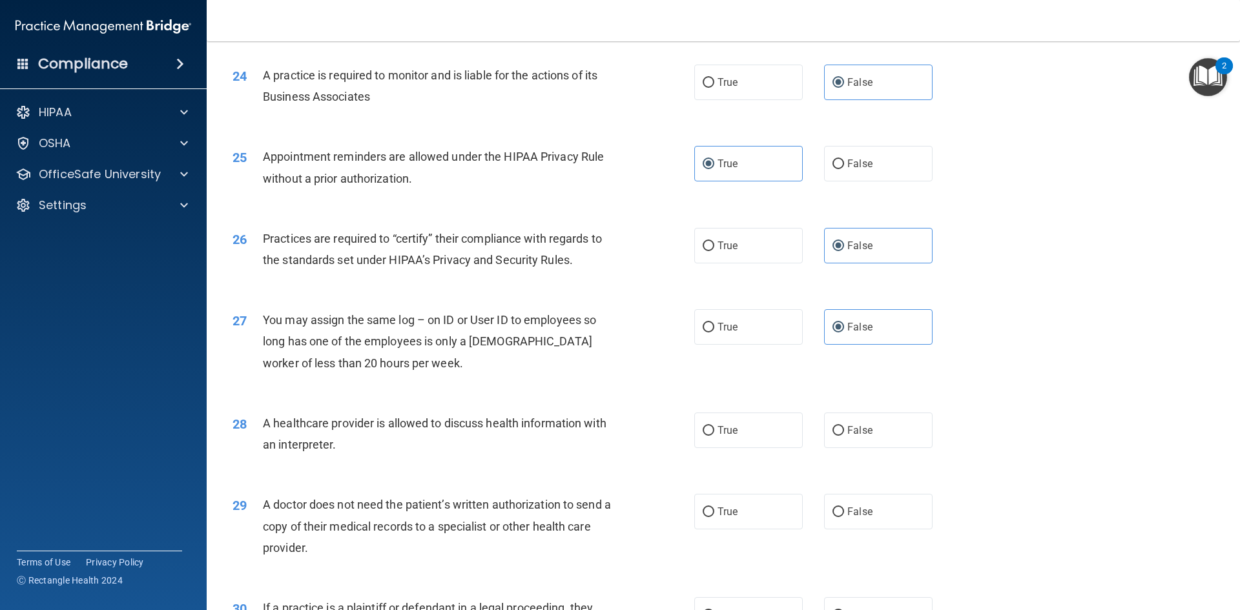
scroll to position [2261, 0]
click at [722, 435] on span "True" at bounding box center [728, 429] width 20 height 12
click at [715, 435] on input "True" at bounding box center [709, 430] width 12 height 10
radio input "true"
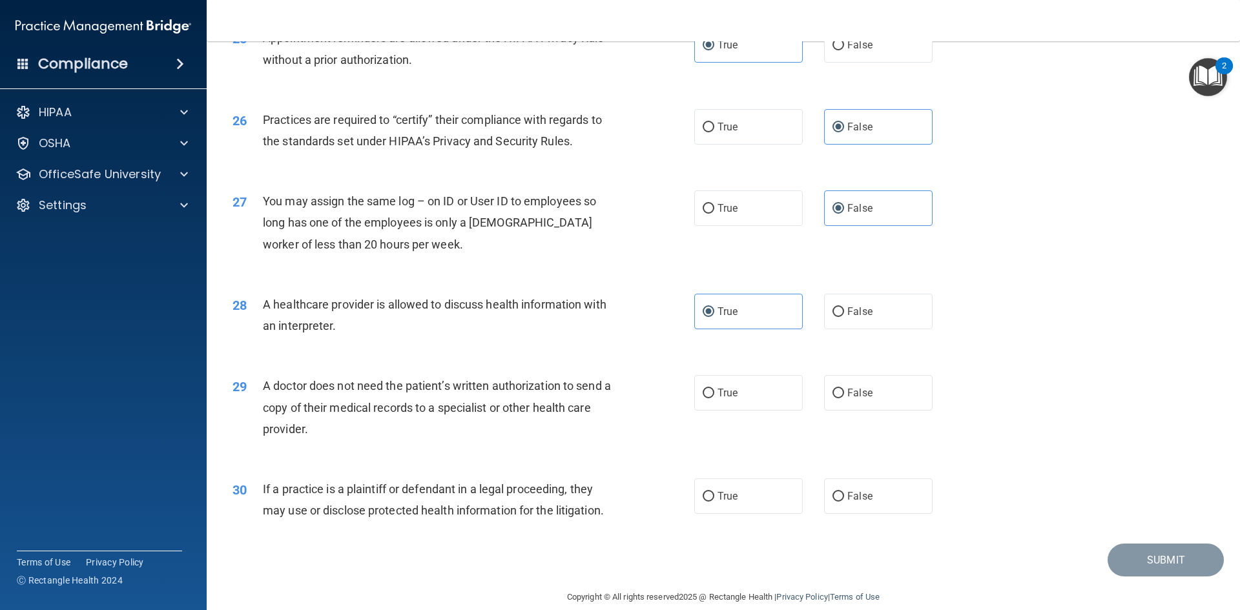
scroll to position [2390, 0]
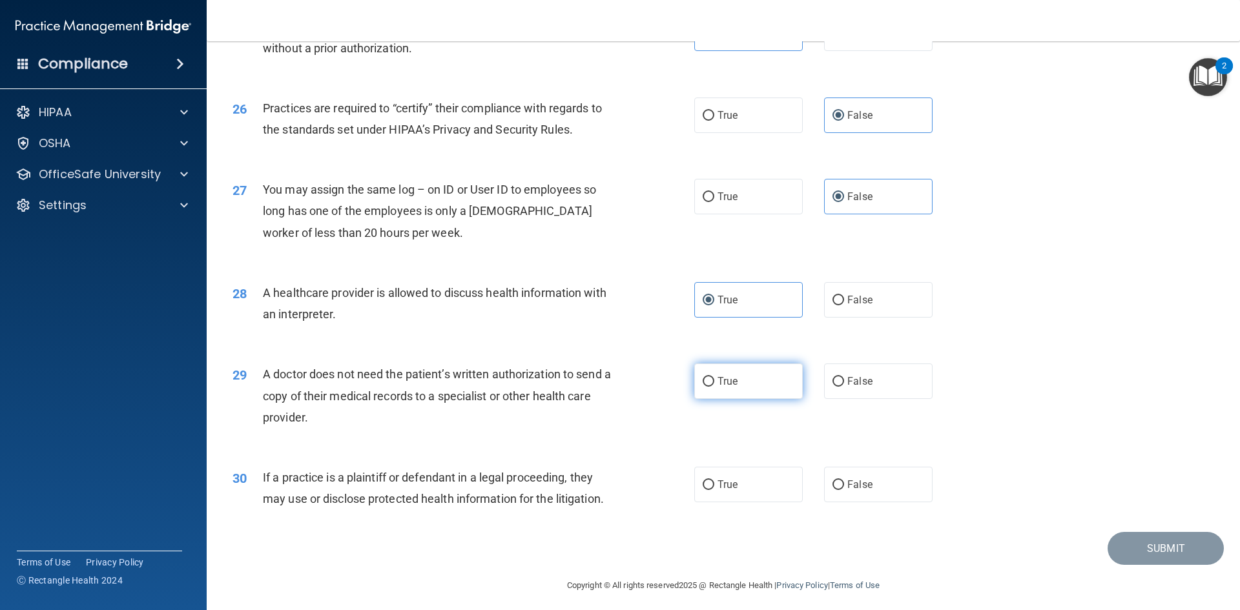
click at [724, 396] on label "True" at bounding box center [748, 382] width 109 height 36
click at [715, 387] on input "True" at bounding box center [709, 382] width 12 height 10
radio input "true"
click at [708, 488] on input "True" at bounding box center [709, 486] width 12 height 10
radio input "true"
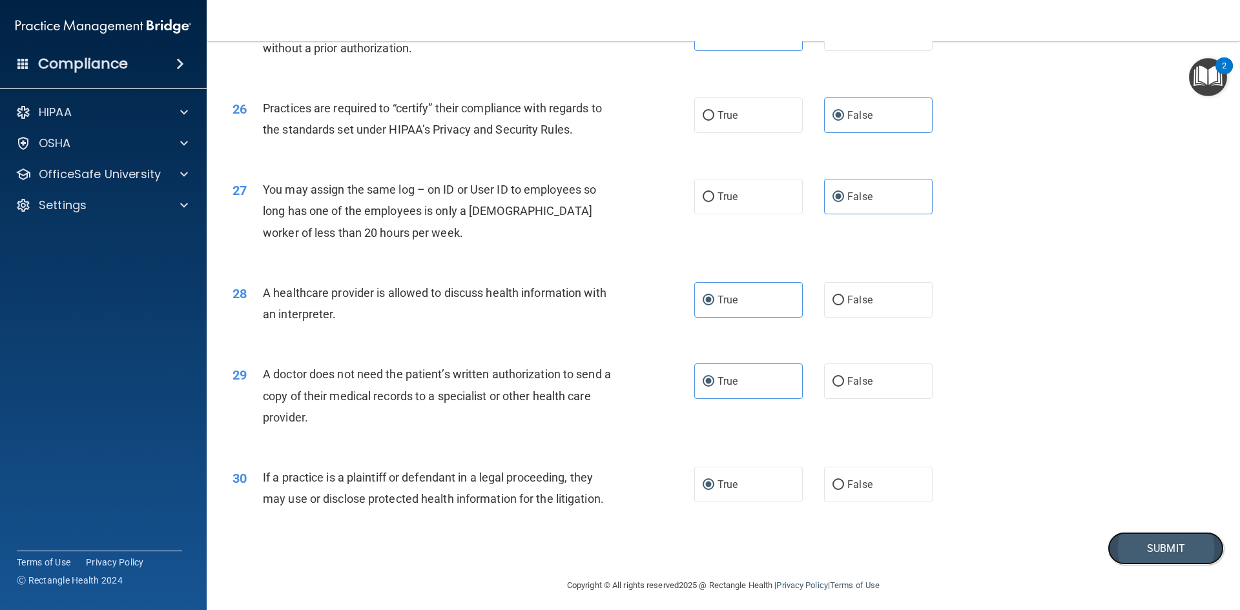
click at [1154, 548] on button "Submit" at bounding box center [1166, 548] width 116 height 33
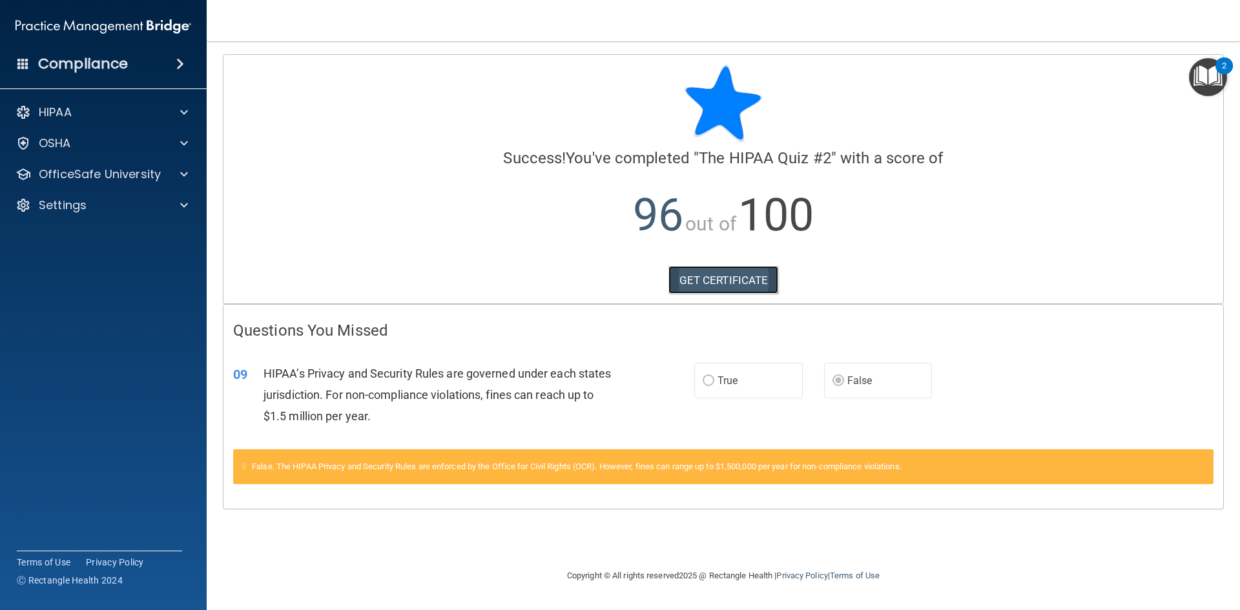
click at [711, 286] on link "GET CERTIFICATE" at bounding box center [724, 280] width 110 height 28
click at [1202, 74] on img "Open Resource Center, 2 new notifications" at bounding box center [1208, 77] width 38 height 38
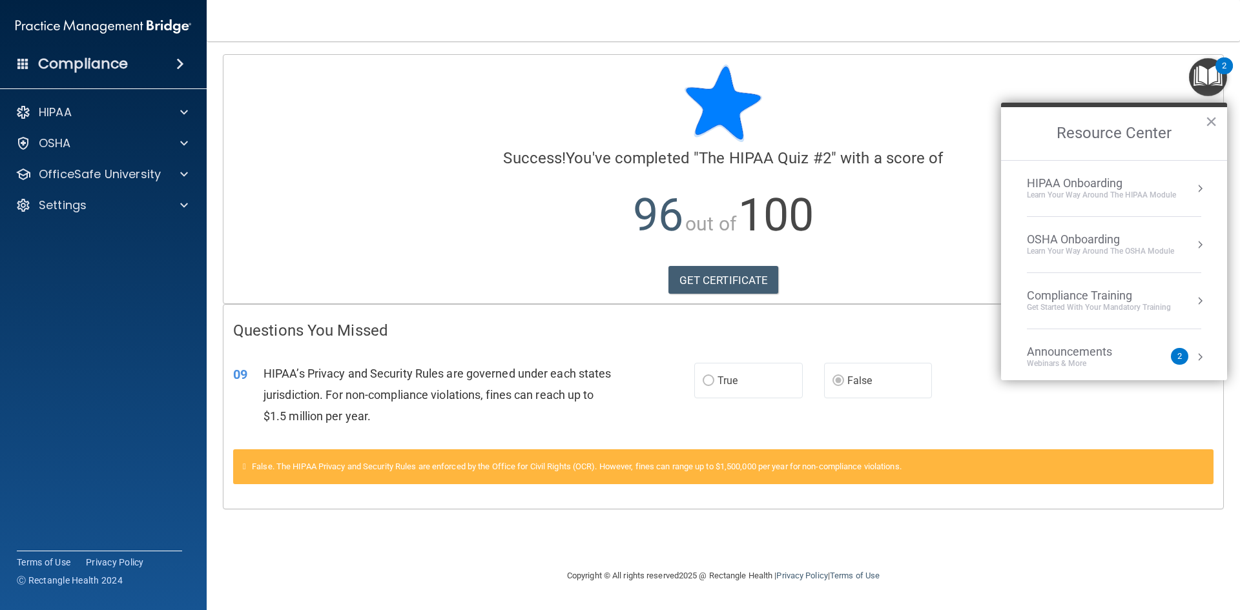
click at [1180, 191] on div "HIPAA Onboarding Learn Your Way around the HIPAA module" at bounding box center [1114, 188] width 174 height 25
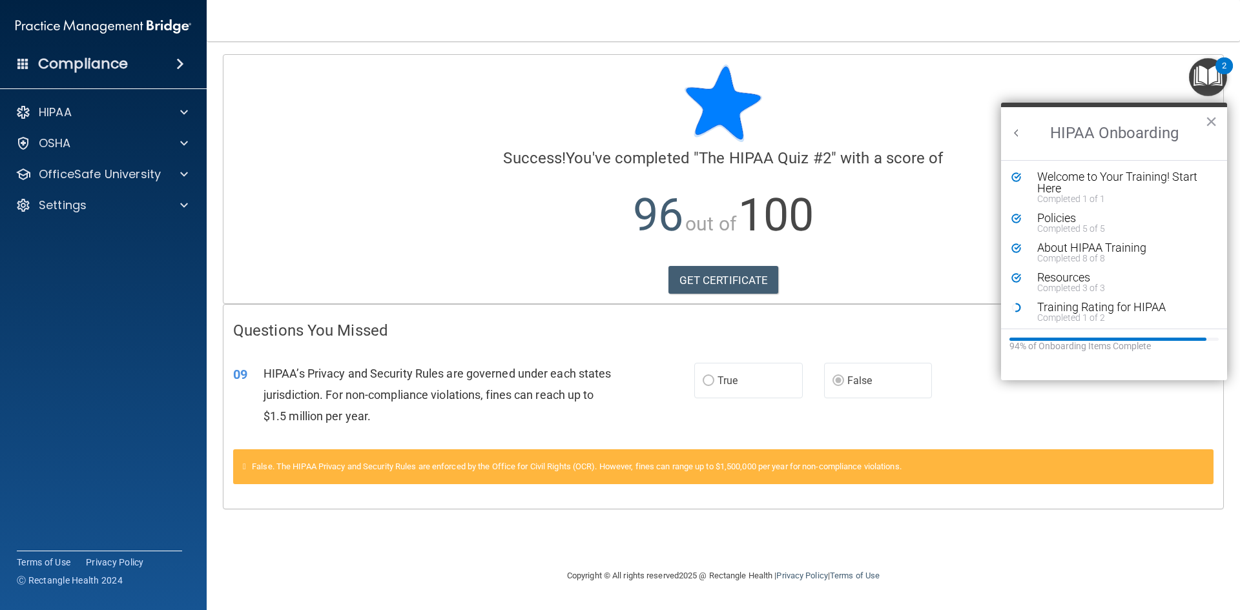
scroll to position [3, 0]
click at [1071, 251] on div "Completed 8 of 8" at bounding box center [1119, 255] width 163 height 9
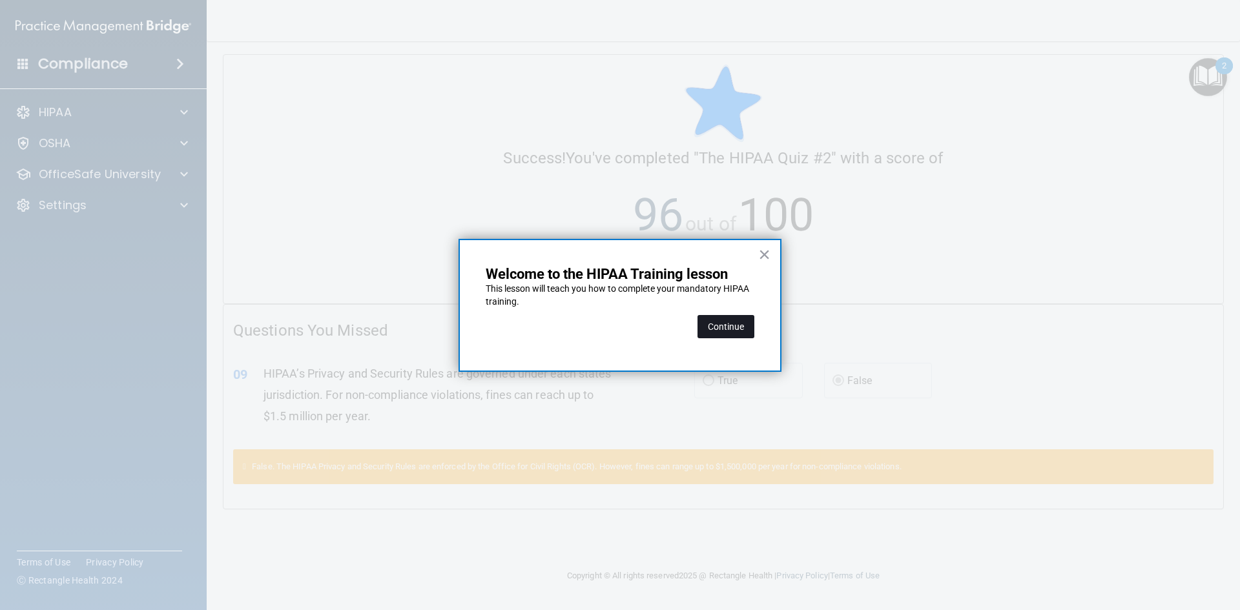
click at [736, 326] on button "Continue" at bounding box center [726, 326] width 57 height 23
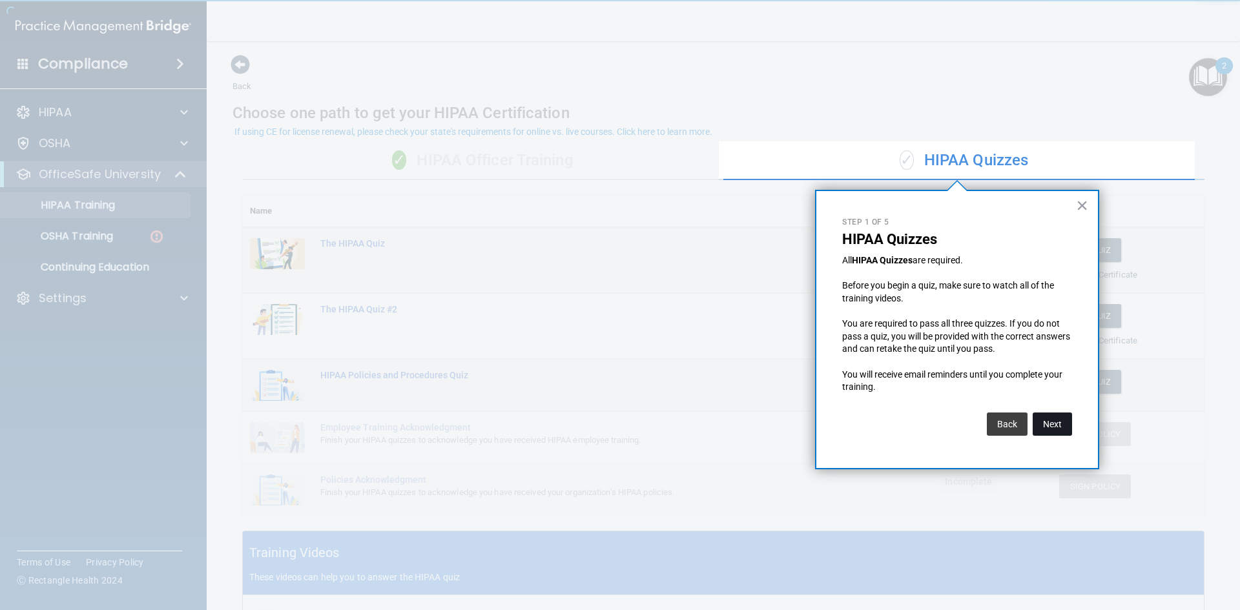
click at [1044, 428] on button "Next" at bounding box center [1052, 424] width 39 height 23
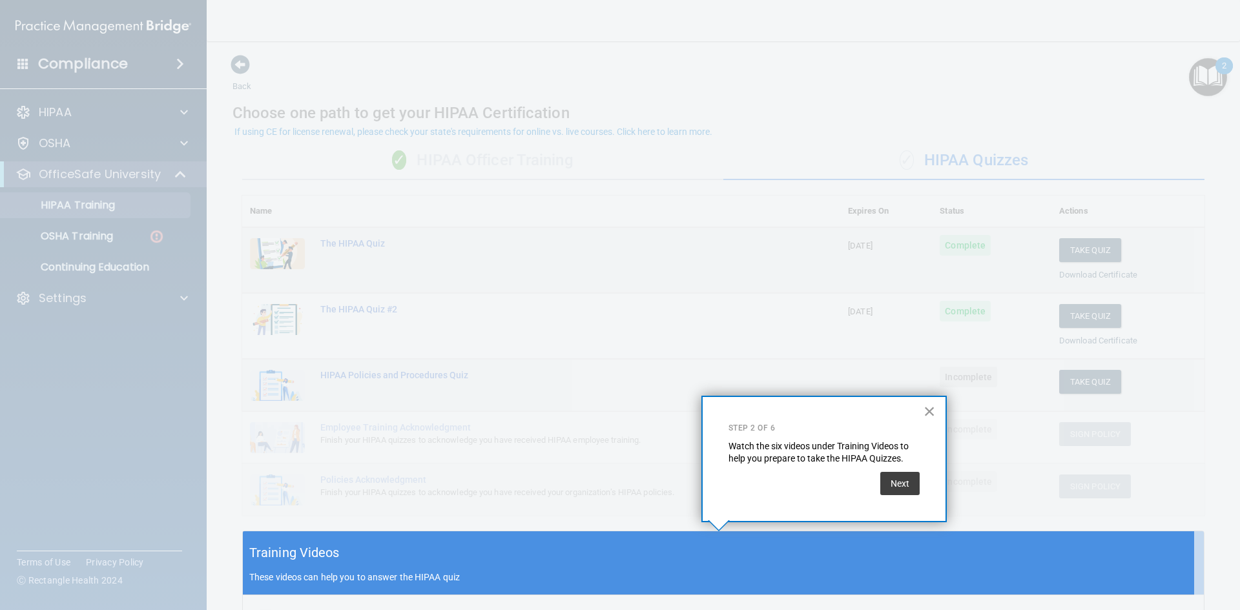
click at [932, 407] on button "×" at bounding box center [930, 411] width 12 height 21
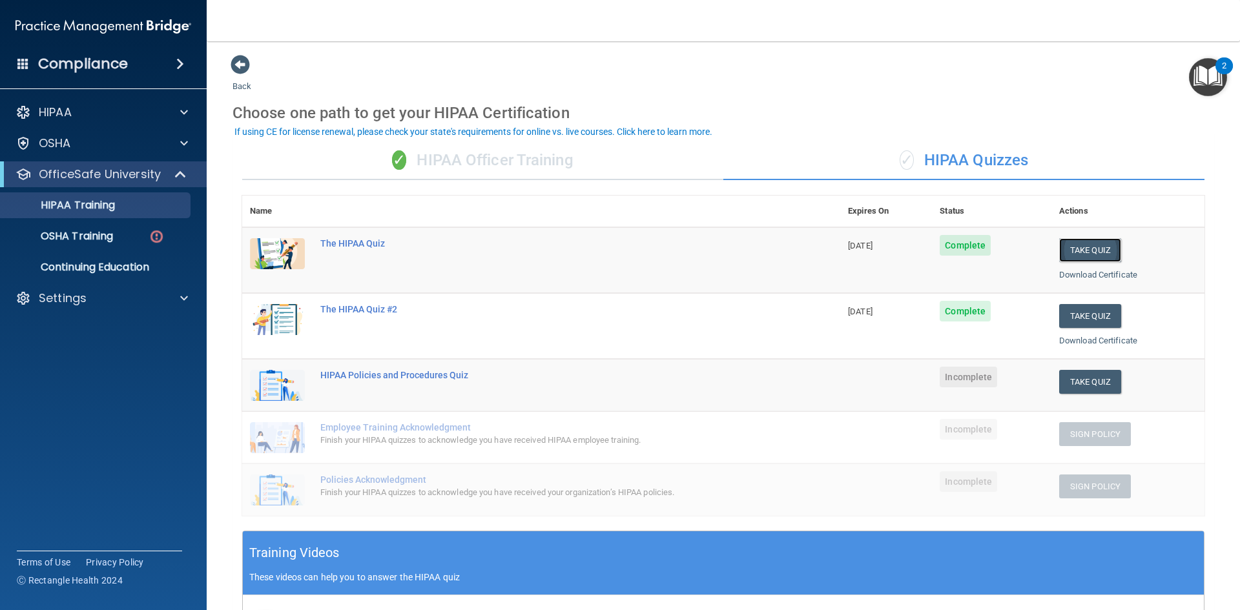
click at [1079, 244] on button "Take Quiz" at bounding box center [1090, 250] width 62 height 24
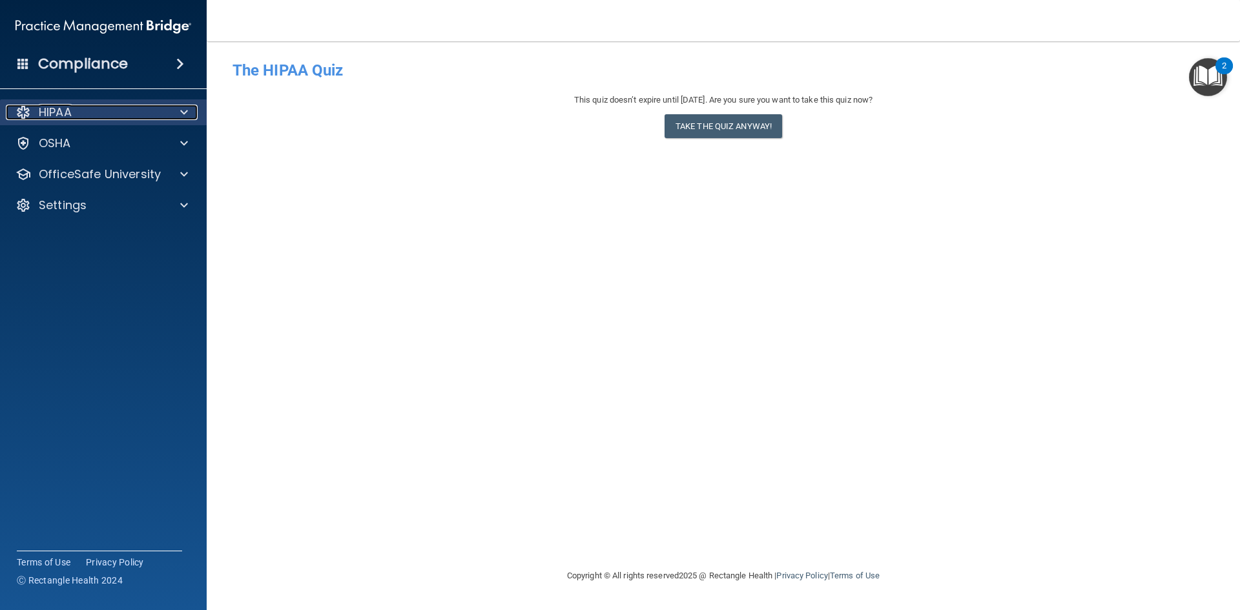
click at [181, 112] on span at bounding box center [184, 113] width 8 height 16
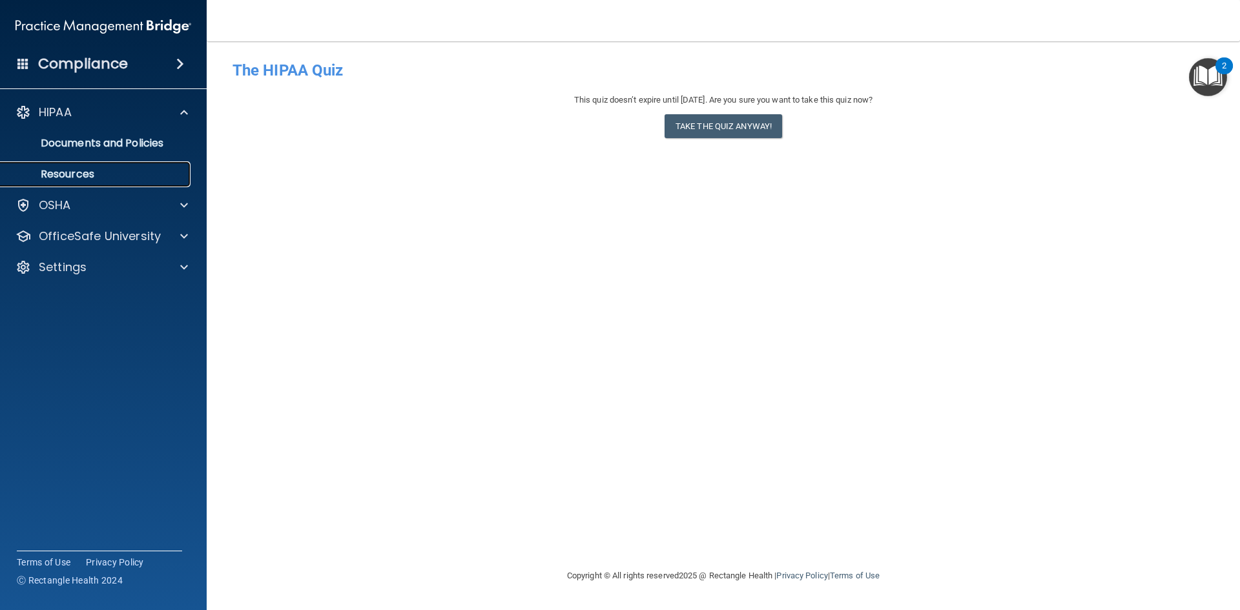
click at [86, 173] on p "Resources" at bounding box center [96, 174] width 176 height 13
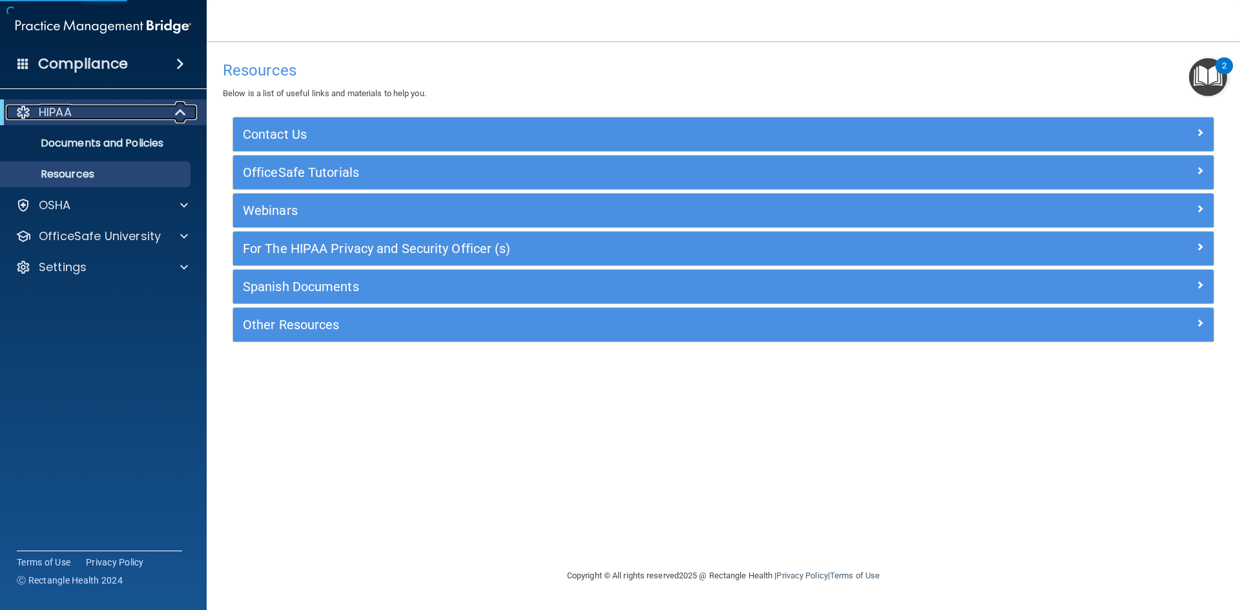
click at [52, 112] on p "HIPAA" at bounding box center [55, 113] width 33 height 16
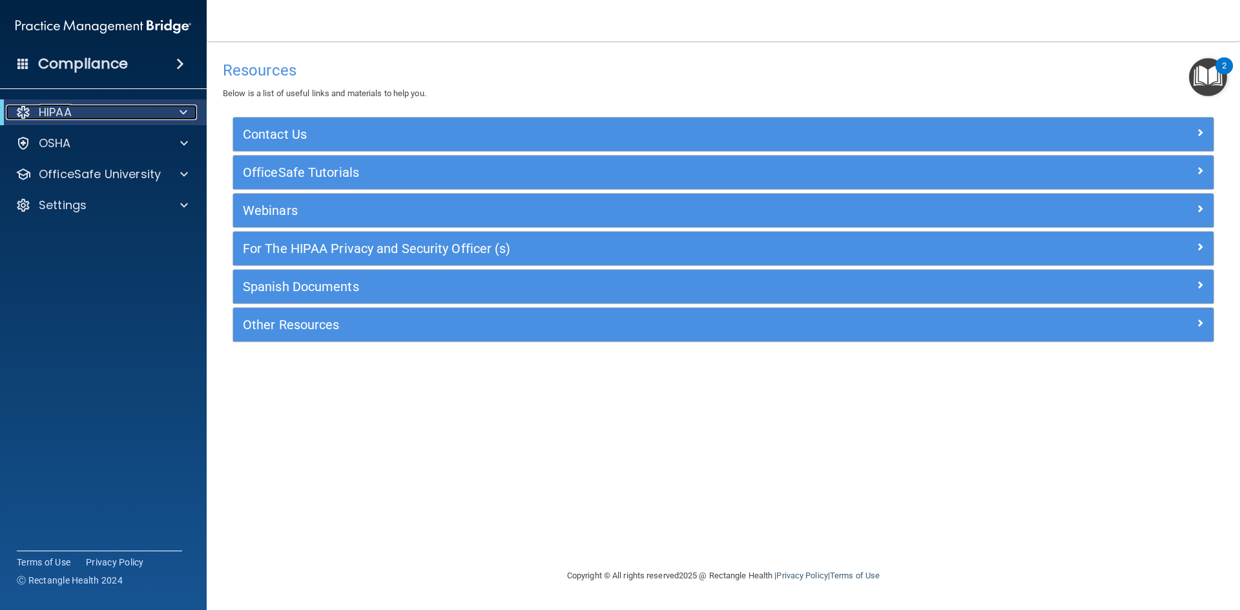
click at [16, 107] on div at bounding box center [24, 113] width 16 height 16
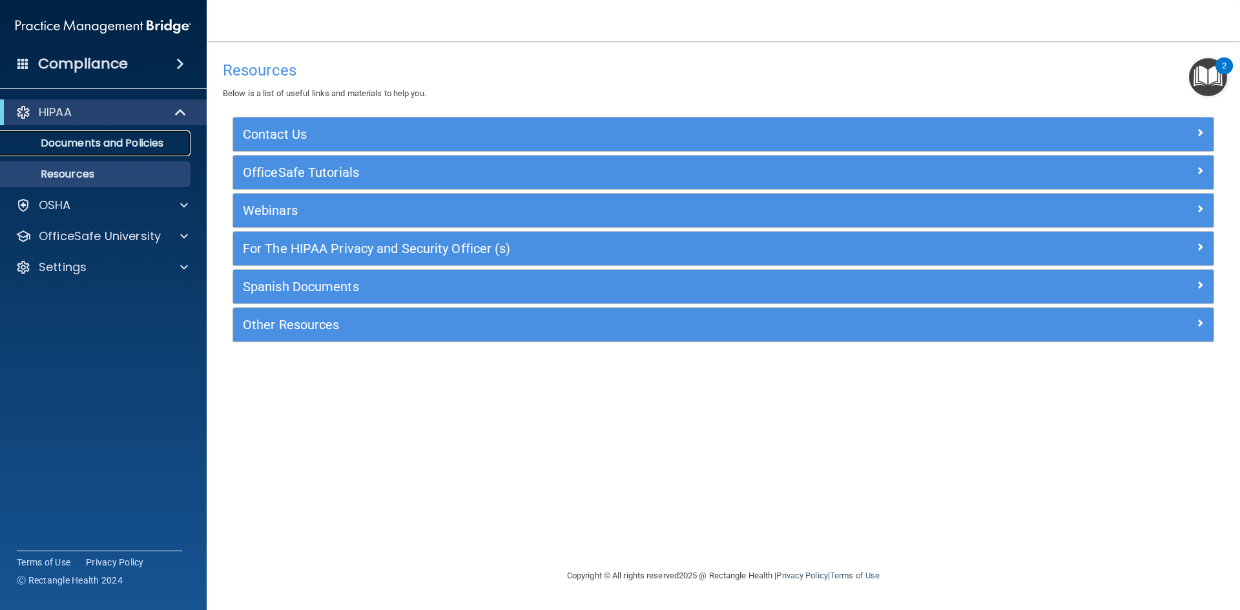
click at [117, 137] on p "Documents and Policies" at bounding box center [96, 143] width 176 height 13
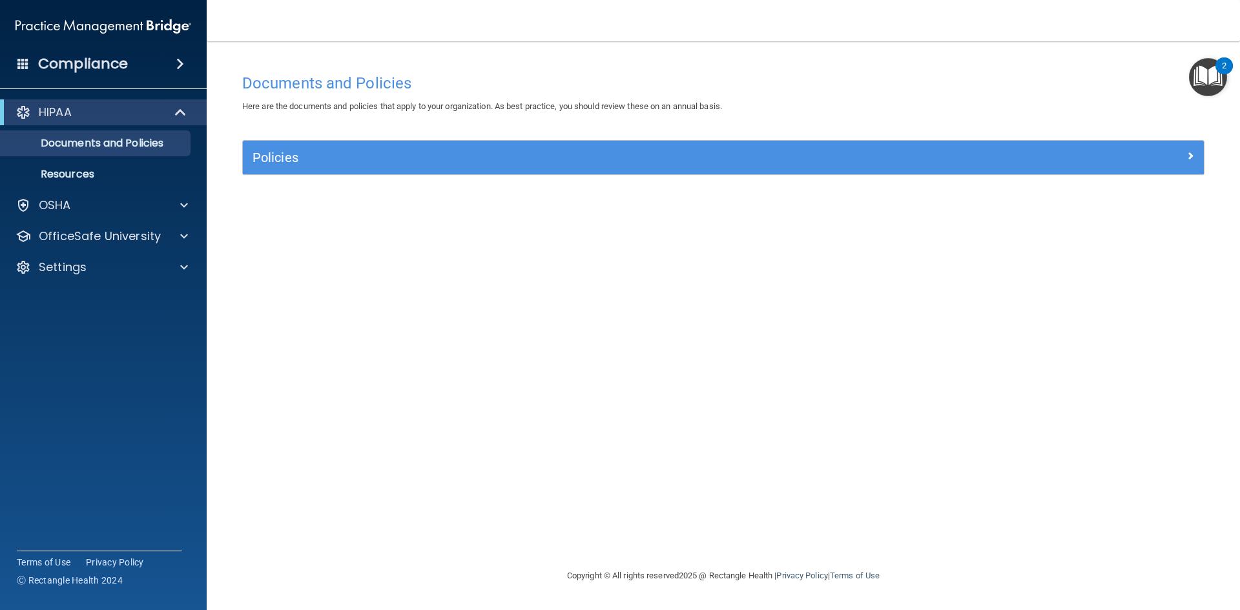
click at [1205, 79] on img "Open Resource Center, 2 new notifications" at bounding box center [1208, 77] width 38 height 38
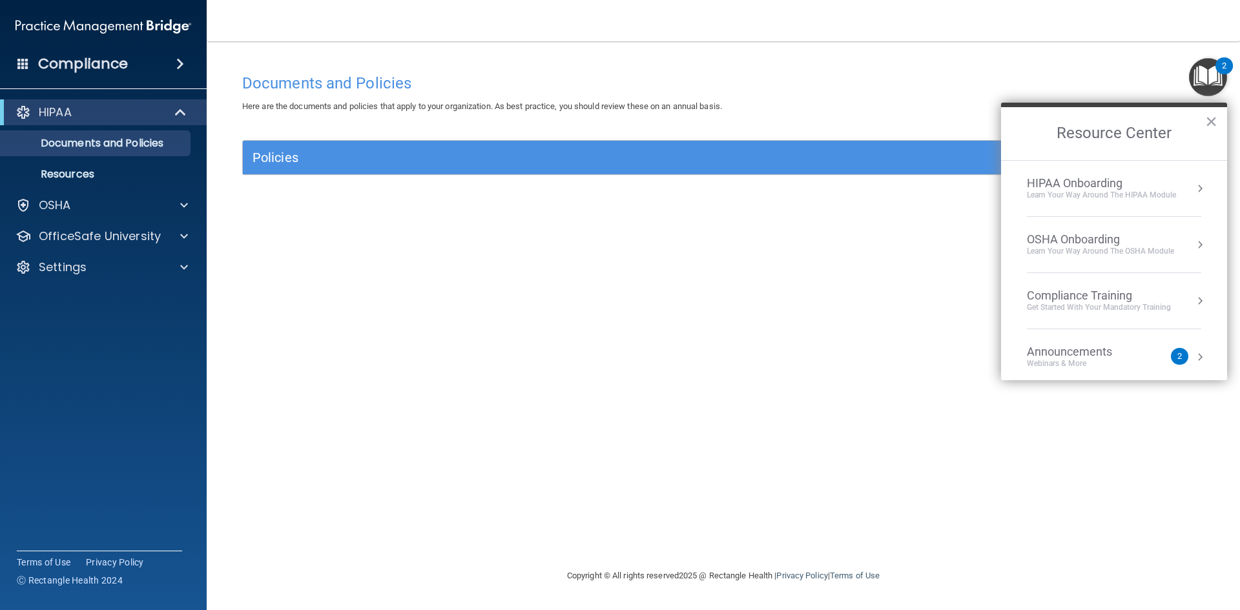
click at [1194, 193] on button "Resource Center" at bounding box center [1200, 188] width 13 height 13
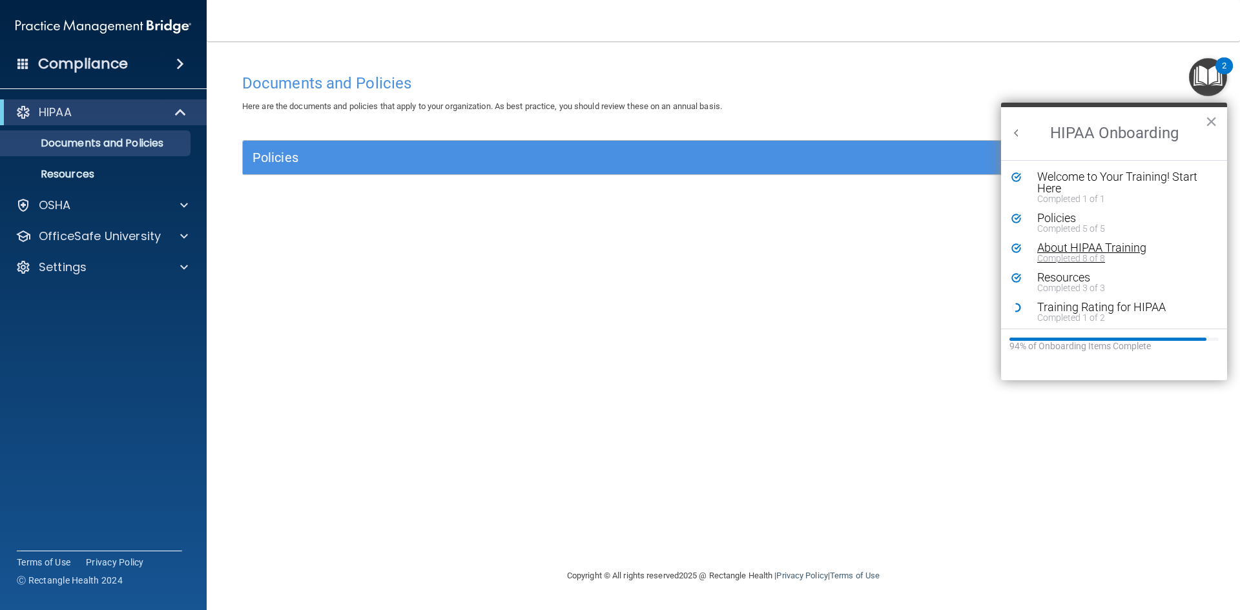
click at [1089, 251] on div "About HIPAA Training" at bounding box center [1119, 248] width 163 height 12
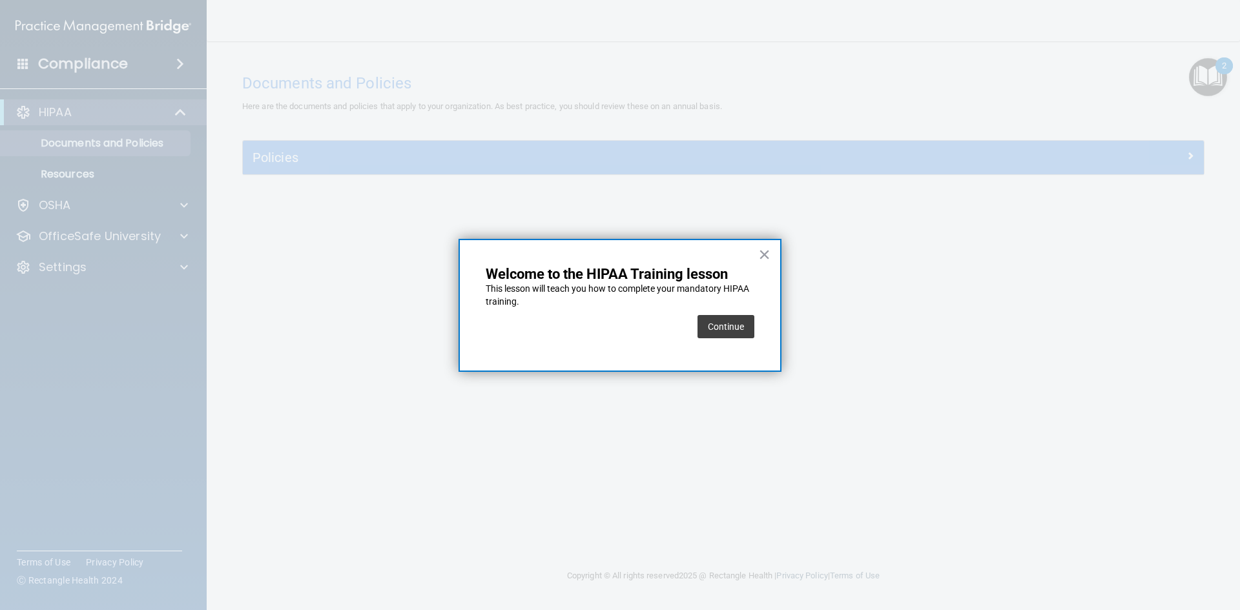
click at [725, 325] on button "Continue" at bounding box center [726, 326] width 57 height 23
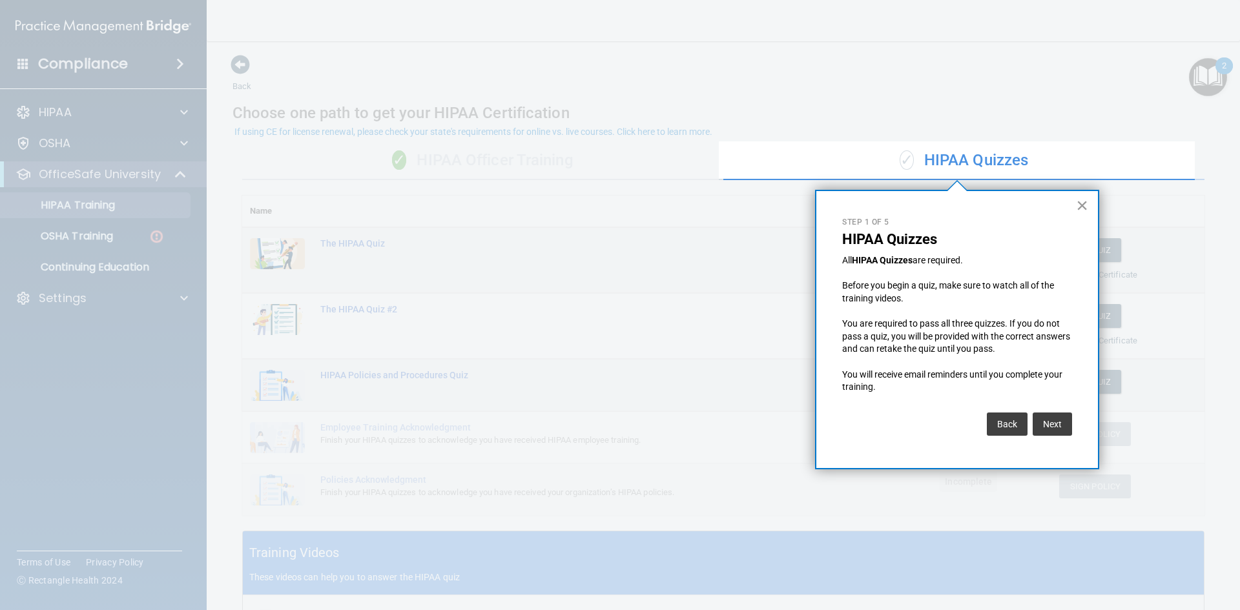
click at [1080, 206] on button "×" at bounding box center [1082, 205] width 12 height 21
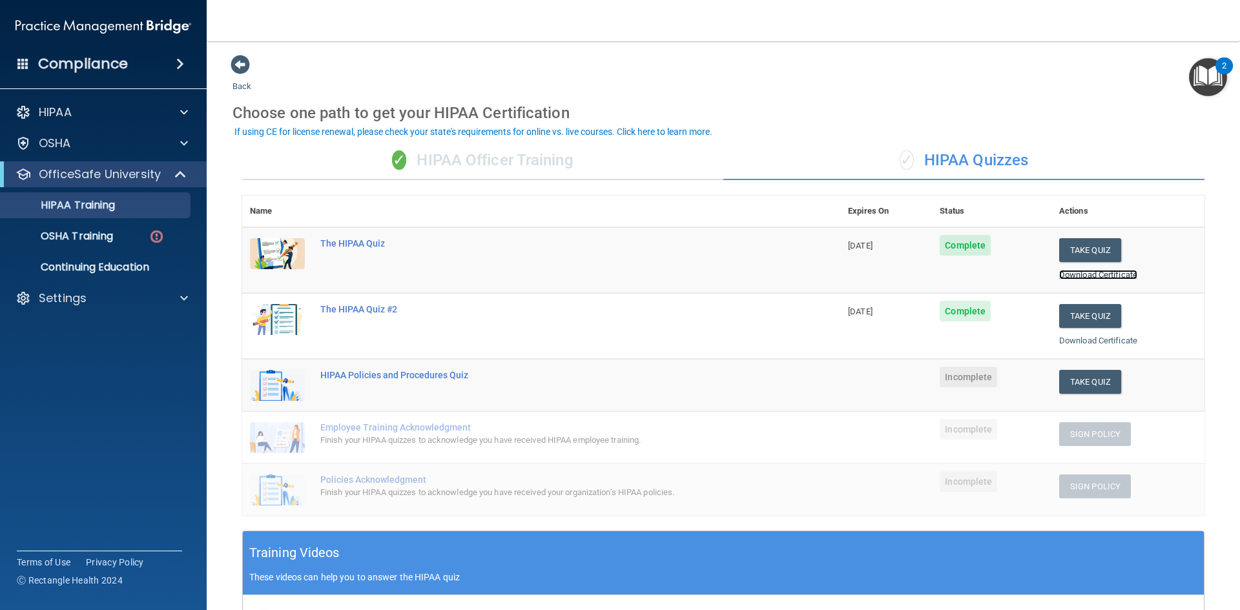
click at [1082, 278] on link "Download Certificate" at bounding box center [1098, 275] width 78 height 10
click at [1084, 384] on button "Take Quiz" at bounding box center [1090, 382] width 62 height 24
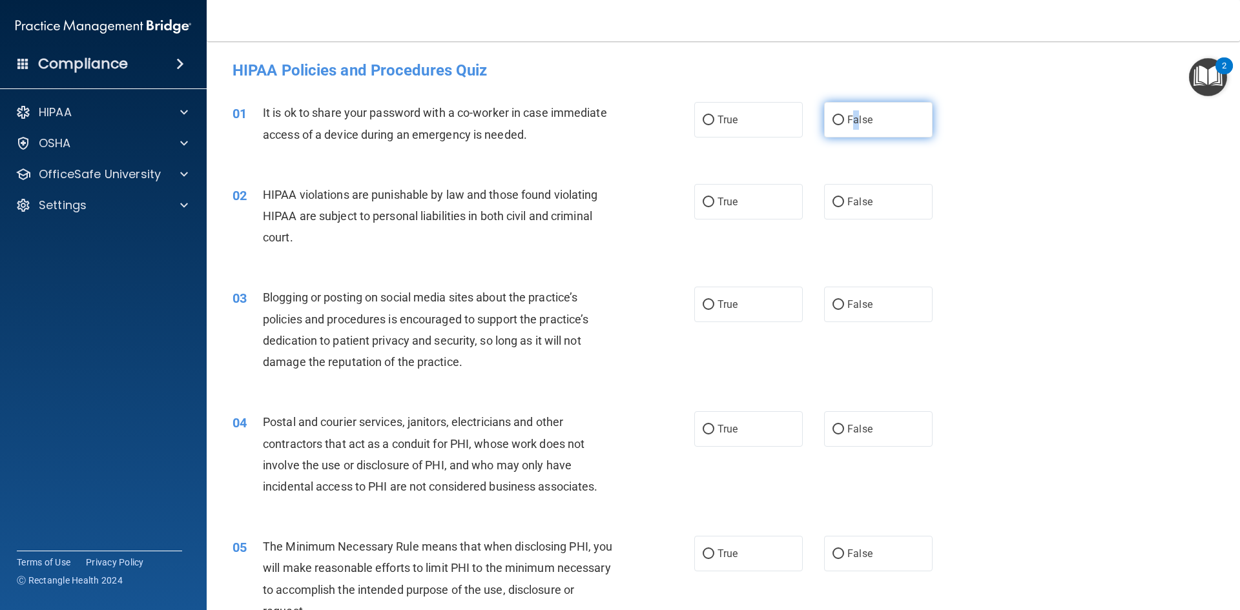
click at [848, 116] on span "False" at bounding box center [860, 120] width 25 height 12
click at [709, 204] on label "True" at bounding box center [748, 202] width 109 height 36
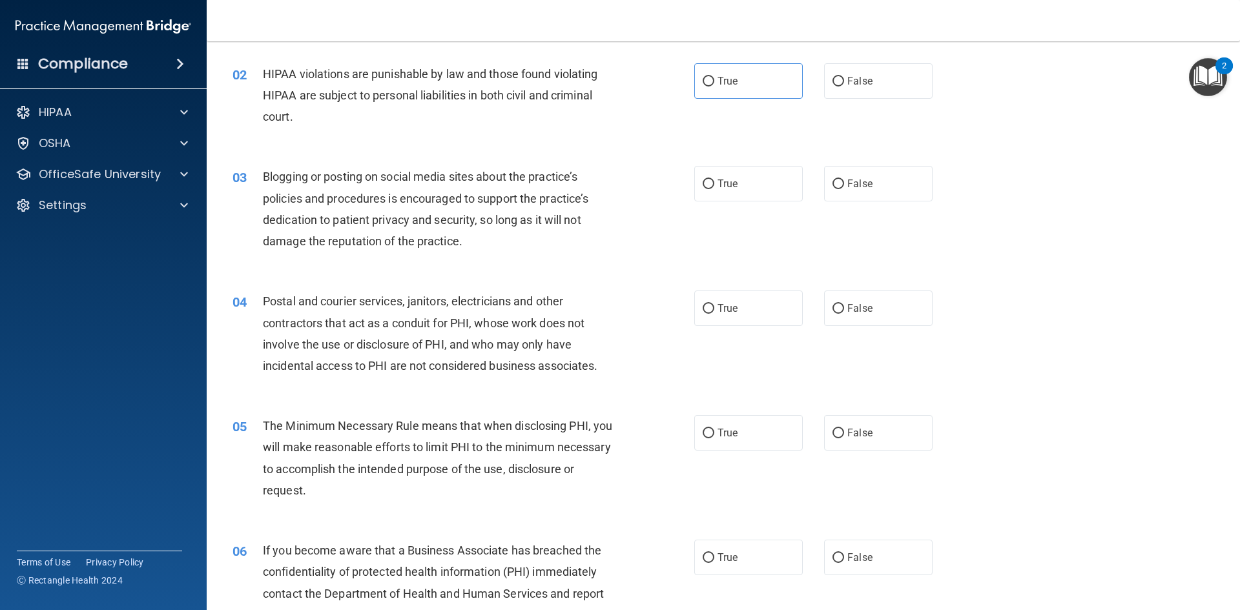
scroll to position [129, 0]
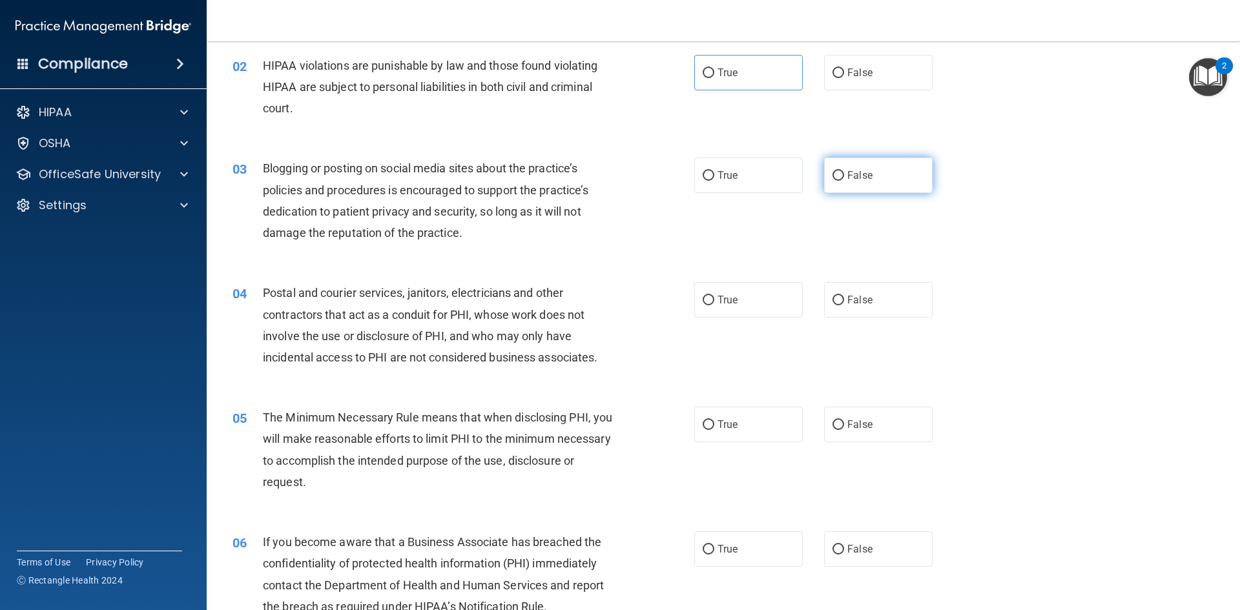
click at [850, 179] on span "False" at bounding box center [860, 175] width 25 height 12
click at [844, 179] on input "False" at bounding box center [839, 176] width 12 height 10
radio input "true"
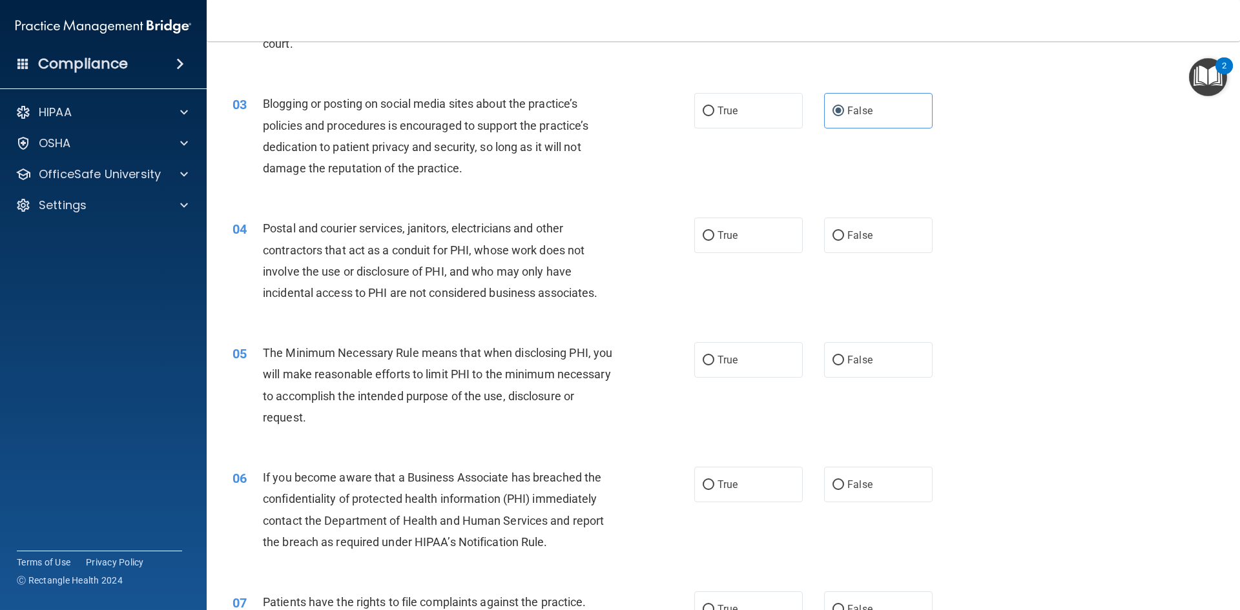
scroll to position [258, 0]
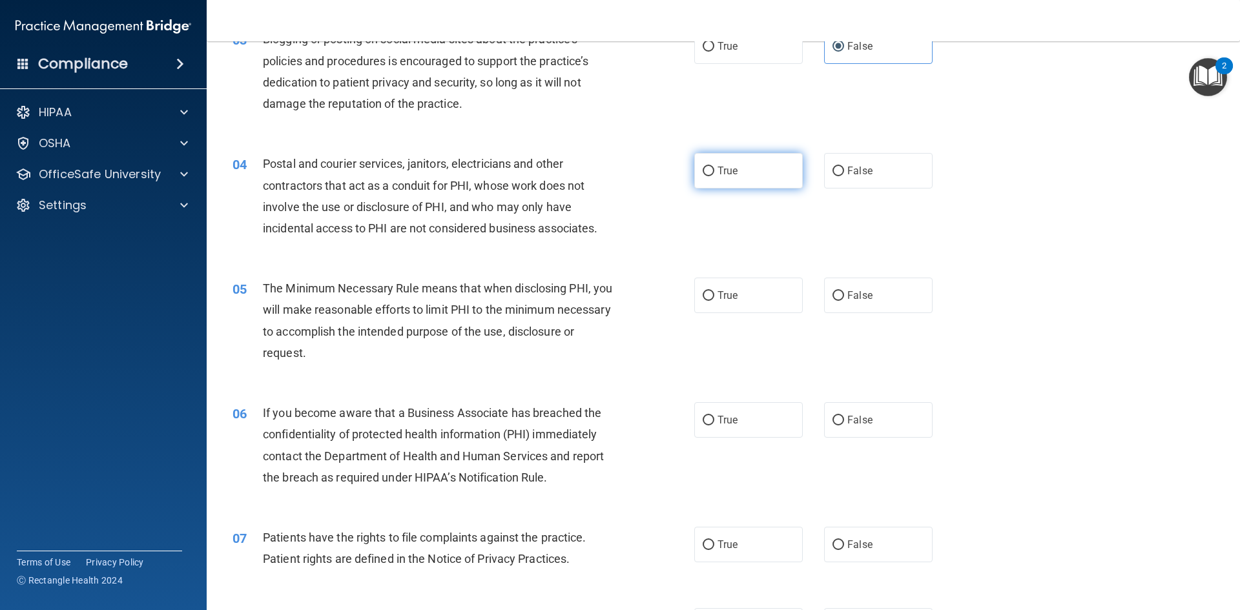
click at [710, 174] on label "True" at bounding box center [748, 171] width 109 height 36
click at [710, 174] on input "True" at bounding box center [709, 172] width 12 height 10
radio input "true"
click at [705, 294] on input "True" at bounding box center [709, 296] width 12 height 10
radio input "true"
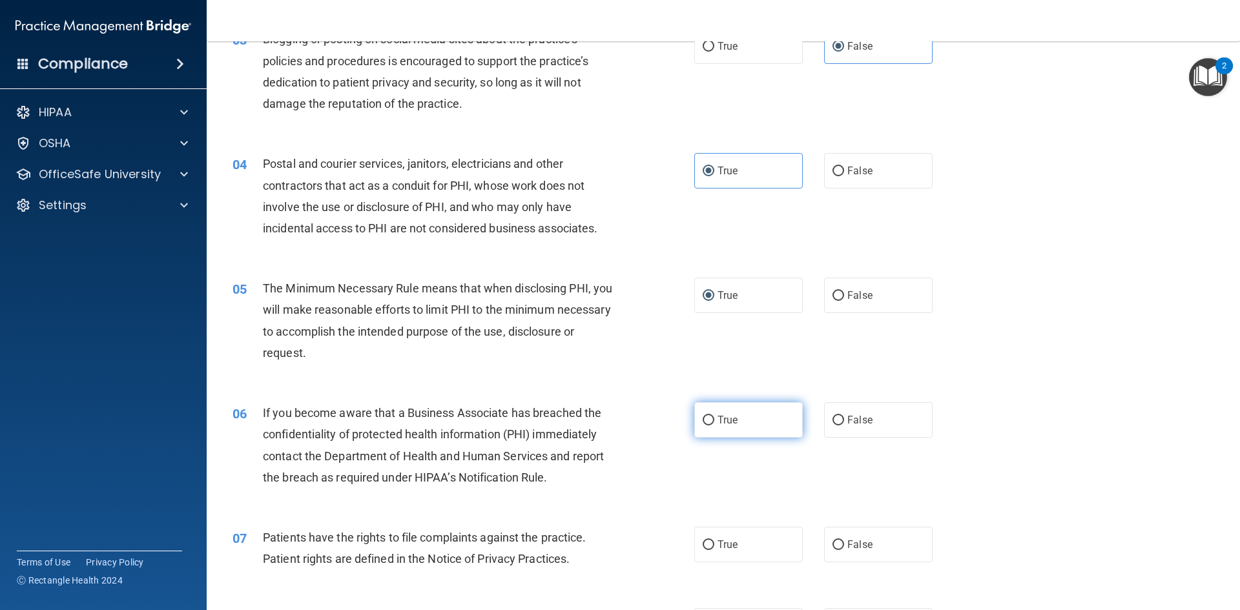
click at [703, 416] on input "True" at bounding box center [709, 421] width 12 height 10
radio input "true"
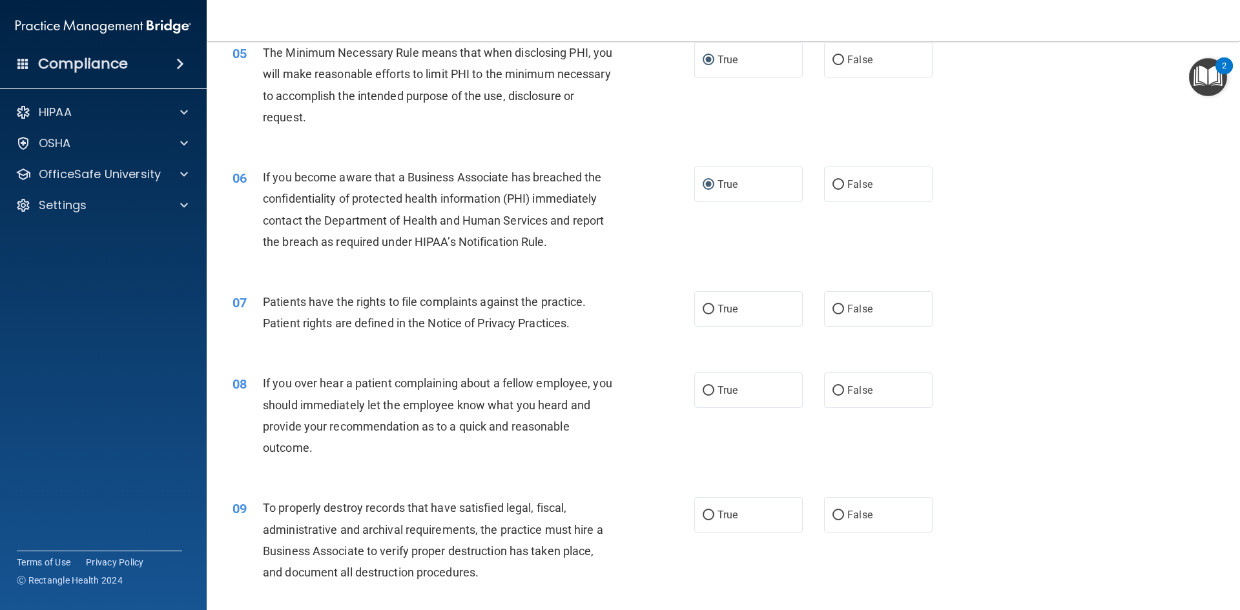
scroll to position [517, 0]
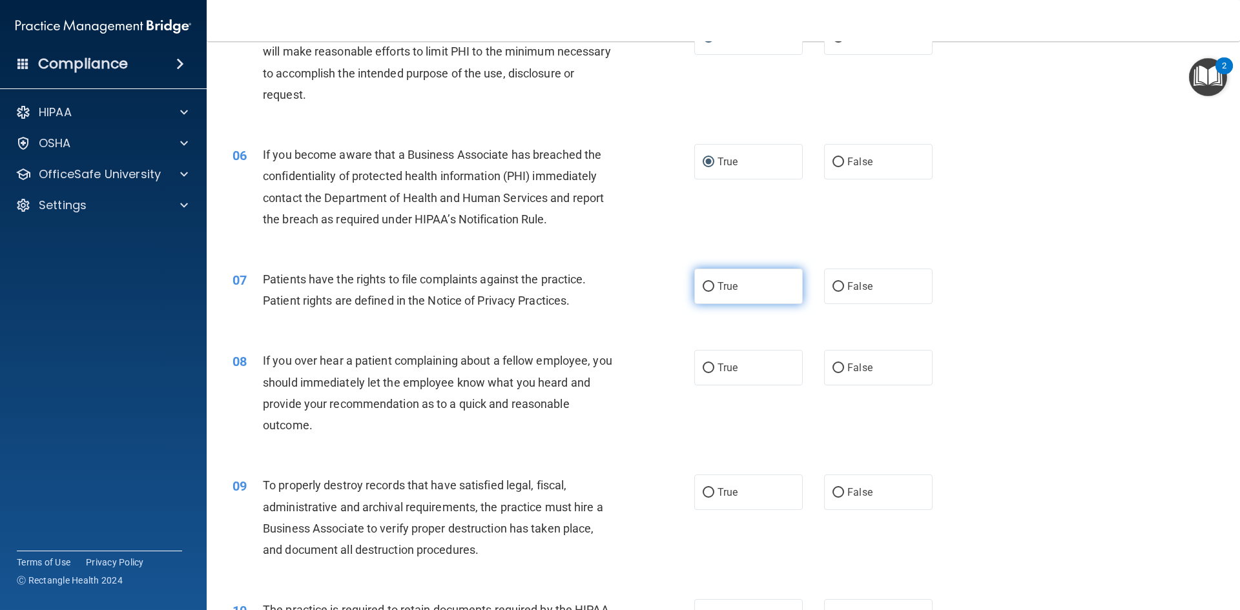
click at [722, 288] on span "True" at bounding box center [728, 286] width 20 height 12
click at [715, 288] on input "True" at bounding box center [709, 287] width 12 height 10
radio input "true"
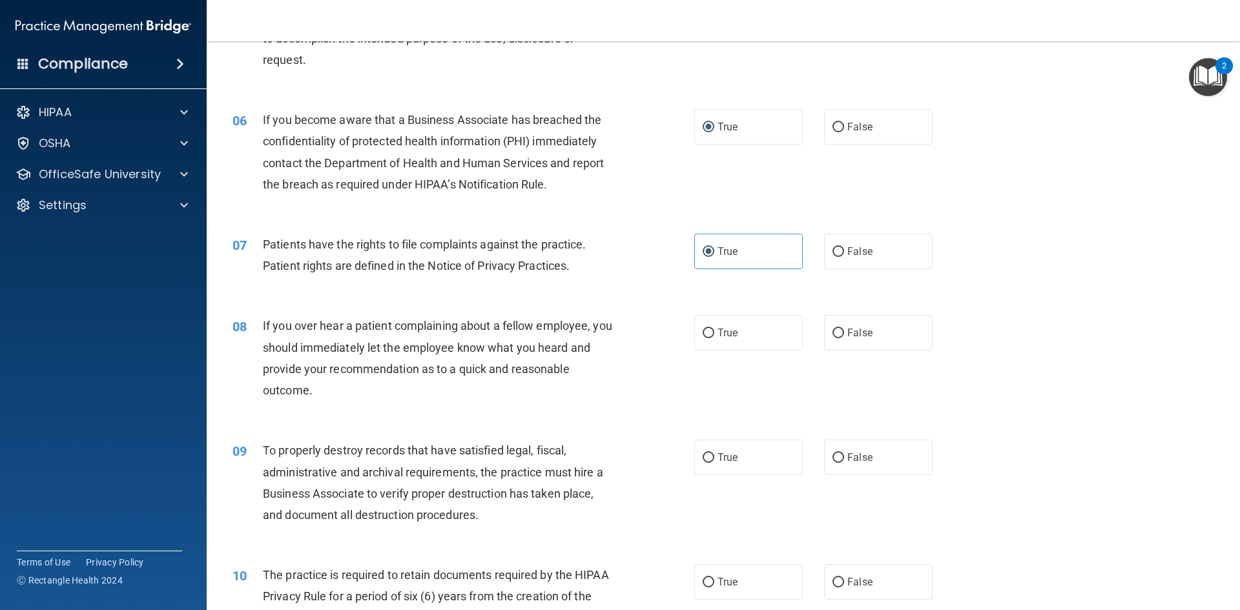
scroll to position [581, 0]
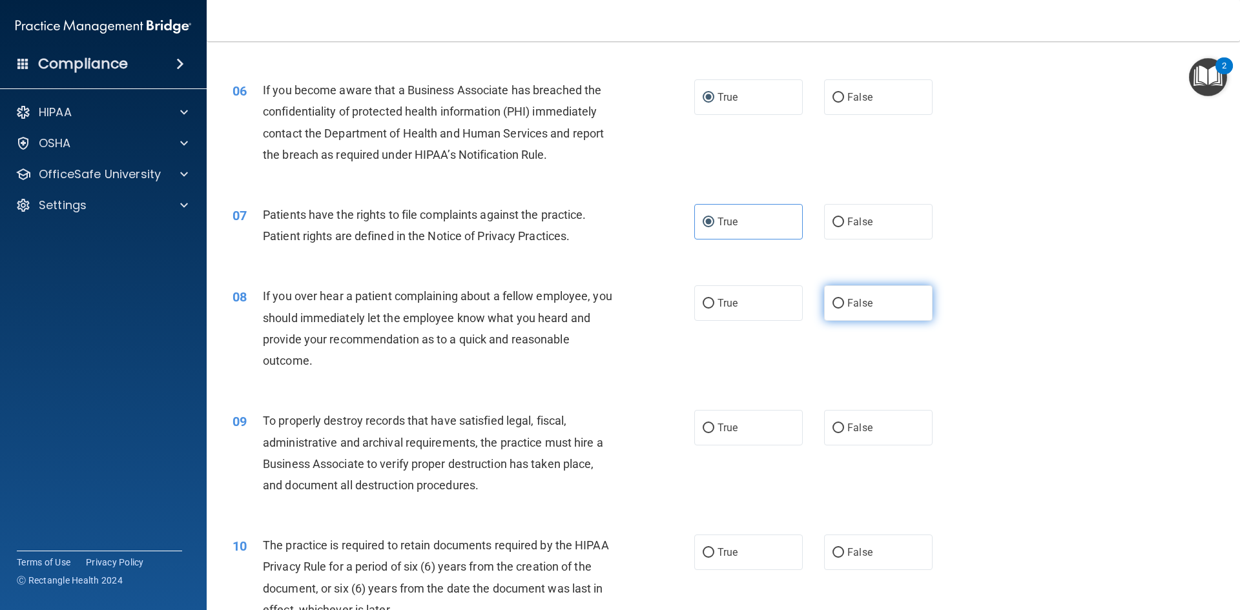
click at [835, 313] on label "False" at bounding box center [878, 304] width 109 height 36
click at [835, 309] on input "False" at bounding box center [839, 304] width 12 height 10
radio input "true"
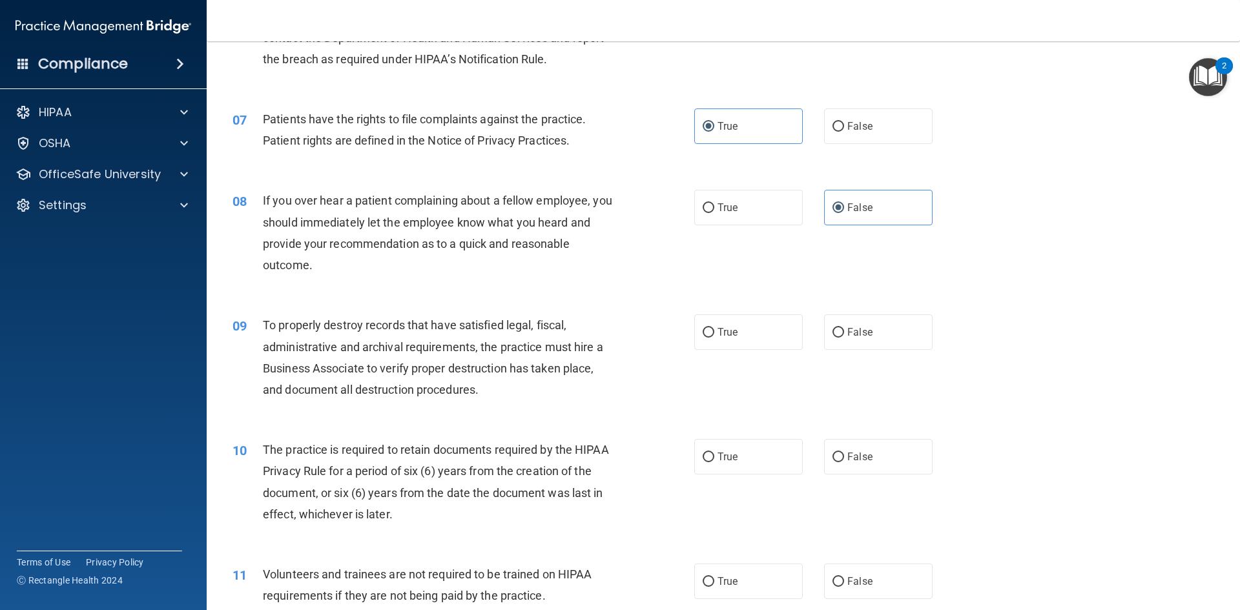
scroll to position [711, 0]
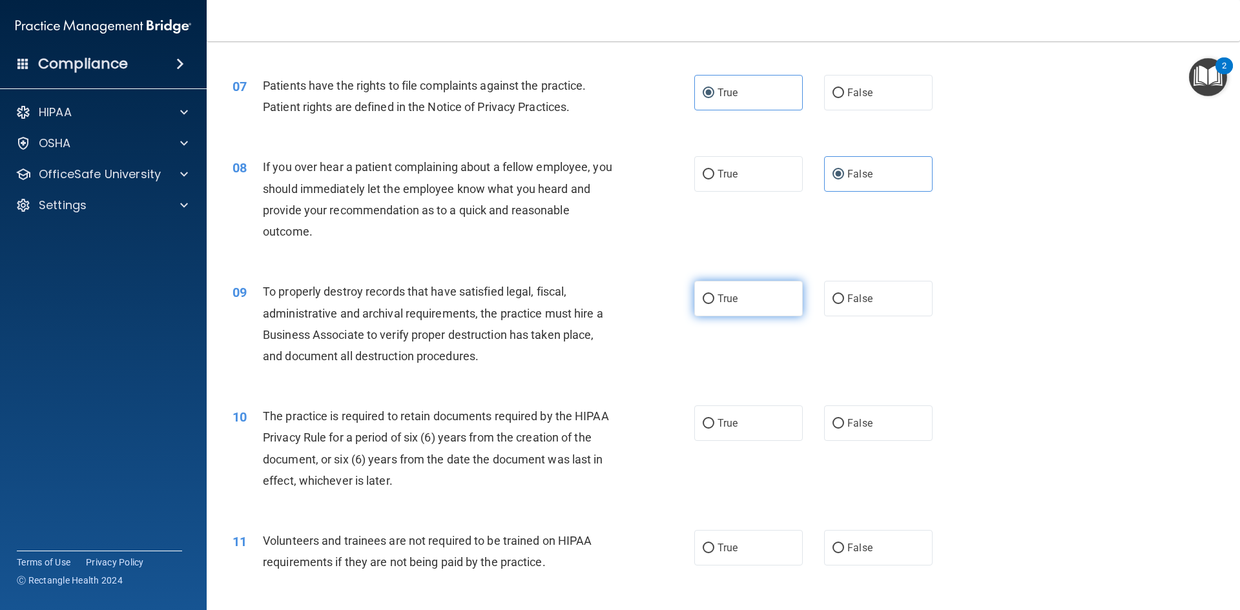
click at [714, 308] on label "True" at bounding box center [748, 299] width 109 height 36
click at [714, 304] on input "True" at bounding box center [709, 300] width 12 height 10
radio input "true"
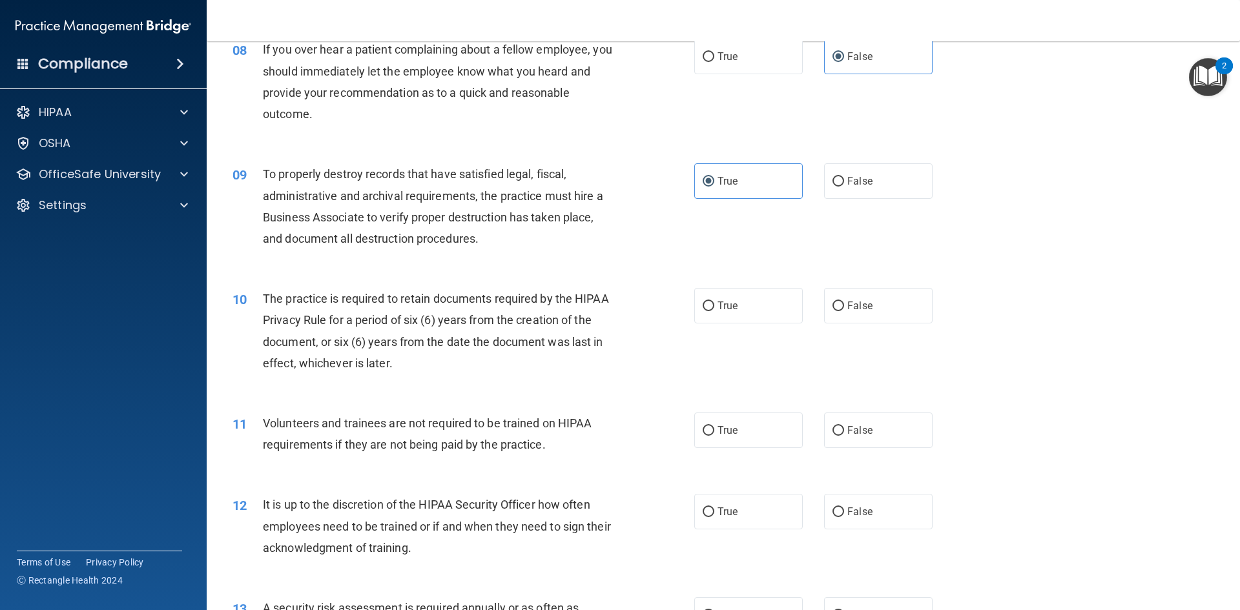
scroll to position [840, 0]
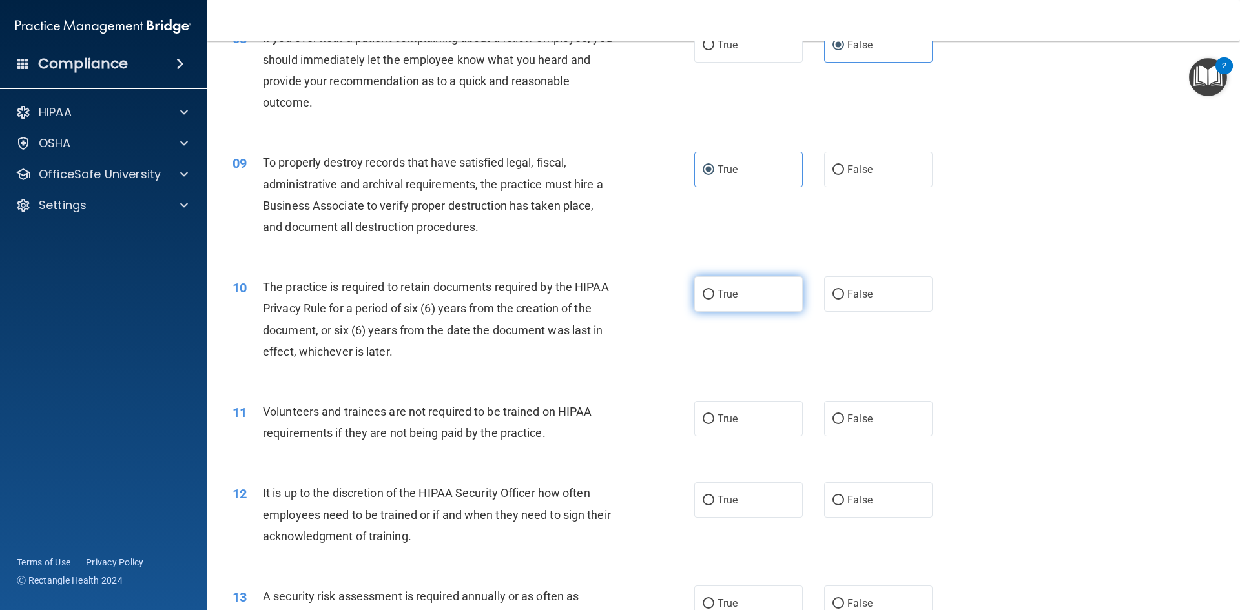
click at [718, 300] on label "True" at bounding box center [748, 295] width 109 height 36
click at [715, 300] on input "True" at bounding box center [709, 295] width 12 height 10
radio input "true"
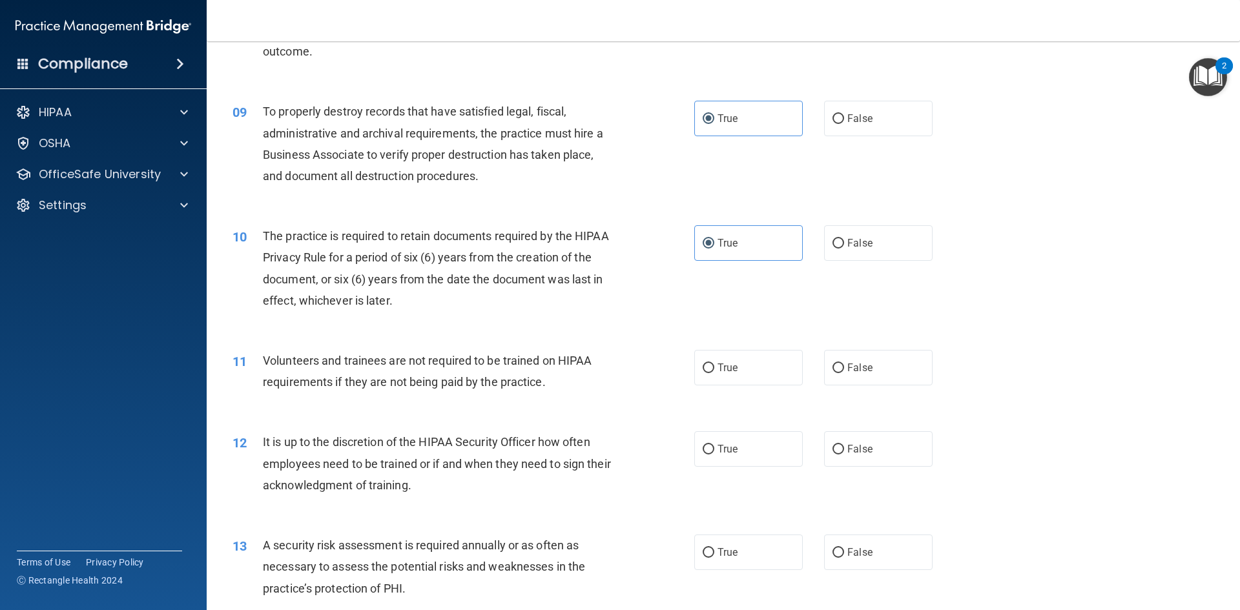
scroll to position [969, 0]
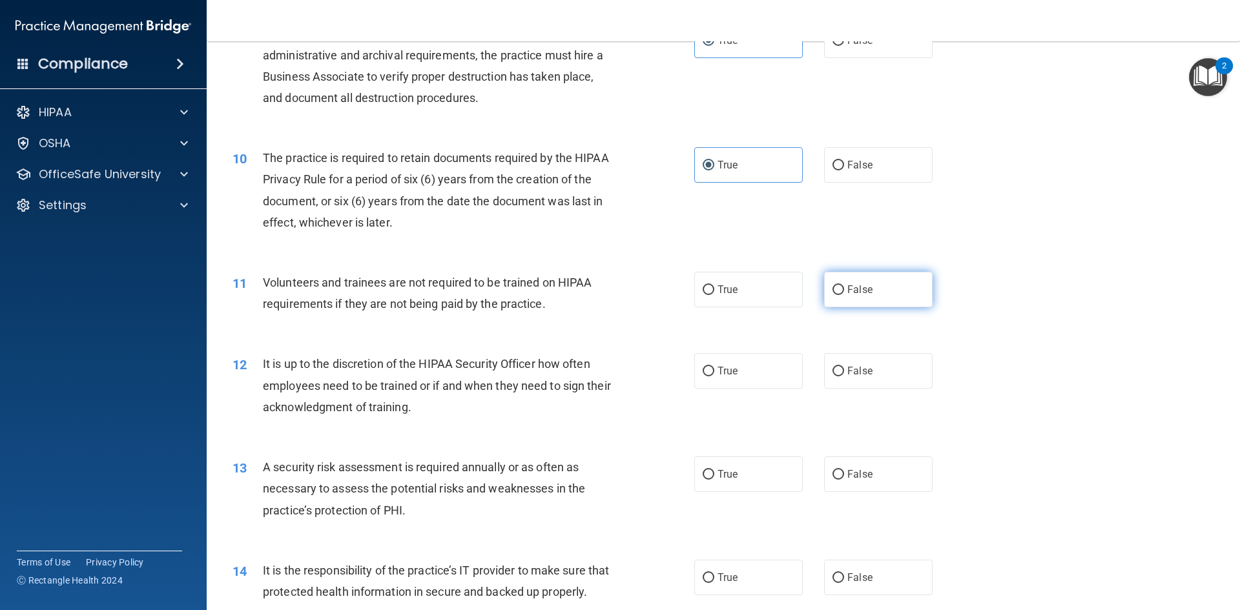
click at [839, 288] on label "False" at bounding box center [878, 290] width 109 height 36
click at [839, 288] on input "False" at bounding box center [839, 291] width 12 height 10
radio input "true"
click at [834, 378] on label "False" at bounding box center [878, 371] width 109 height 36
click at [834, 377] on input "False" at bounding box center [839, 372] width 12 height 10
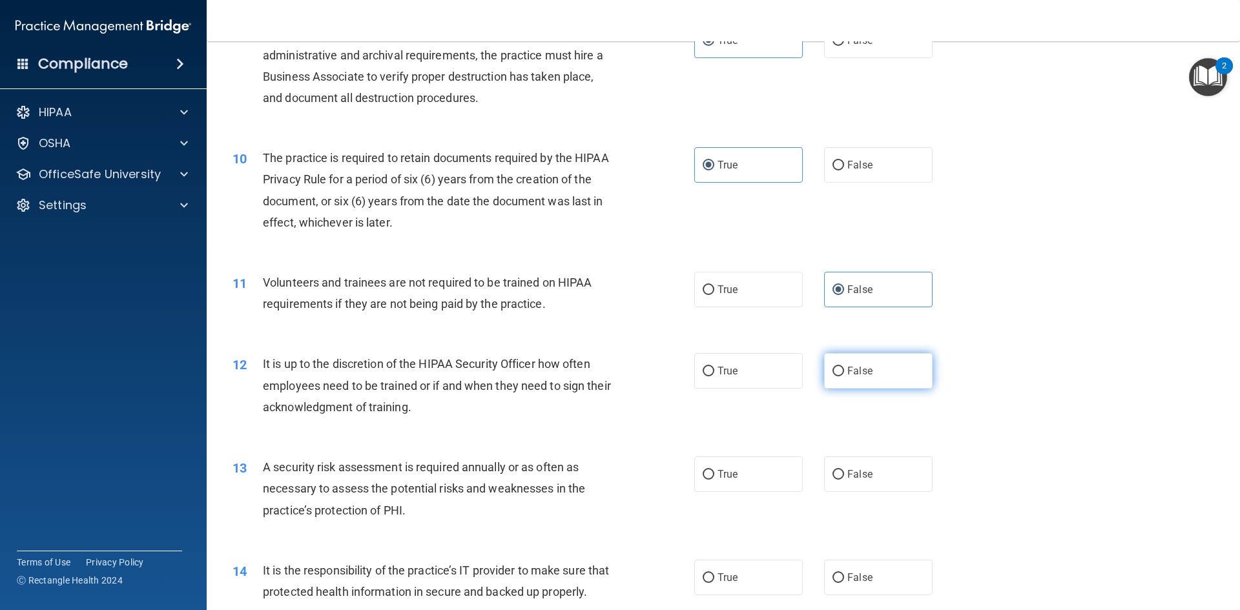
radio input "true"
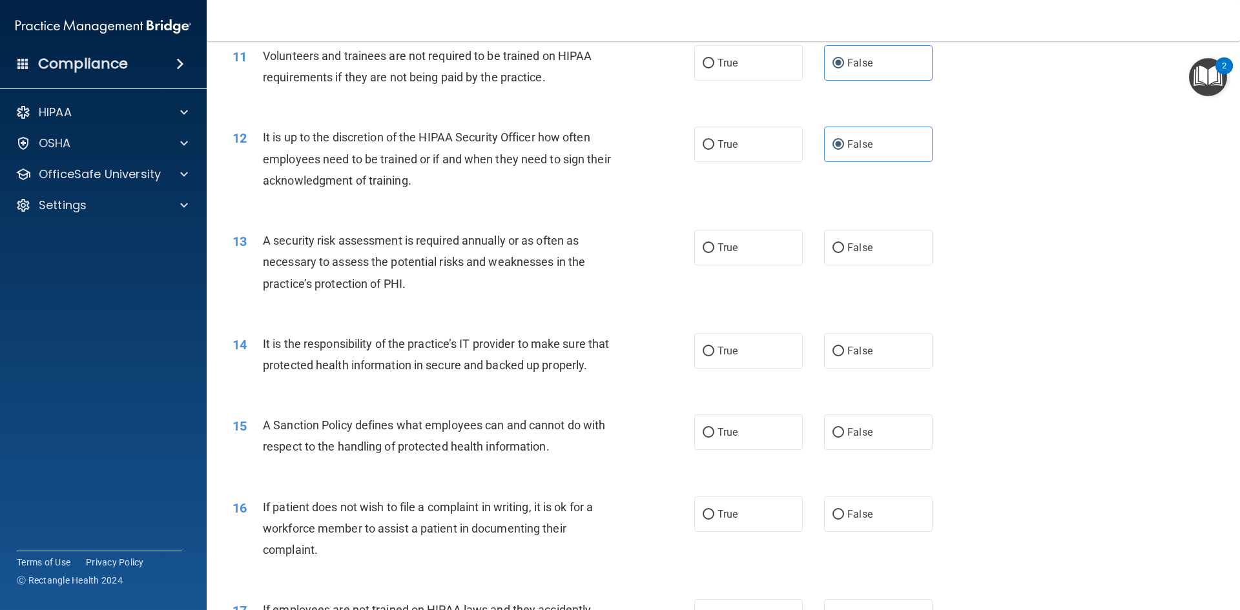
scroll to position [1227, 0]
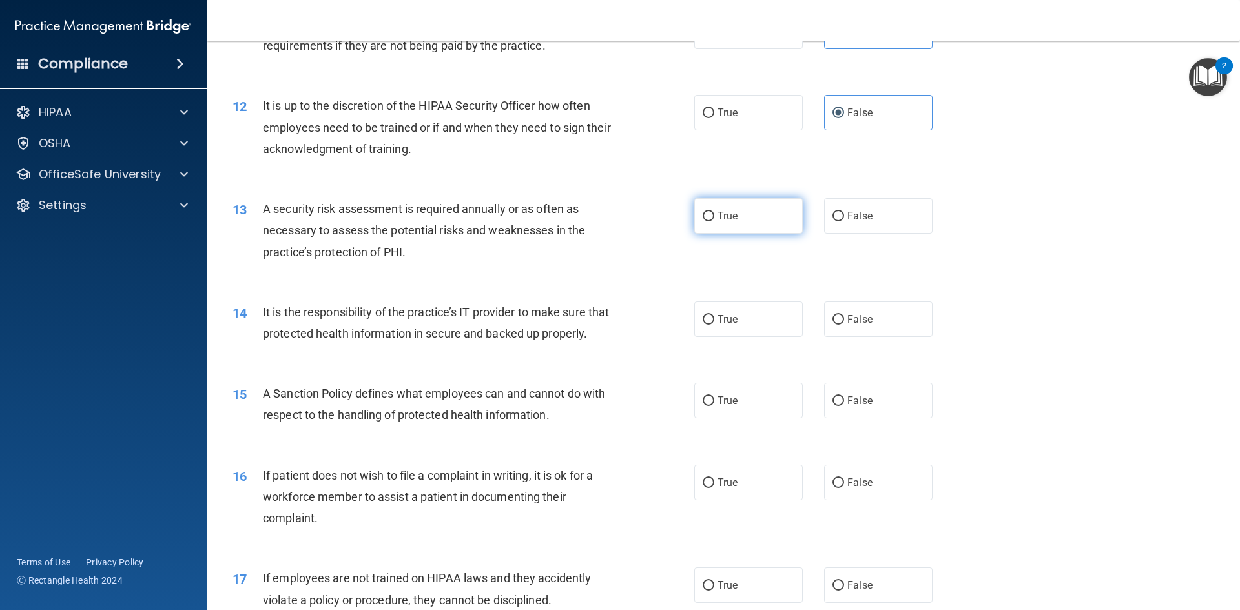
click at [707, 214] on input "True" at bounding box center [709, 217] width 12 height 10
radio input "true"
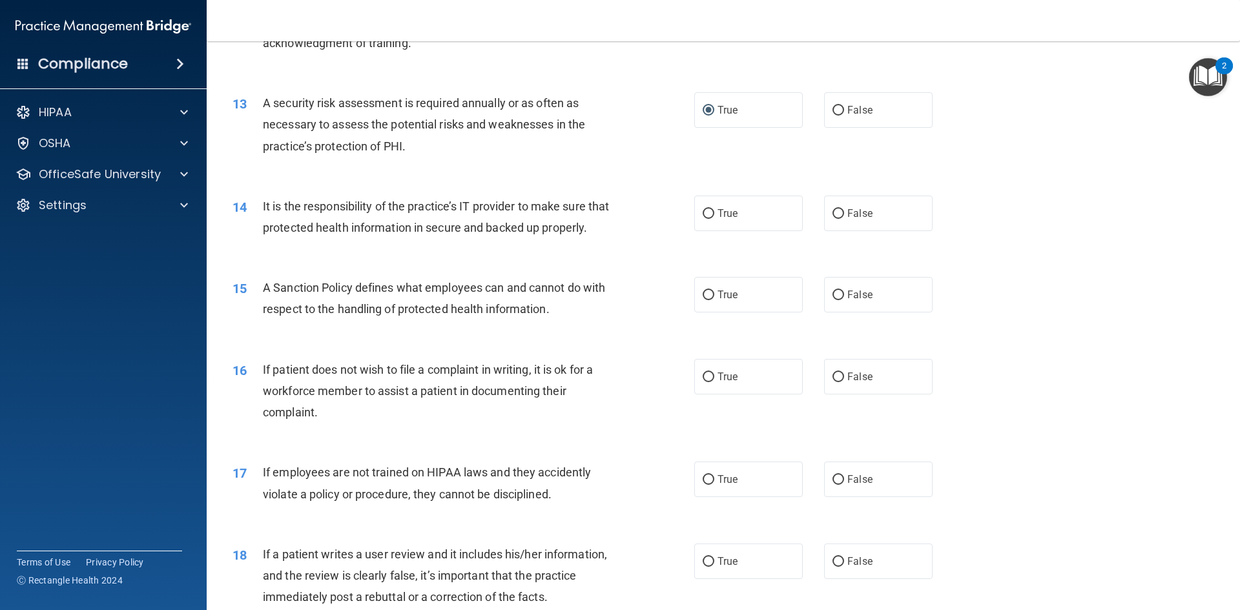
scroll to position [1357, 0]
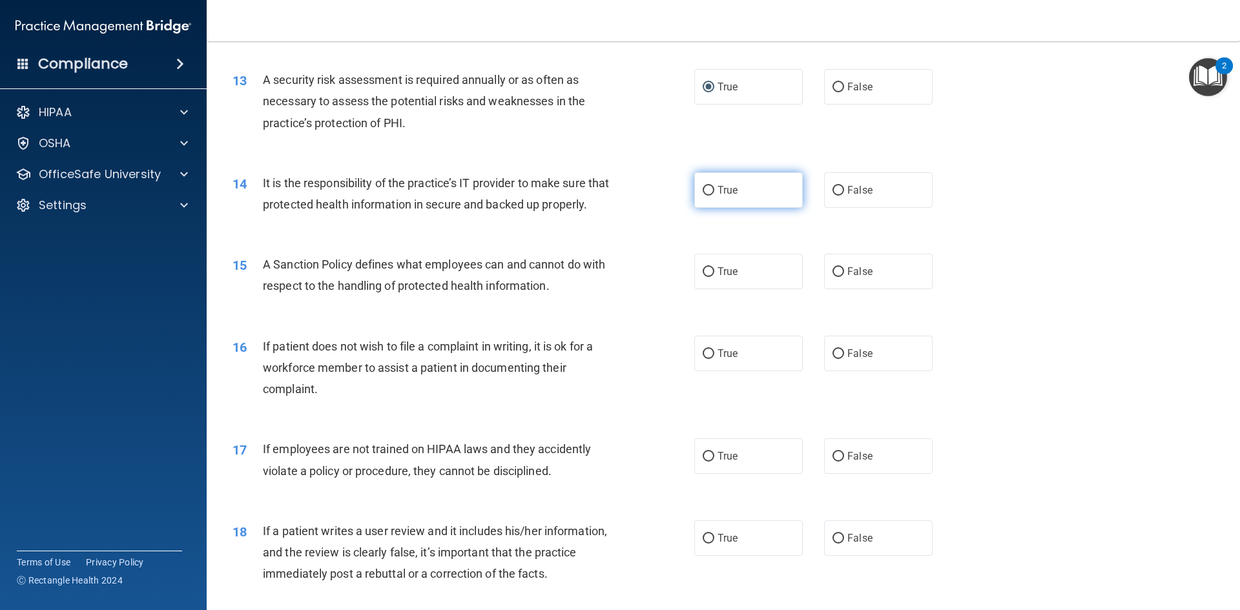
click at [710, 195] on label "True" at bounding box center [748, 190] width 109 height 36
click at [710, 195] on input "True" at bounding box center [709, 191] width 12 height 10
radio input "true"
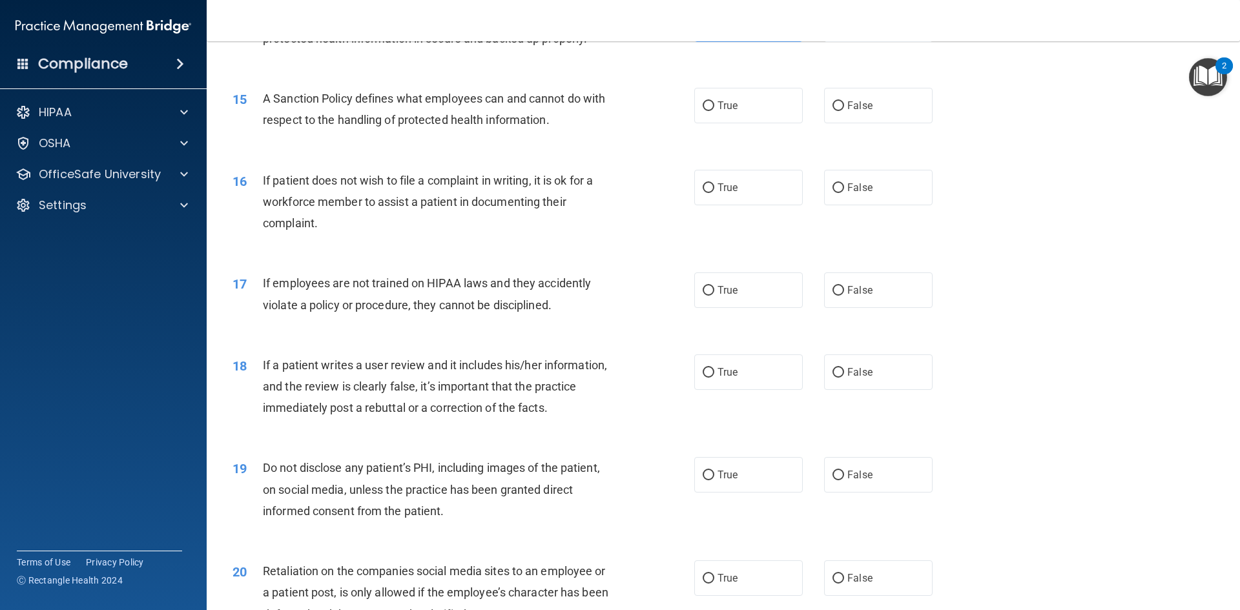
scroll to position [1550, 0]
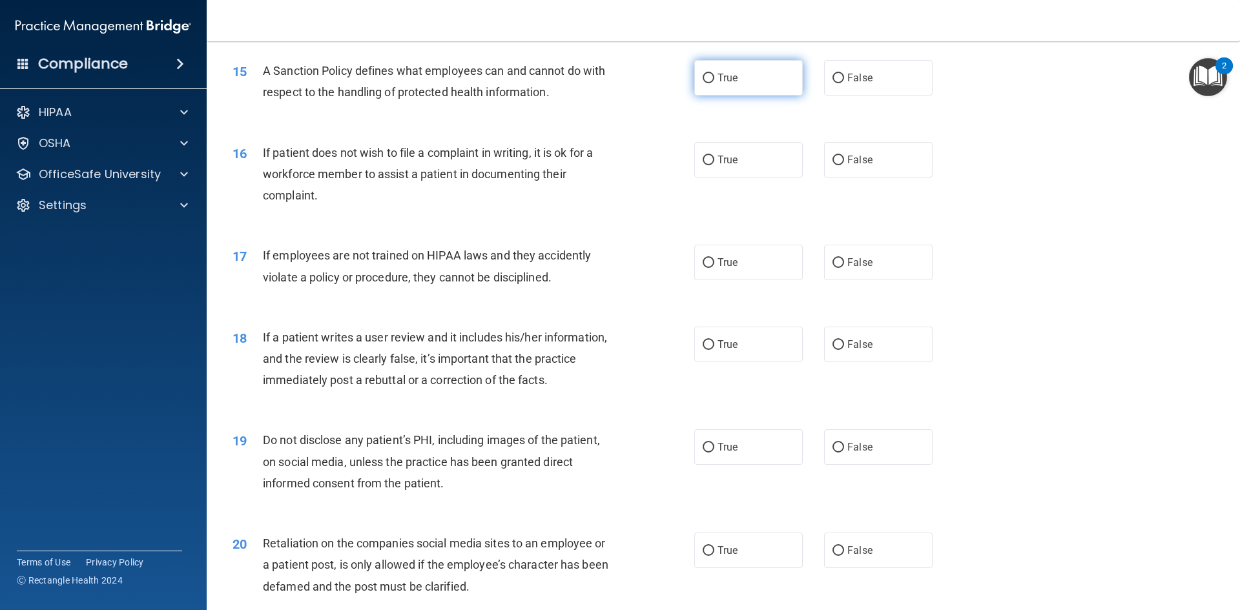
click at [711, 96] on label "True" at bounding box center [748, 78] width 109 height 36
click at [711, 83] on input "True" at bounding box center [709, 79] width 12 height 10
radio input "true"
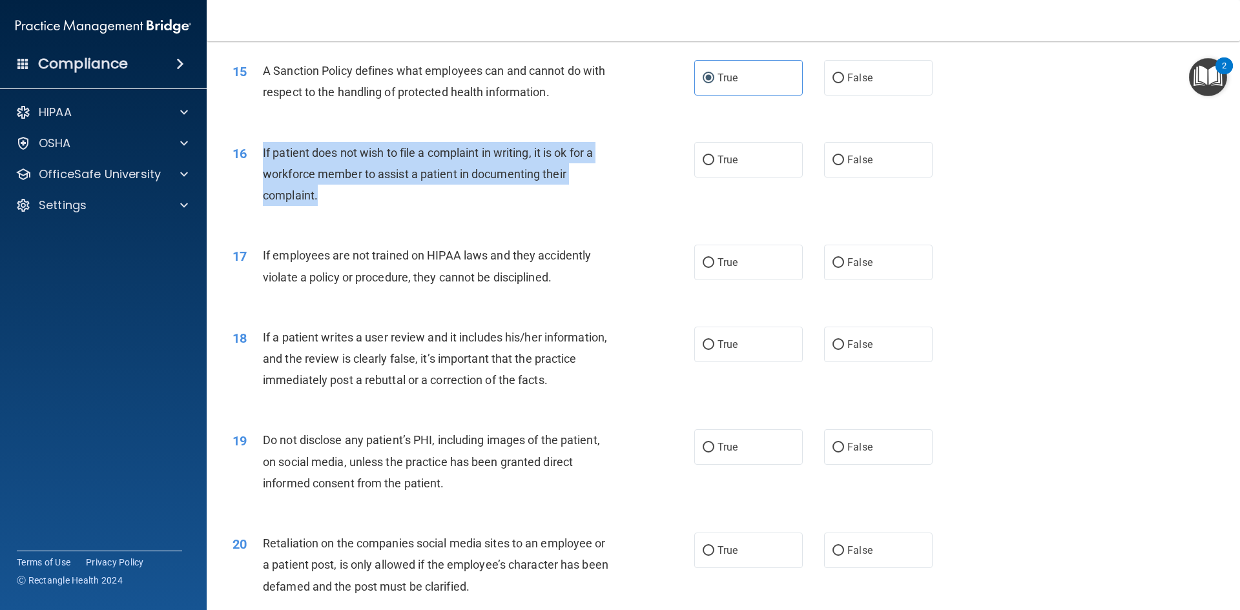
drag, startPoint x: 358, startPoint y: 217, endPoint x: 258, endPoint y: 178, distance: 106.8
click at [258, 178] on div "16 If patient does not wish to file a complaint in writing, it is ok for a work…" at bounding box center [463, 177] width 501 height 71
copy div "If patient does not wish to file a complaint in writing, it is ok for a workfor…"
click at [640, 205] on div "16 If patient does not wish to file a complaint in writing, it is ok for a work…" at bounding box center [463, 177] width 501 height 71
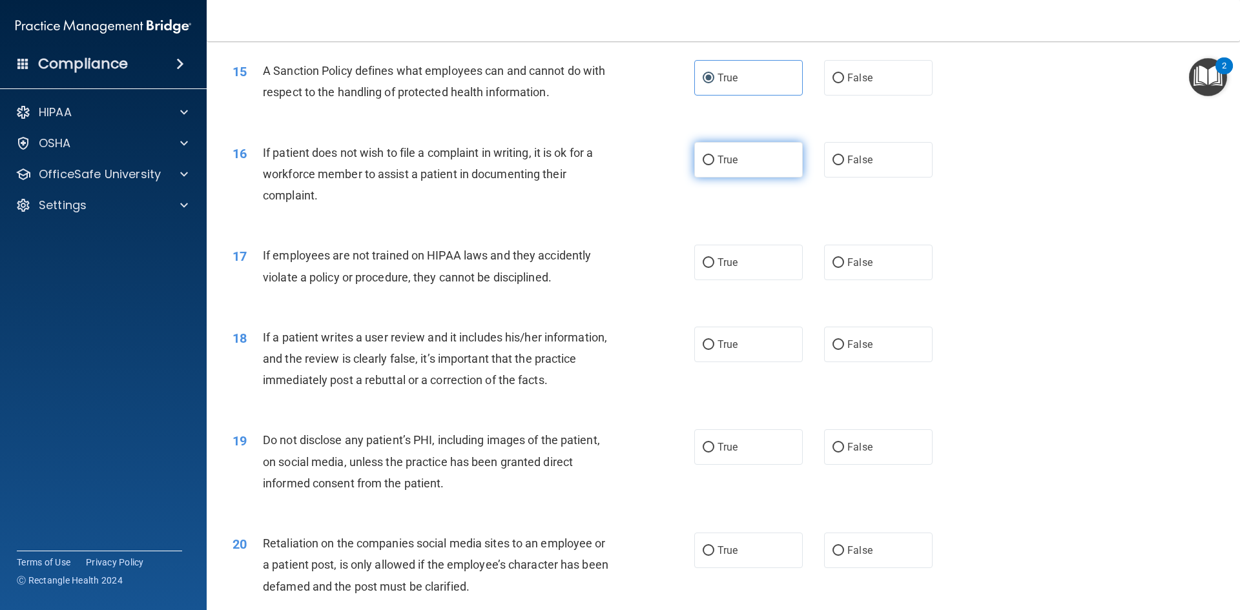
click at [713, 178] on label "True" at bounding box center [748, 160] width 109 height 36
click at [713, 165] on input "True" at bounding box center [709, 161] width 12 height 10
radio input "true"
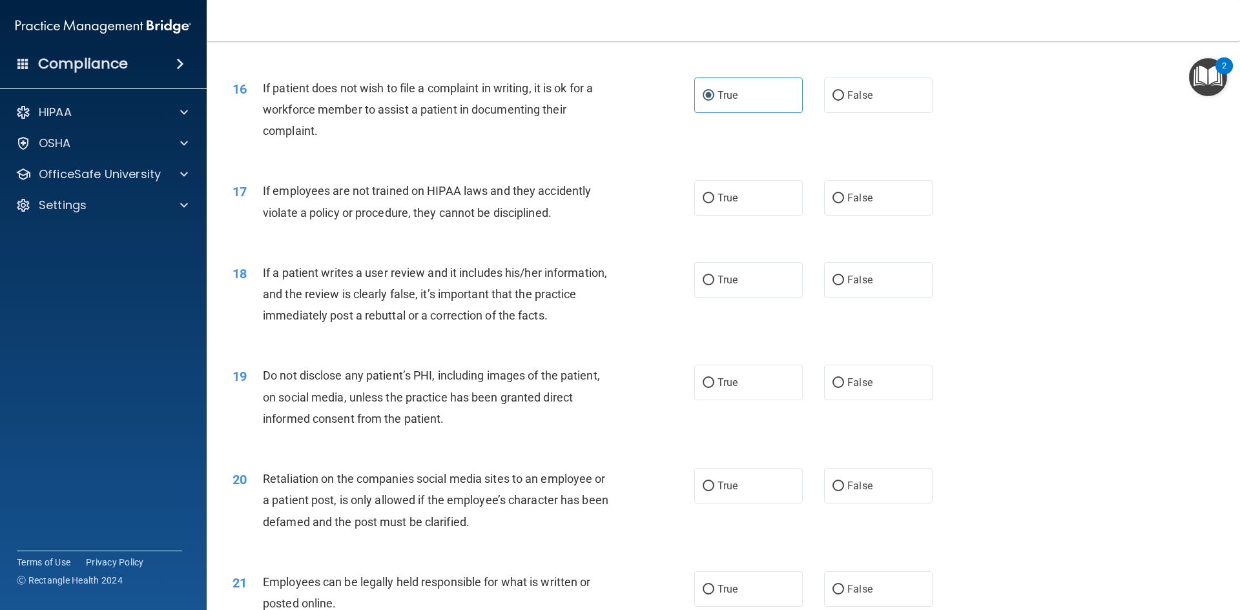
scroll to position [1680, 0]
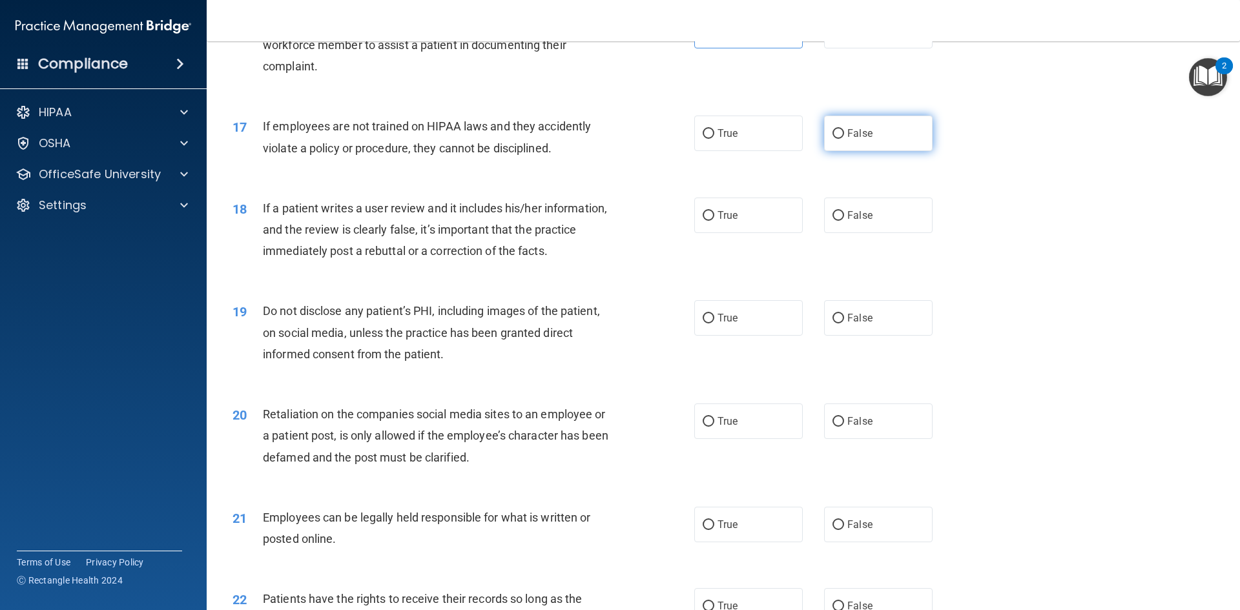
click at [840, 151] on label "False" at bounding box center [878, 134] width 109 height 36
click at [840, 139] on input "False" at bounding box center [839, 134] width 12 height 10
radio input "true"
click at [850, 222] on span "False" at bounding box center [860, 215] width 25 height 12
click at [844, 221] on input "False" at bounding box center [839, 216] width 12 height 10
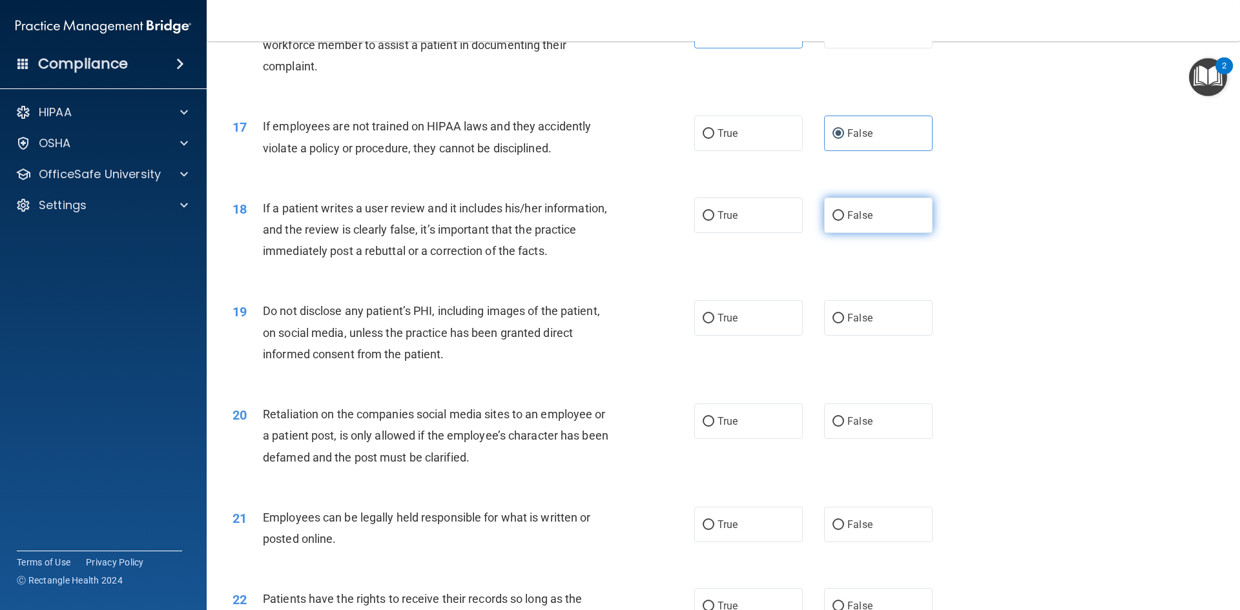
radio input "true"
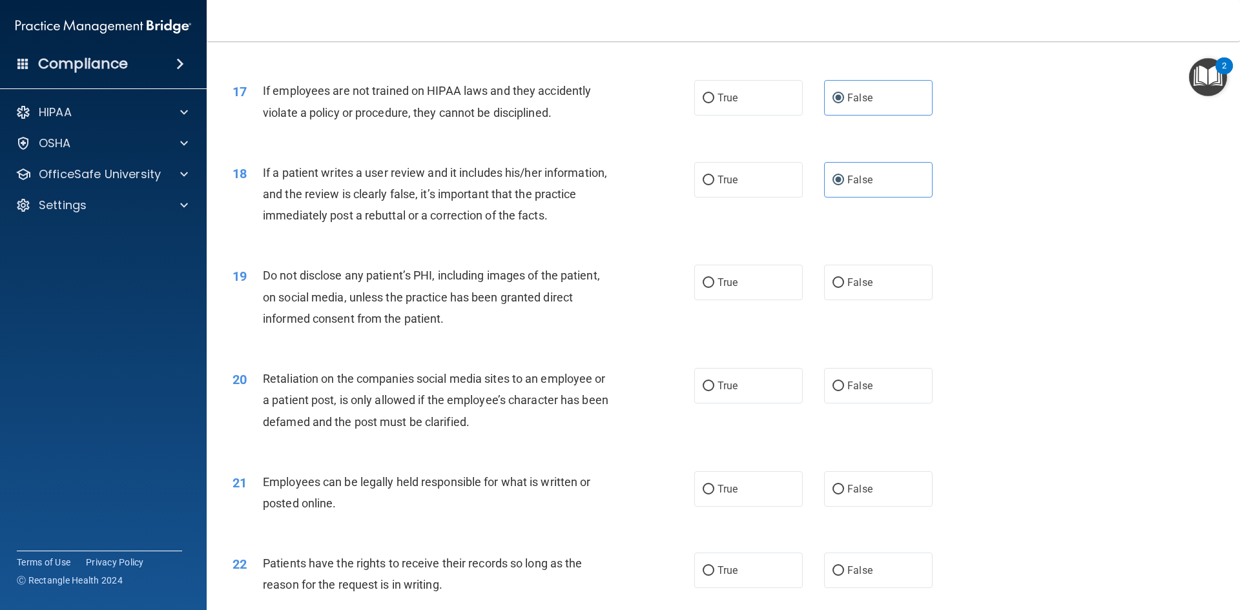
scroll to position [1744, 0]
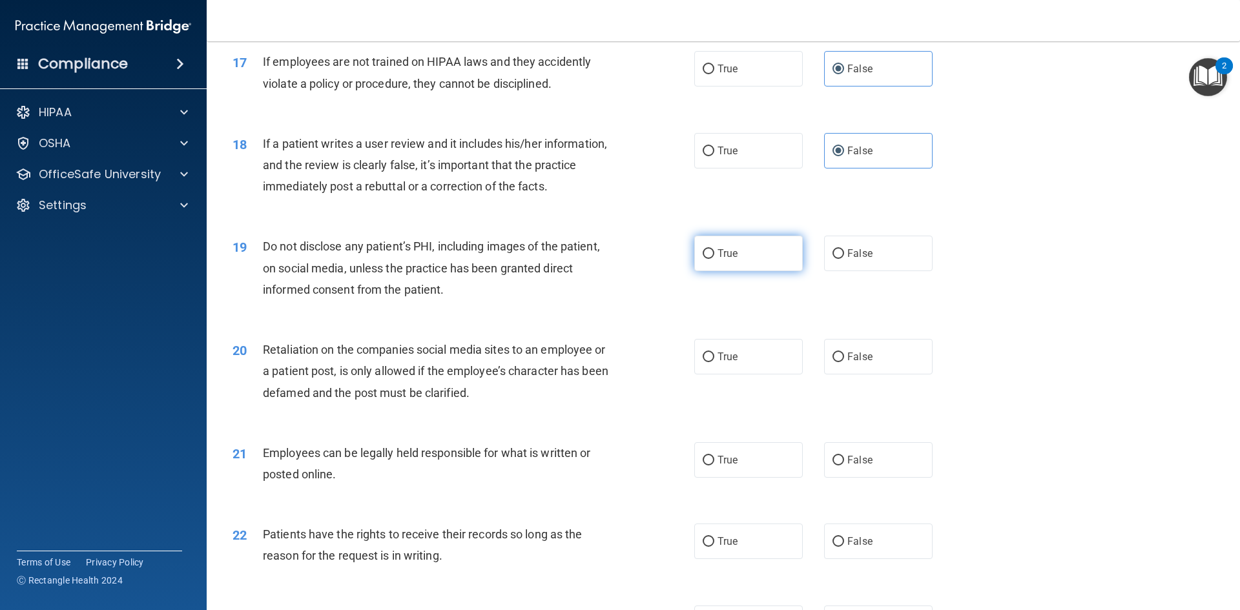
click at [729, 271] on label "True" at bounding box center [748, 254] width 109 height 36
click at [715, 259] on input "True" at bounding box center [709, 254] width 12 height 10
radio input "true"
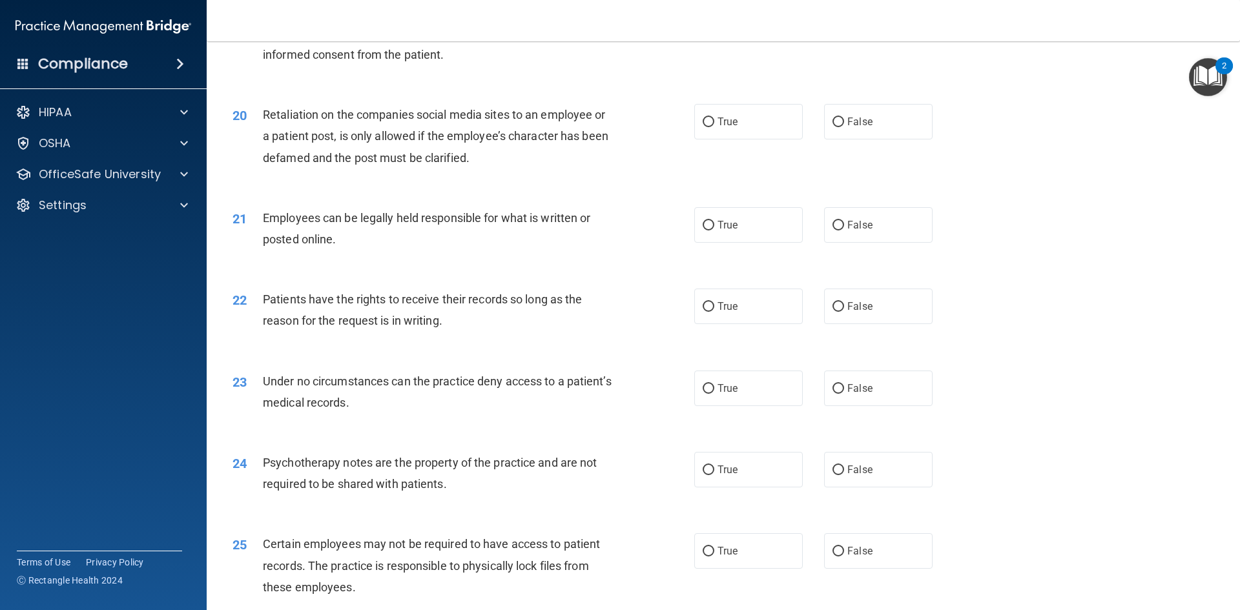
scroll to position [2003, 0]
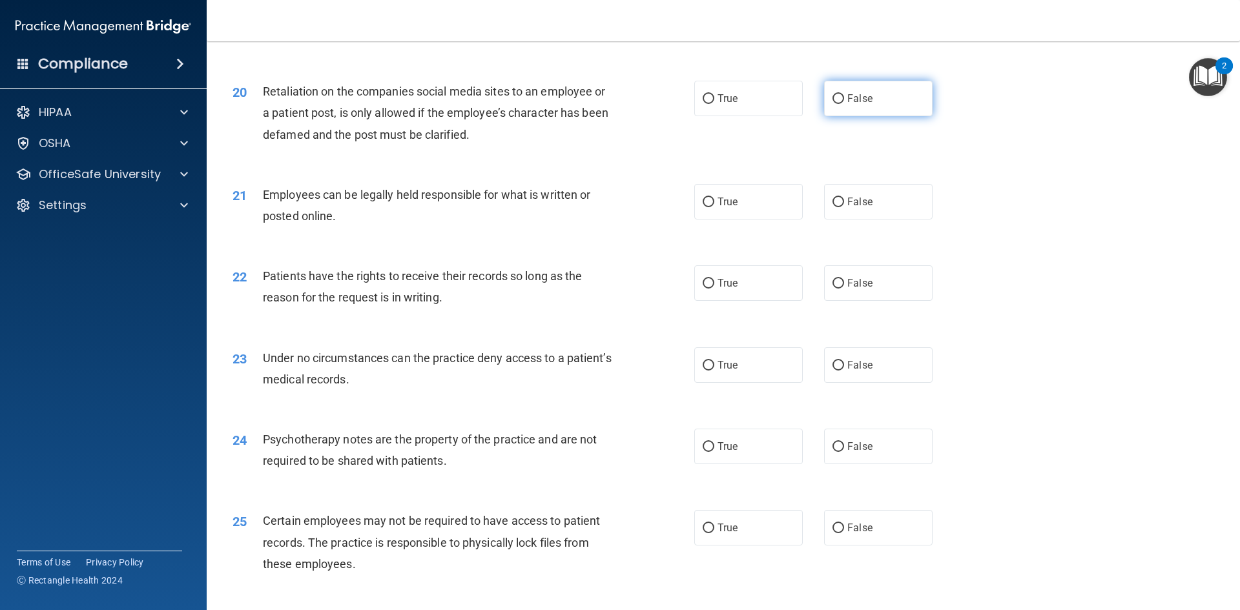
click at [836, 116] on label "False" at bounding box center [878, 99] width 109 height 36
click at [836, 104] on input "False" at bounding box center [839, 99] width 12 height 10
radio input "true"
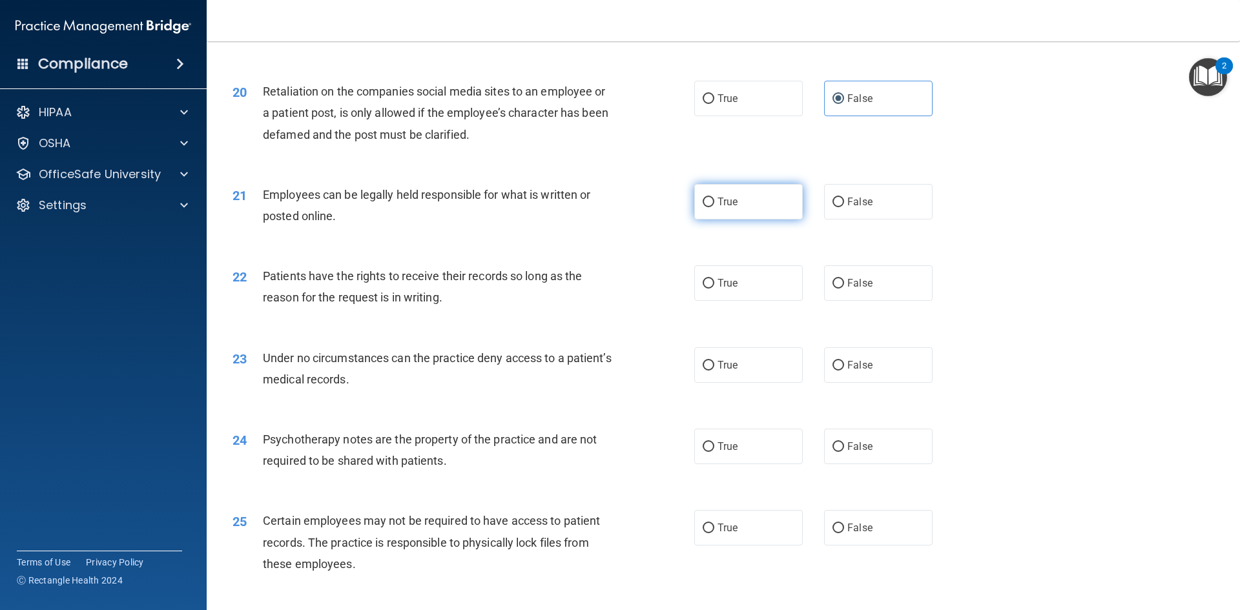
click at [709, 207] on input "True" at bounding box center [709, 203] width 12 height 10
radio input "true"
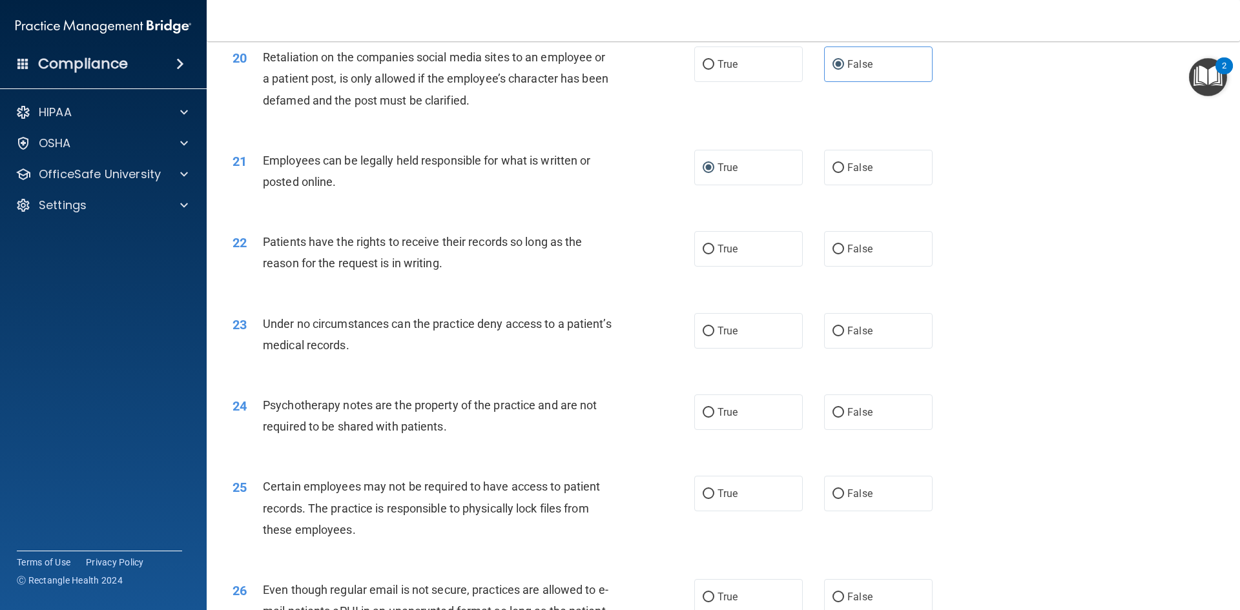
scroll to position [2067, 0]
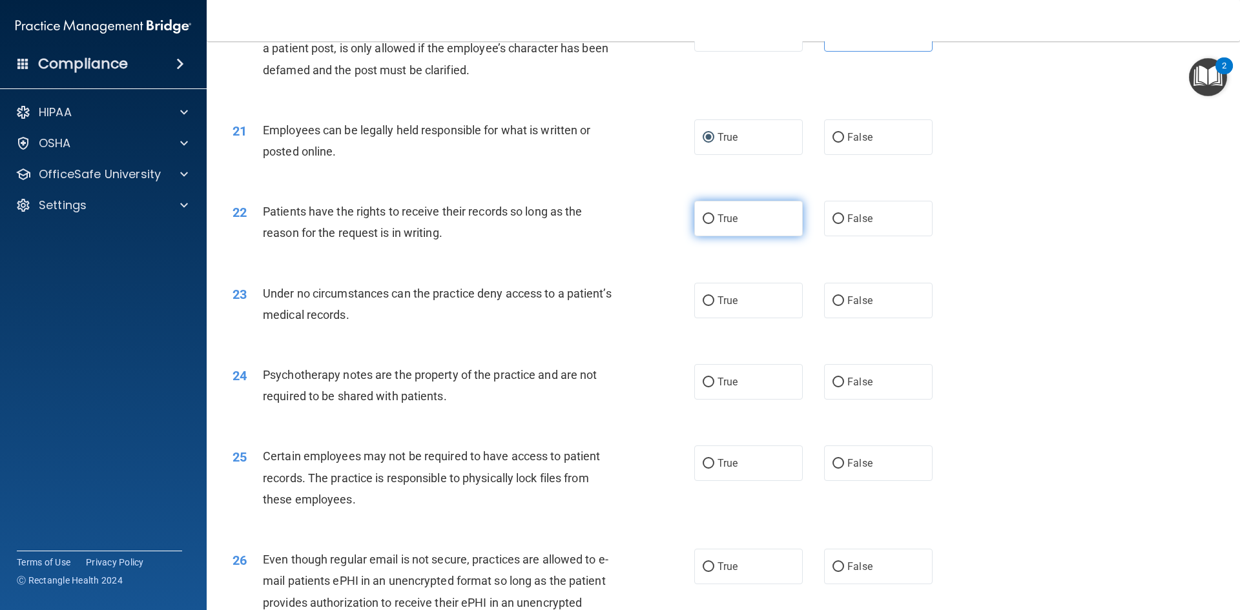
click at [703, 224] on input "True" at bounding box center [709, 219] width 12 height 10
radio input "true"
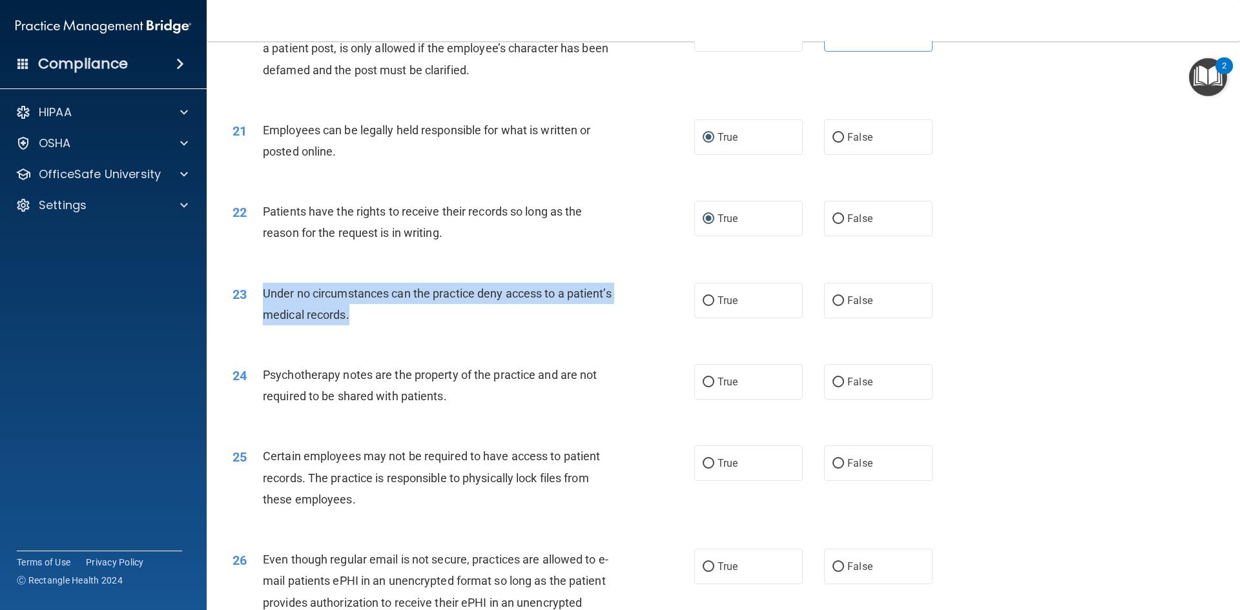
drag, startPoint x: 404, startPoint y: 346, endPoint x: 263, endPoint y: 310, distance: 145.4
click at [263, 310] on div "Under no circumstances can the practice deny access to a patient’s medical reco…" at bounding box center [443, 304] width 361 height 43
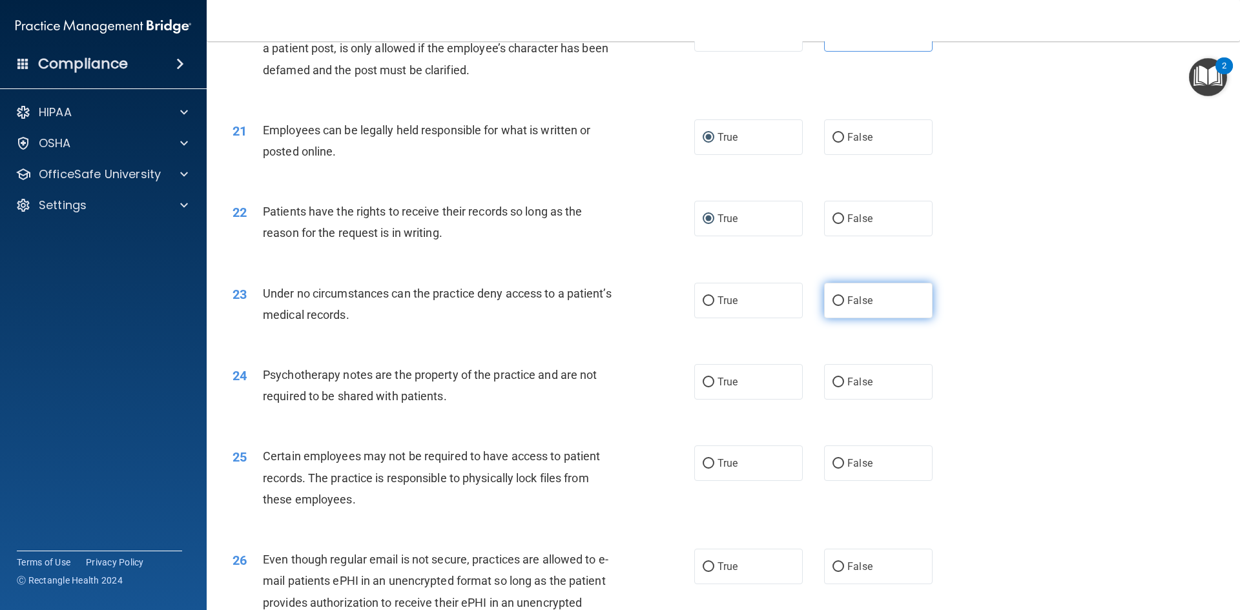
click at [840, 318] on label "False" at bounding box center [878, 301] width 109 height 36
click at [840, 306] on input "False" at bounding box center [839, 302] width 12 height 10
radio input "true"
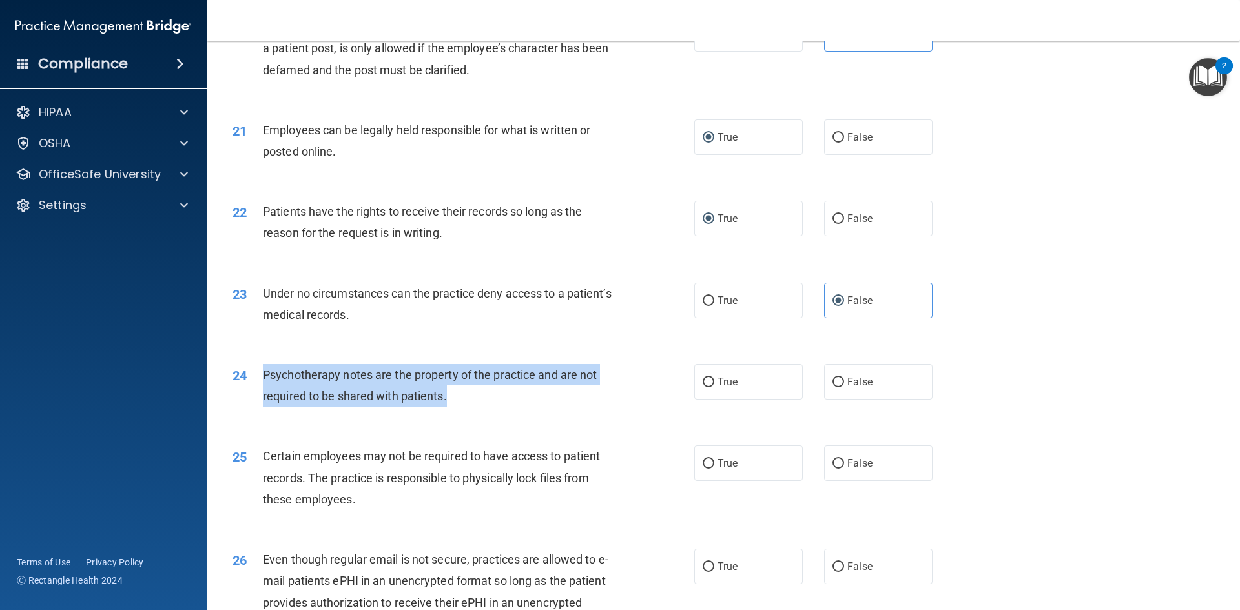
drag, startPoint x: 466, startPoint y: 417, endPoint x: 266, endPoint y: 397, distance: 201.3
click at [266, 397] on div "Psychotherapy notes are the property of the practice and are not required to be…" at bounding box center [443, 385] width 361 height 43
click at [708, 388] on input "True" at bounding box center [709, 383] width 12 height 10
radio input "true"
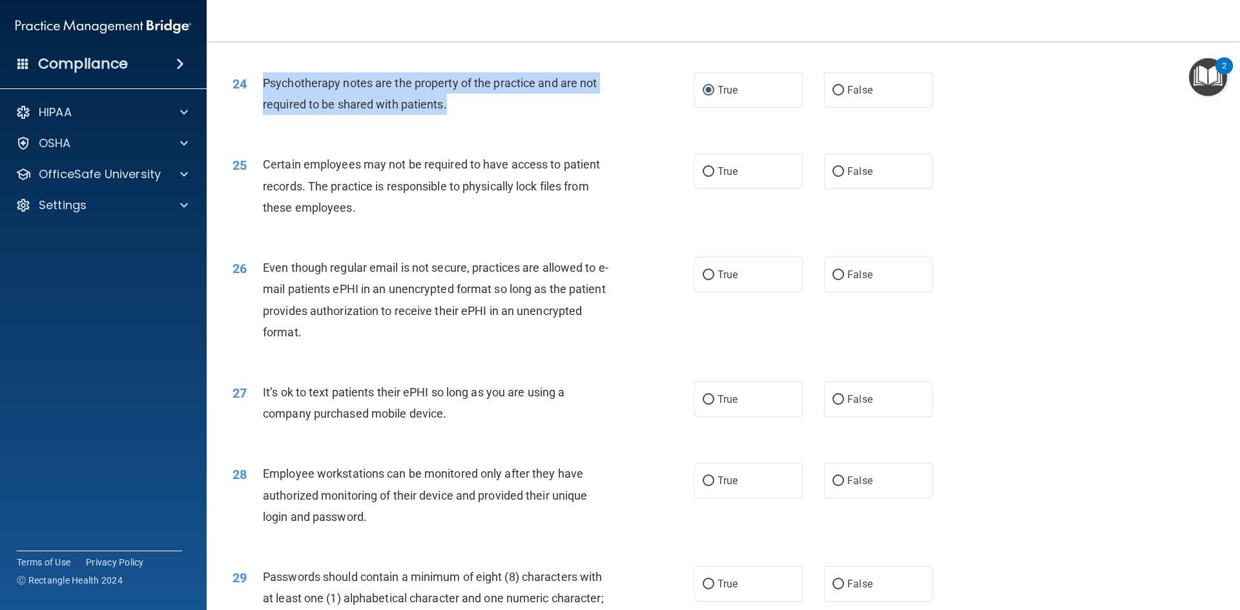
scroll to position [2390, 0]
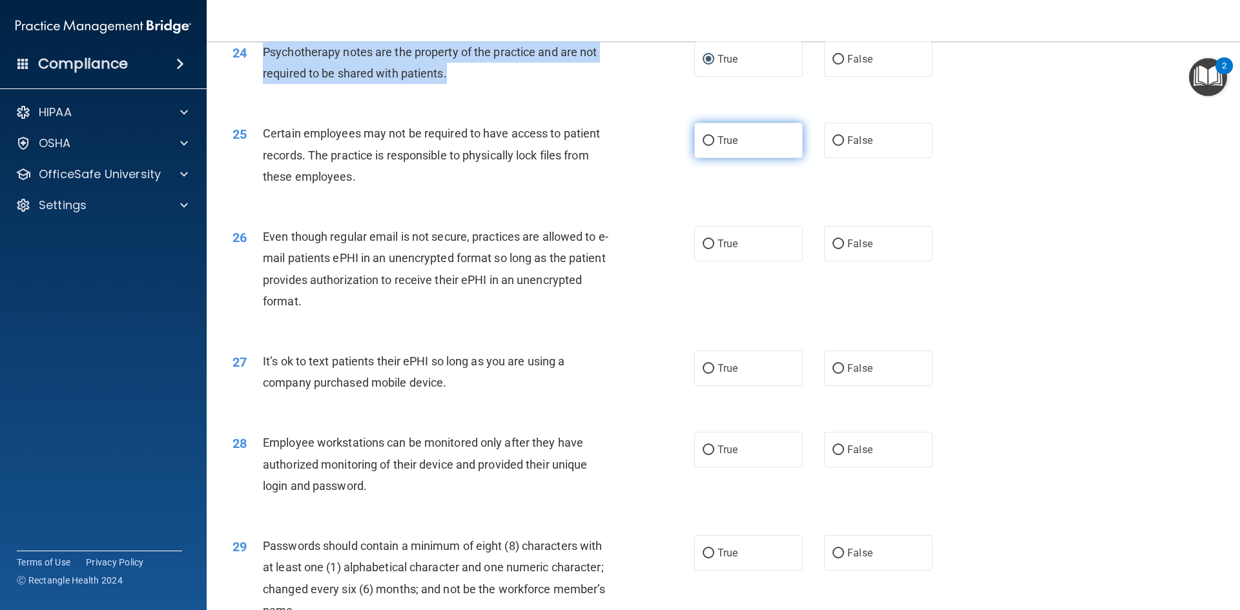
click at [703, 146] on input "True" at bounding box center [709, 141] width 12 height 10
radio input "true"
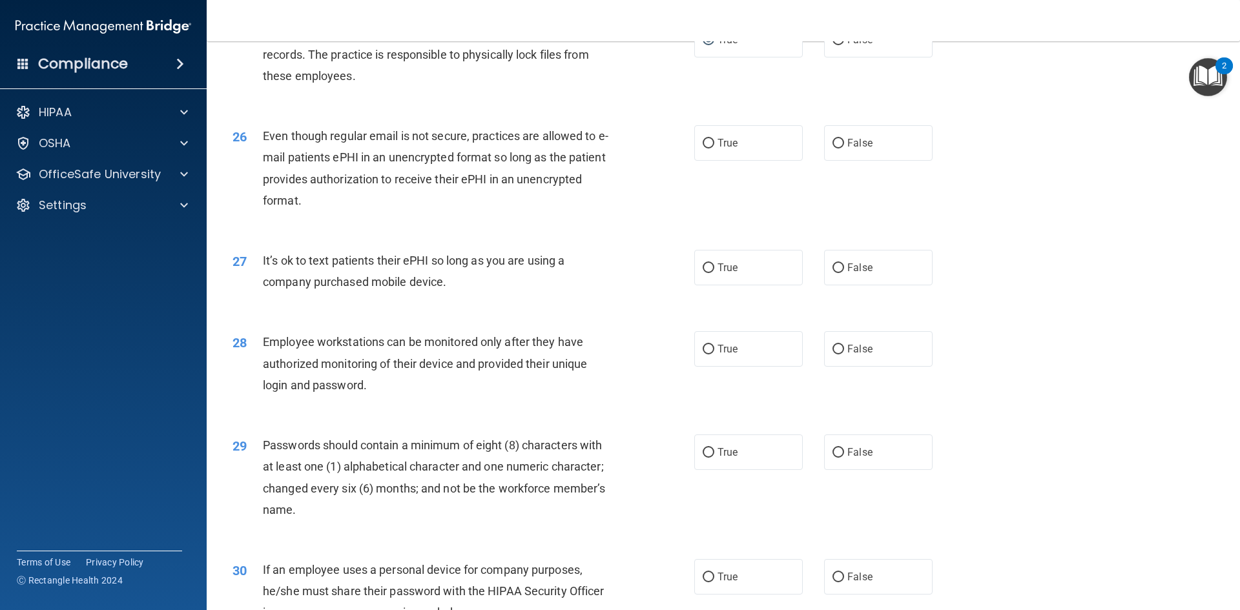
scroll to position [2584, 0]
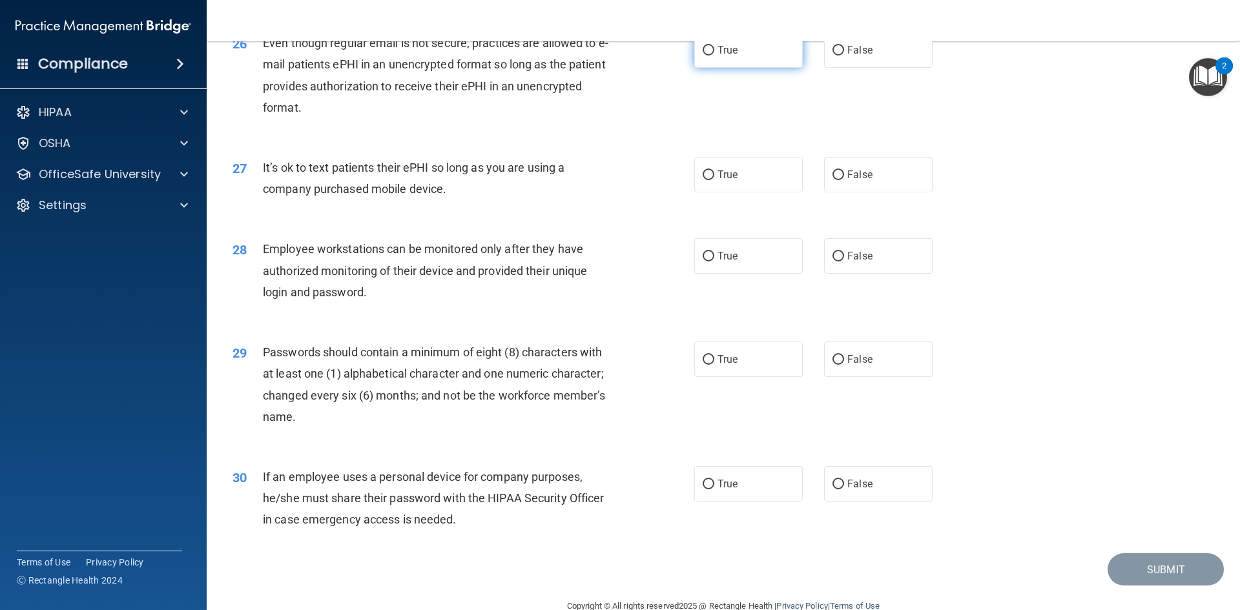
click at [703, 56] on input "True" at bounding box center [709, 51] width 12 height 10
radio input "true"
drag, startPoint x: 455, startPoint y: 214, endPoint x: 274, endPoint y: 186, distance: 183.0
click at [274, 186] on div "It’s ok to text patients their ePHI so long as you are using a company purchase…" at bounding box center [443, 178] width 361 height 43
click at [839, 193] on label "False" at bounding box center [878, 175] width 109 height 36
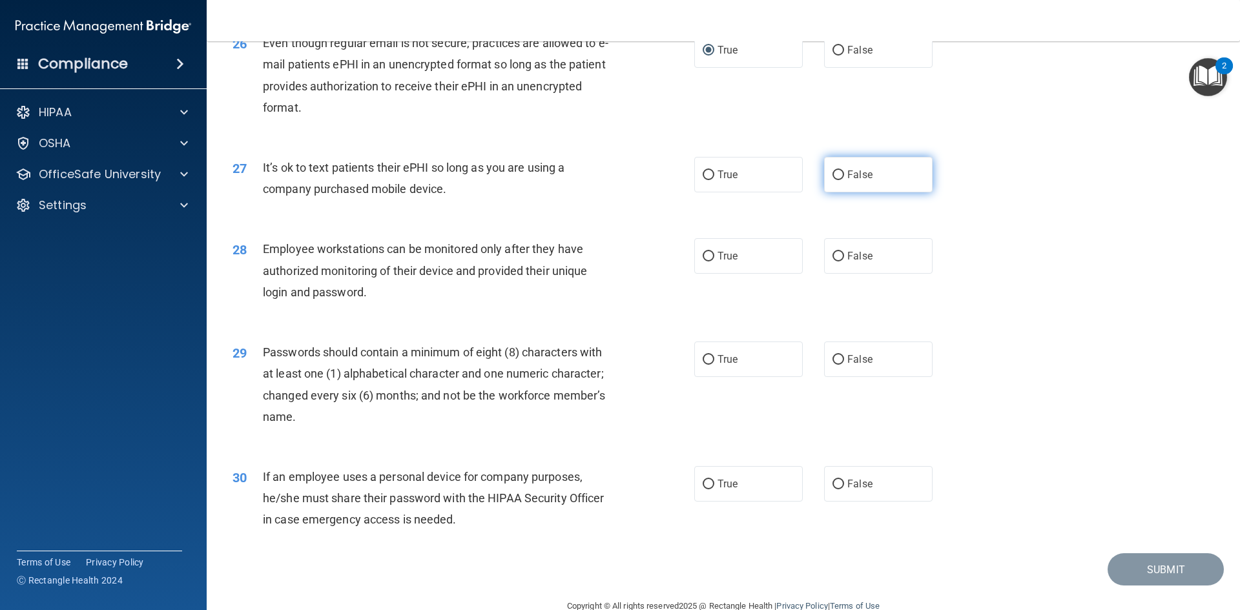
click at [839, 180] on input "False" at bounding box center [839, 176] width 12 height 10
radio input "true"
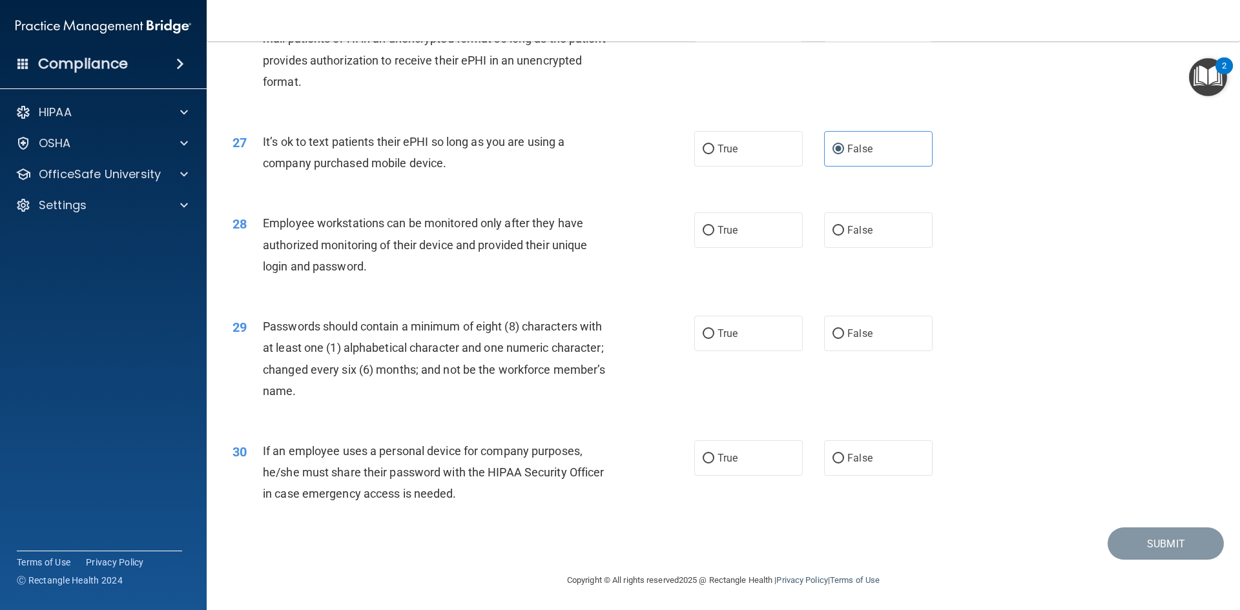
scroll to position [2633, 0]
click at [718, 235] on span "True" at bounding box center [728, 229] width 20 height 12
click at [715, 235] on input "True" at bounding box center [709, 230] width 12 height 10
radio input "true"
click at [729, 348] on label "True" at bounding box center [748, 333] width 109 height 36
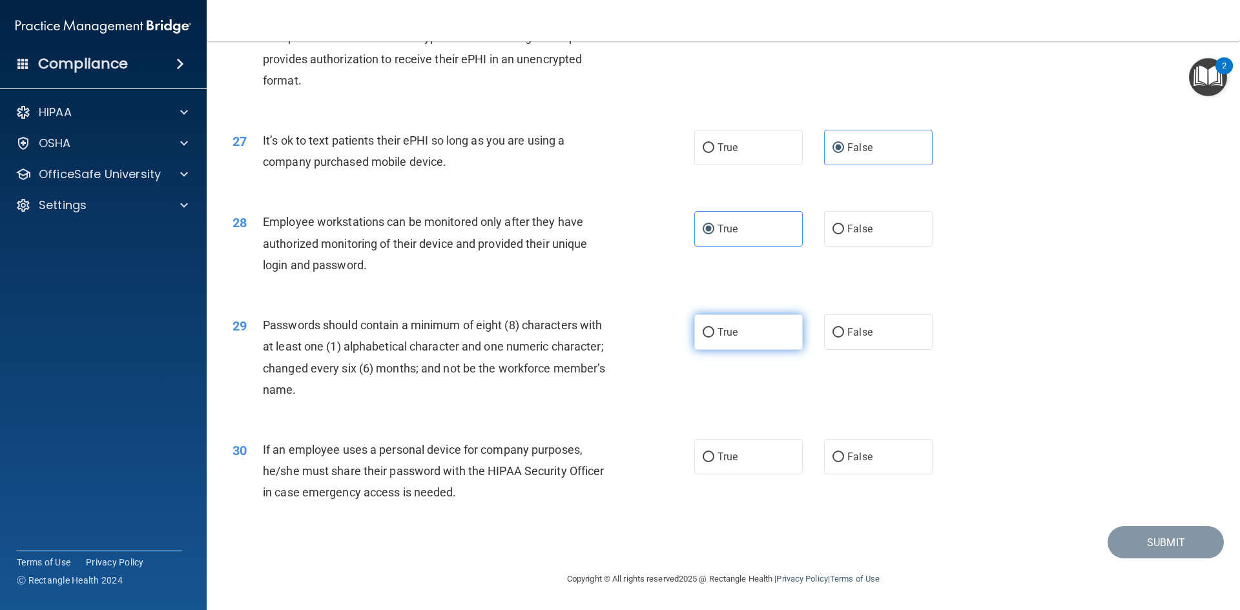
click at [715, 338] on input "True" at bounding box center [709, 333] width 12 height 10
radio input "true"
click at [853, 465] on label "False" at bounding box center [878, 457] width 109 height 36
click at [844, 463] on input "False" at bounding box center [839, 458] width 12 height 10
radio input "true"
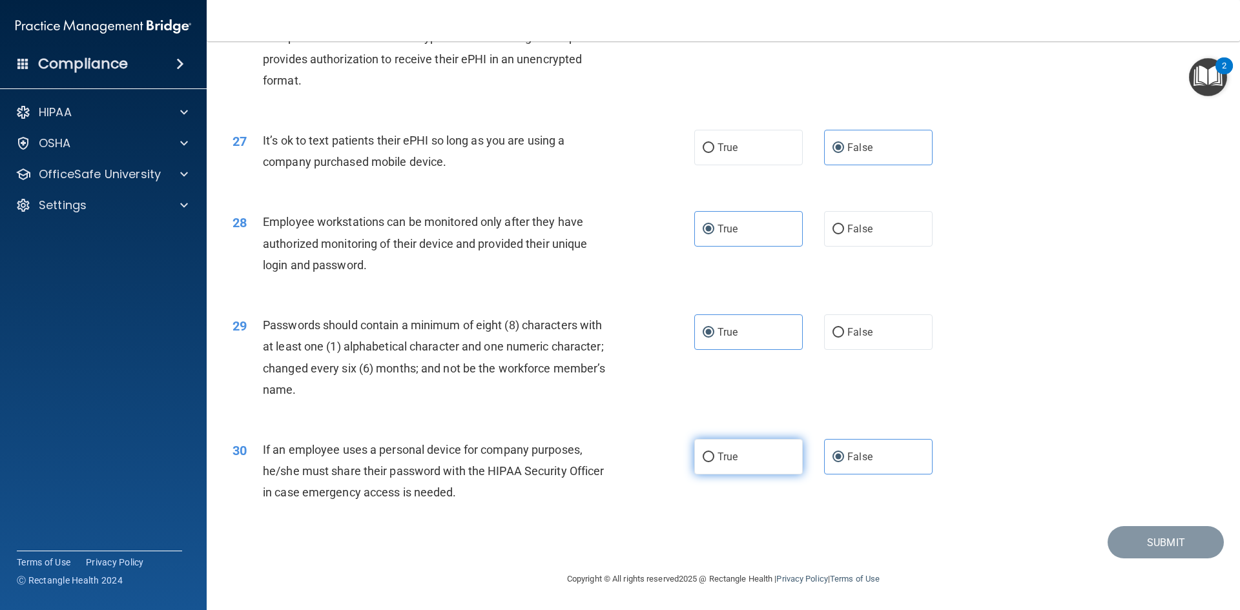
click at [697, 459] on label "True" at bounding box center [748, 457] width 109 height 36
click at [703, 459] on input "True" at bounding box center [709, 458] width 12 height 10
radio input "true"
click at [842, 465] on label "False" at bounding box center [878, 457] width 109 height 36
click at [842, 463] on input "False" at bounding box center [839, 458] width 12 height 10
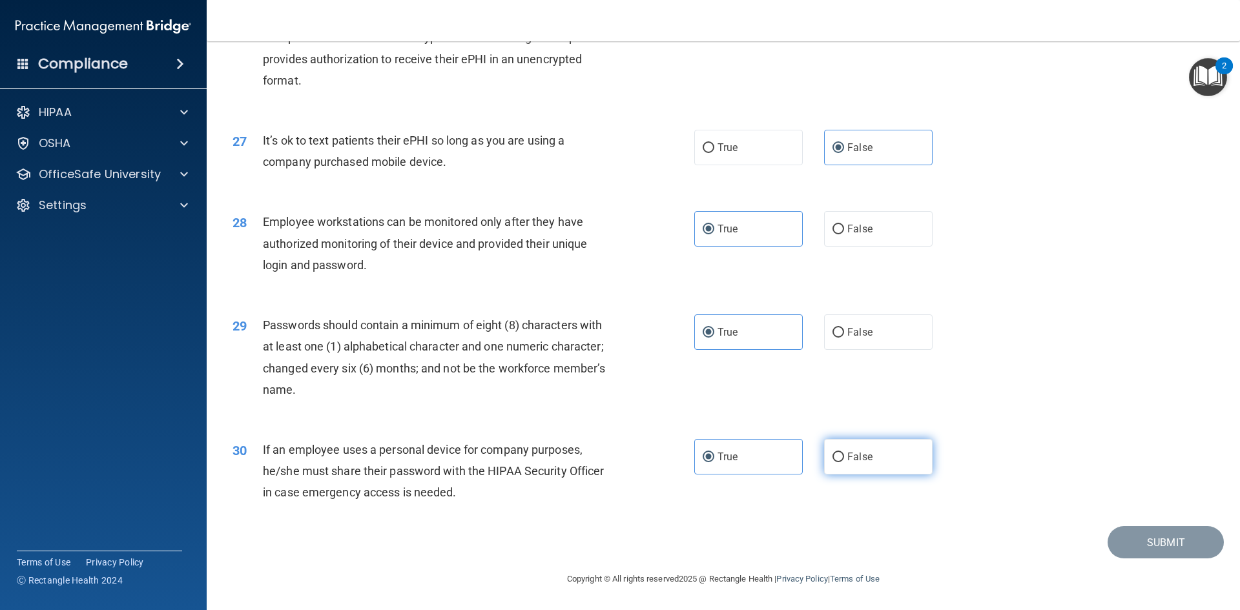
radio input "true"
radio input "false"
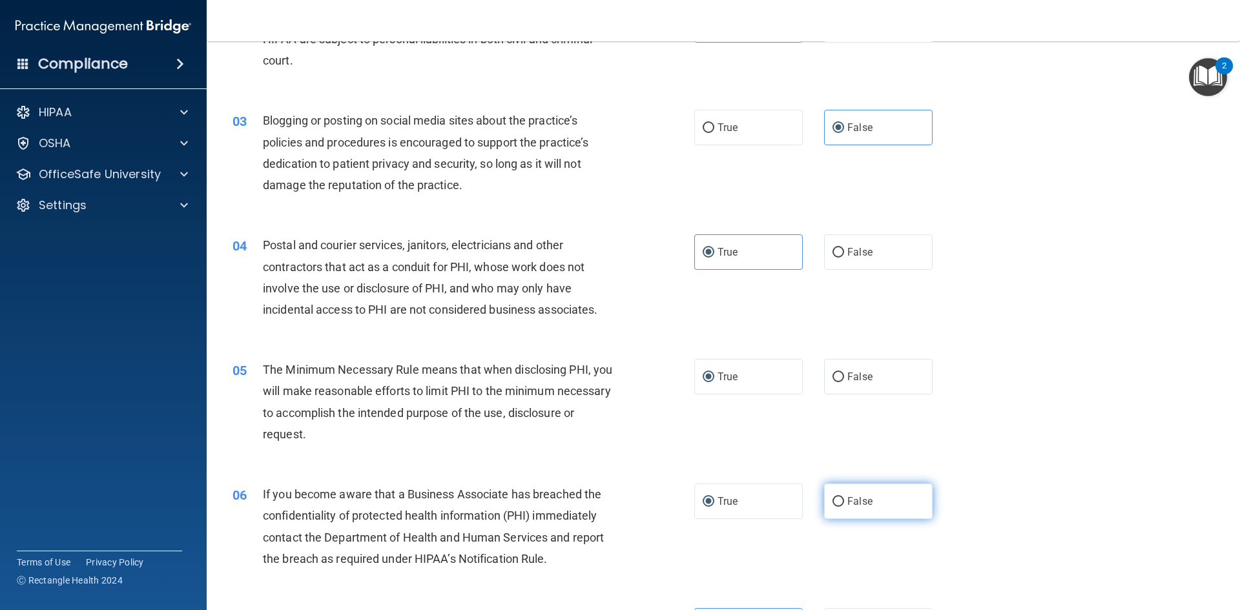
scroll to position [0, 0]
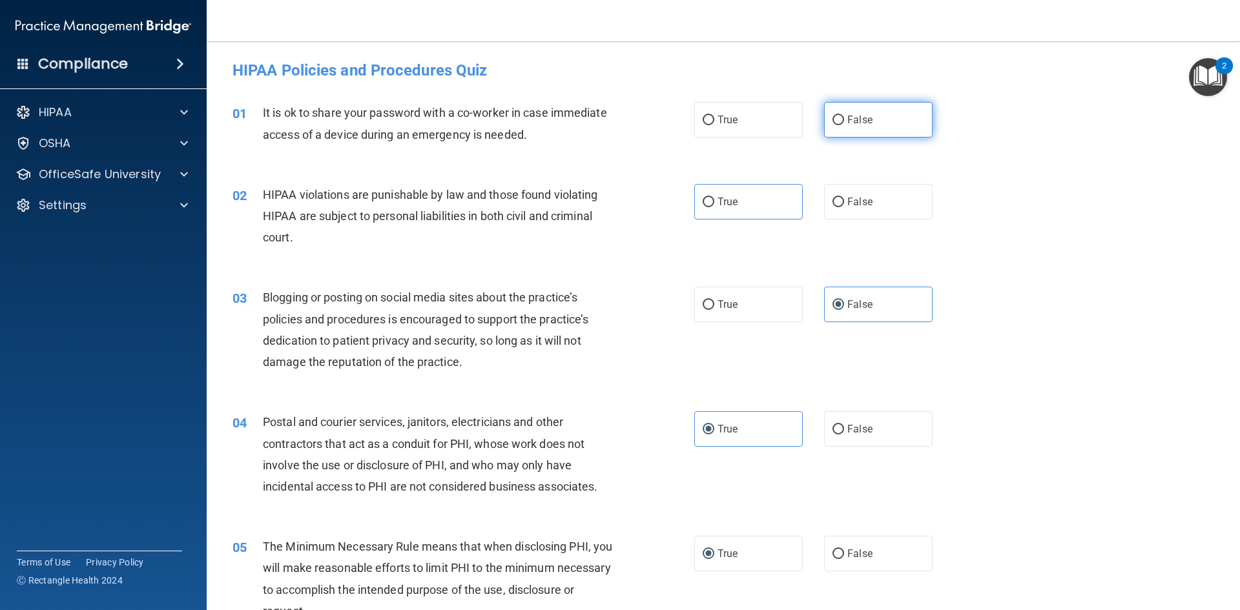
click at [835, 125] on input "False" at bounding box center [839, 121] width 12 height 10
radio input "true"
click at [697, 196] on label "True" at bounding box center [748, 202] width 109 height 36
click at [703, 198] on input "True" at bounding box center [709, 203] width 12 height 10
radio input "true"
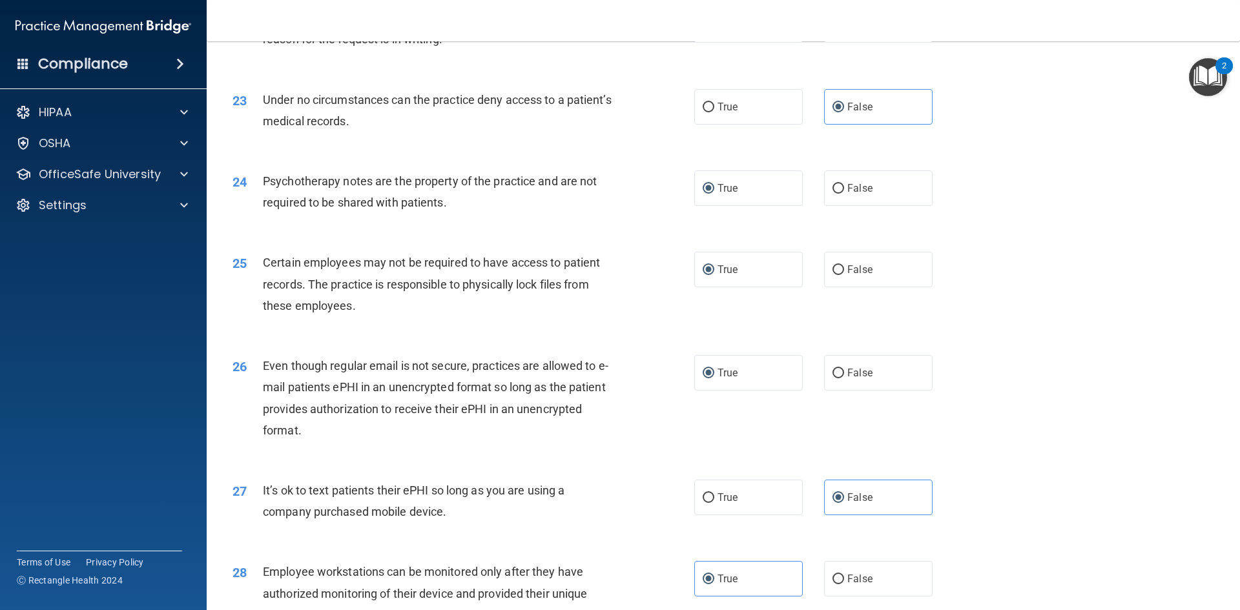
scroll to position [2633, 0]
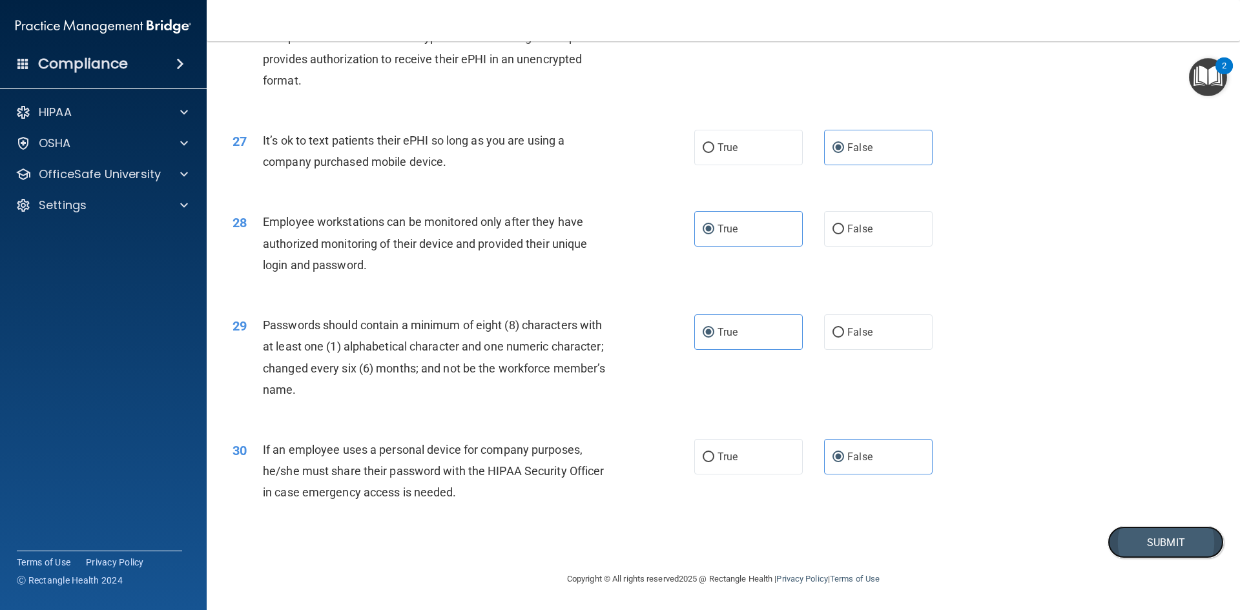
click at [1142, 544] on button "Submit" at bounding box center [1166, 543] width 116 height 33
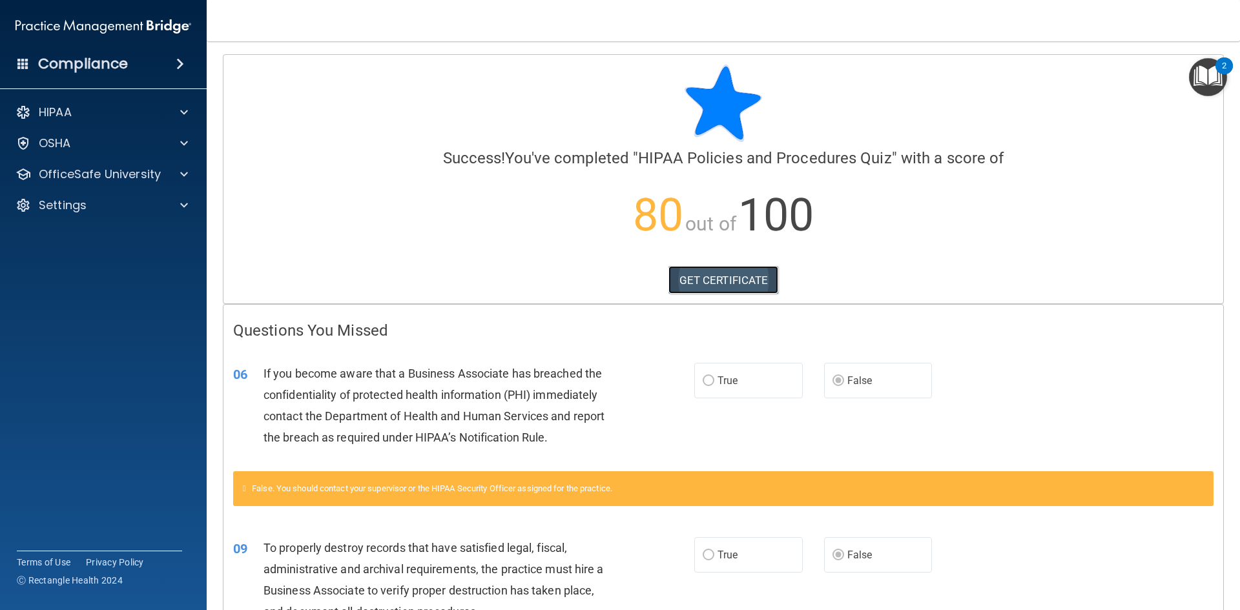
click at [676, 277] on link "GET CERTIFICATE" at bounding box center [724, 280] width 110 height 28
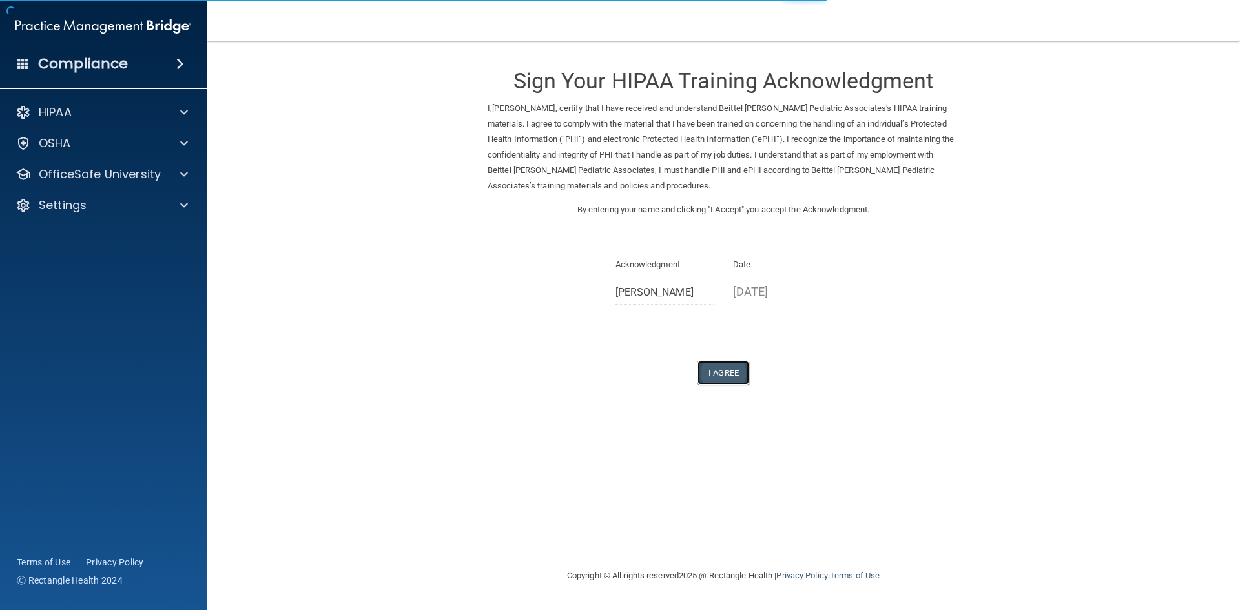
click at [715, 372] on button "I Agree" at bounding box center [724, 373] width 52 height 24
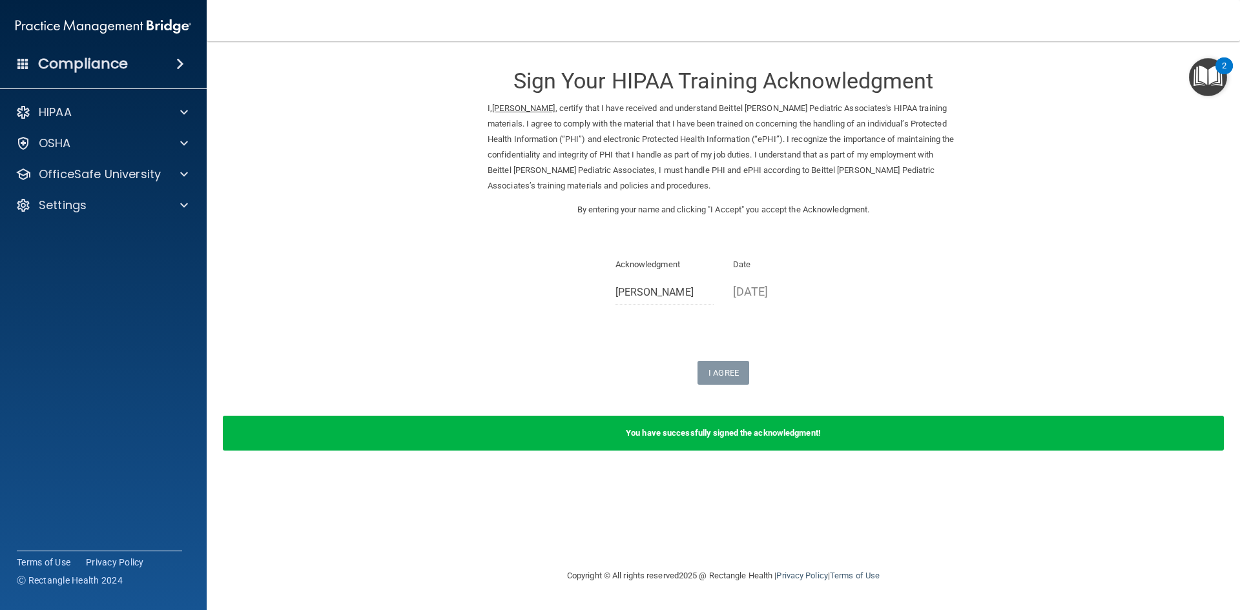
click at [1207, 75] on img "Open Resource Center, 2 new notifications" at bounding box center [1208, 77] width 38 height 38
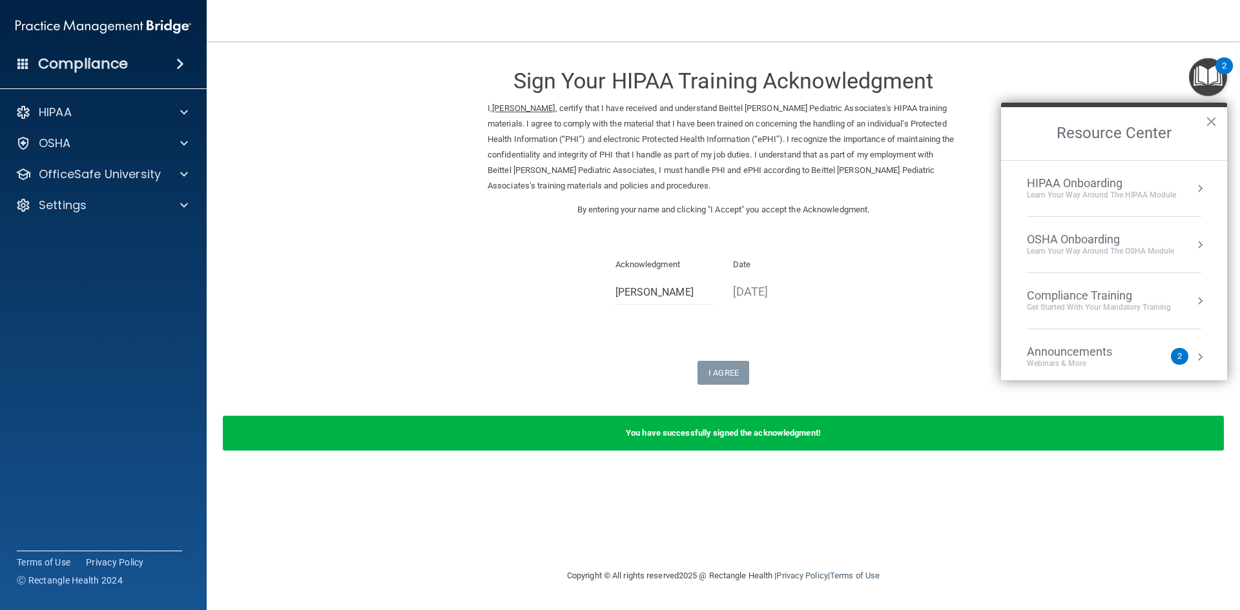
click at [1163, 196] on div "Learn Your Way around the HIPAA module" at bounding box center [1101, 195] width 149 height 11
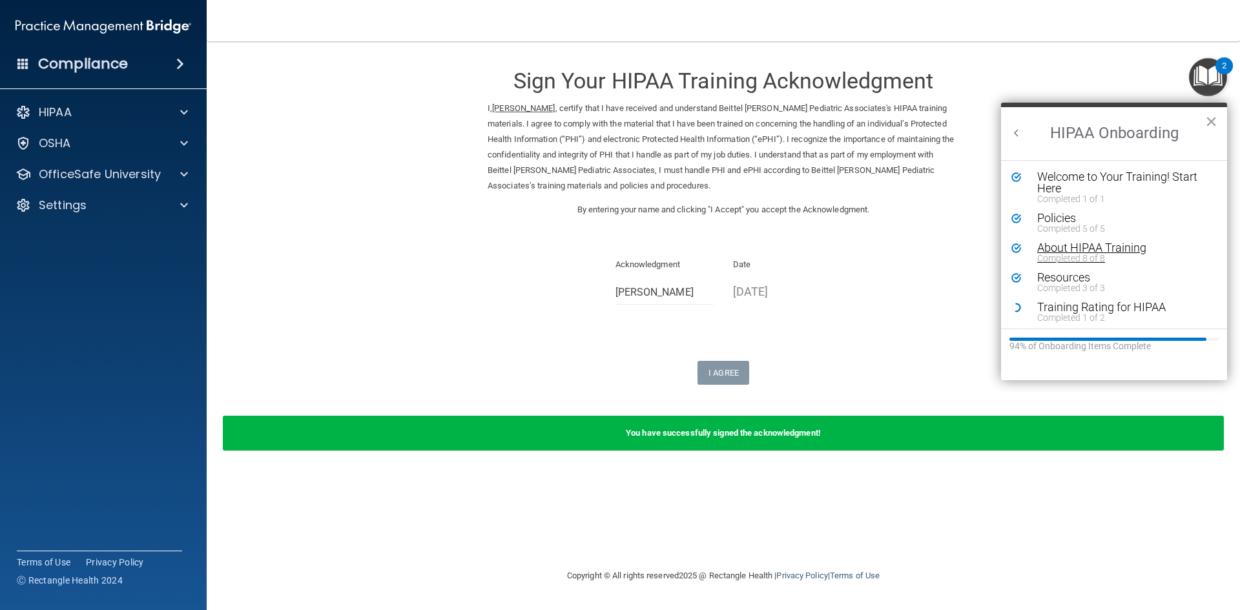
click at [1065, 251] on div "About HIPAA Training" at bounding box center [1119, 248] width 163 height 12
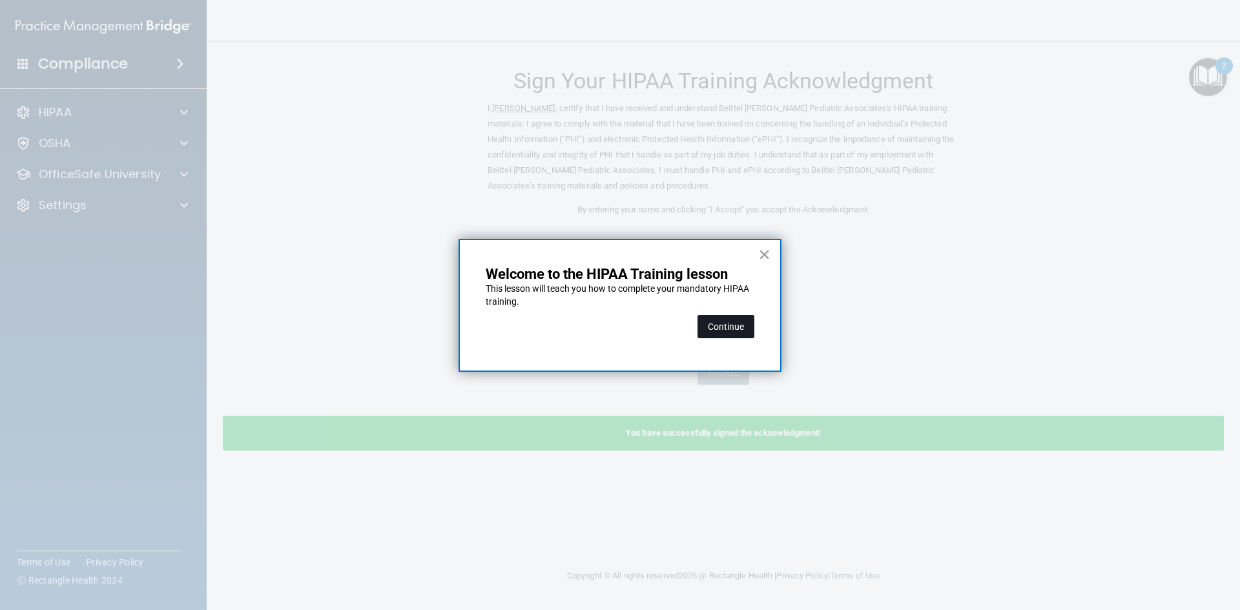
click at [731, 333] on button "Continue" at bounding box center [726, 326] width 57 height 23
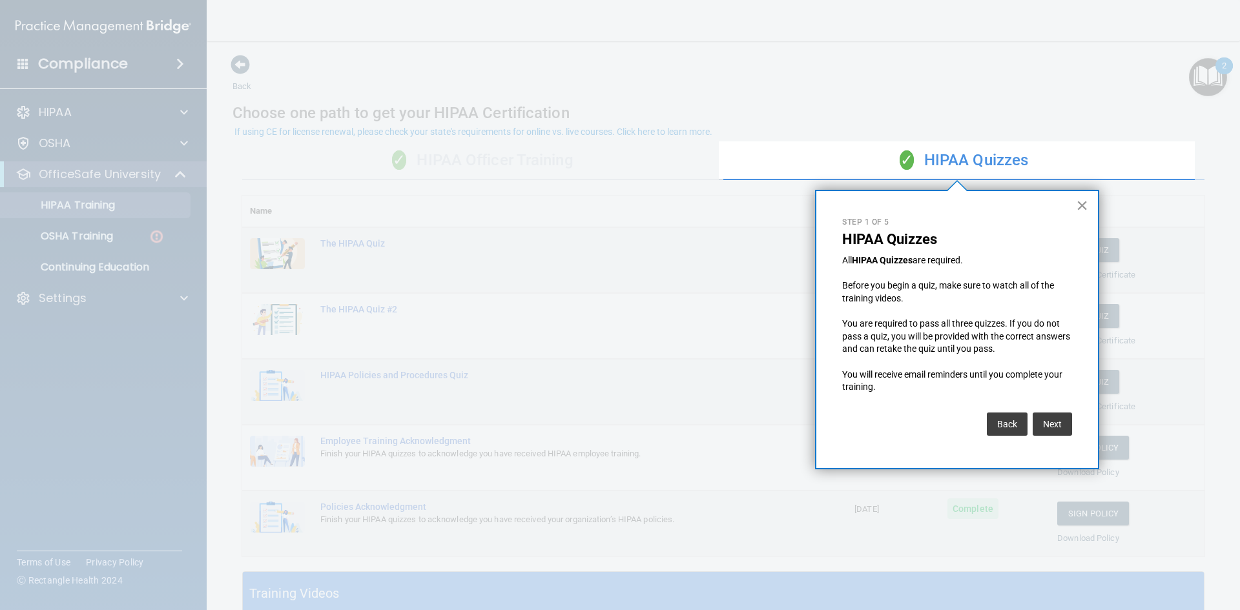
click at [1083, 205] on button "×" at bounding box center [1082, 205] width 12 height 21
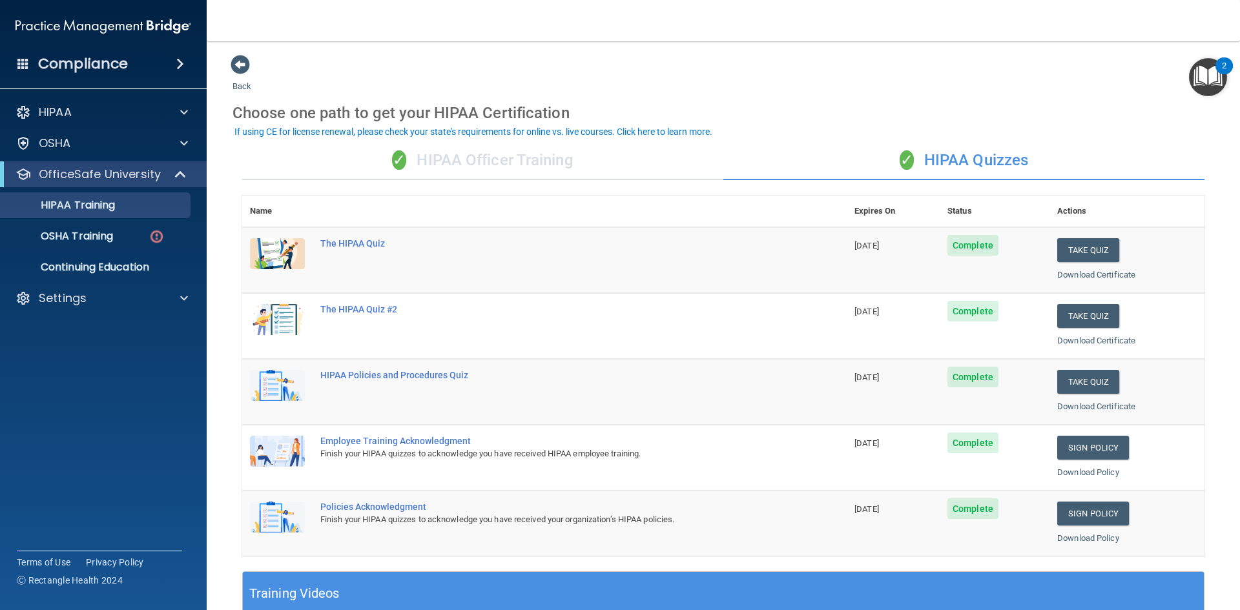
click at [948, 157] on div "✓ HIPAA Quizzes" at bounding box center [964, 160] width 481 height 39
click at [533, 156] on div "✓ HIPAA Officer Training" at bounding box center [482, 160] width 481 height 39
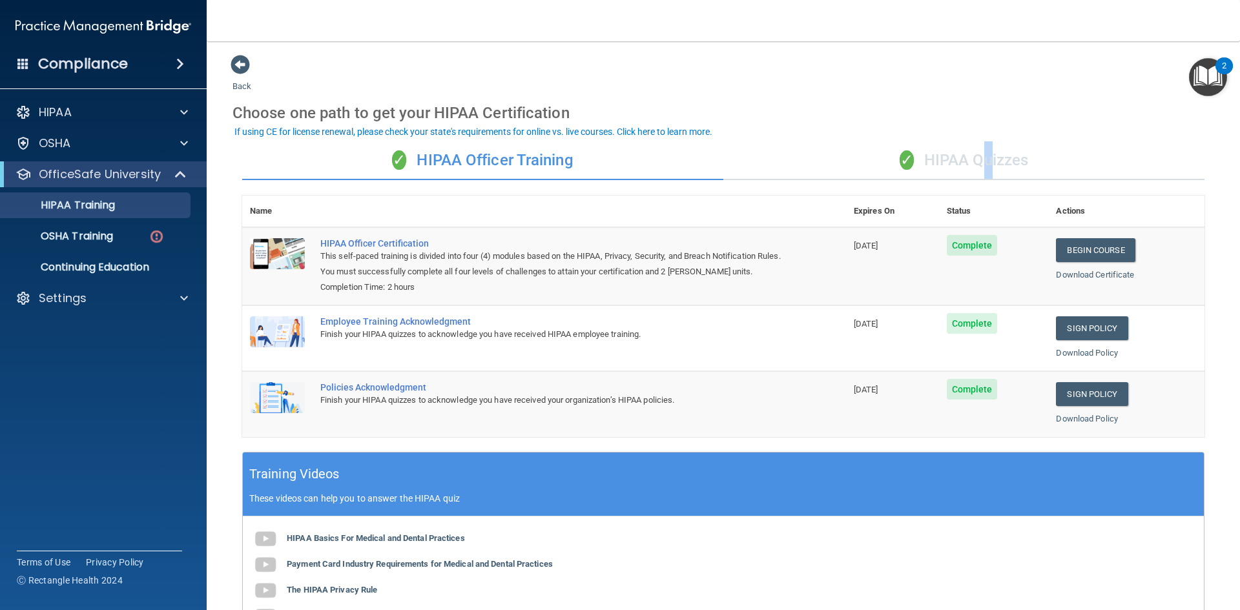
click at [975, 145] on div "✓ HIPAA Quizzes" at bounding box center [964, 160] width 481 height 39
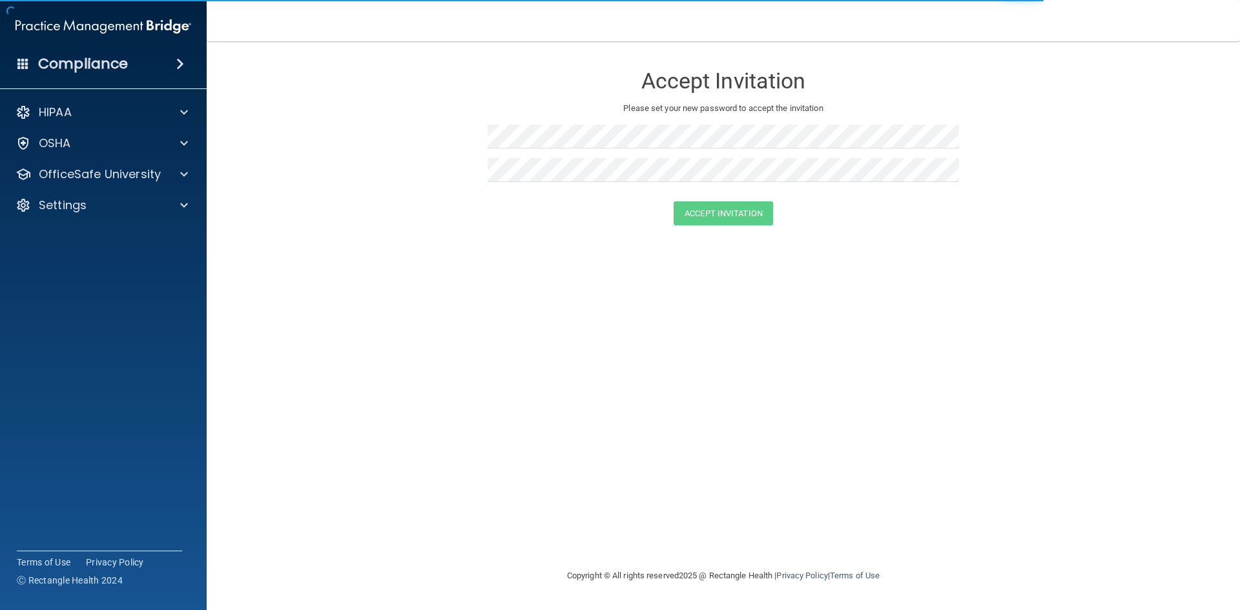
click at [404, 142] on form "Accept Invitation Please set your new password to accept the invitation Accept …" at bounding box center [724, 147] width 982 height 187
